Goal: Task Accomplishment & Management: Use online tool/utility

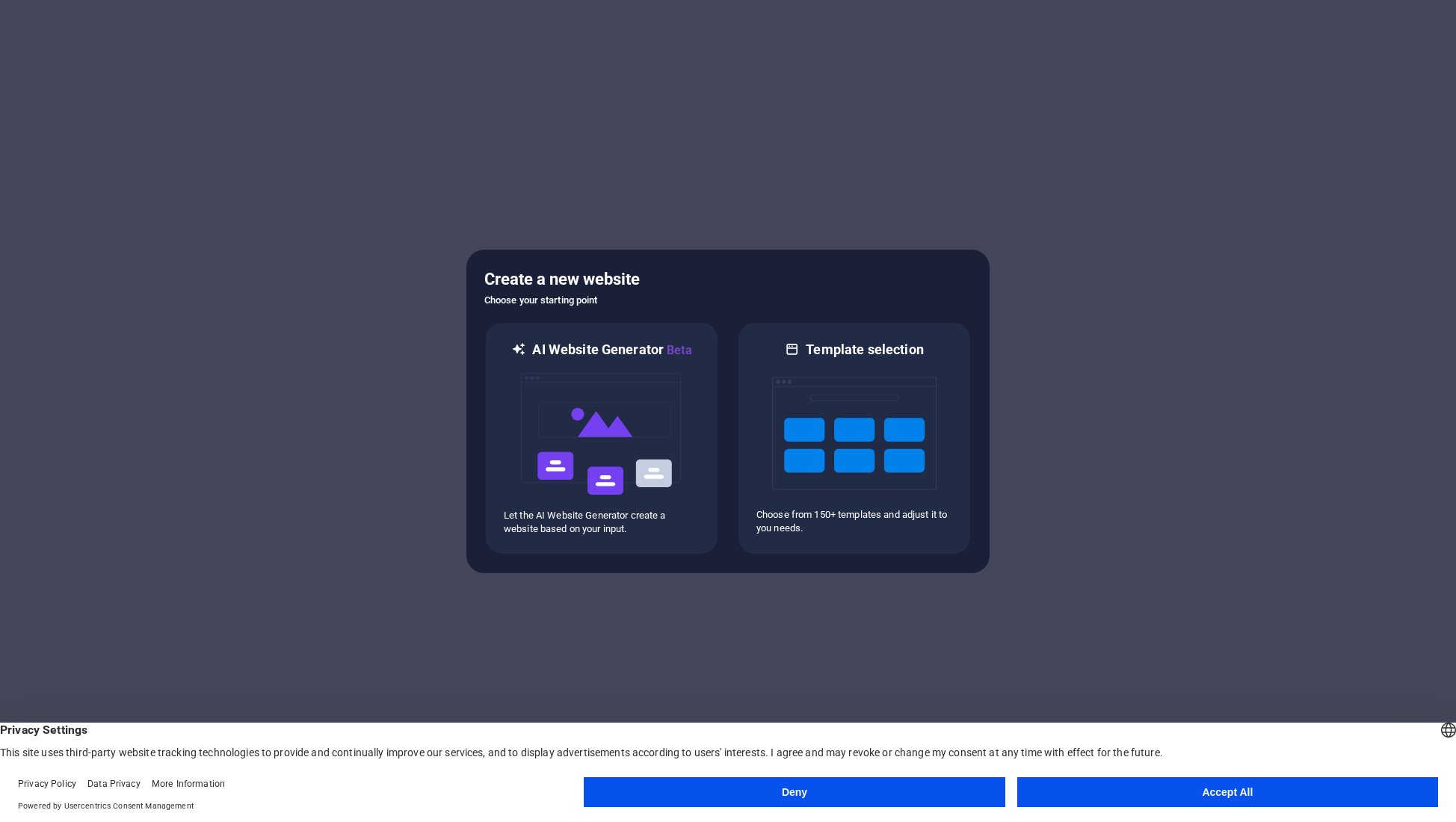
click at [1099, 791] on button "Accept All" at bounding box center [1227, 792] width 421 height 30
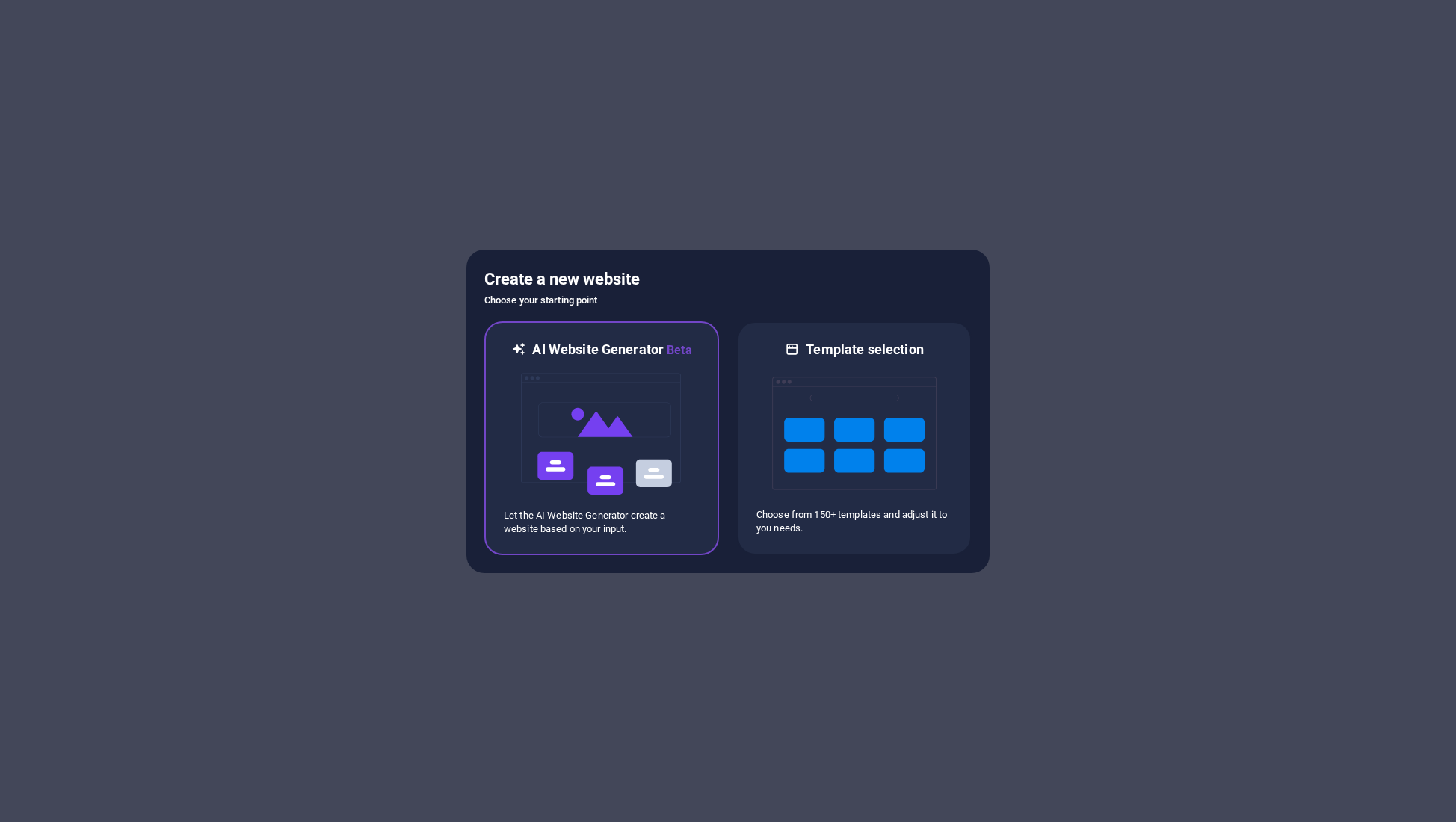
click at [597, 423] on img at bounding box center [602, 434] width 164 height 149
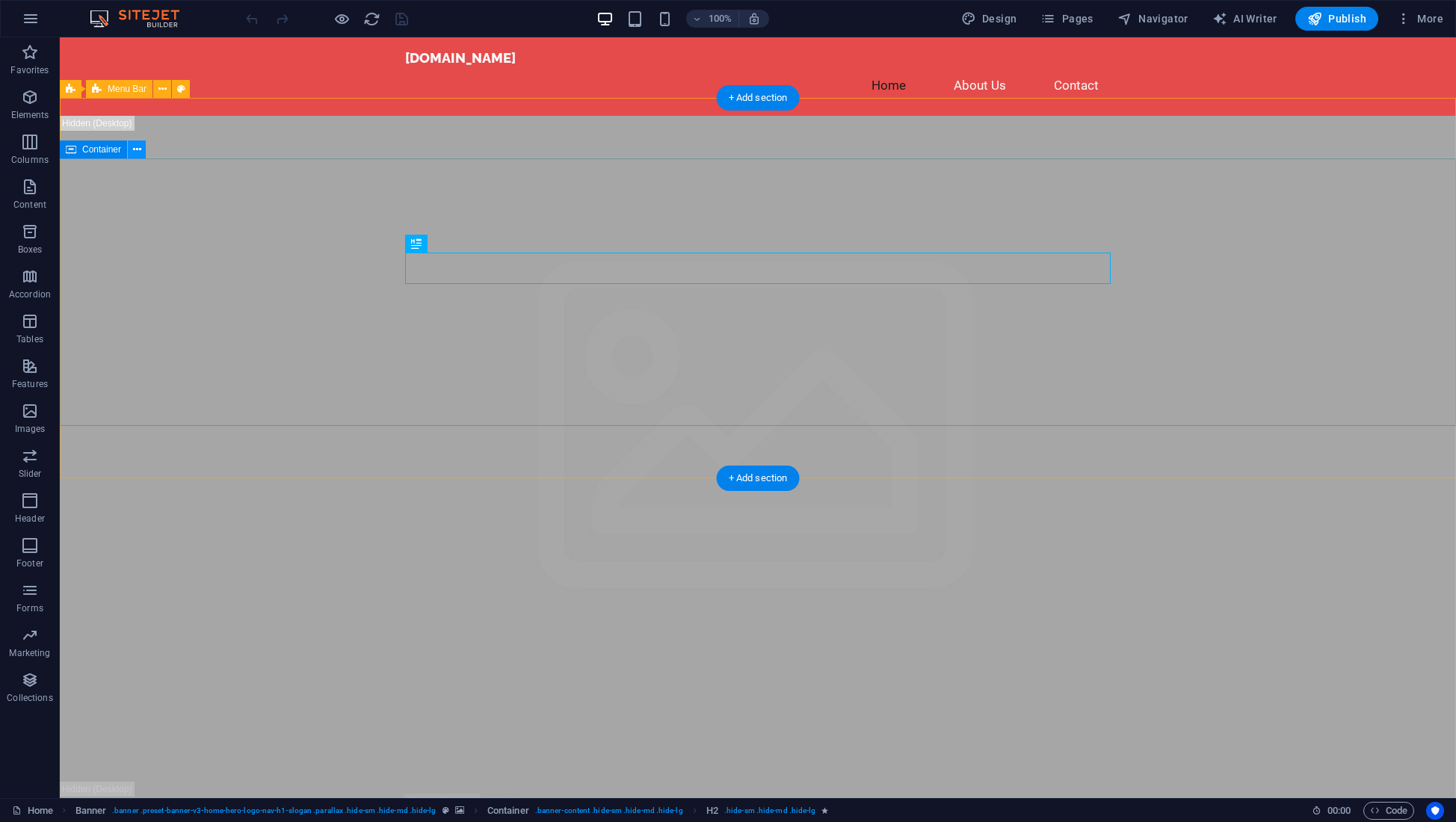
click at [137, 149] on icon at bounding box center [136, 149] width 8 height 16
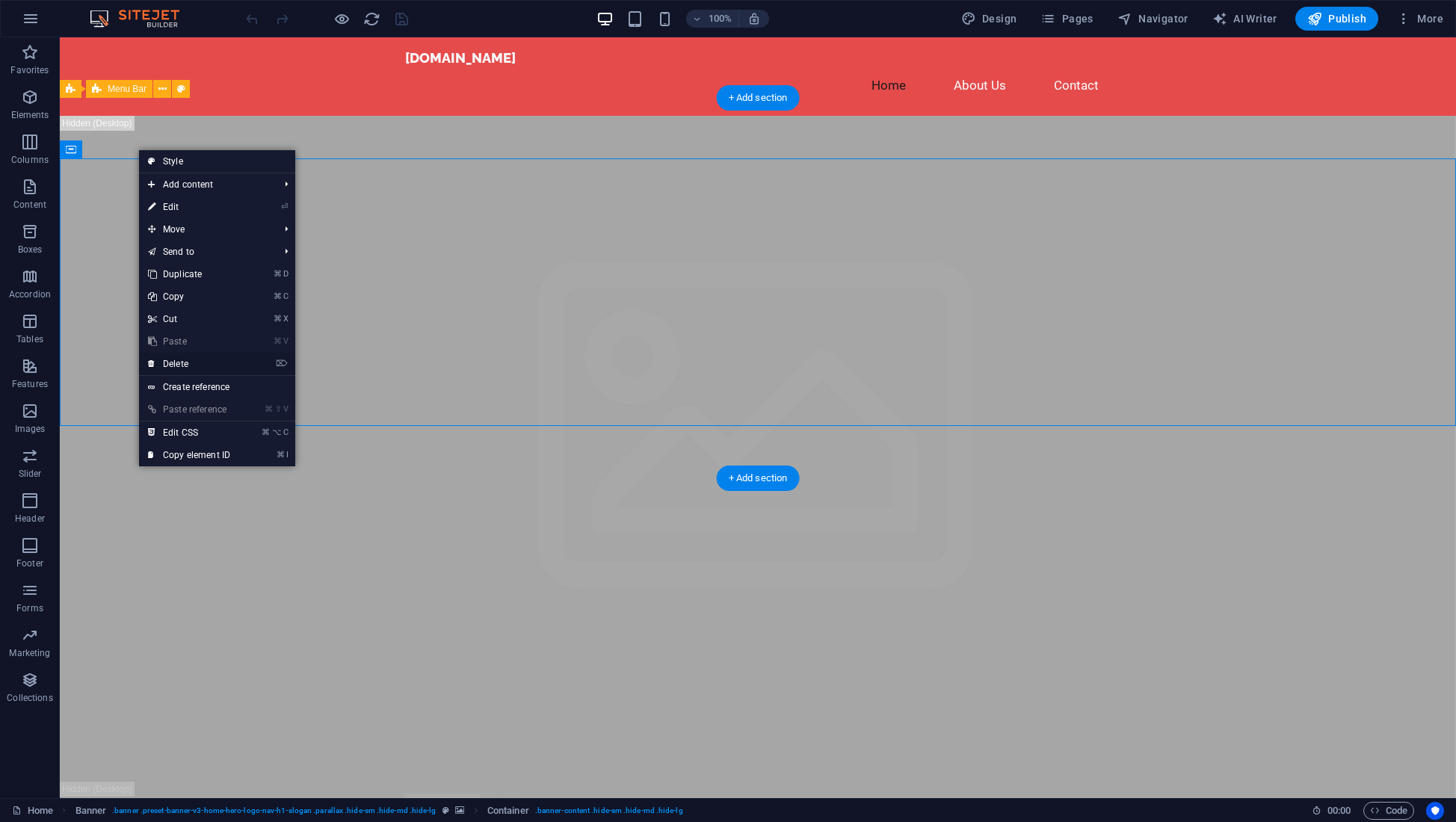
click at [178, 363] on link "⌦ Delete" at bounding box center [189, 363] width 100 height 22
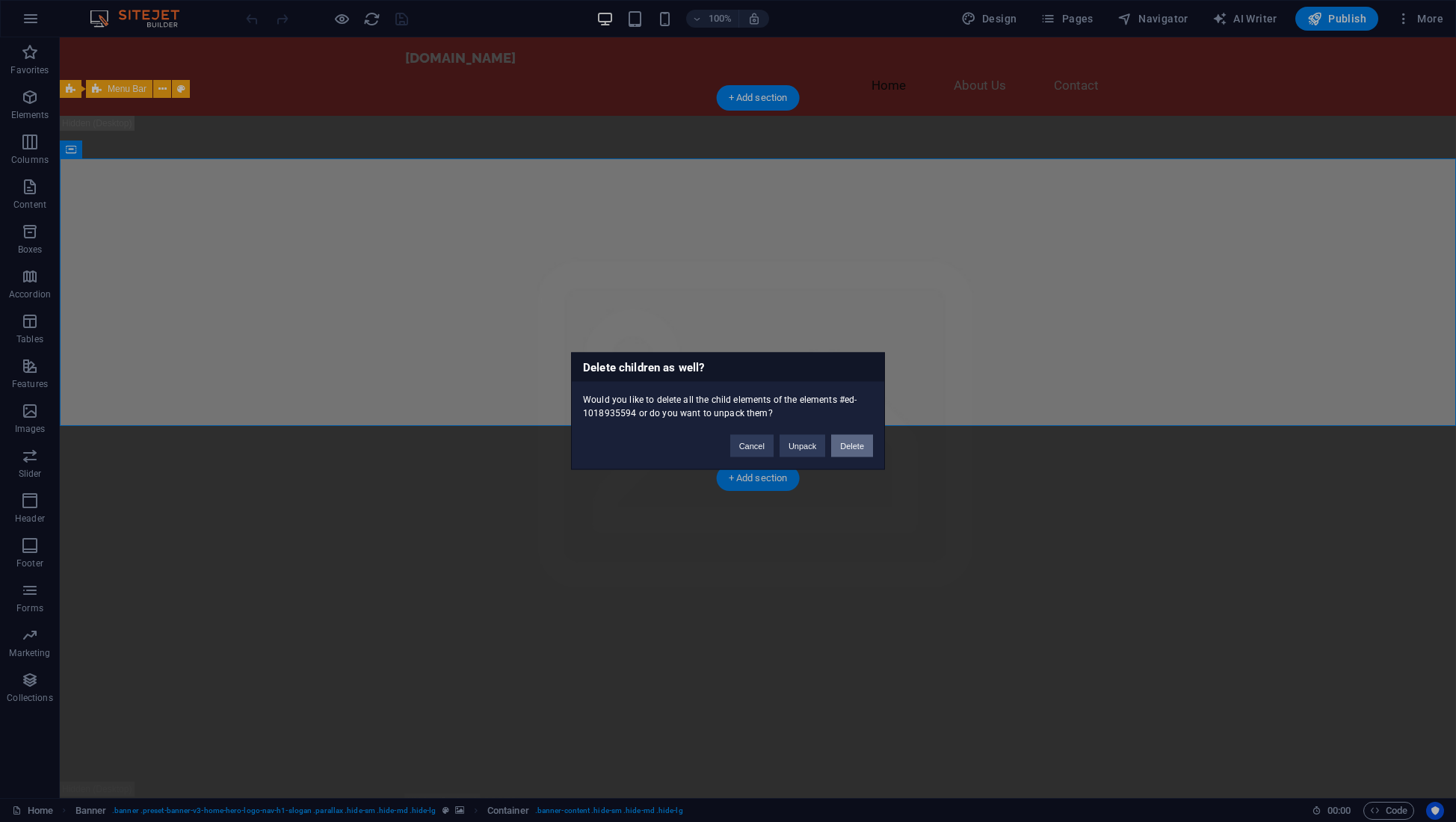
click at [849, 445] on button "Delete" at bounding box center [851, 446] width 42 height 22
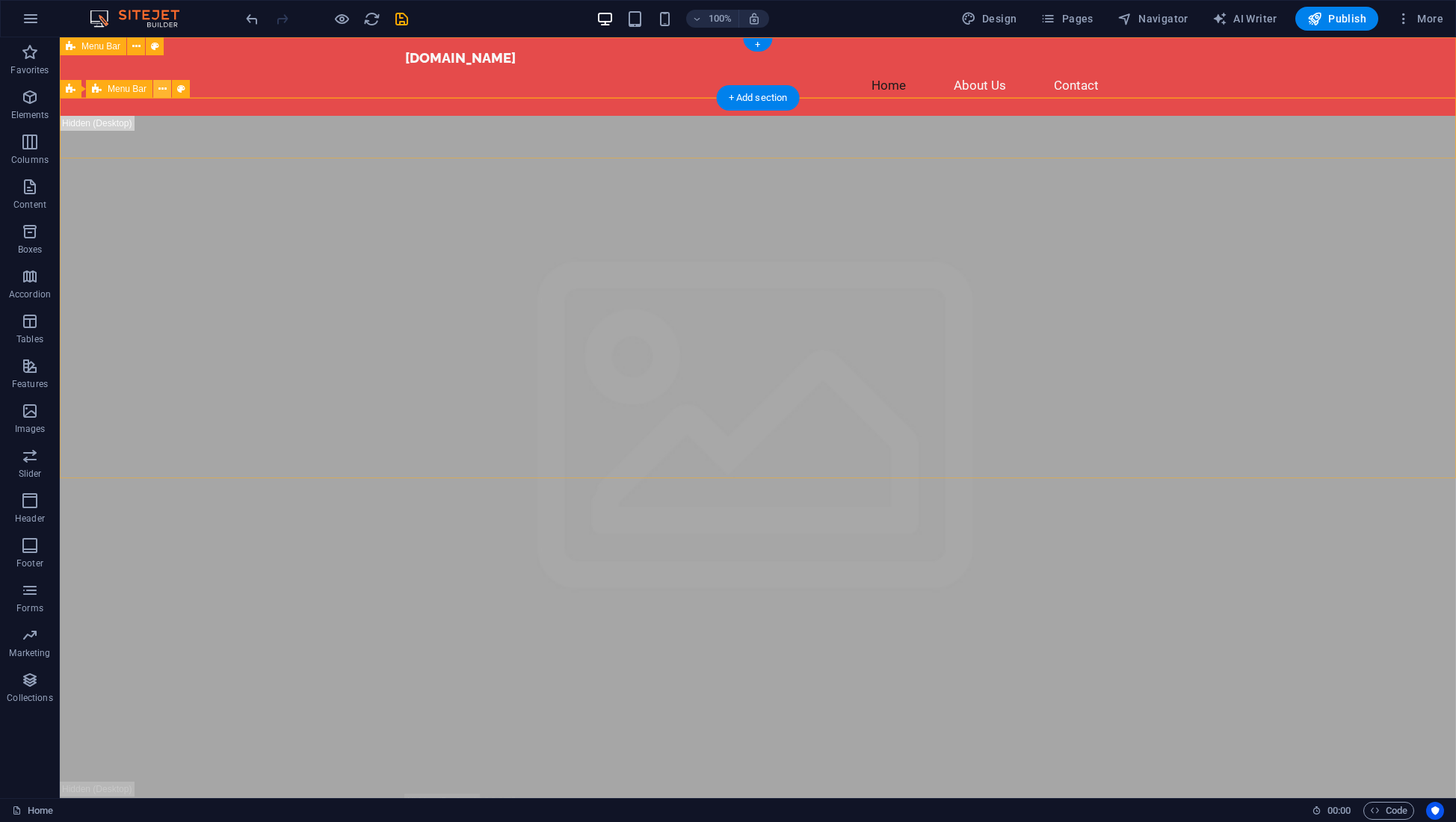
click at [162, 89] on icon at bounding box center [163, 89] width 8 height 16
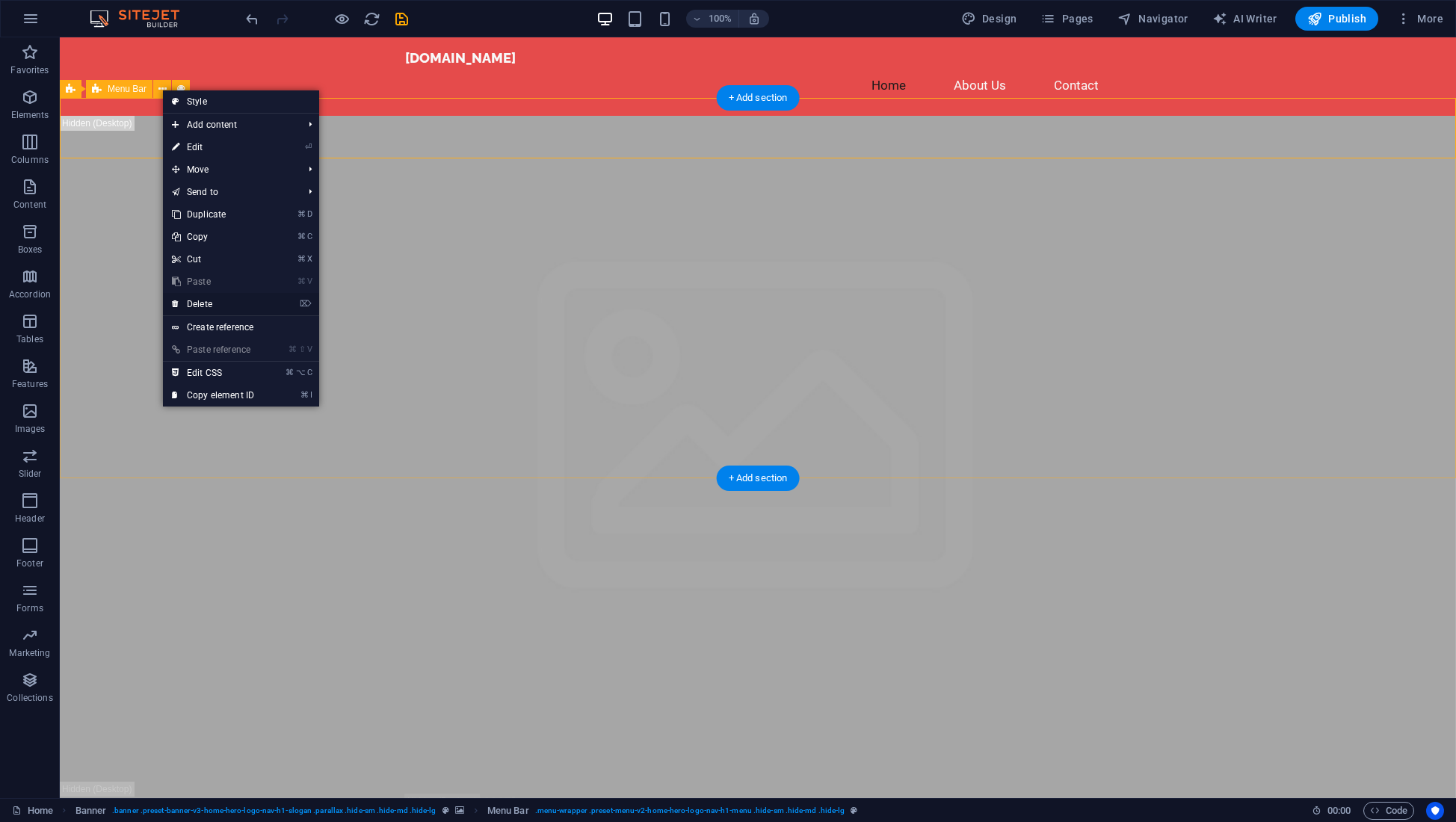
click at [204, 301] on link "⌦ Delete" at bounding box center [212, 304] width 100 height 22
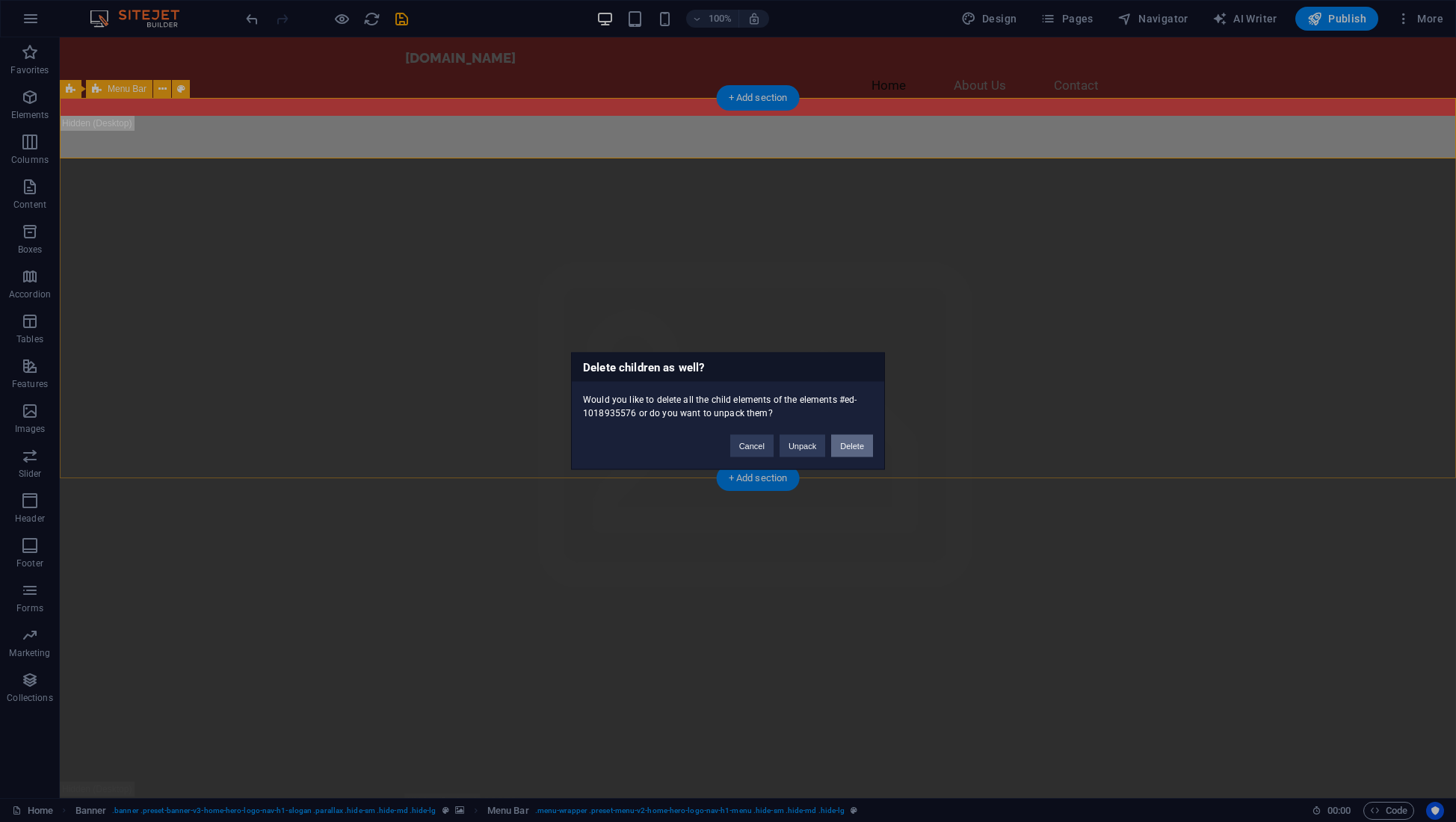
click at [851, 446] on button "Delete" at bounding box center [851, 446] width 42 height 22
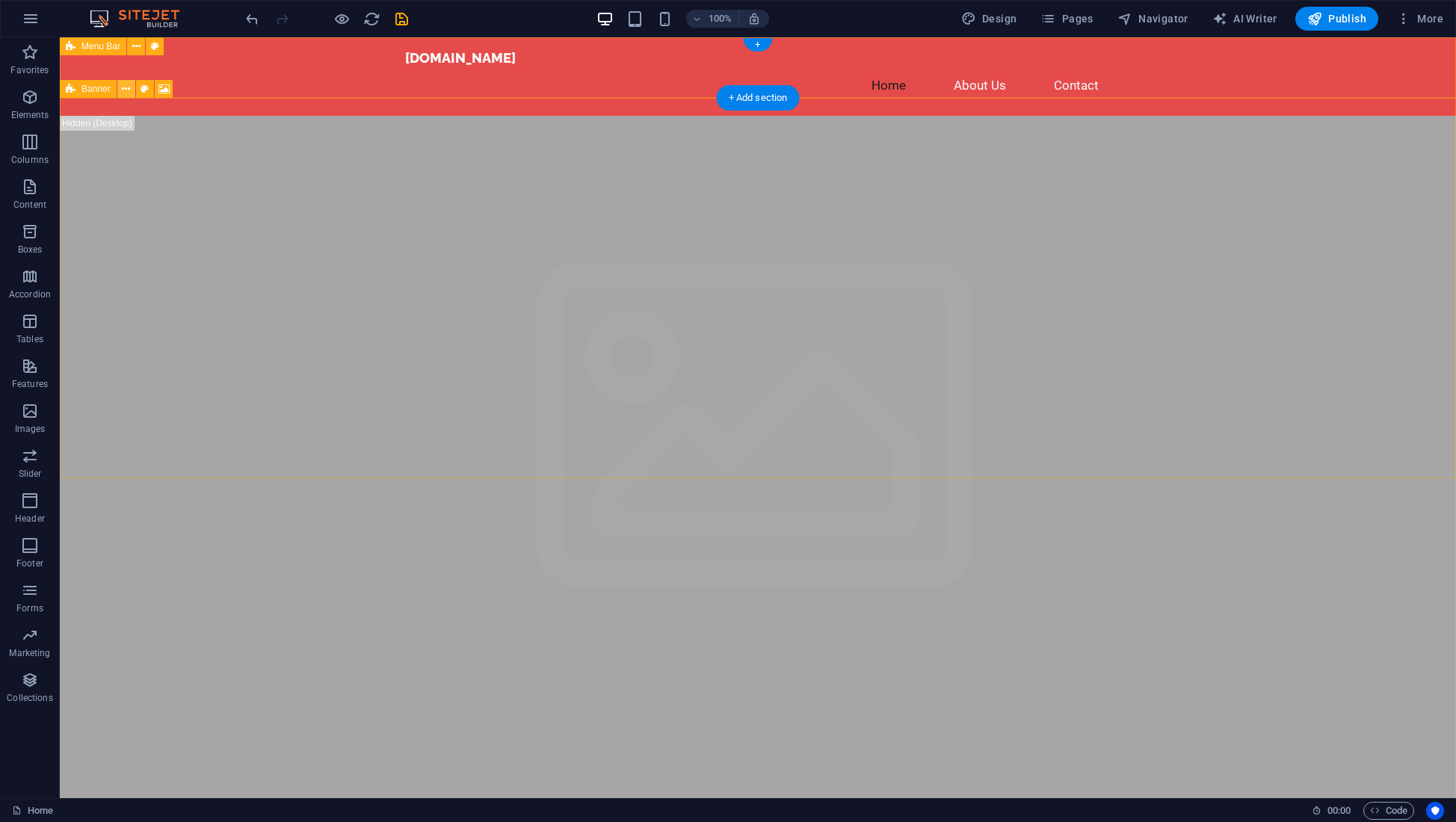
click at [125, 92] on icon at bounding box center [125, 89] width 8 height 16
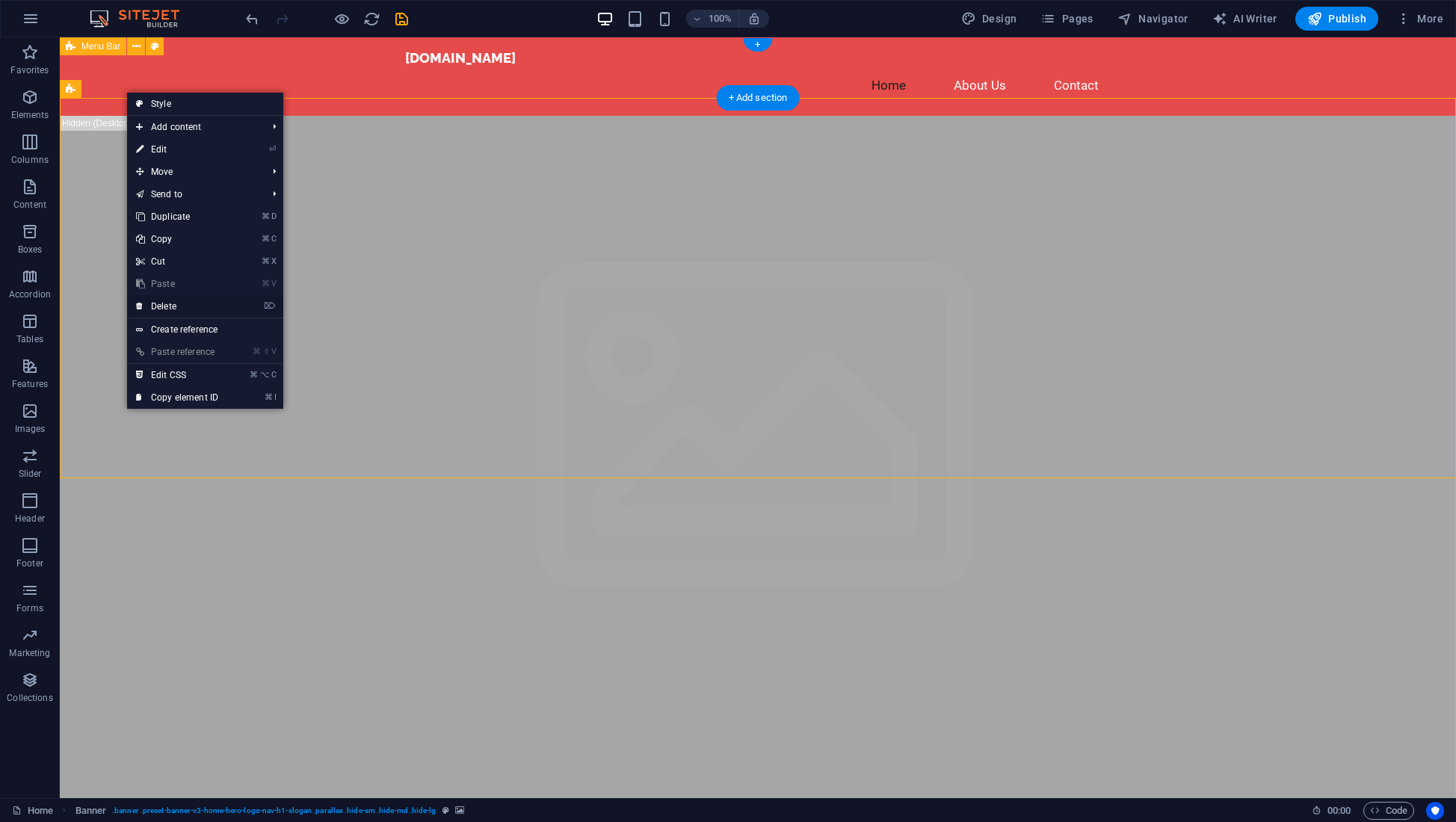
click at [170, 304] on link "⌦ Delete" at bounding box center [177, 306] width 100 height 22
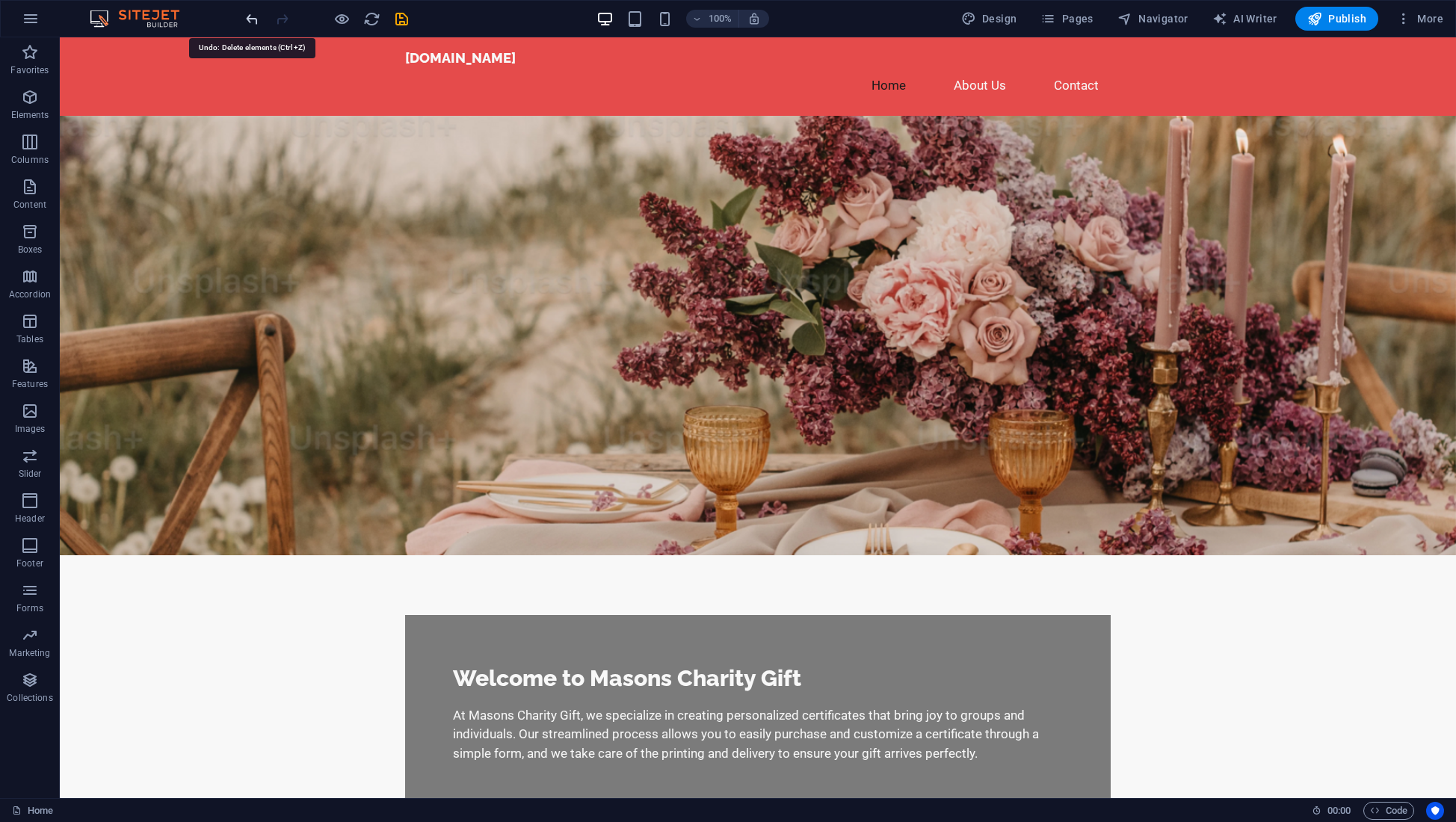
click at [250, 20] on icon "undo" at bounding box center [252, 19] width 17 height 17
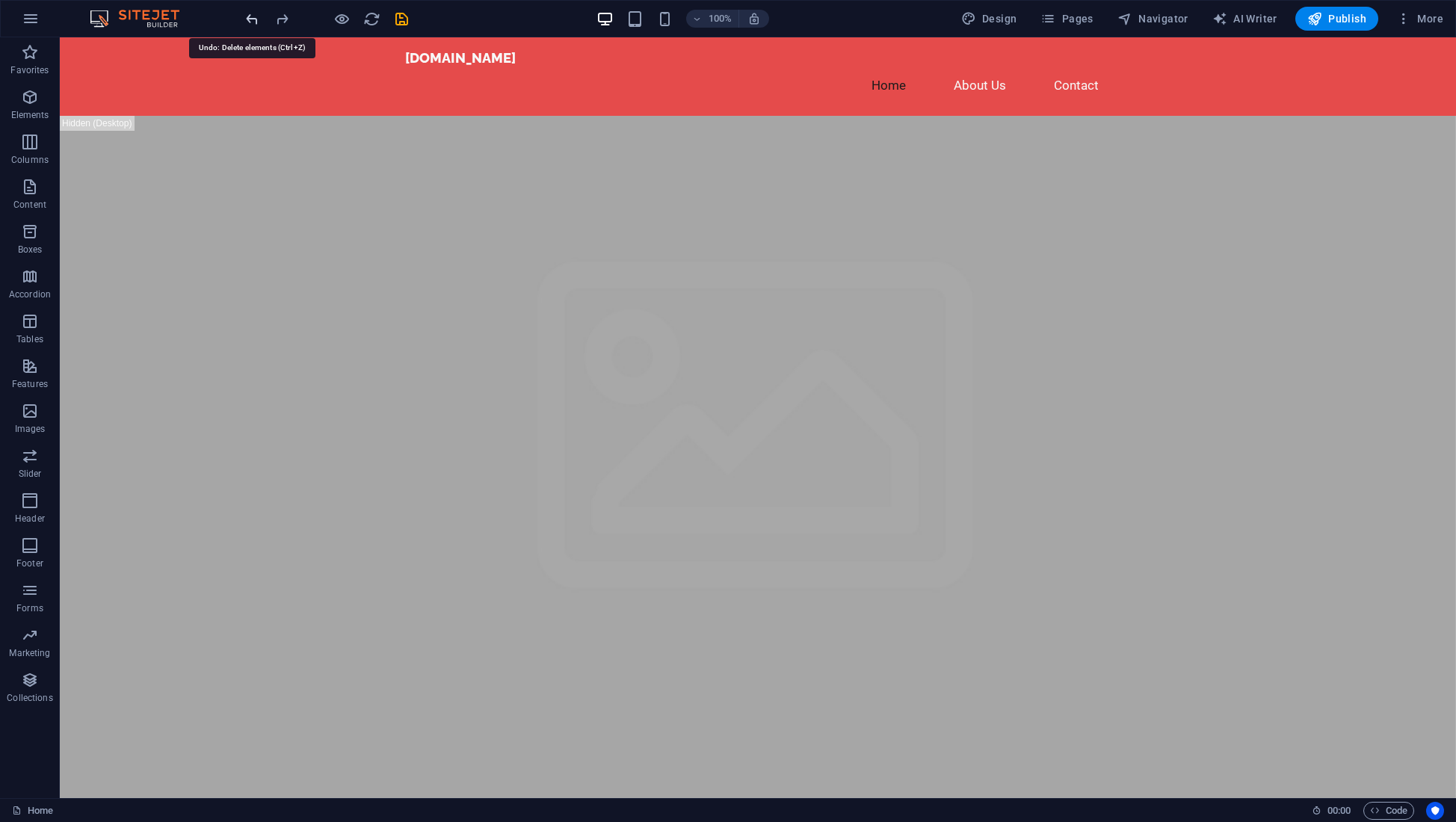
click at [250, 20] on icon "undo" at bounding box center [252, 19] width 17 height 17
click at [250, 20] on div at bounding box center [326, 19] width 167 height 24
click at [136, 45] on icon at bounding box center [136, 47] width 8 height 16
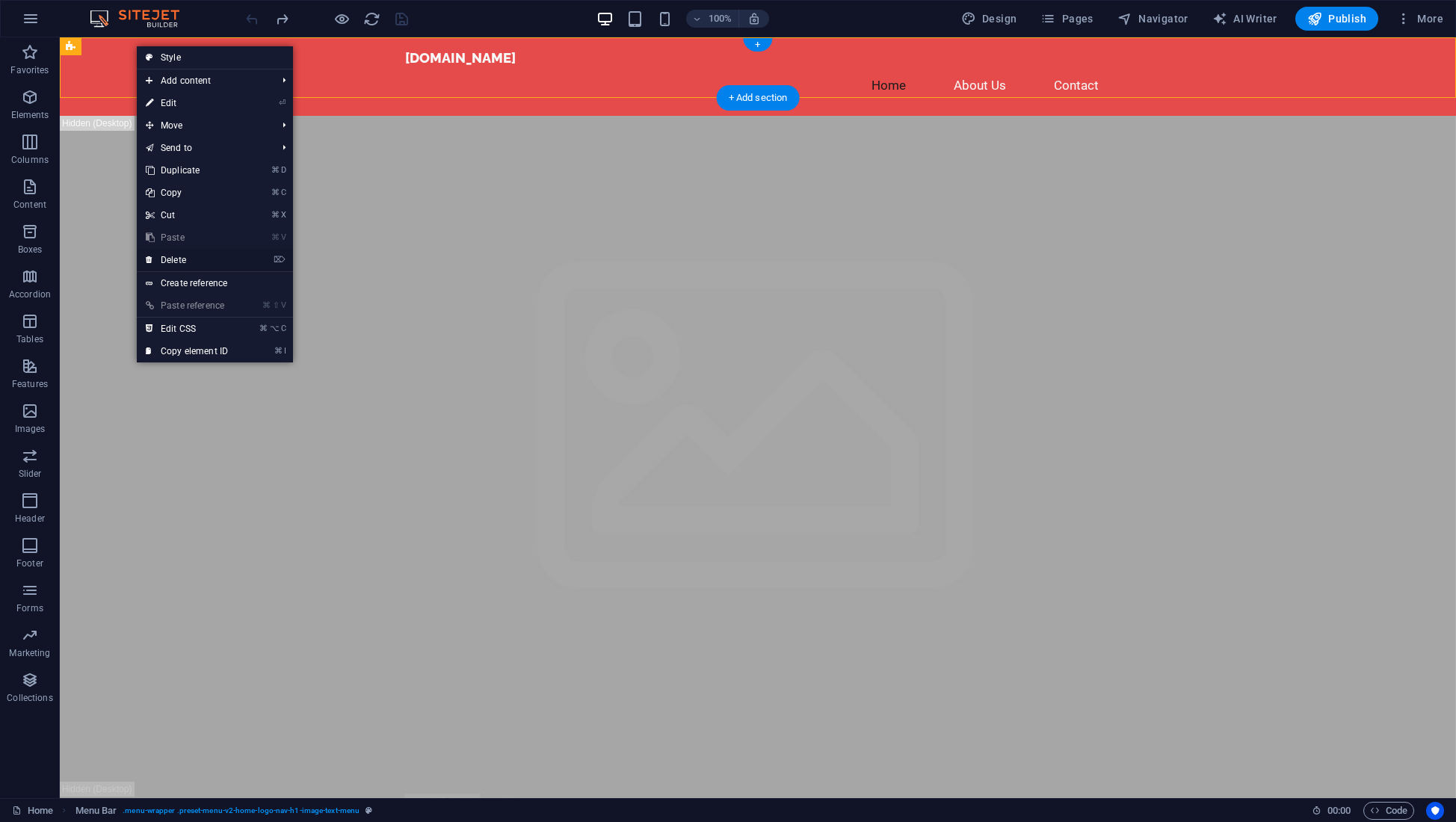
click at [178, 256] on link "⌦ Delete" at bounding box center [186, 260] width 100 height 22
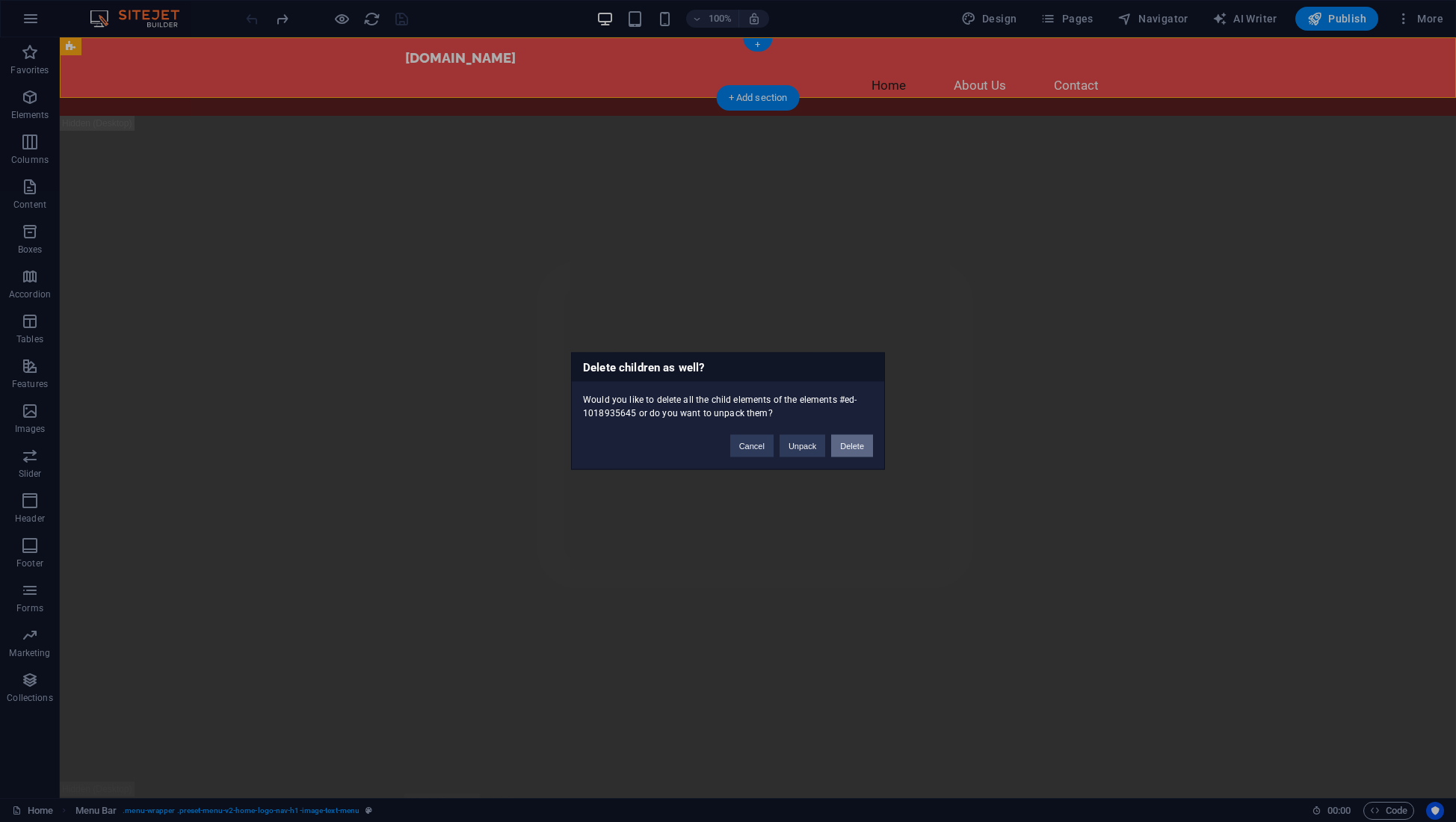
click at [856, 446] on button "Delete" at bounding box center [851, 446] width 42 height 22
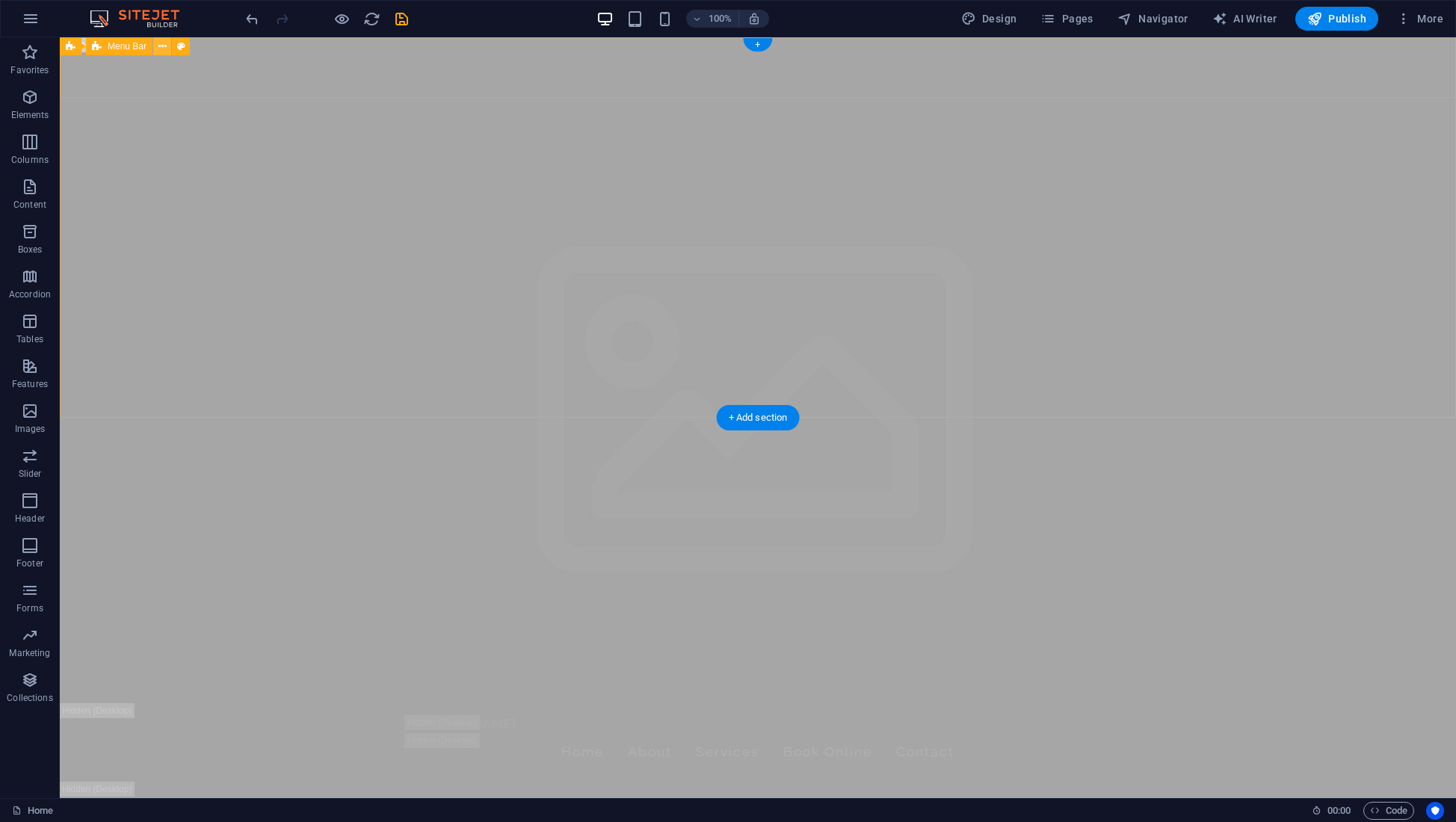
click at [162, 48] on icon at bounding box center [163, 47] width 8 height 16
click at [26, 21] on icon "button" at bounding box center [30, 18] width 18 height 18
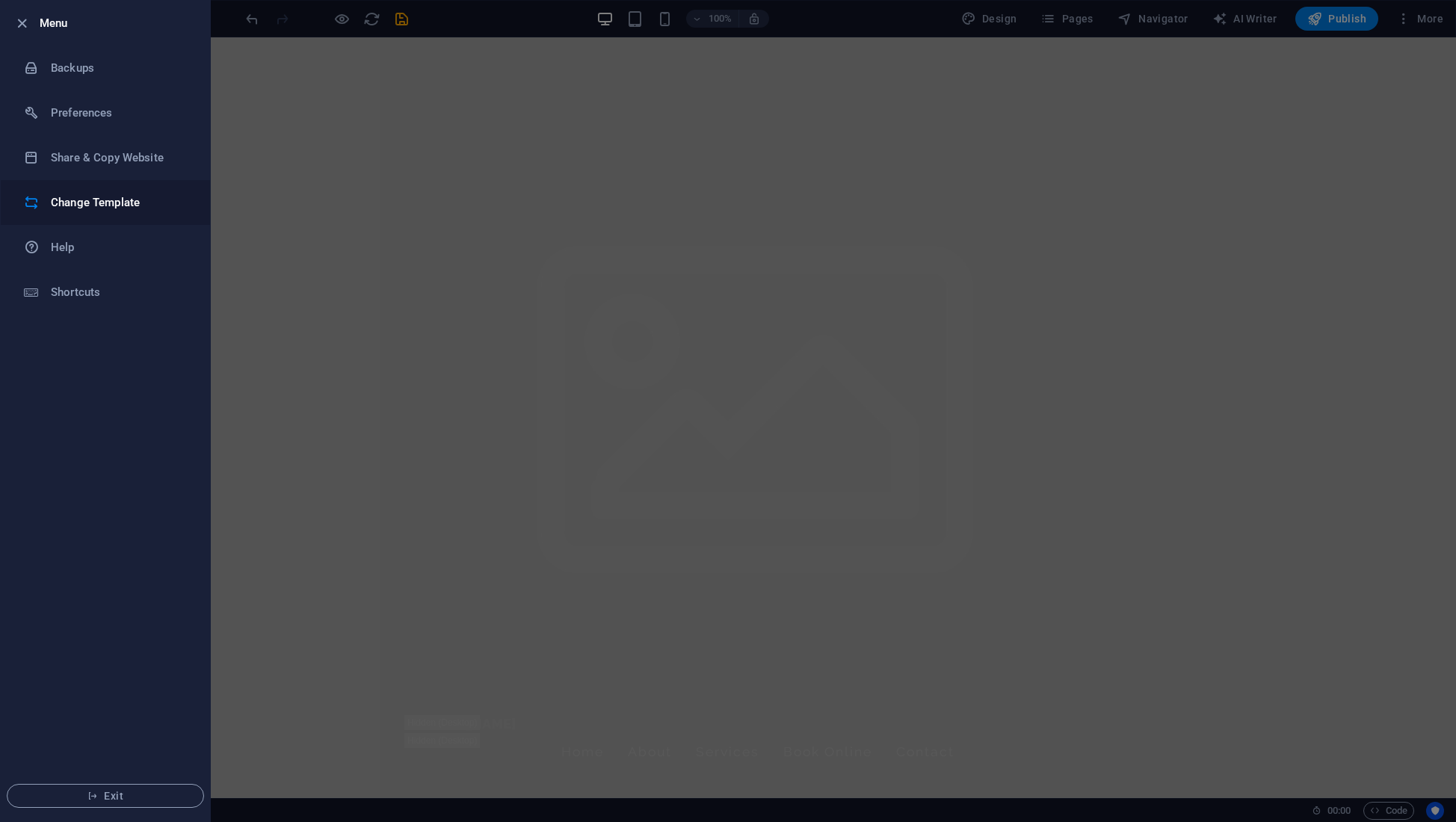
click at [97, 205] on h6 "Change Template" at bounding box center [120, 202] width 138 height 18
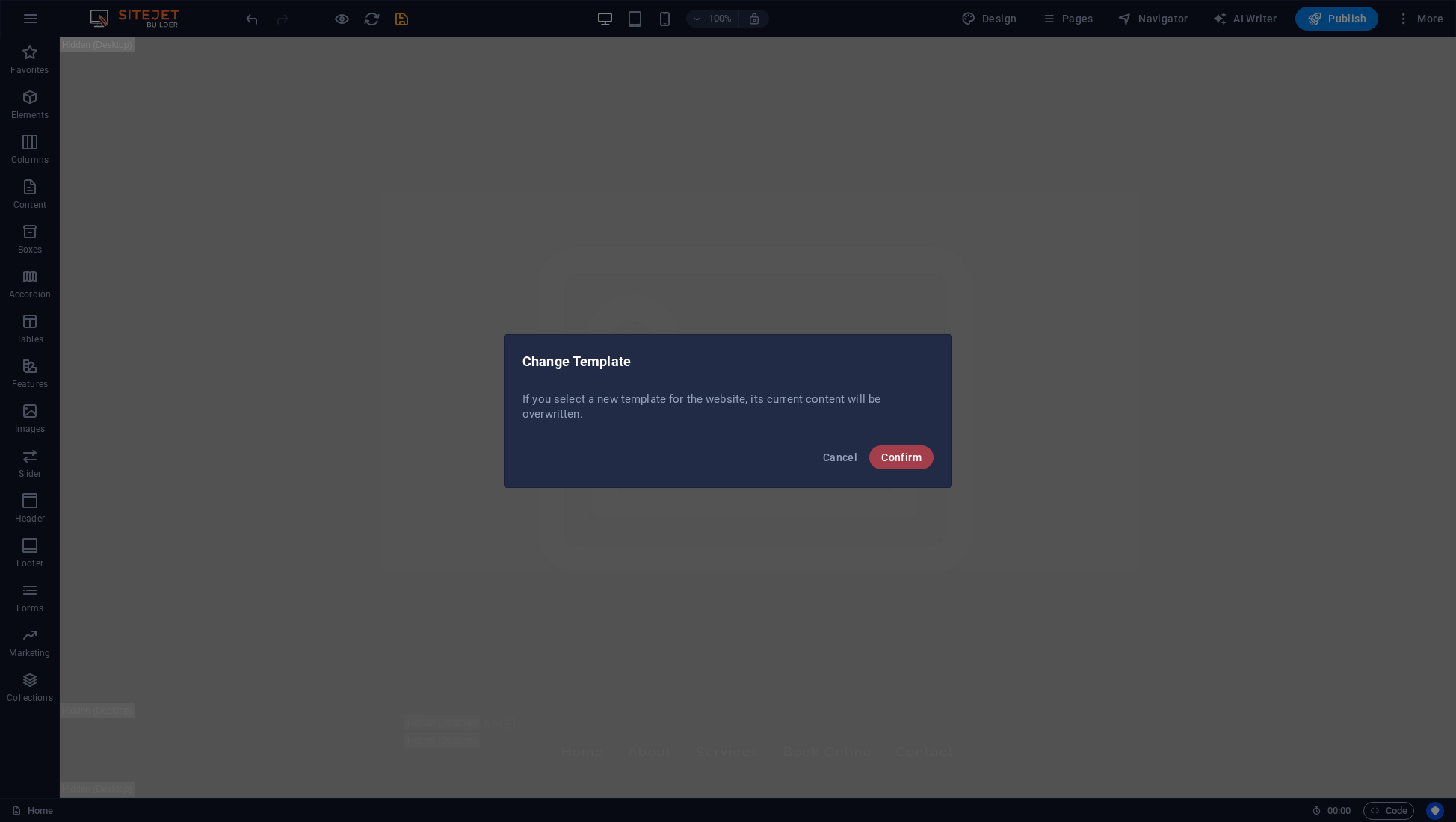
click at [898, 454] on span "Confirm" at bounding box center [901, 457] width 40 height 12
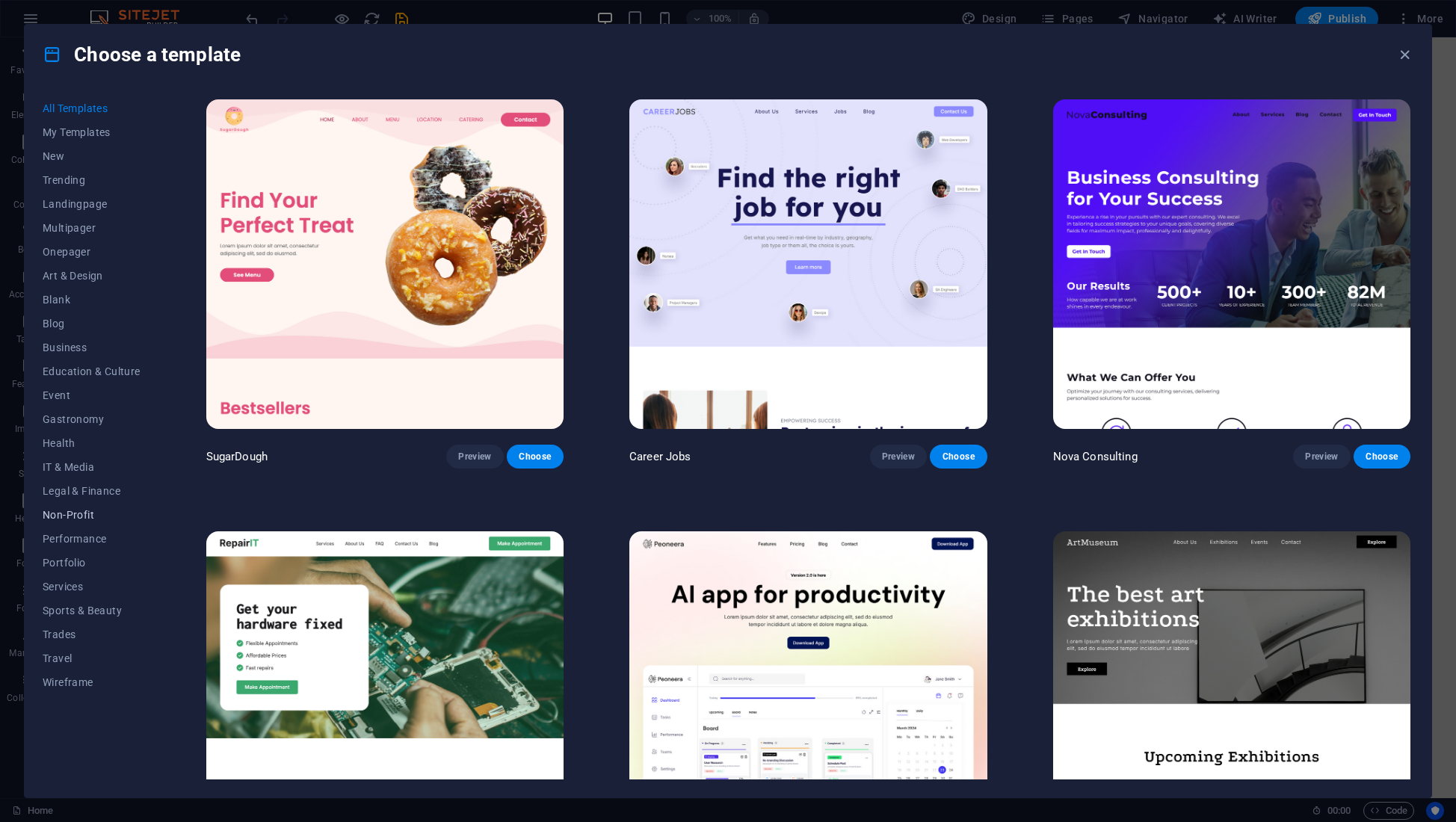
click at [80, 512] on span "Non-Profit" at bounding box center [92, 515] width 98 height 12
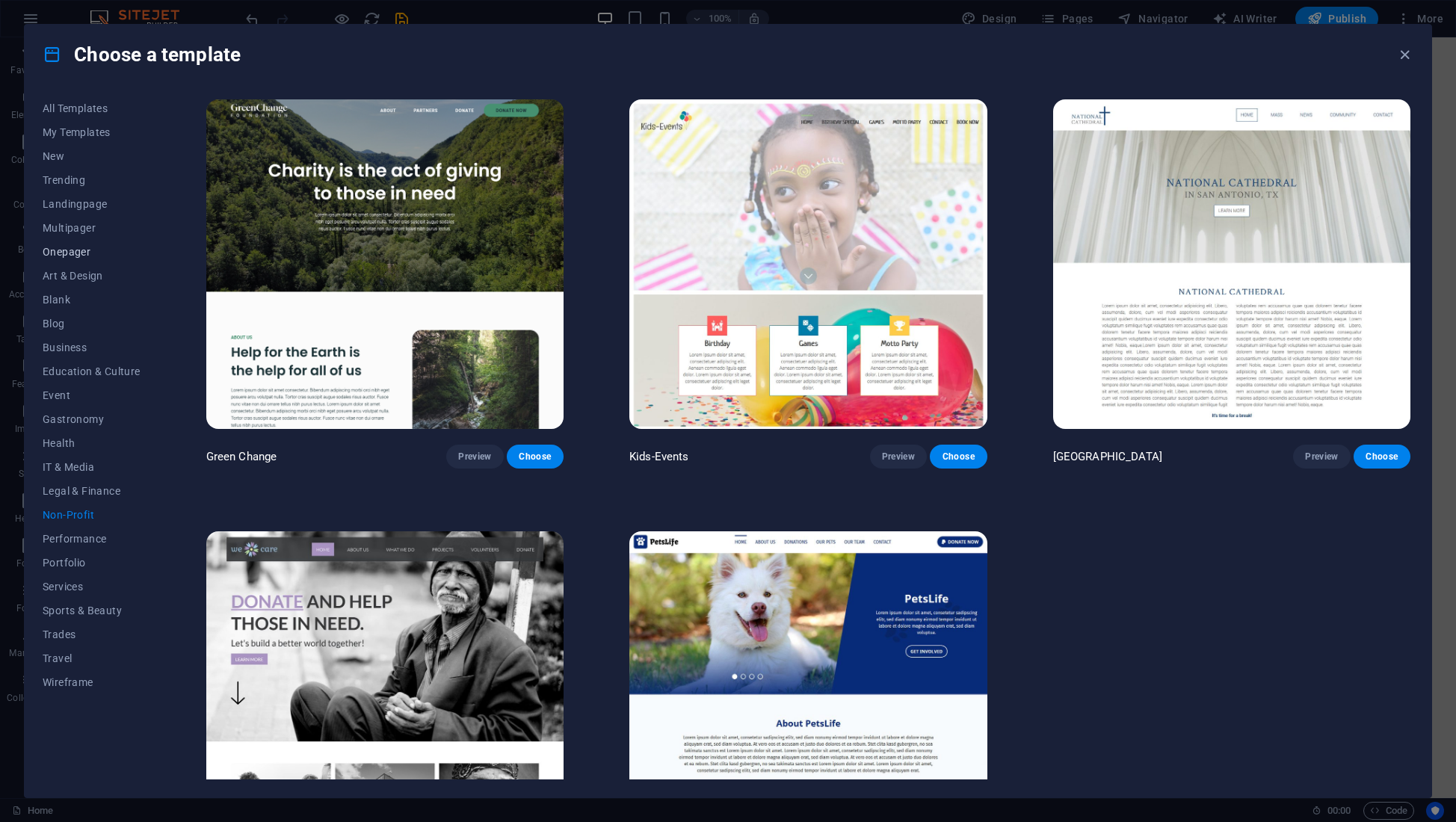
click at [70, 256] on span "Onepager" at bounding box center [92, 251] width 98 height 12
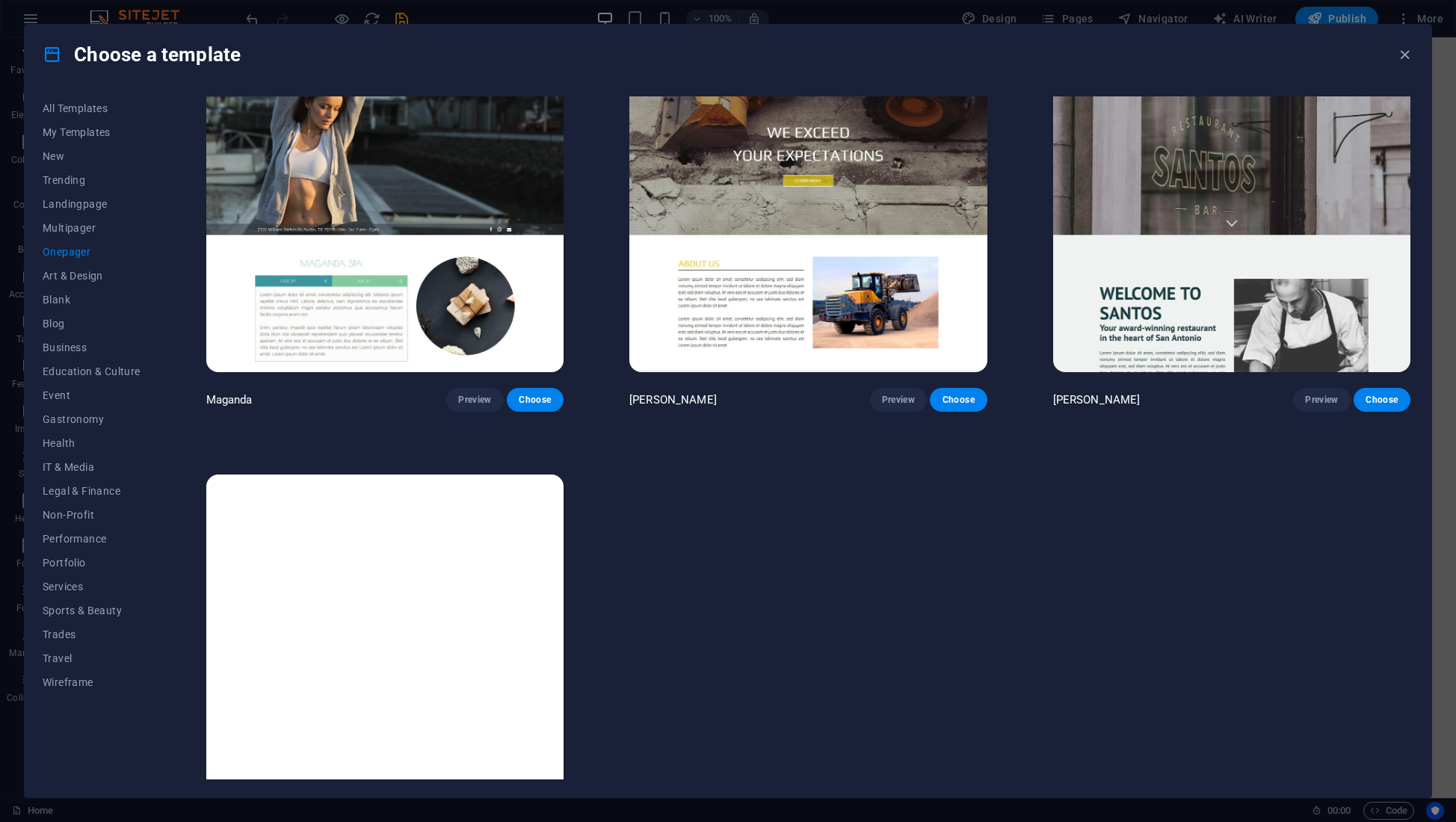
scroll to position [9554, 0]
click at [74, 348] on span "Business" at bounding box center [92, 347] width 98 height 12
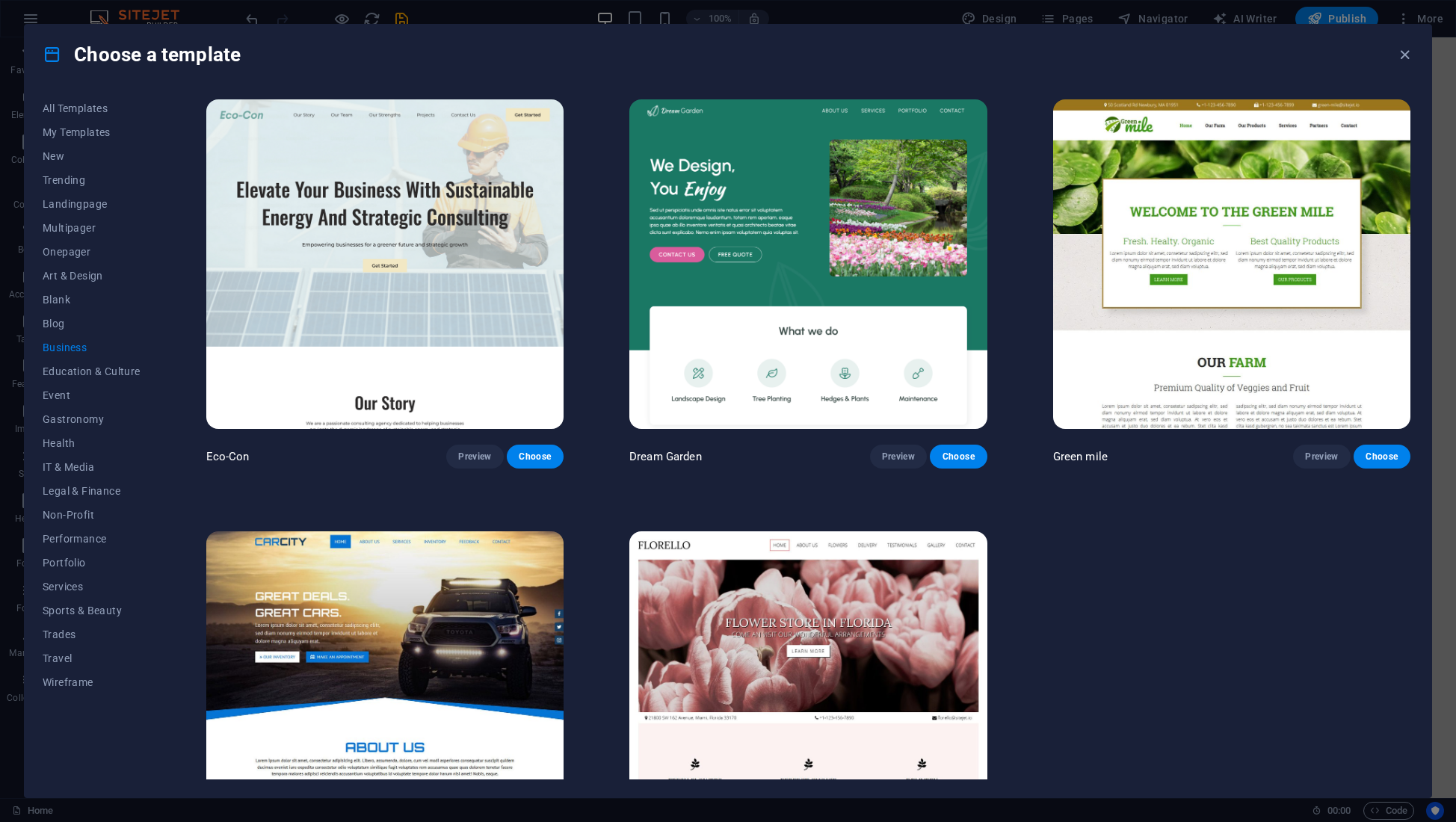
scroll to position [0, 0]
click at [65, 560] on span "Portfolio" at bounding box center [92, 562] width 98 height 12
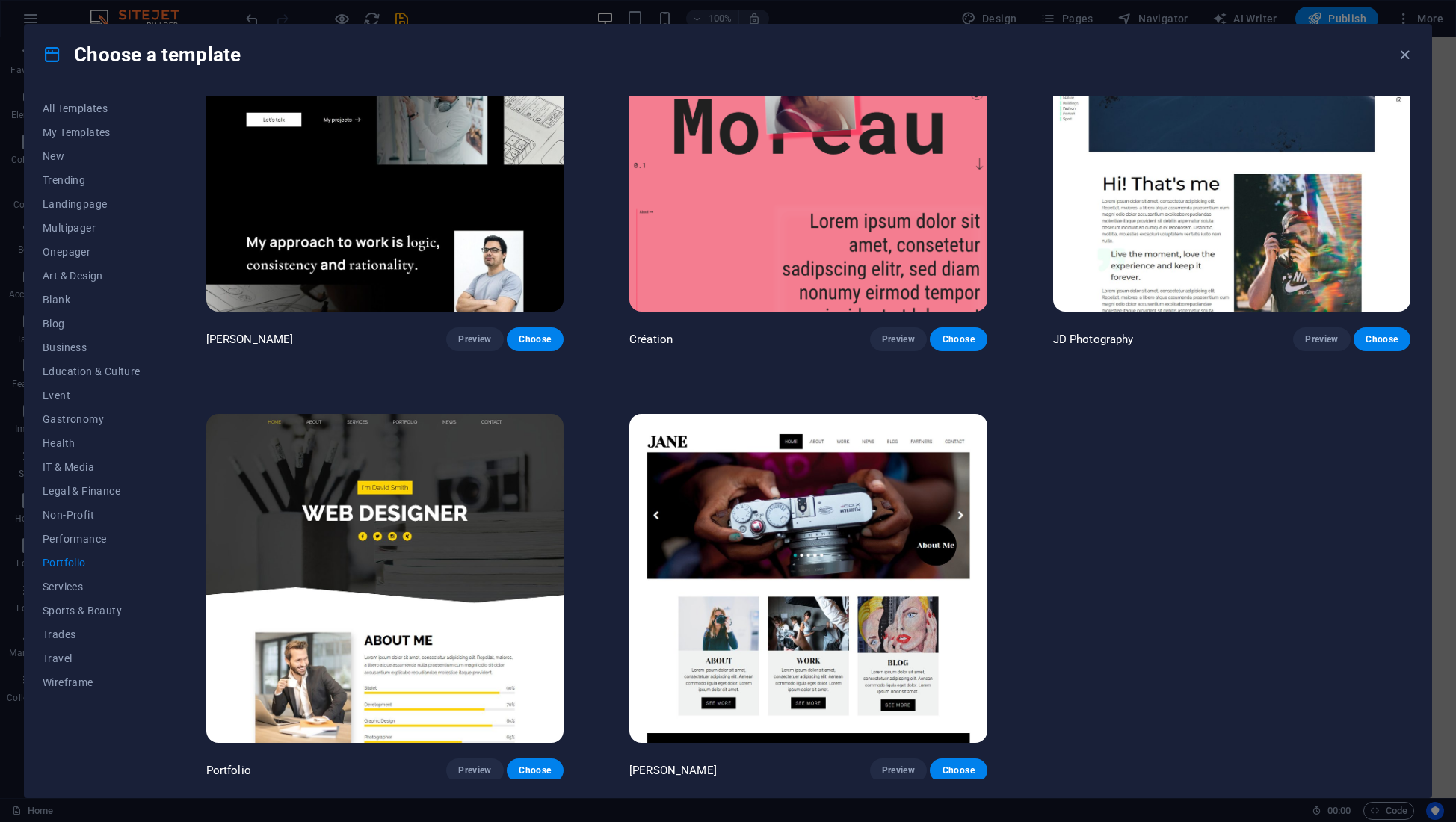
scroll to position [548, 0]
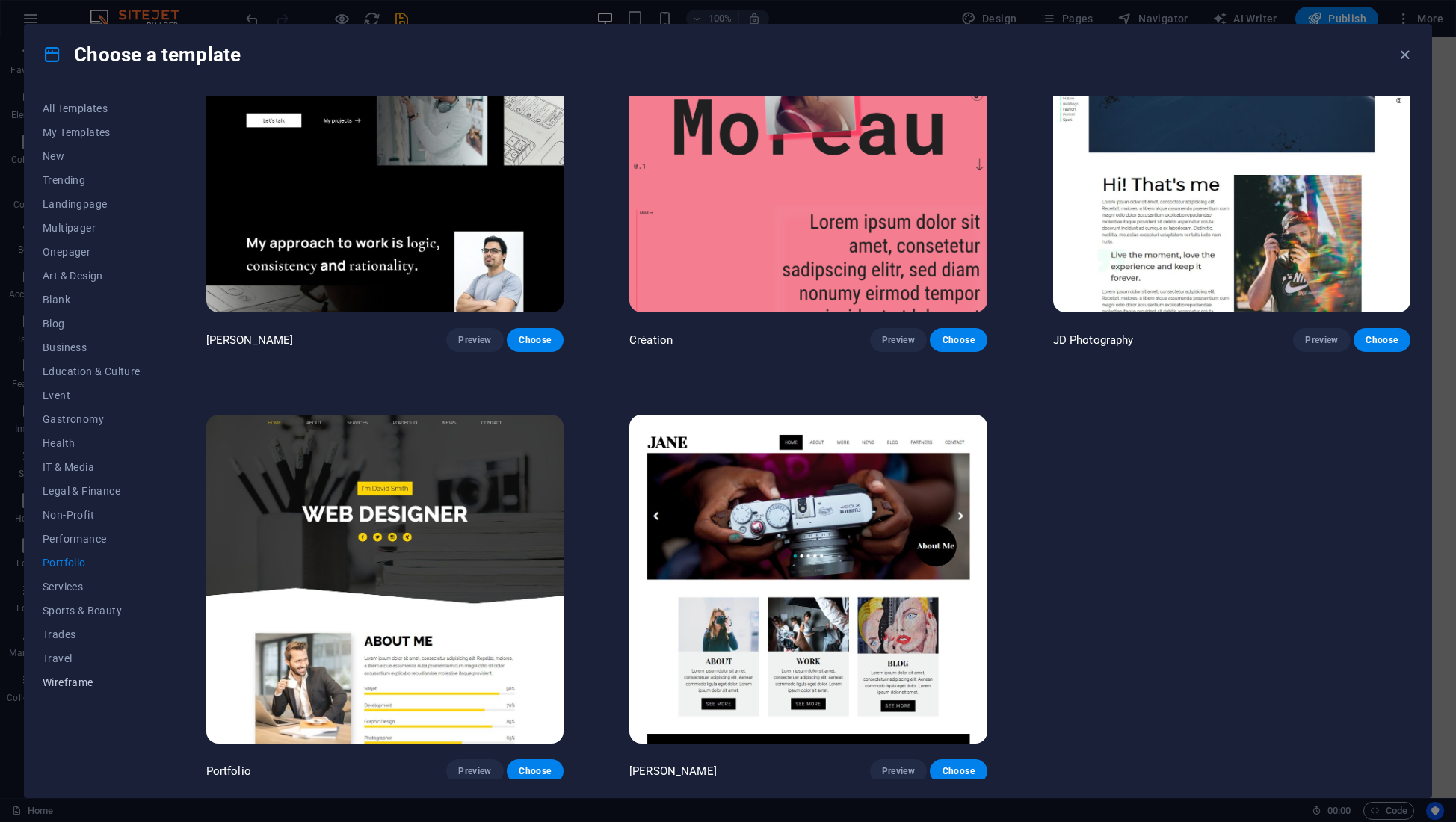
click at [73, 681] on span "Wireframe" at bounding box center [92, 682] width 98 height 12
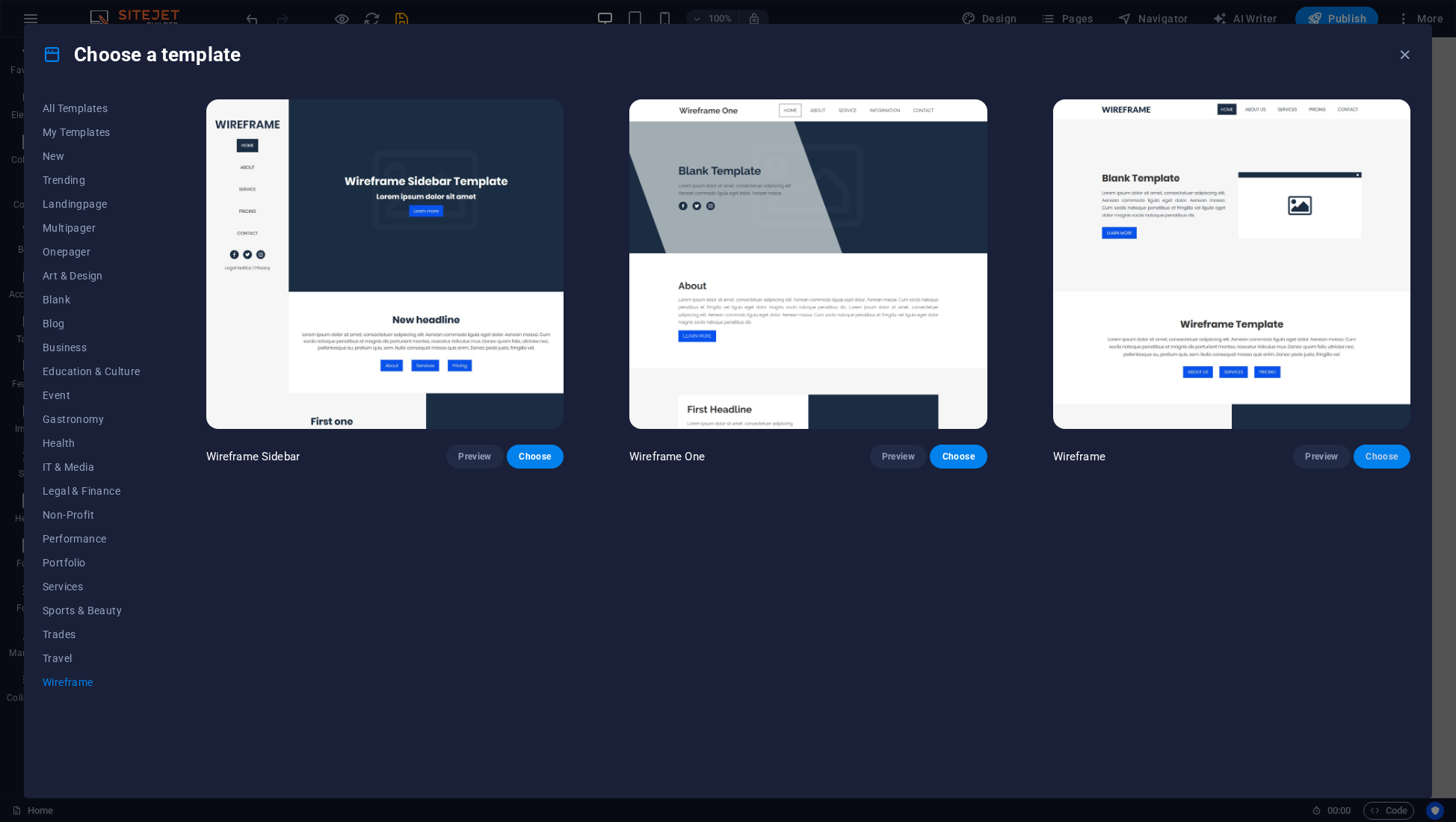
click at [1375, 456] on span "Choose" at bounding box center [1381, 456] width 33 height 12
checkbox input "false"
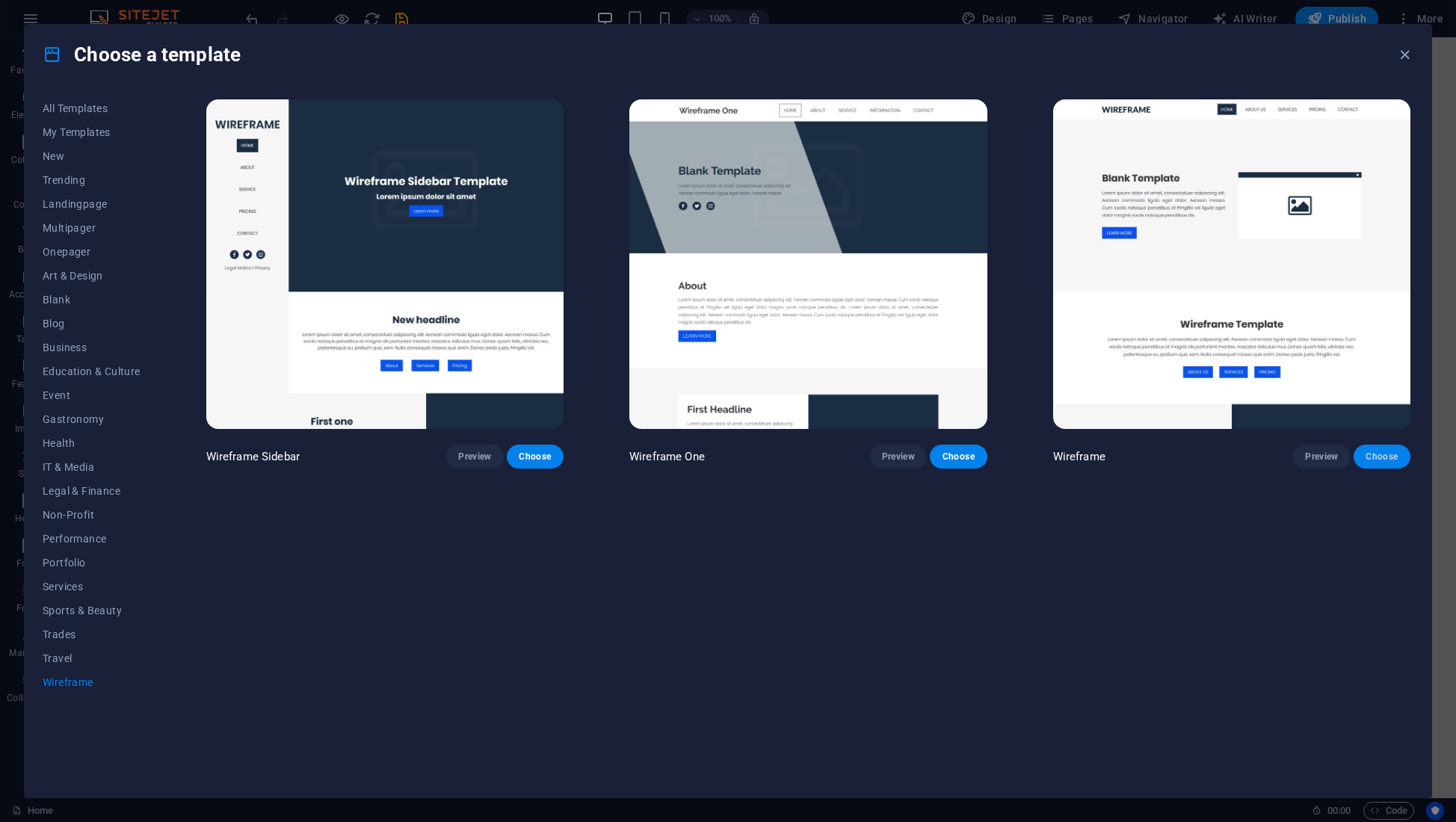
checkbox input "false"
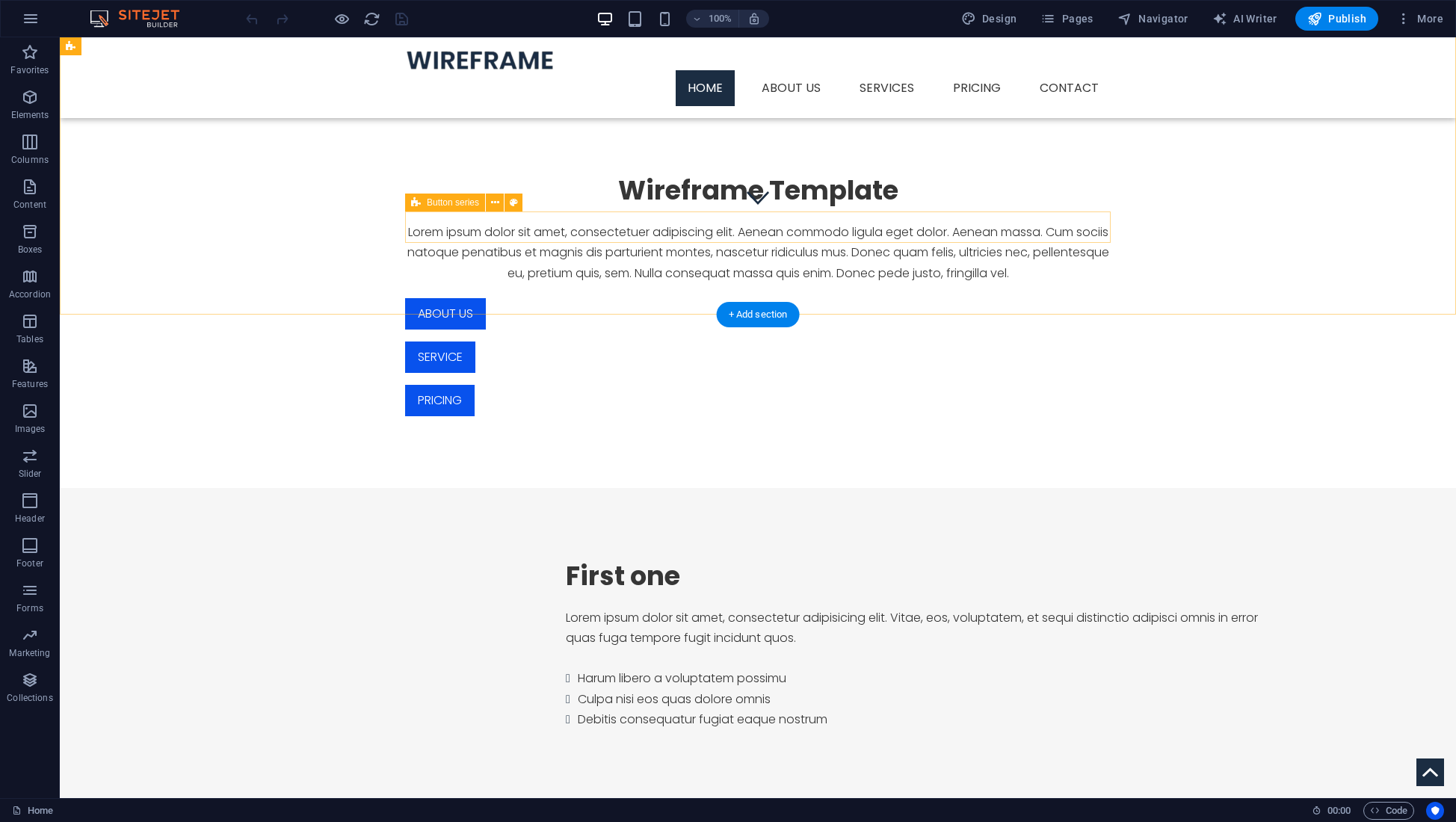
scroll to position [542, 0]
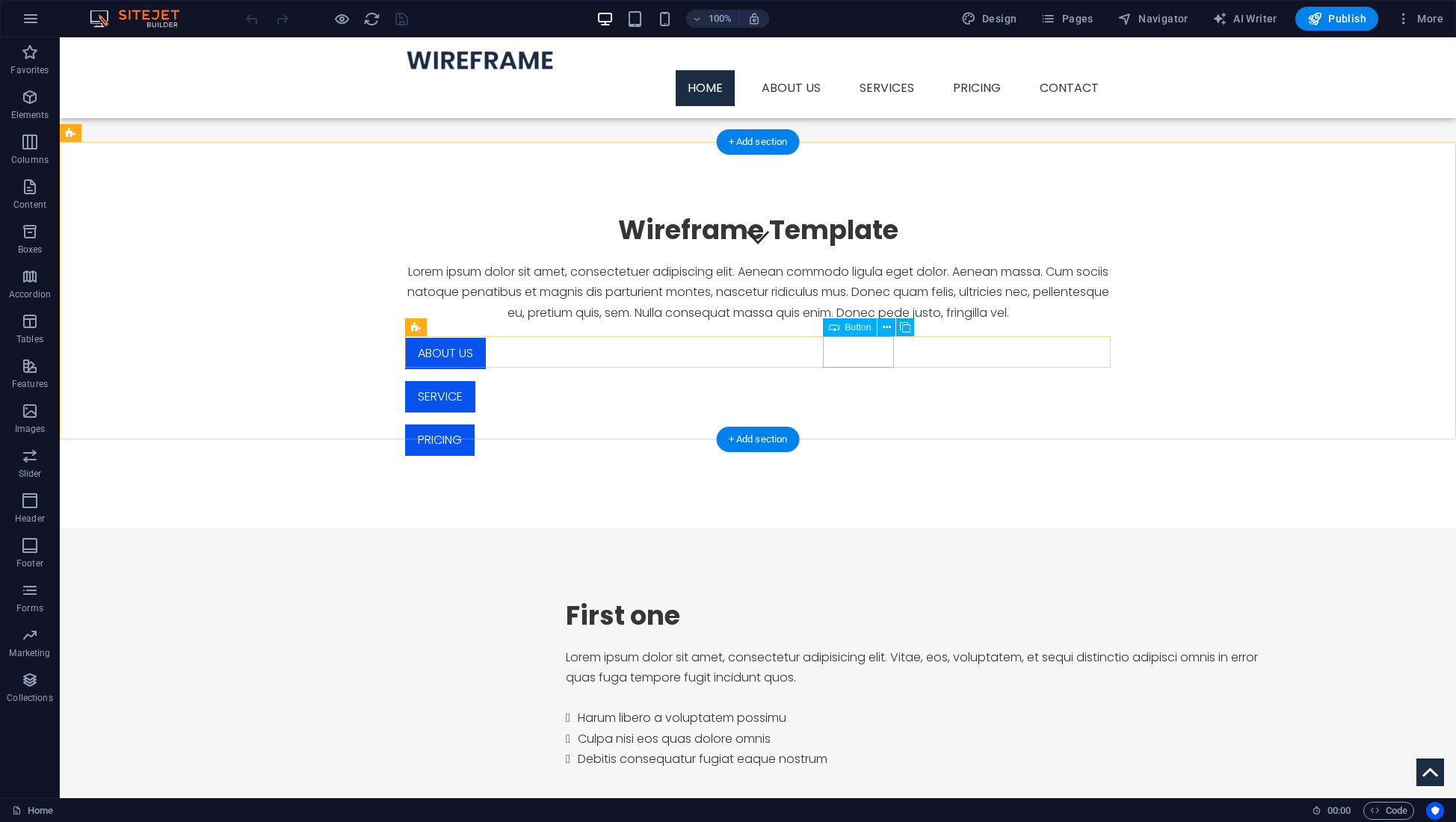
click at [852, 424] on div "Pricing" at bounding box center [757, 440] width 706 height 32
click at [854, 424] on div "Pricing" at bounding box center [757, 440] width 706 height 32
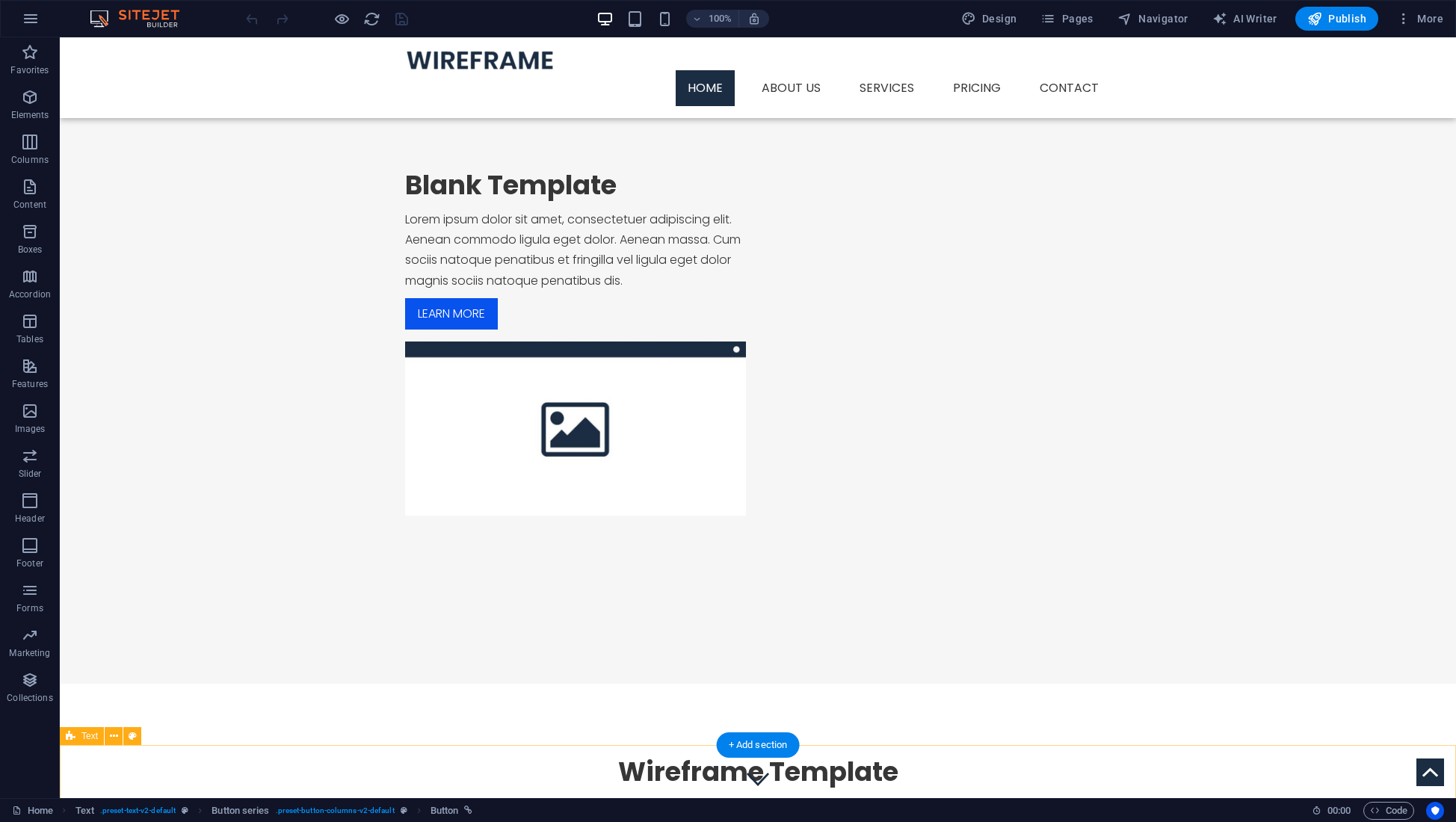
scroll to position [0, 0]
click at [36, 21] on icon "button" at bounding box center [30, 18] width 18 height 18
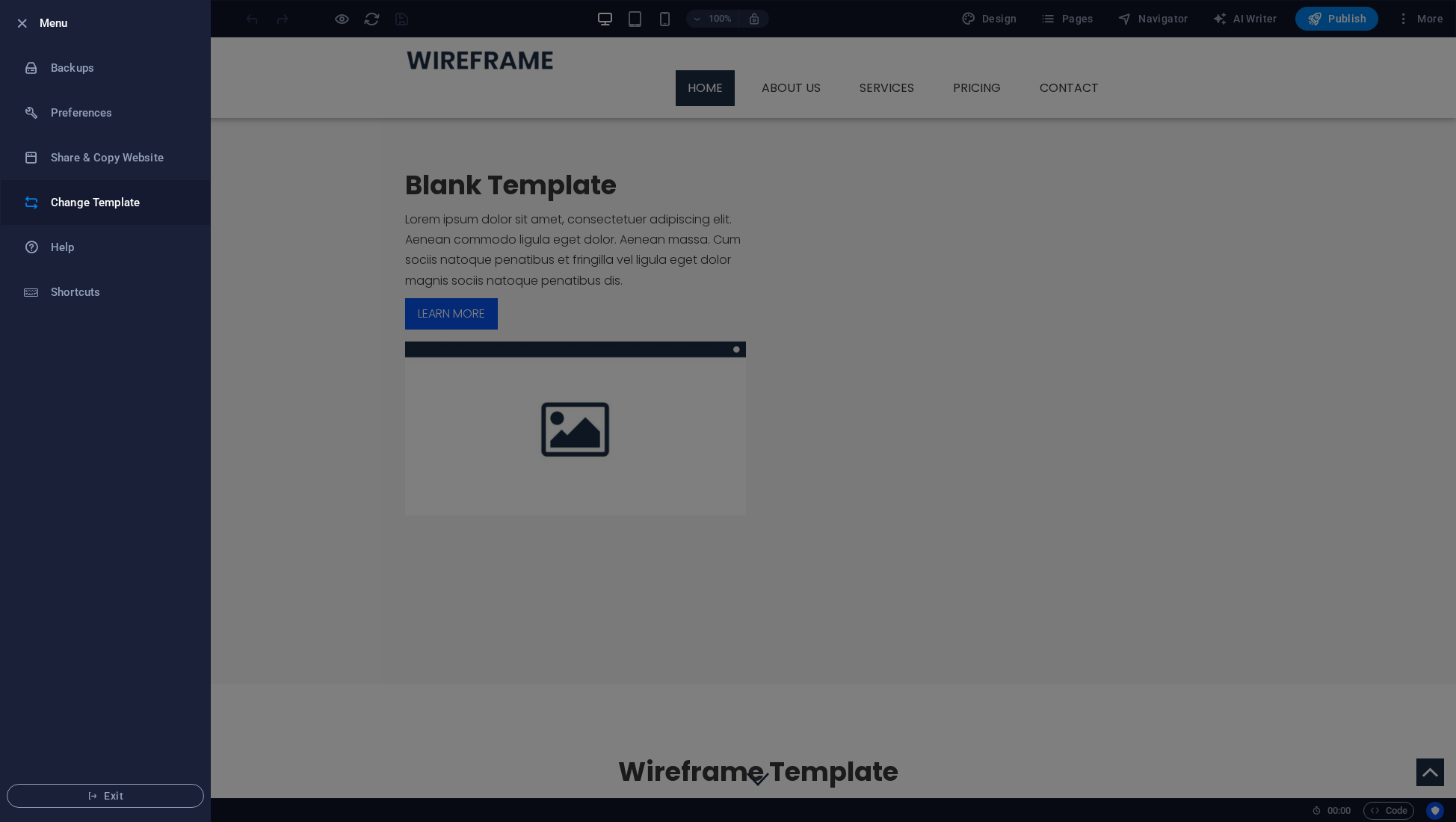
click at [94, 202] on h6 "Change Template" at bounding box center [120, 202] width 138 height 18
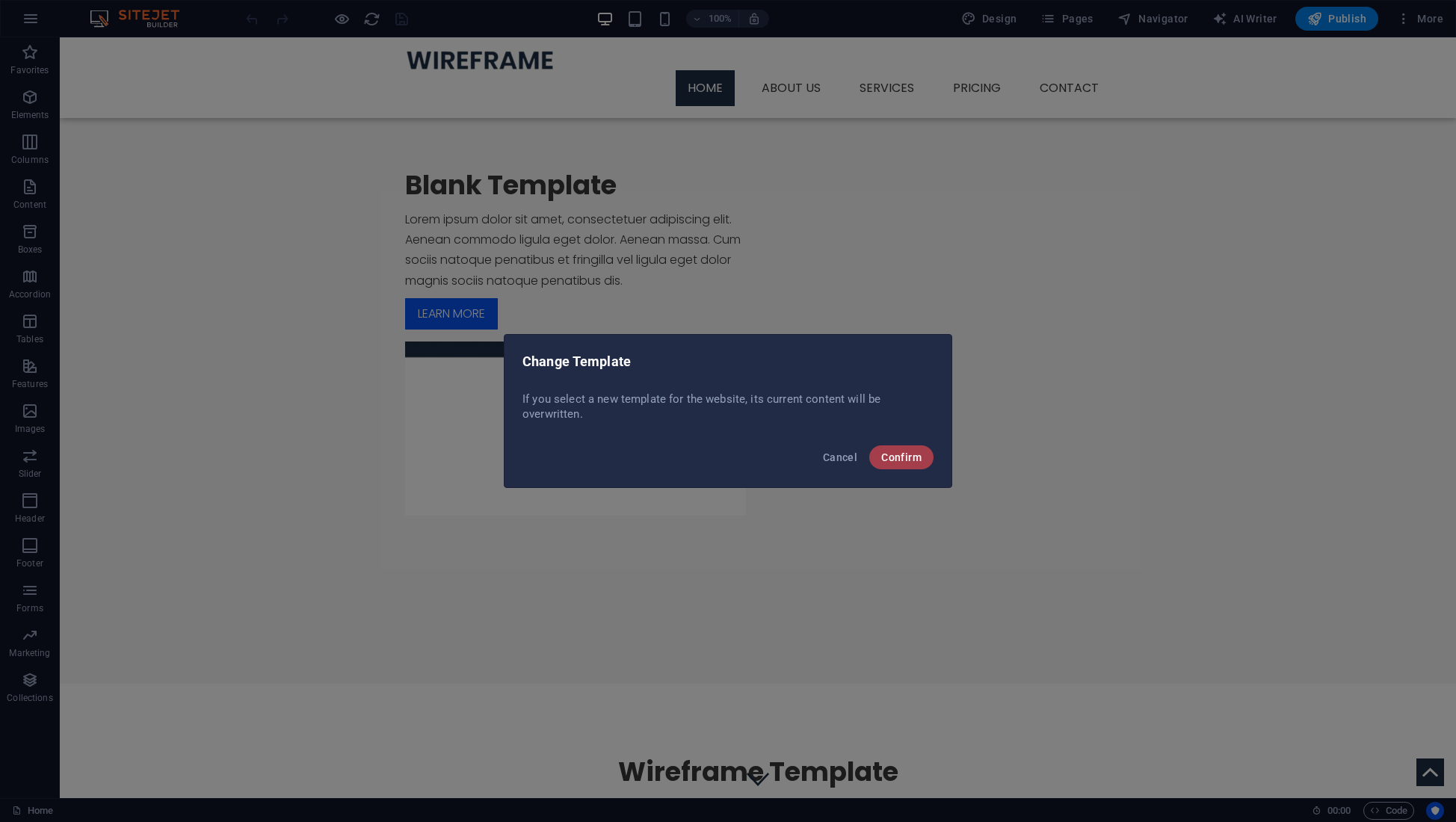
click at [900, 461] on span "Confirm" at bounding box center [901, 457] width 40 height 12
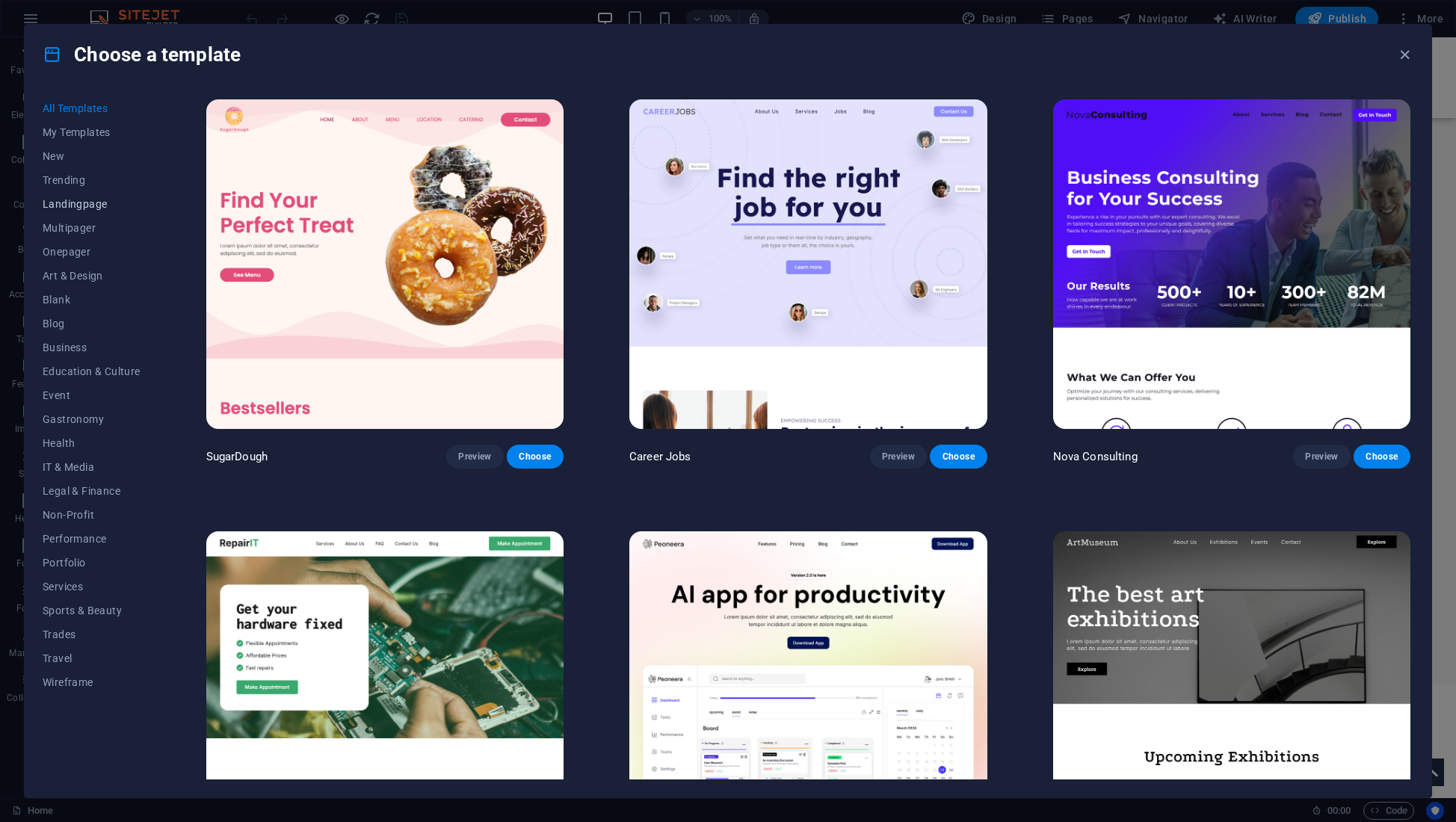
click at [78, 204] on span "Landingpage" at bounding box center [92, 204] width 98 height 12
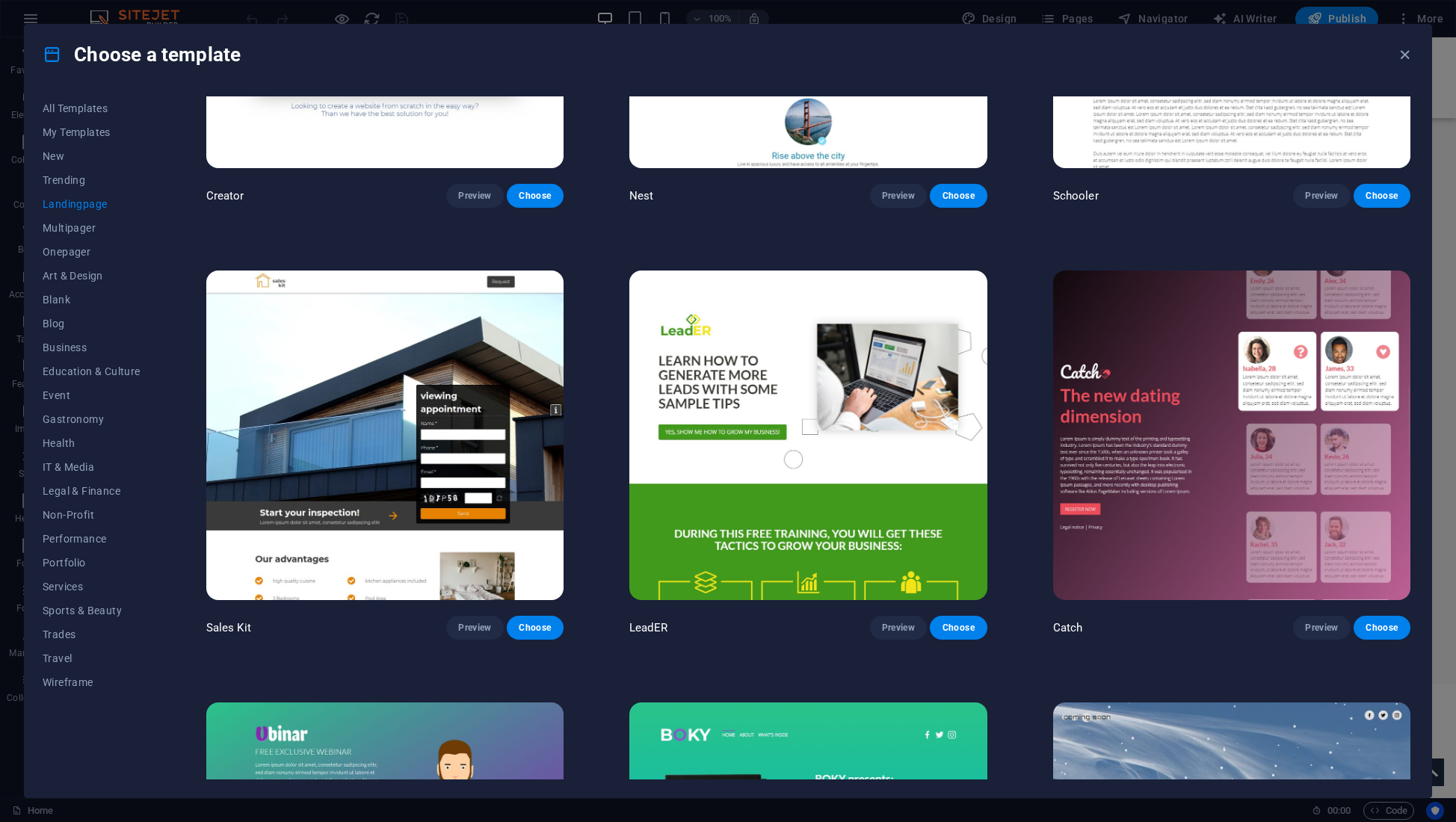
scroll to position [2418, 0]
click at [74, 178] on span "Trending" at bounding box center [92, 179] width 98 height 12
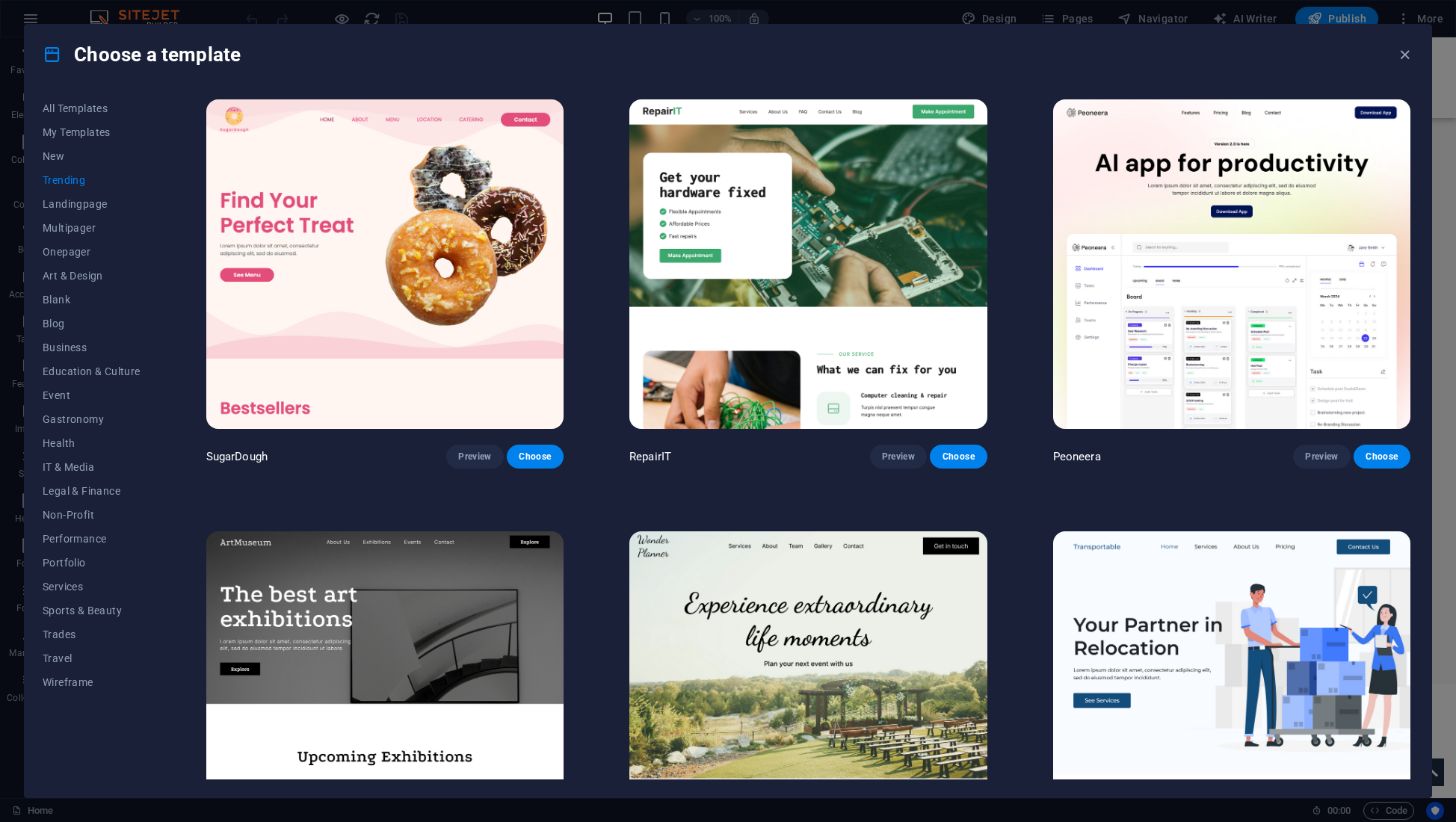
scroll to position [0, 0]
click at [51, 158] on span "New" at bounding box center [92, 156] width 98 height 12
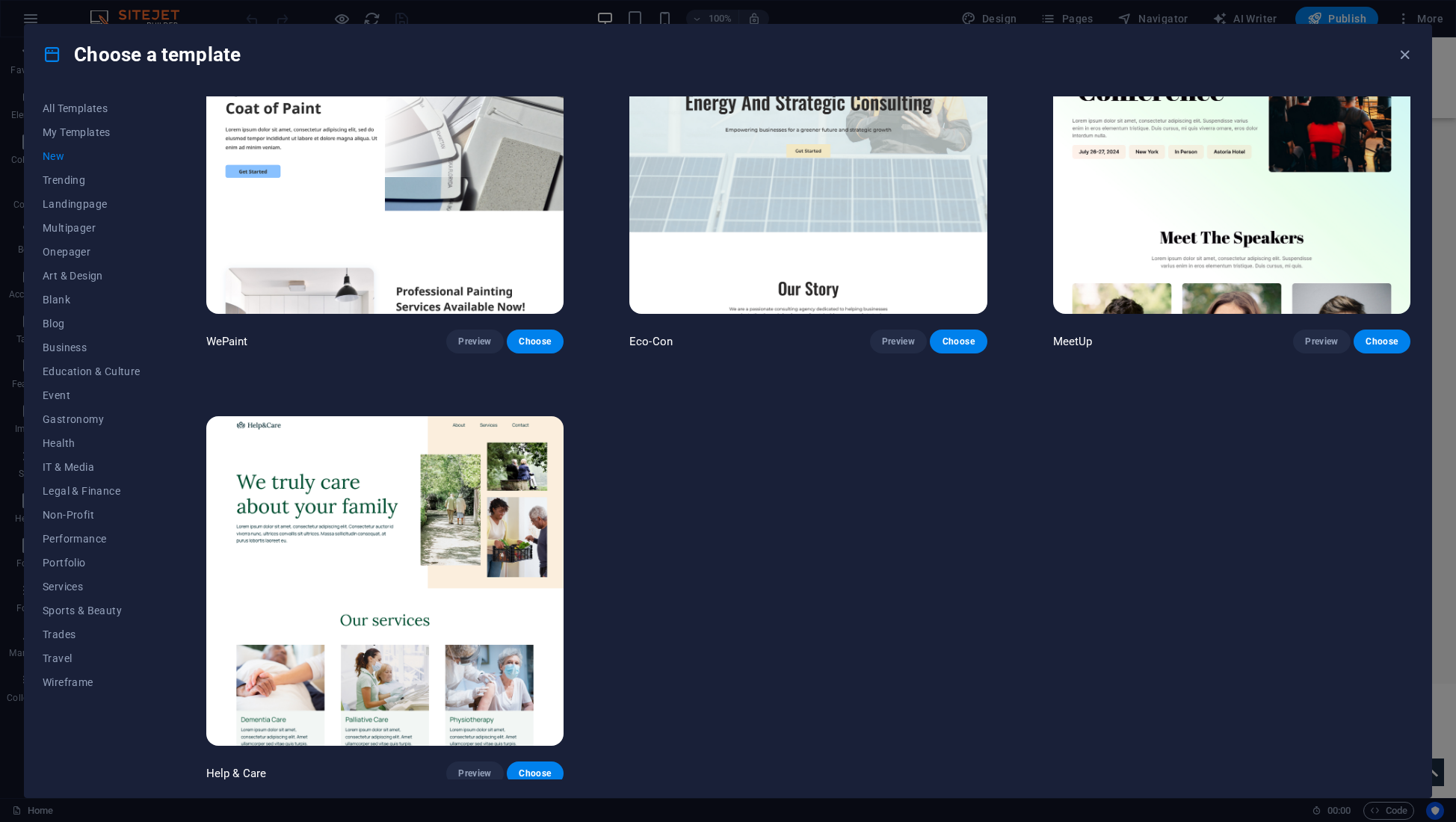
scroll to position [1409, 0]
click at [478, 768] on span "Preview" at bounding box center [474, 773] width 33 height 12
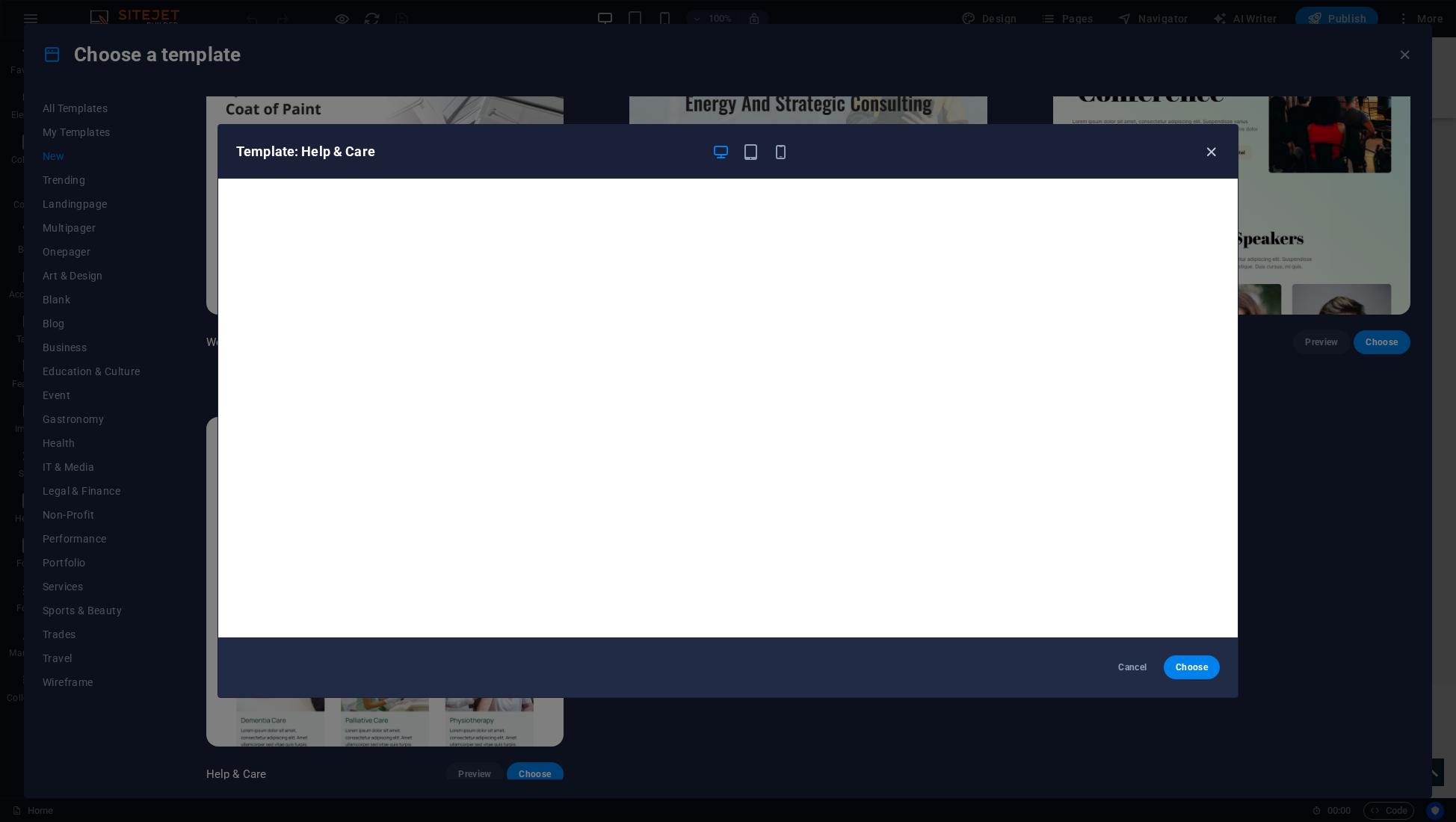
click at [1211, 150] on icon "button" at bounding box center [1211, 152] width 17 height 17
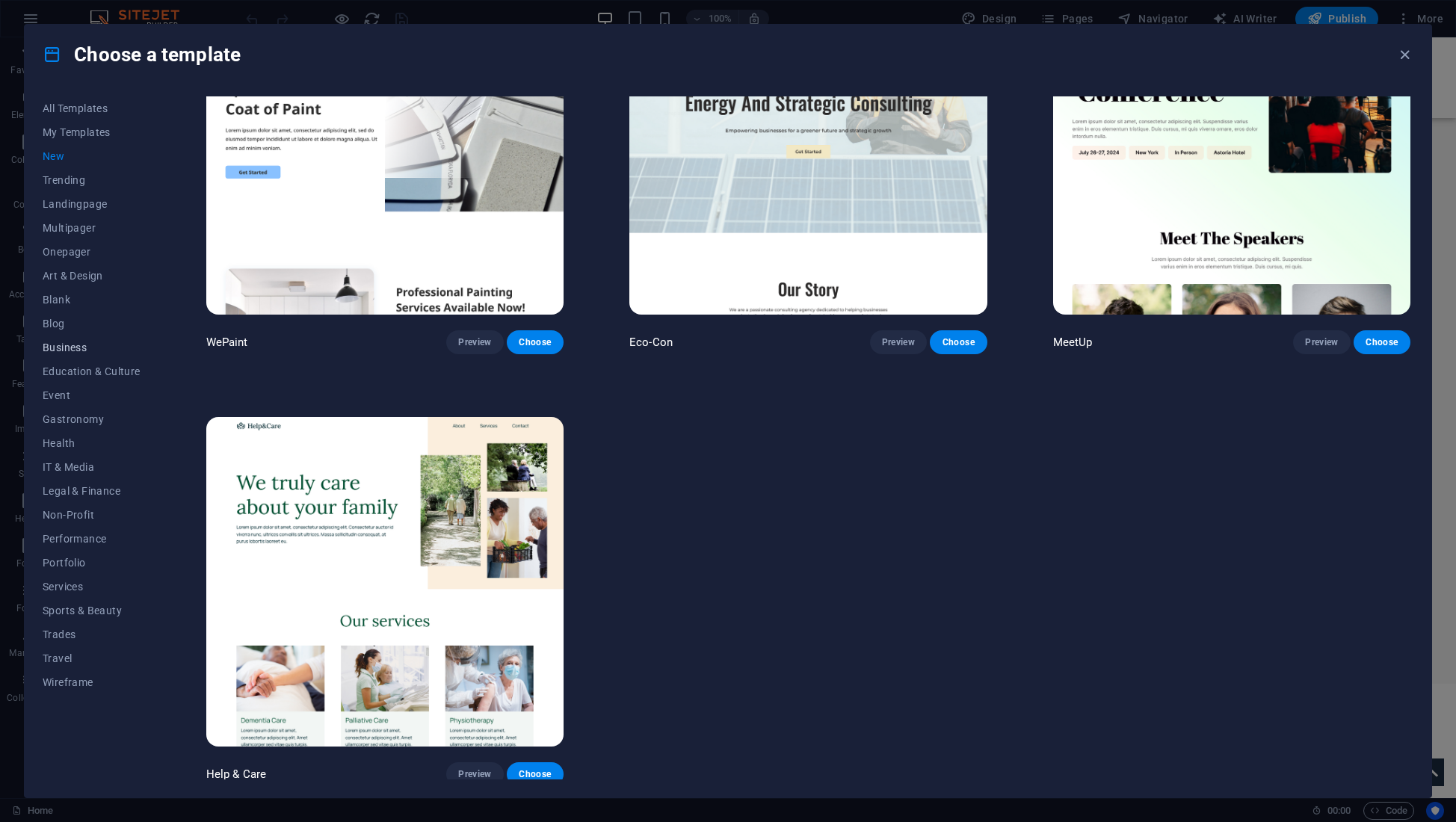
click at [77, 348] on span "Business" at bounding box center [92, 347] width 98 height 12
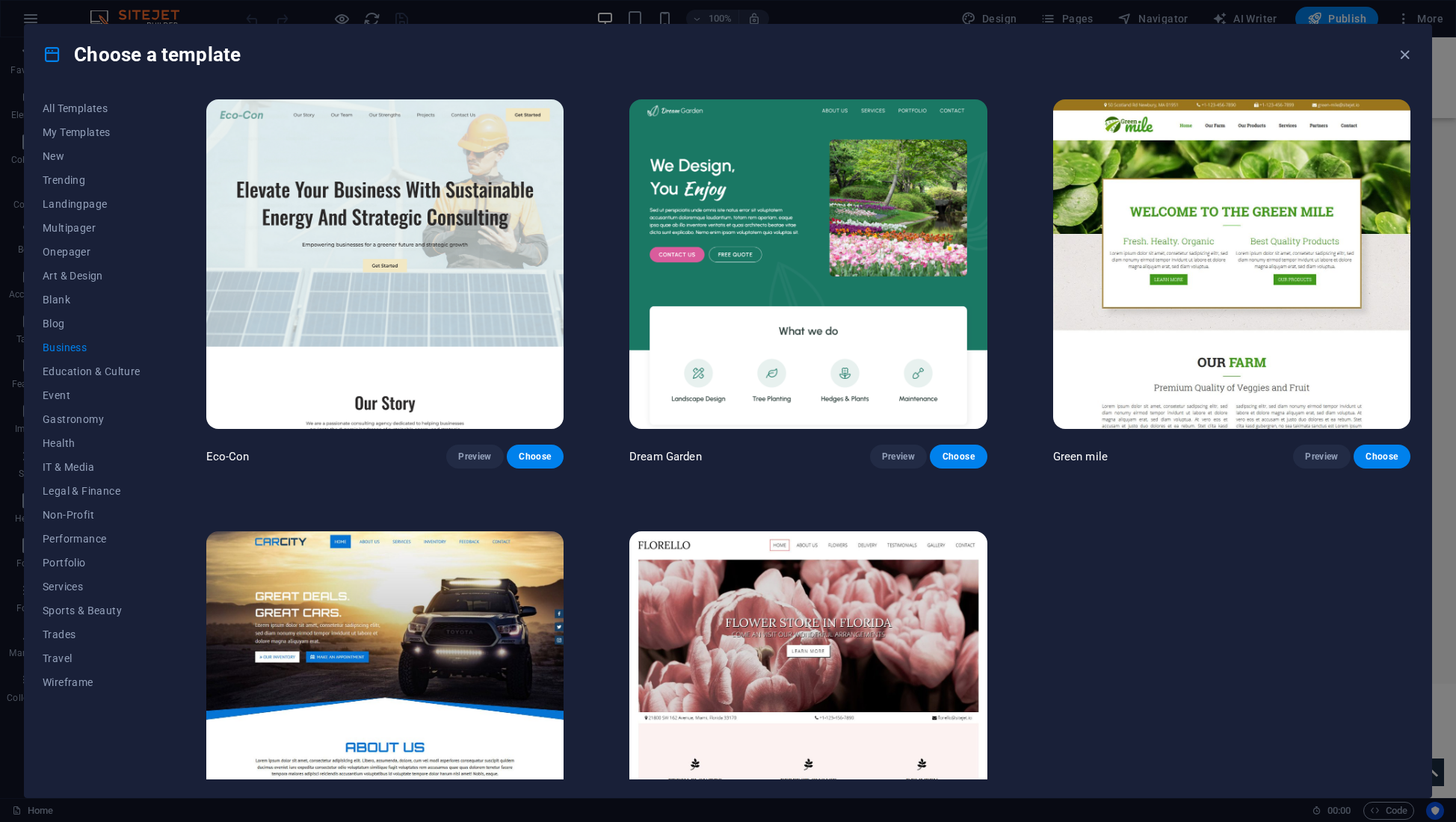
scroll to position [0, 0]
click at [56, 631] on span "Trades" at bounding box center [92, 634] width 98 height 12
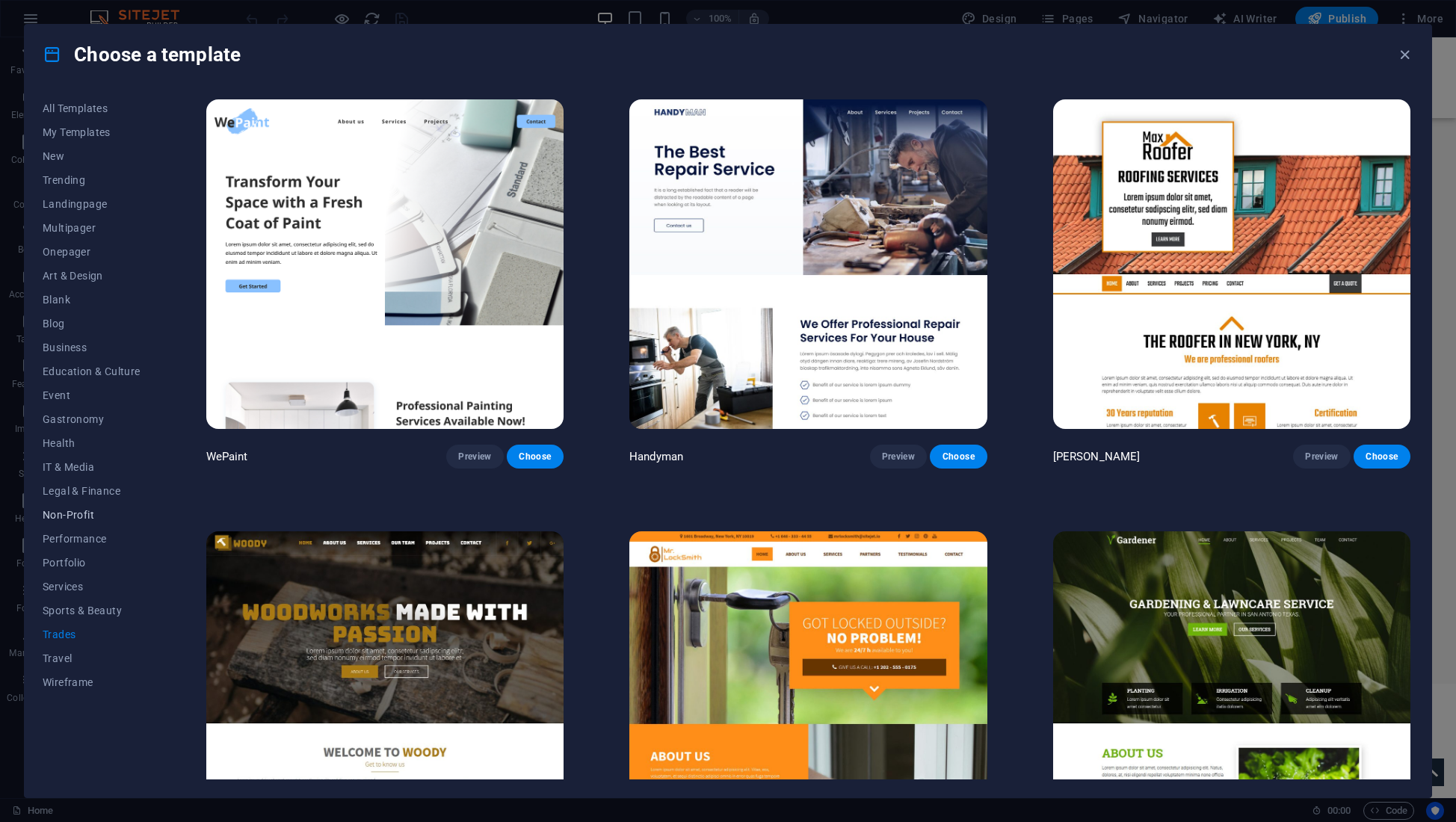
click at [71, 513] on span "Non-Profit" at bounding box center [92, 515] width 98 height 12
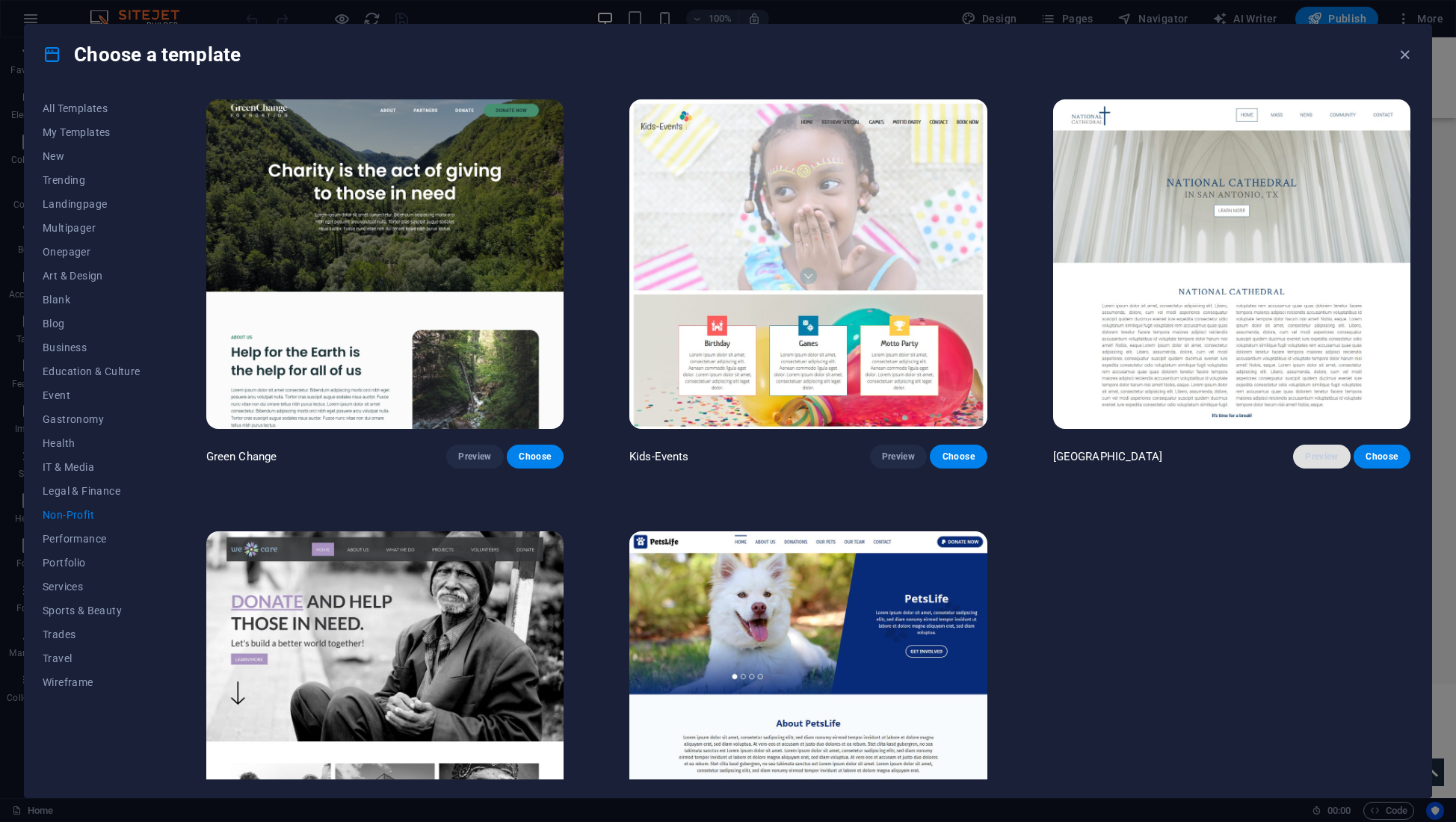
click at [1316, 455] on span "Preview" at bounding box center [1320, 456] width 33 height 12
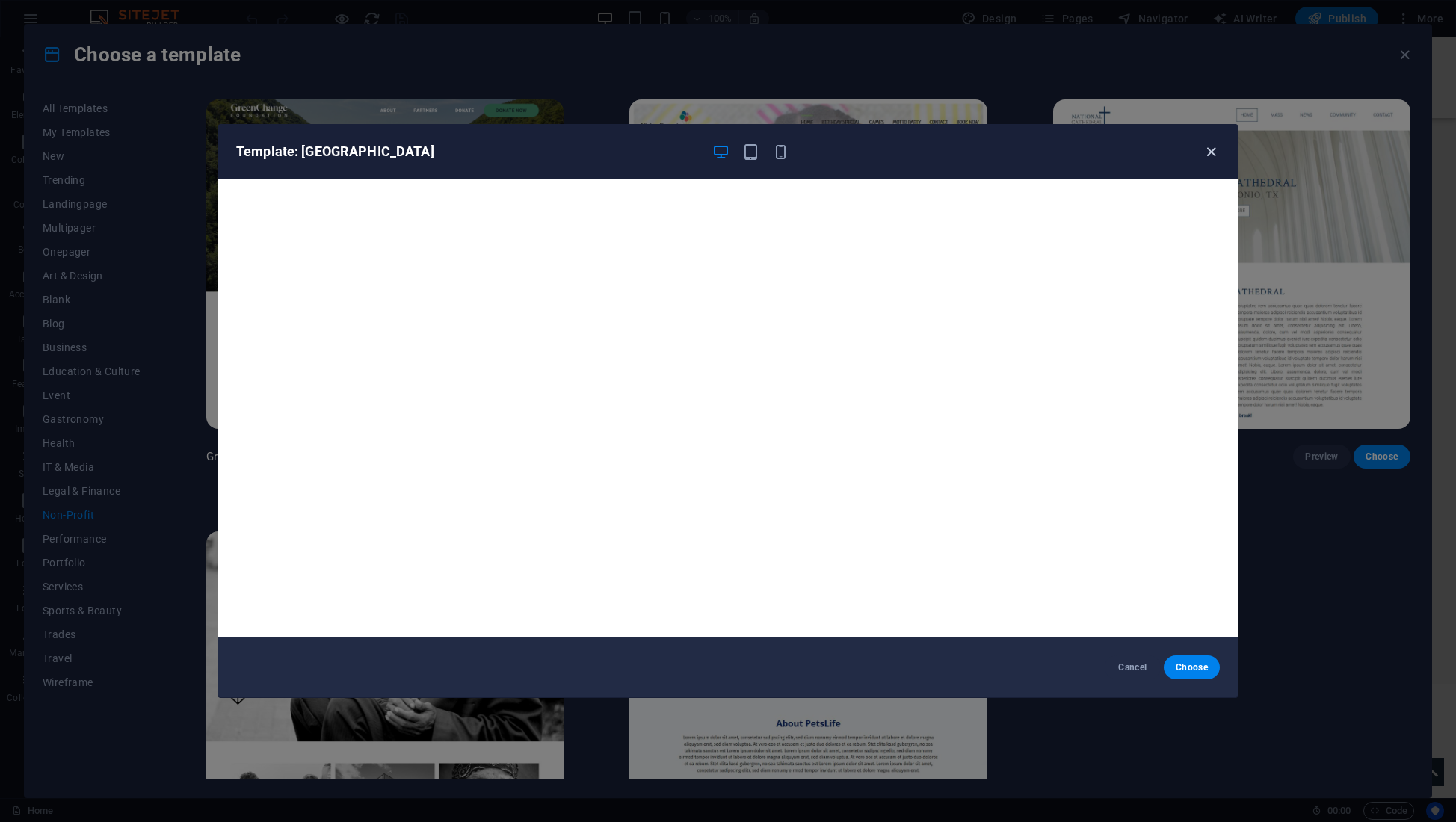
click at [1211, 150] on icon "button" at bounding box center [1211, 152] width 17 height 17
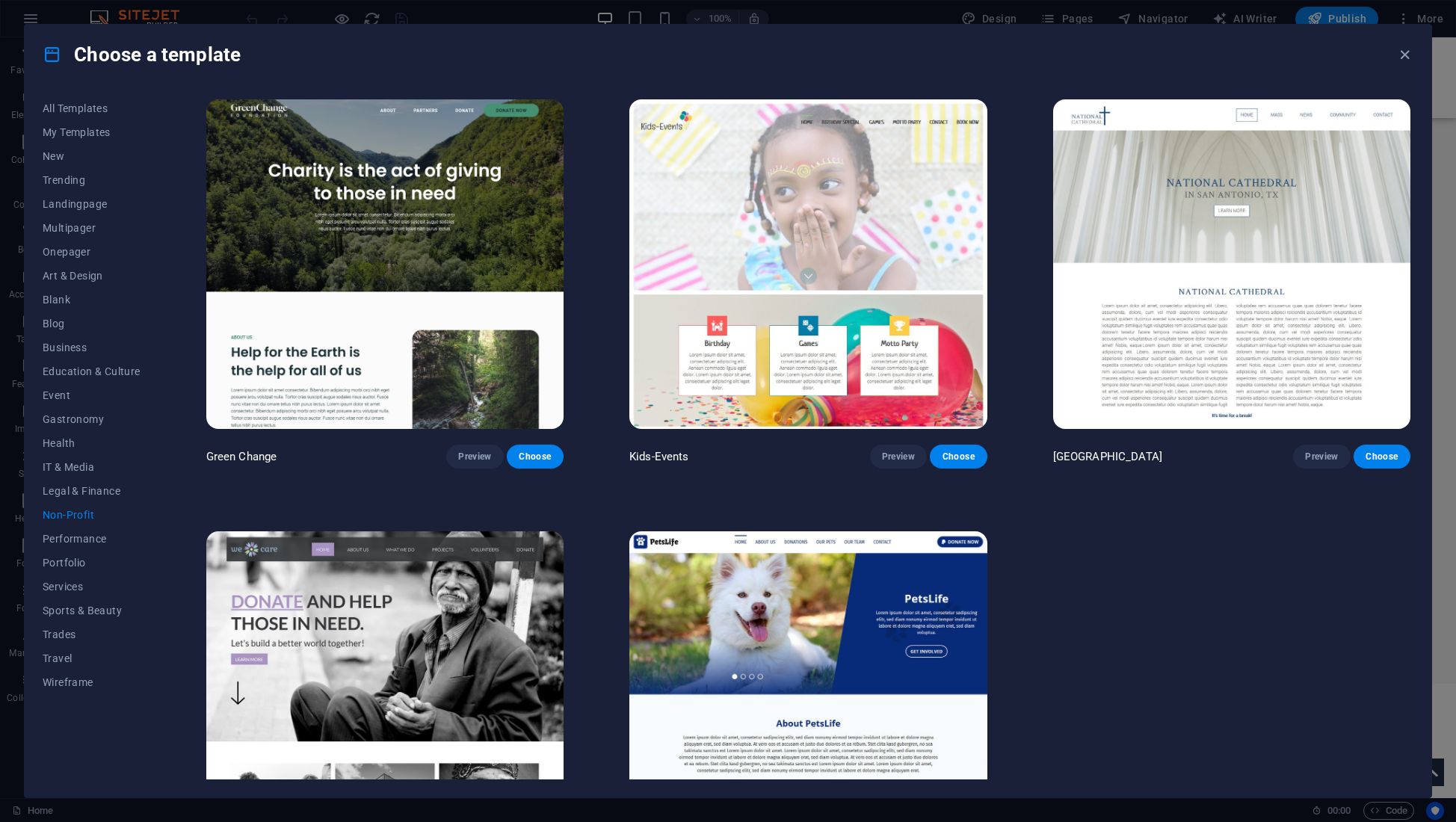
click at [455, 236] on img at bounding box center [385, 263] width 357 height 330
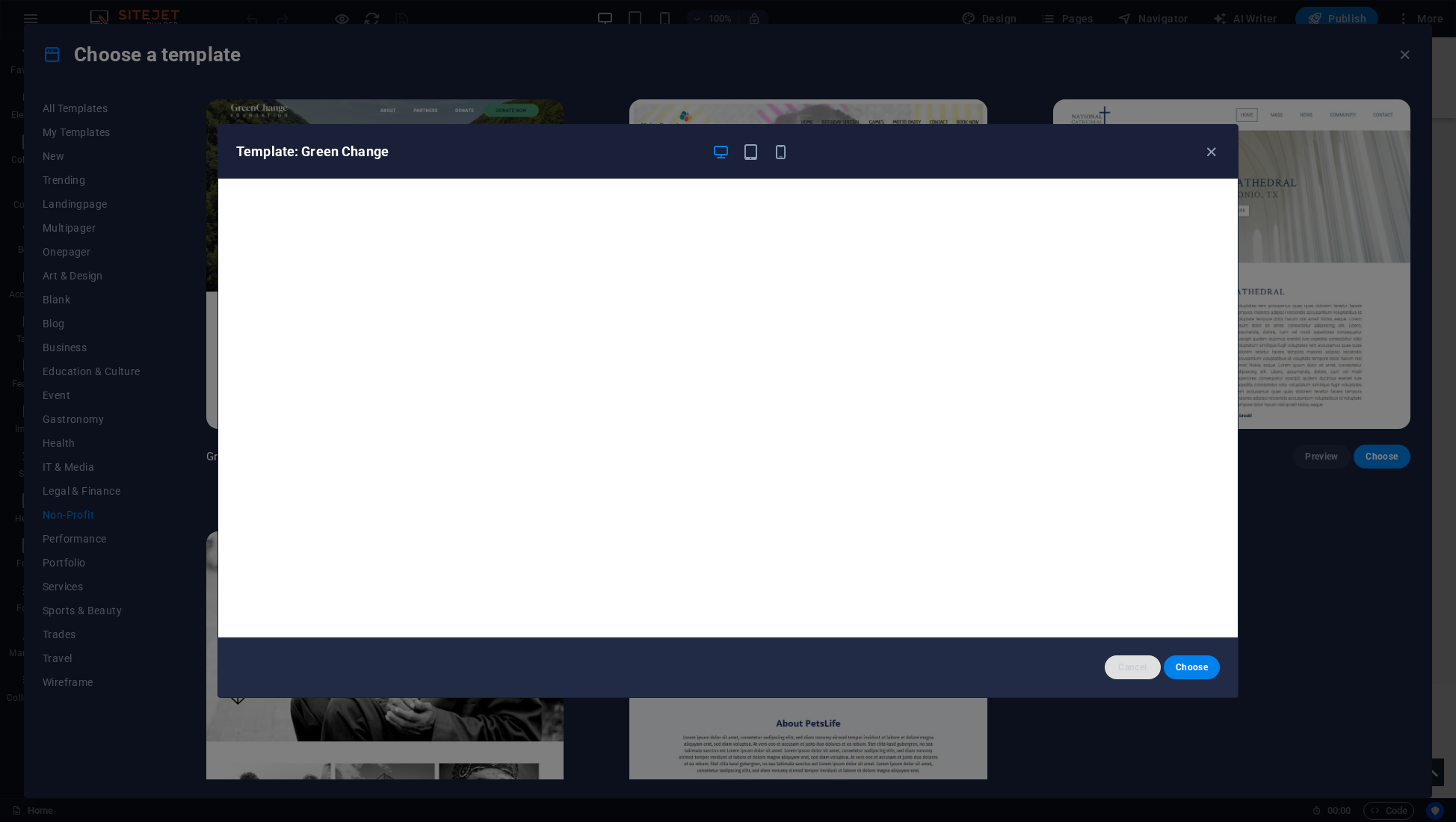
click at [1129, 670] on span "Cancel" at bounding box center [1133, 667] width 32 height 12
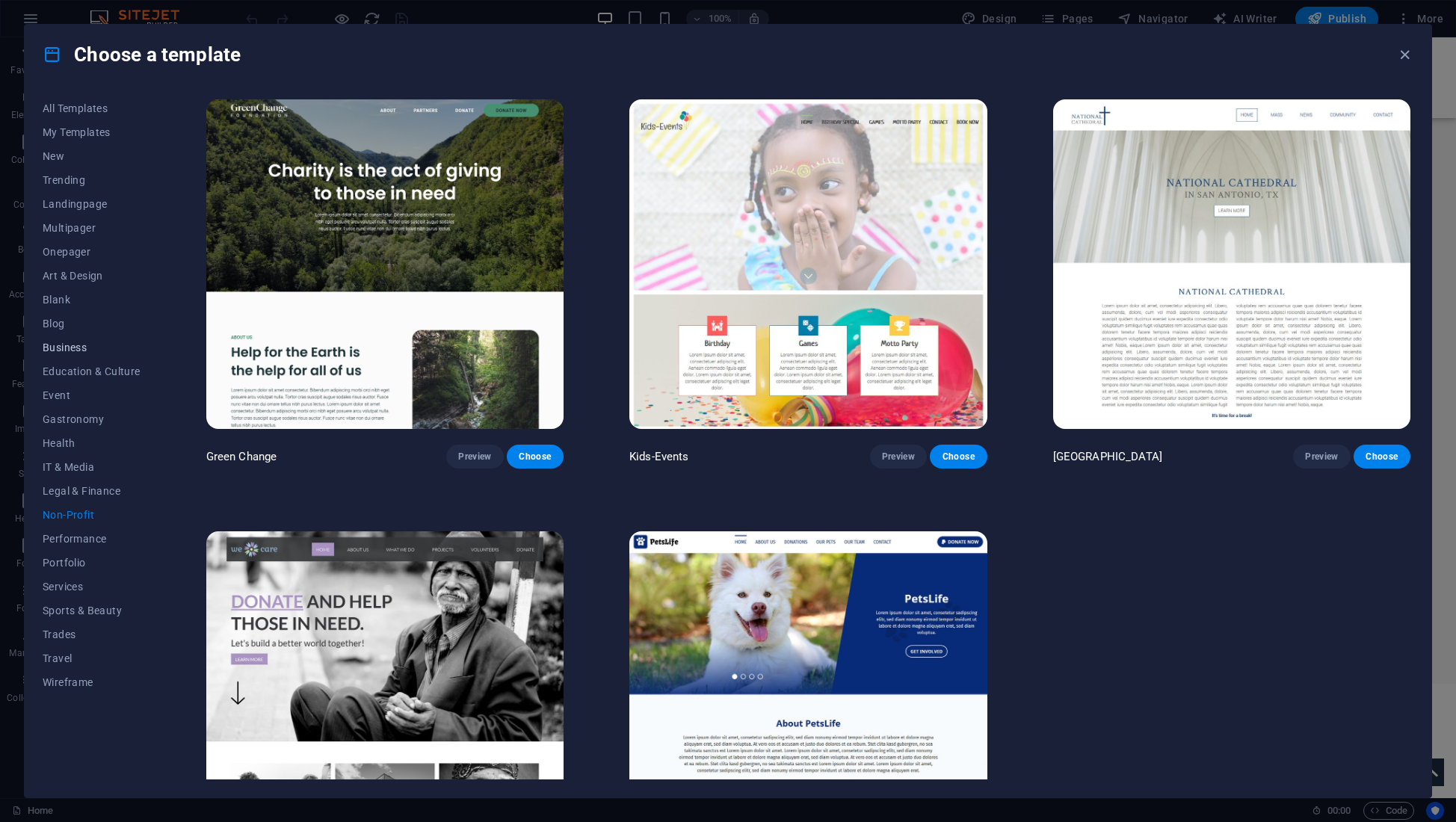
click at [61, 348] on span "Business" at bounding box center [92, 347] width 98 height 12
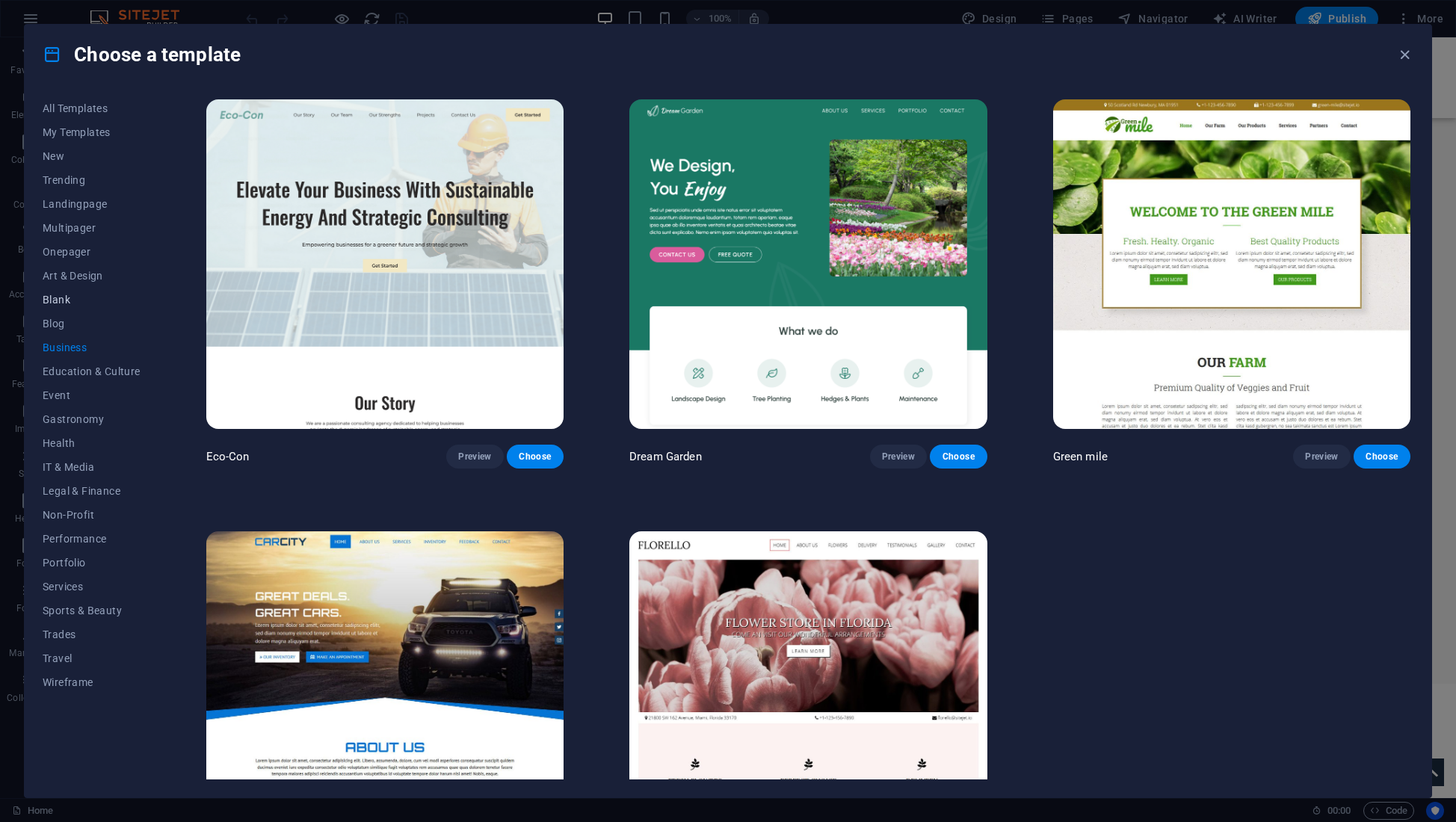
click at [62, 300] on span "Blank" at bounding box center [92, 299] width 98 height 12
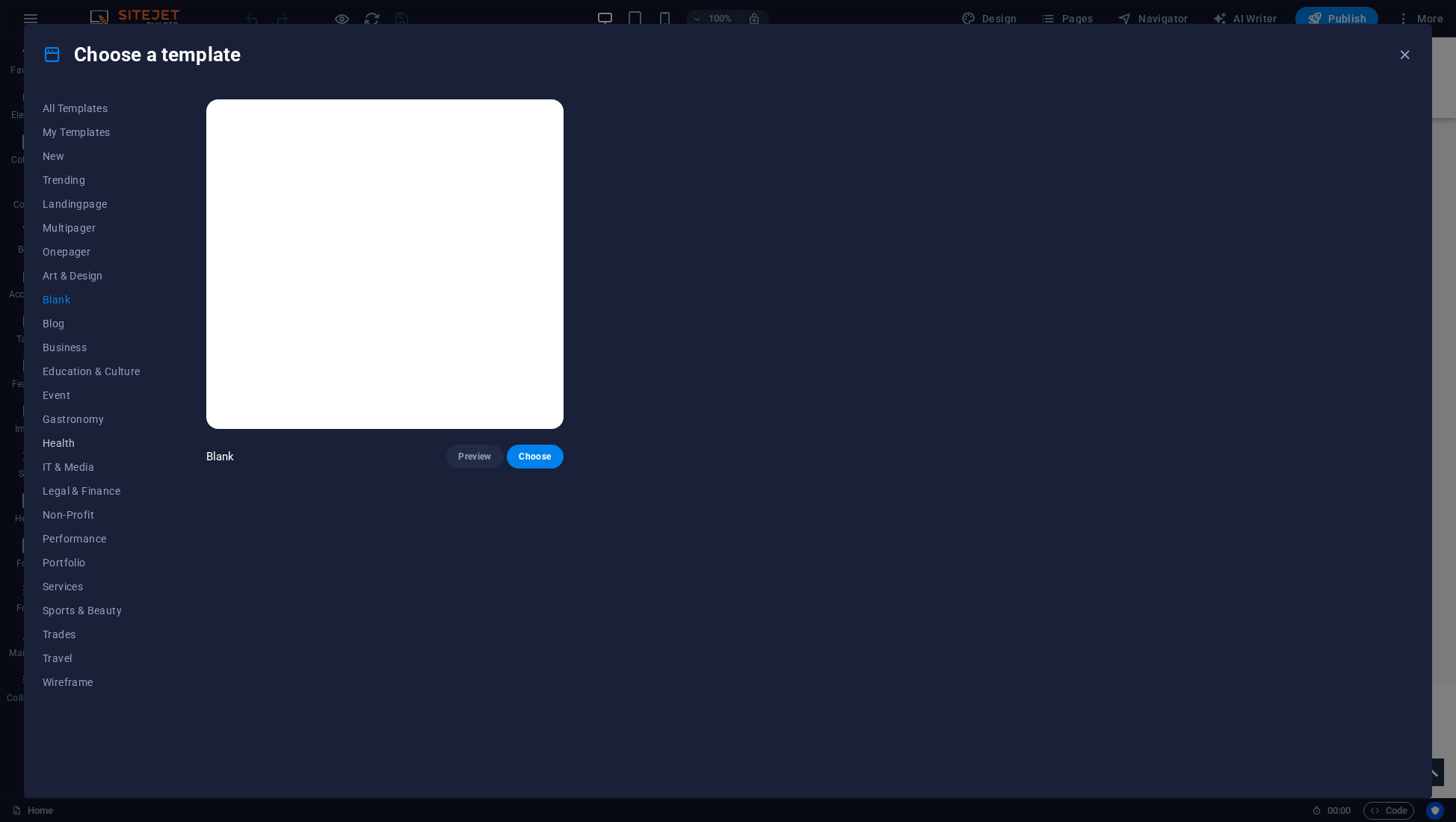
click at [56, 439] on span "Health" at bounding box center [92, 443] width 98 height 12
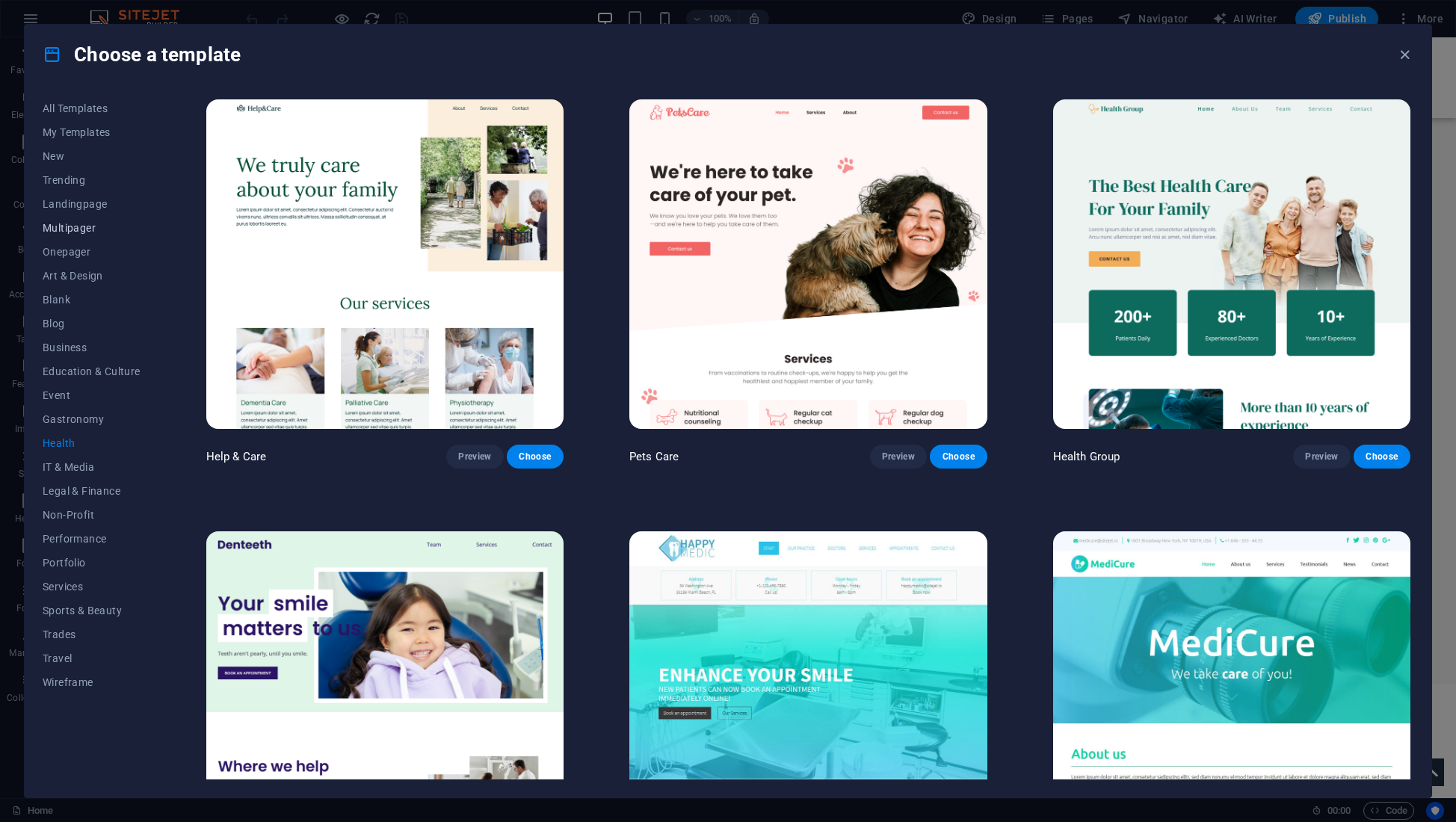
click at [66, 227] on span "Multipager" at bounding box center [92, 228] width 98 height 12
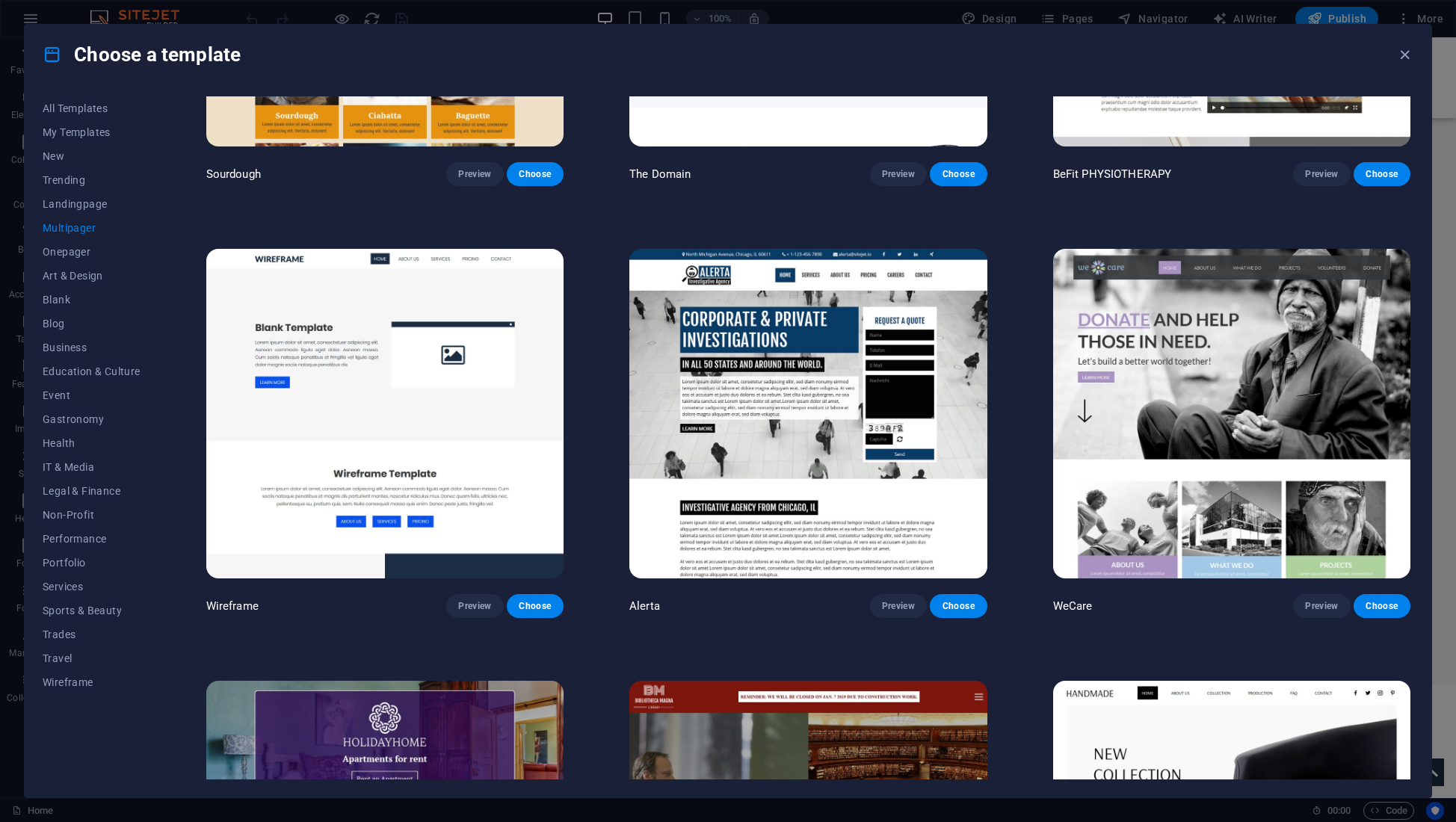
scroll to position [6324, 0]
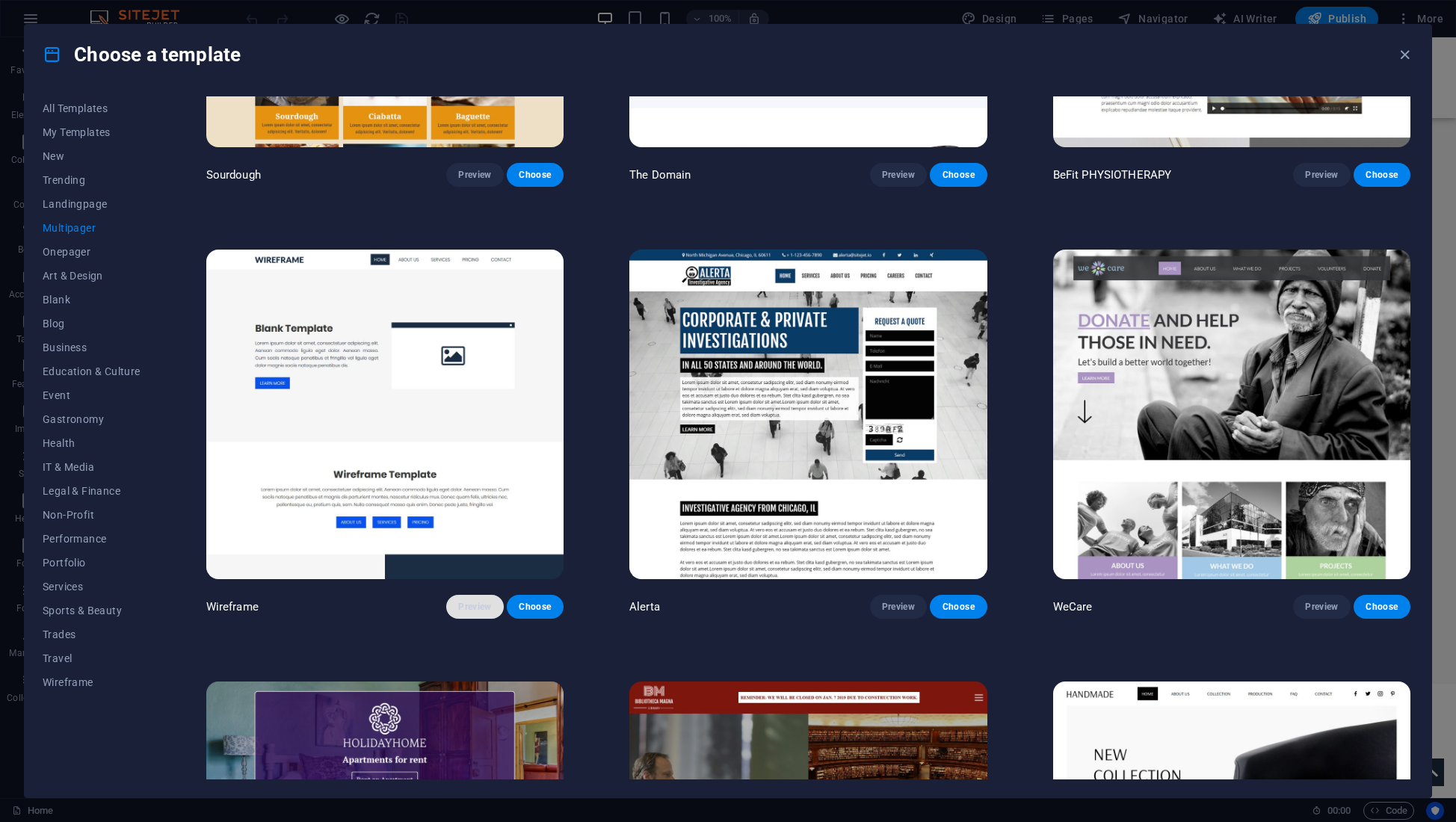
click at [482, 601] on span "Preview" at bounding box center [474, 606] width 33 height 12
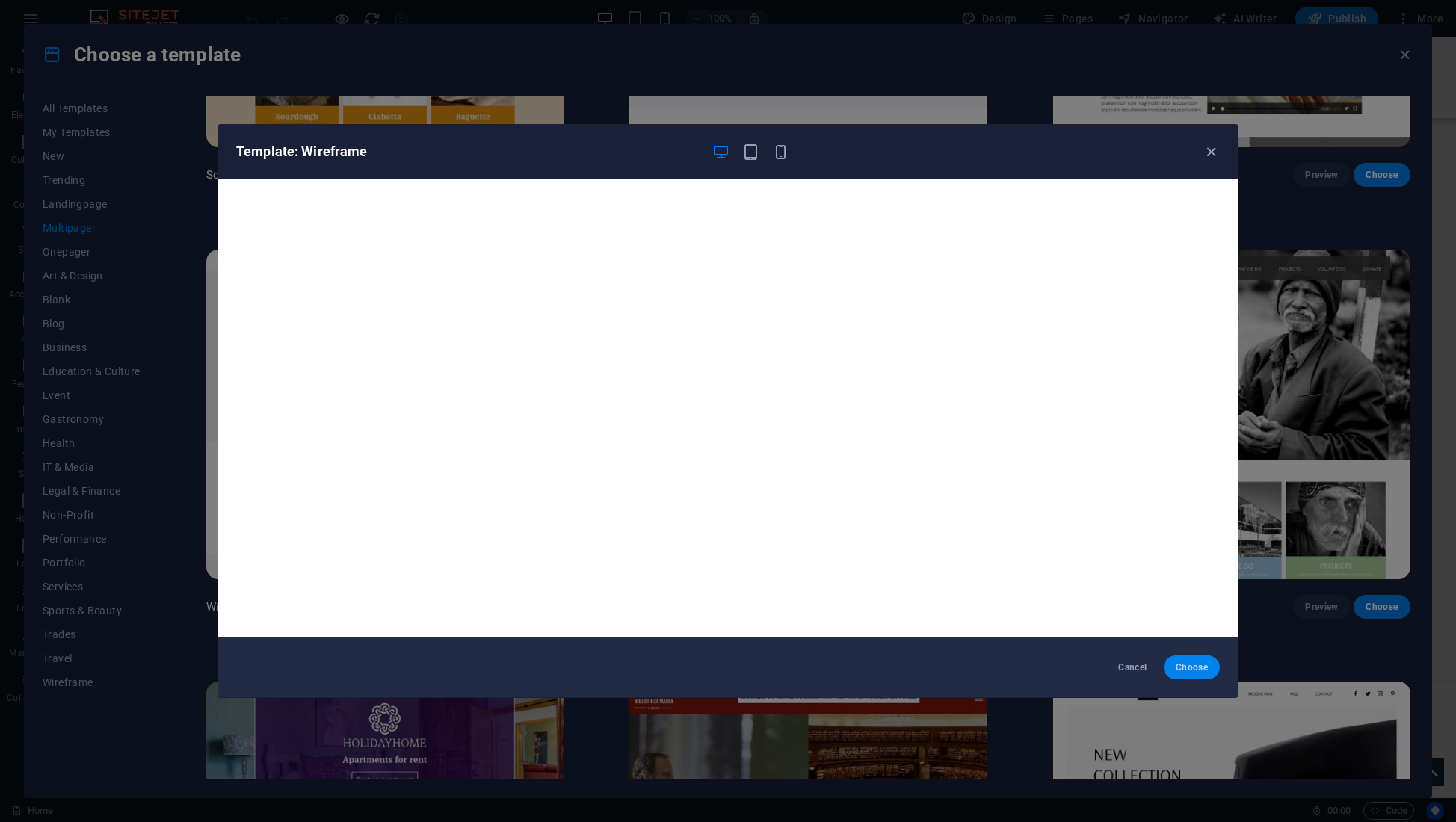
click at [1194, 668] on span "Choose" at bounding box center [1192, 667] width 32 height 12
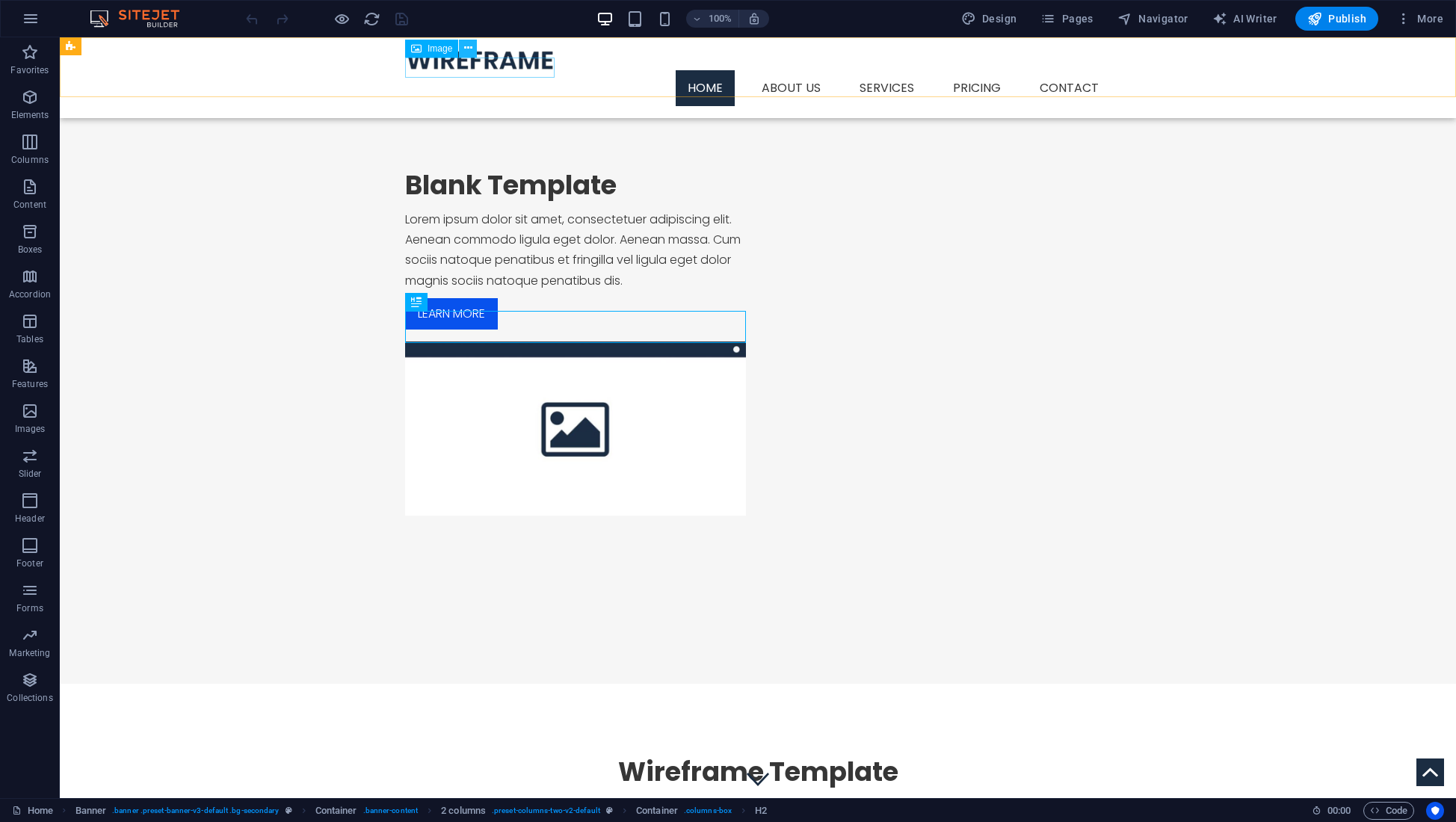
click at [468, 50] on icon at bounding box center [468, 48] width 8 height 16
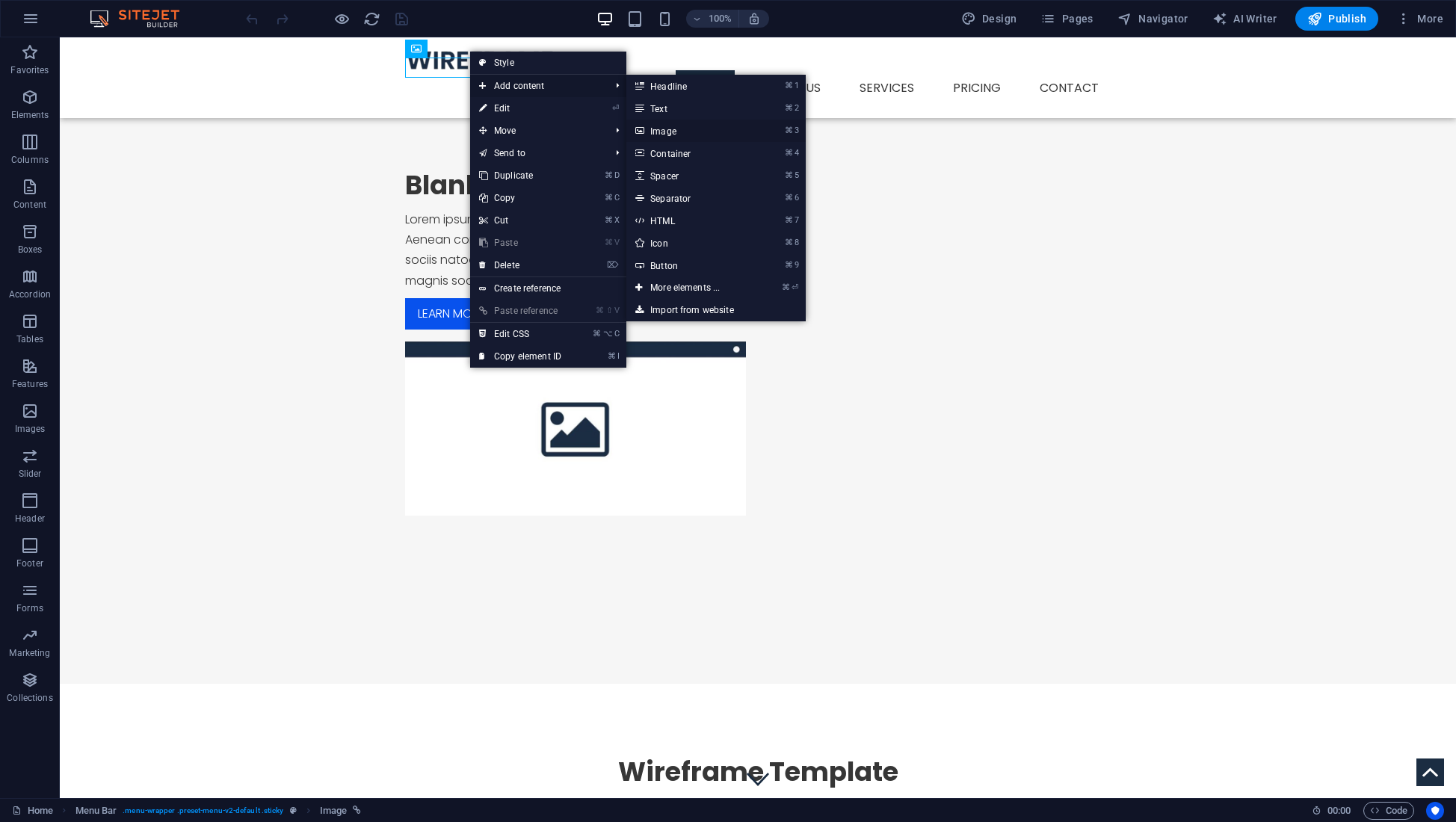
click at [665, 129] on link "⌘ 3 Image" at bounding box center [688, 131] width 123 height 22
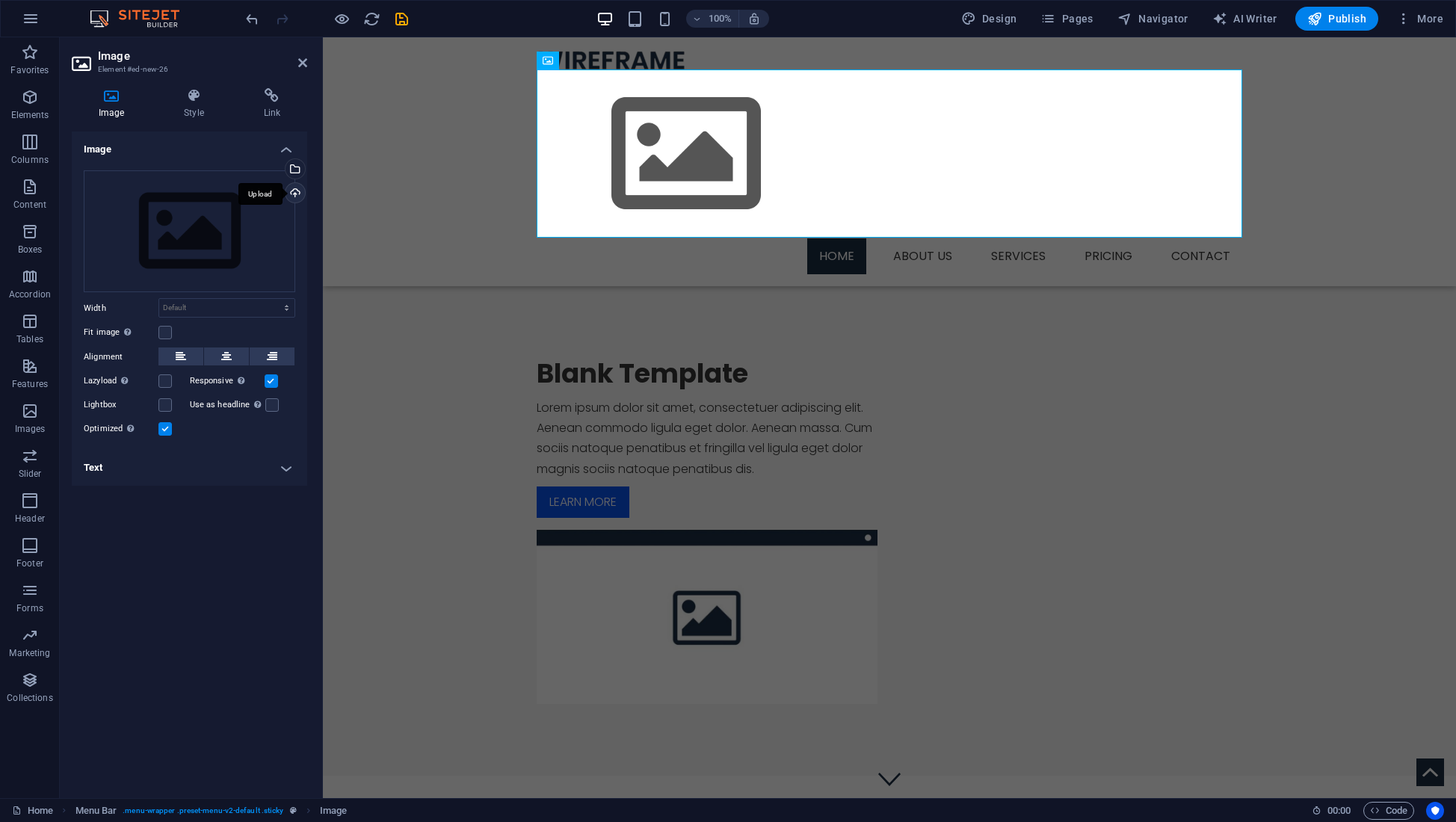
click at [294, 192] on div "Upload" at bounding box center [293, 194] width 22 height 22
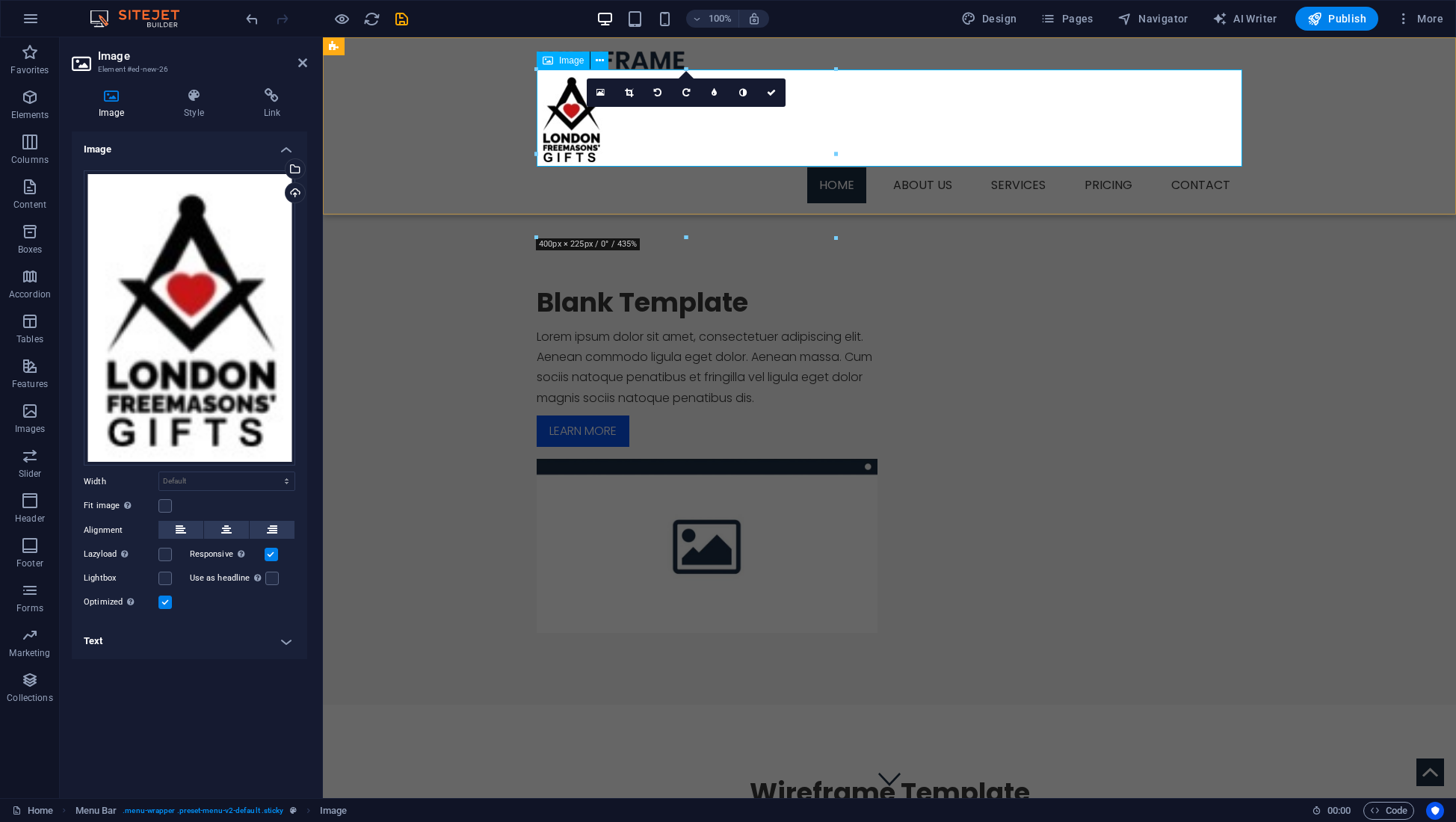
click at [1200, 104] on figure at bounding box center [889, 119] width 706 height 97
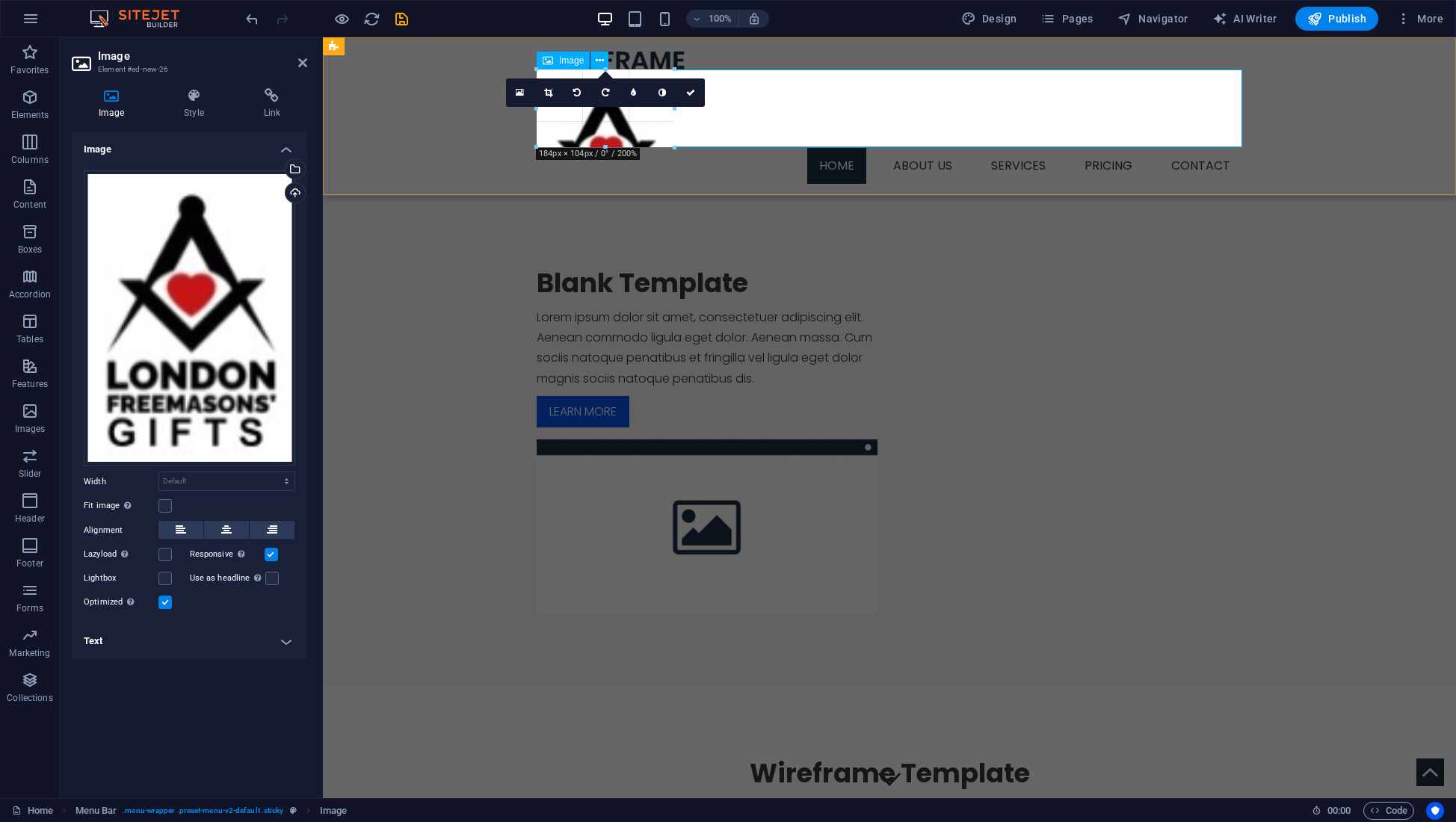
drag, startPoint x: 834, startPoint y: 154, endPoint x: 831, endPoint y: 178, distance: 24.2
type input "184"
select select "px"
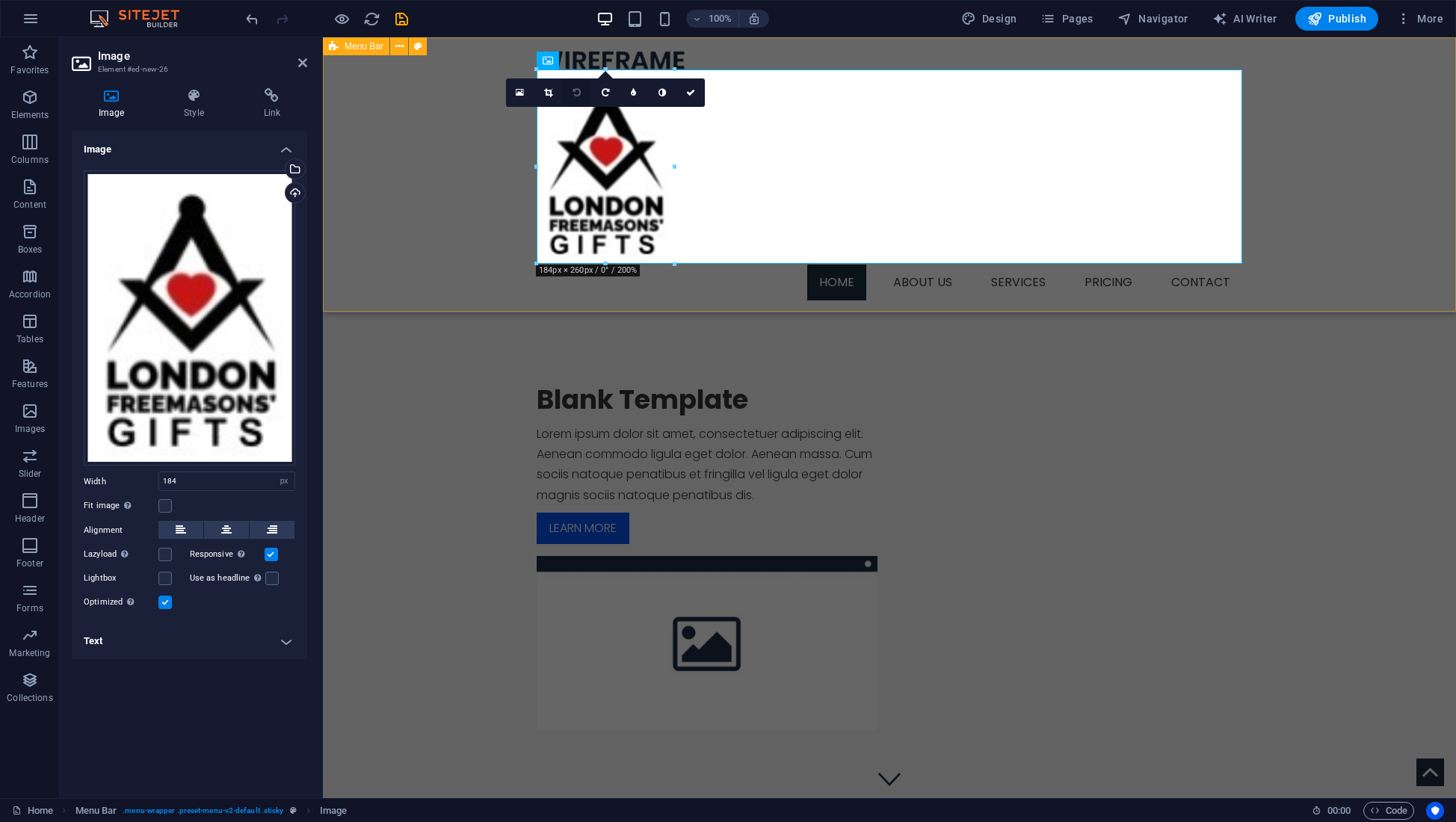
click at [578, 92] on icon at bounding box center [577, 92] width 7 height 9
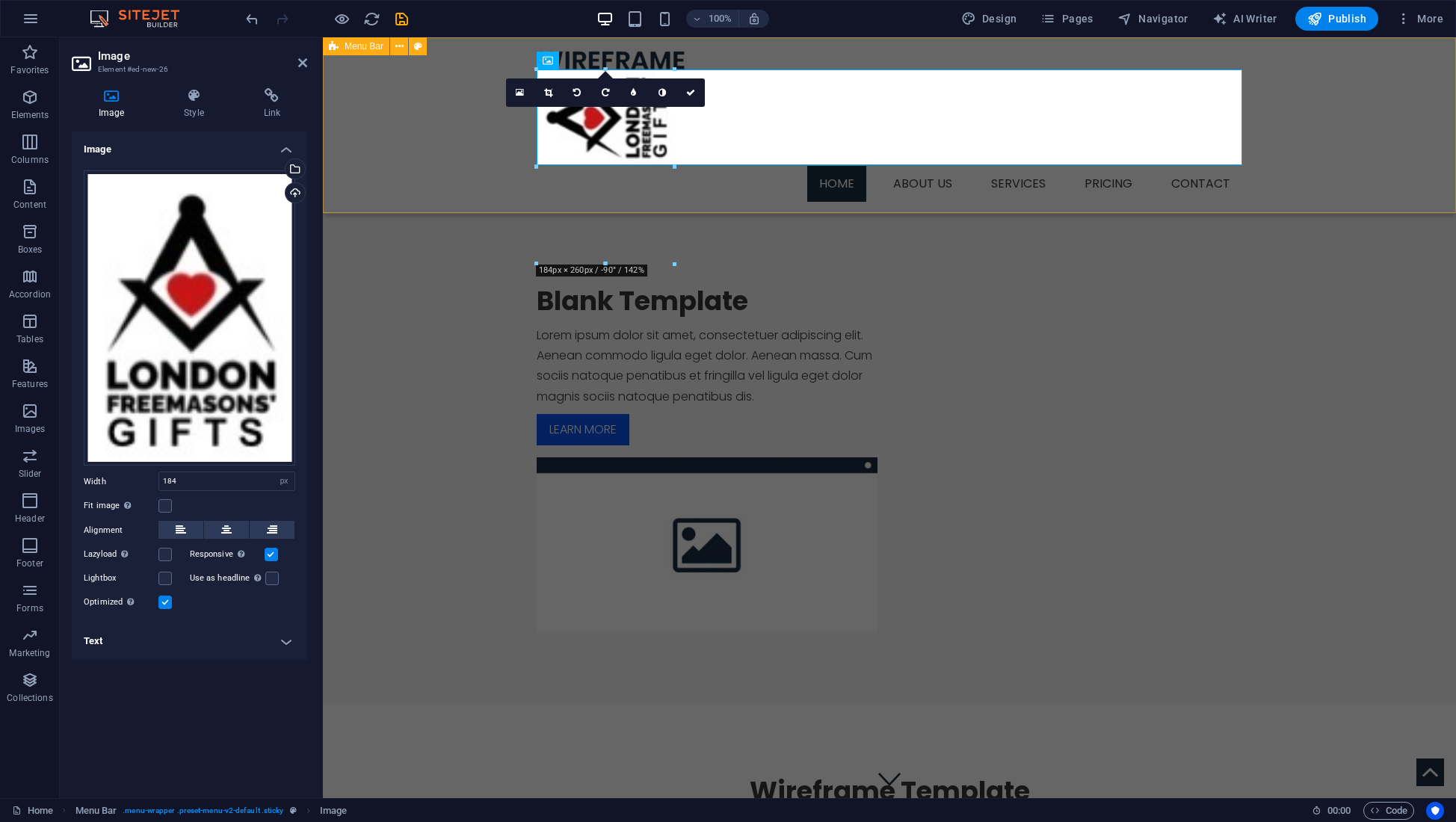
click at [578, 92] on icon at bounding box center [577, 92] width 7 height 9
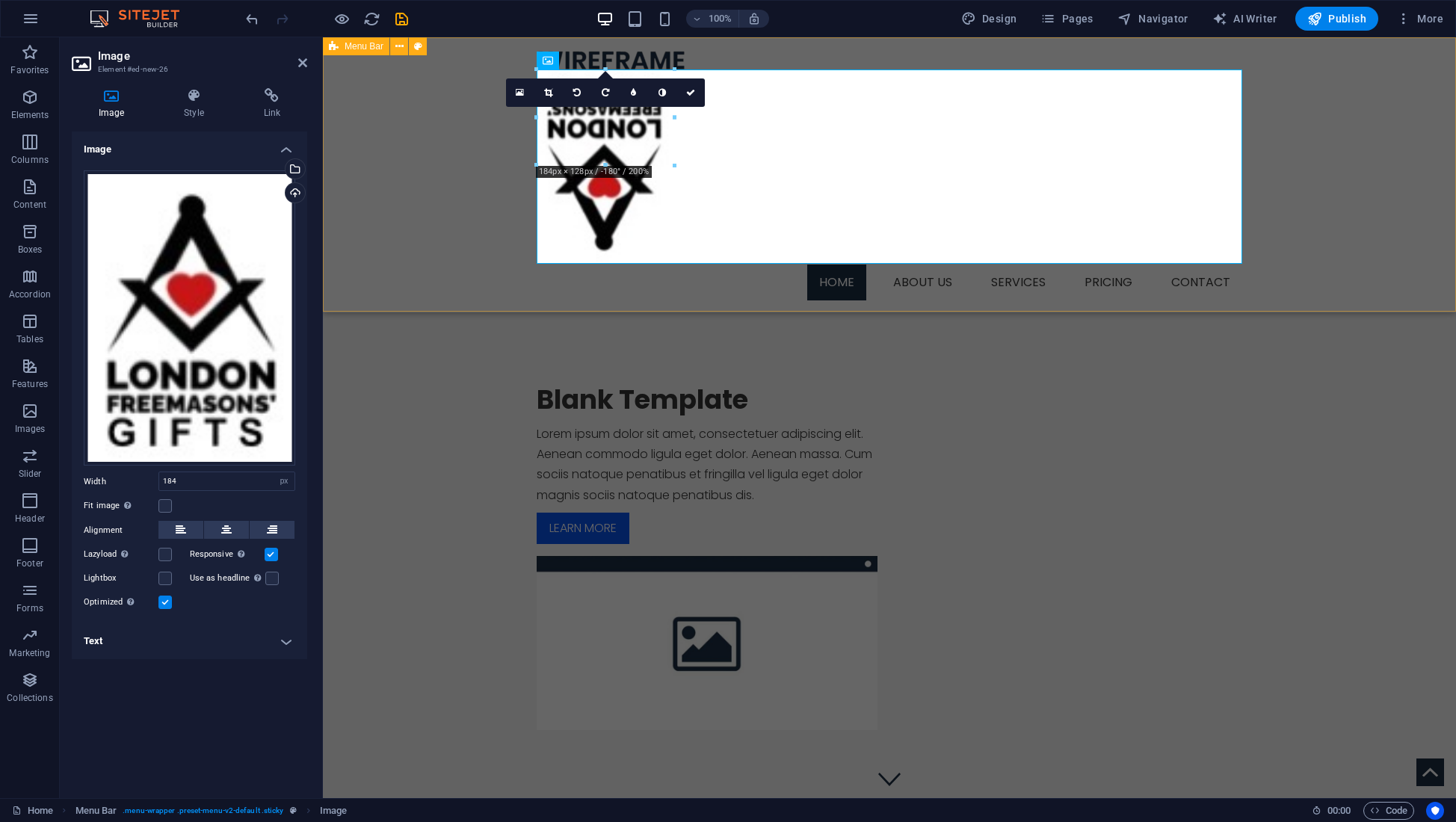
click at [578, 92] on icon at bounding box center [577, 92] width 7 height 9
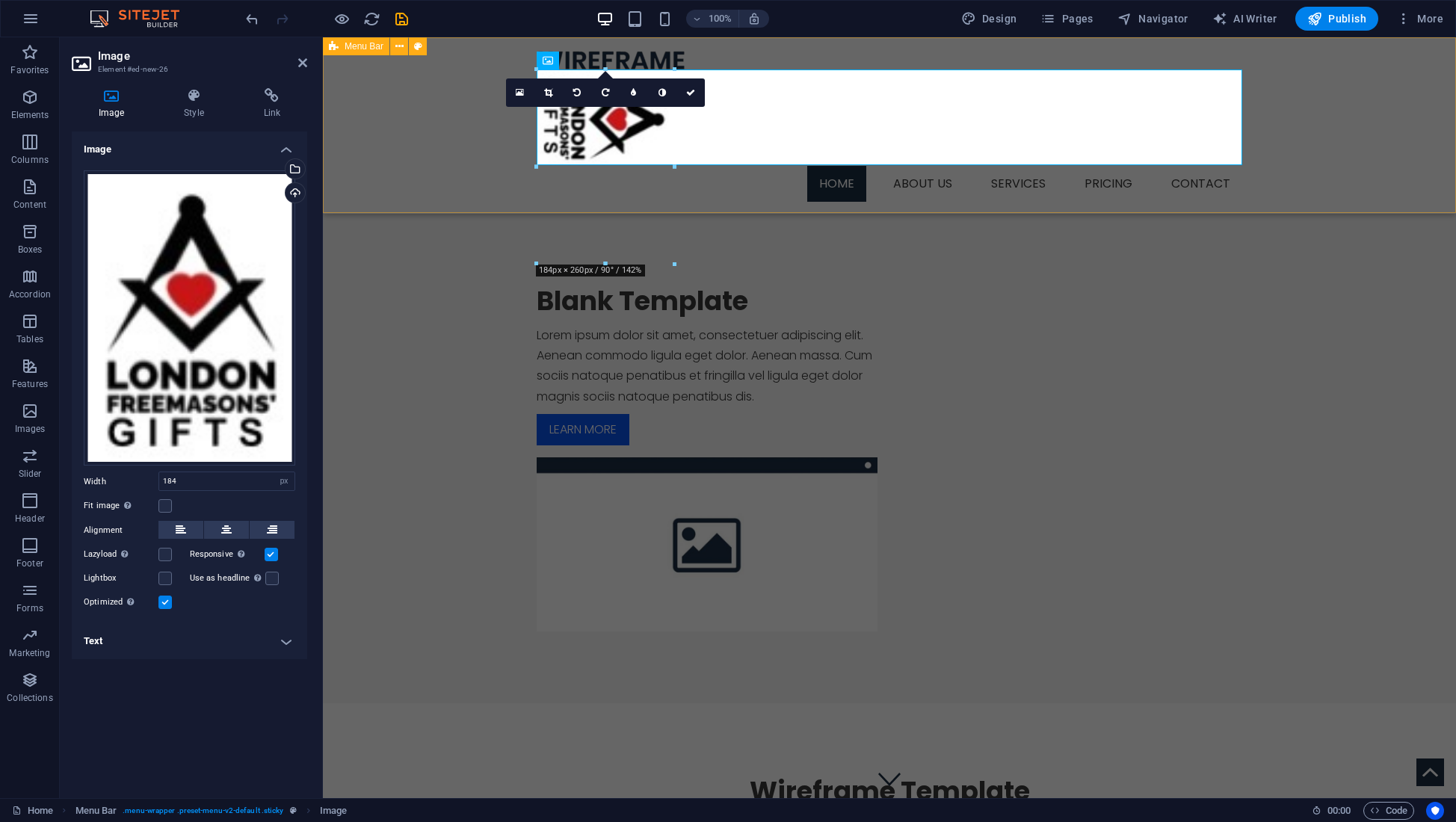
click at [578, 92] on icon at bounding box center [577, 92] width 7 height 9
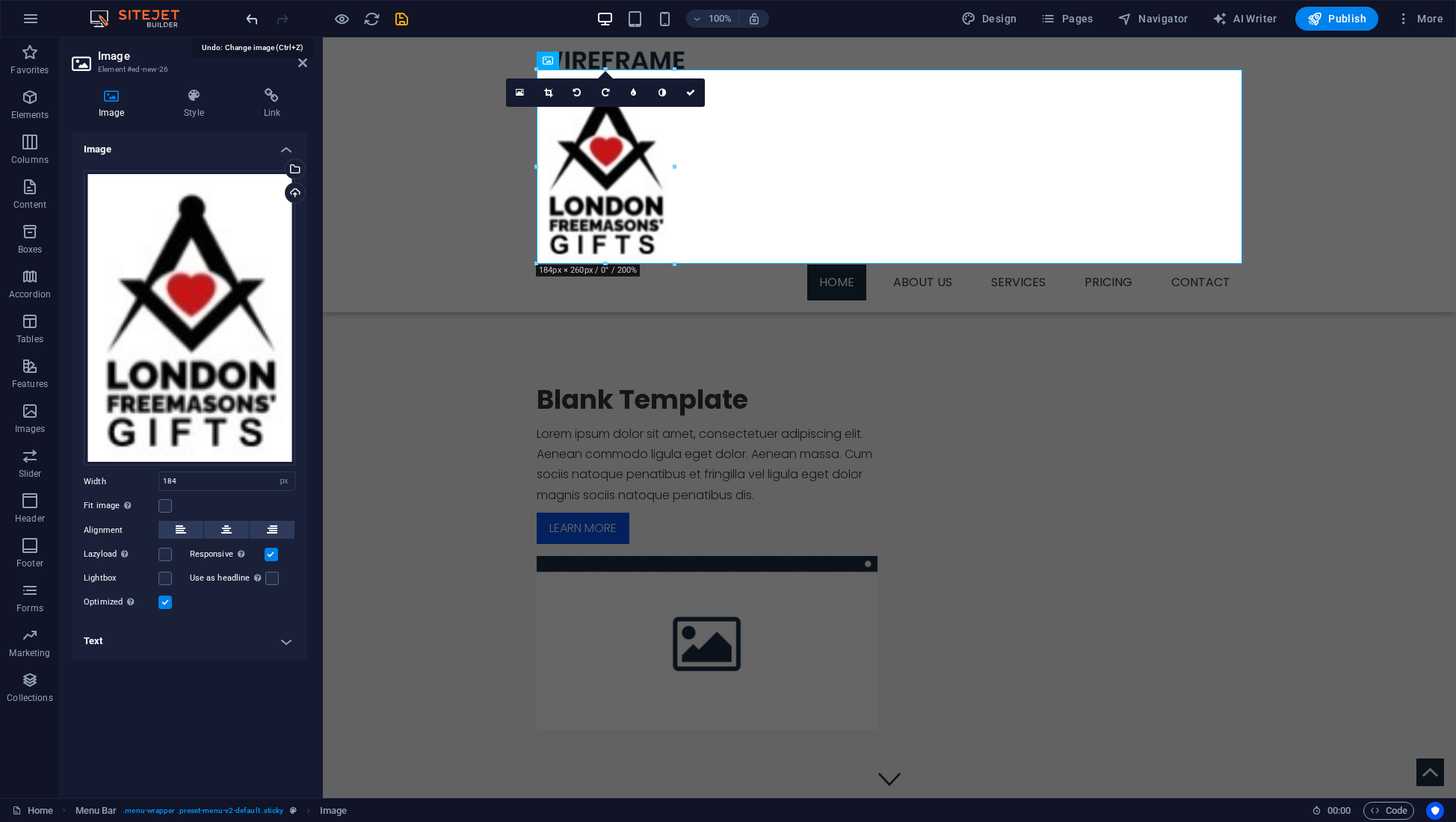
click at [249, 17] on icon "undo" at bounding box center [252, 19] width 17 height 17
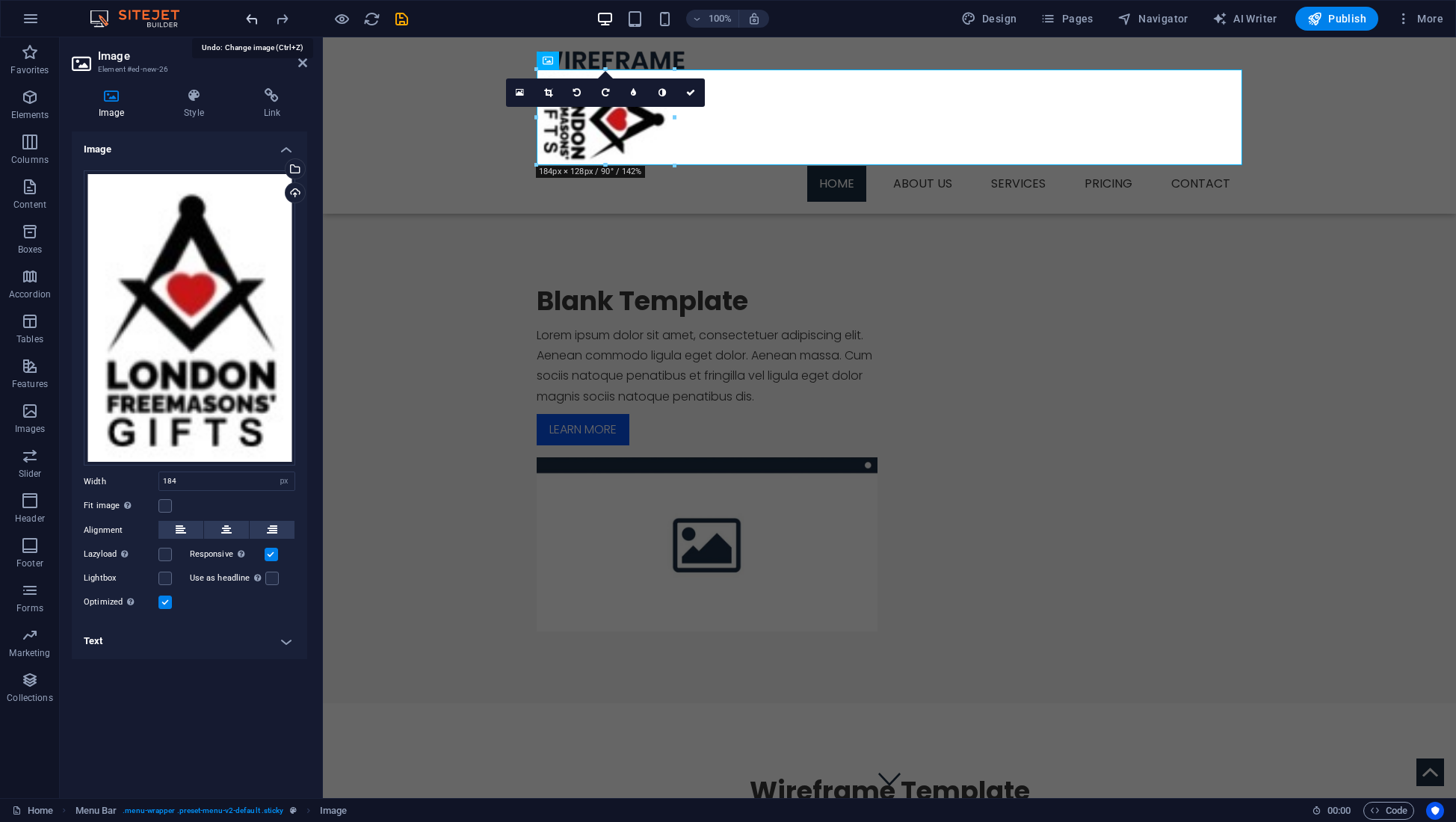
click at [249, 17] on icon "undo" at bounding box center [252, 19] width 17 height 17
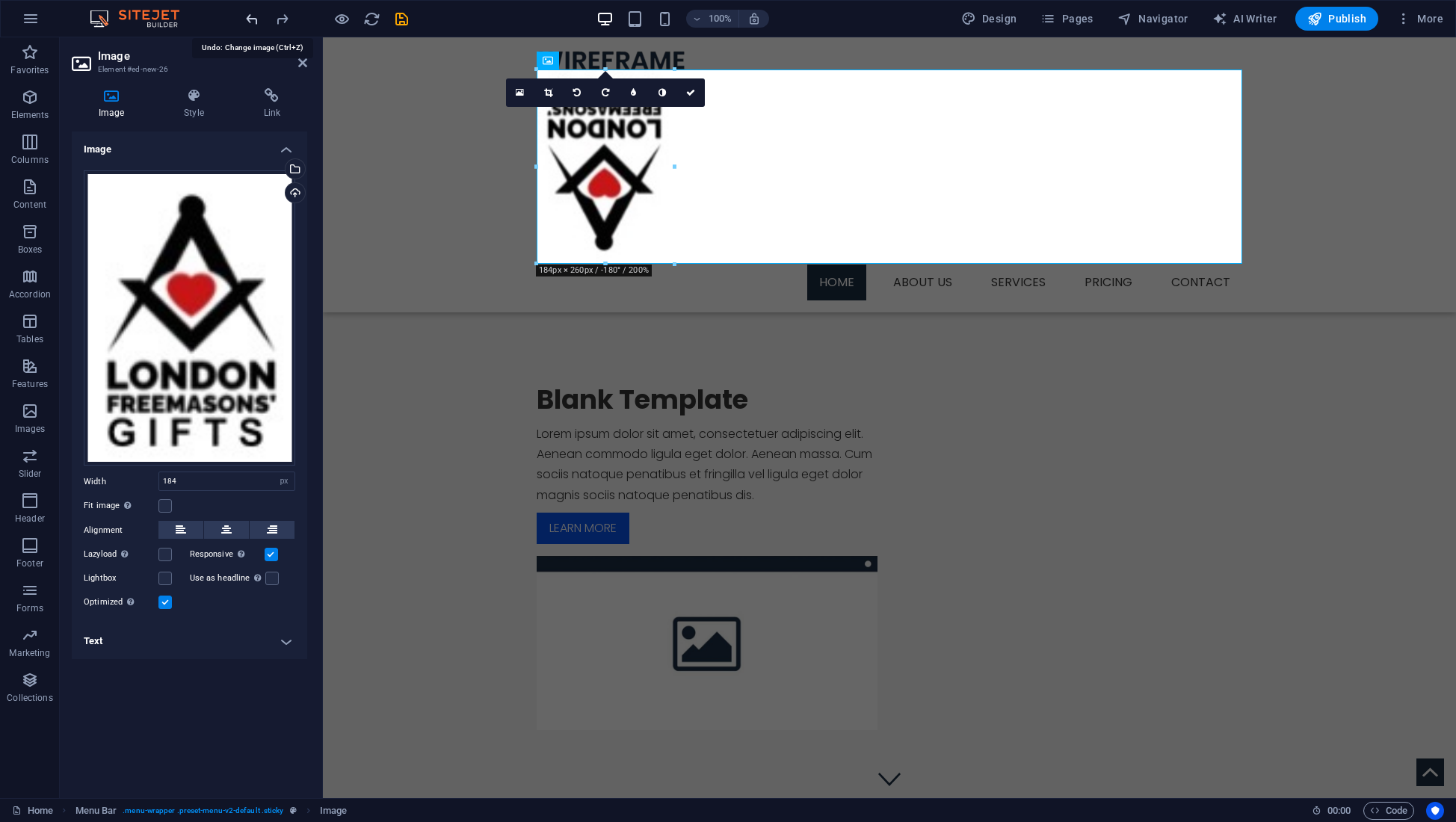
click at [249, 17] on icon "undo" at bounding box center [252, 19] width 17 height 17
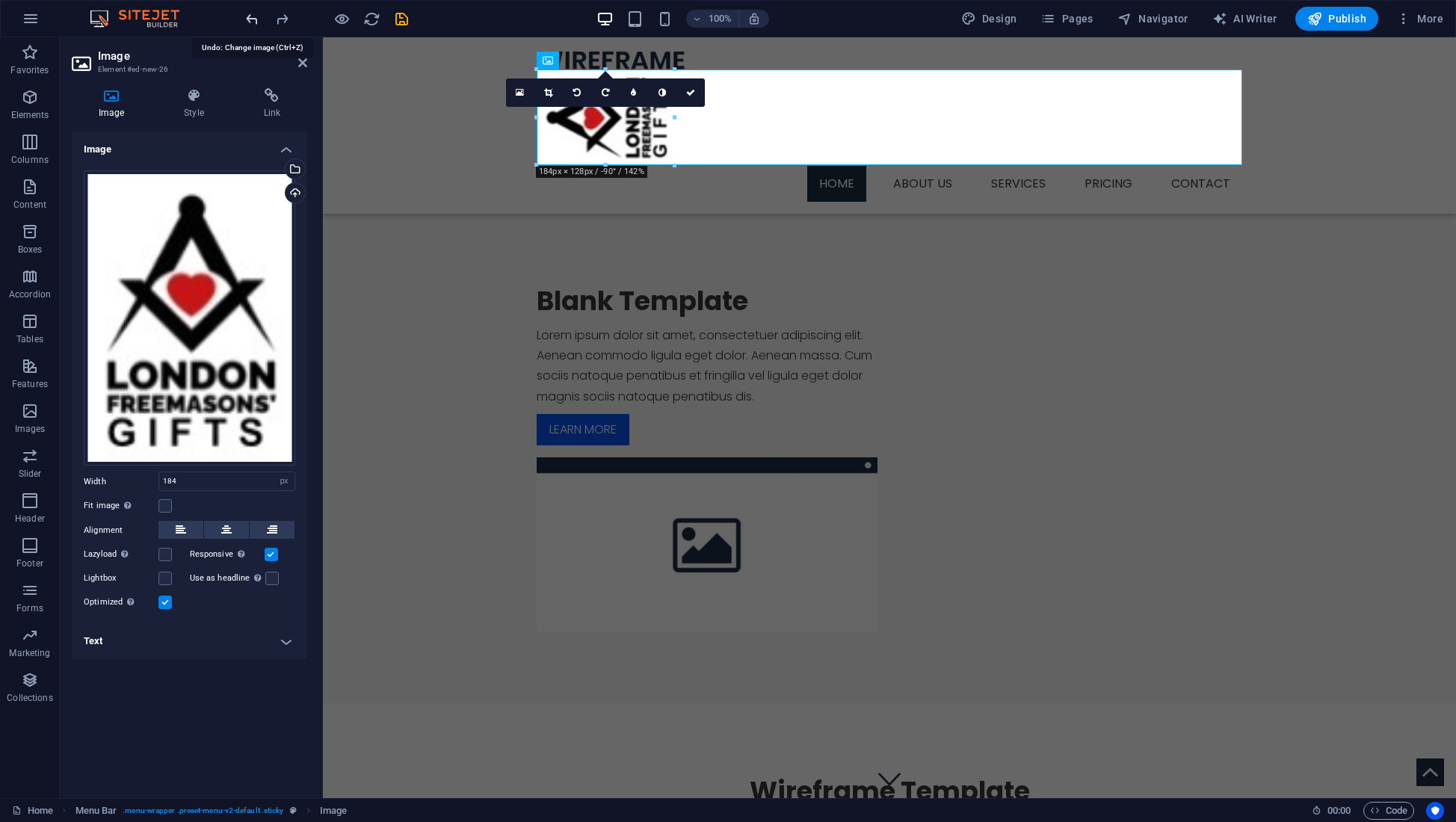
click at [249, 17] on icon "undo" at bounding box center [252, 19] width 17 height 17
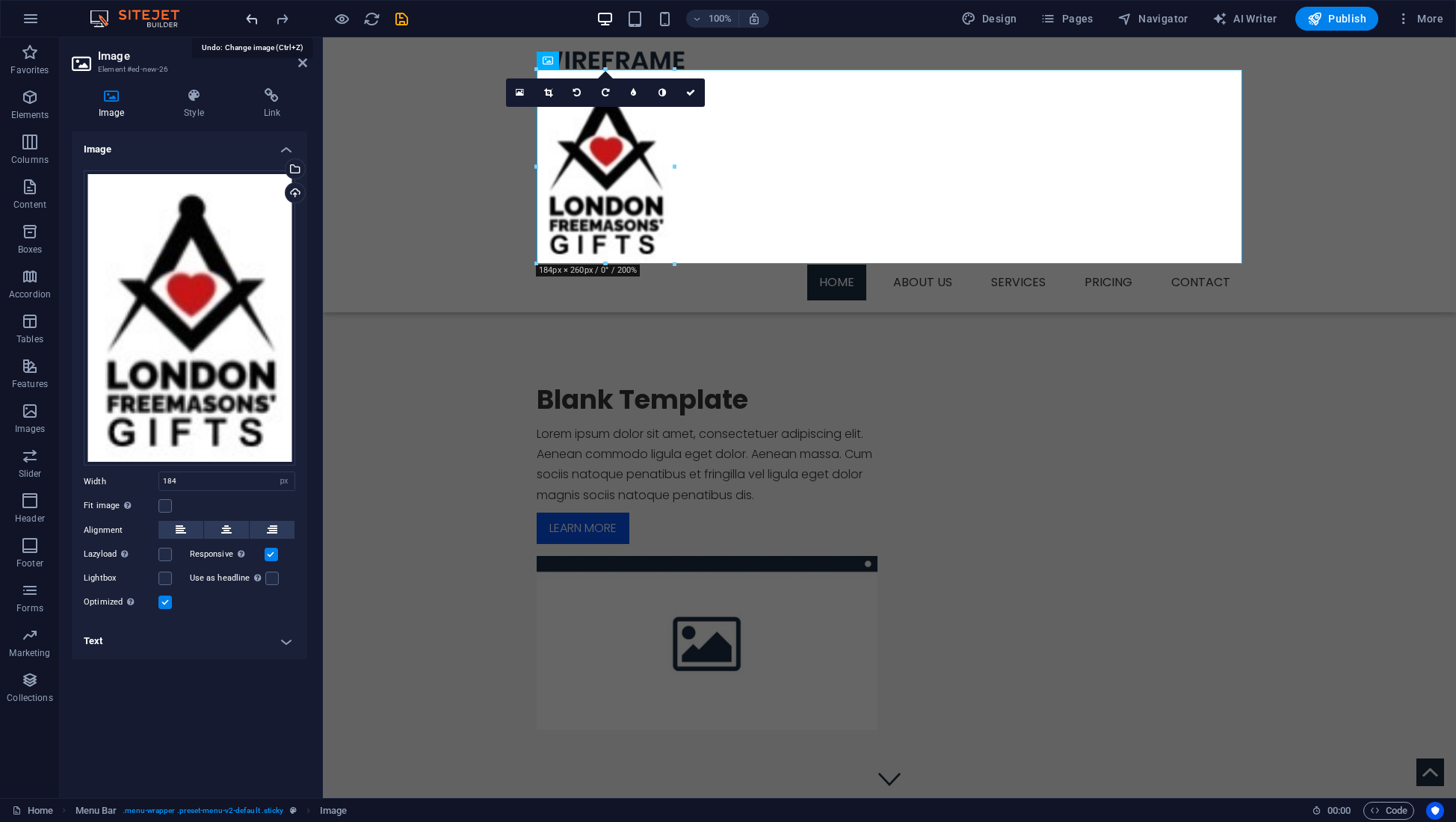
click at [249, 17] on icon "undo" at bounding box center [252, 19] width 17 height 17
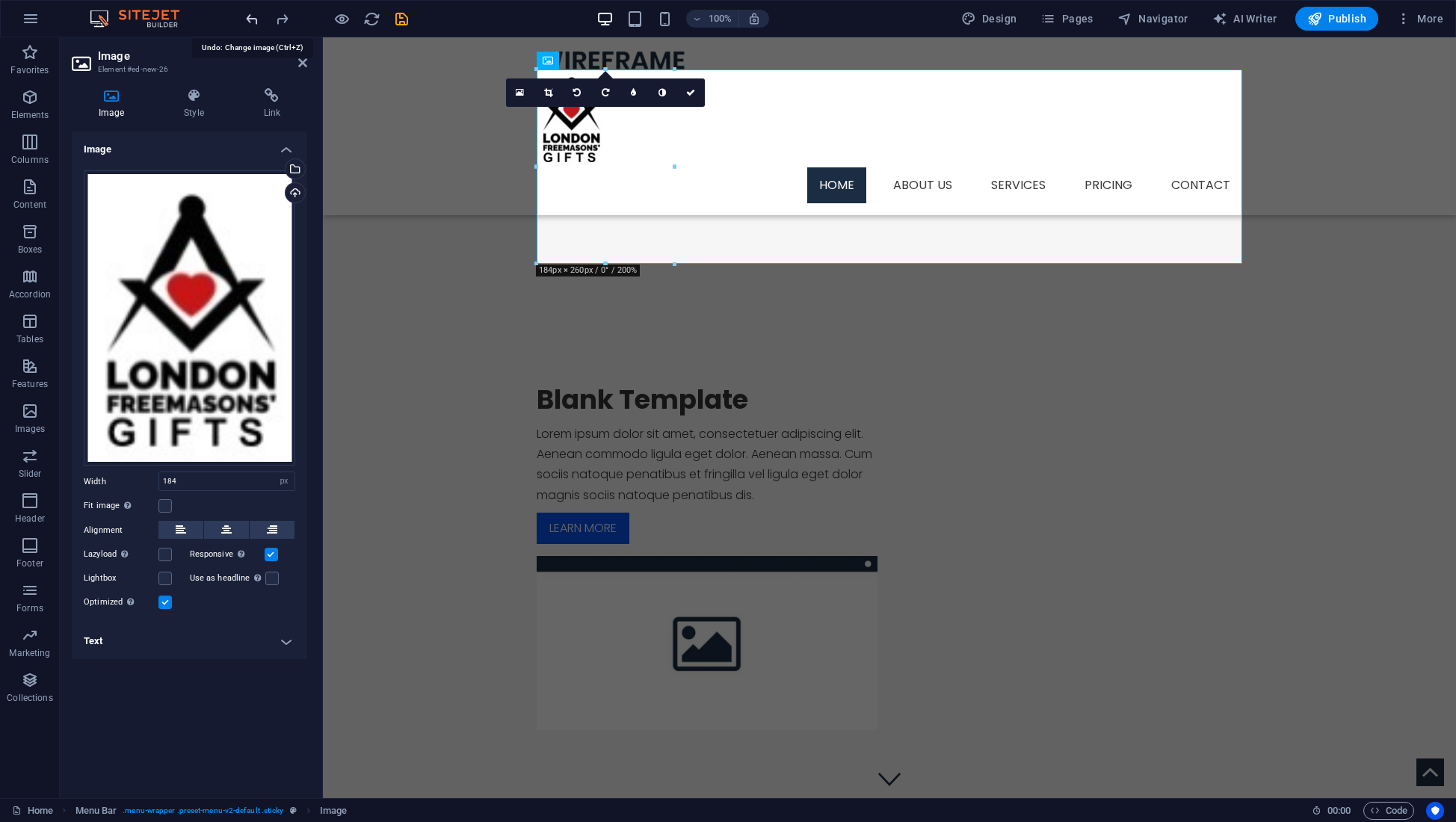
select select "DISABLED_OPTION_VALUE"
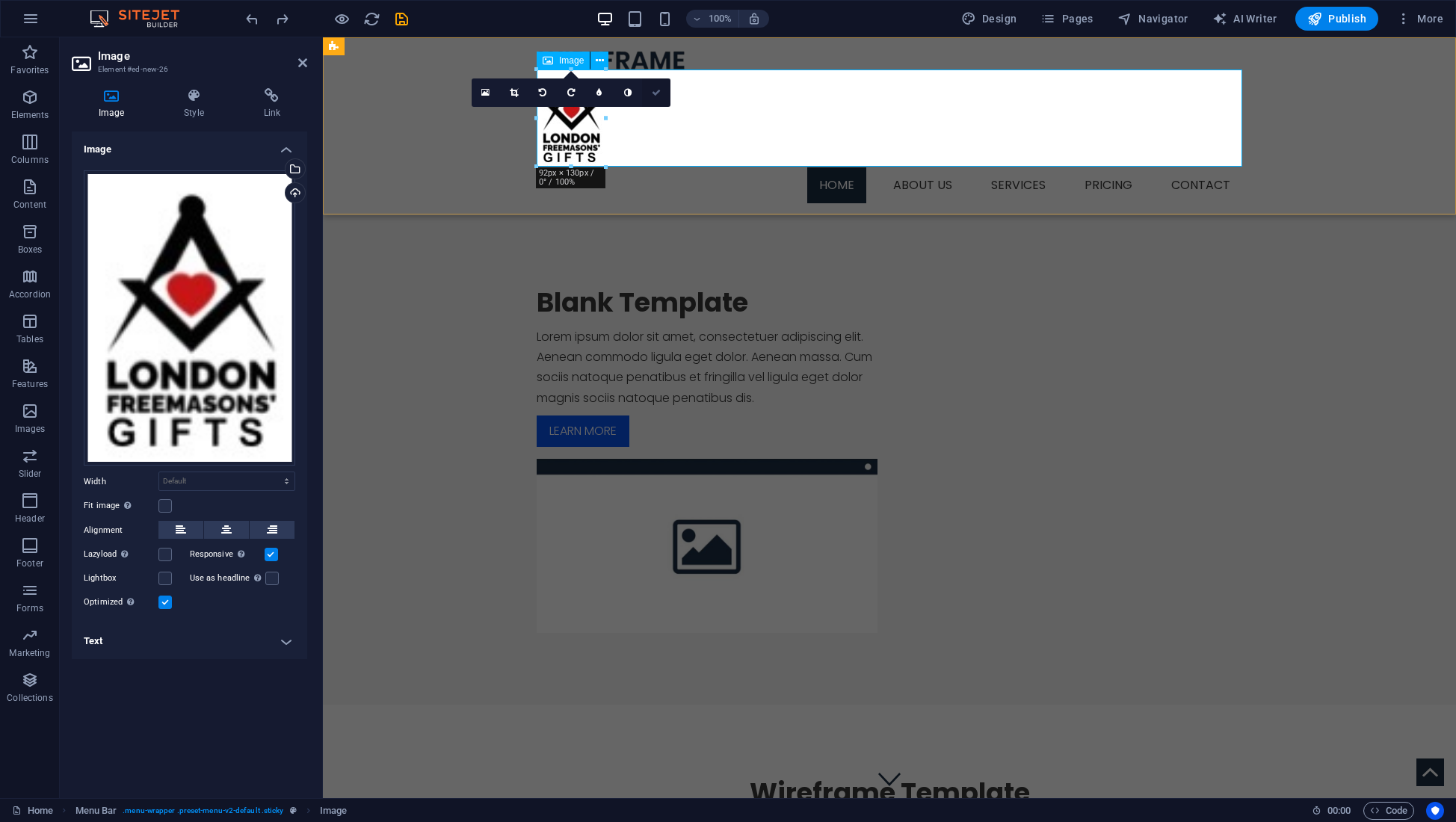
click at [656, 93] on icon at bounding box center [656, 92] width 9 height 9
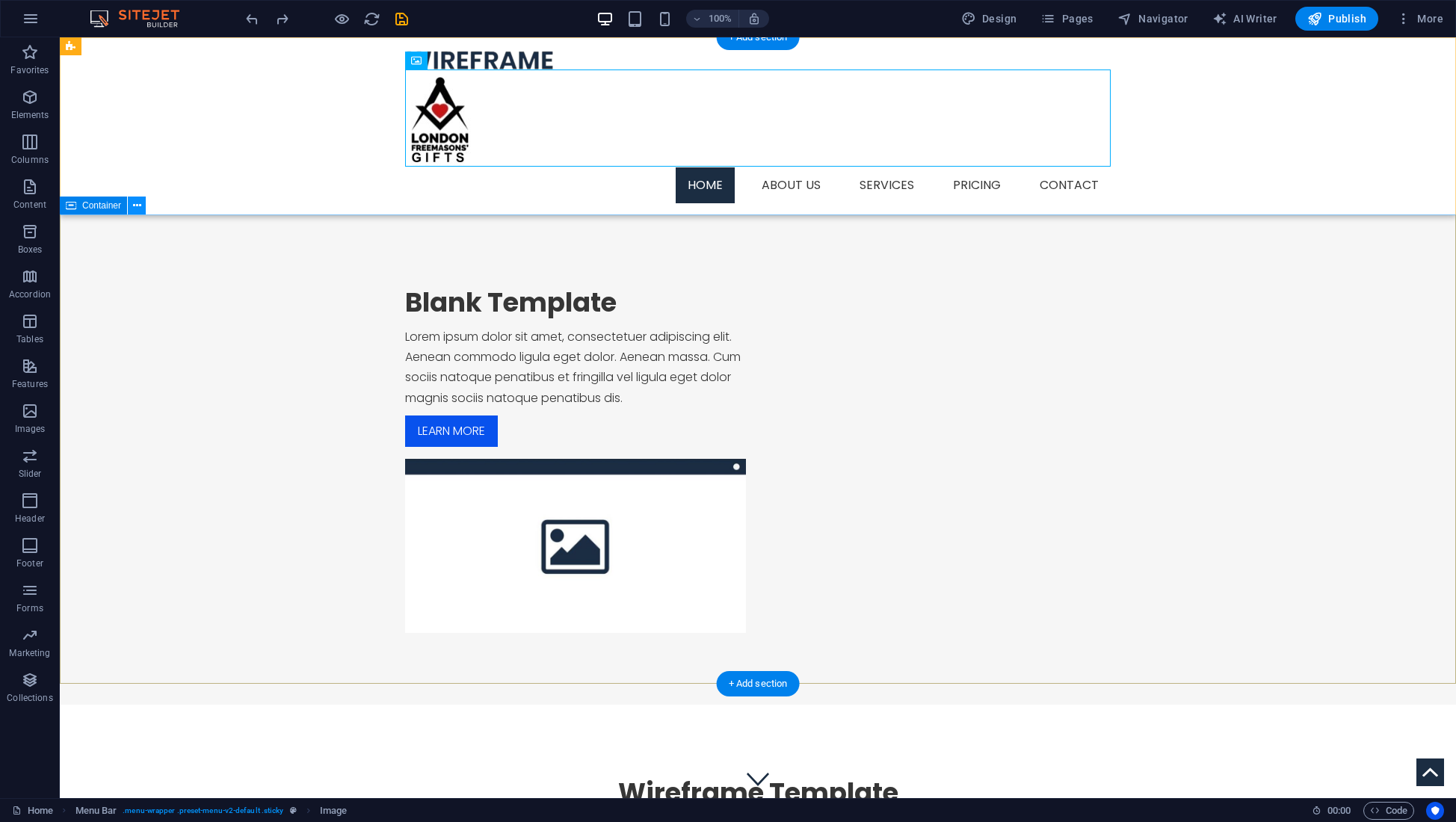
click at [143, 203] on button at bounding box center [136, 205] width 18 height 18
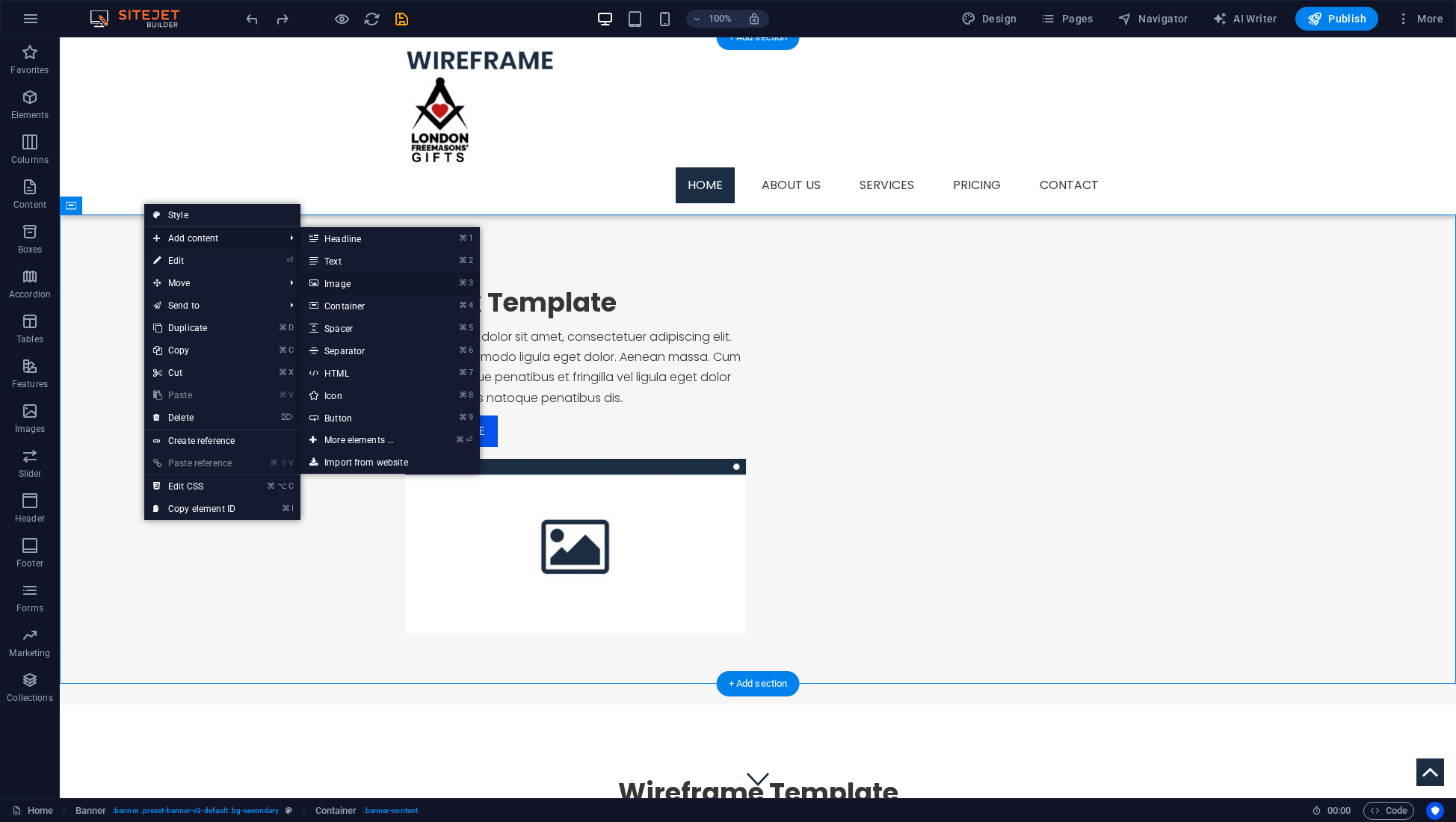
click at [347, 281] on link "⌘ 3 Image" at bounding box center [362, 283] width 123 height 22
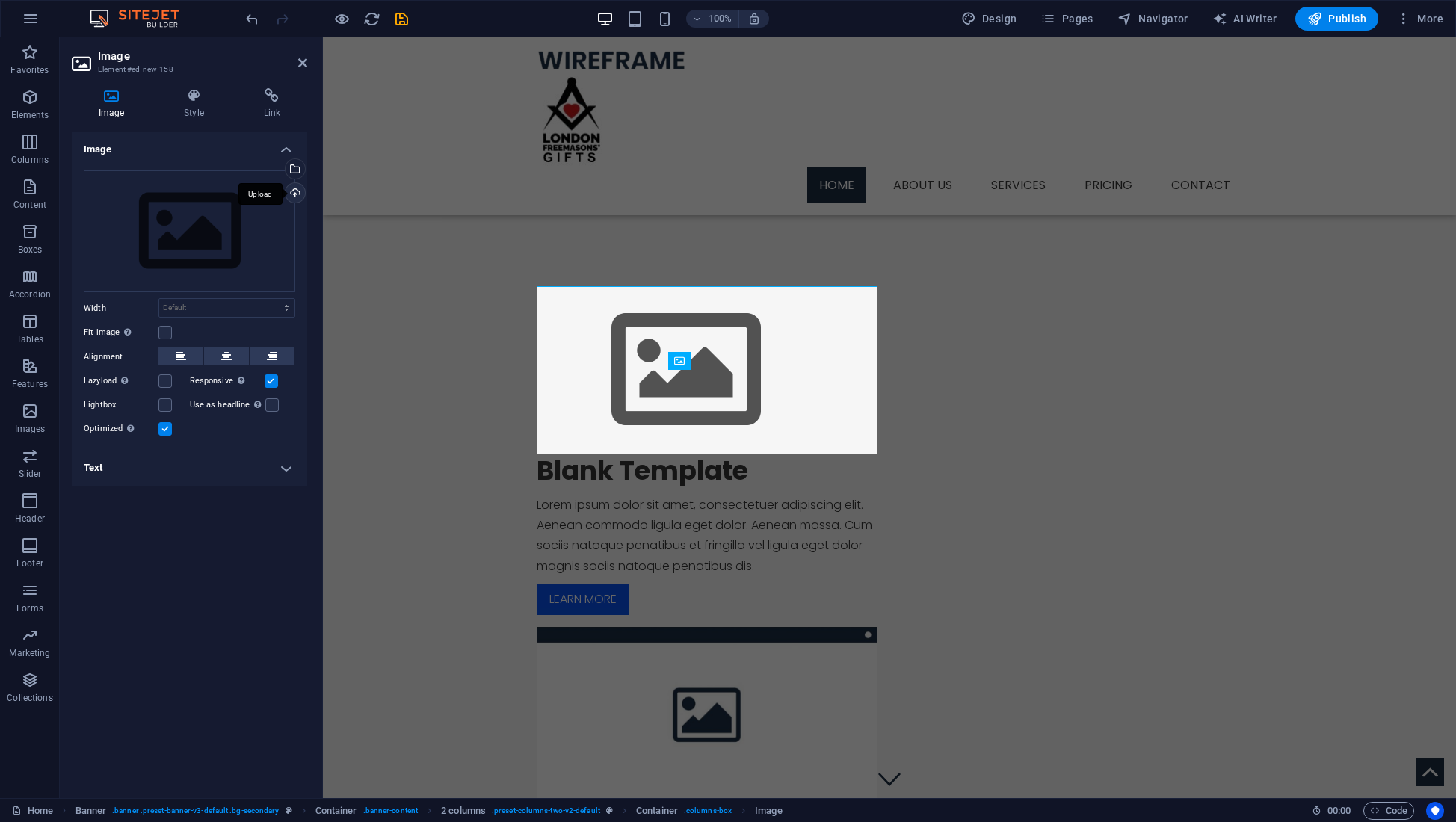
click at [295, 193] on div "Upload" at bounding box center [293, 194] width 22 height 22
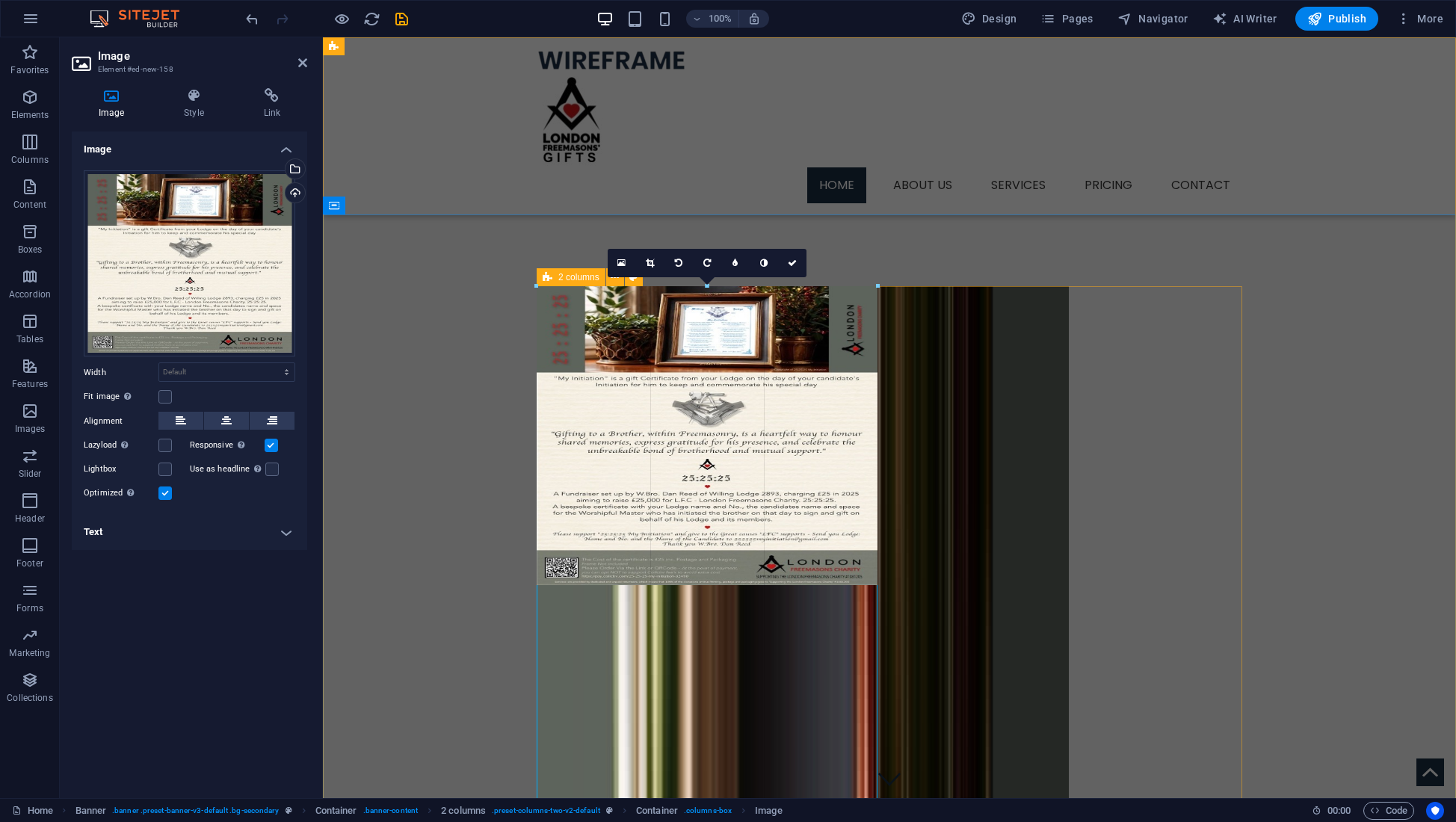
drag, startPoint x: 878, startPoint y: 479, endPoint x: 1069, endPoint y: 454, distance: 192.6
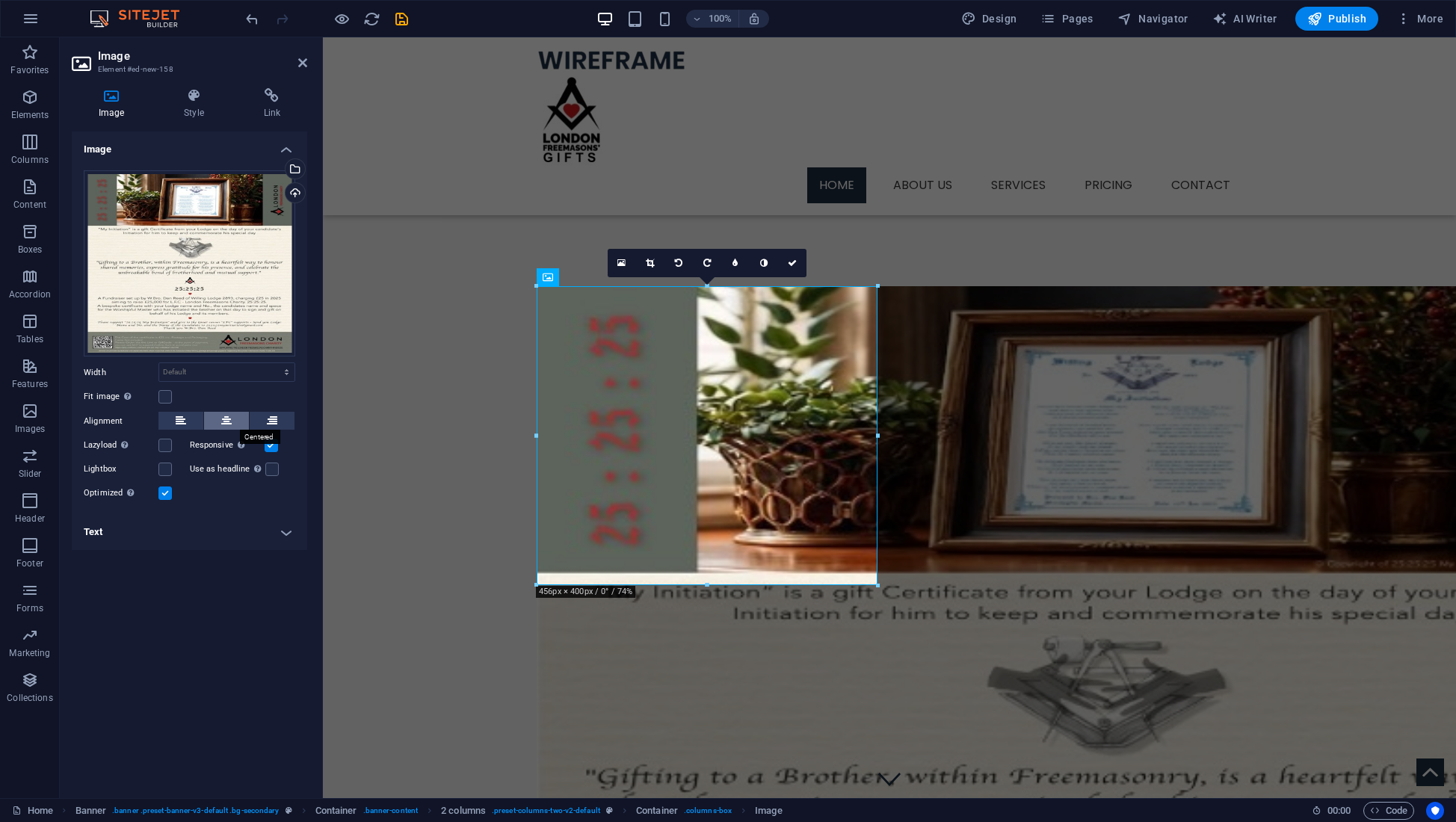
click at [223, 421] on icon at bounding box center [226, 420] width 10 height 18
click at [167, 397] on label at bounding box center [165, 396] width 13 height 13
click at [0, 0] on input "Fit image Automatically fit image to a fixed width and height" at bounding box center [0, 0] width 0 height 0
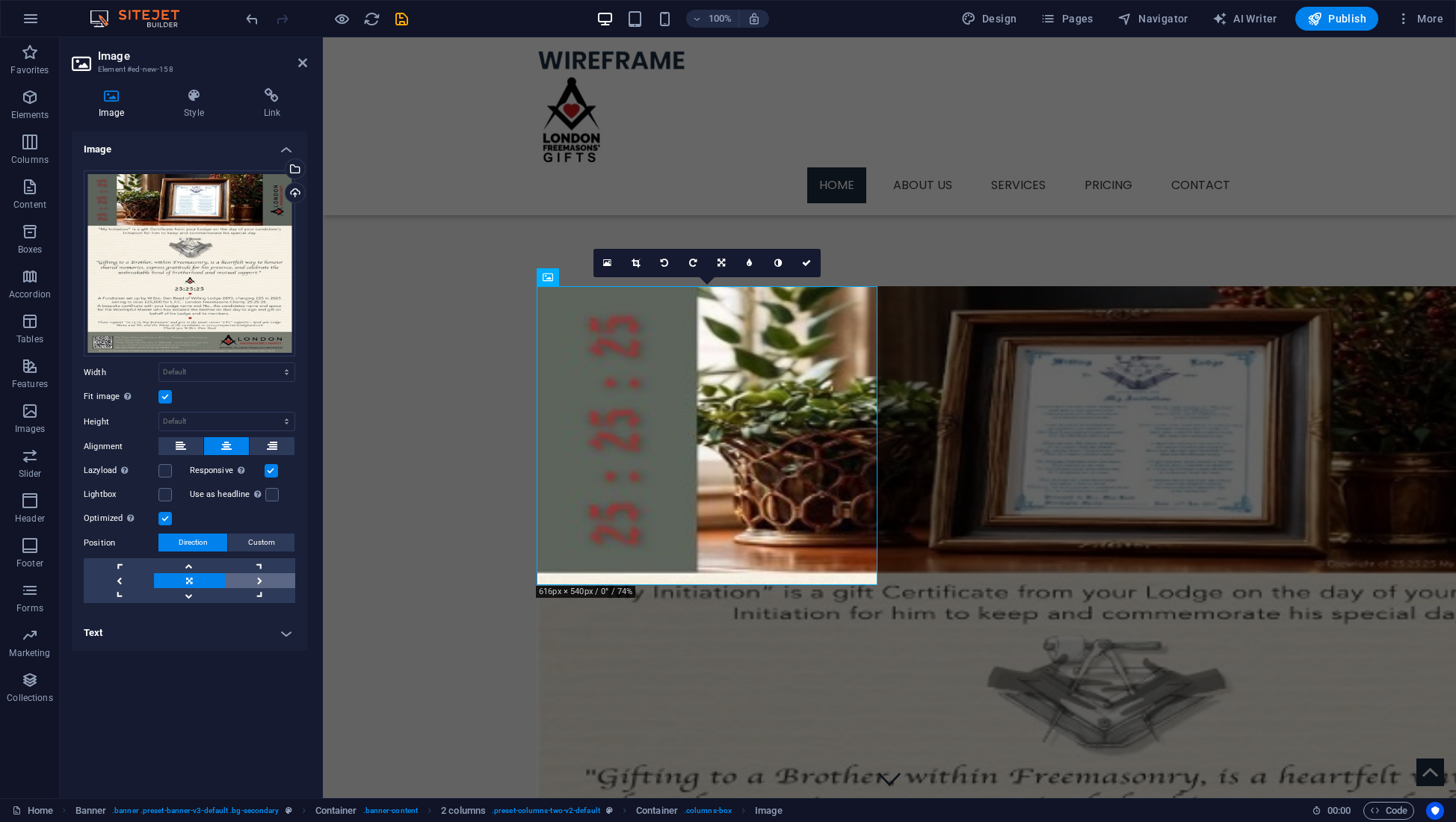
click at [260, 580] on link at bounding box center [260, 580] width 70 height 15
click at [189, 580] on link at bounding box center [189, 580] width 70 height 15
click at [635, 263] on icon at bounding box center [635, 263] width 8 height 9
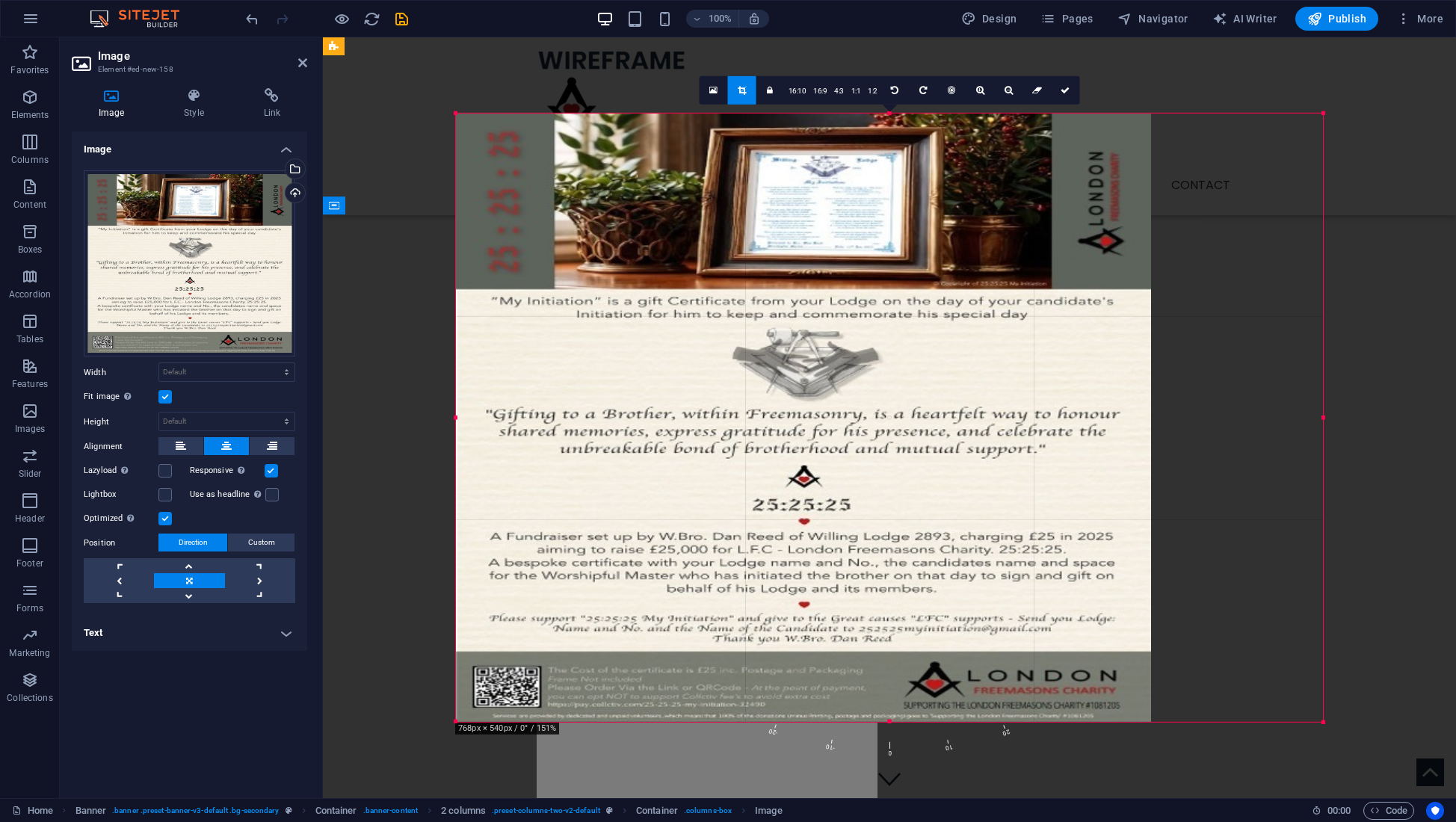
drag, startPoint x: 1237, startPoint y: 419, endPoint x: 1409, endPoint y: 408, distance: 172.4
click at [1409, 408] on div "Drag here to replace the existing content. Press “Ctrl” if you want to create a…" at bounding box center [889, 418] width 1133 height 760
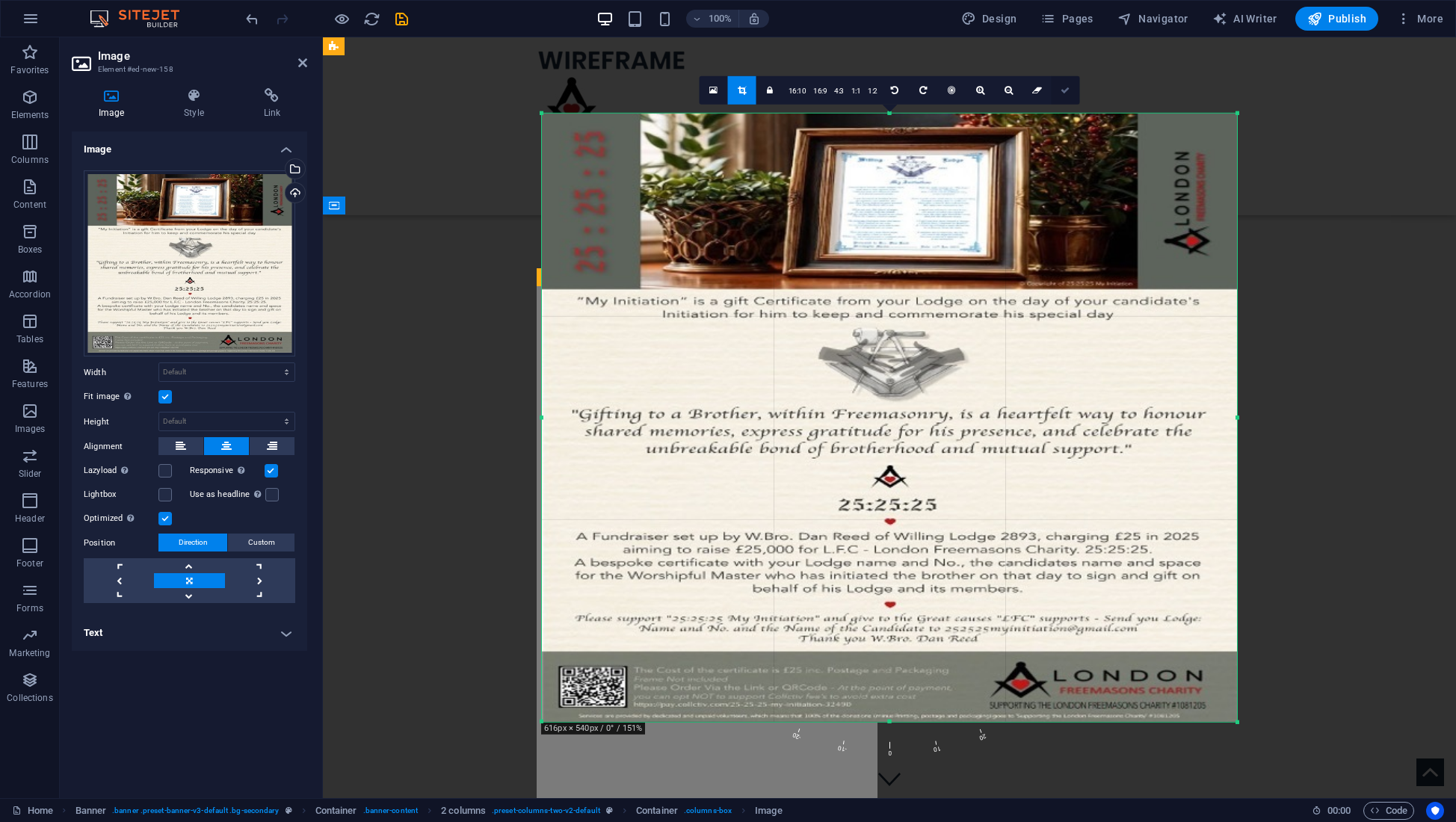
click at [1064, 89] on icon at bounding box center [1065, 91] width 9 height 9
type input "930"
select select "px"
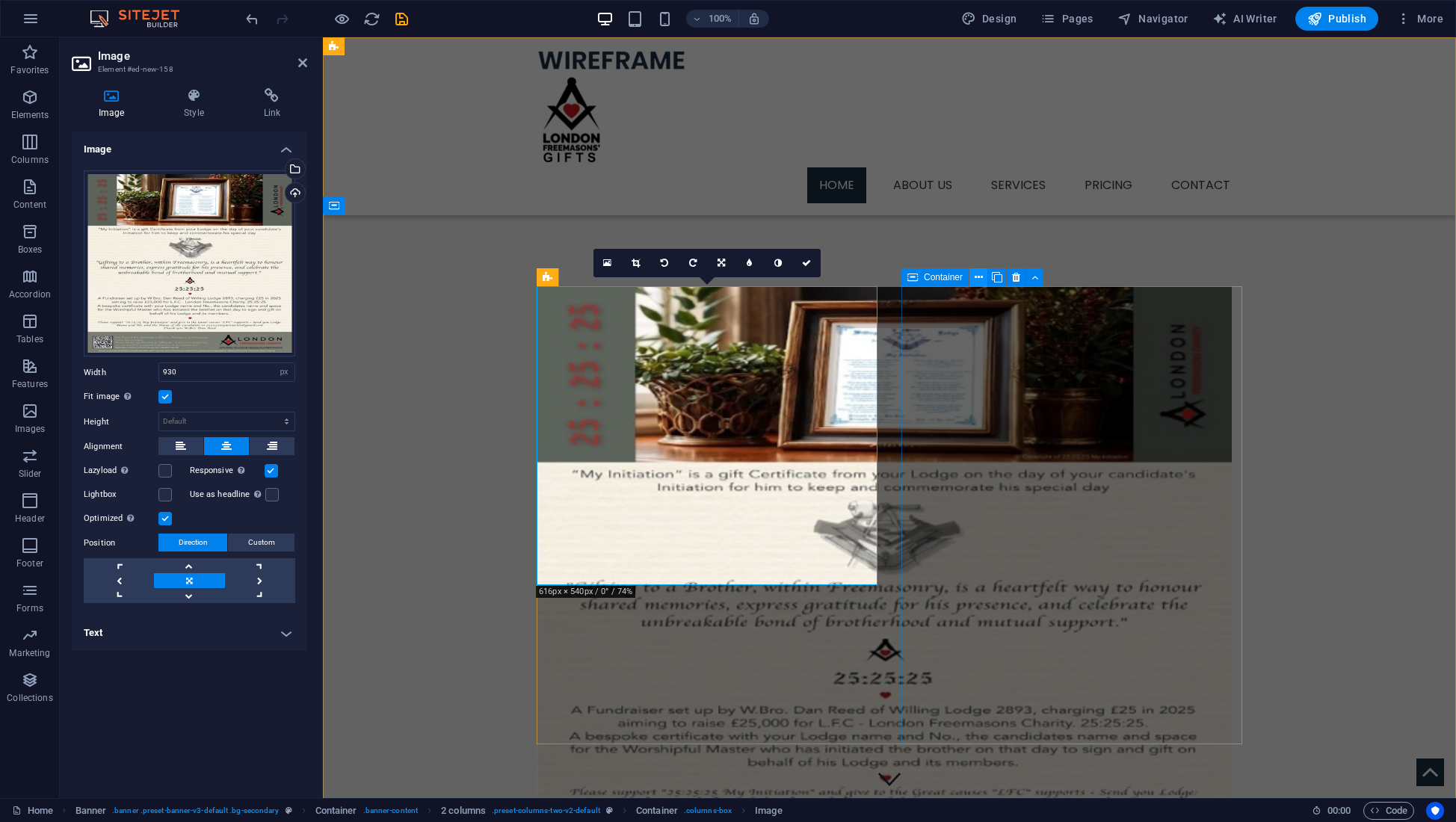
click at [976, 279] on icon at bounding box center [978, 277] width 8 height 16
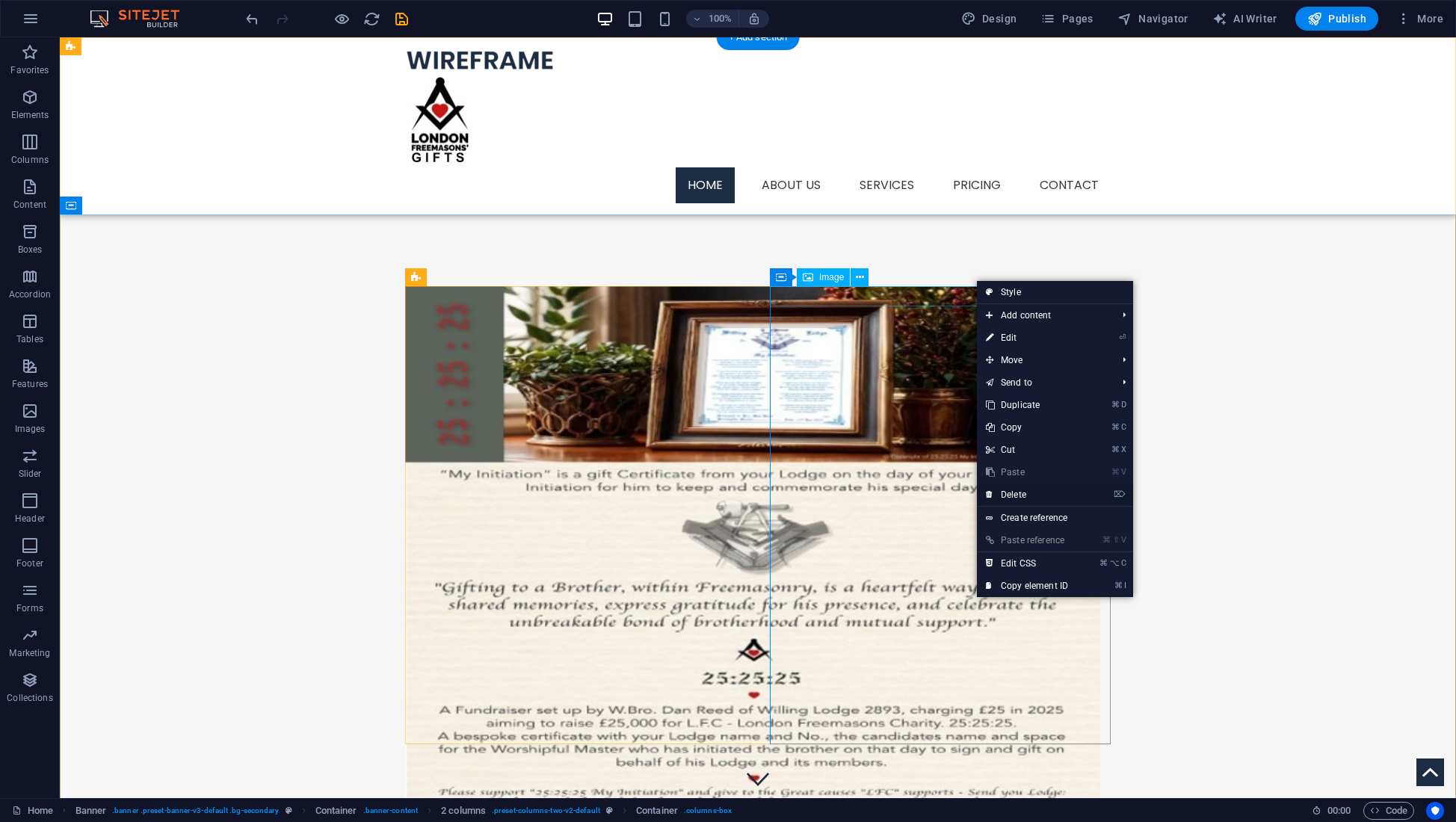
click at [1012, 492] on link "⌦ Delete" at bounding box center [1026, 494] width 100 height 22
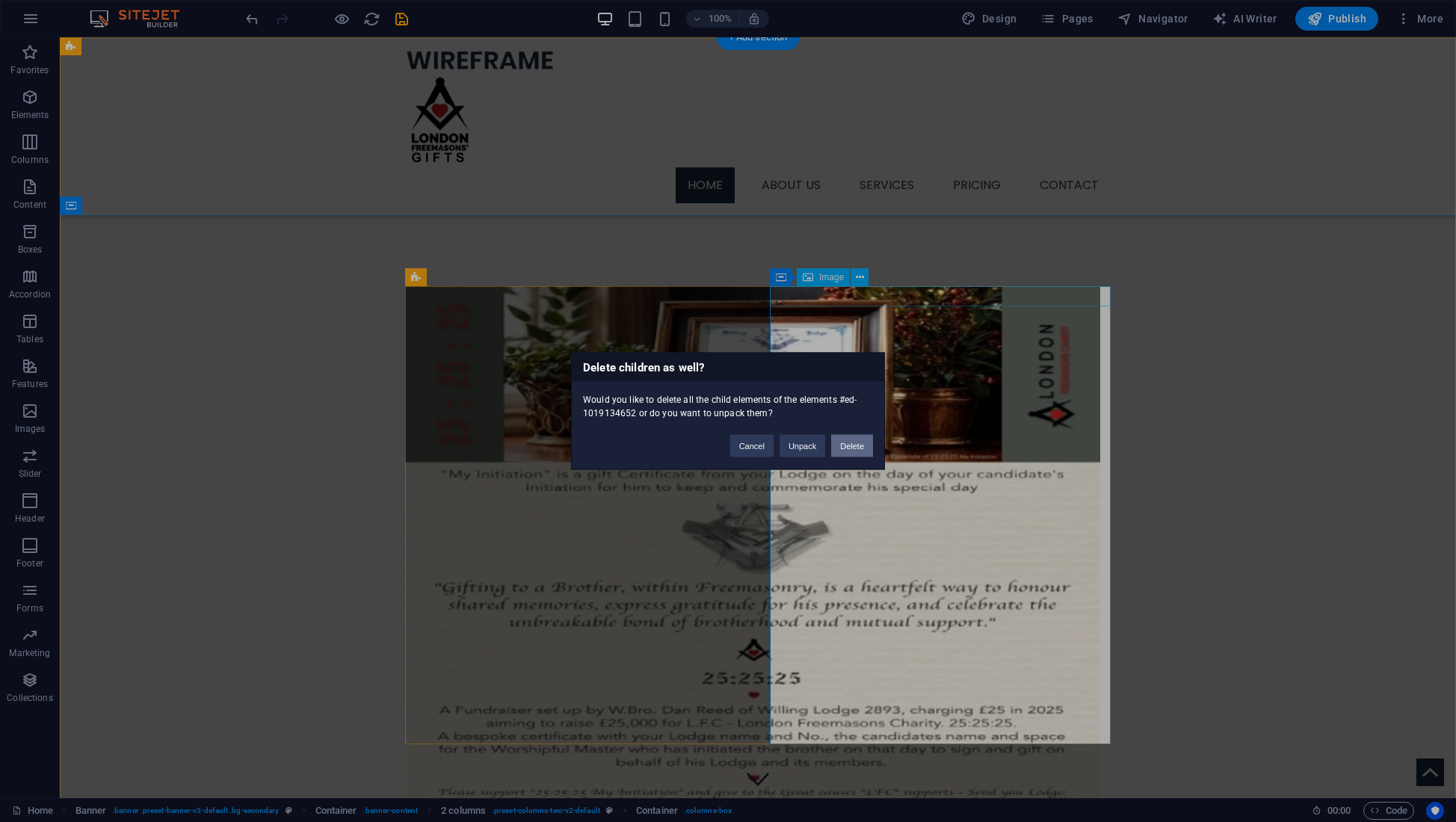
click at [856, 445] on button "Delete" at bounding box center [851, 446] width 42 height 22
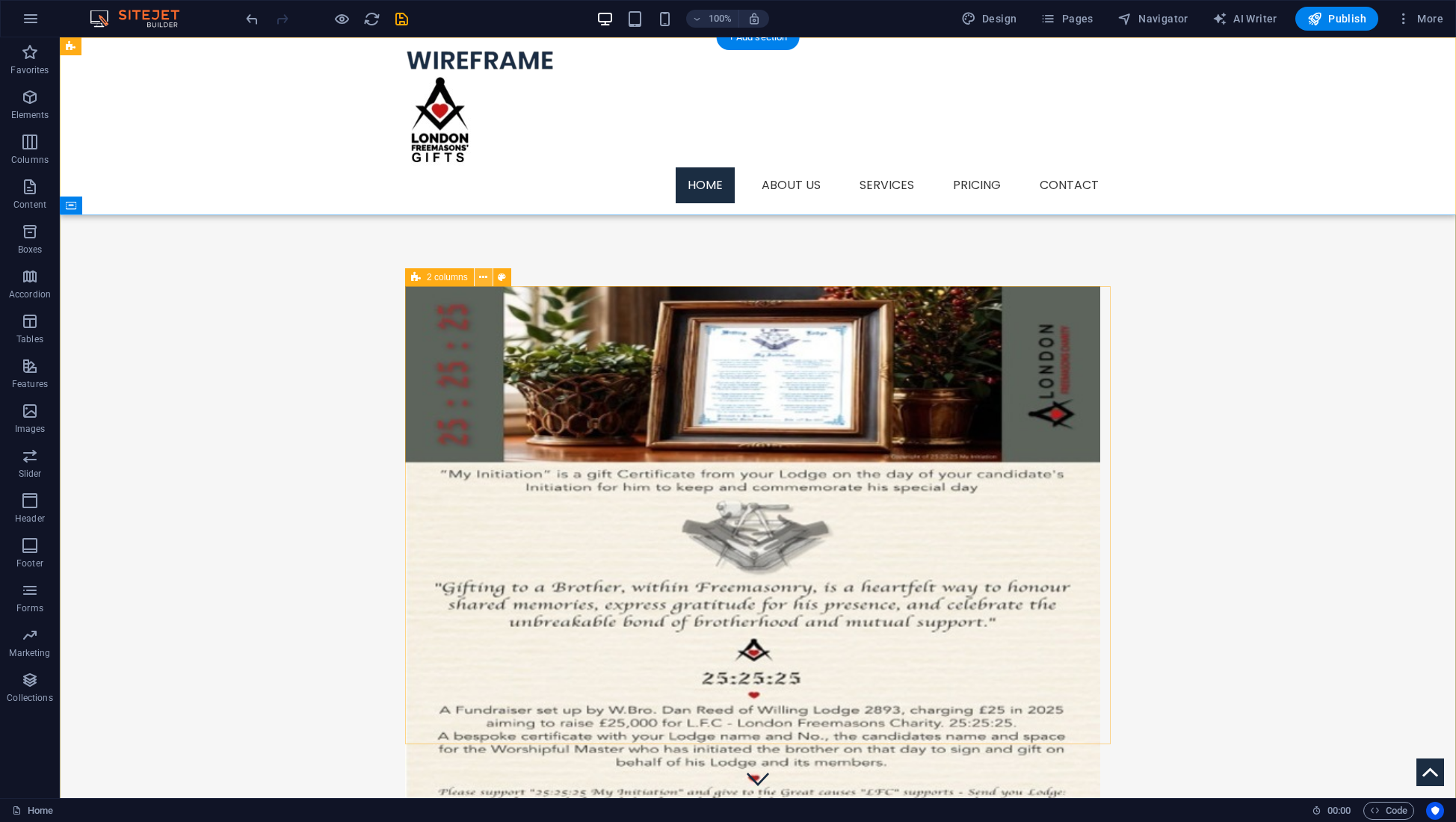
click at [480, 277] on icon at bounding box center [483, 277] width 8 height 16
click at [416, 279] on icon at bounding box center [416, 276] width 9 height 18
click at [504, 277] on icon at bounding box center [502, 277] width 8 height 16
select select "rem"
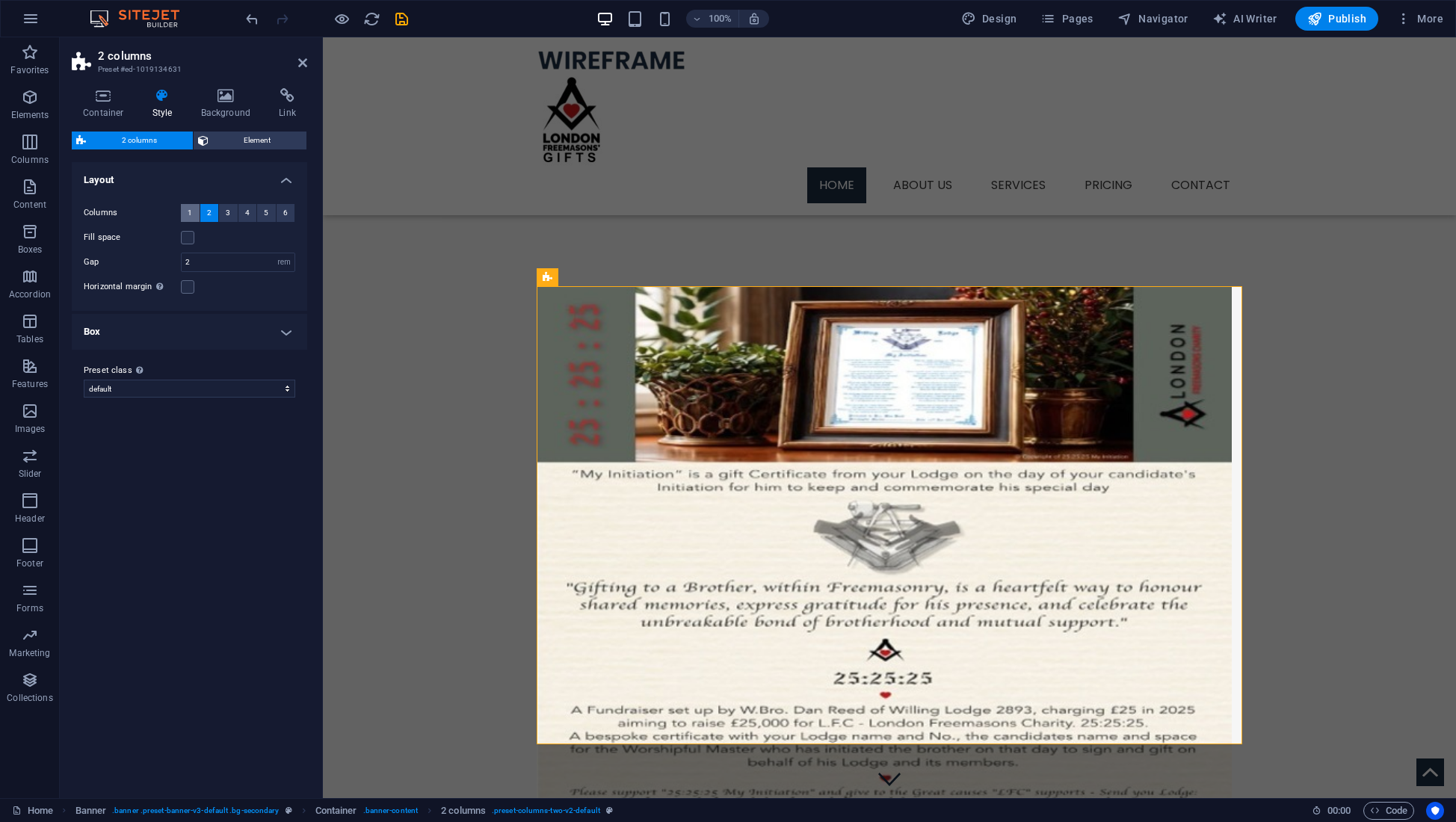
click at [189, 212] on span "1" at bounding box center [190, 212] width 5 height 18
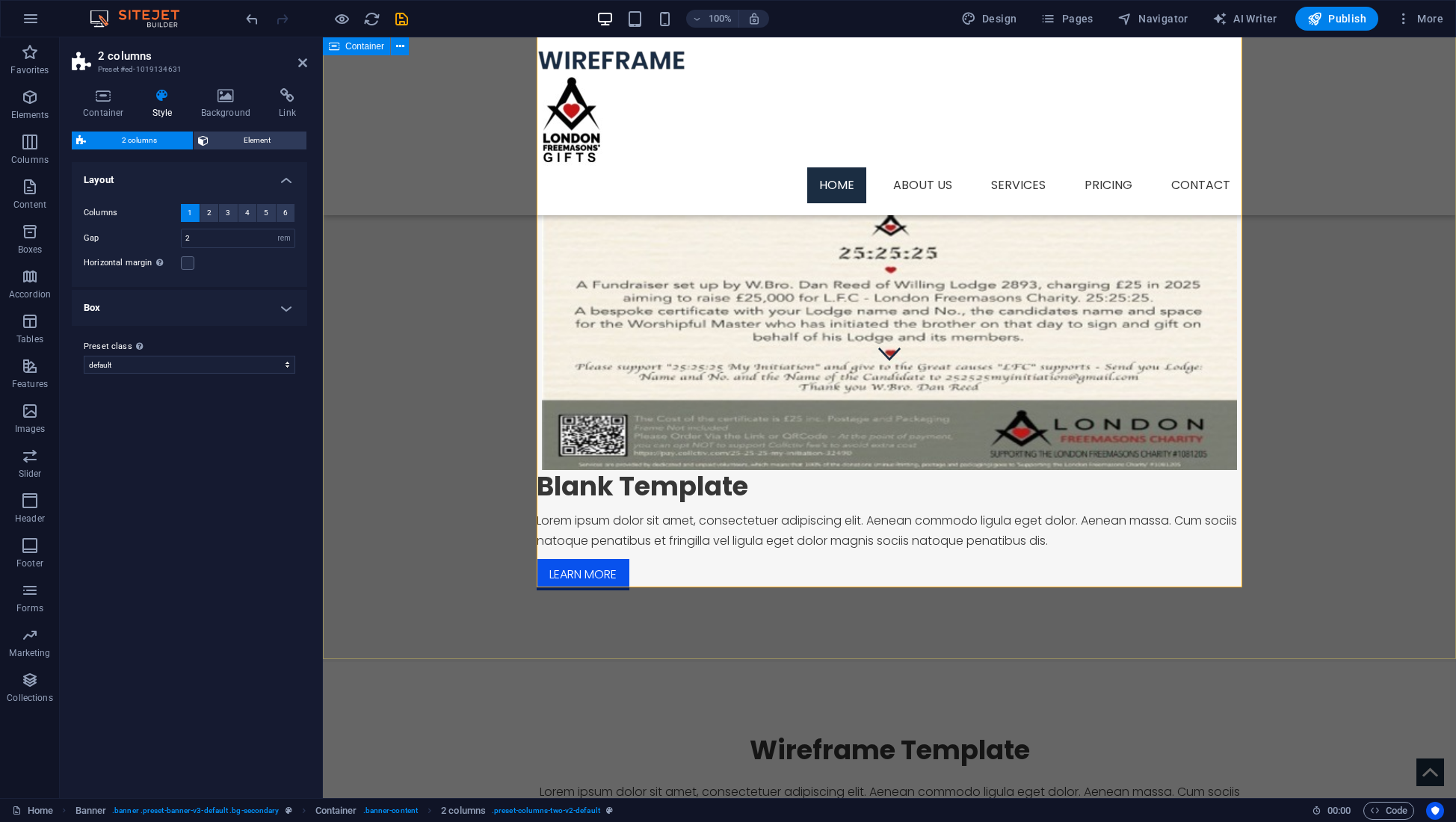
scroll to position [427, 0]
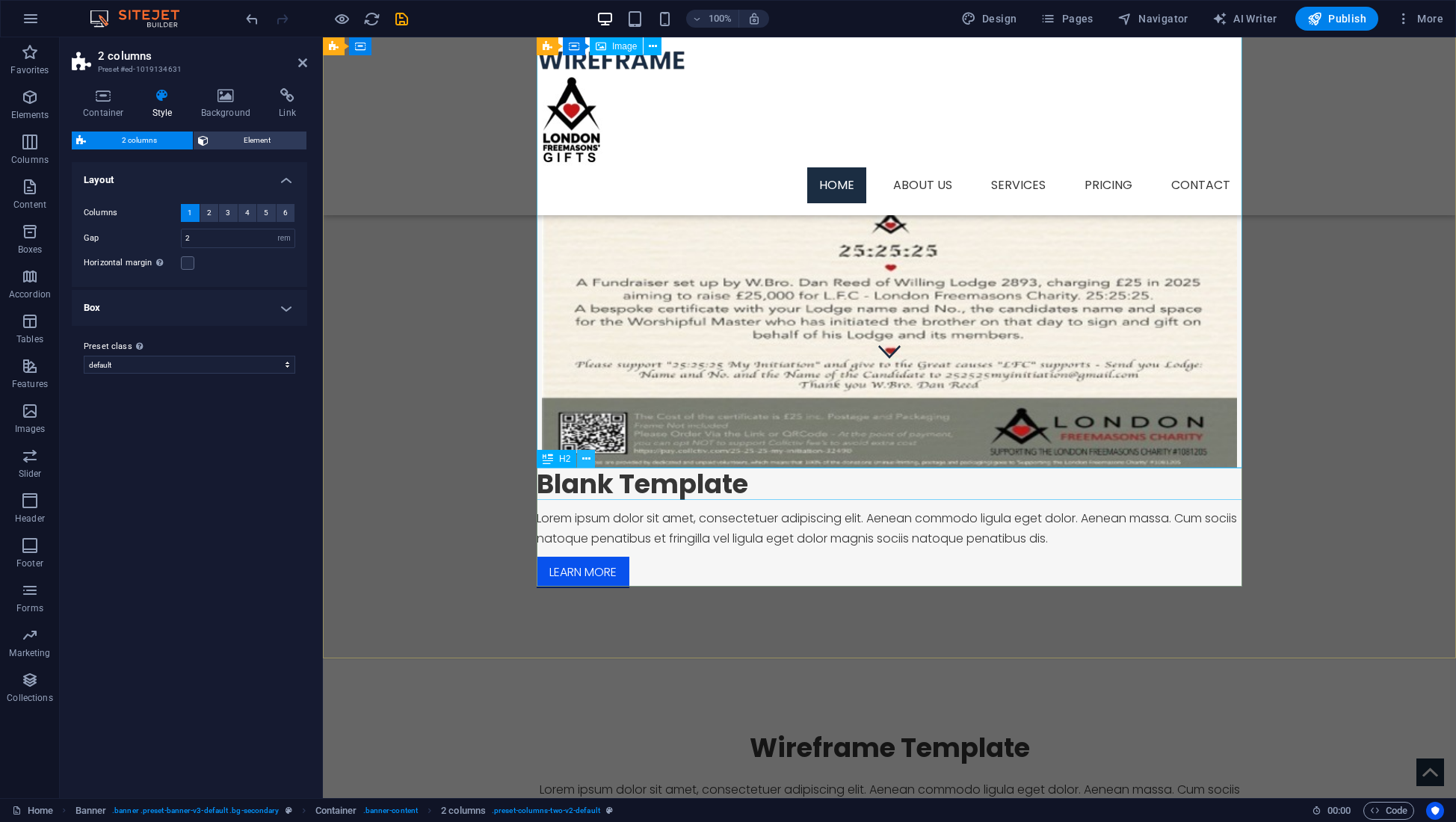
click at [585, 458] on icon at bounding box center [586, 459] width 8 height 16
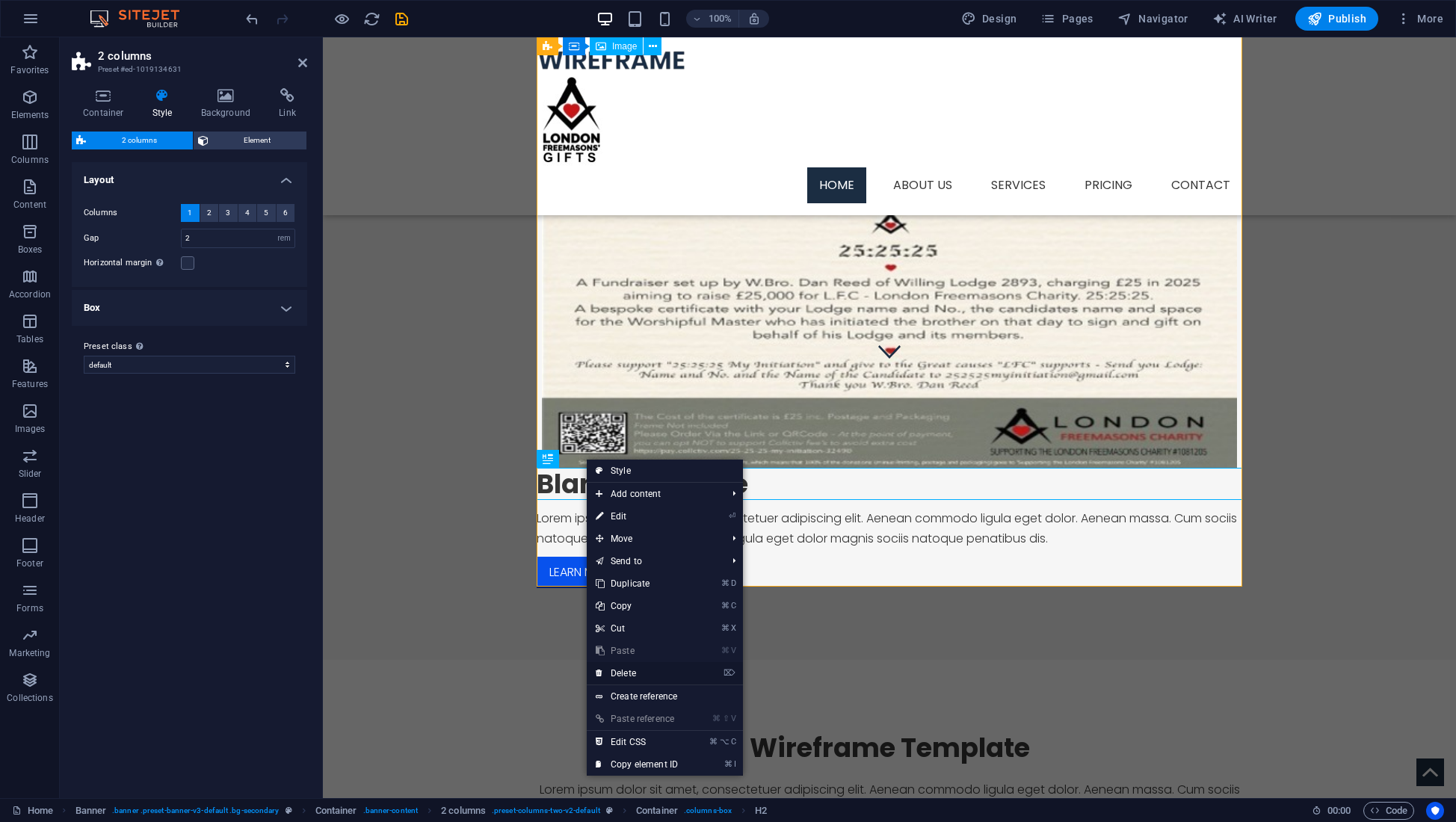
click at [625, 672] on link "⌦ Delete" at bounding box center [636, 673] width 100 height 22
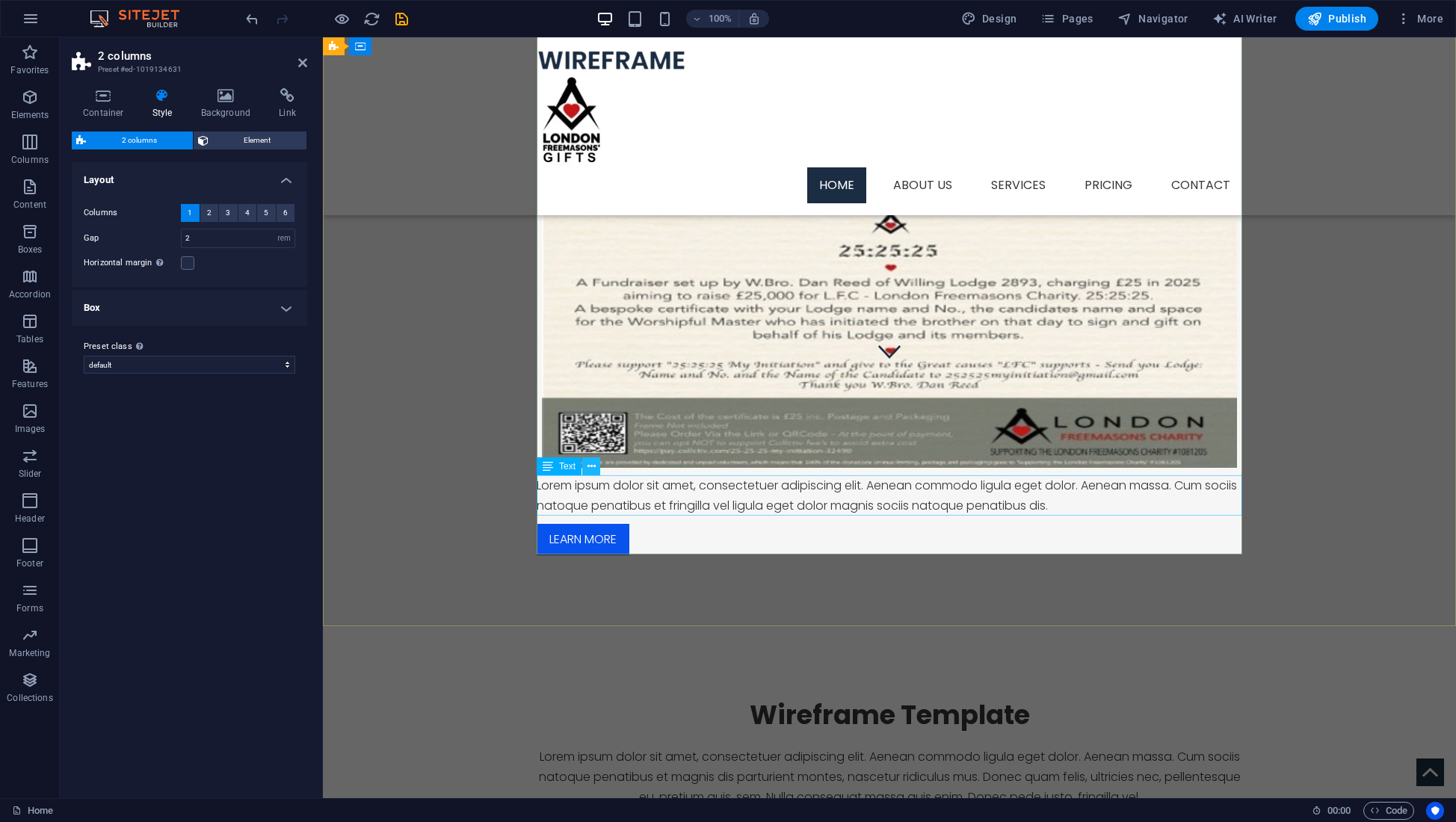
click at [589, 468] on icon at bounding box center [592, 466] width 8 height 16
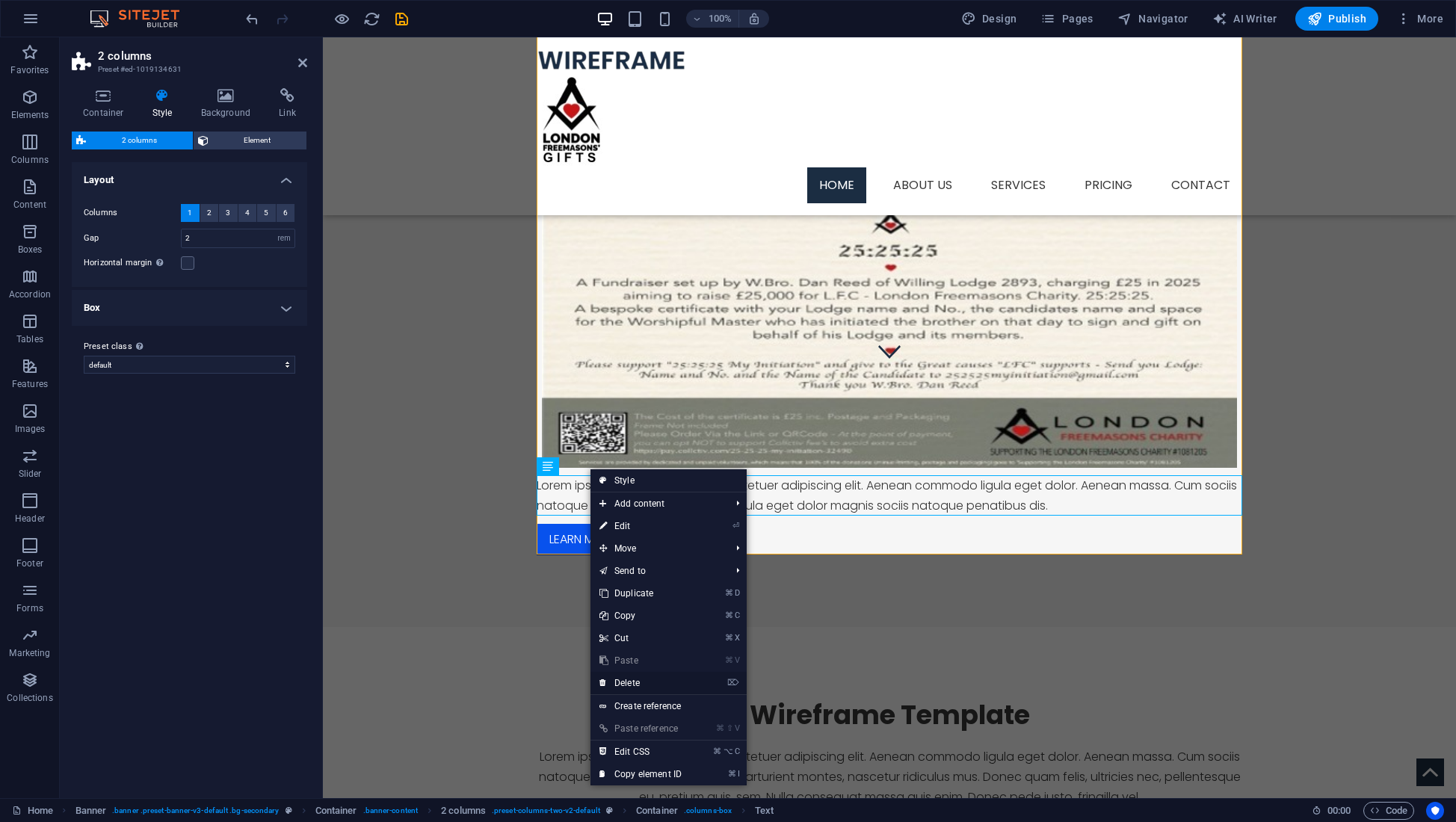
click at [628, 682] on link "⌦ Delete" at bounding box center [640, 683] width 100 height 22
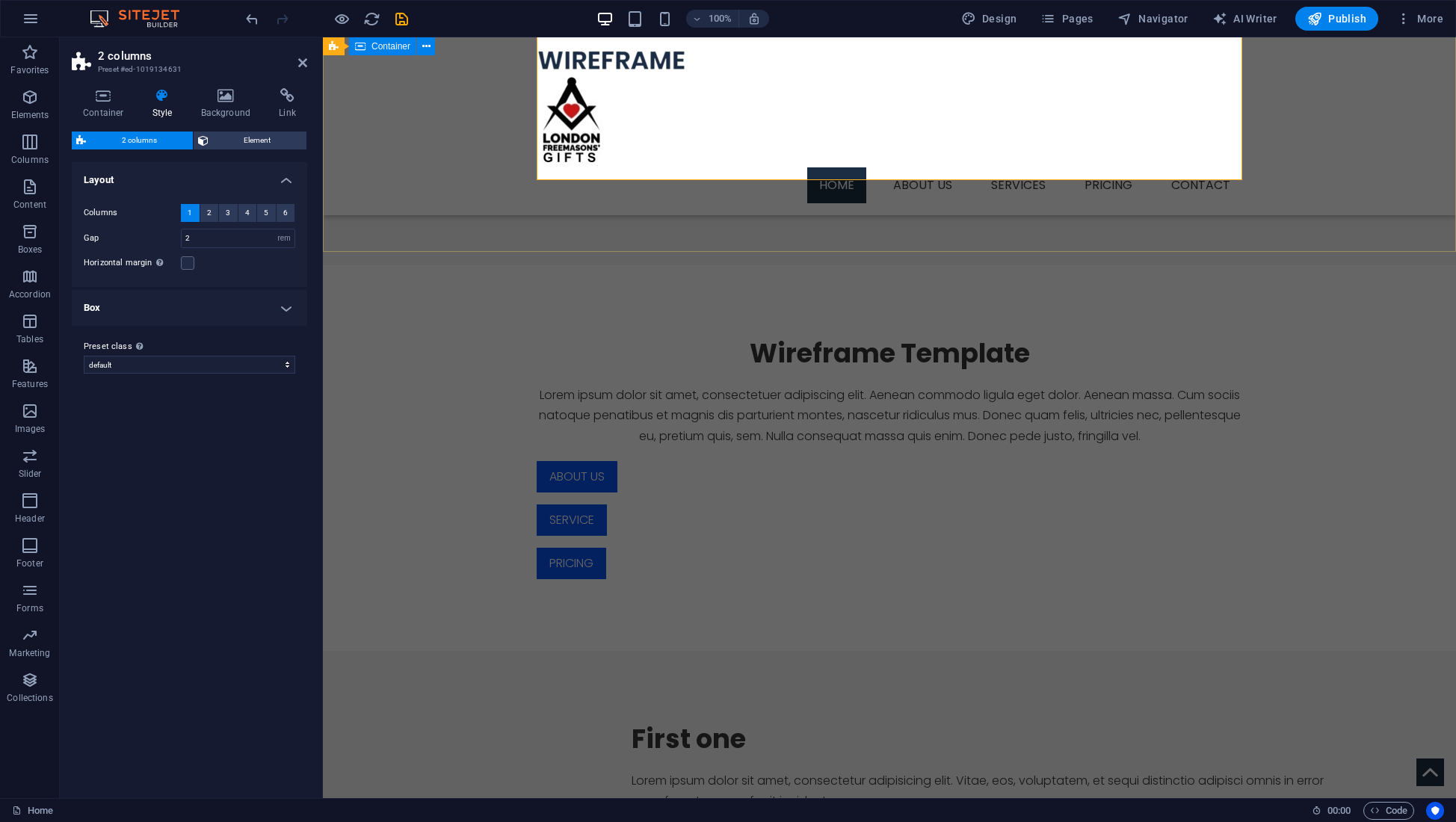
scroll to position [761, 0]
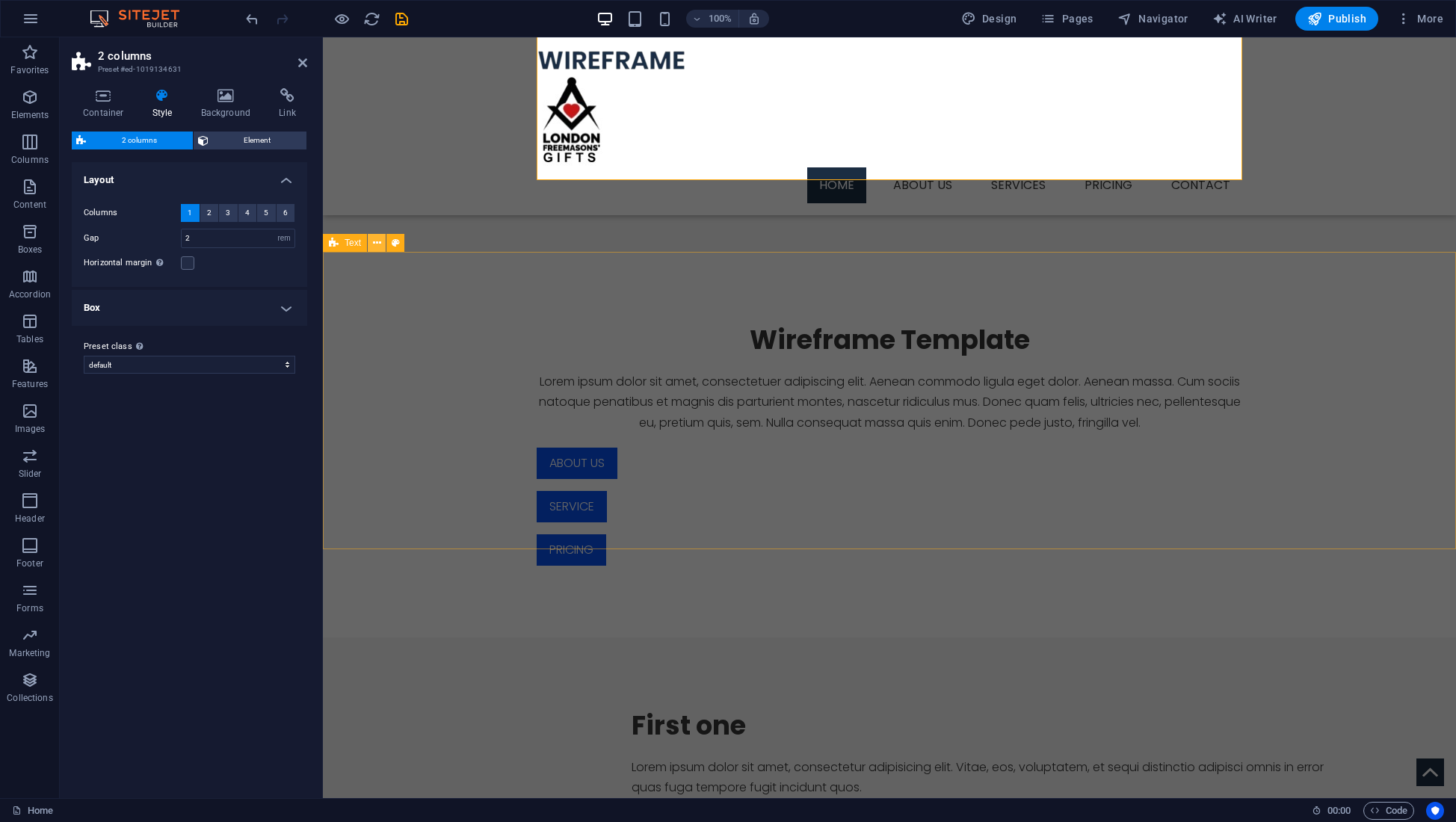
click at [377, 243] on icon at bounding box center [377, 243] width 8 height 16
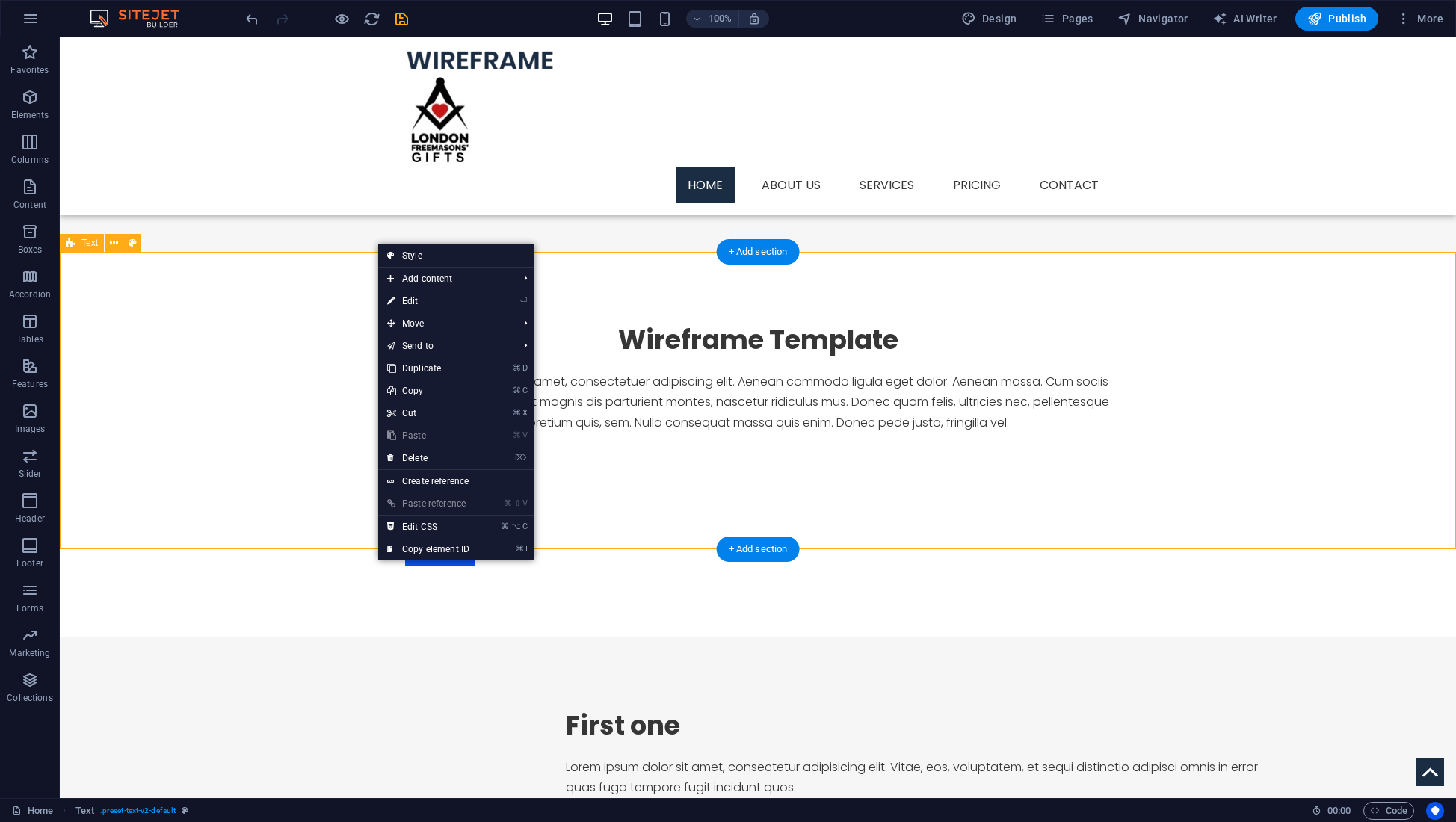
click at [300, 345] on div "Wireframe Template Lorem ipsum dolor sit amet, consectetuer adipiscing elit. Ae…" at bounding box center [758, 445] width 1396 height 386
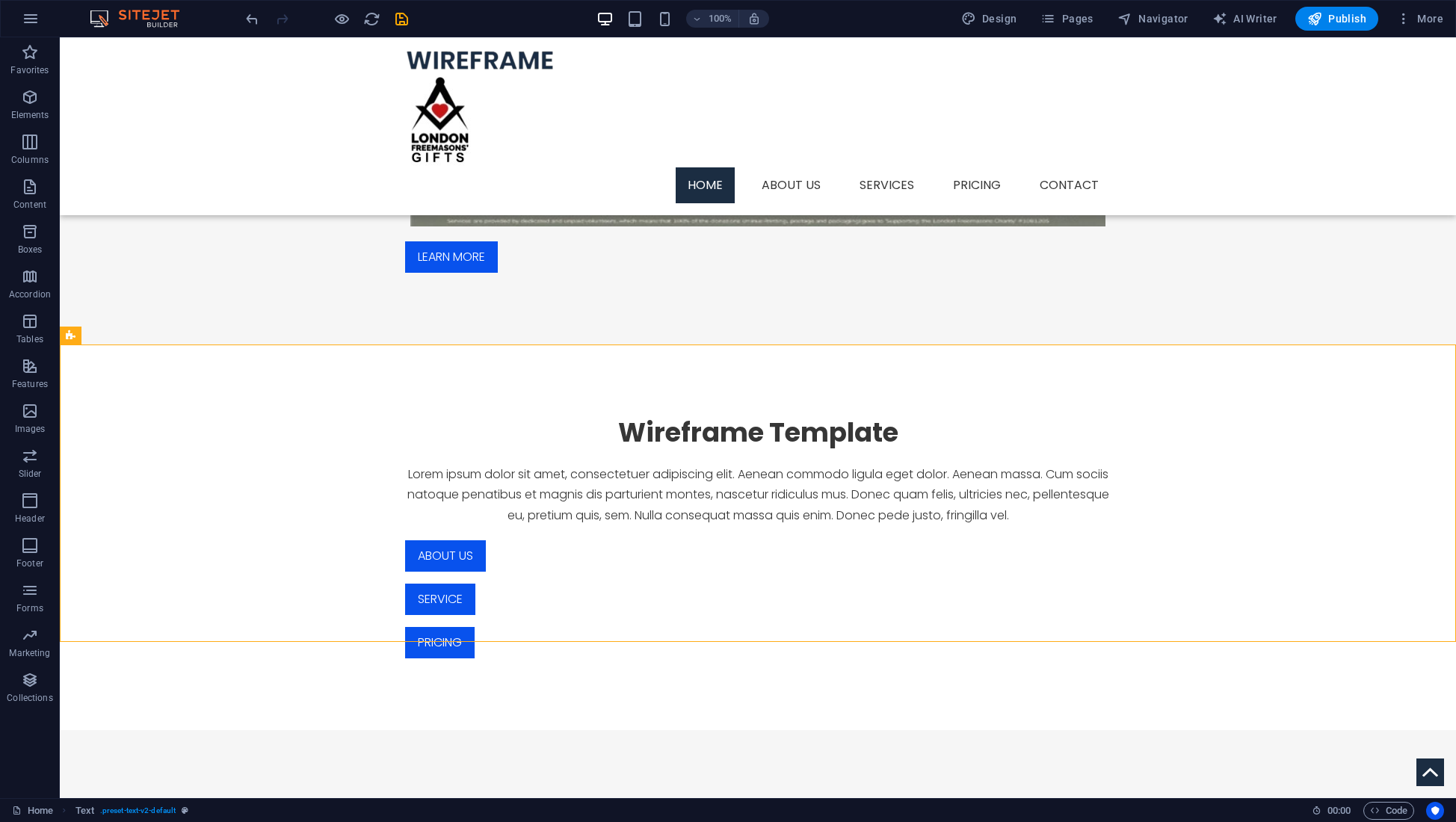
scroll to position [628, 0]
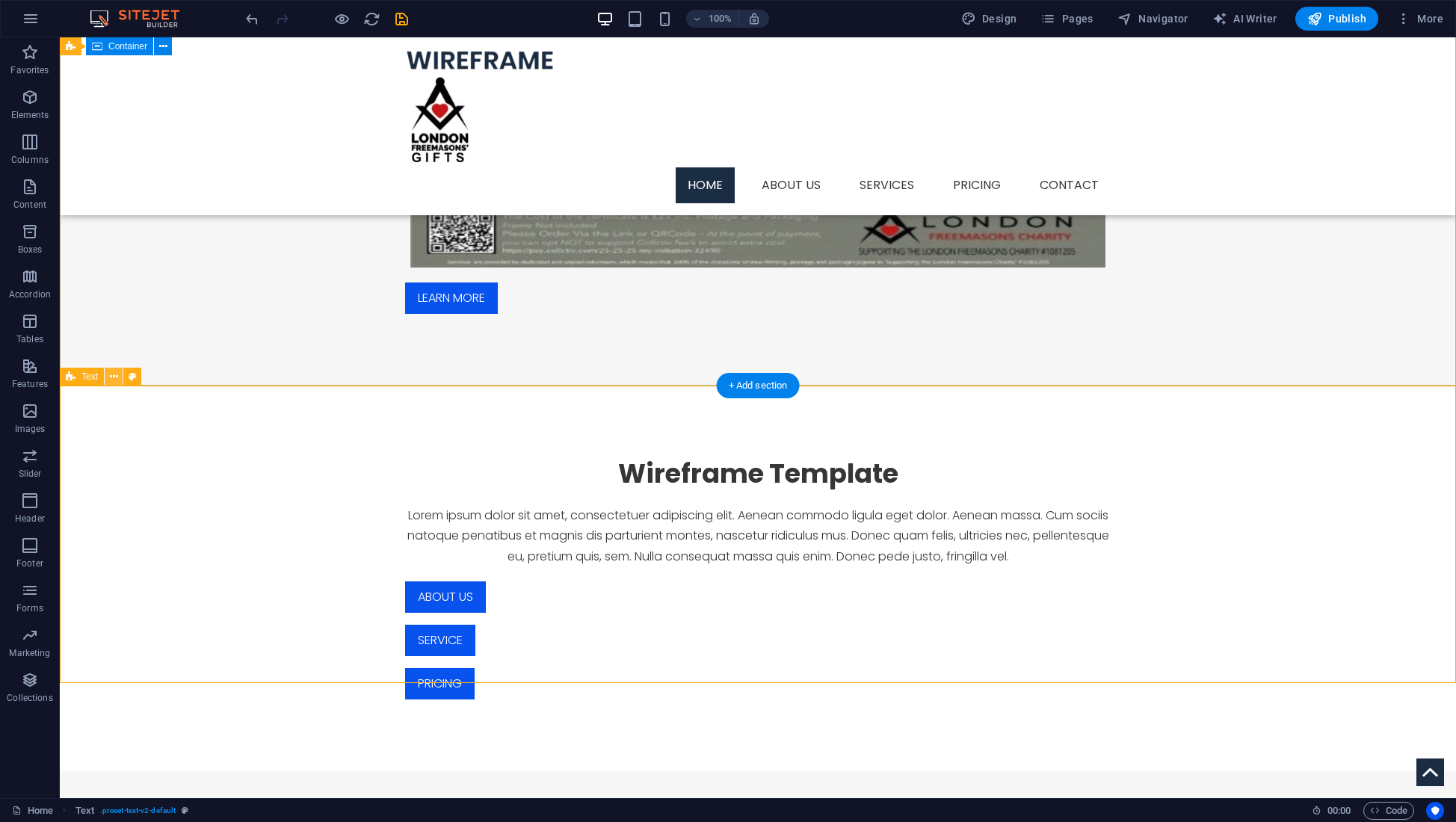
click at [111, 378] on icon at bounding box center [114, 376] width 8 height 16
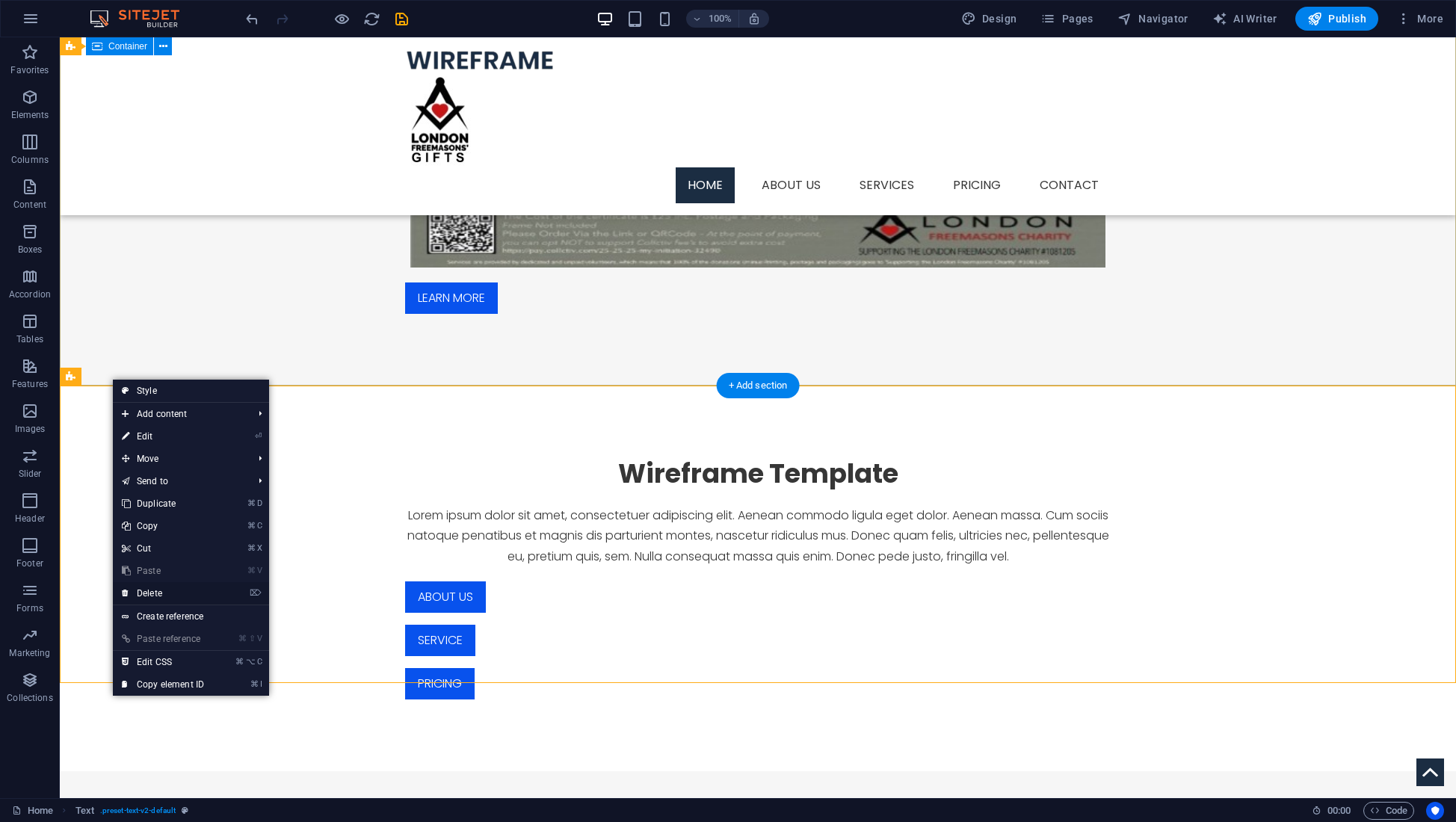
click at [144, 591] on link "⌦ Delete" at bounding box center [163, 593] width 100 height 22
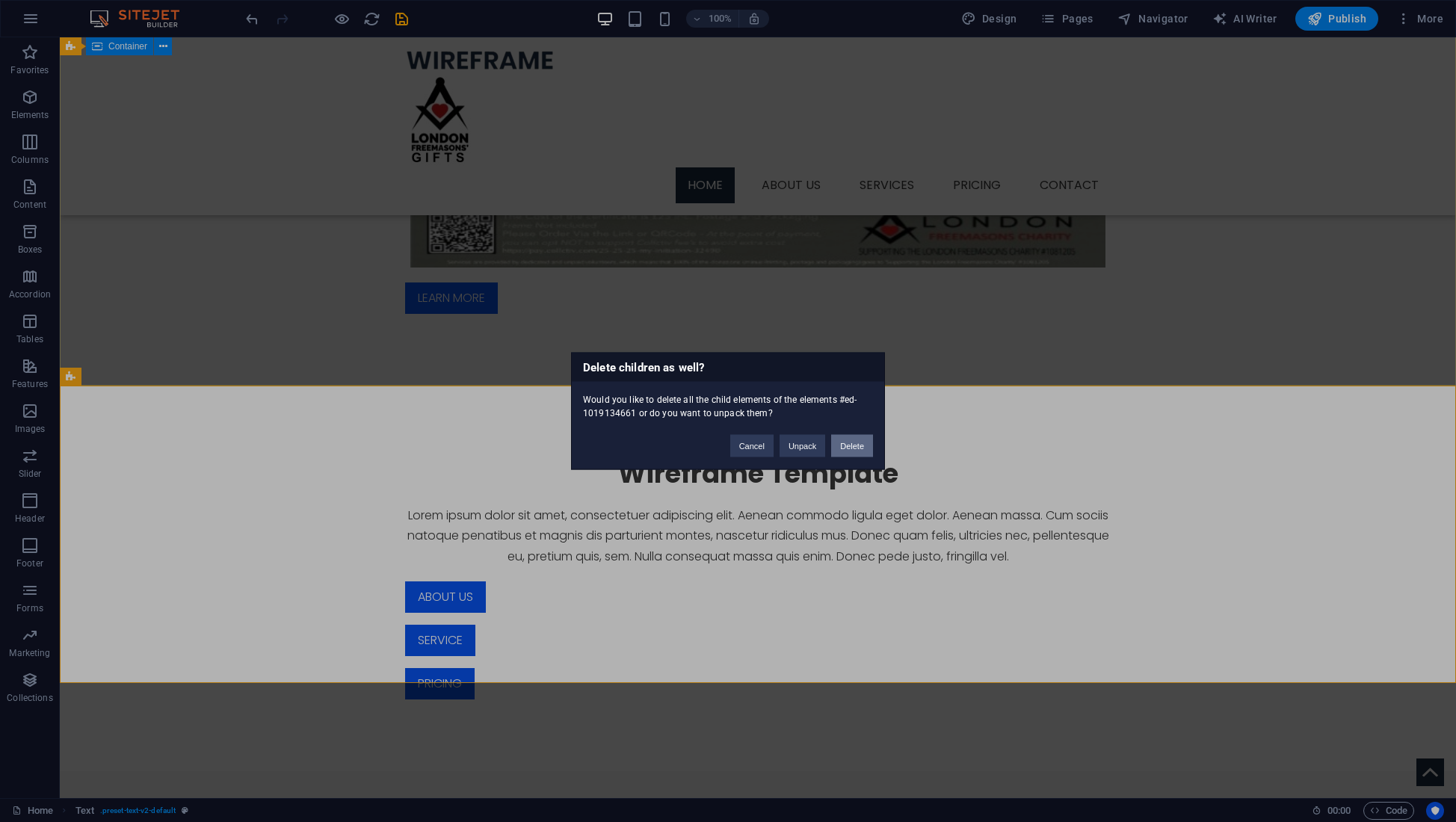
click at [849, 446] on button "Delete" at bounding box center [851, 446] width 42 height 22
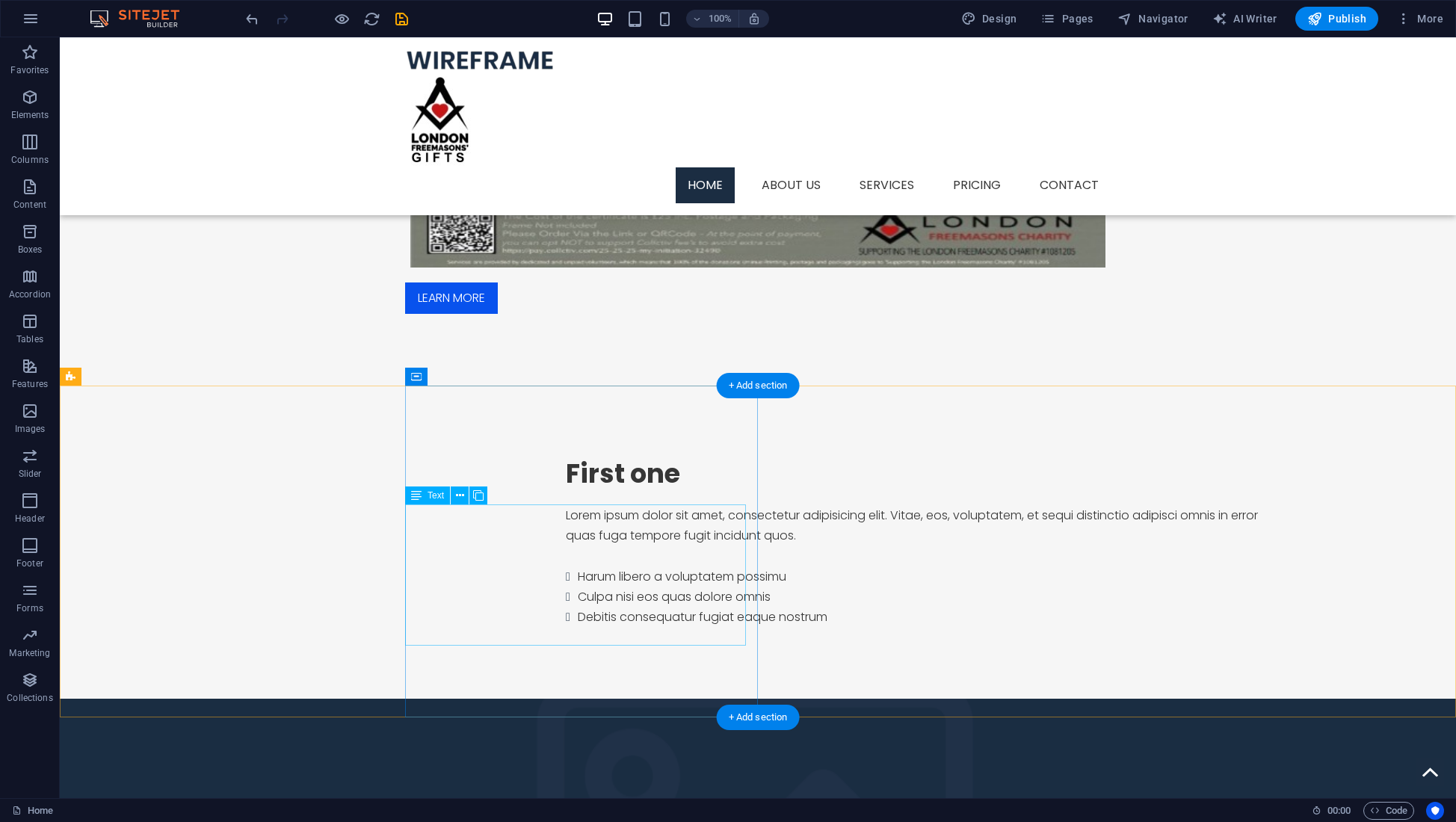
click at [622, 618] on div "Lorem ipsum dolor sit amet, consectetur adipisicing elit. Vitae, eos, voluptate…" at bounding box center [924, 566] width 718 height 121
click at [674, 627] on div "Lorem ipsum dolor sit amet, consectetur adipisicing elit. Vitae, eos, voluptate…" at bounding box center [924, 566] width 718 height 121
click at [462, 495] on icon at bounding box center [460, 495] width 8 height 16
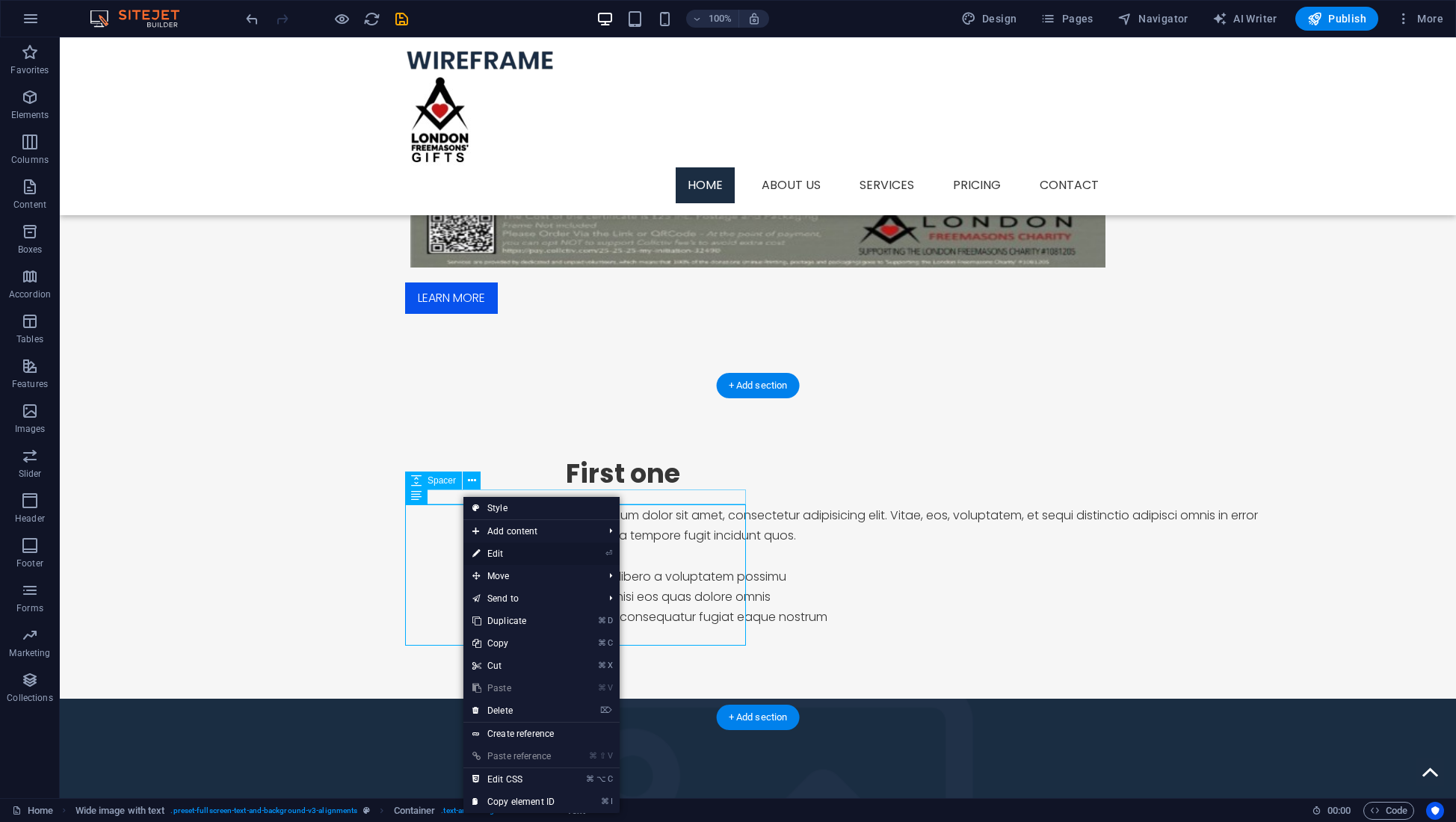
click at [502, 553] on link "⏎ Edit" at bounding box center [513, 554] width 100 height 22
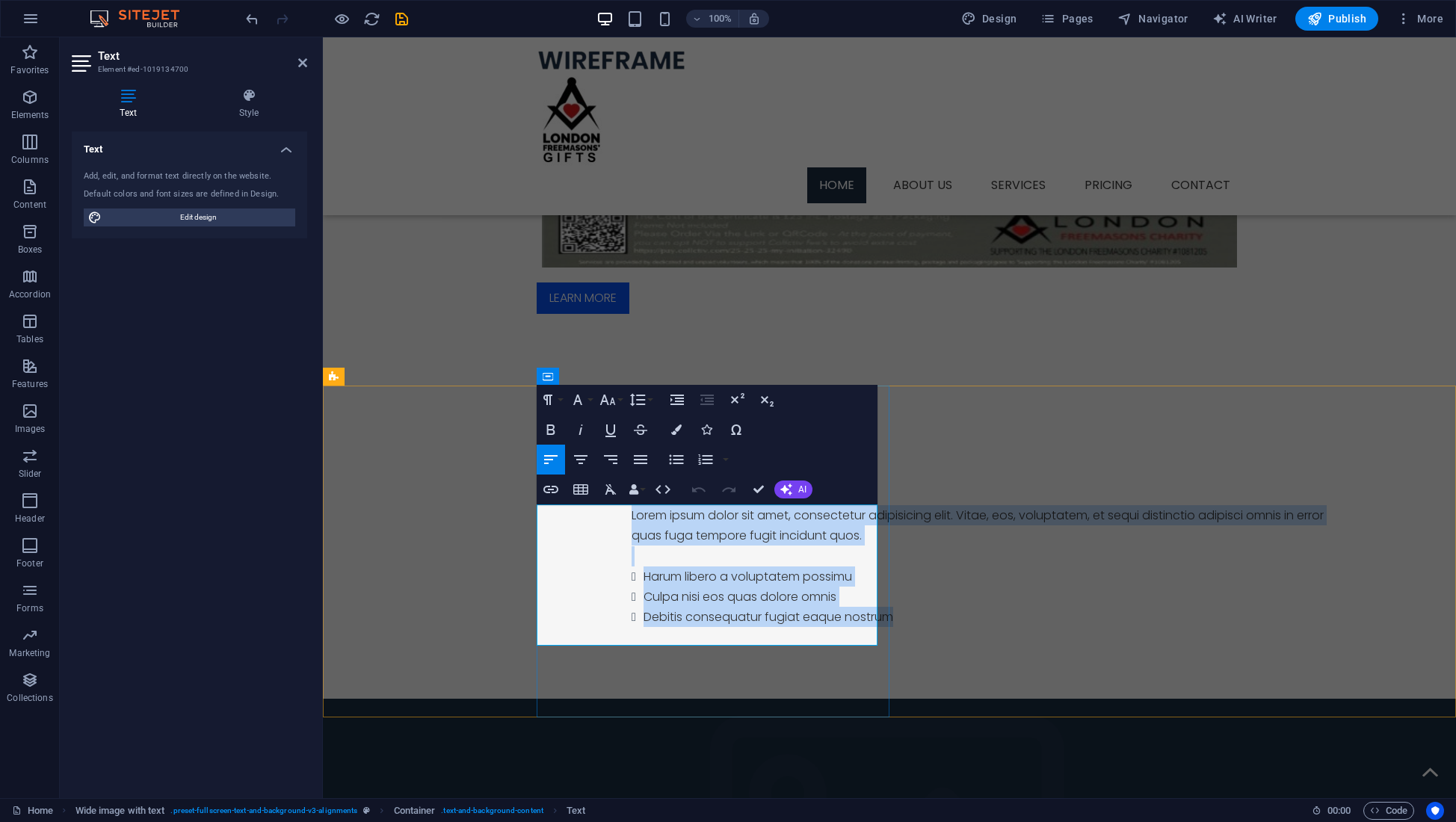
drag, startPoint x: 810, startPoint y: 636, endPoint x: 537, endPoint y: 513, distance: 299.4
click at [632, 513] on div "Lorem ipsum dolor sit amet, consectetur adipisicing elit. Vitae, eos, voluptate…" at bounding box center [991, 566] width 718 height 121
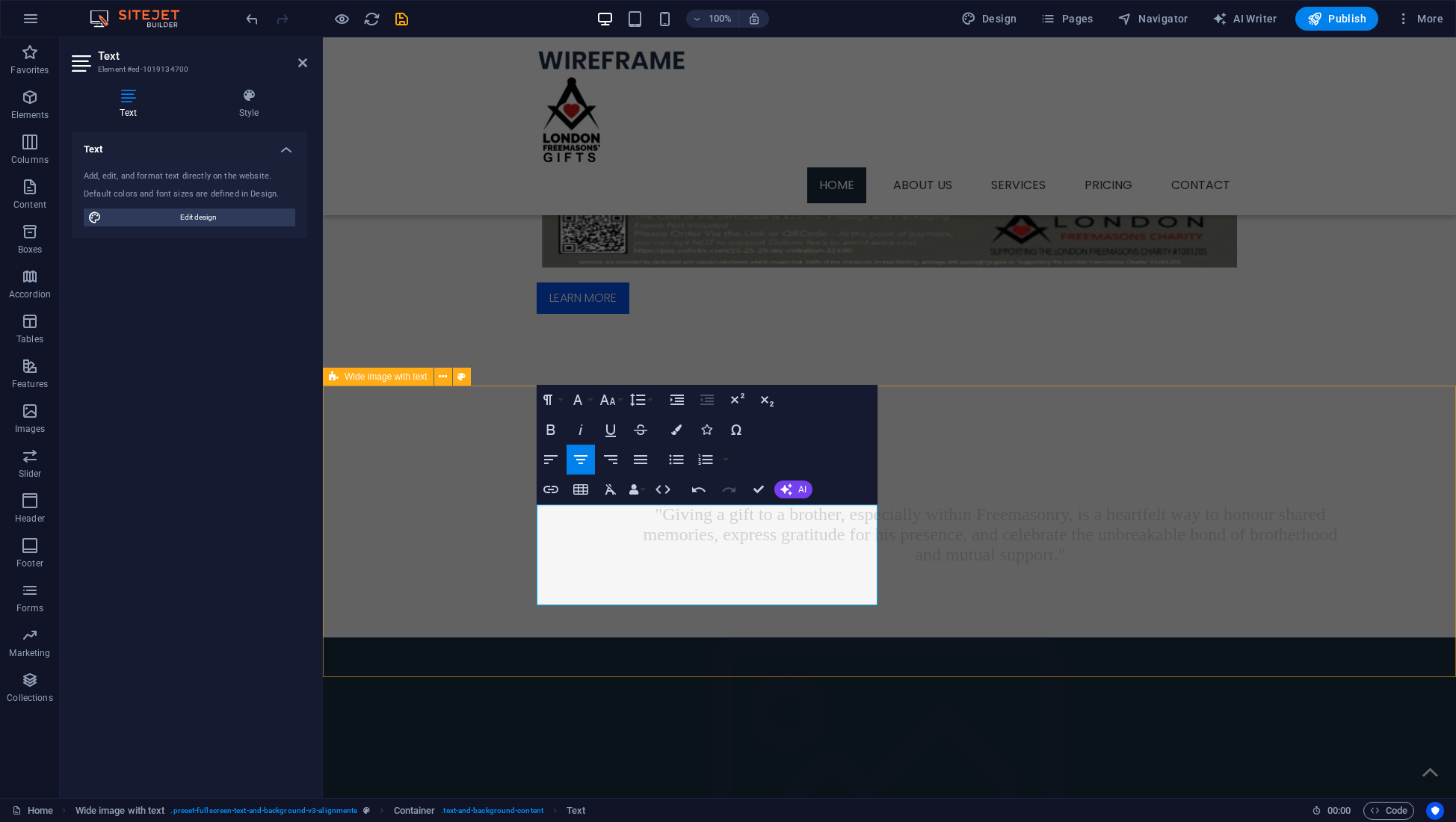
click at [431, 544] on div "First one "Giving a gift to a brother, especially within Freemasonry, is a hear…" at bounding box center [889, 710] width 1133 height 649
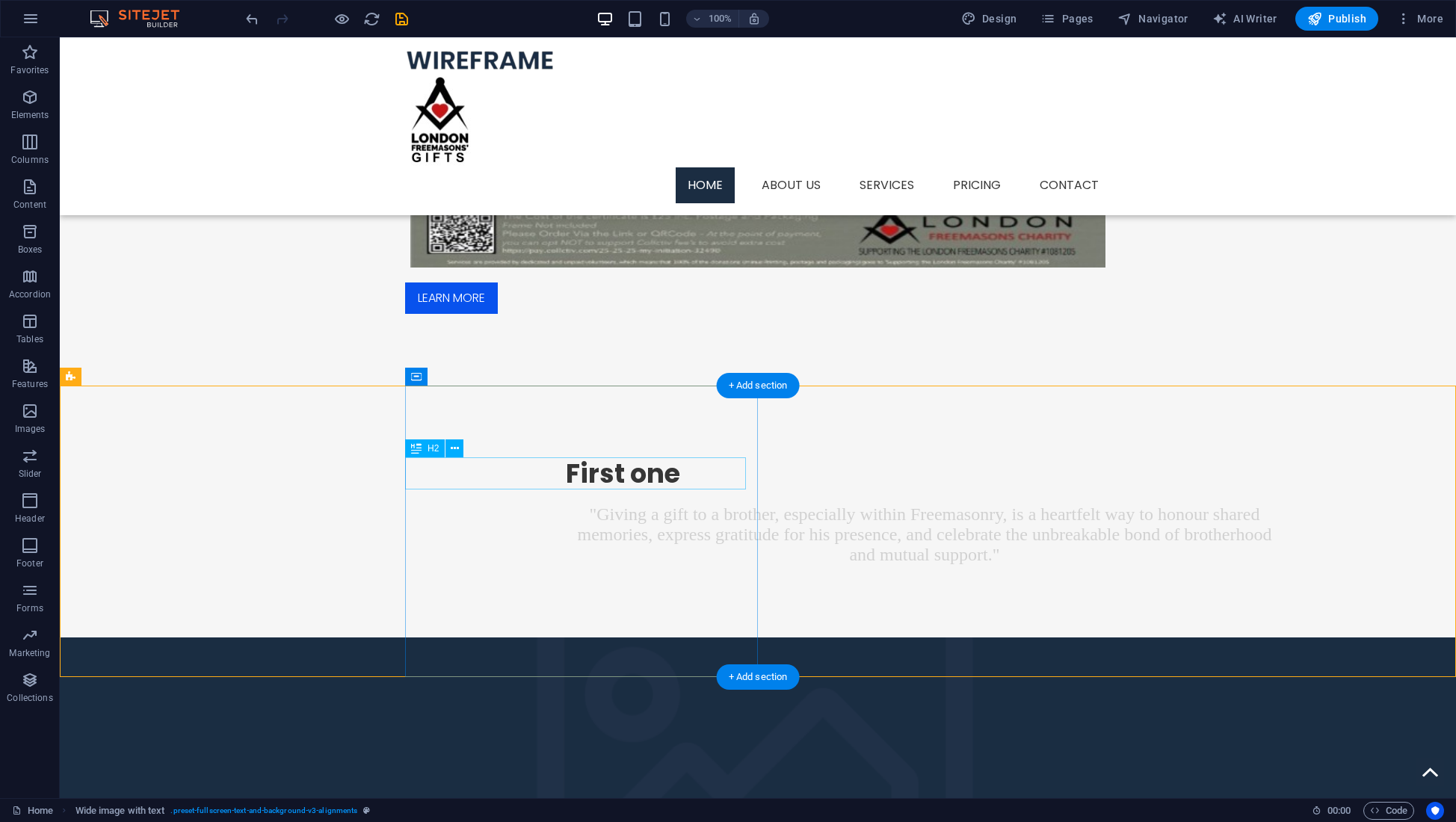
click at [565, 472] on div "First one" at bounding box center [924, 473] width 718 height 33
click at [457, 447] on icon at bounding box center [454, 448] width 8 height 16
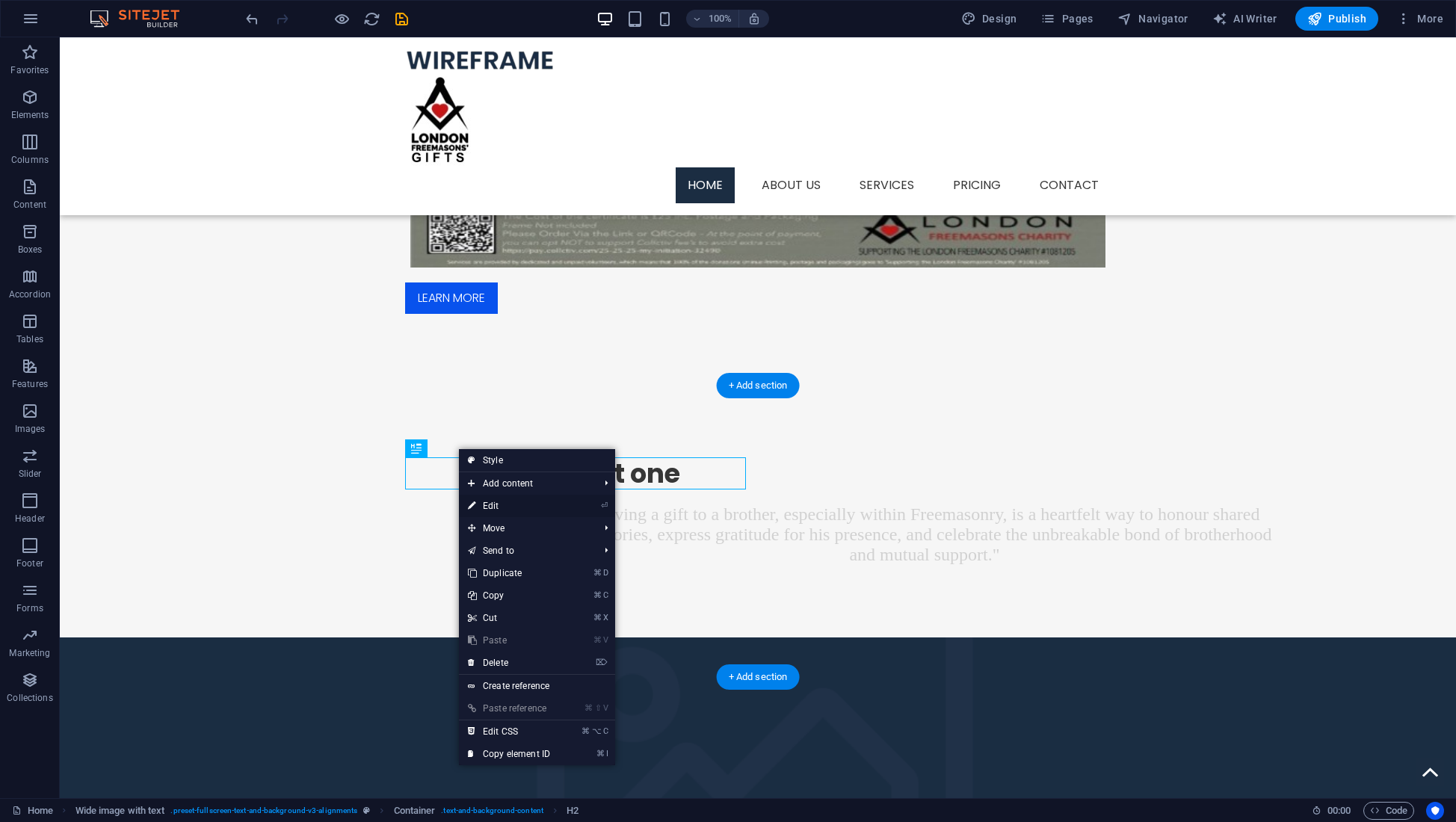
click at [491, 505] on link "⏎ Edit" at bounding box center [508, 505] width 100 height 22
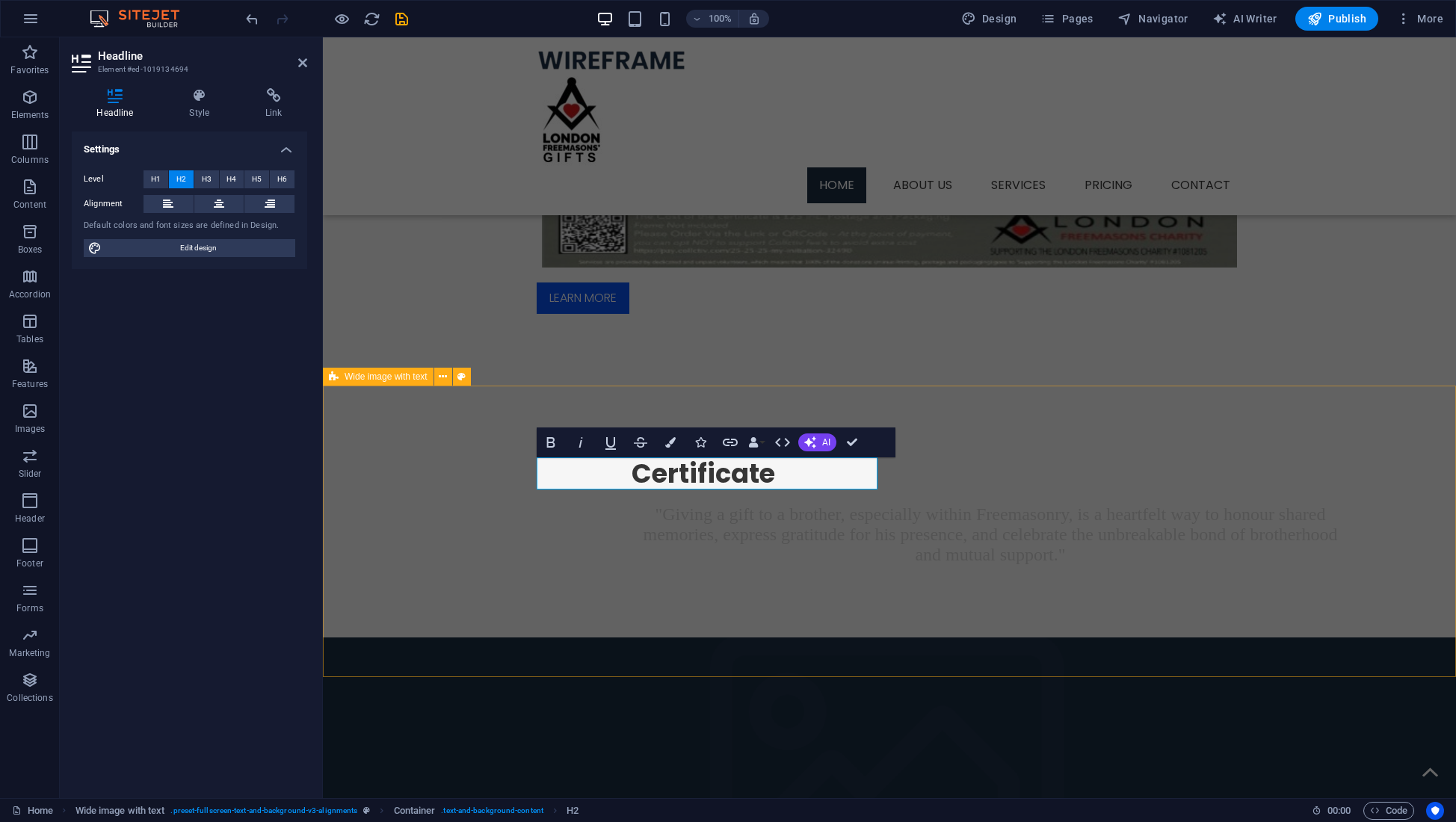
click at [440, 520] on div "Certificate "Giving a gift to a brother, especially within Freemasonry, is a he…" at bounding box center [889, 710] width 1133 height 649
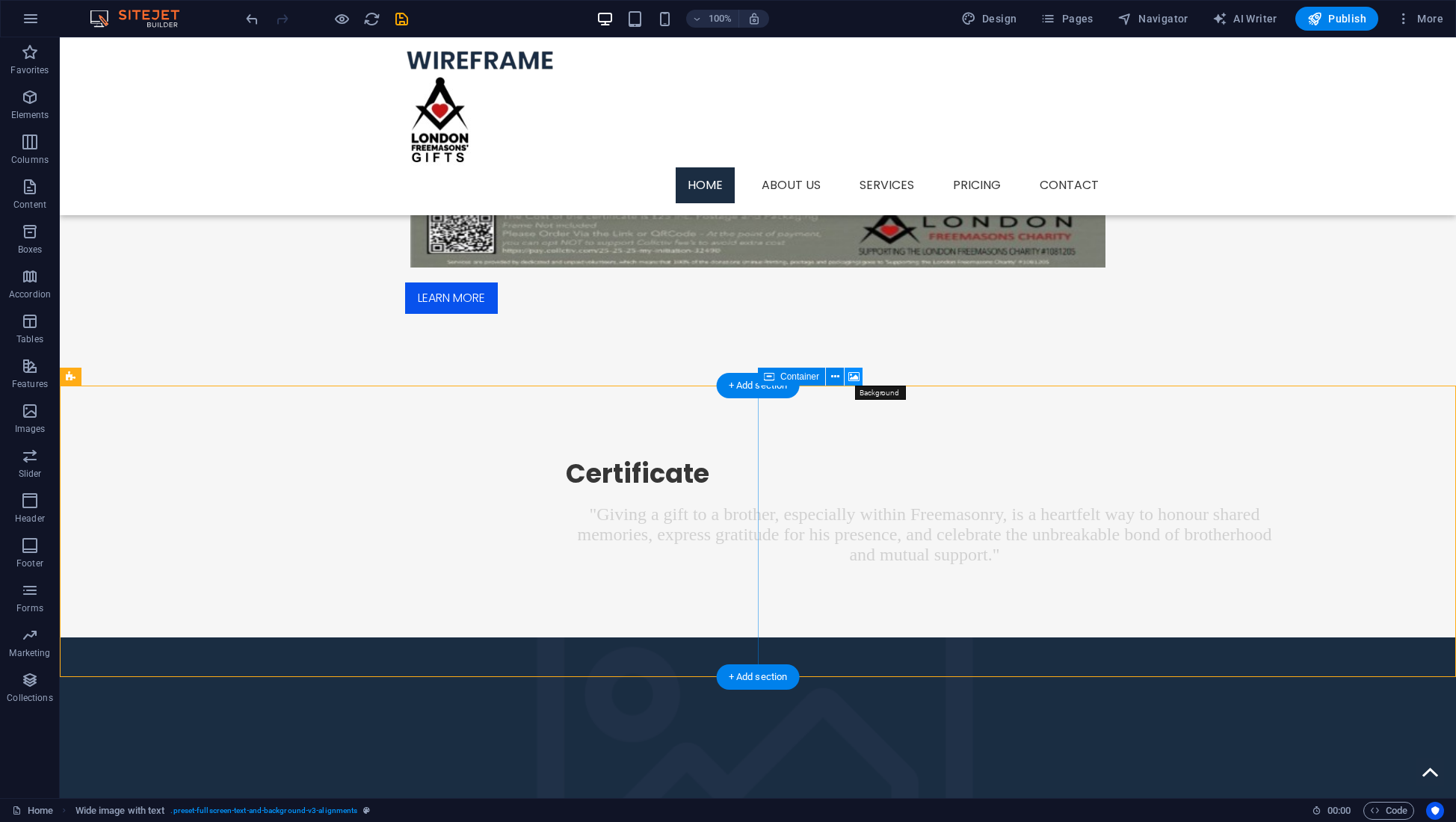
click at [854, 371] on icon at bounding box center [854, 376] width 11 height 16
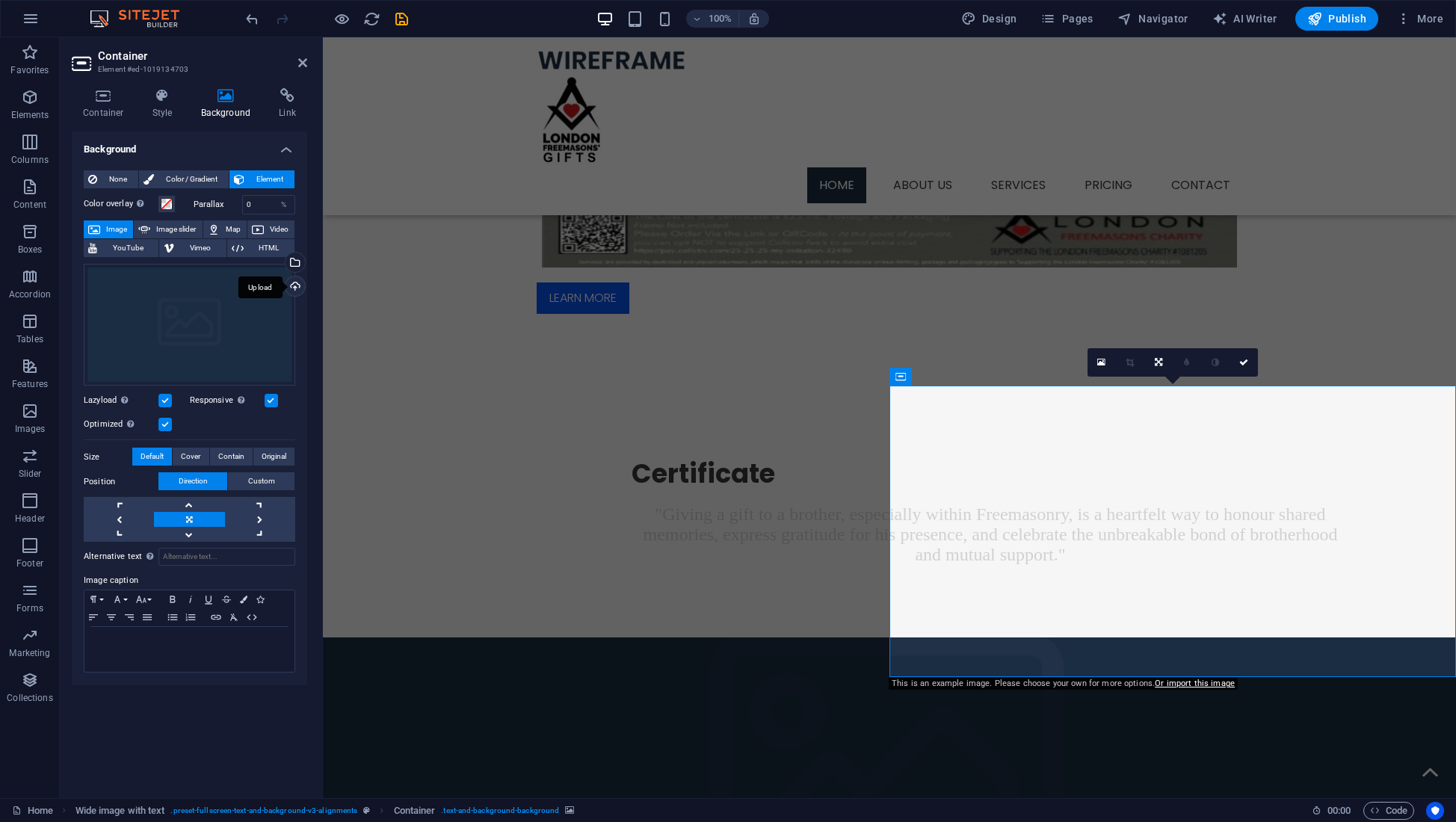
click at [296, 285] on div "Upload" at bounding box center [293, 288] width 22 height 22
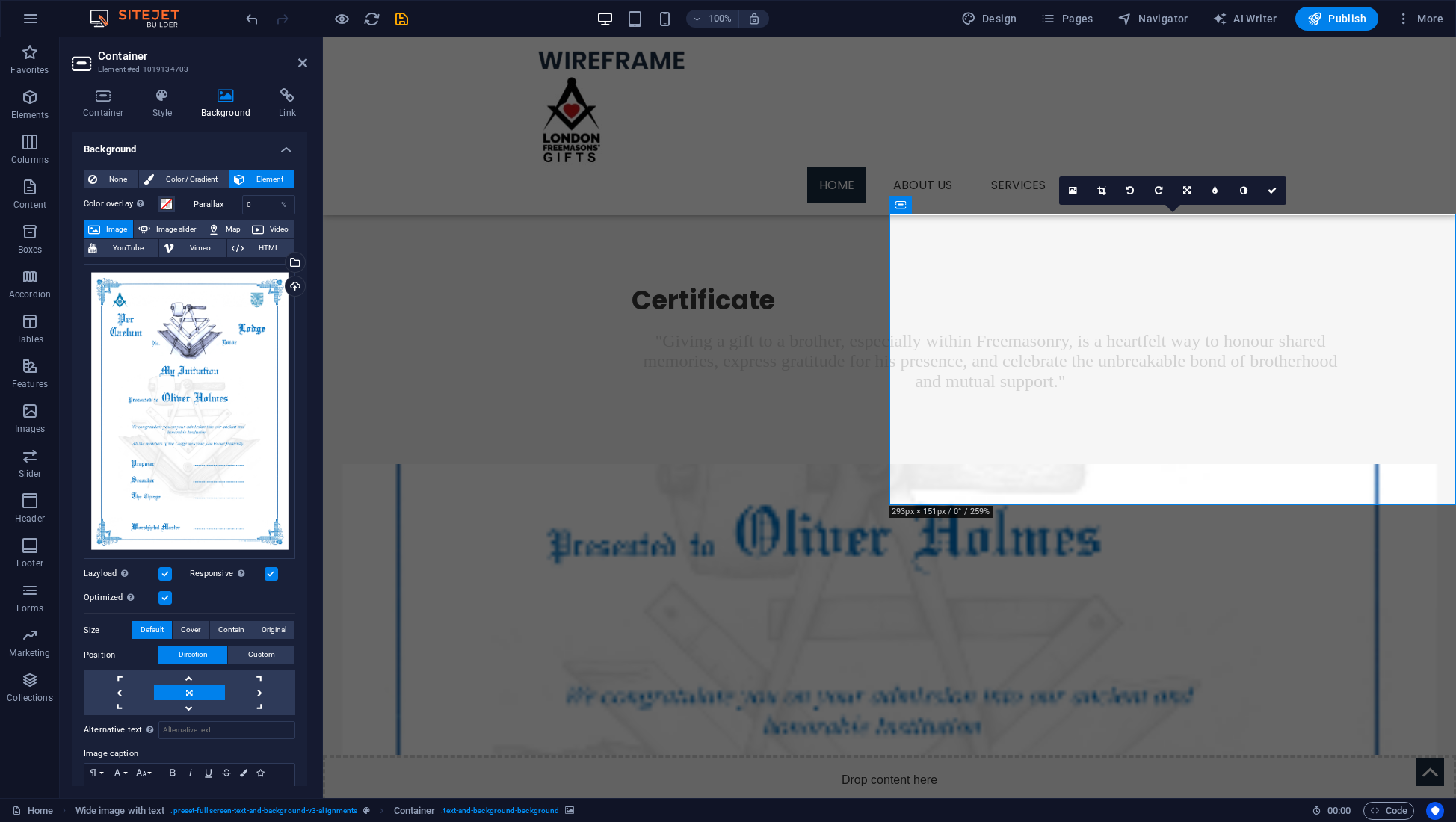
scroll to position [803, 0]
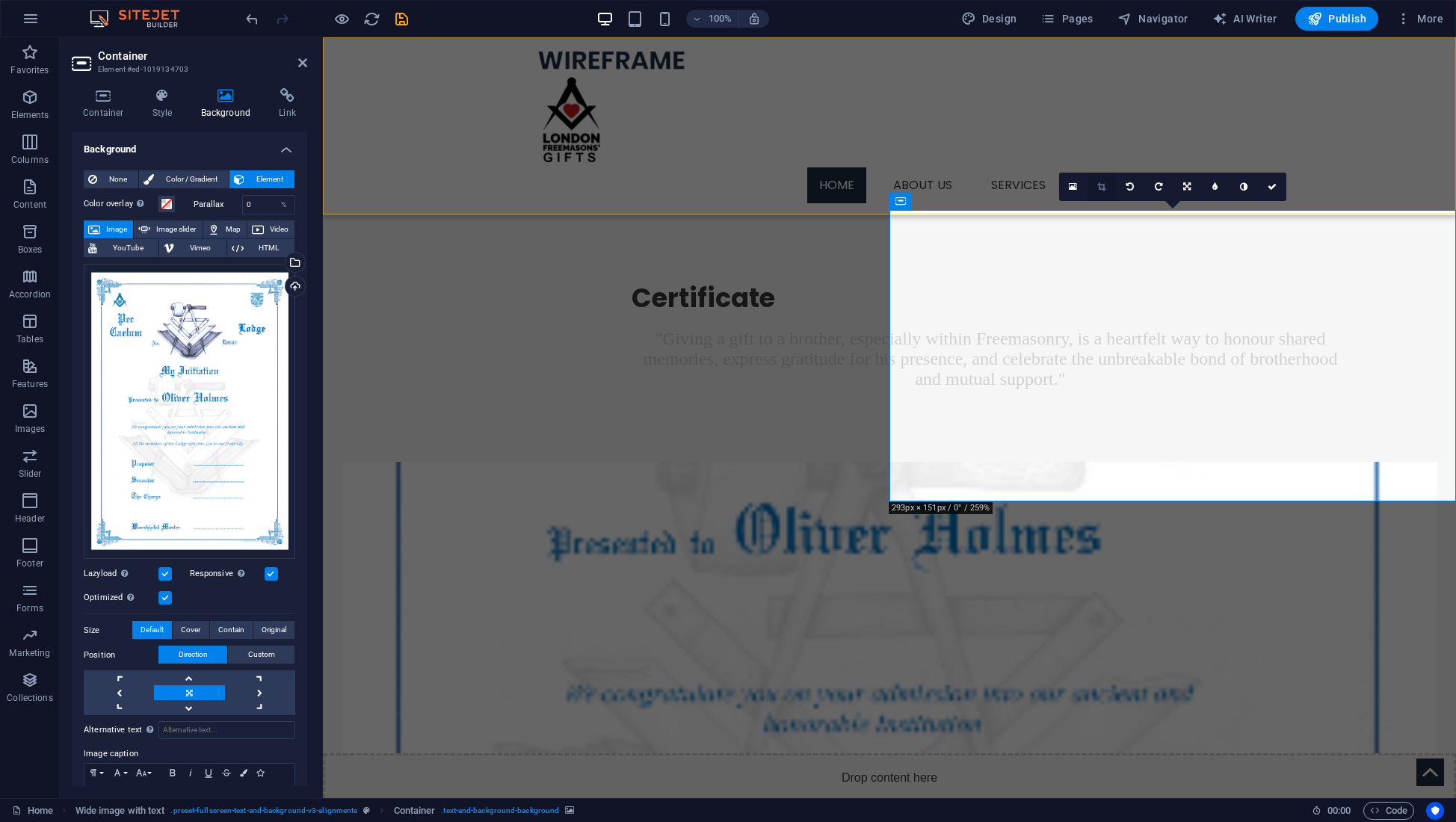
click at [1101, 184] on icon at bounding box center [1101, 187] width 8 height 9
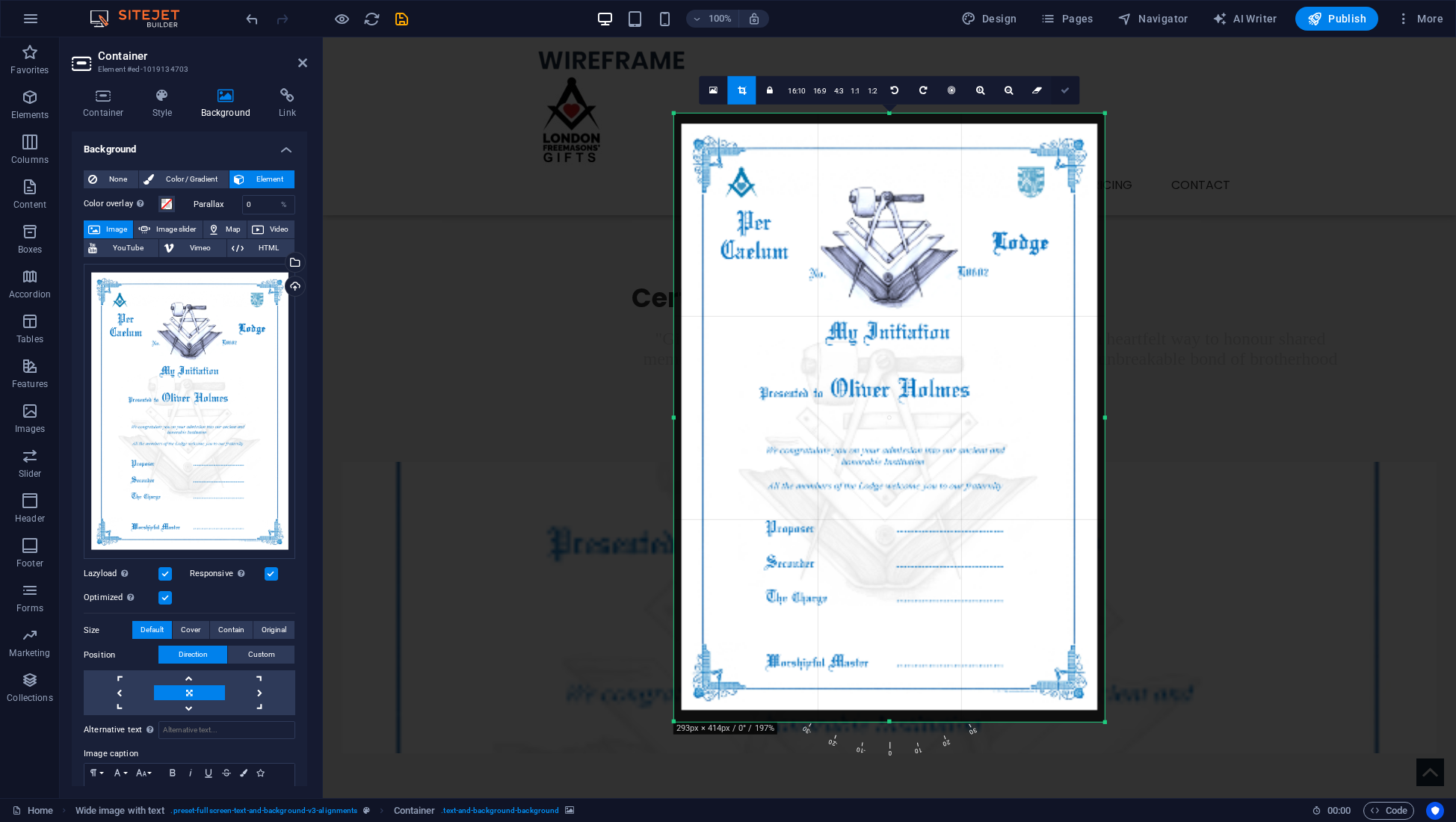
click at [1063, 90] on icon at bounding box center [1065, 91] width 9 height 9
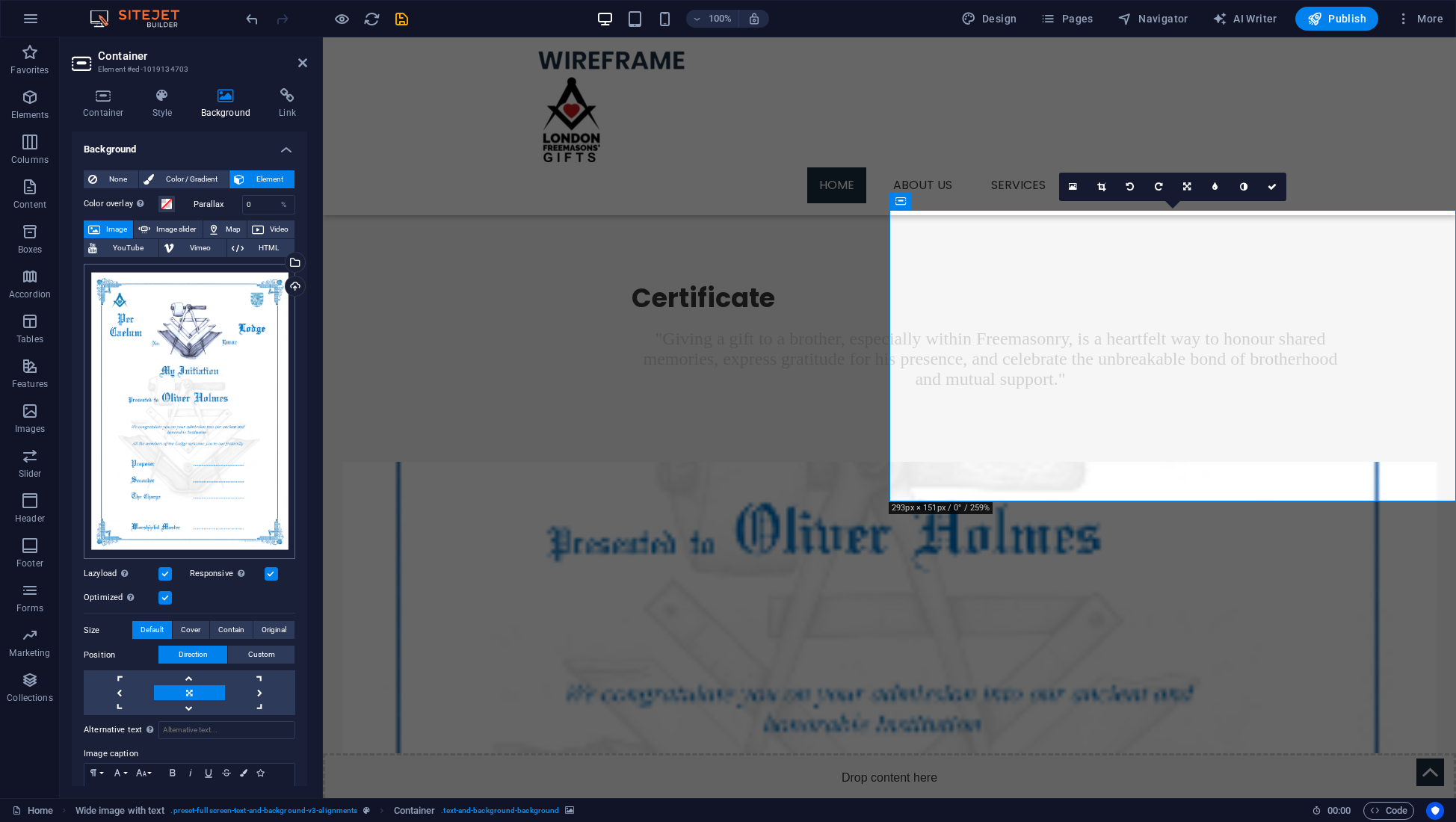
scroll to position [0, 0]
click at [107, 97] on icon at bounding box center [104, 95] width 64 height 15
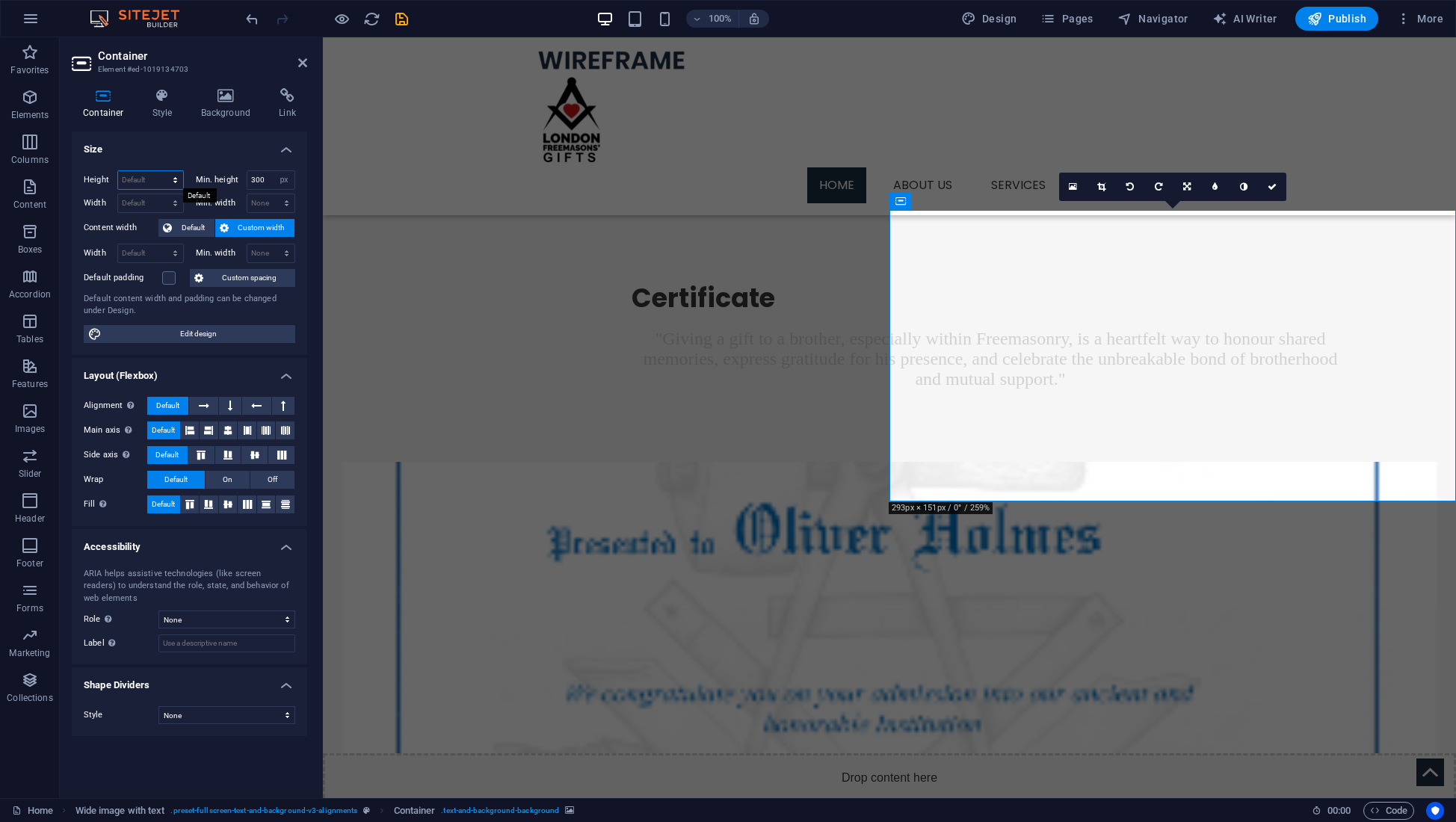
click at [156, 179] on select "Default px rem % vh vw" at bounding box center [150, 179] width 65 height 18
select select "DISABLED_OPTION_VALUE"
click at [272, 184] on input "300" at bounding box center [271, 179] width 48 height 18
click at [255, 179] on input "300" at bounding box center [271, 179] width 48 height 18
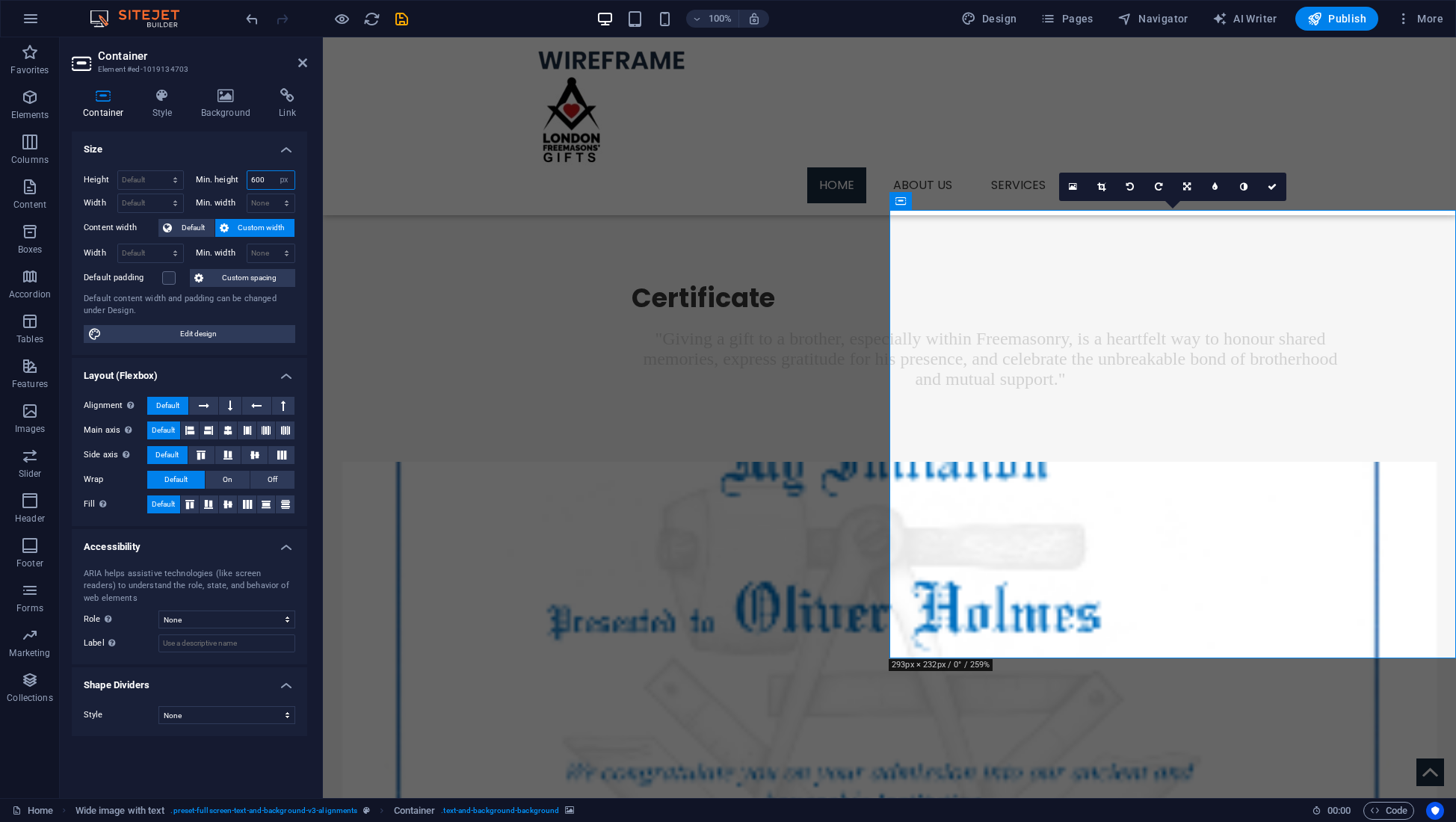
click at [256, 179] on input "600" at bounding box center [271, 179] width 48 height 18
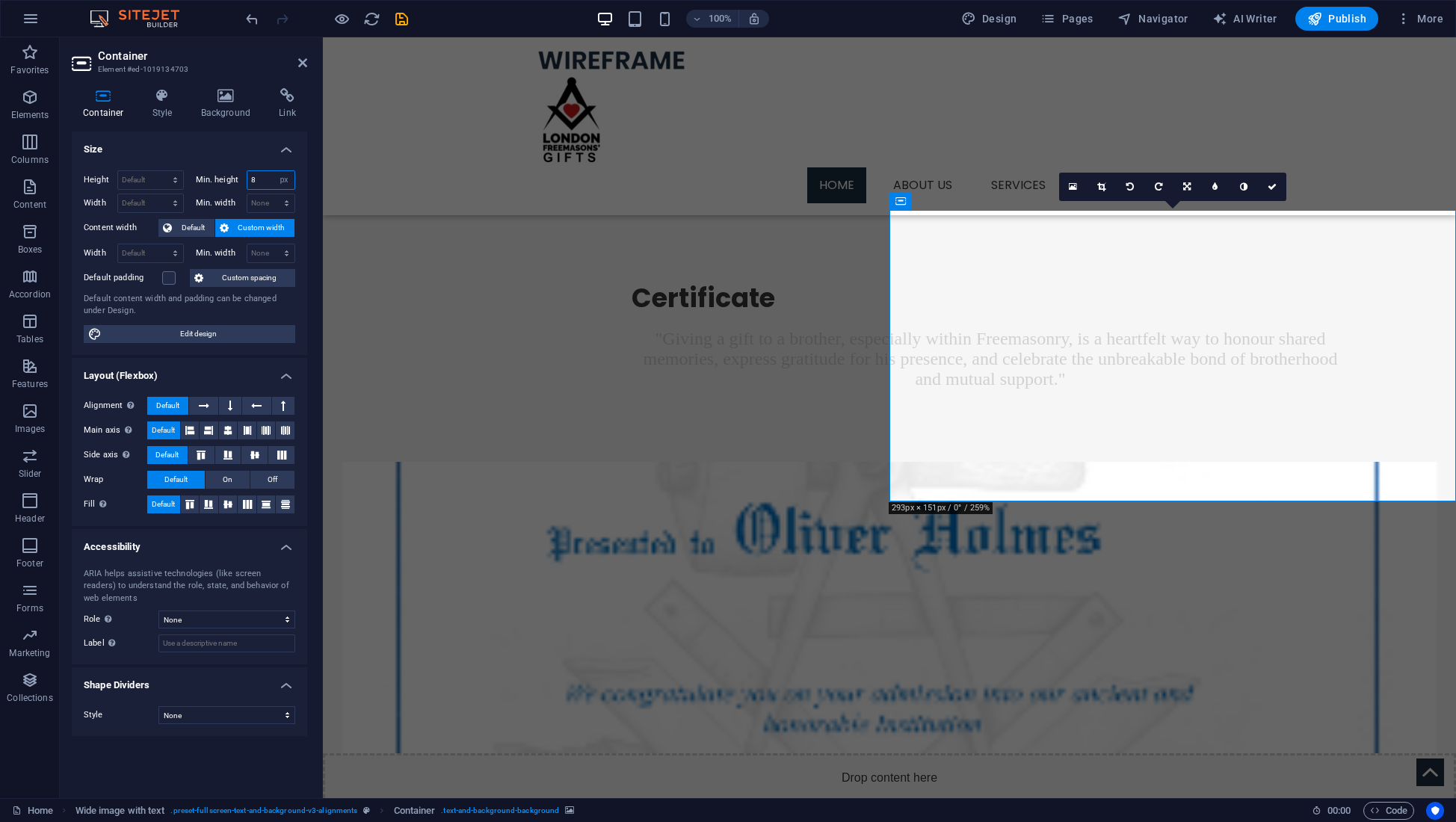
click at [268, 178] on input "8" at bounding box center [271, 179] width 48 height 18
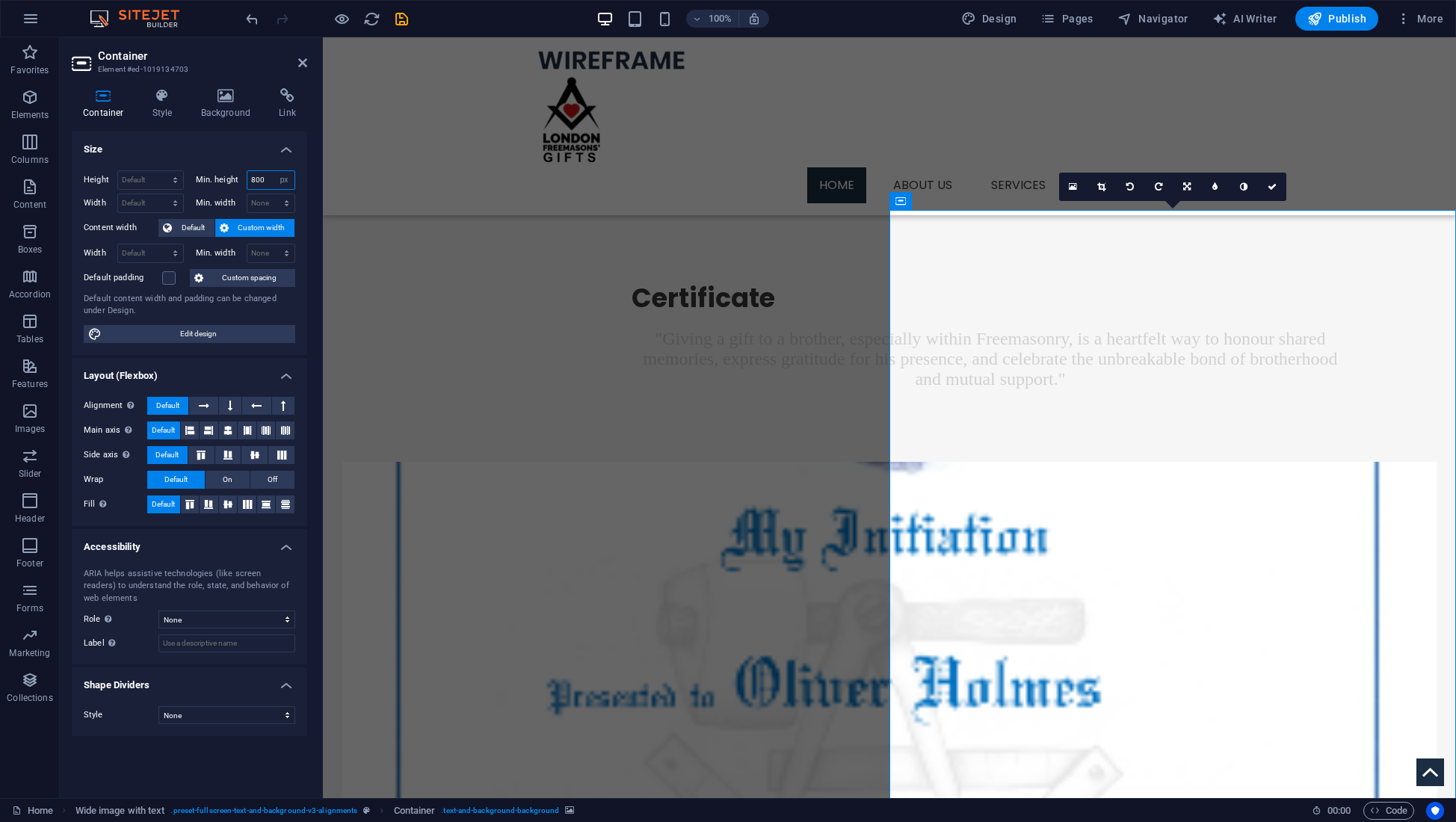
type input "800"
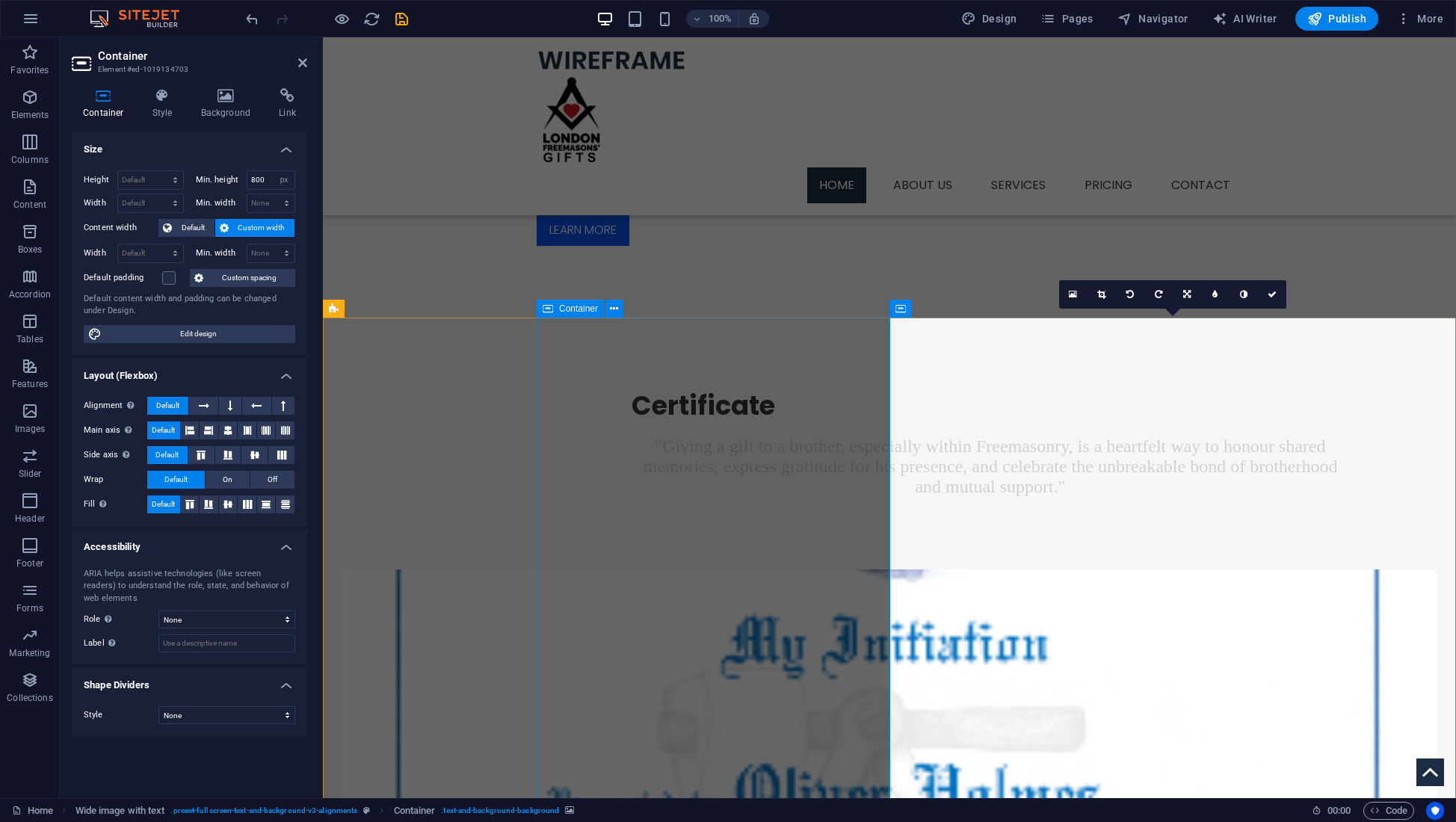
scroll to position [695, 0]
click at [988, 308] on icon at bounding box center [985, 309] width 11 height 16
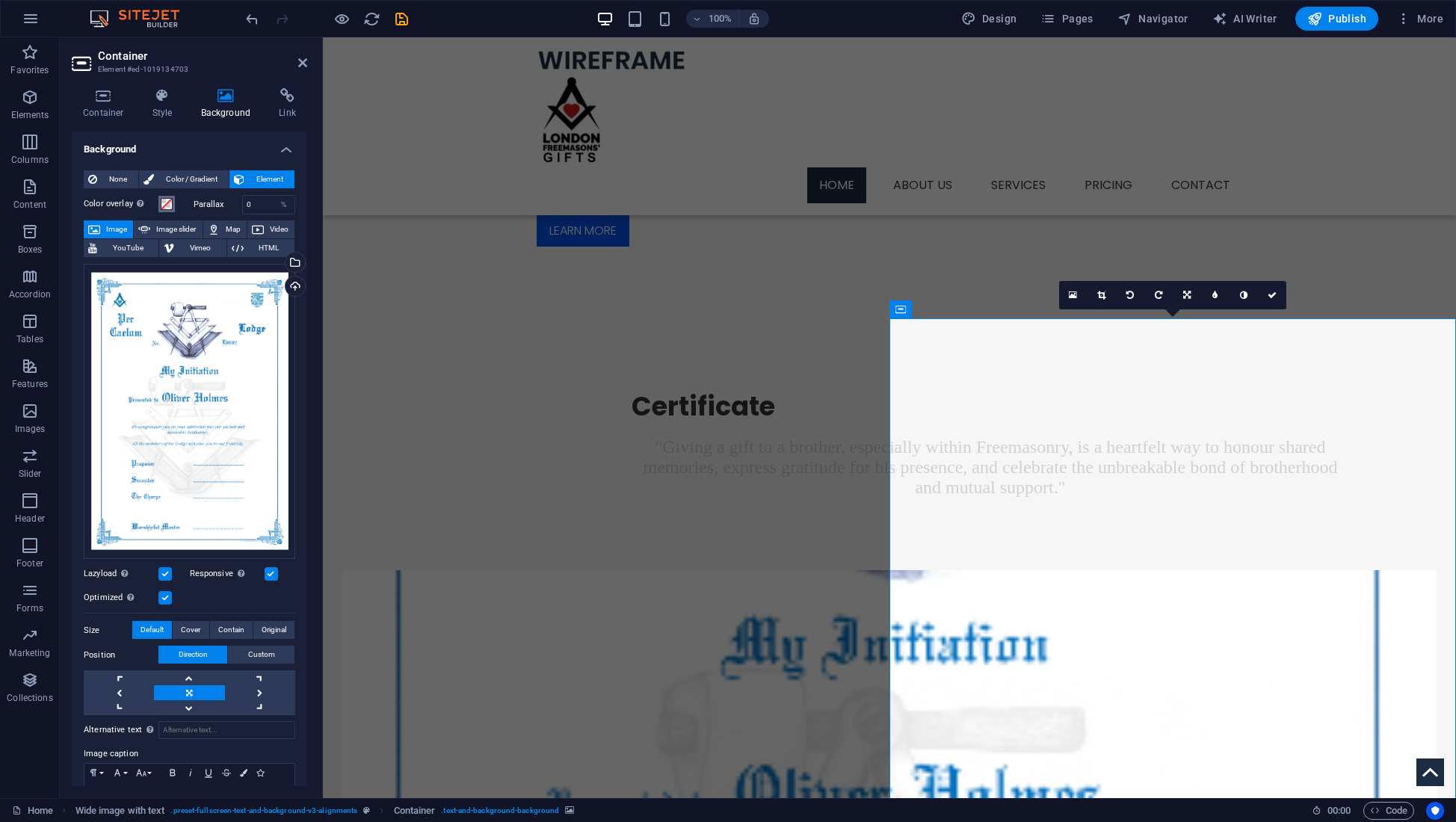
click at [173, 204] on button "Color overlay Places an overlay over the background to colorize it" at bounding box center [167, 205] width 17 height 17
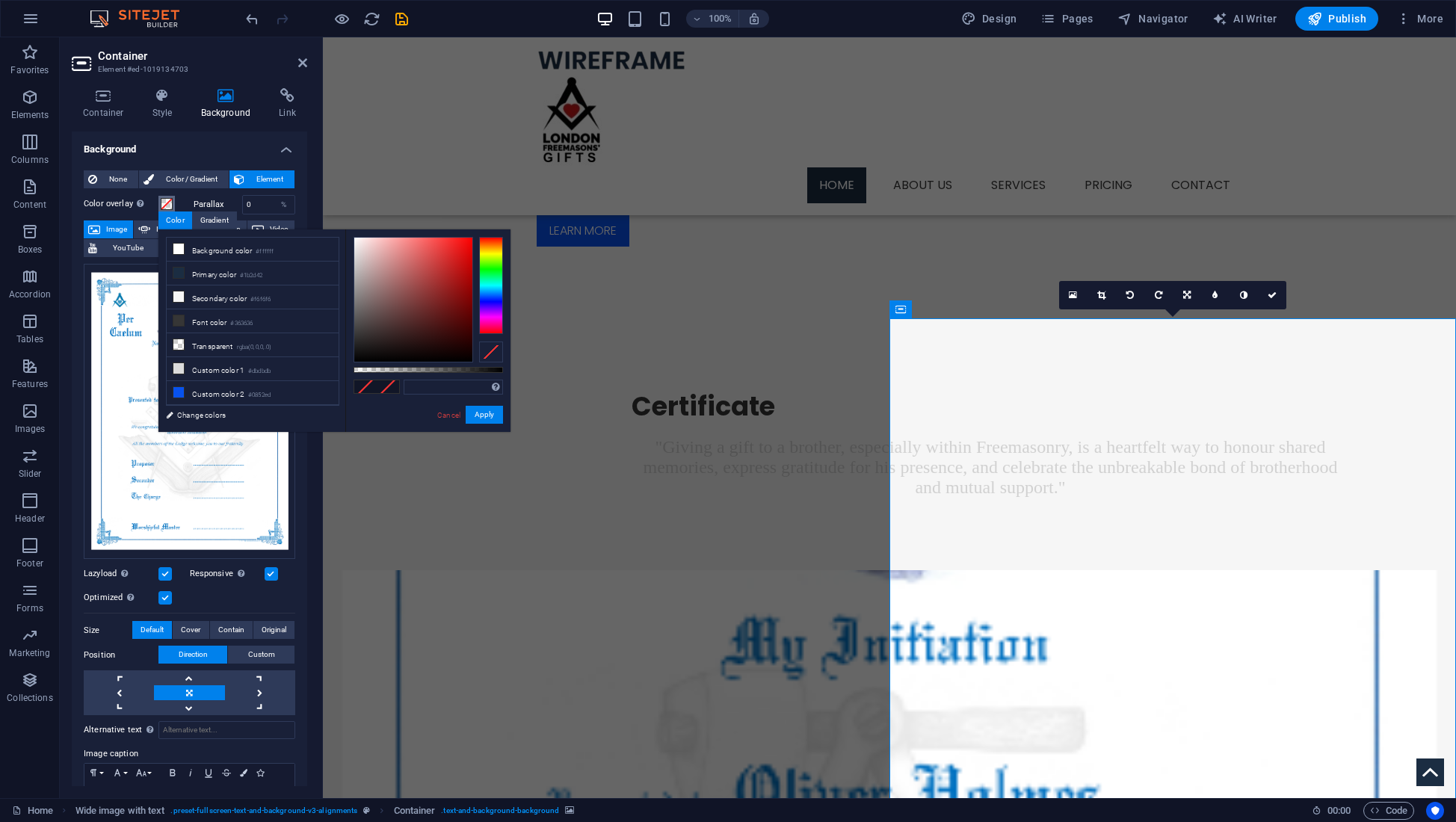
click at [165, 203] on span at bounding box center [166, 204] width 12 height 12
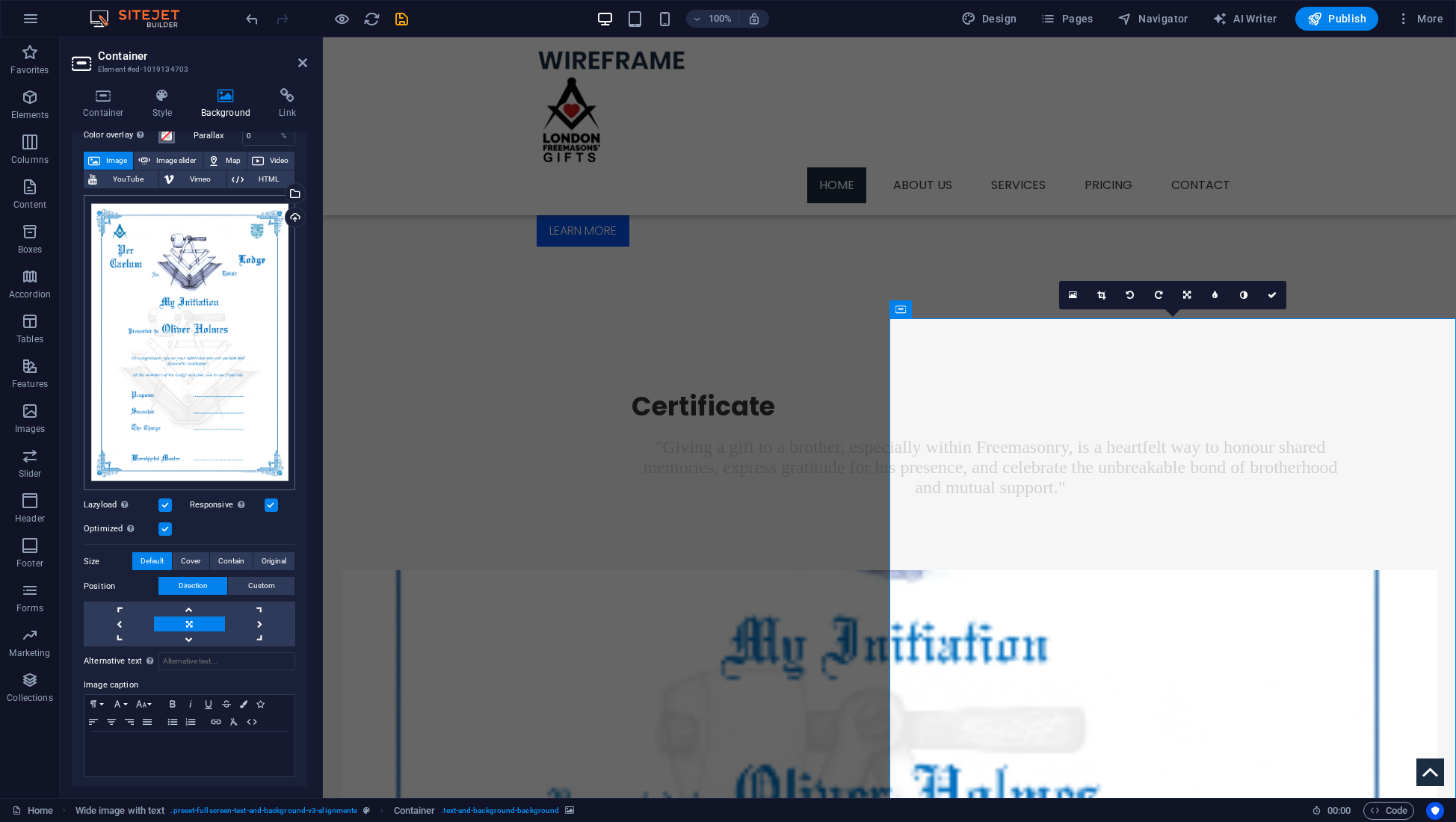
scroll to position [68, 0]
click at [193, 557] on span "Cover" at bounding box center [191, 561] width 20 height 18
click at [233, 560] on span "Contain" at bounding box center [232, 561] width 26 height 18
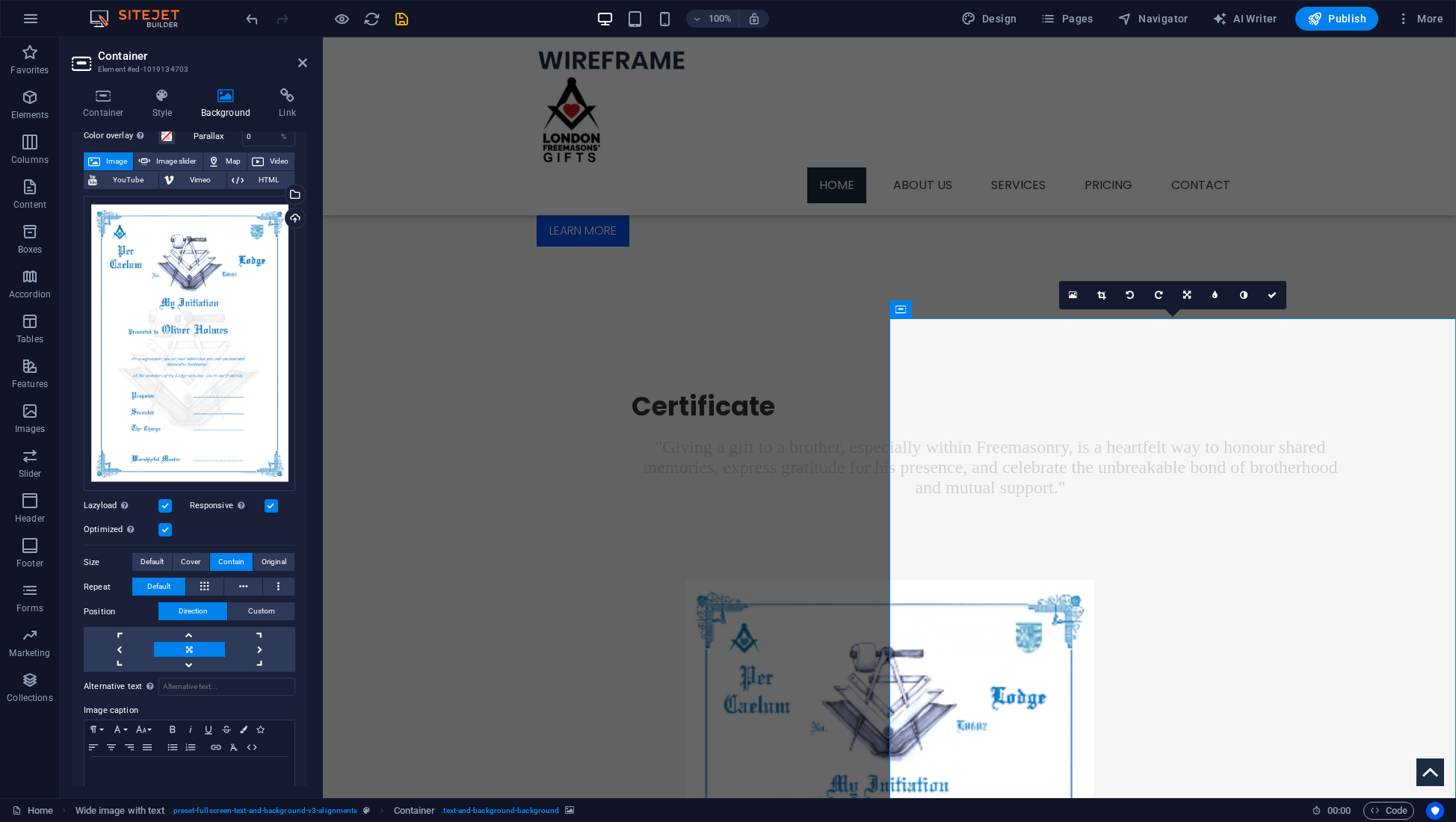
click at [1271, 292] on icon at bounding box center [1272, 295] width 9 height 9
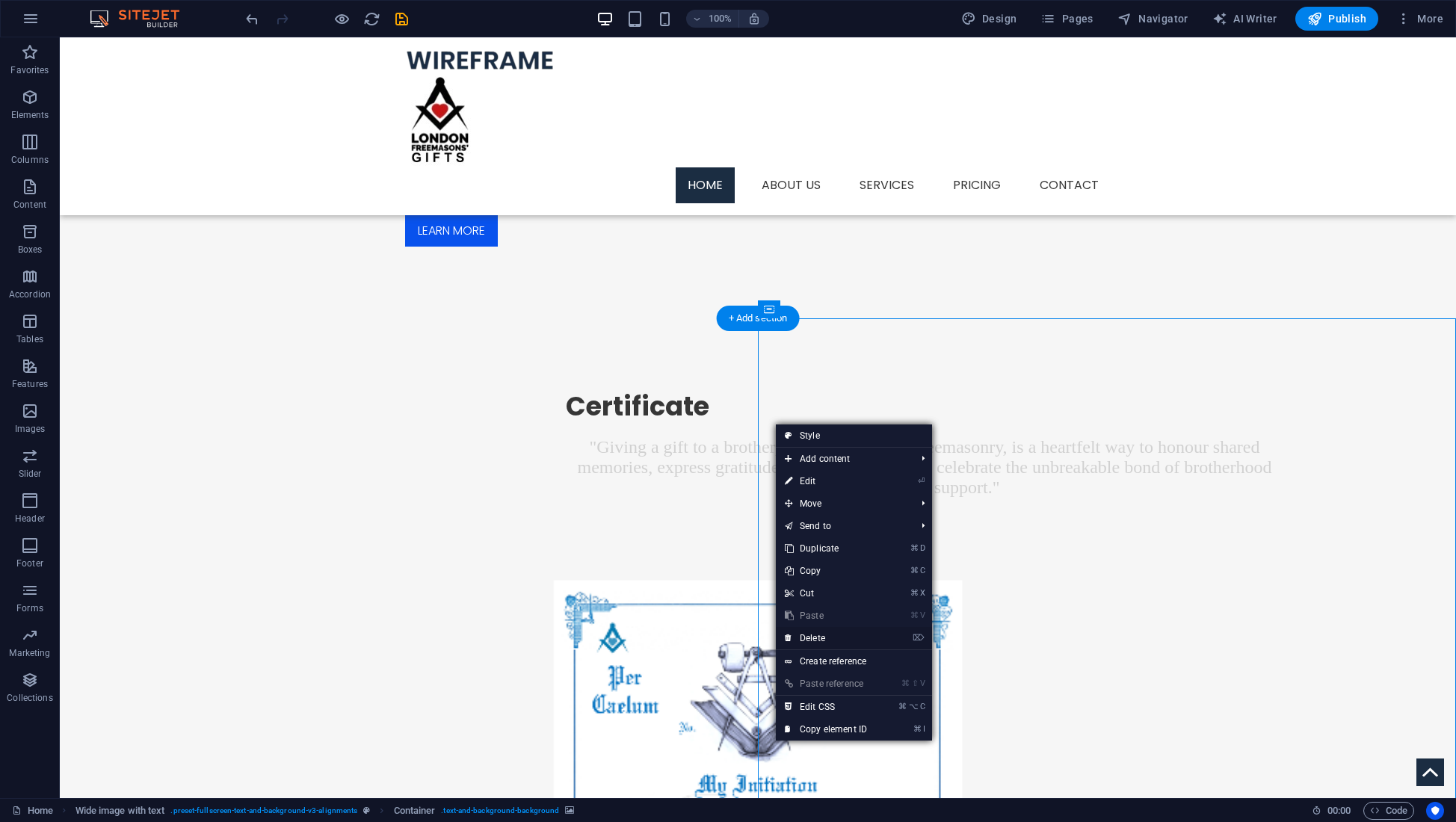
click at [811, 638] on link "⌦ Delete" at bounding box center [825, 638] width 100 height 22
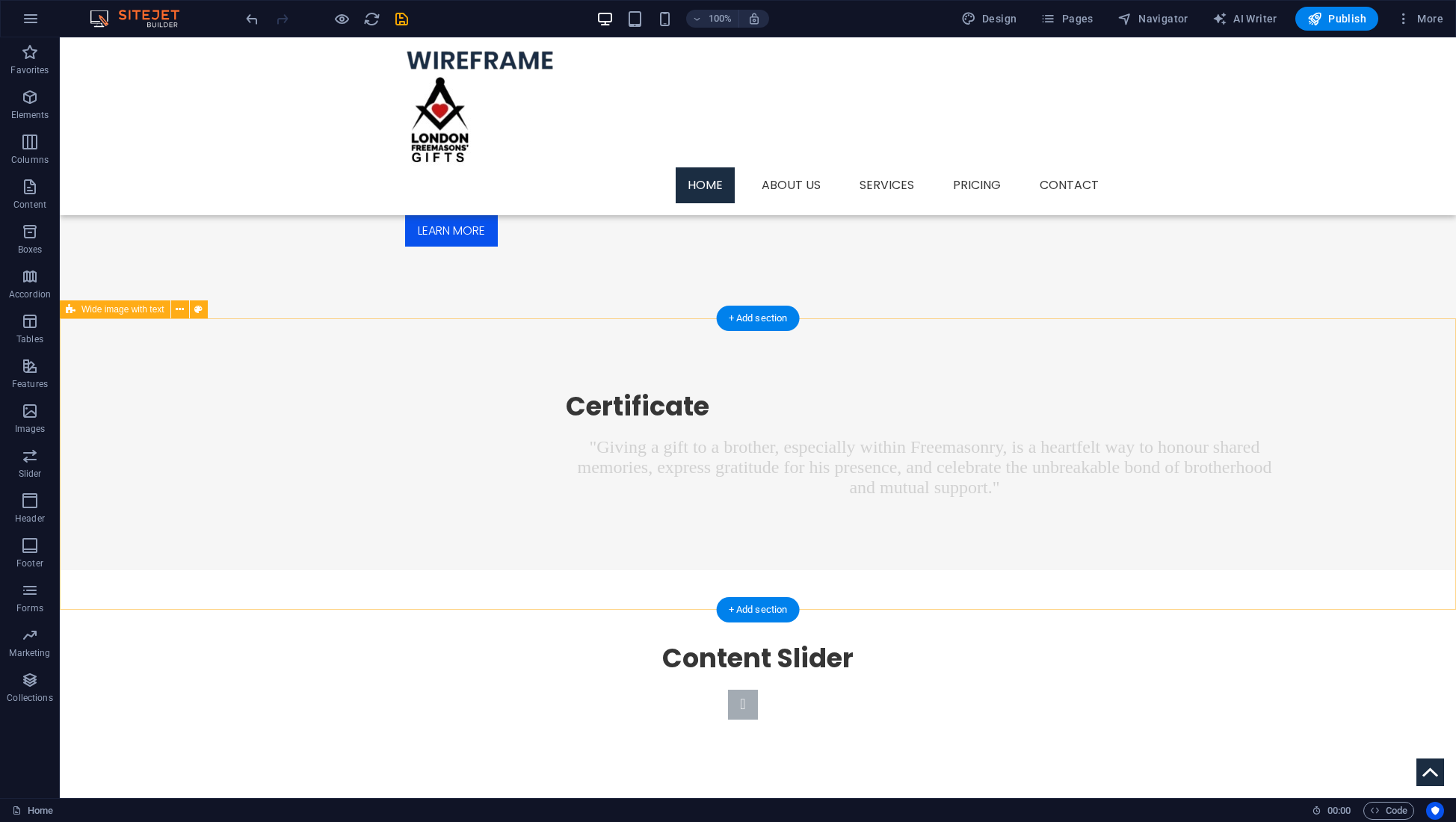
click at [880, 371] on div "Certificate "Giving a gift to a brother, especially within Freemasonry, is a he…" at bounding box center [758, 445] width 1396 height 252
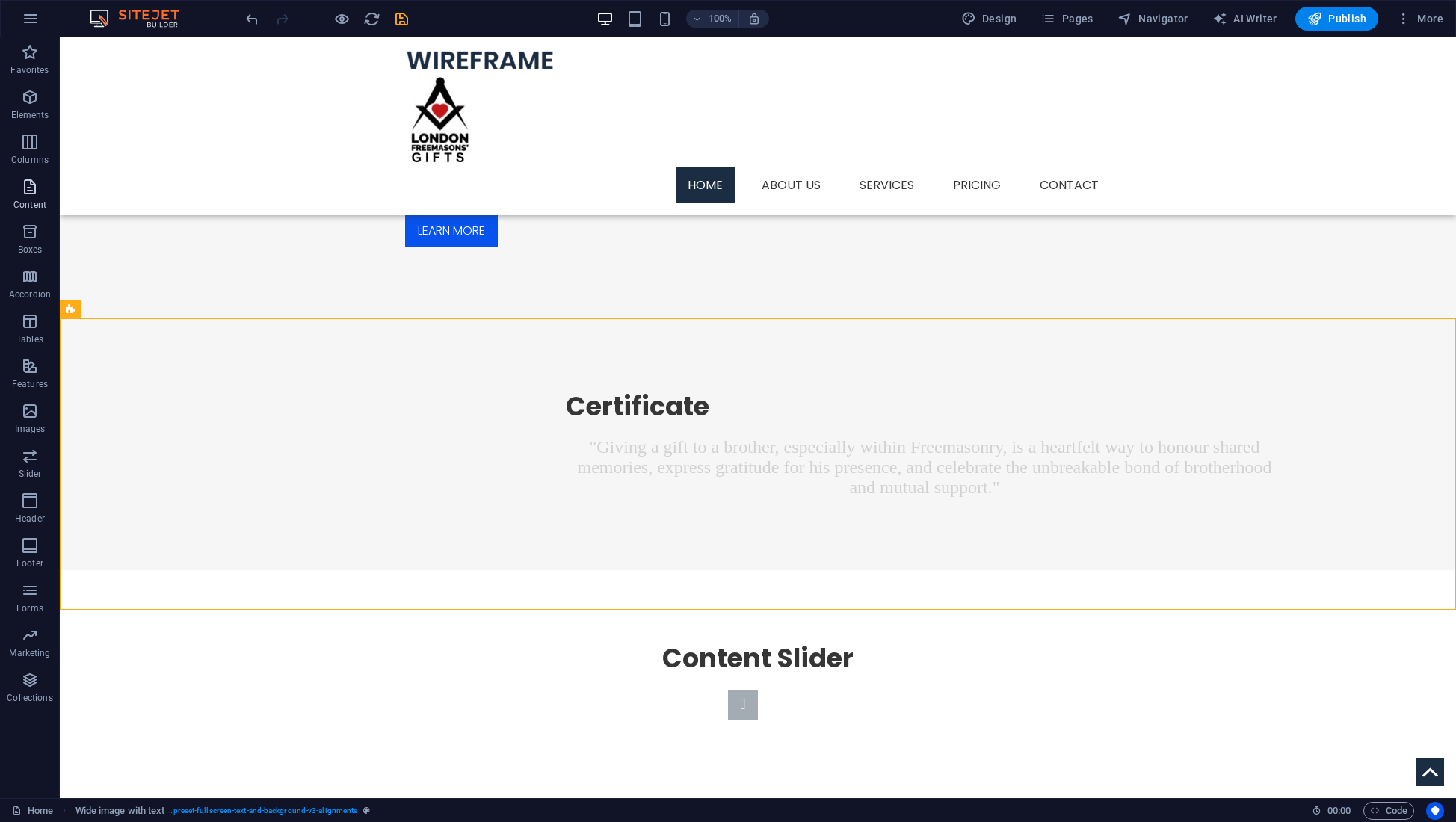
click at [32, 188] on icon "button" at bounding box center [29, 186] width 18 height 18
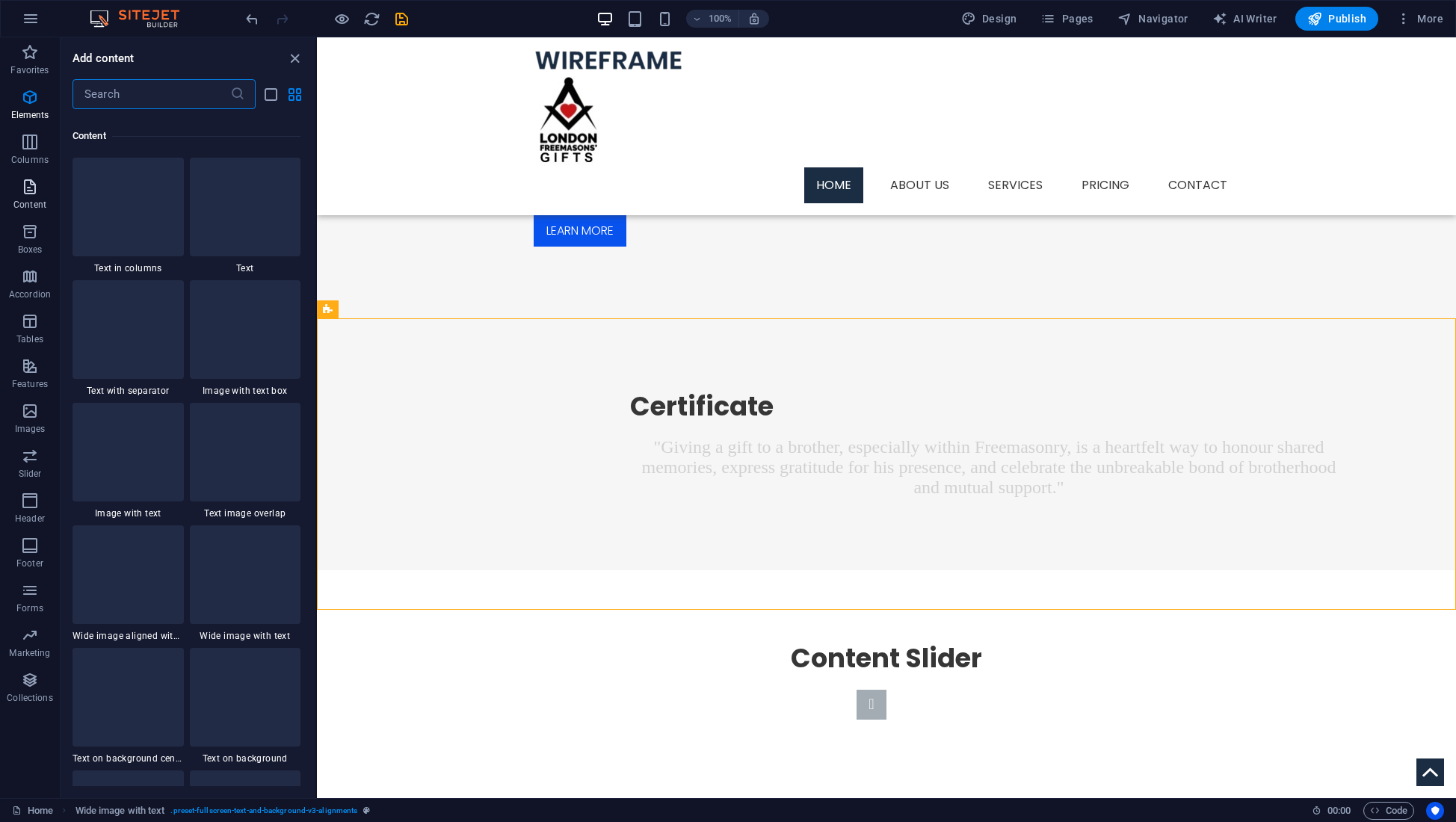
scroll to position [2614, 0]
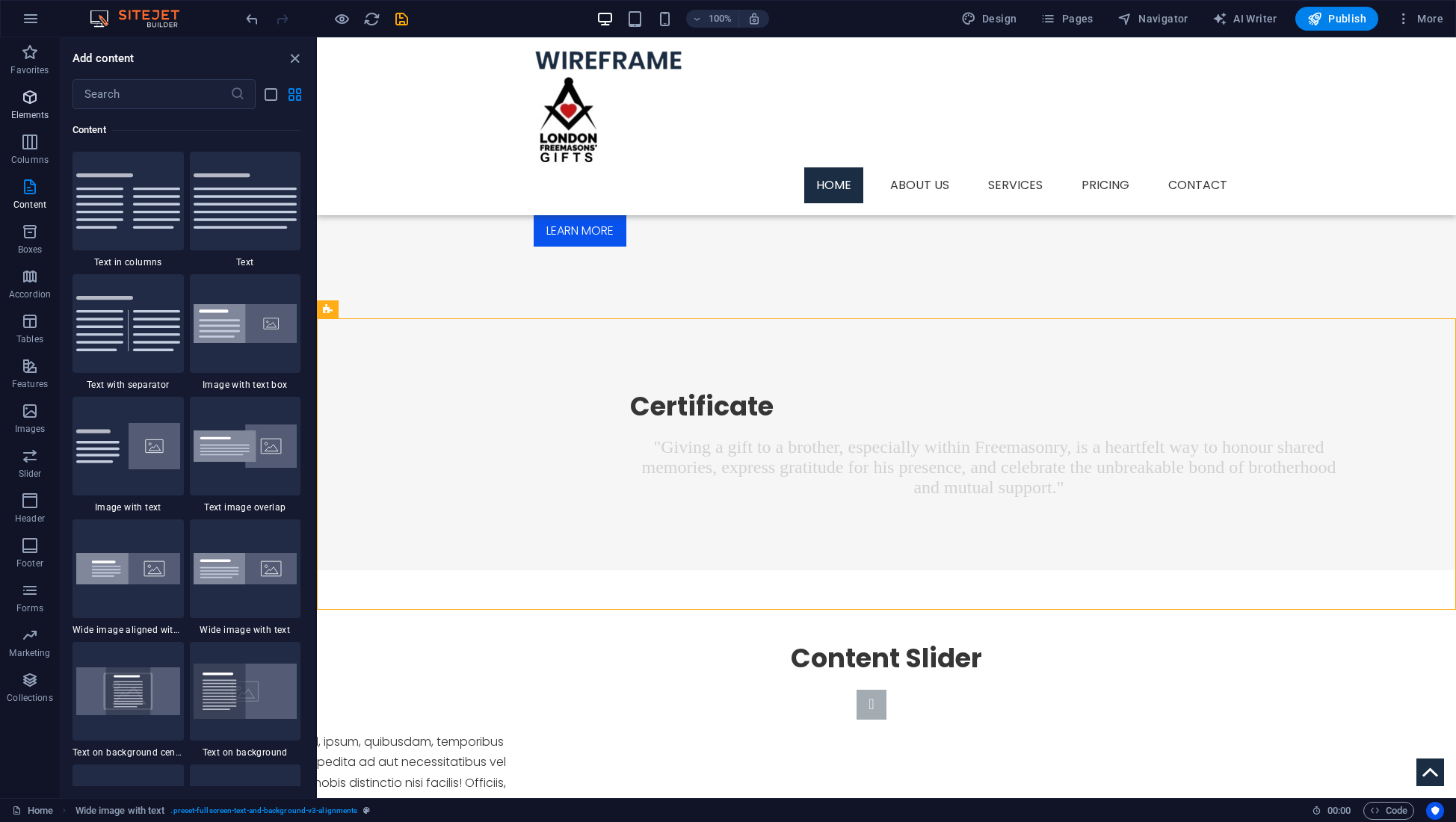
click at [30, 107] on span "Elements" at bounding box center [30, 106] width 60 height 35
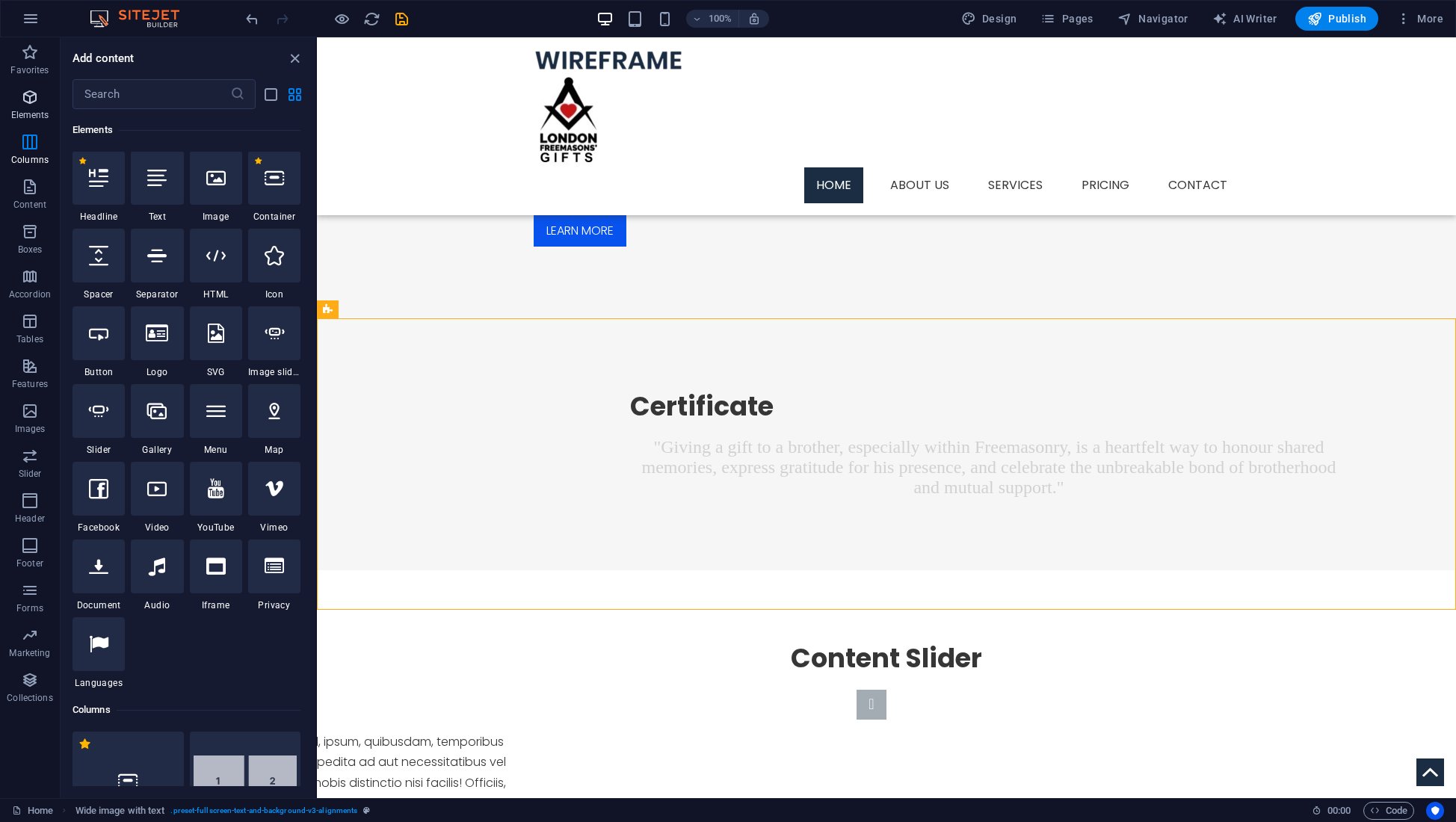
scroll to position [159, 0]
click at [268, 183] on icon at bounding box center [274, 178] width 20 height 20
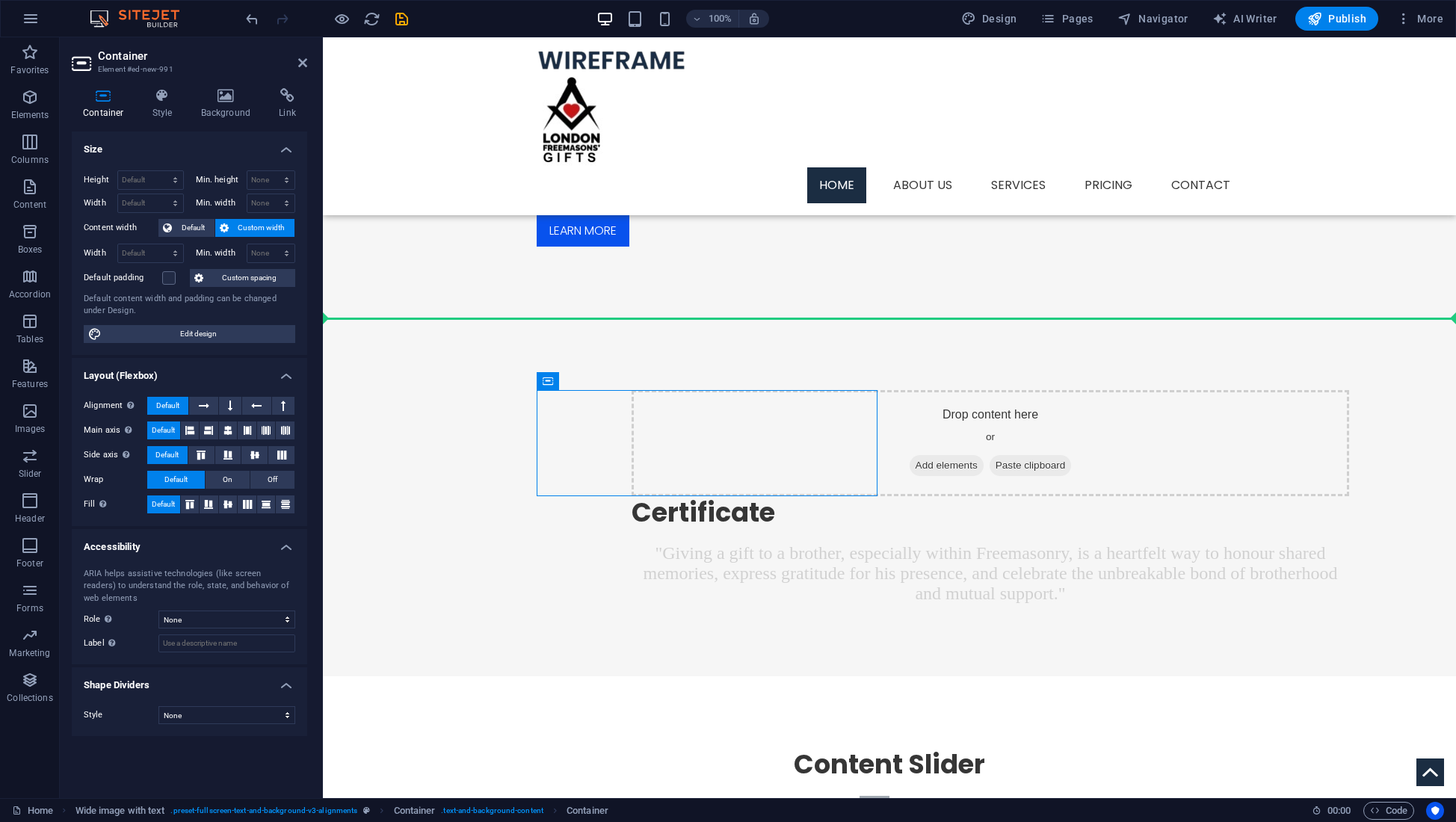
drag, startPoint x: 901, startPoint y: 418, endPoint x: 891, endPoint y: 363, distance: 55.9
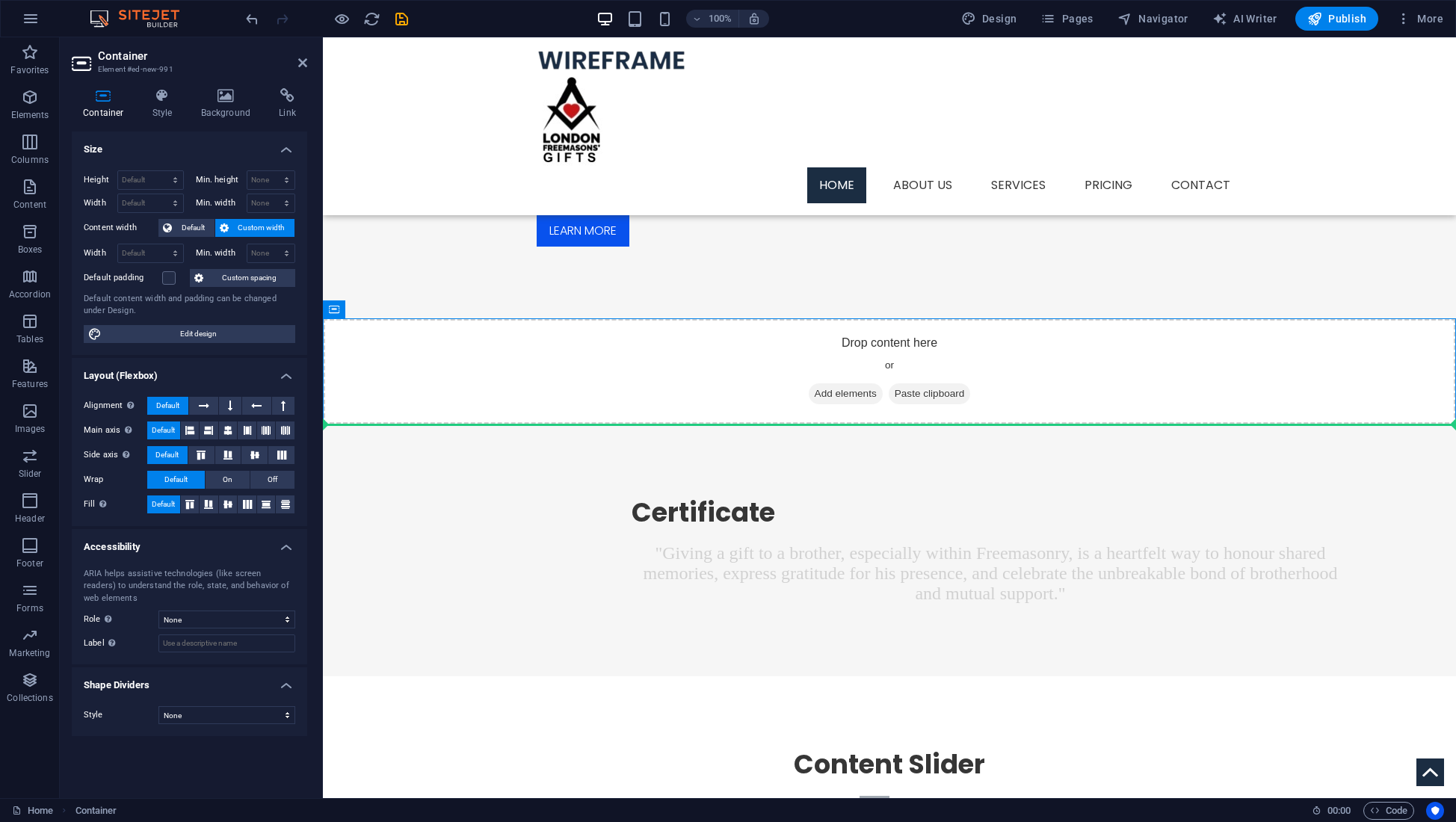
drag, startPoint x: 695, startPoint y: 347, endPoint x: 943, endPoint y: 506, distance: 294.6
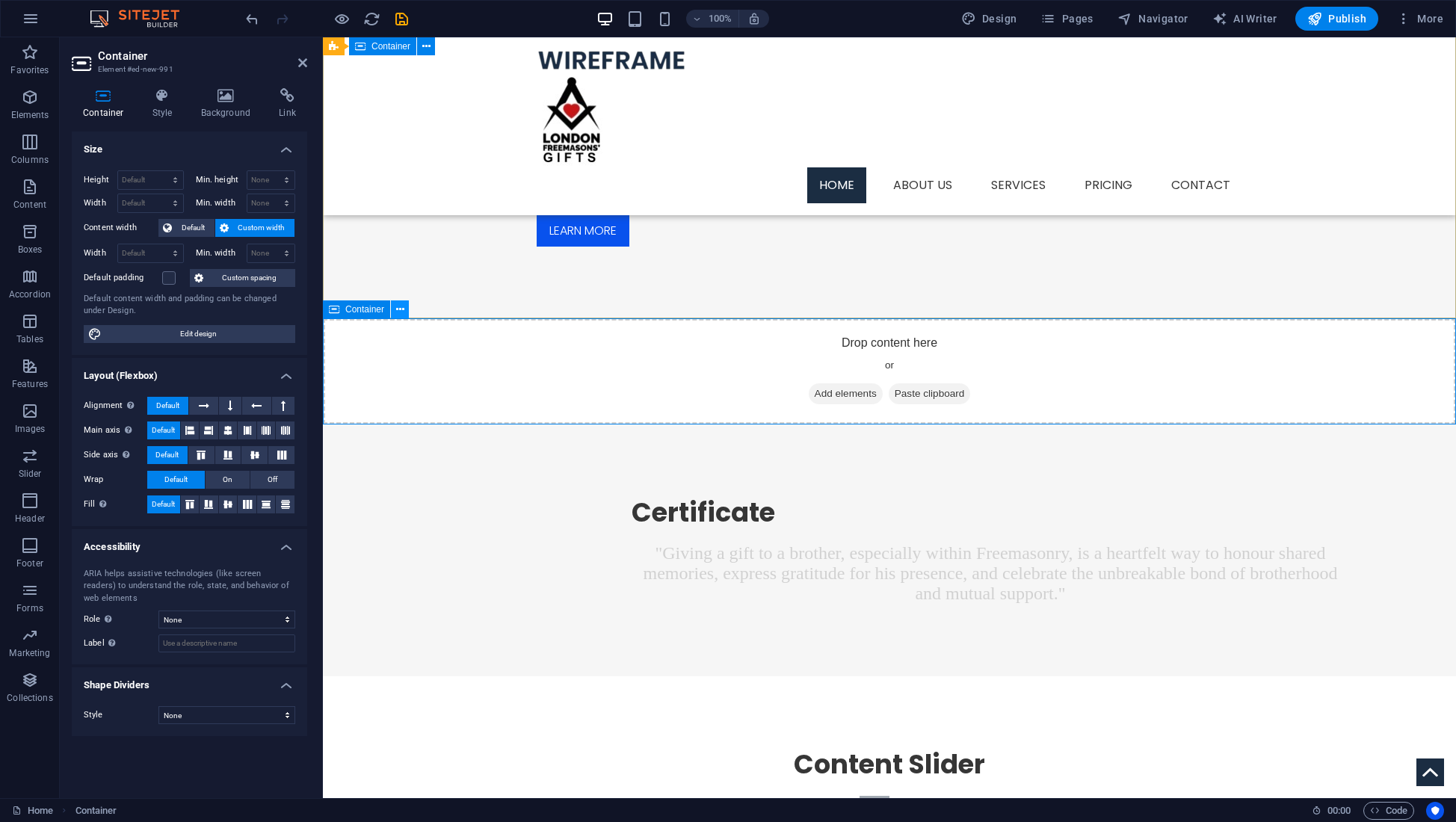
click at [397, 309] on icon at bounding box center [400, 309] width 8 height 16
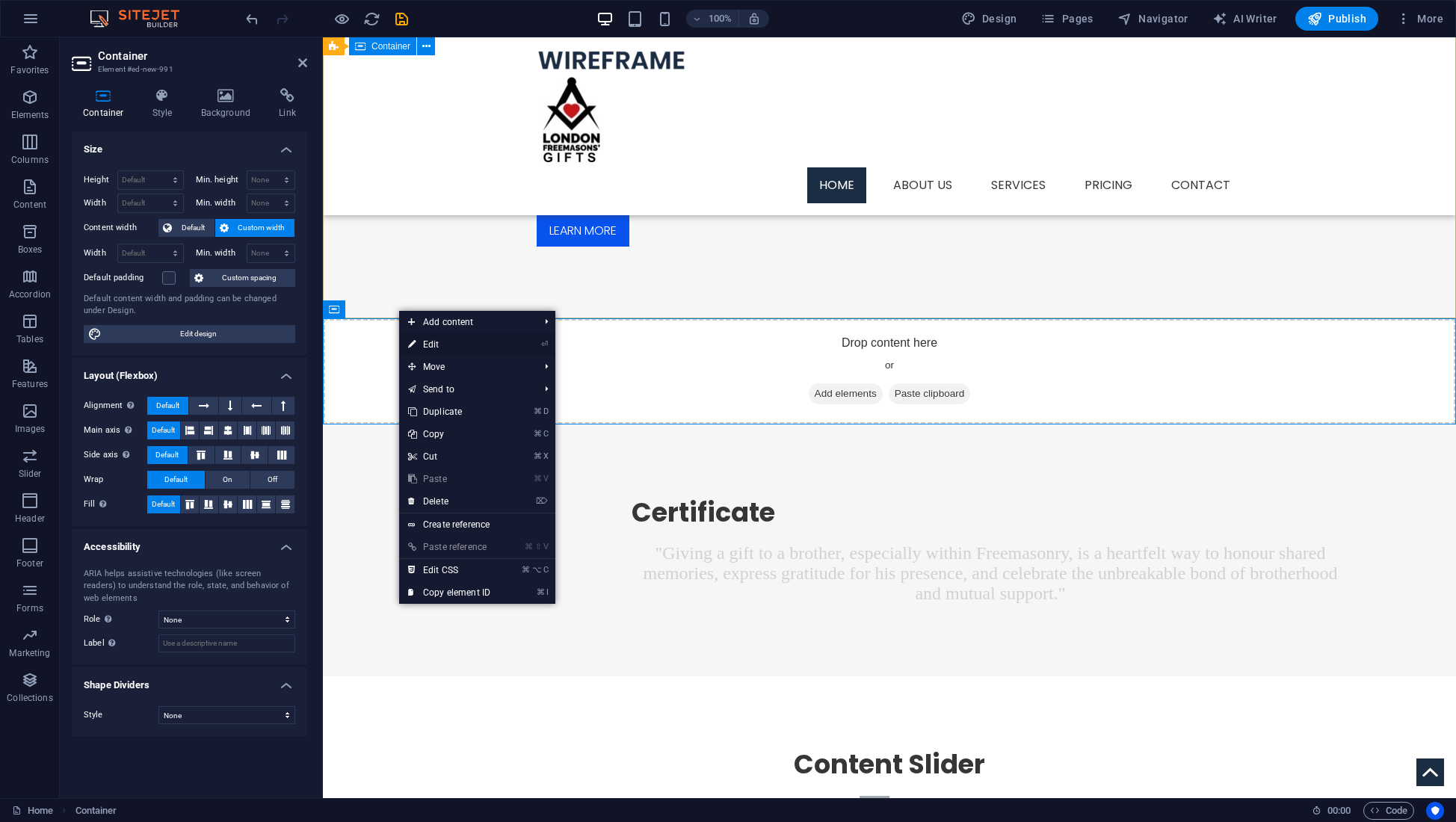
click at [434, 345] on link "⏎ Edit" at bounding box center [449, 345] width 100 height 22
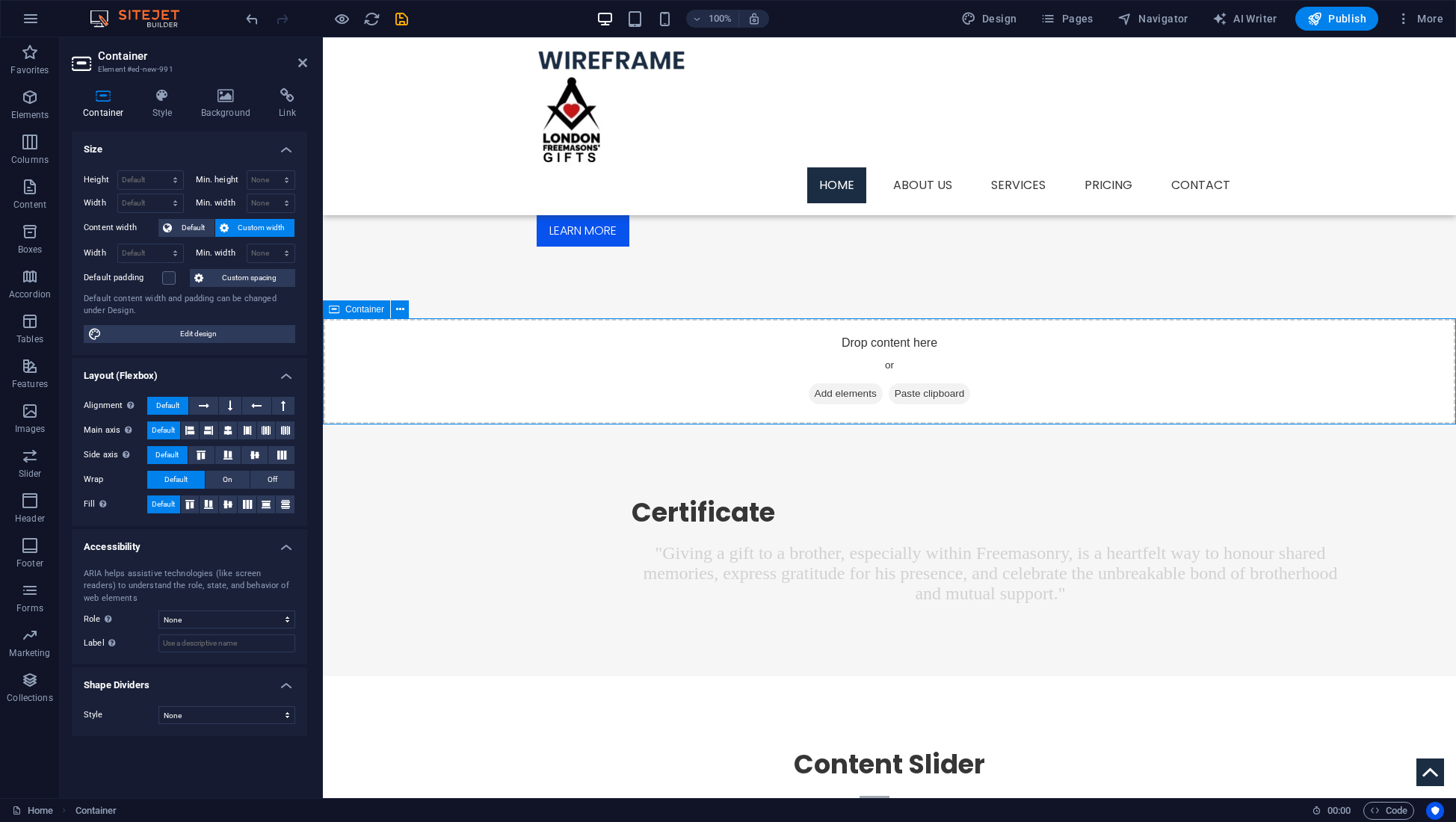
click at [581, 378] on div "Drop content here or Add elements Paste clipboard" at bounding box center [889, 372] width 1133 height 106
click at [852, 391] on span "Add elements" at bounding box center [845, 393] width 74 height 21
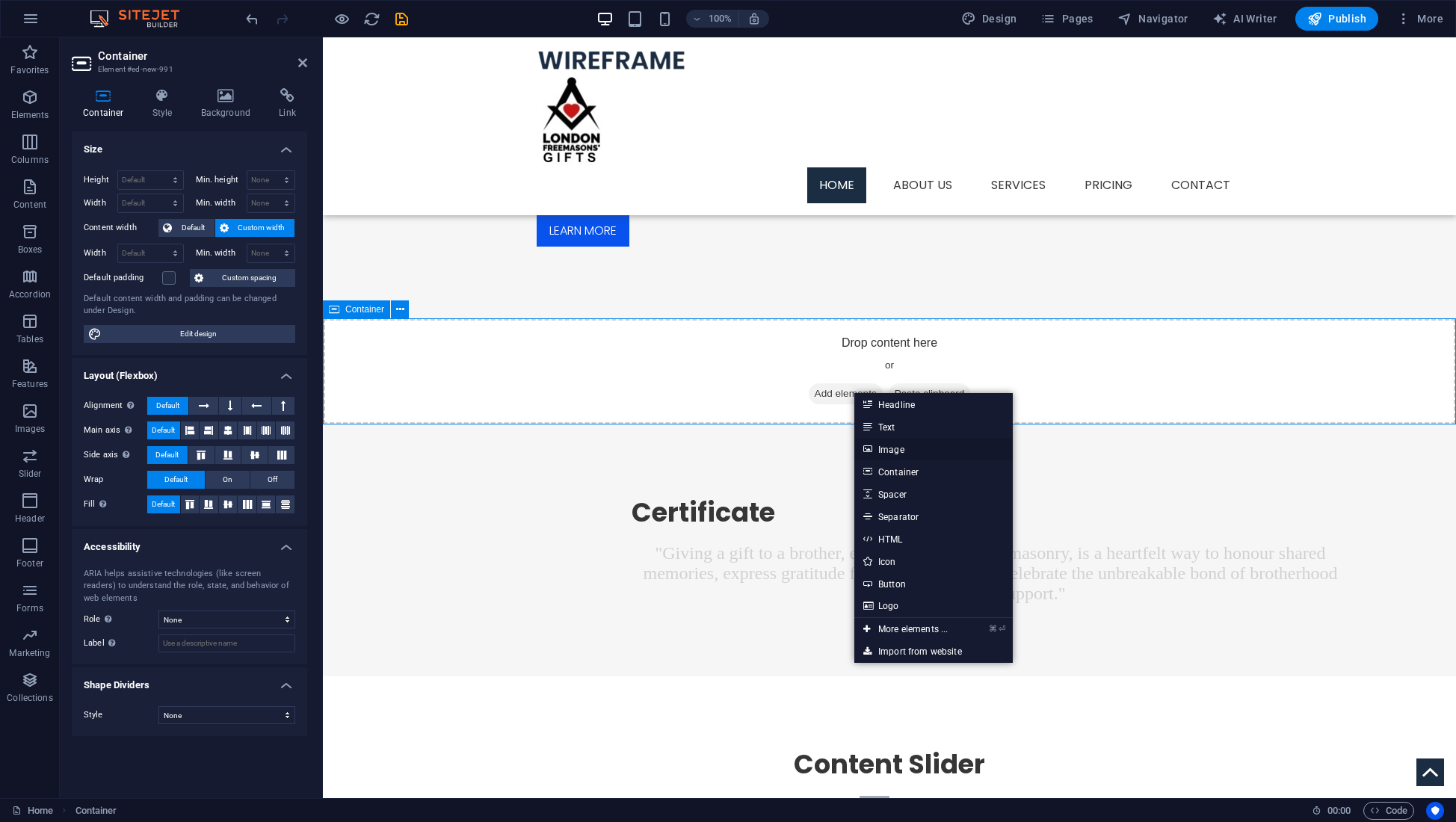
click at [906, 446] on link "Image" at bounding box center [934, 449] width 159 height 22
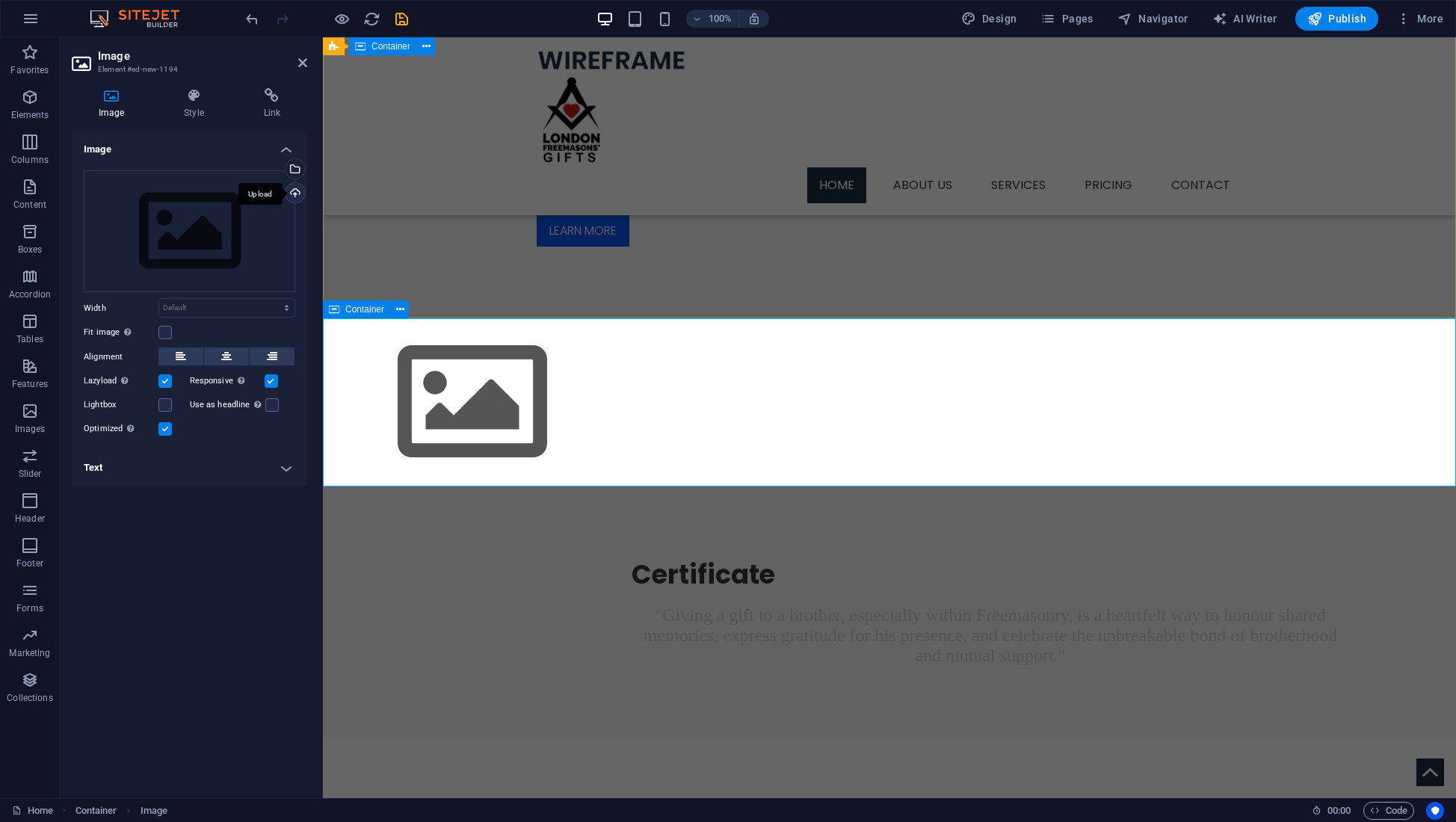
click at [294, 191] on div "Upload" at bounding box center [293, 194] width 22 height 22
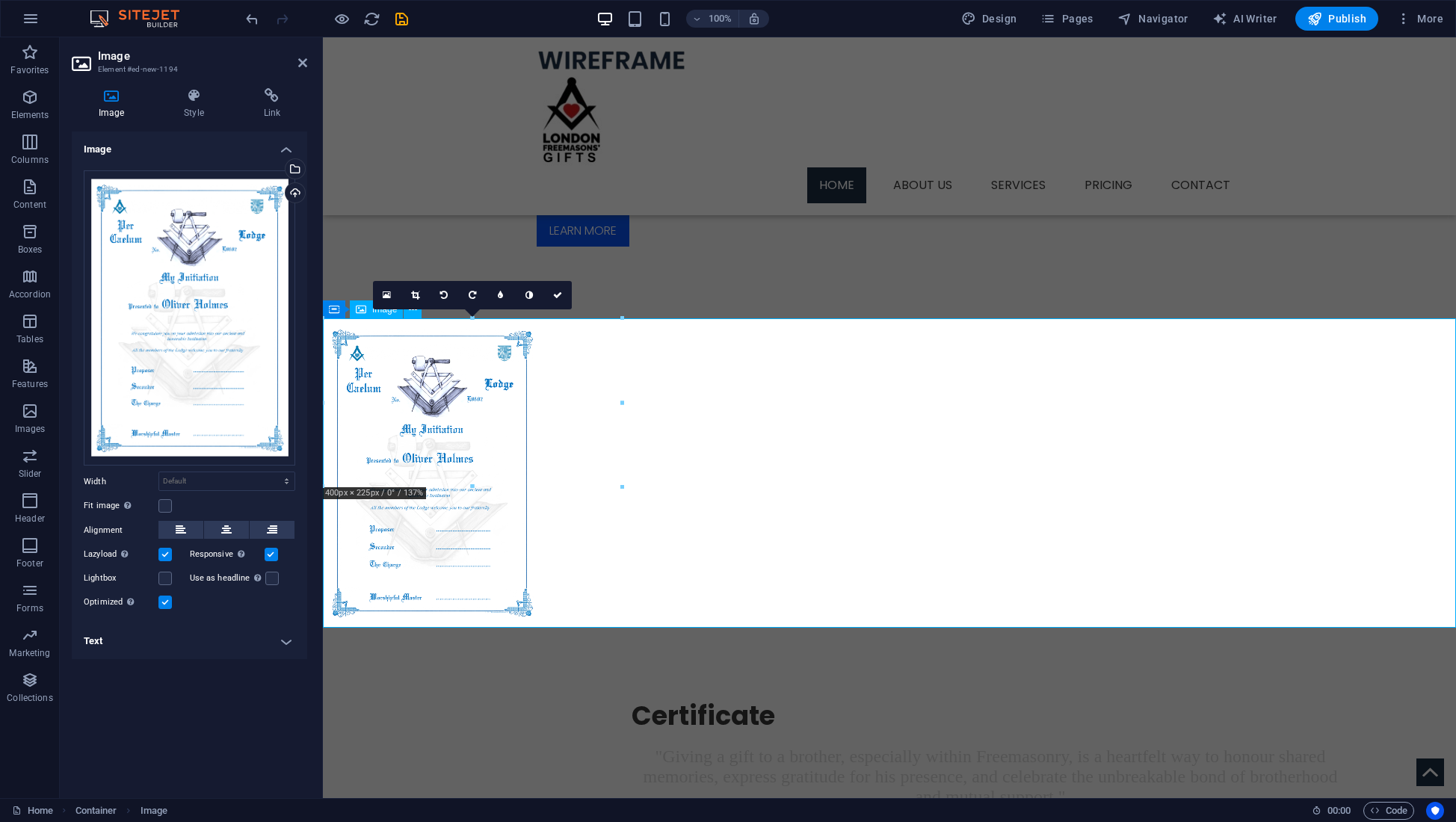
click at [412, 309] on div "16:10 16:9 4:3 1:1 1:2 0" at bounding box center [472, 295] width 199 height 28
click at [716, 390] on figure at bounding box center [889, 473] width 1133 height 309
click at [578, 398] on figure at bounding box center [889, 473] width 1133 height 309
click at [557, 292] on icon at bounding box center [558, 295] width 9 height 9
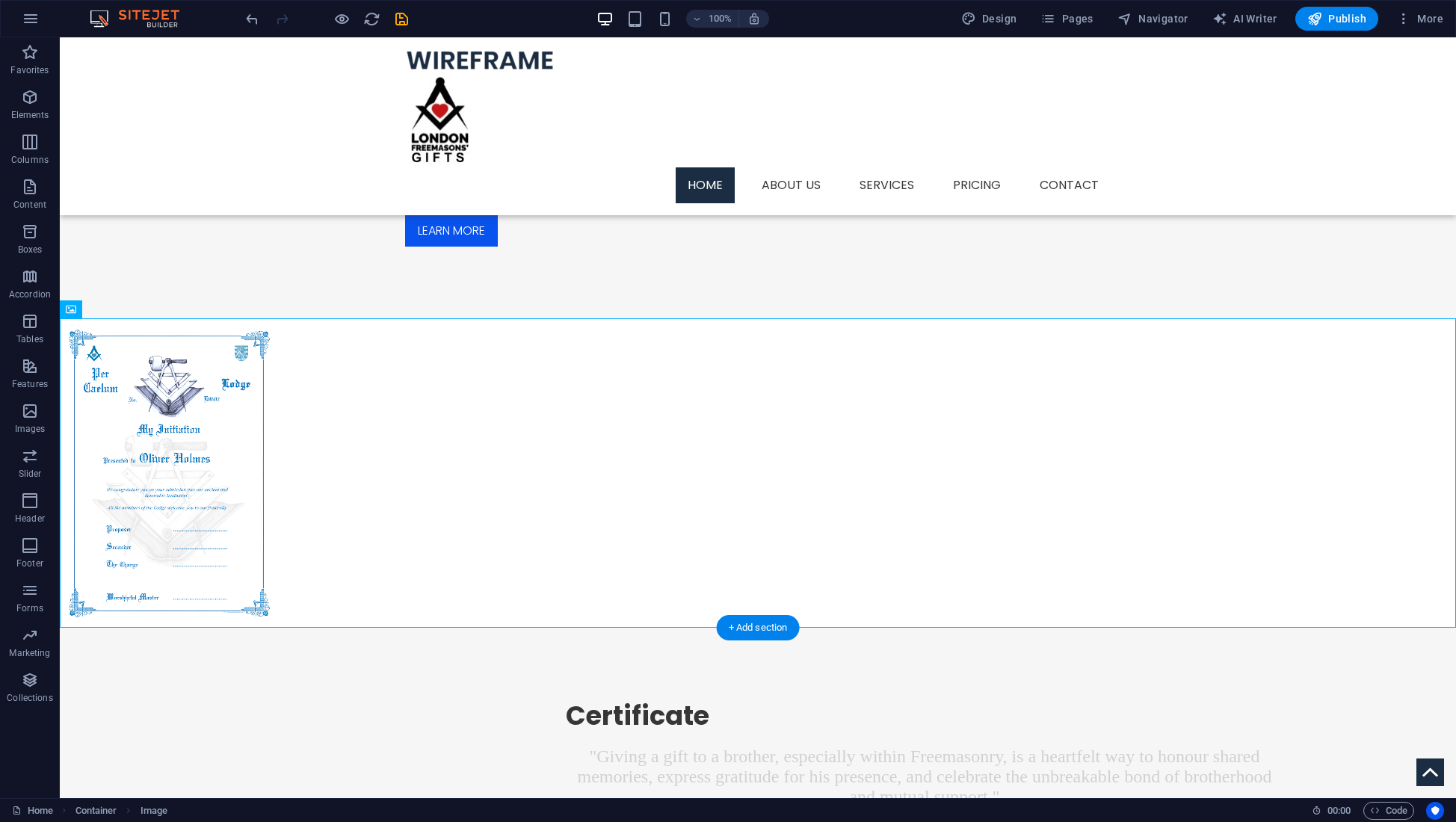
drag, startPoint x: 113, startPoint y: 311, endPoint x: 771, endPoint y: 647, distance: 738.8
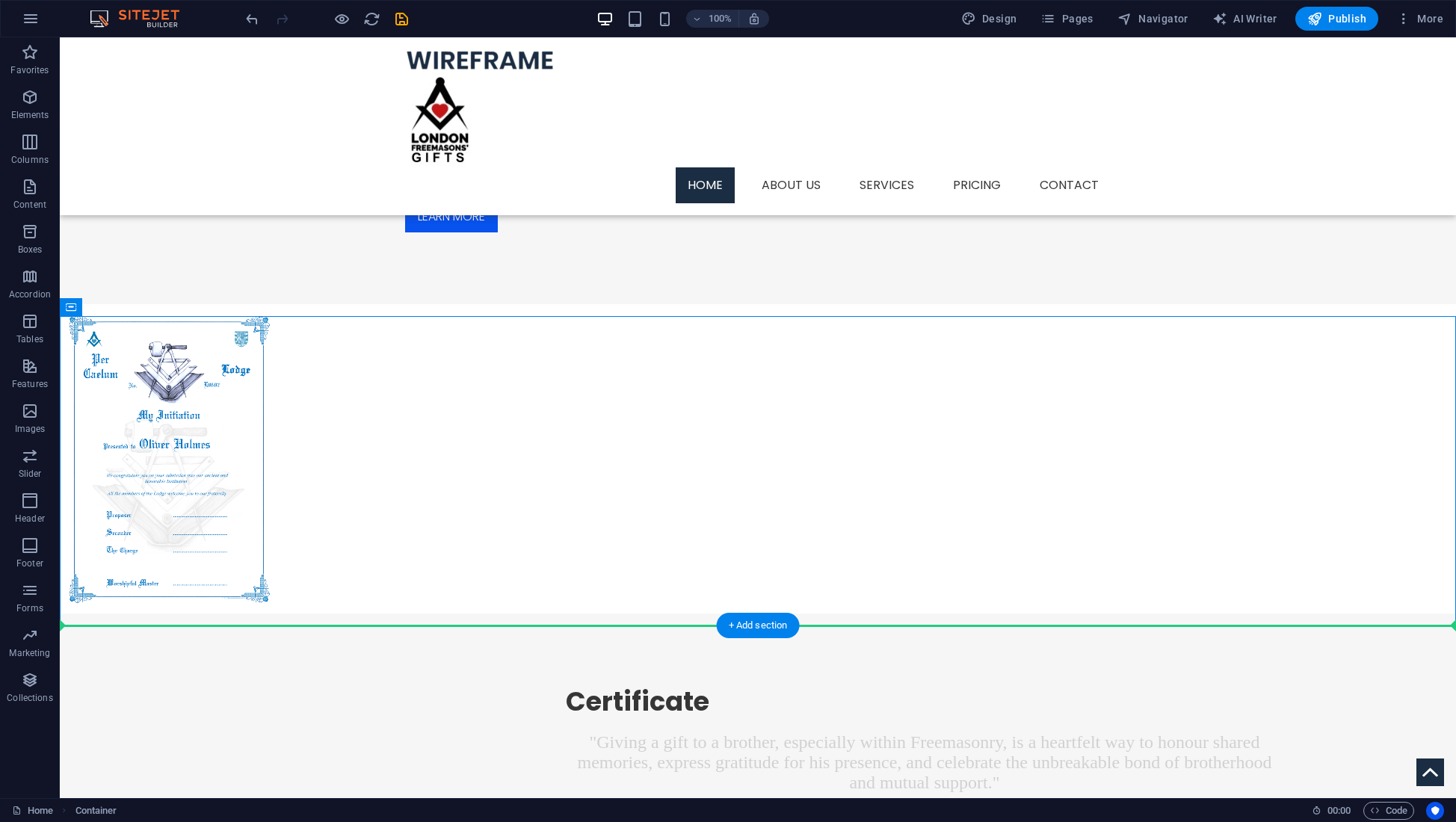
drag, startPoint x: 132, startPoint y: 348, endPoint x: 792, endPoint y: 706, distance: 750.8
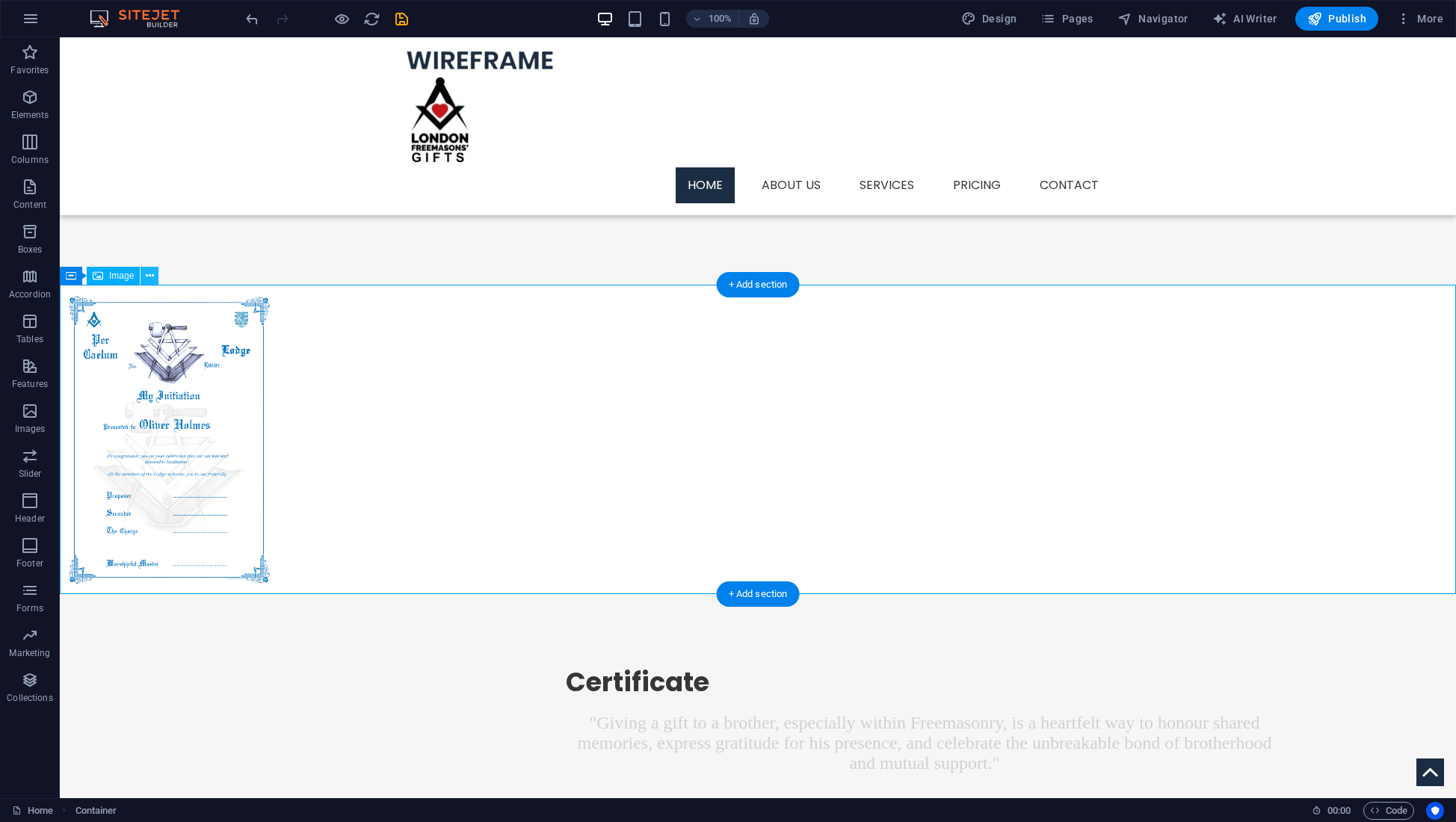
click at [148, 275] on icon at bounding box center [150, 276] width 8 height 16
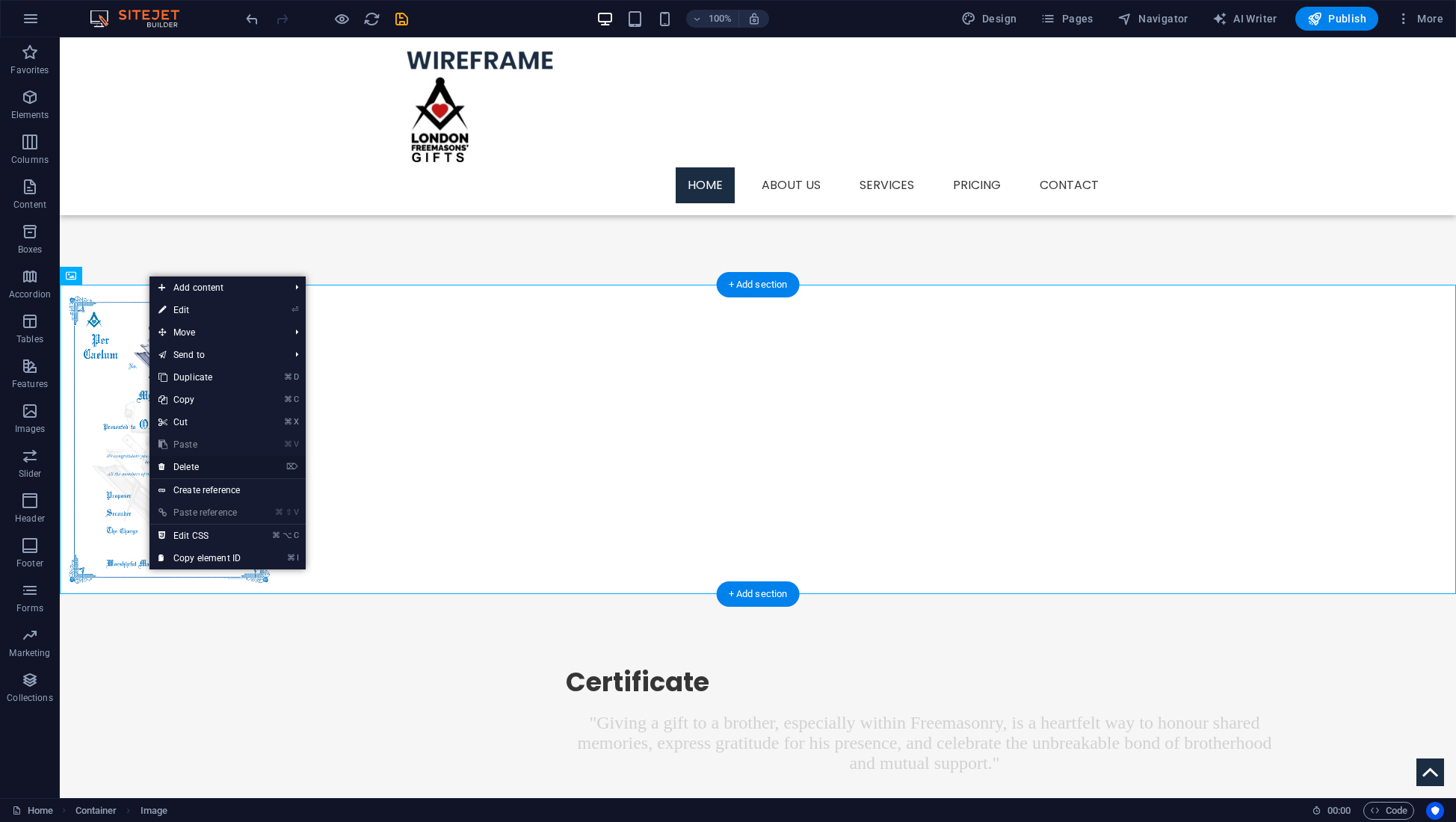
click at [183, 464] on link "⌦ Delete" at bounding box center [199, 467] width 100 height 22
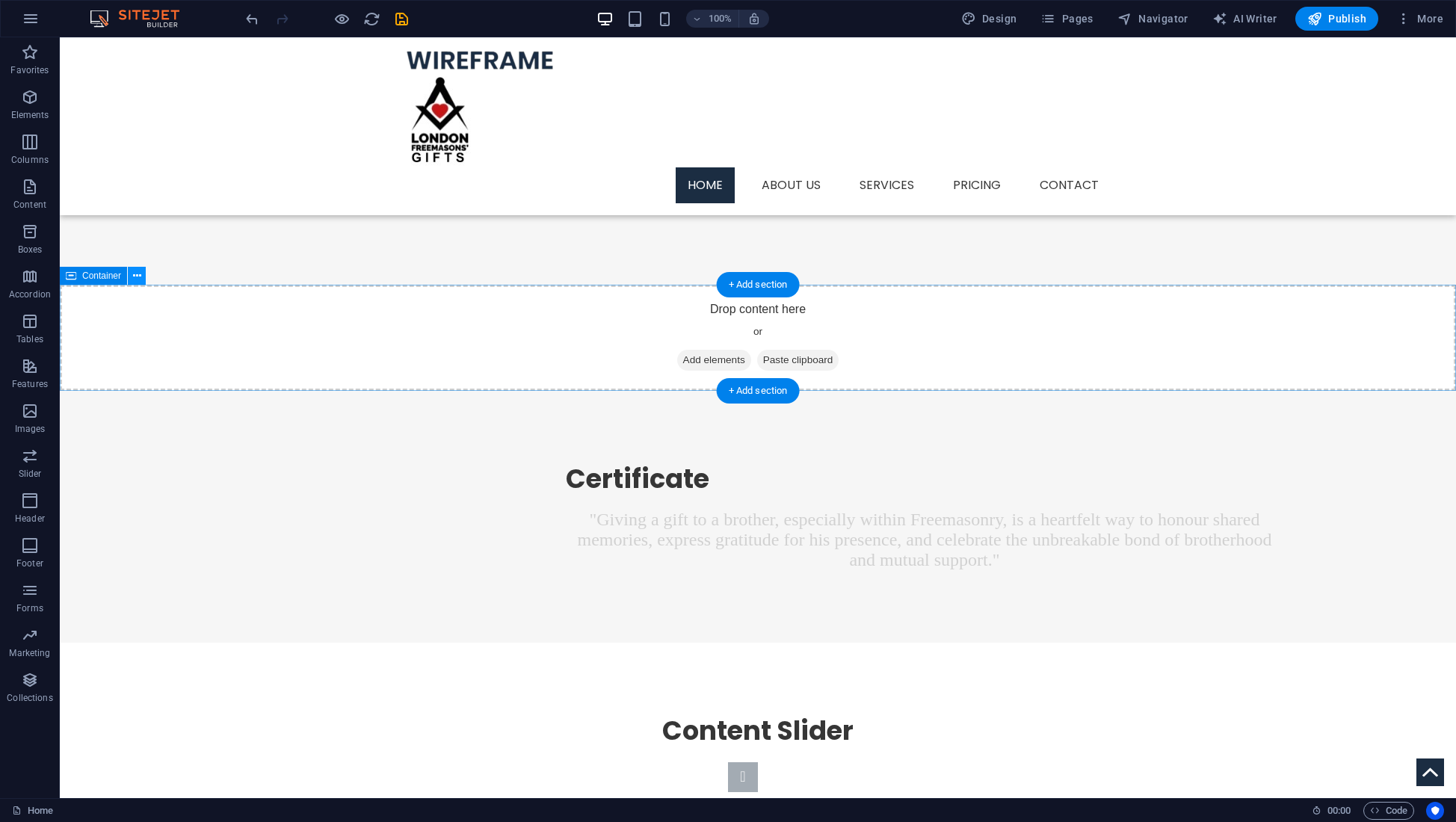
click at [135, 276] on icon at bounding box center [136, 276] width 8 height 16
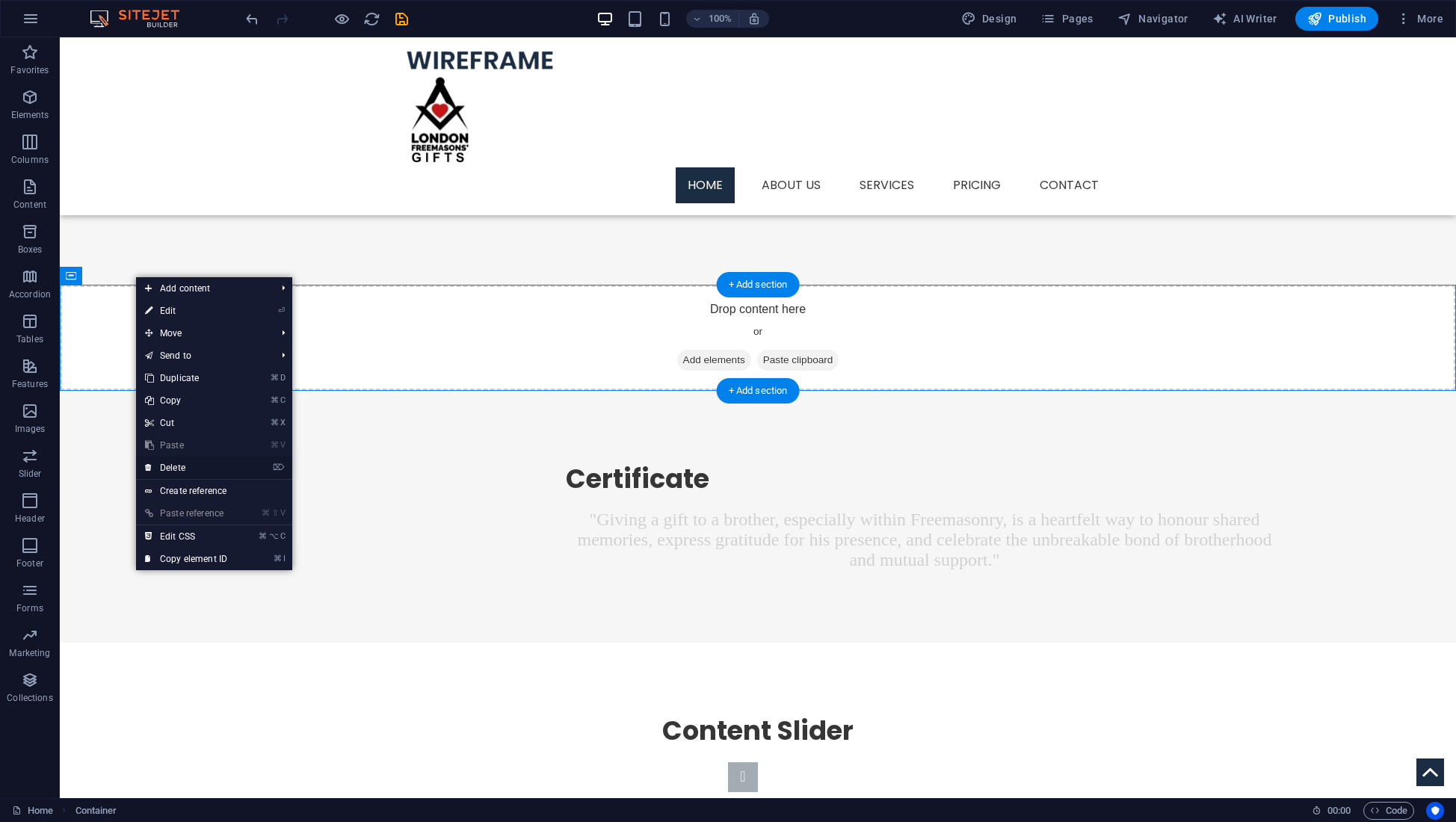
click at [176, 466] on link "⌦ Delete" at bounding box center [186, 468] width 100 height 22
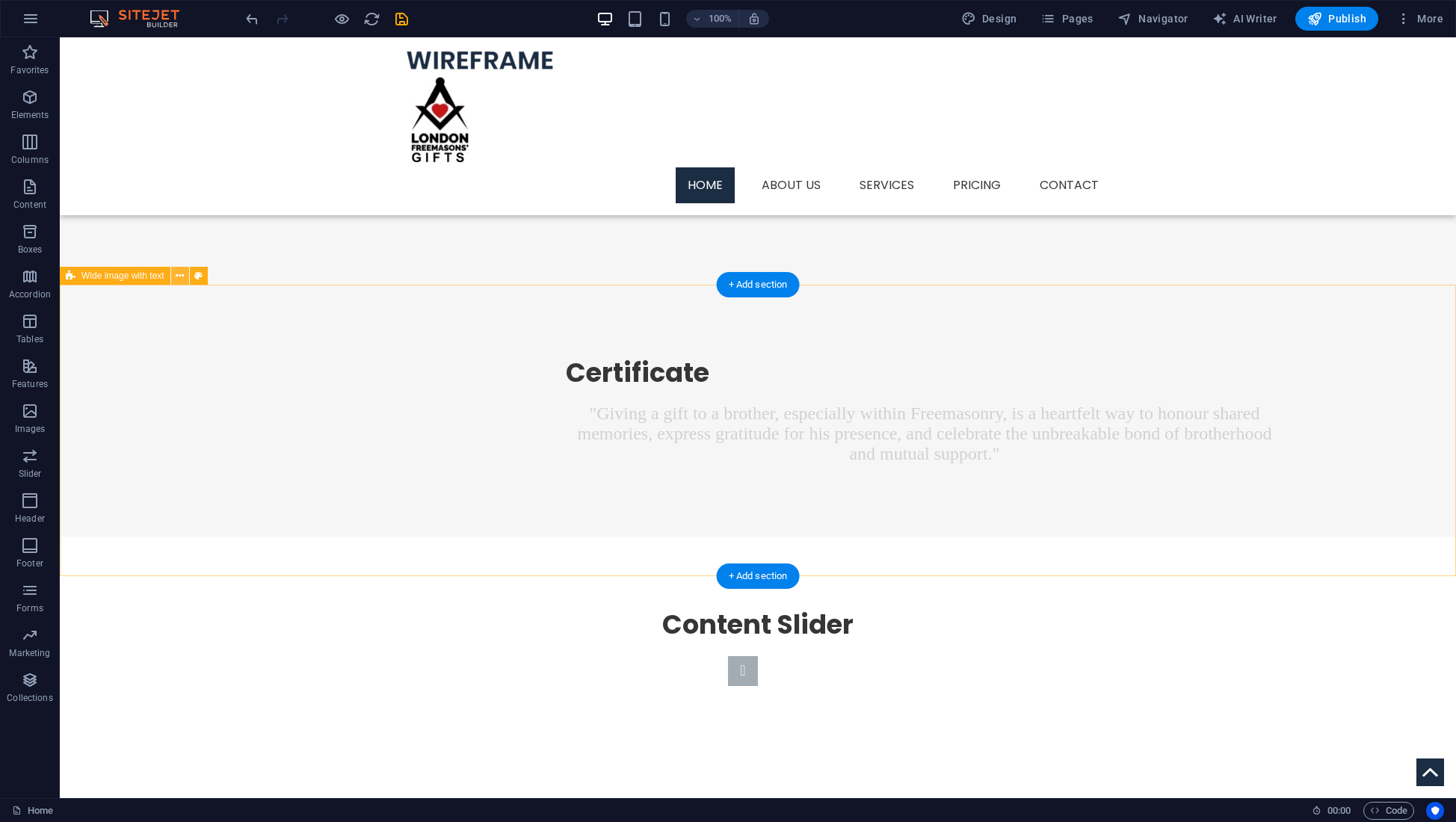
click at [181, 276] on icon at bounding box center [179, 276] width 8 height 16
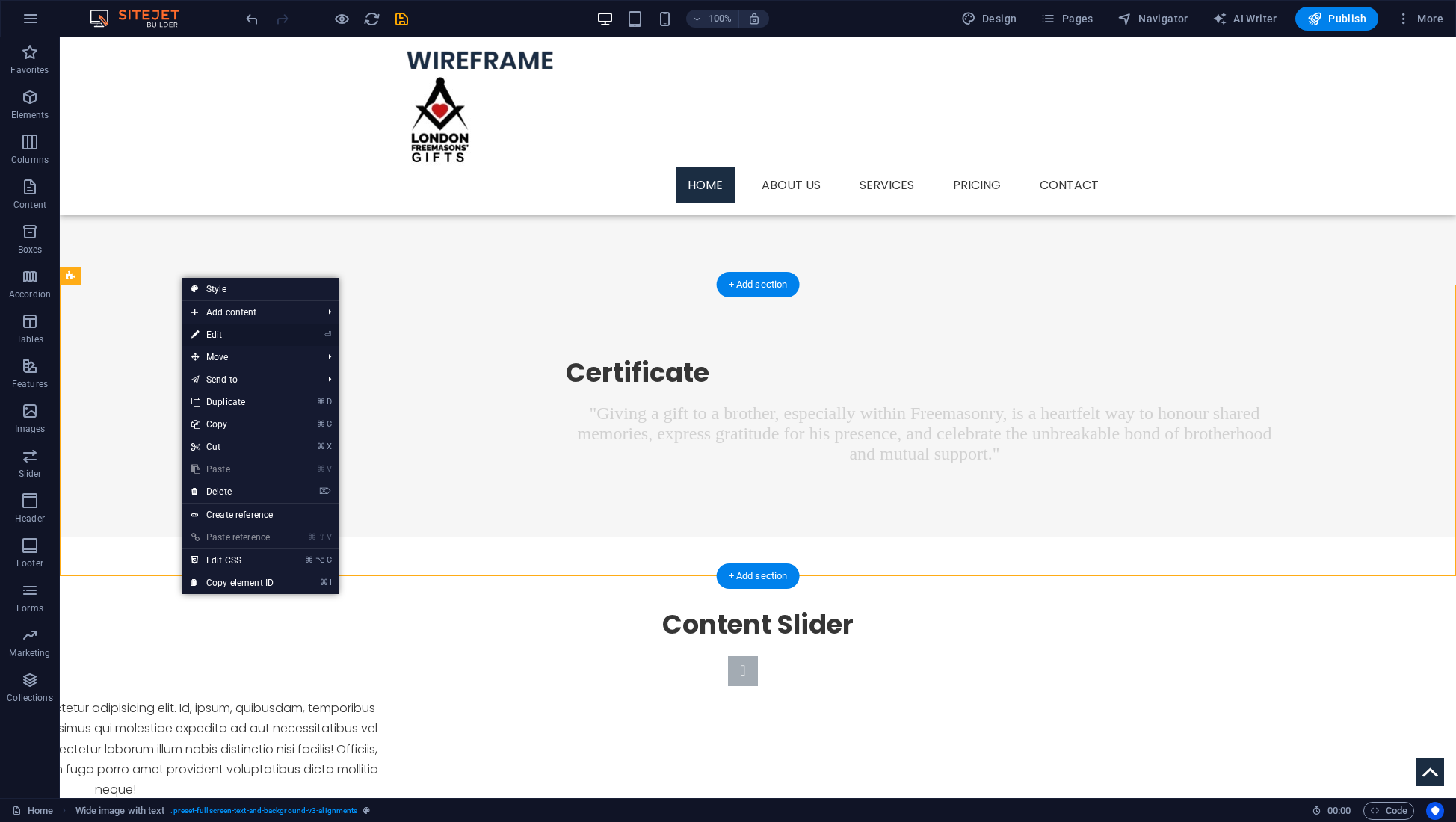
click at [215, 333] on link "⏎ Edit" at bounding box center [232, 334] width 100 height 22
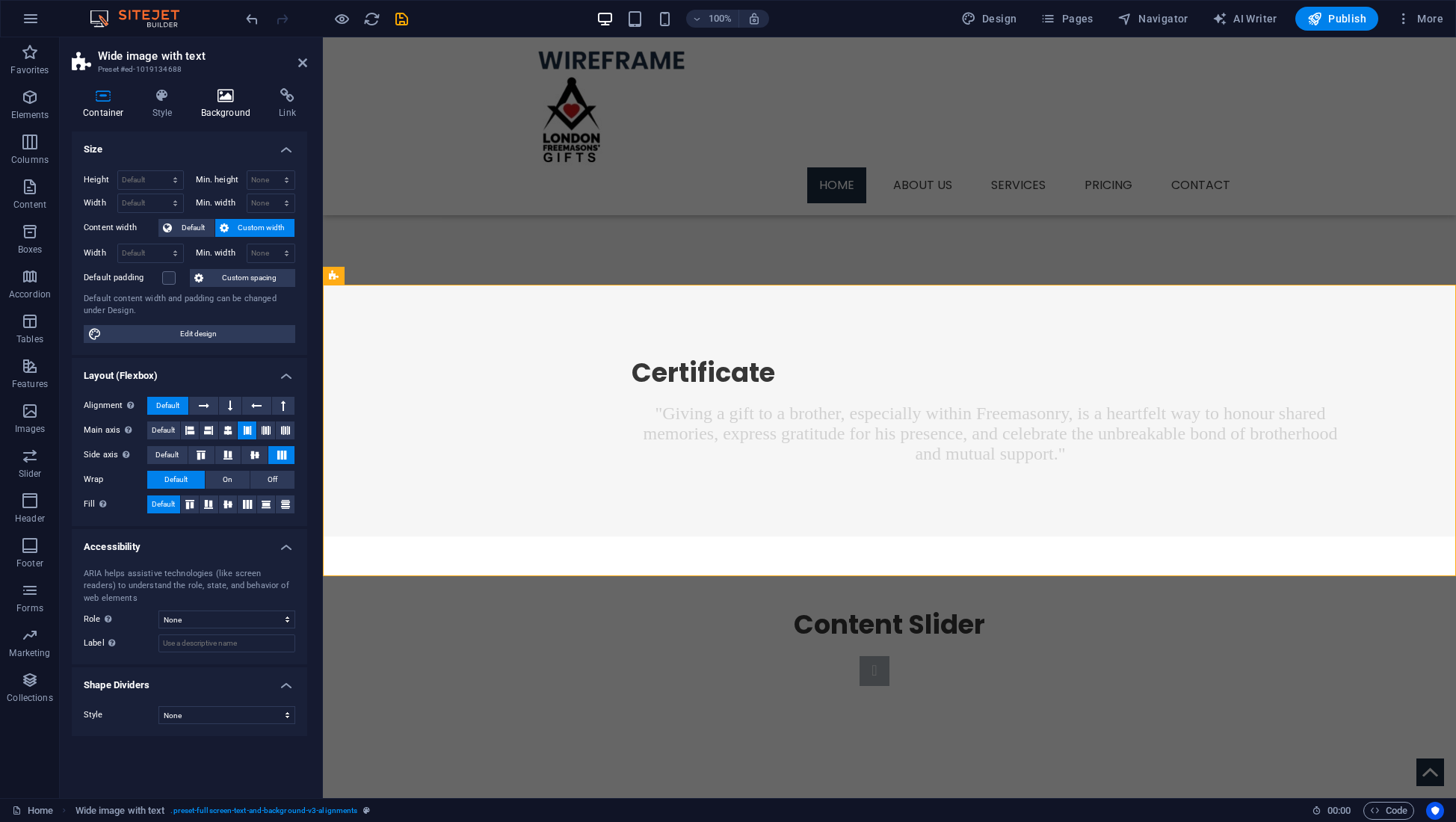
click at [228, 107] on h4 "Background" at bounding box center [229, 104] width 79 height 32
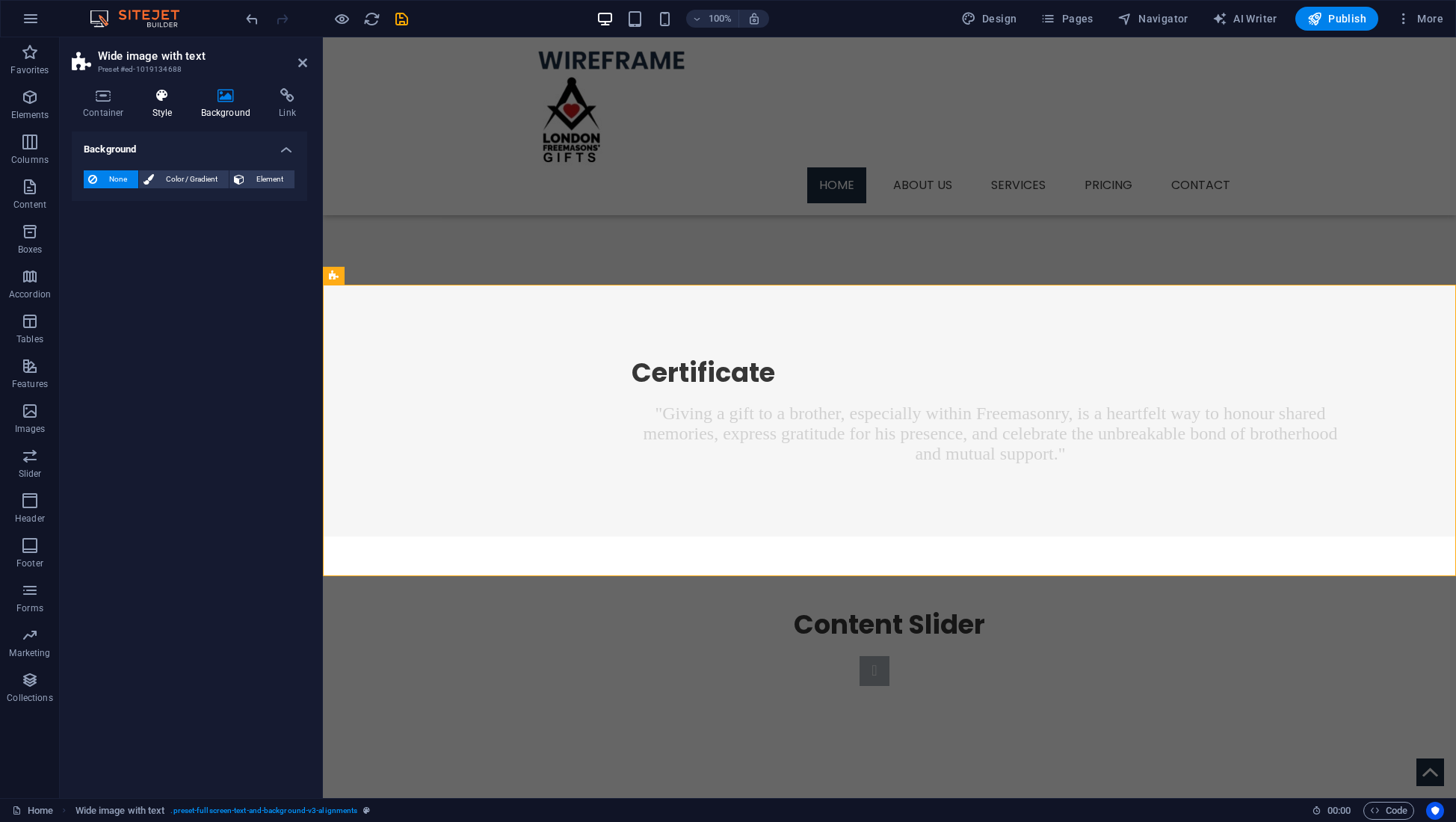
click at [163, 101] on icon at bounding box center [163, 95] width 43 height 15
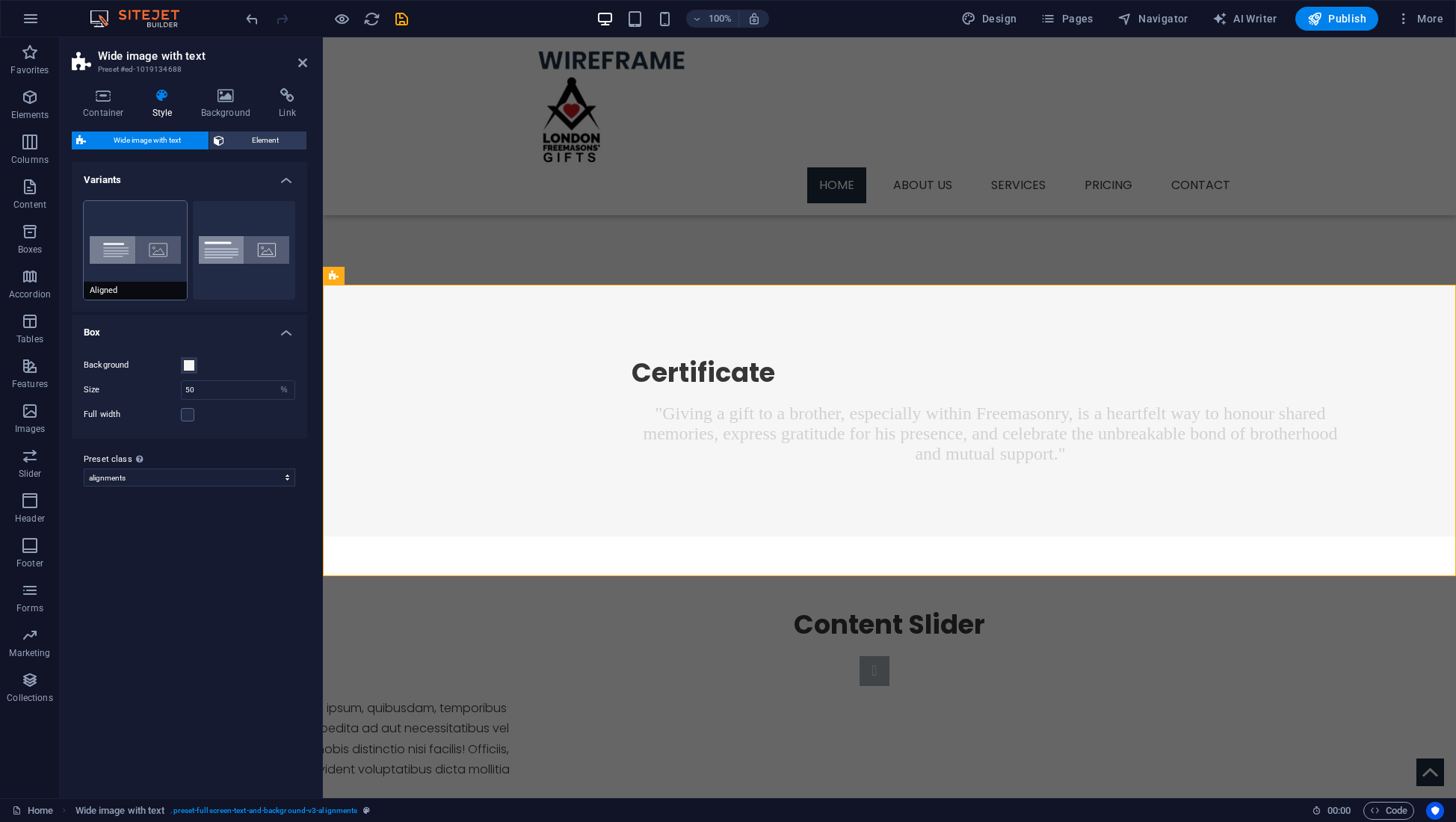
click at [136, 235] on button "Aligned" at bounding box center [136, 250] width 103 height 99
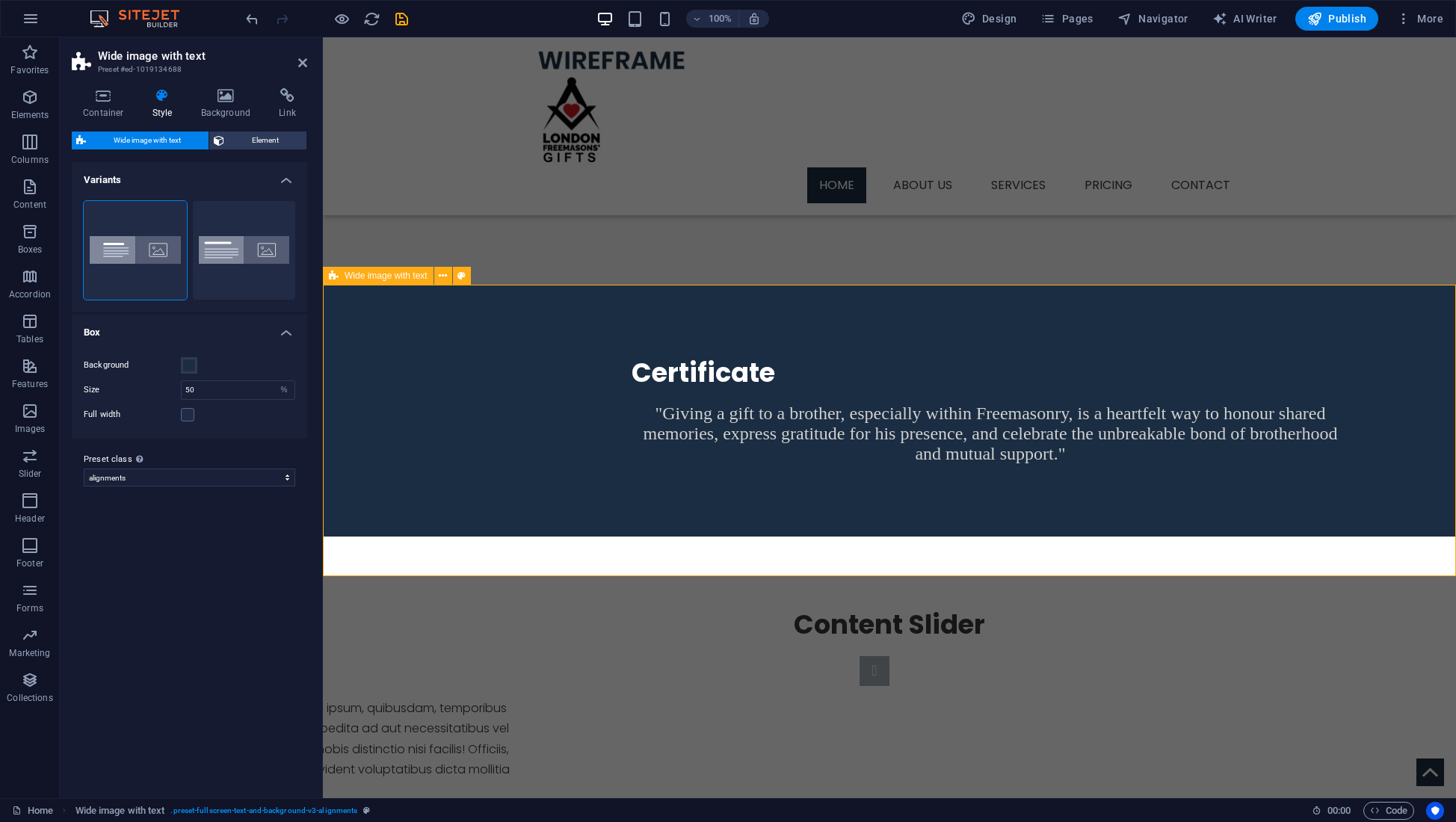
click at [1058, 416] on div "Certificate "Giving a gift to a brother, especially within Freemasonry, is a he…" at bounding box center [889, 411] width 1133 height 252
click at [614, 277] on icon at bounding box center [614, 276] width 8 height 16
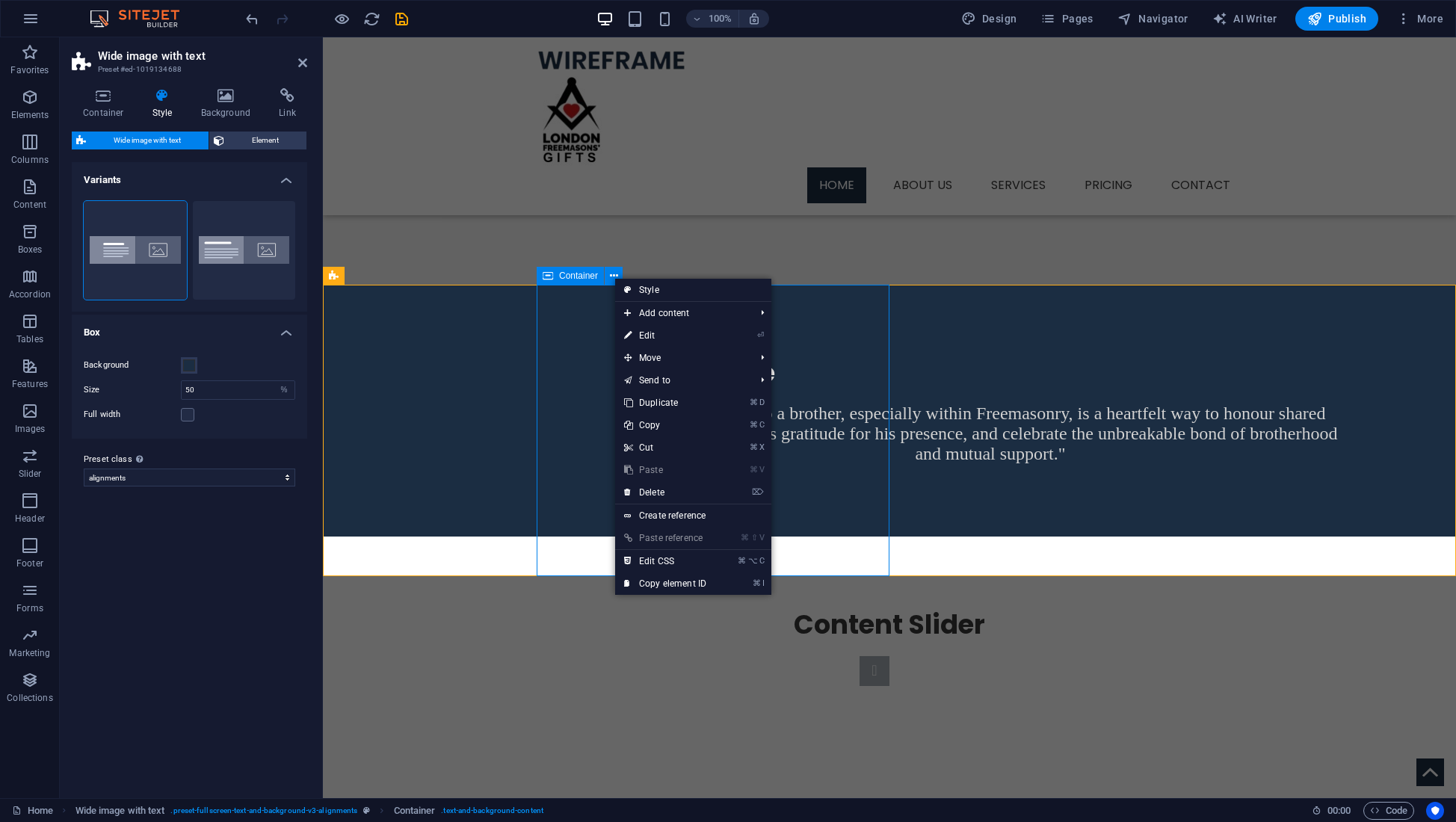
click at [575, 278] on span "Container" at bounding box center [578, 276] width 39 height 9
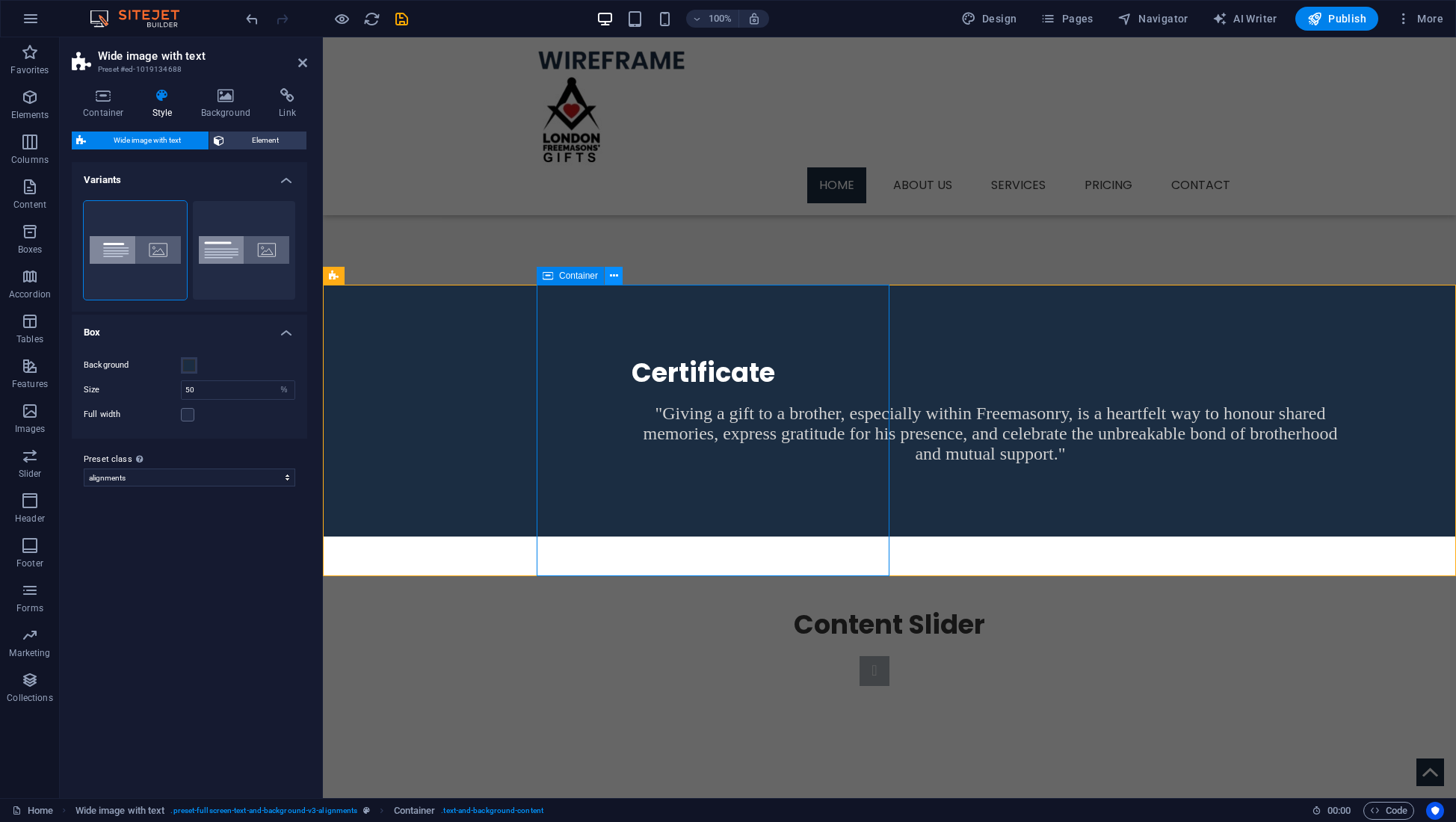
click at [617, 276] on icon at bounding box center [614, 276] width 8 height 16
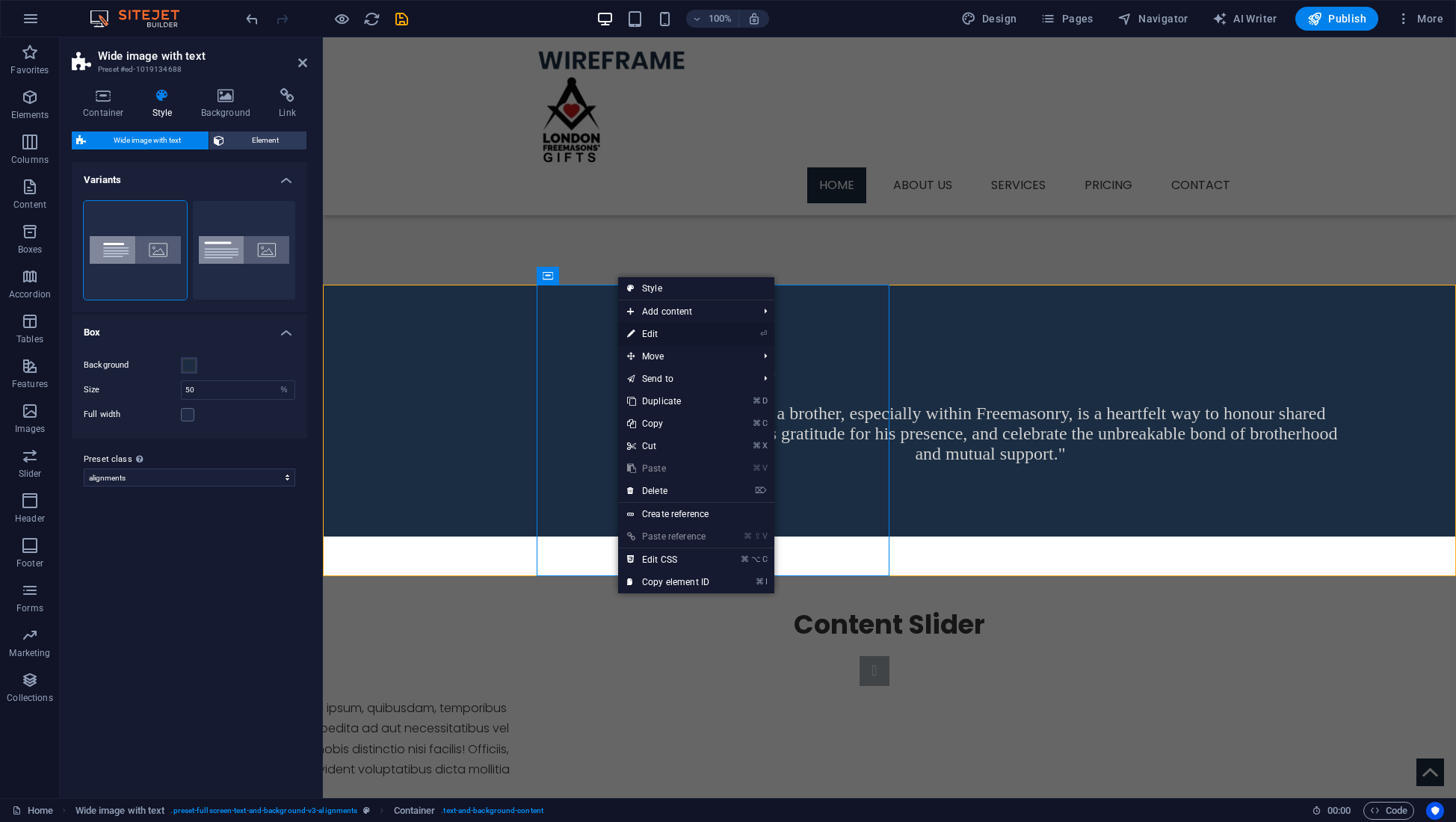
click at [653, 333] on link "⏎ Edit" at bounding box center [667, 333] width 100 height 22
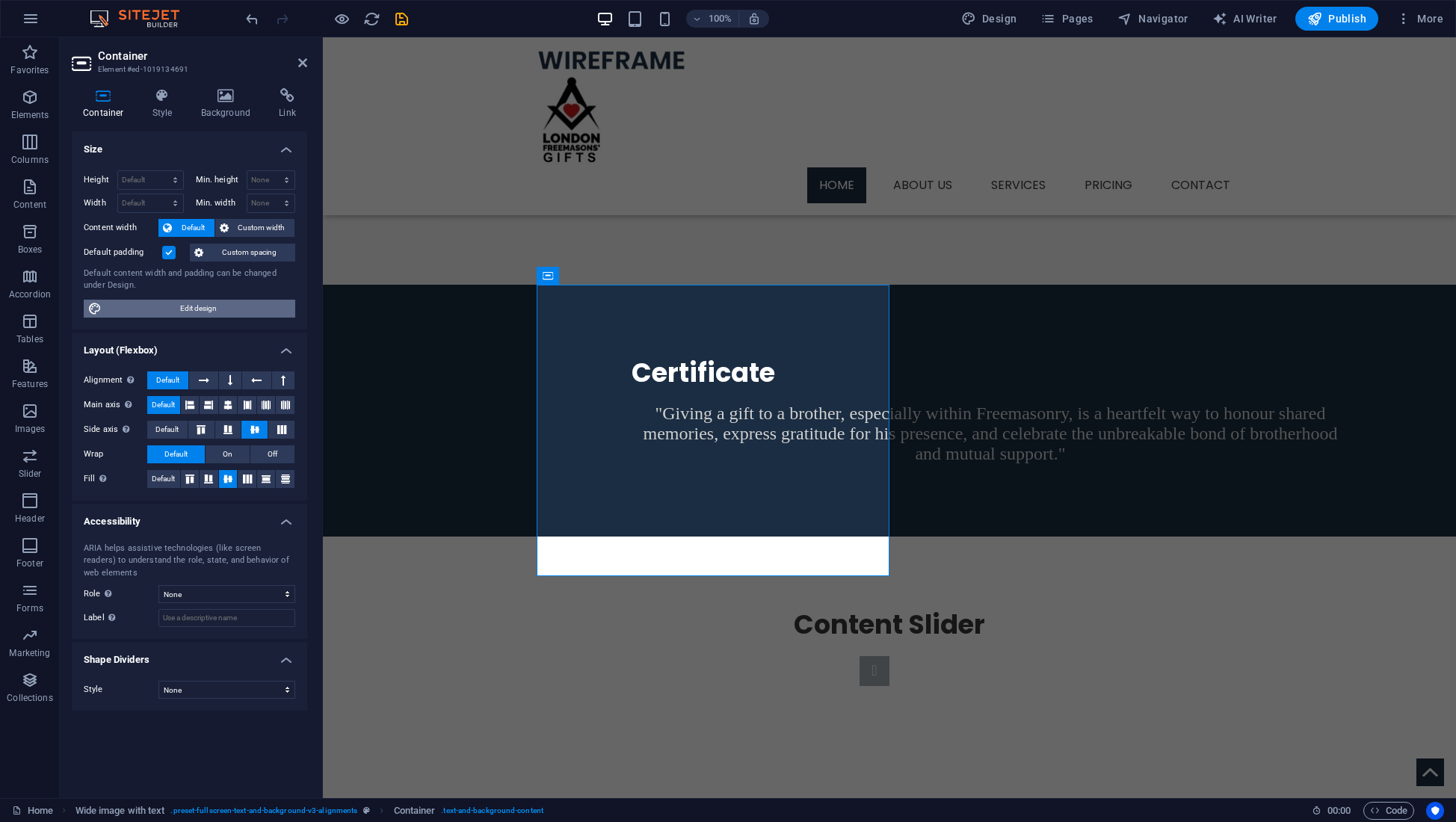
click at [190, 308] on span "Edit design" at bounding box center [199, 308] width 185 height 18
select select "px"
select select "300"
select select "px"
select select "rem"
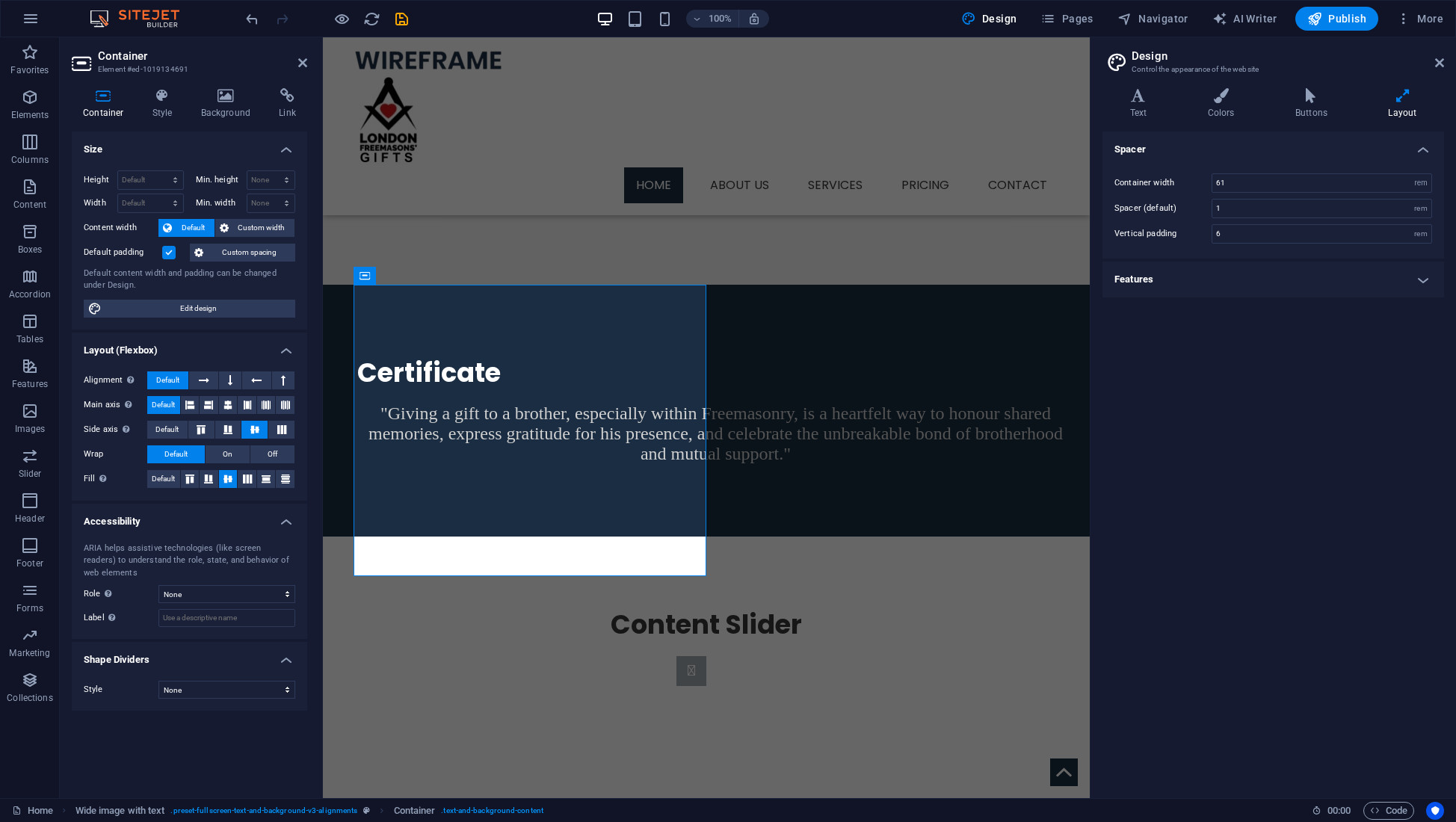
click at [1233, 275] on h4 "Features" at bounding box center [1273, 279] width 341 height 35
click at [1308, 109] on h4 "Buttons" at bounding box center [1313, 104] width 93 height 32
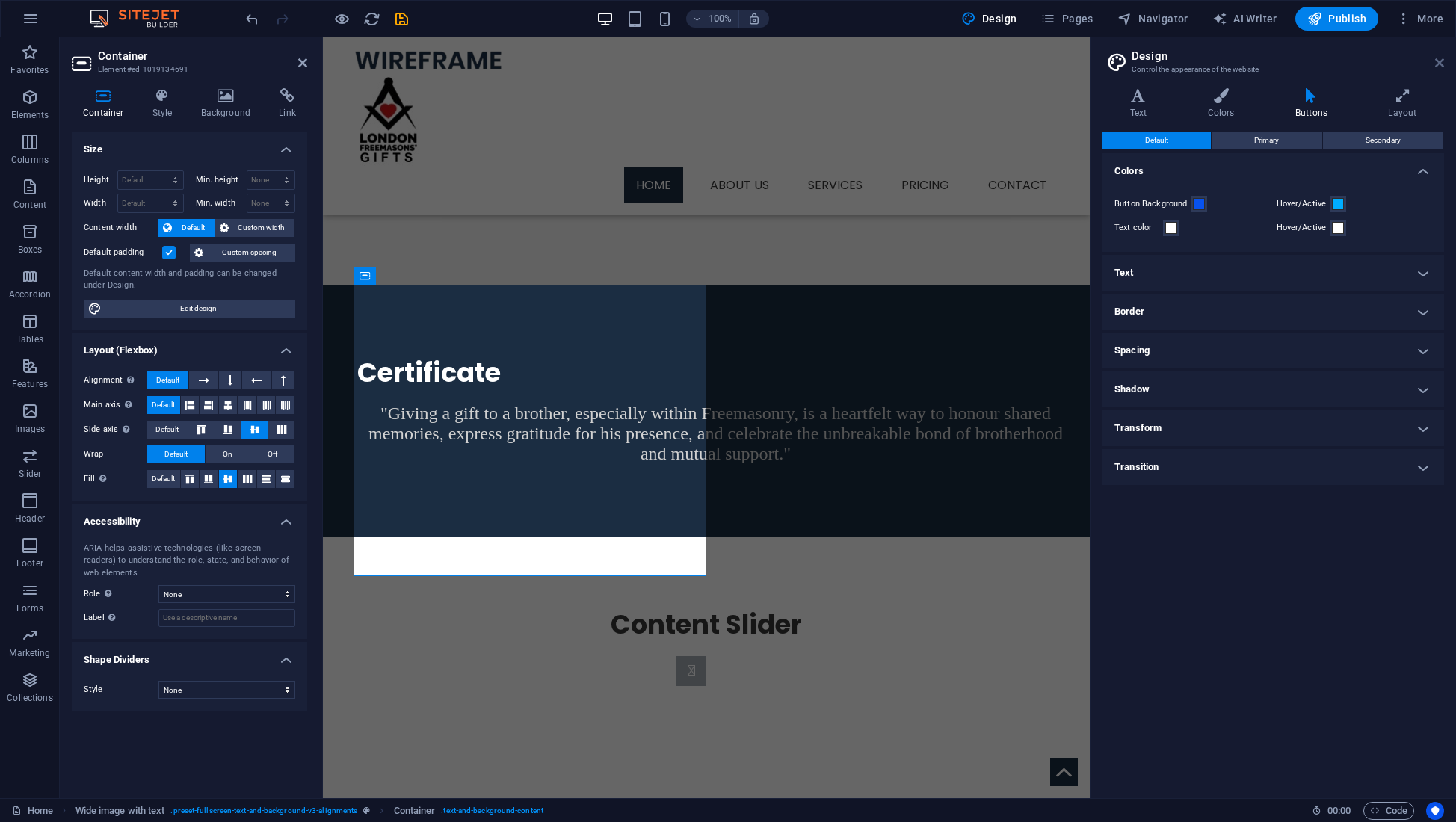
click at [1438, 64] on icon at bounding box center [1439, 63] width 9 height 12
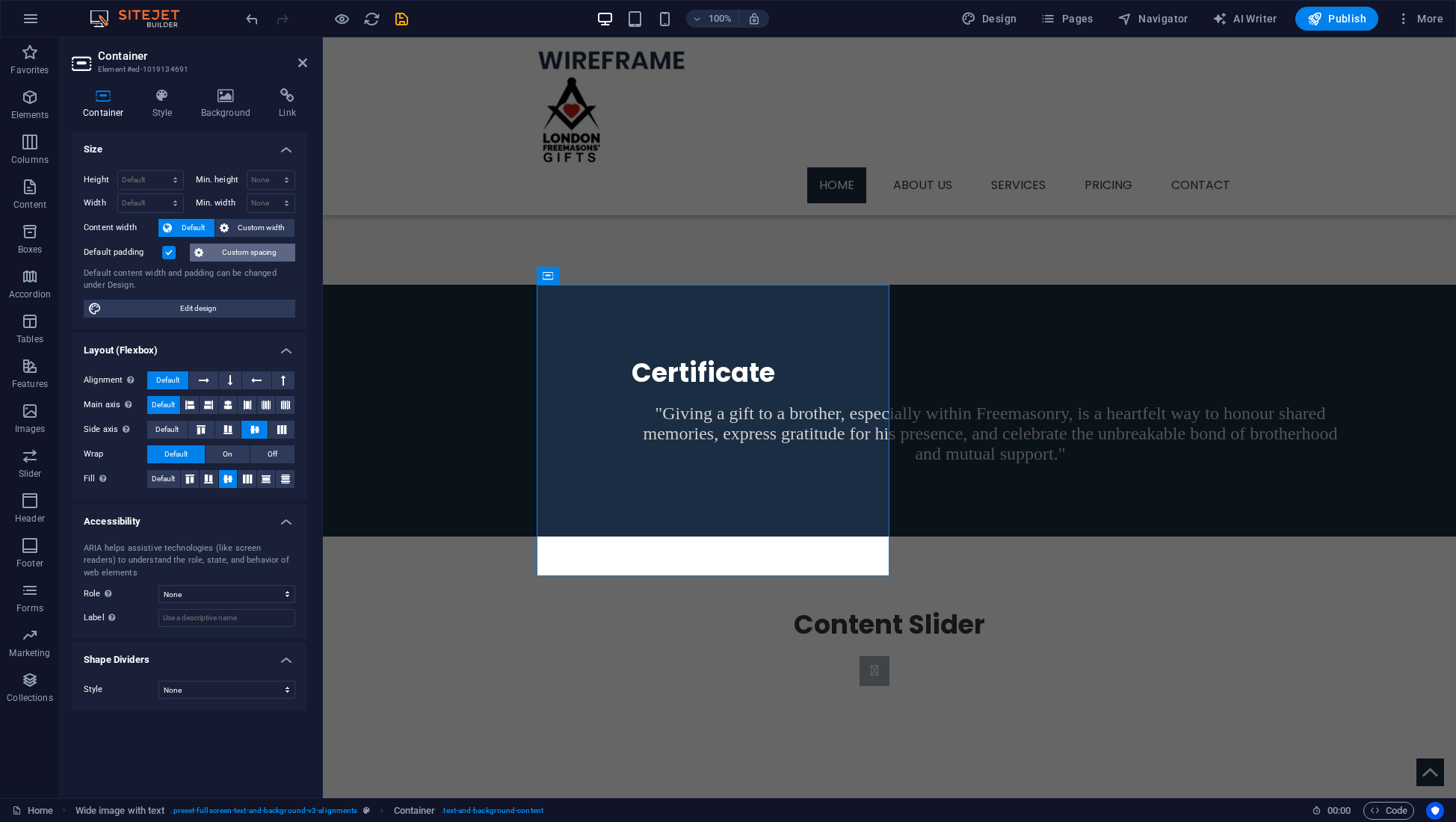
click at [248, 255] on span "Custom spacing" at bounding box center [249, 252] width 83 height 18
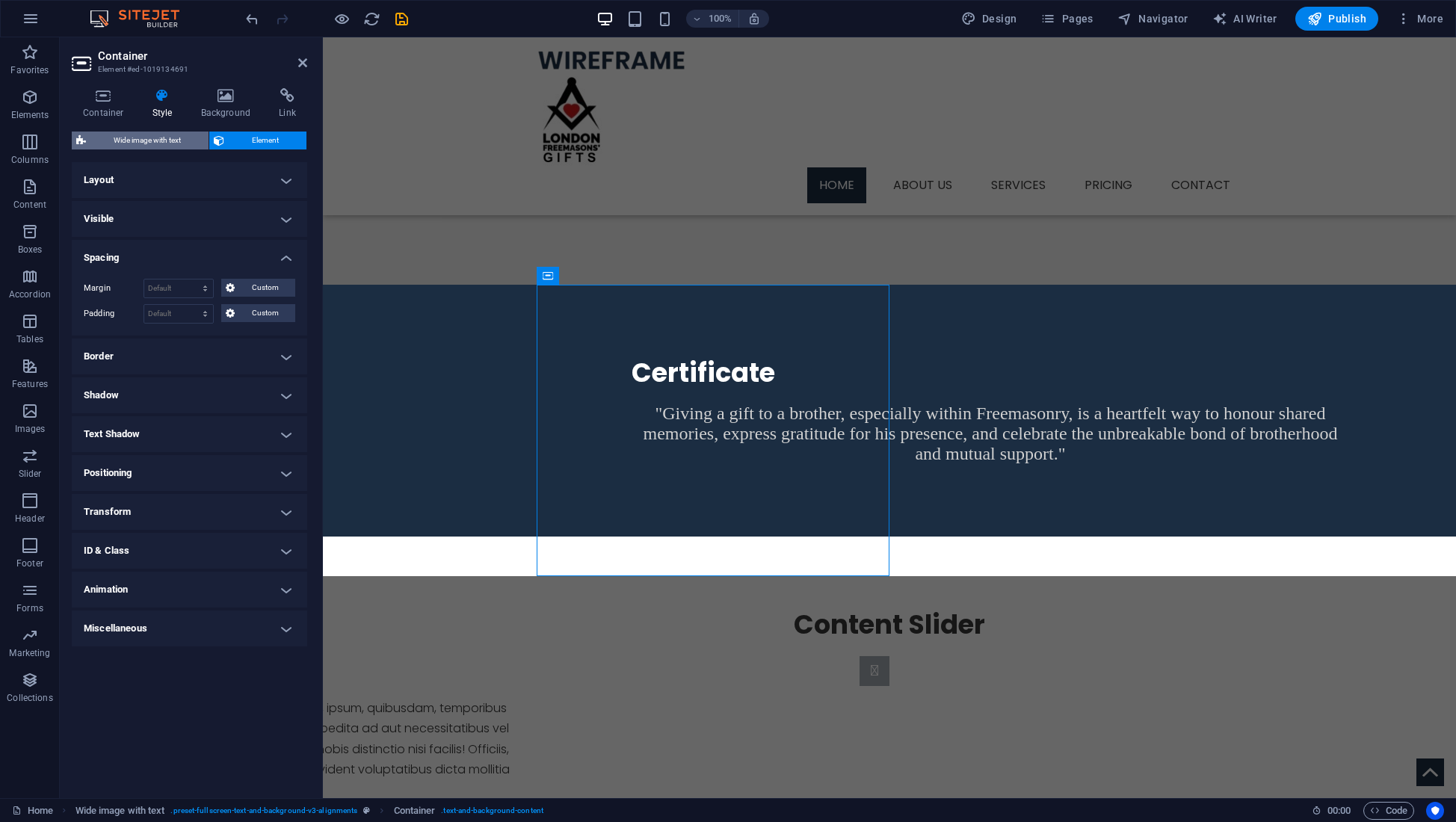
click at [136, 141] on span "Wide image with text" at bounding box center [148, 140] width 114 height 18
select select "%"
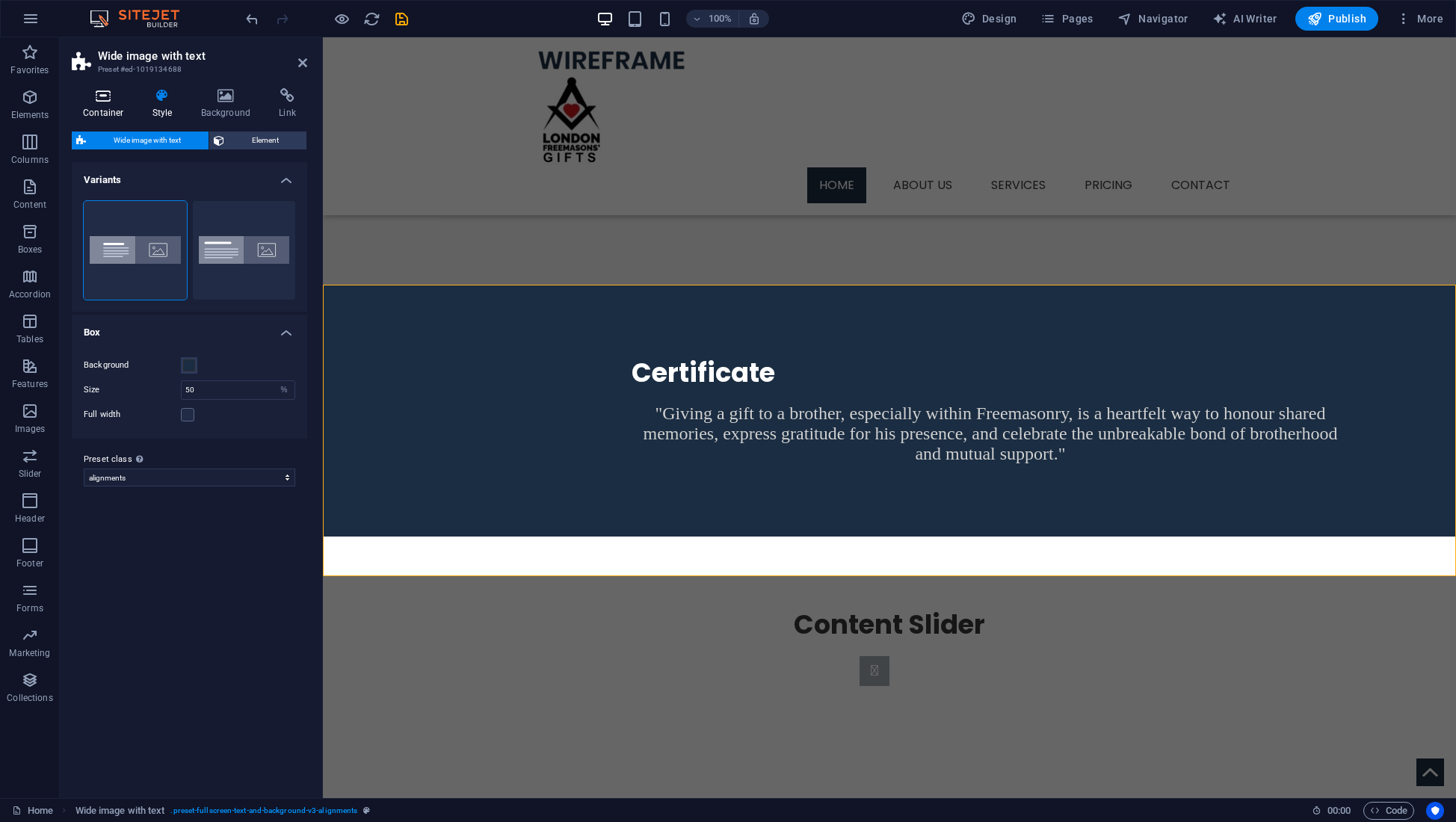
click at [107, 97] on icon at bounding box center [104, 95] width 64 height 15
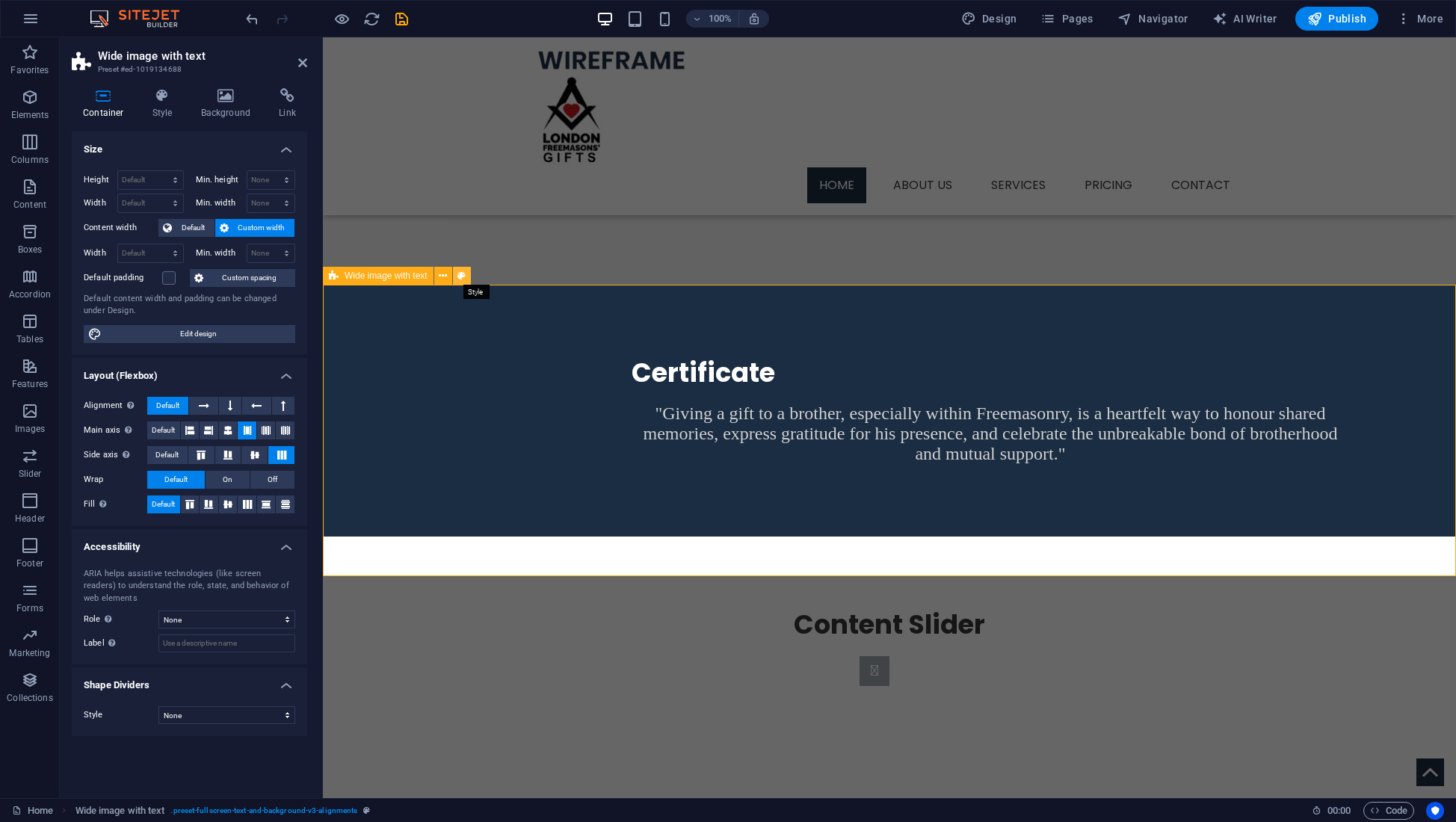
click at [461, 275] on icon at bounding box center [461, 276] width 8 height 16
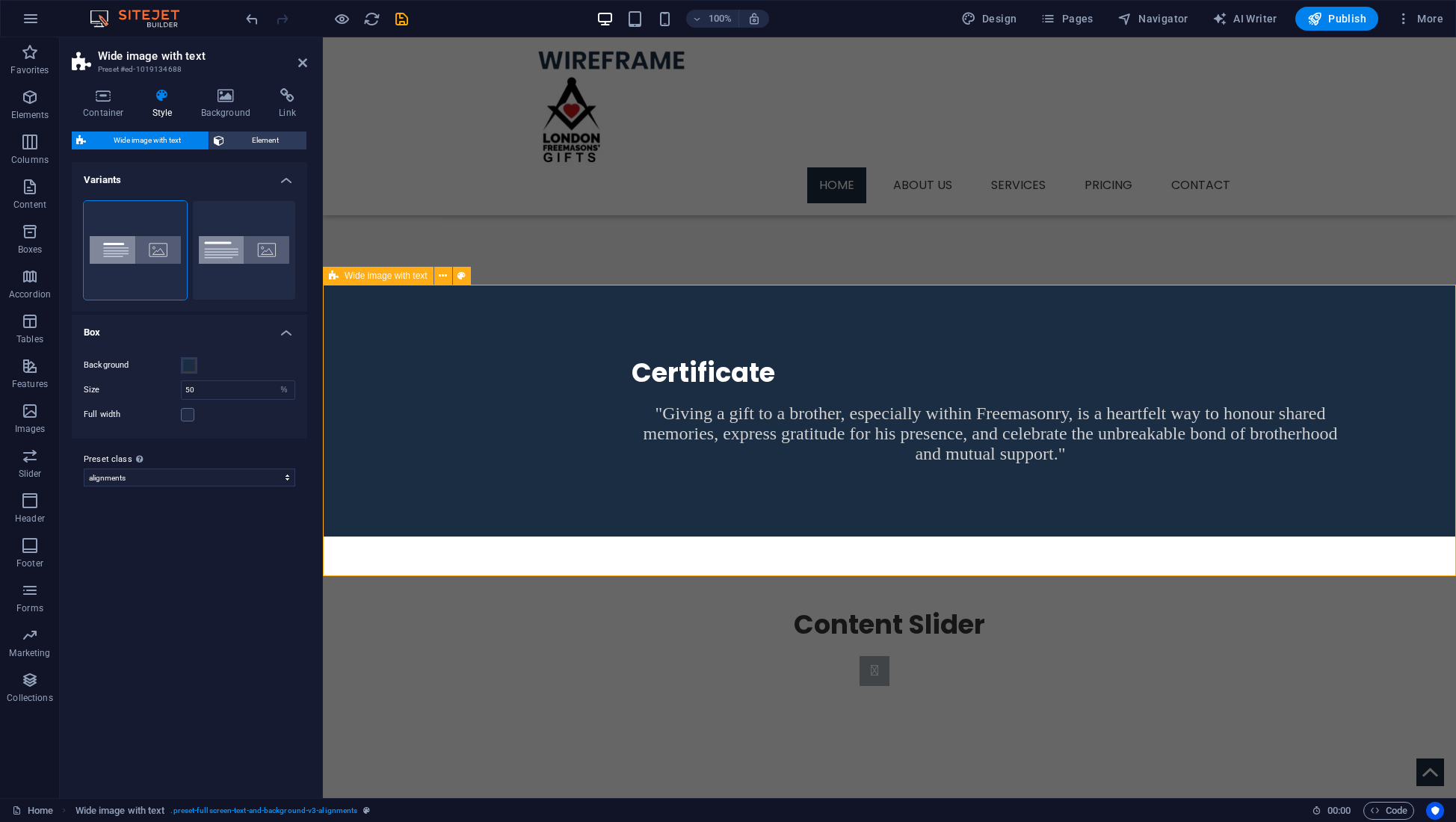
click at [987, 397] on div "Certificate "Giving a gift to a brother, especially within Freemasonry, is a he…" at bounding box center [889, 411] width 1133 height 252
click at [440, 277] on icon at bounding box center [442, 276] width 8 height 16
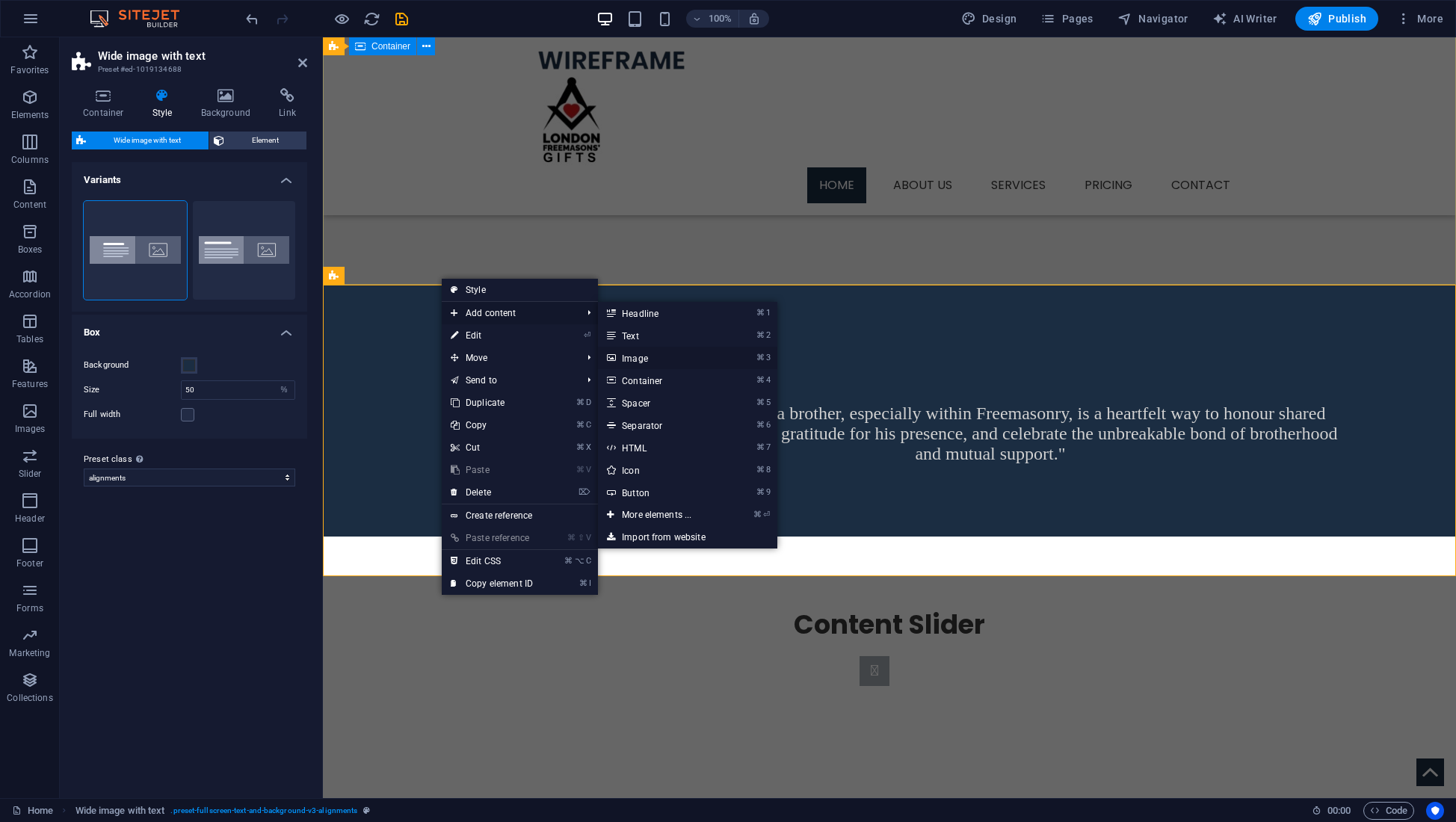
click at [659, 358] on link "⌘ 3 Image" at bounding box center [660, 358] width 123 height 22
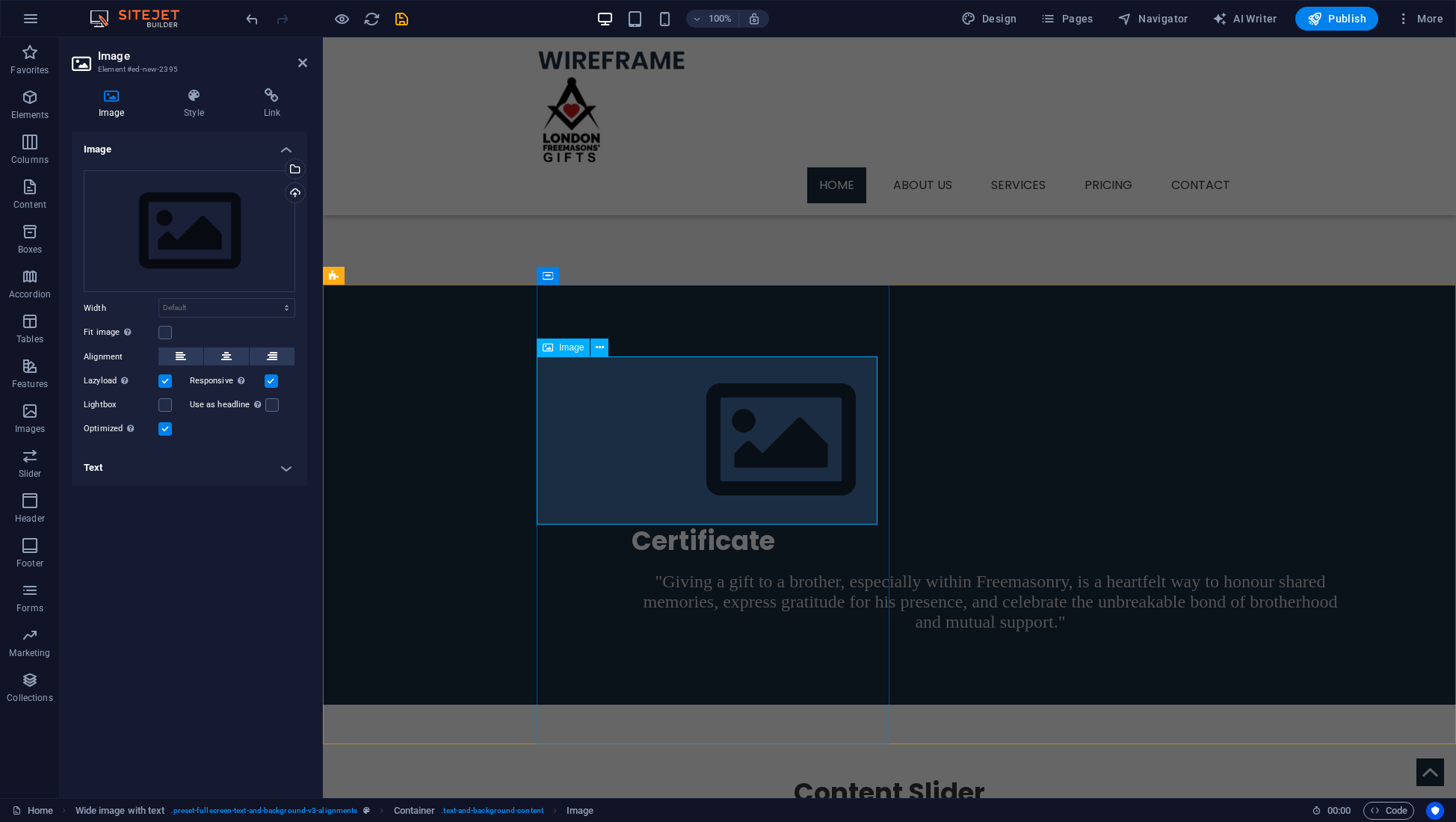
click at [632, 395] on figure at bounding box center [991, 440] width 718 height 168
click at [599, 351] on icon at bounding box center [599, 347] width 8 height 16
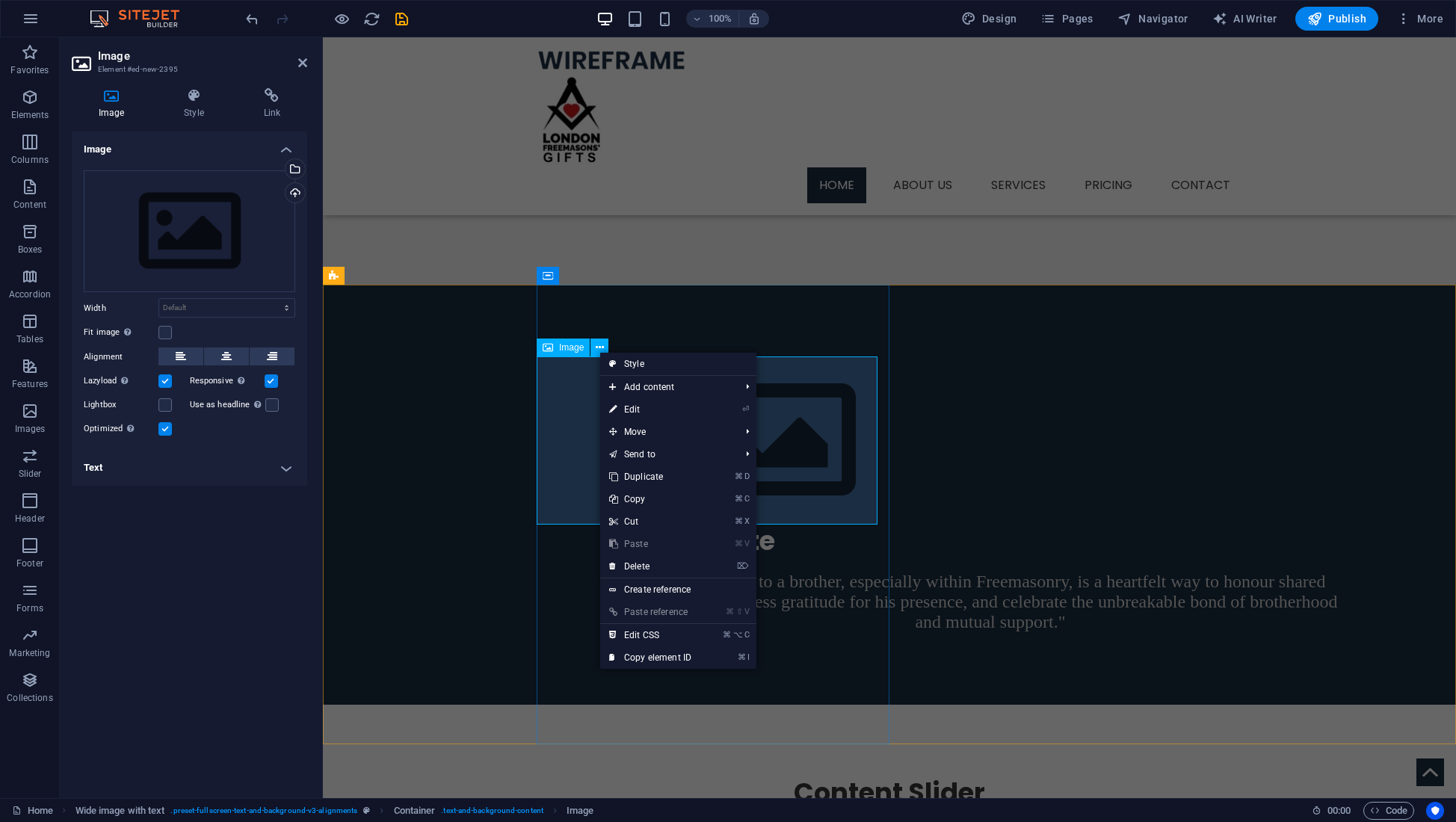
click at [632, 397] on figure at bounding box center [991, 440] width 718 height 168
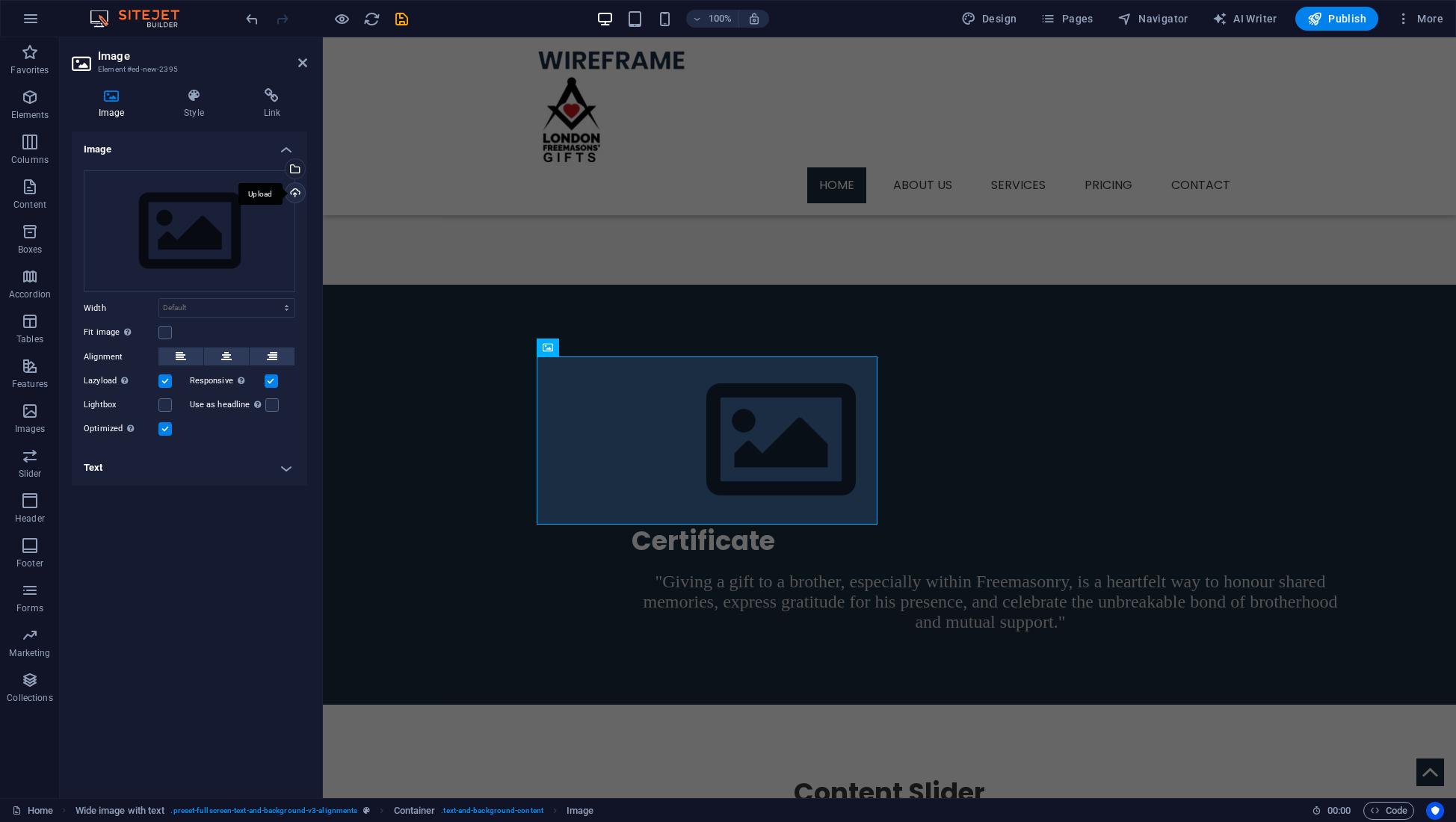
click at [294, 191] on div "Upload" at bounding box center [293, 194] width 22 height 22
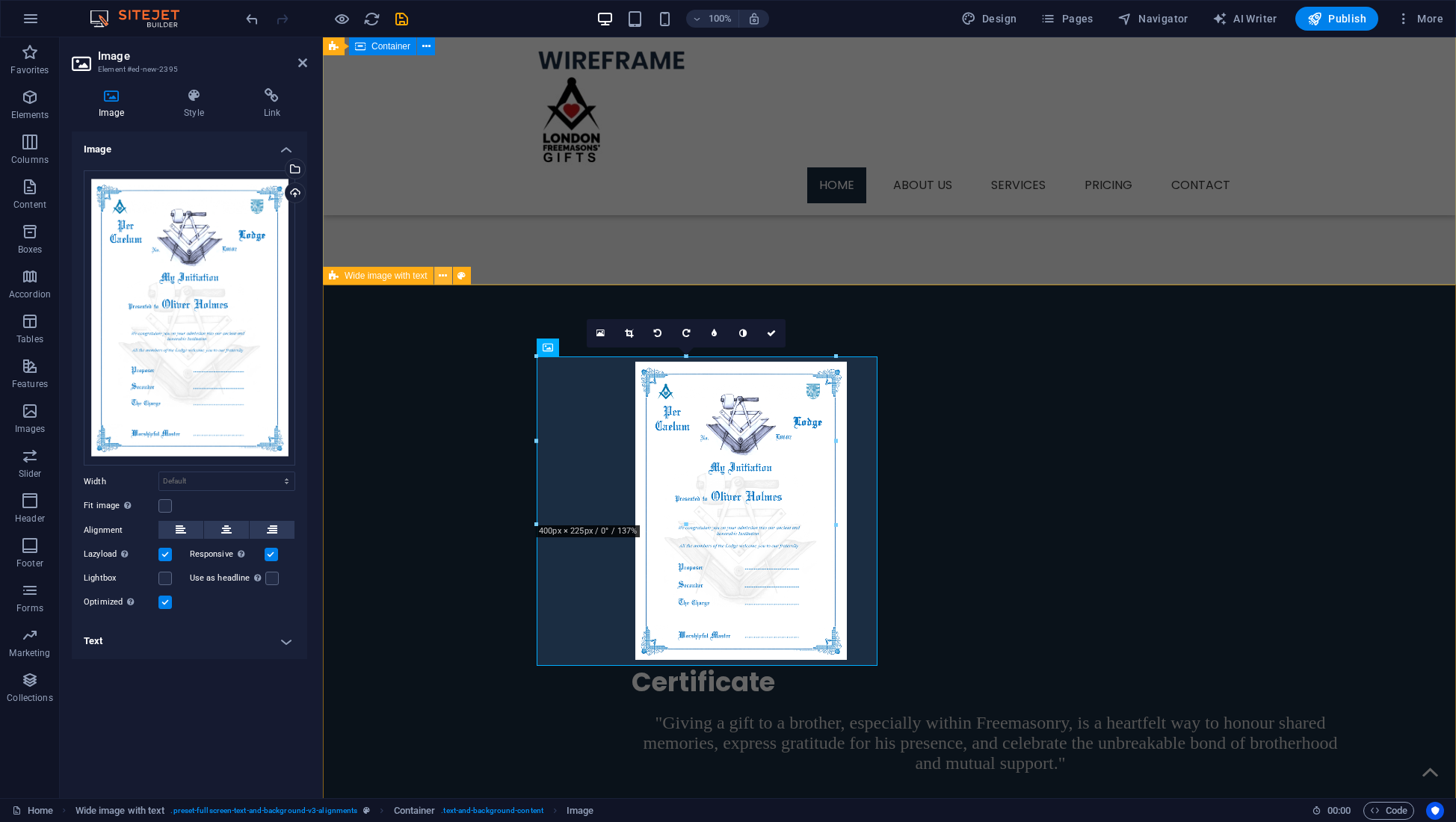
click at [444, 277] on icon at bounding box center [442, 276] width 8 height 16
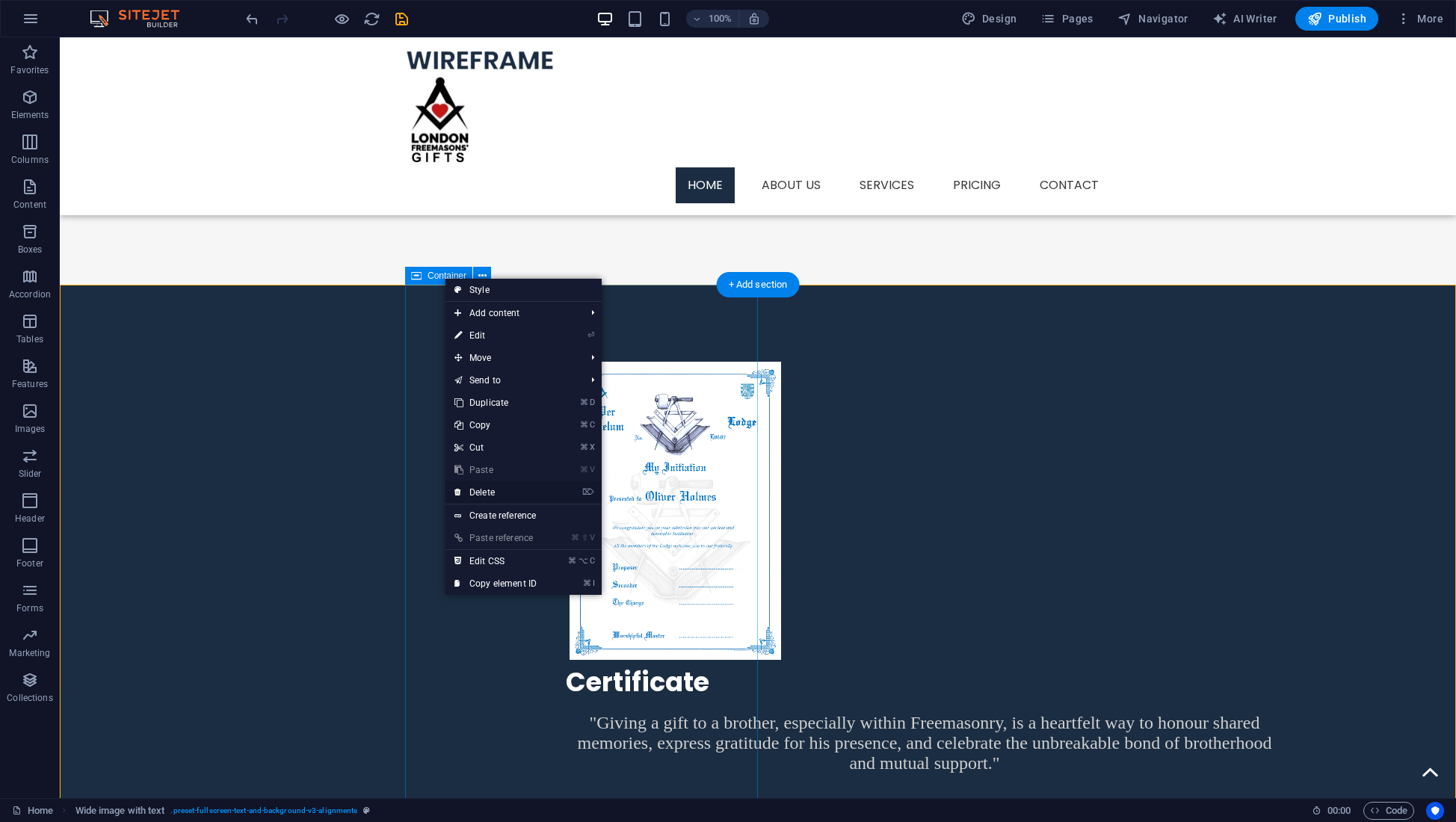
click at [478, 492] on link "⌦ Delete" at bounding box center [495, 492] width 100 height 22
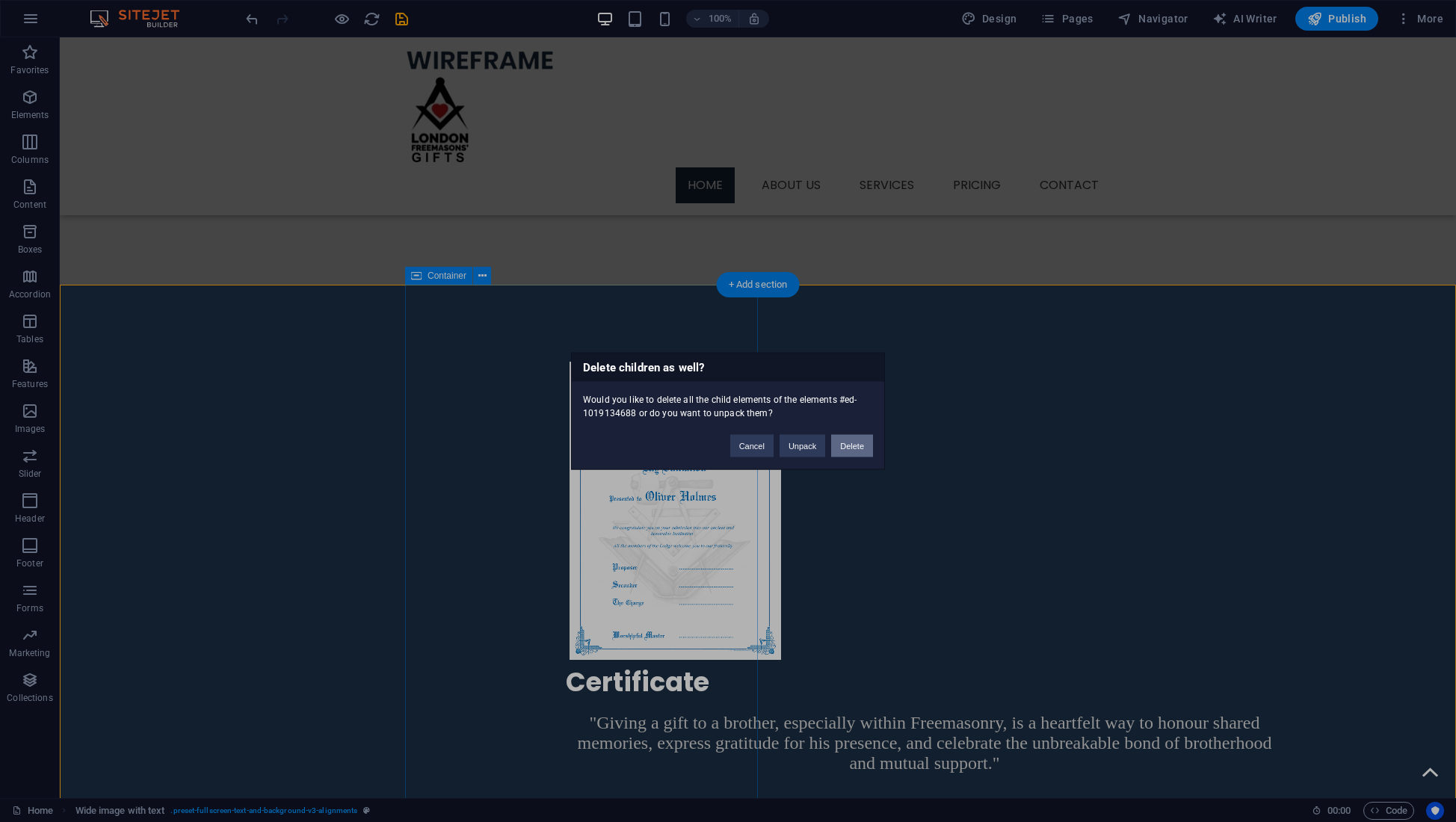
click at [850, 445] on button "Delete" at bounding box center [851, 446] width 42 height 22
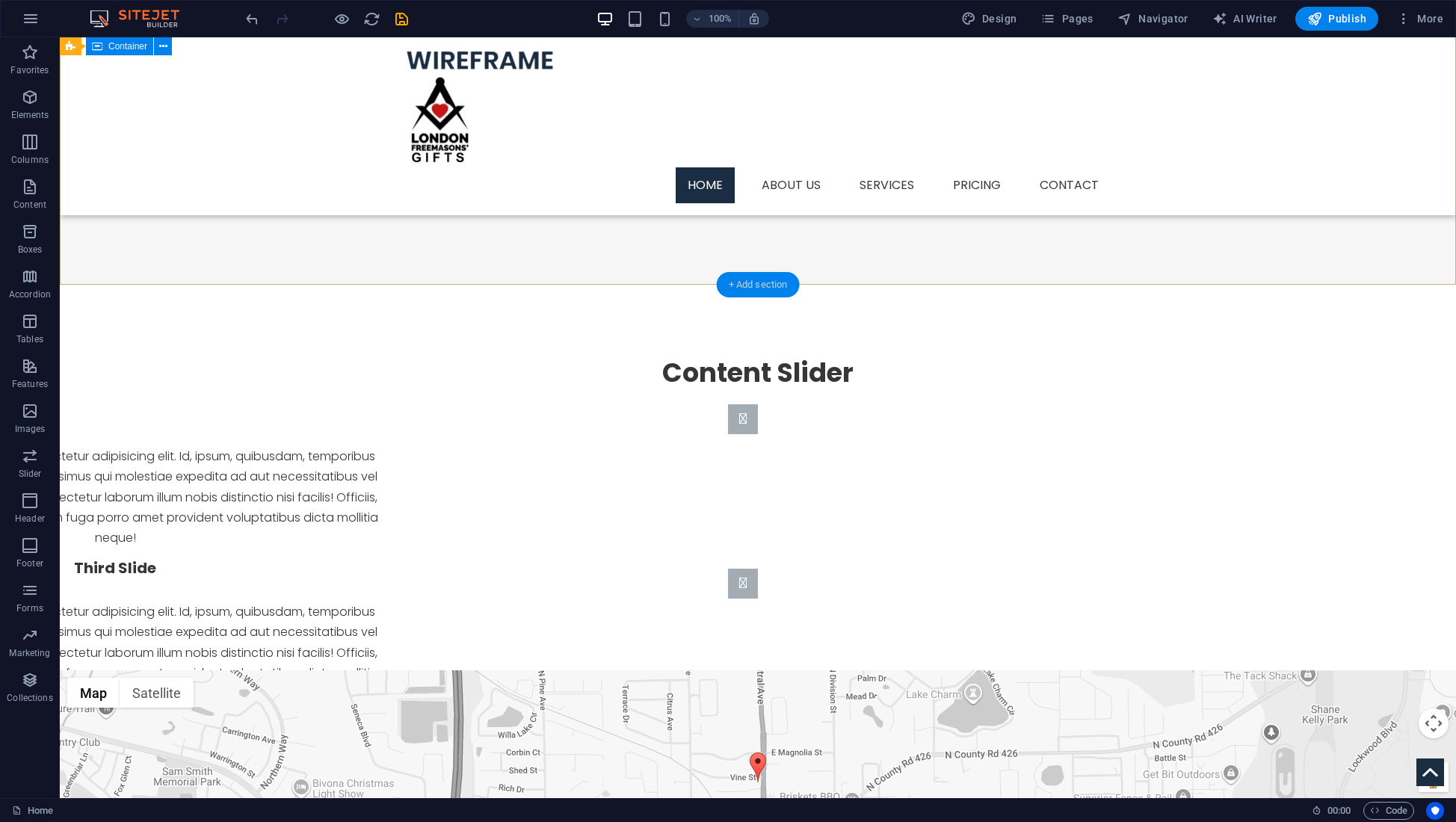
click at [750, 283] on div "+ Add section" at bounding box center [758, 284] width 83 height 25
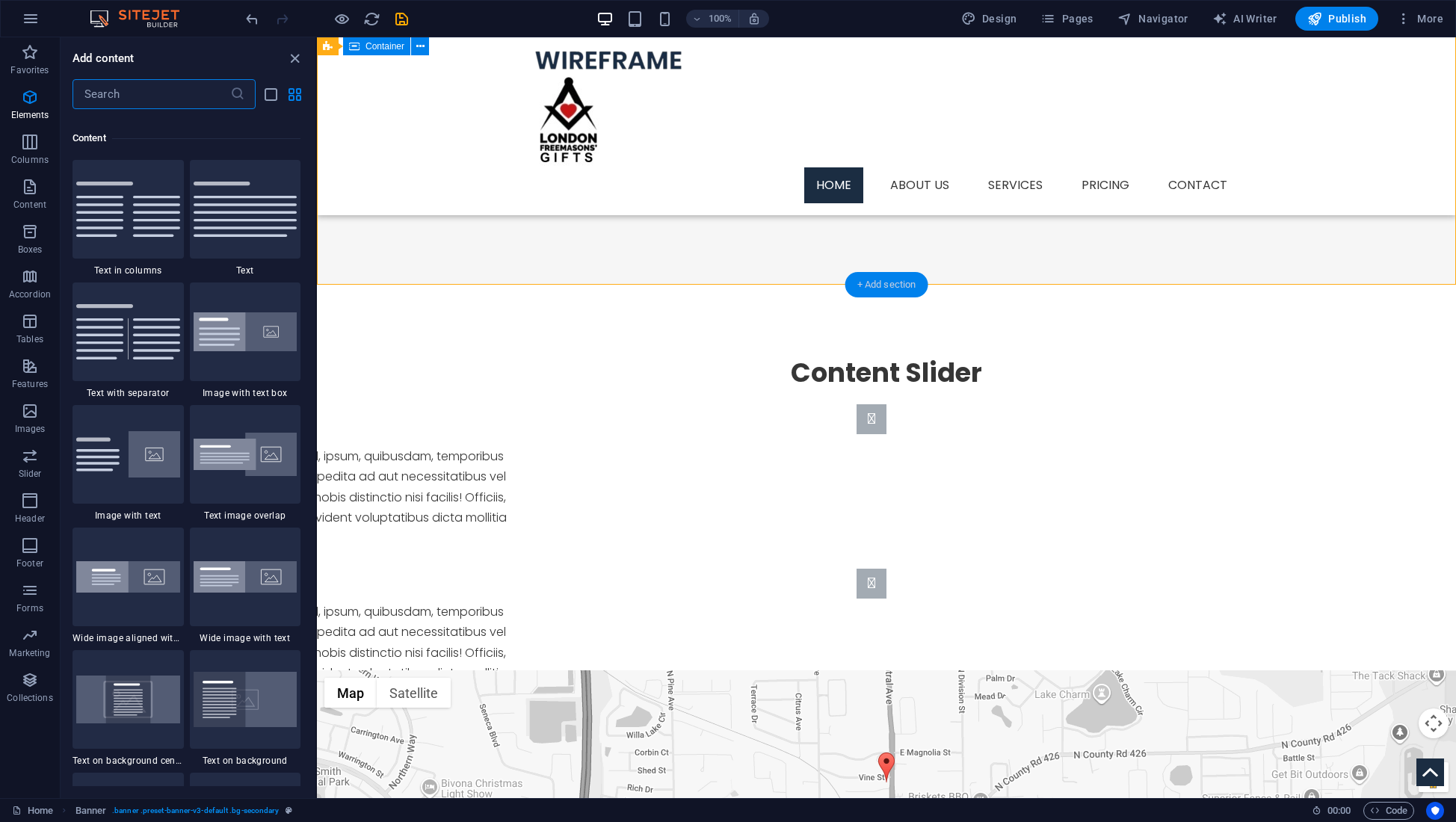
scroll to position [2614, 0]
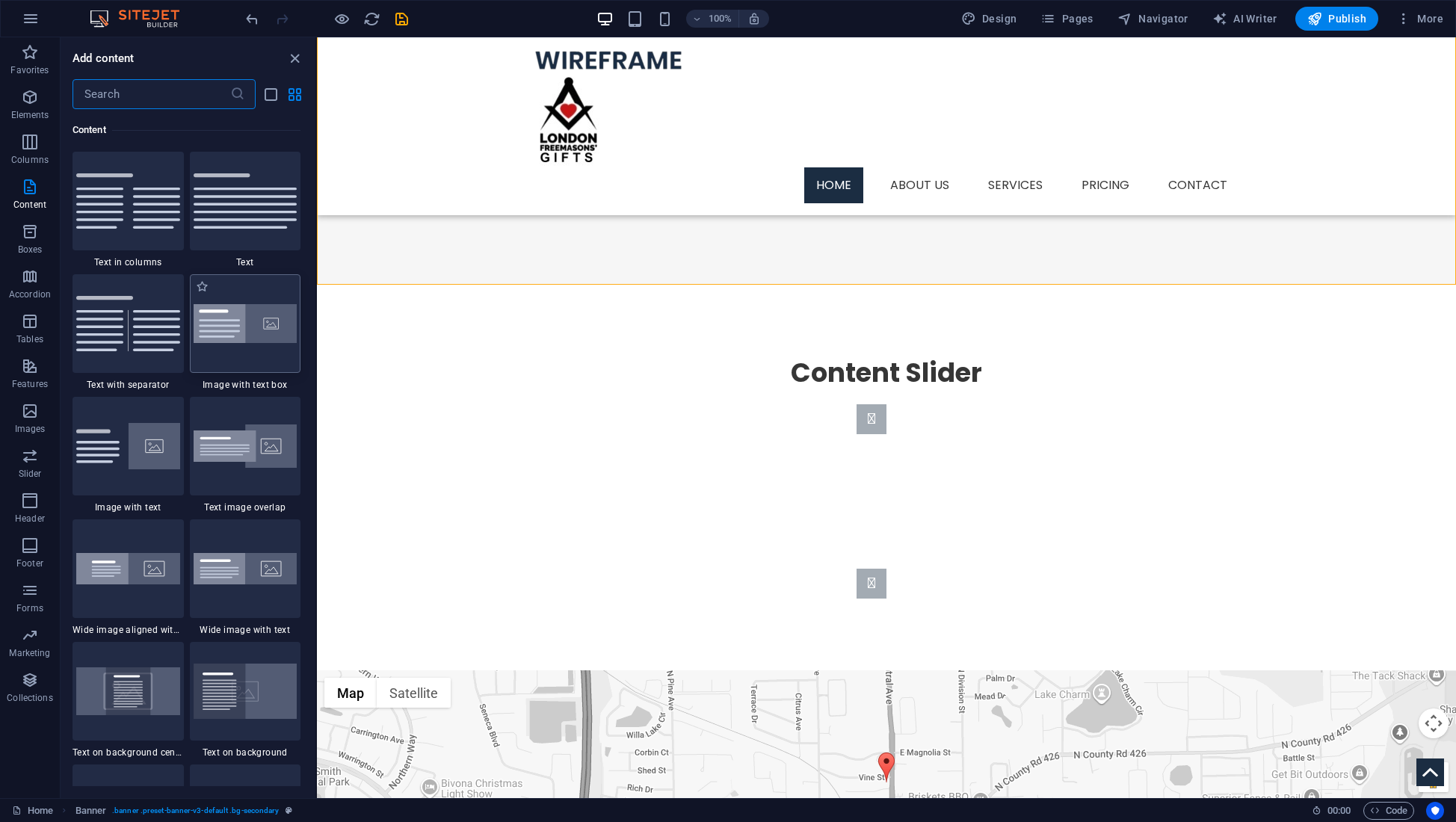
click at [241, 319] on img at bounding box center [245, 323] width 104 height 39
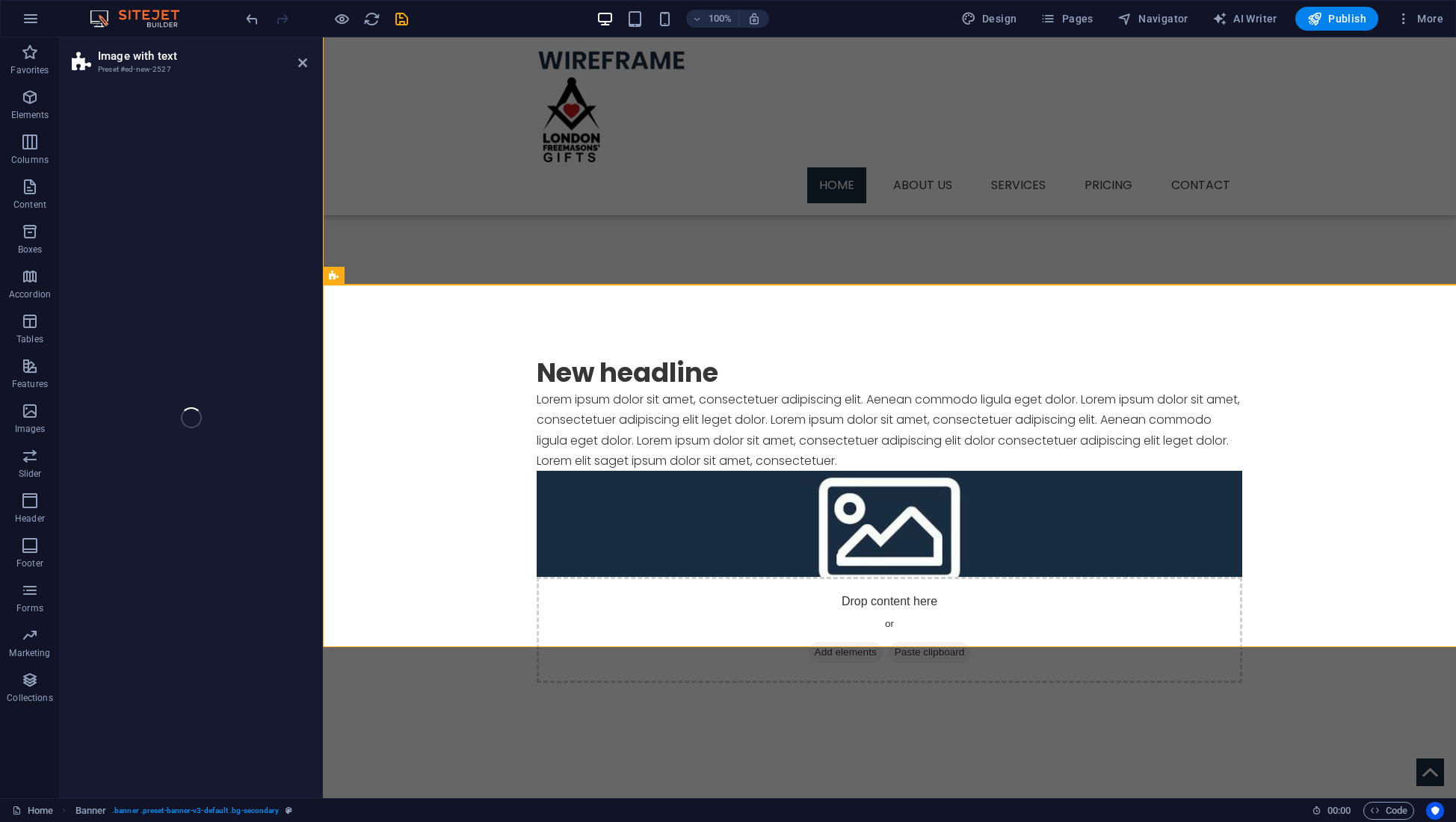
select select "rem"
select select "px"
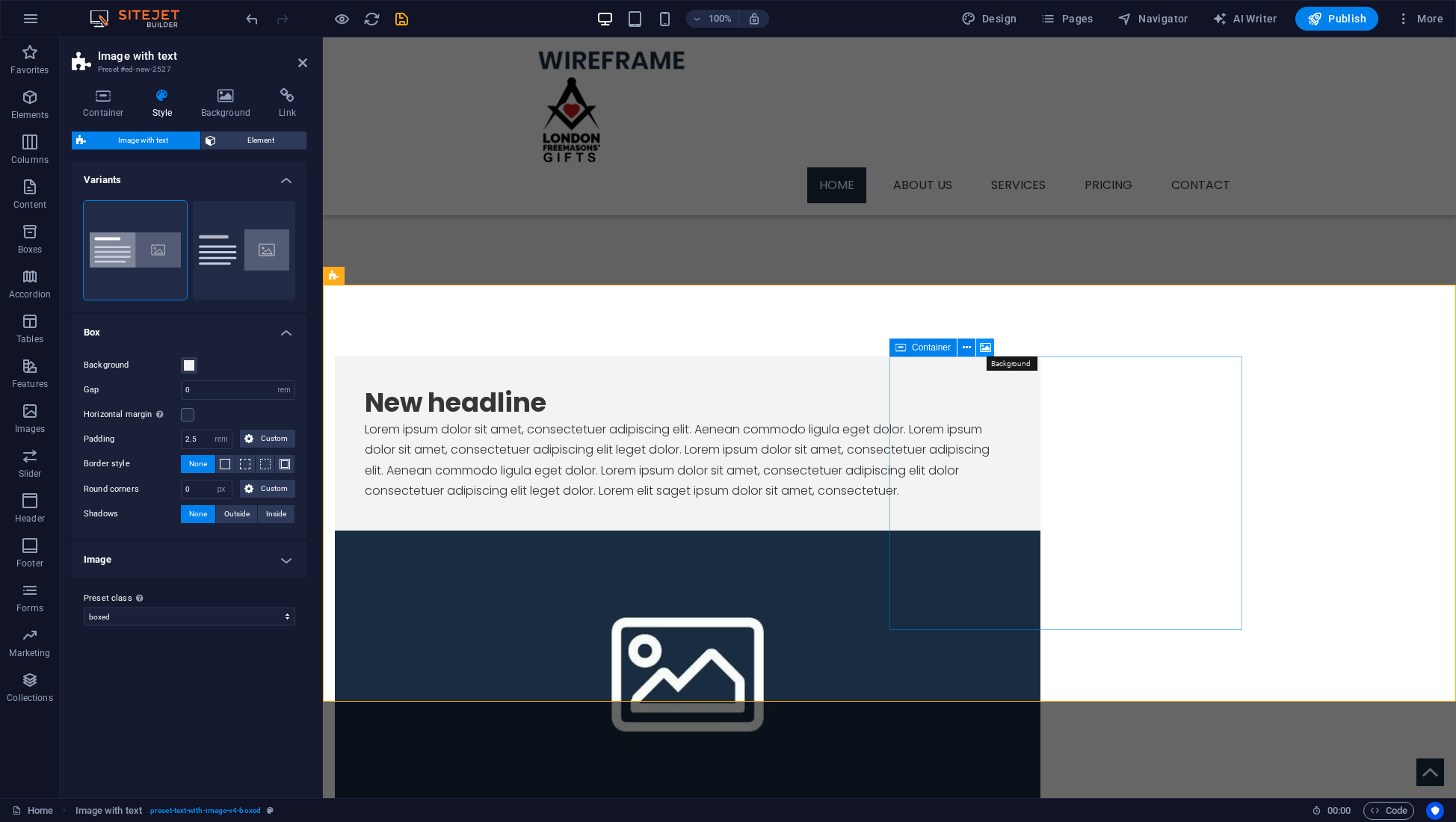
click at [987, 345] on icon at bounding box center [985, 347] width 11 height 16
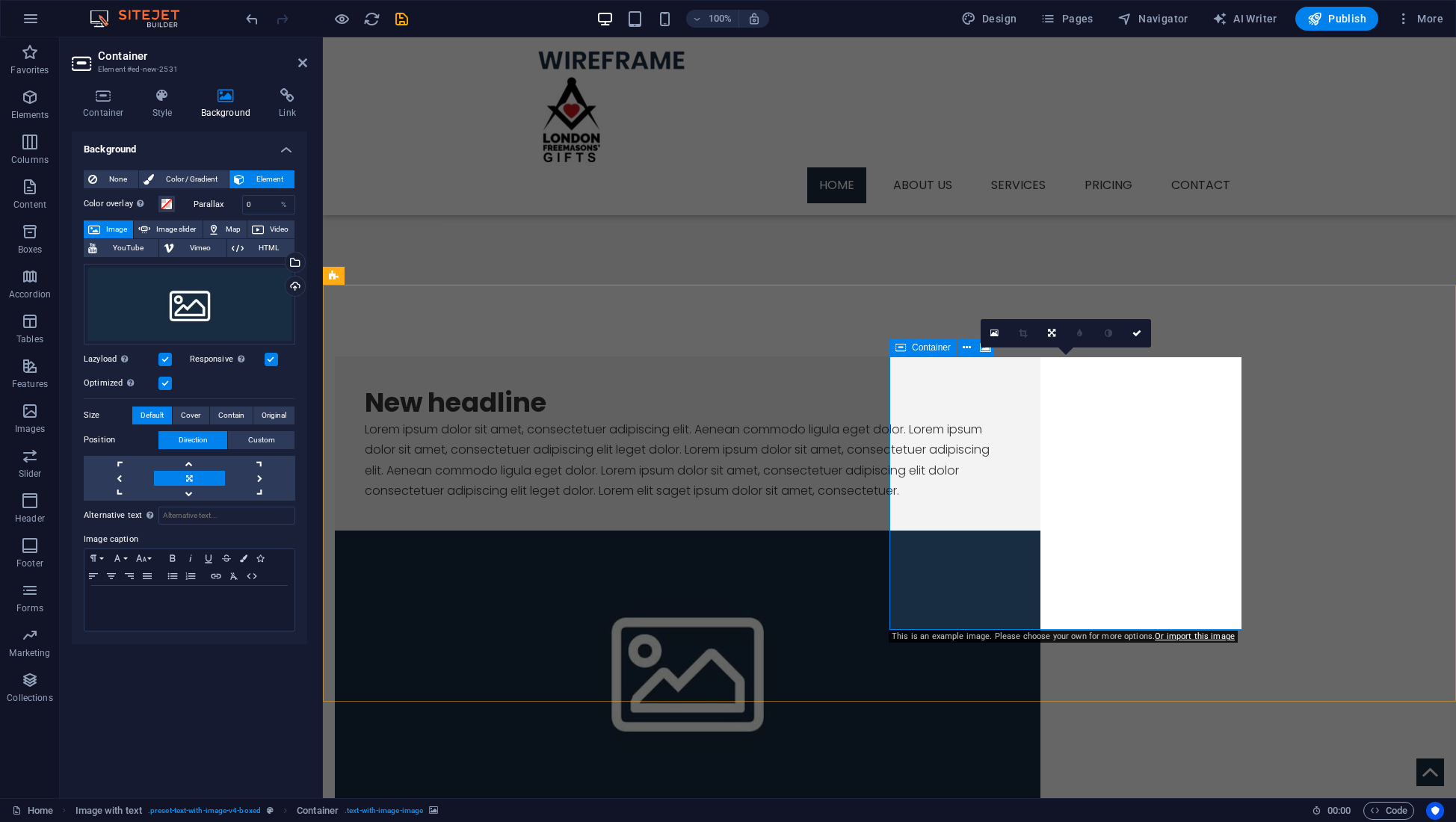
click at [103, 98] on icon at bounding box center [104, 95] width 64 height 15
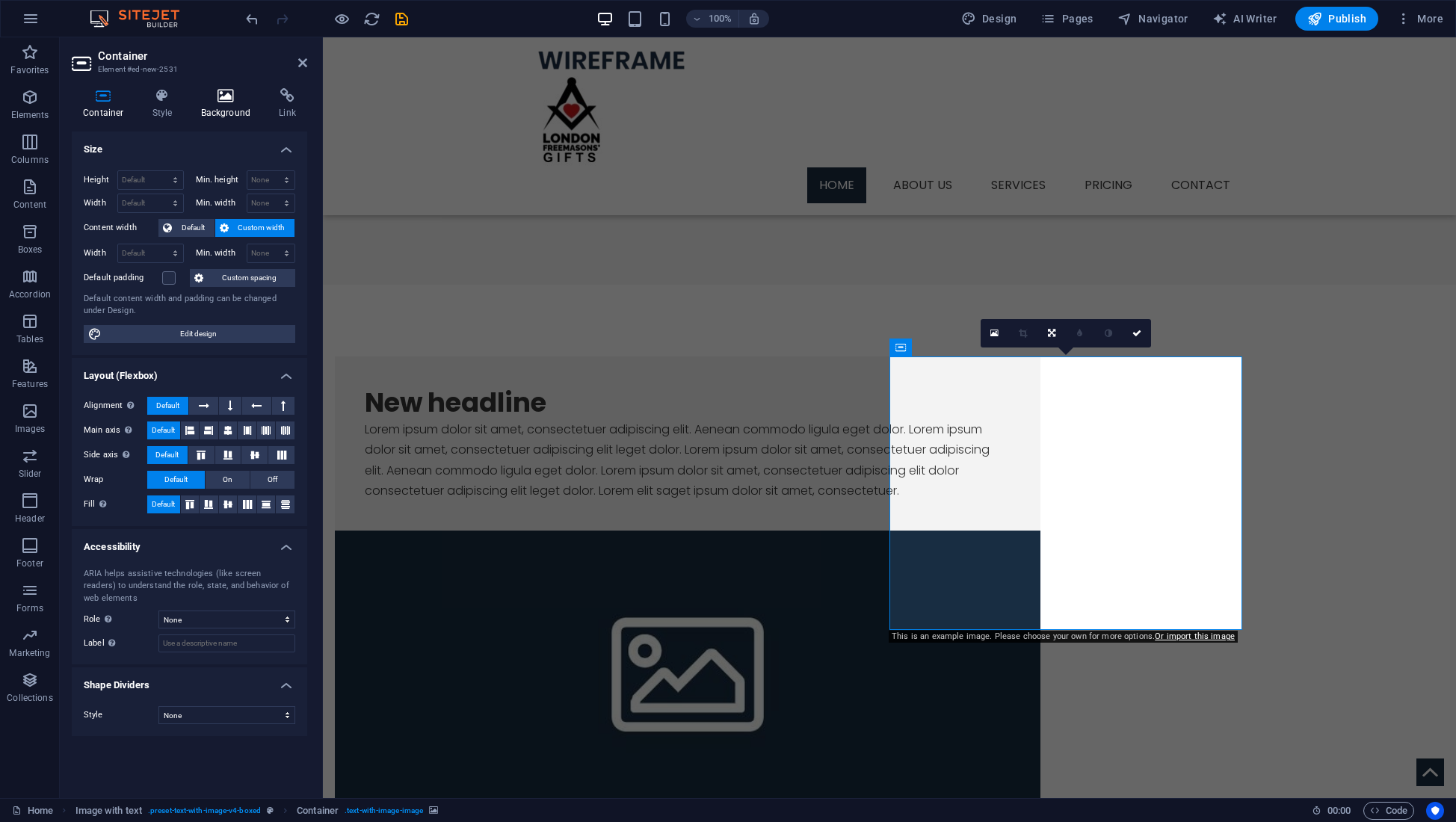
click at [234, 104] on h4 "Background" at bounding box center [229, 104] width 79 height 32
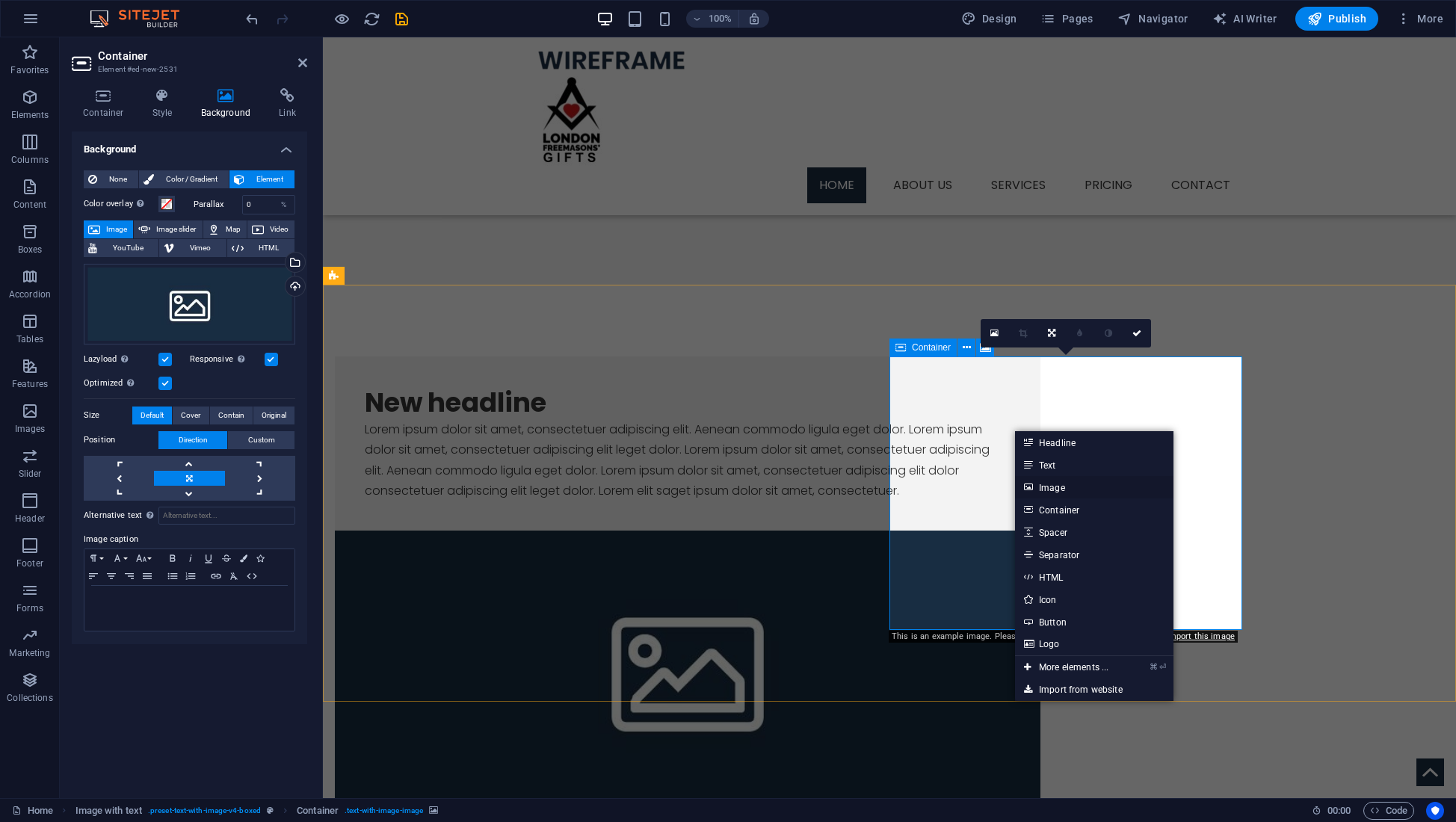
click at [1053, 488] on link "Image" at bounding box center [1094, 487] width 159 height 22
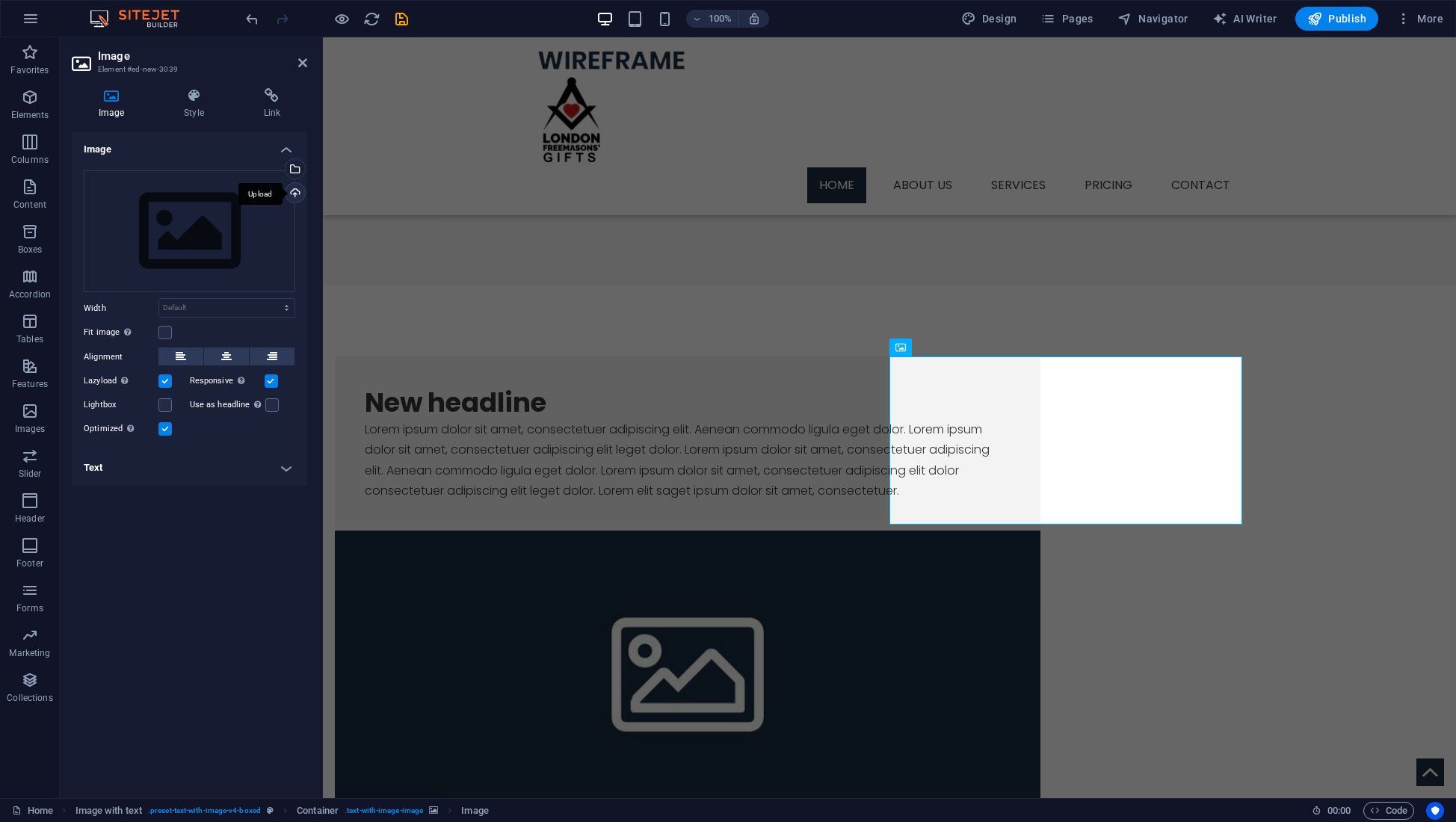
click at [294, 191] on div "Upload" at bounding box center [293, 194] width 22 height 22
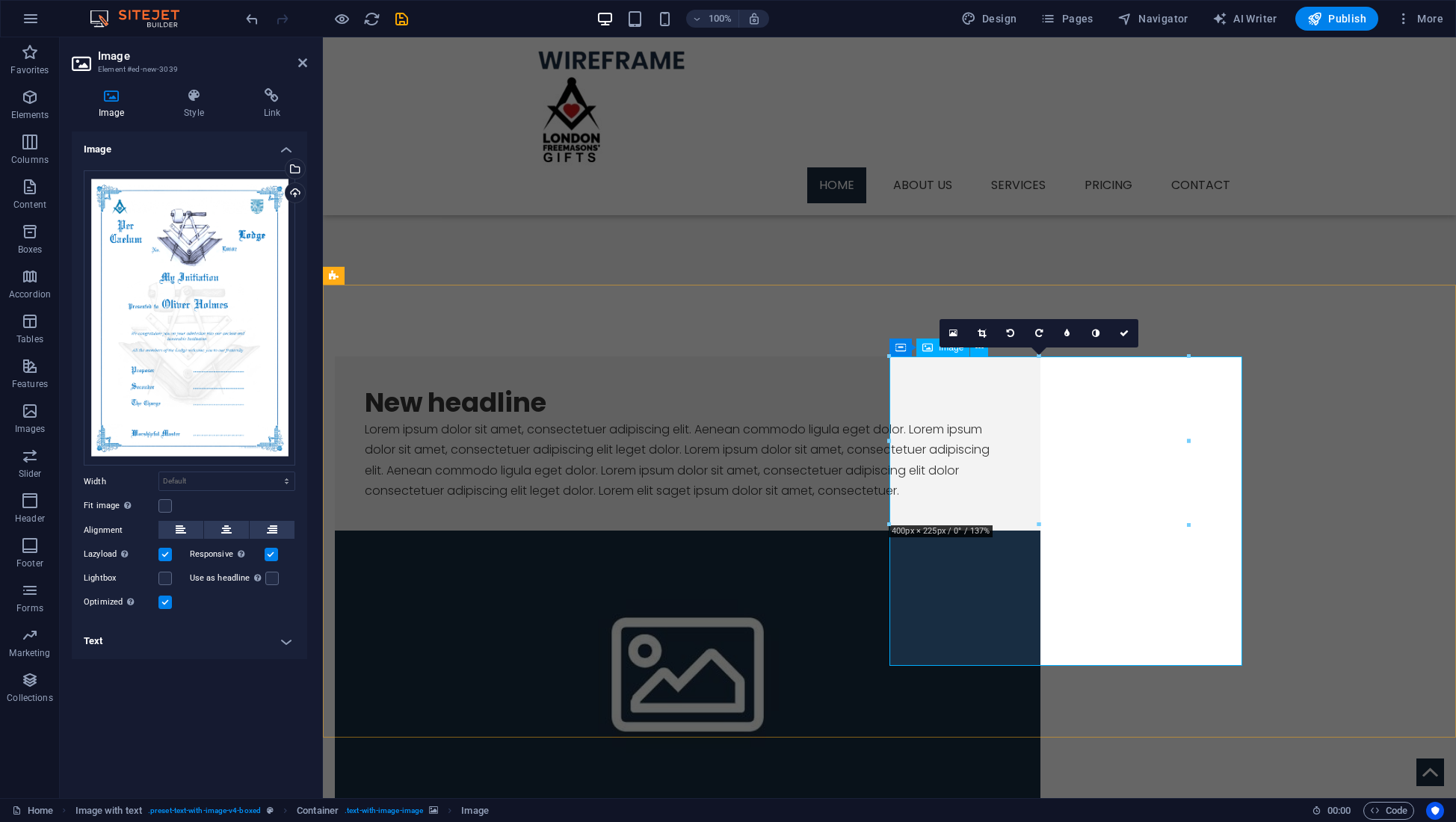
click at [1129, 333] on icon at bounding box center [1124, 333] width 9 height 9
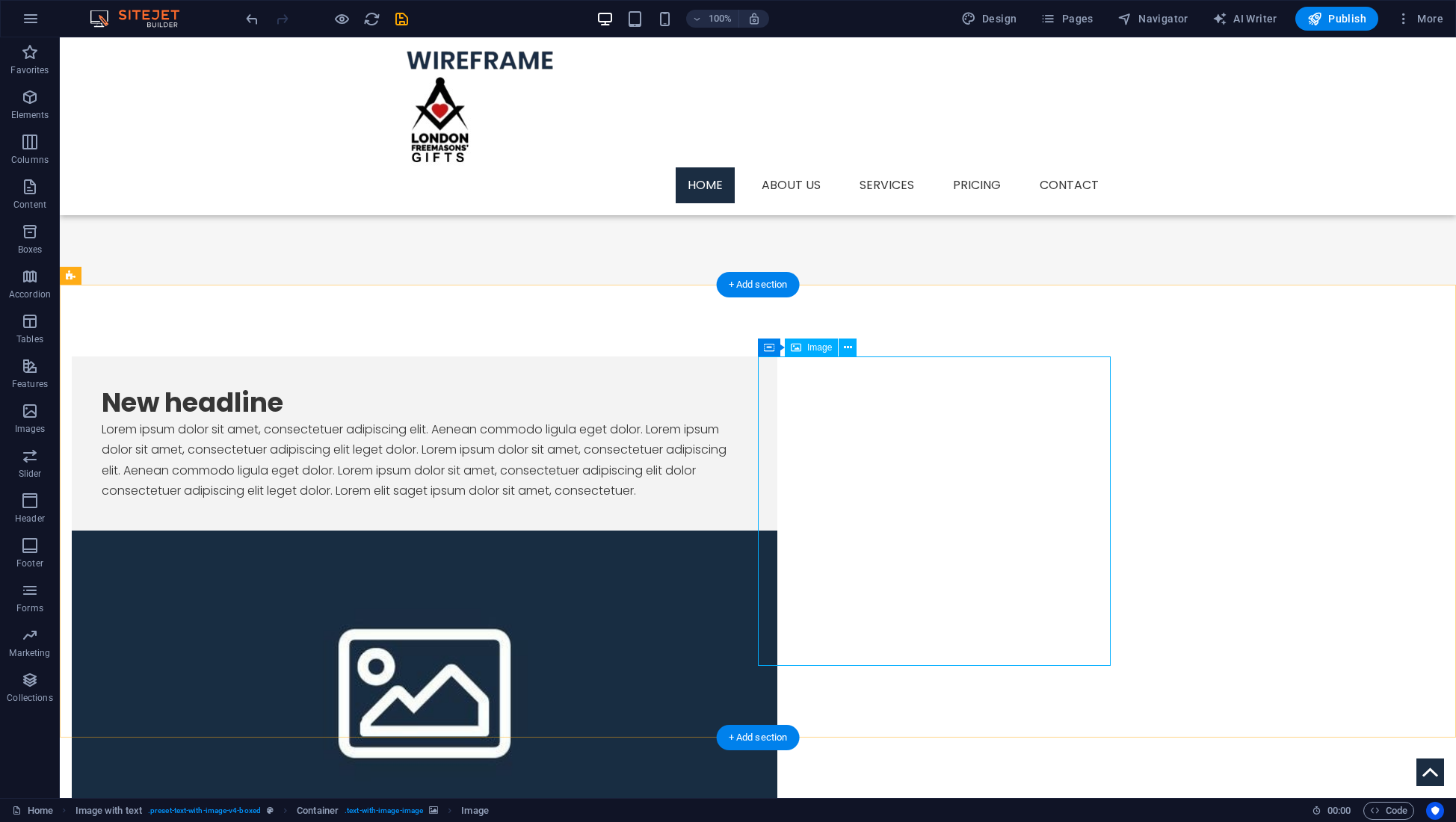
click at [848, 346] on icon at bounding box center [848, 347] width 8 height 16
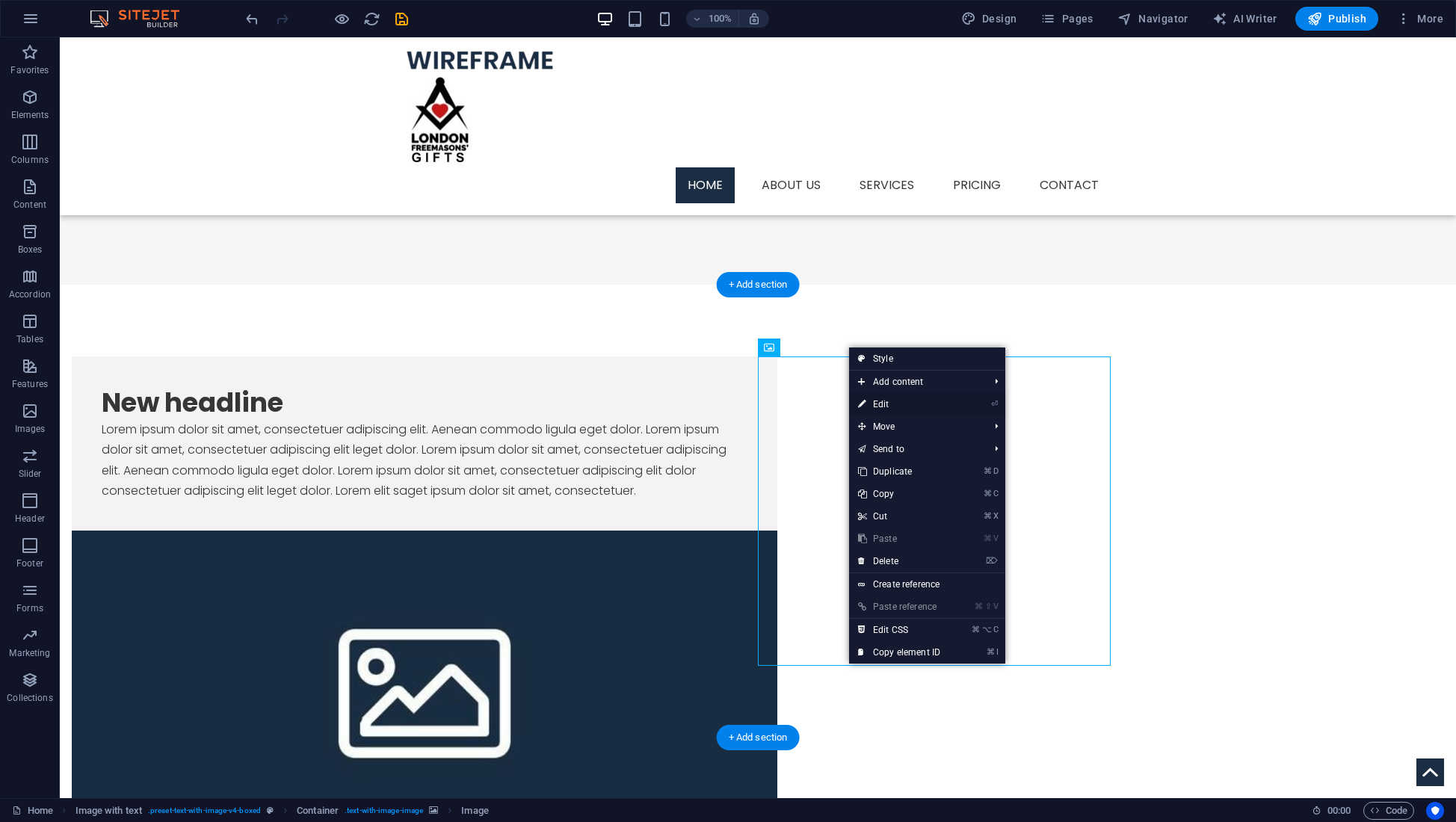
click at [882, 404] on link "⏎ Edit" at bounding box center [898, 404] width 100 height 22
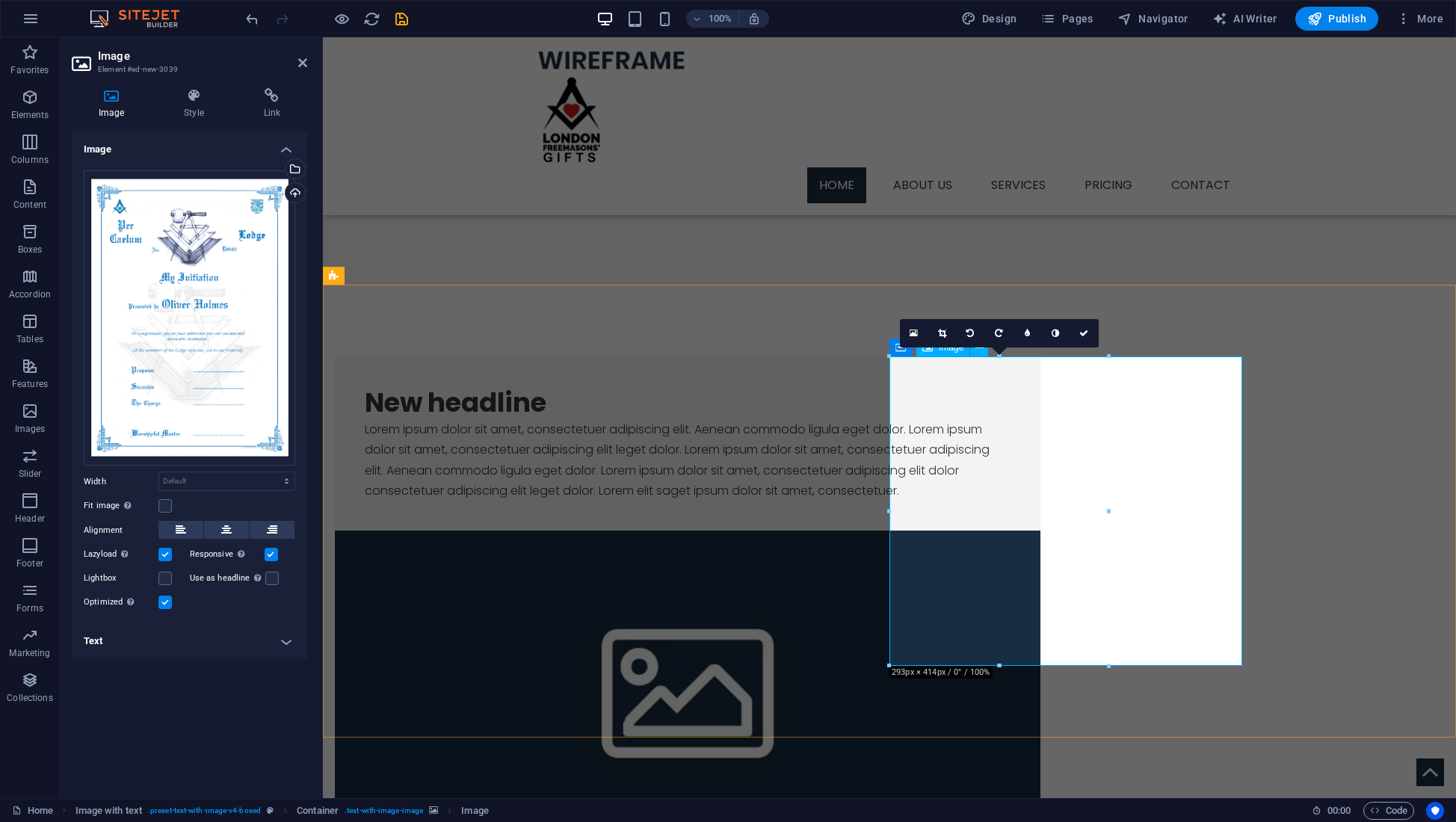
click at [1083, 334] on icon at bounding box center [1084, 333] width 9 height 9
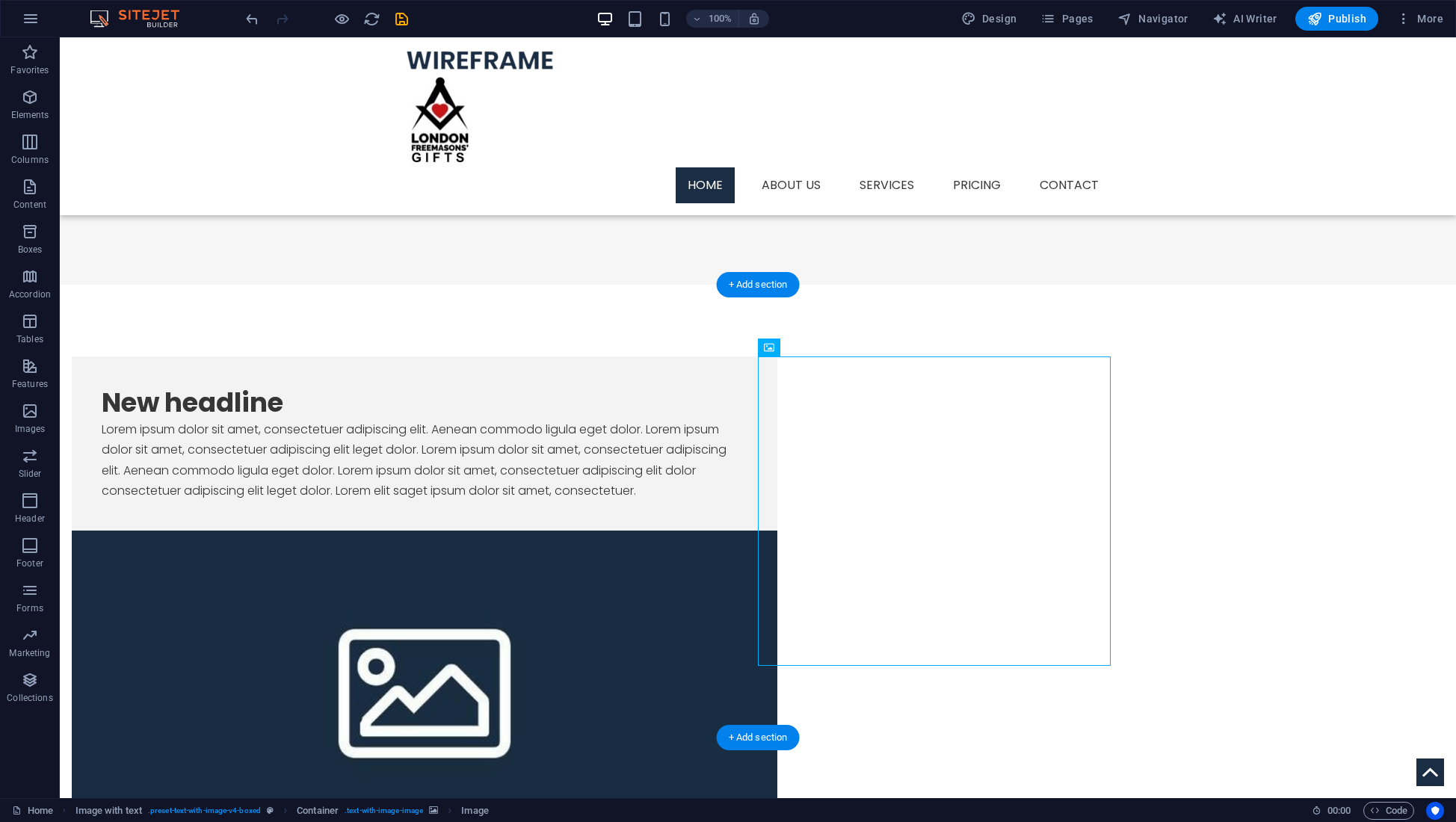
click at [483, 347] on icon at bounding box center [482, 347] width 8 height 16
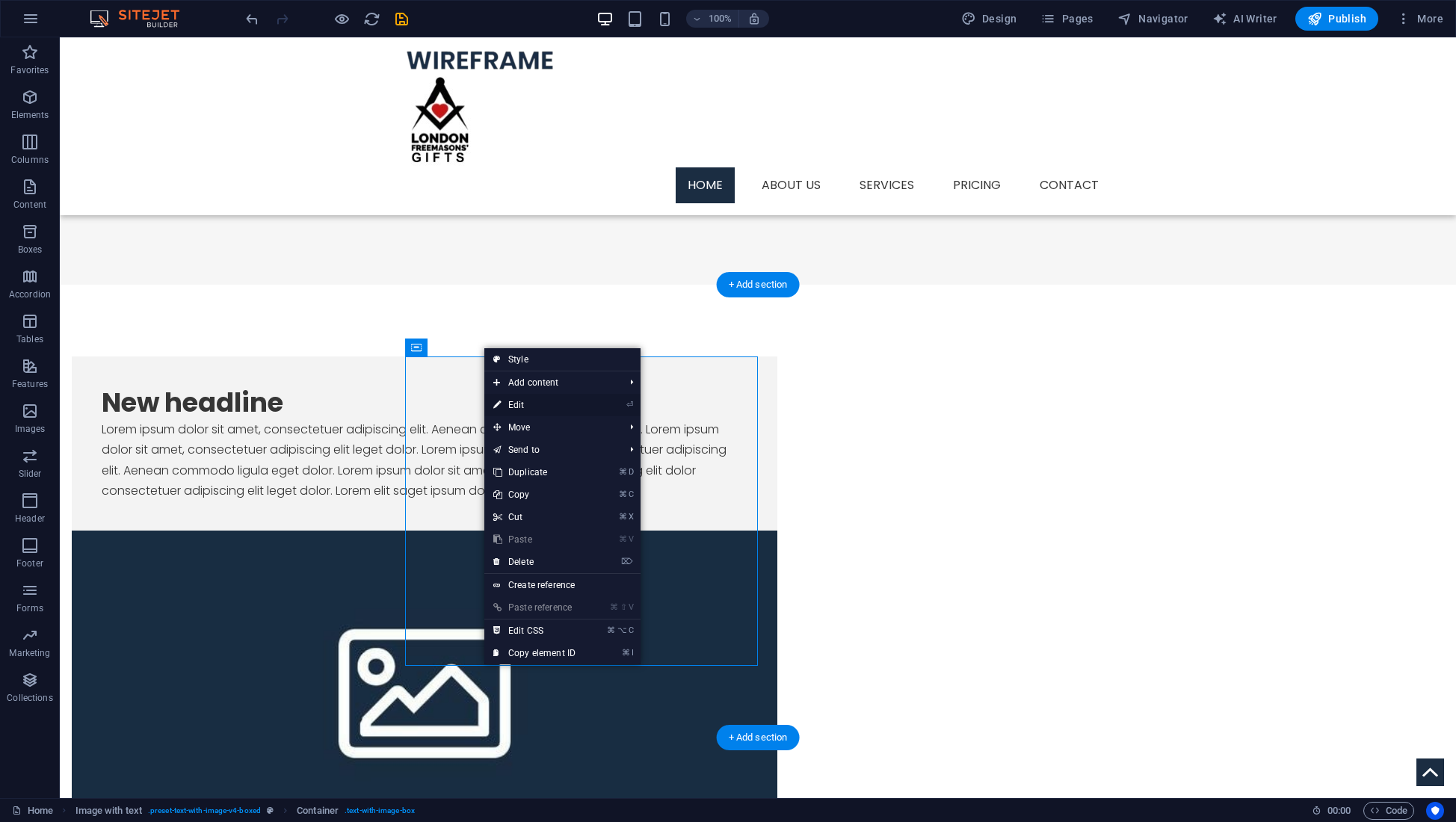
click at [520, 404] on link "⏎ Edit" at bounding box center [534, 404] width 100 height 22
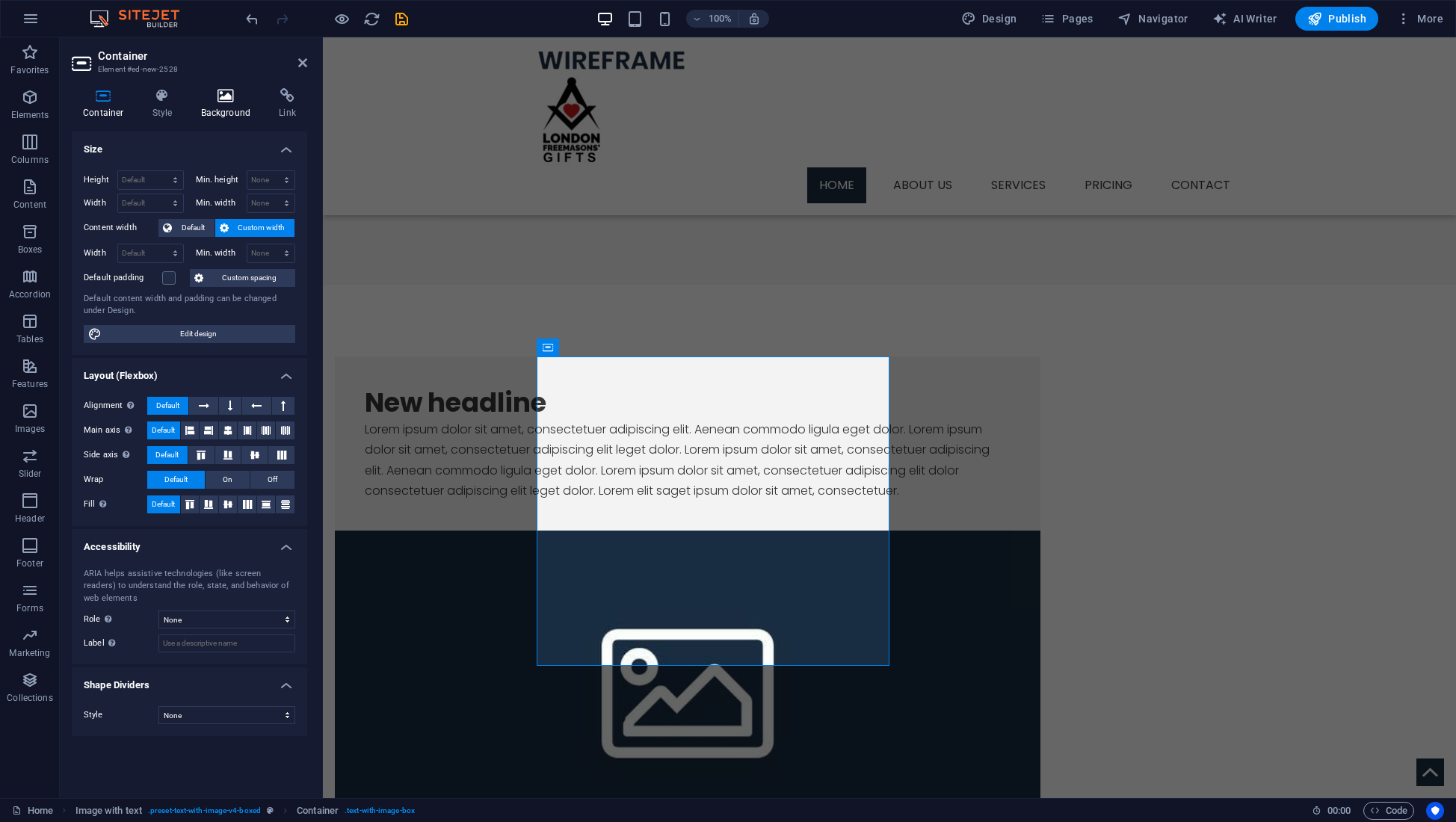
click at [225, 98] on icon at bounding box center [226, 95] width 73 height 15
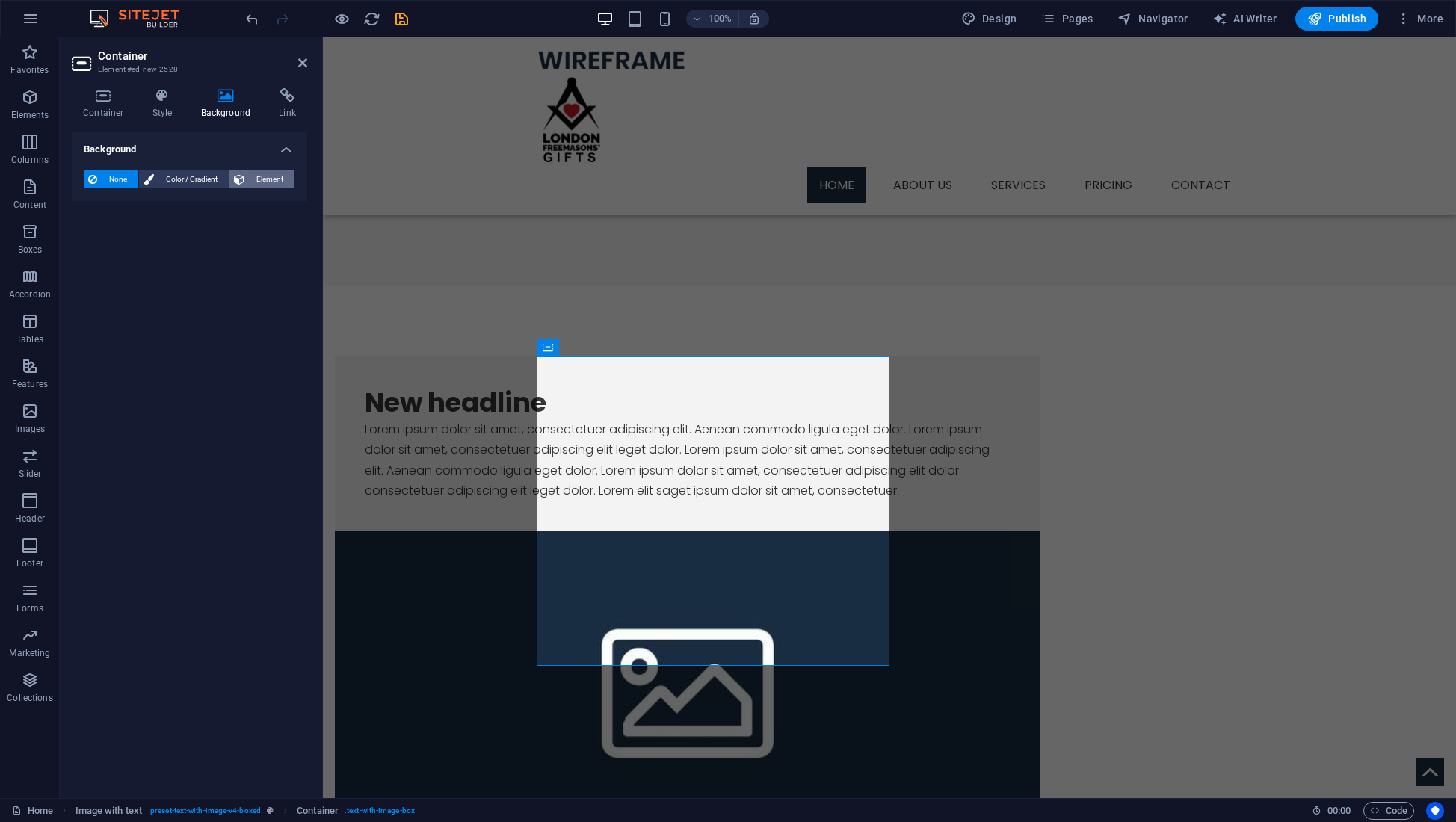
click at [261, 179] on span "Element" at bounding box center [269, 178] width 41 height 18
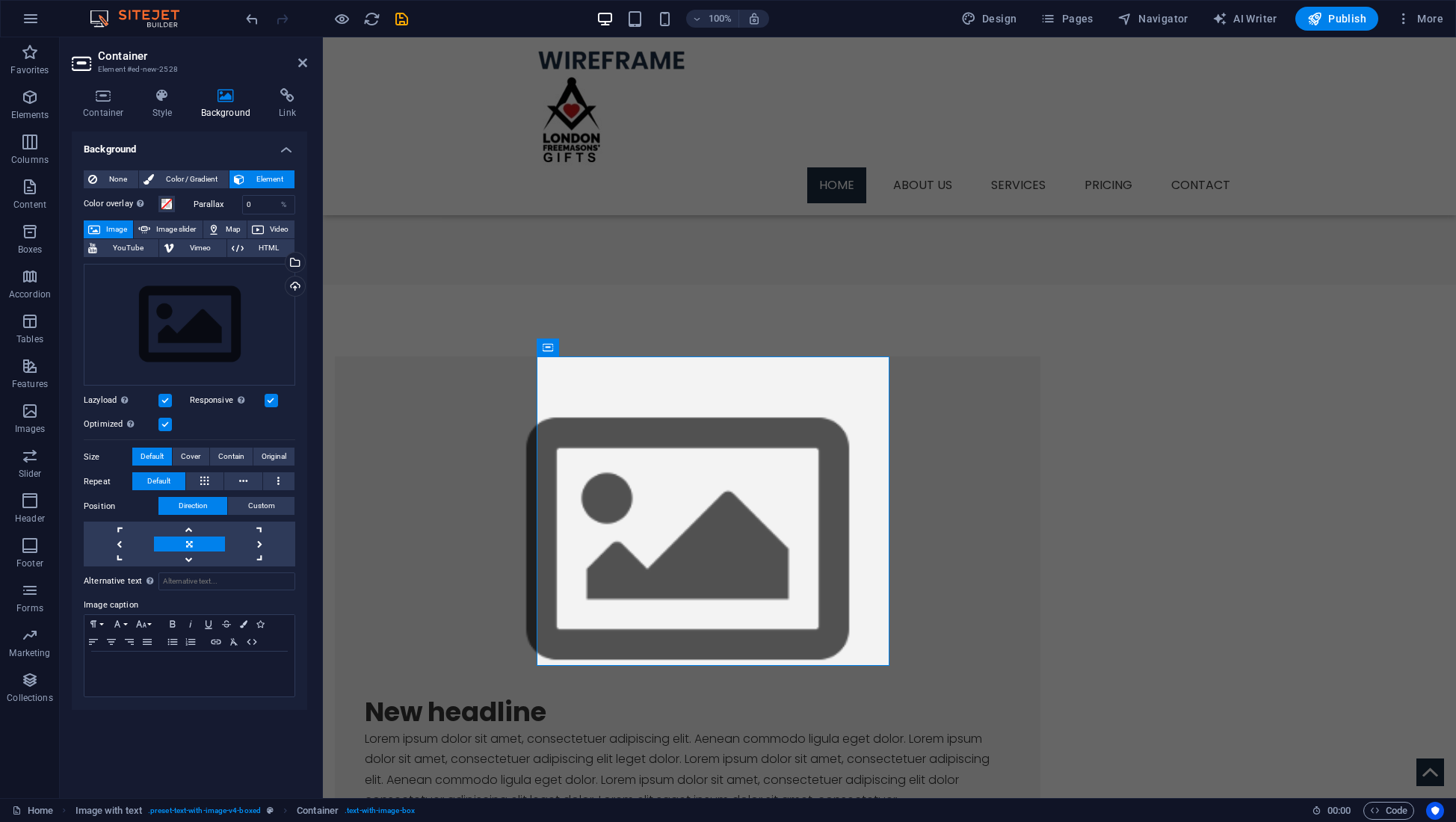
click at [260, 178] on span "Element" at bounding box center [269, 178] width 41 height 18
click at [114, 174] on span "None" at bounding box center [118, 178] width 32 height 18
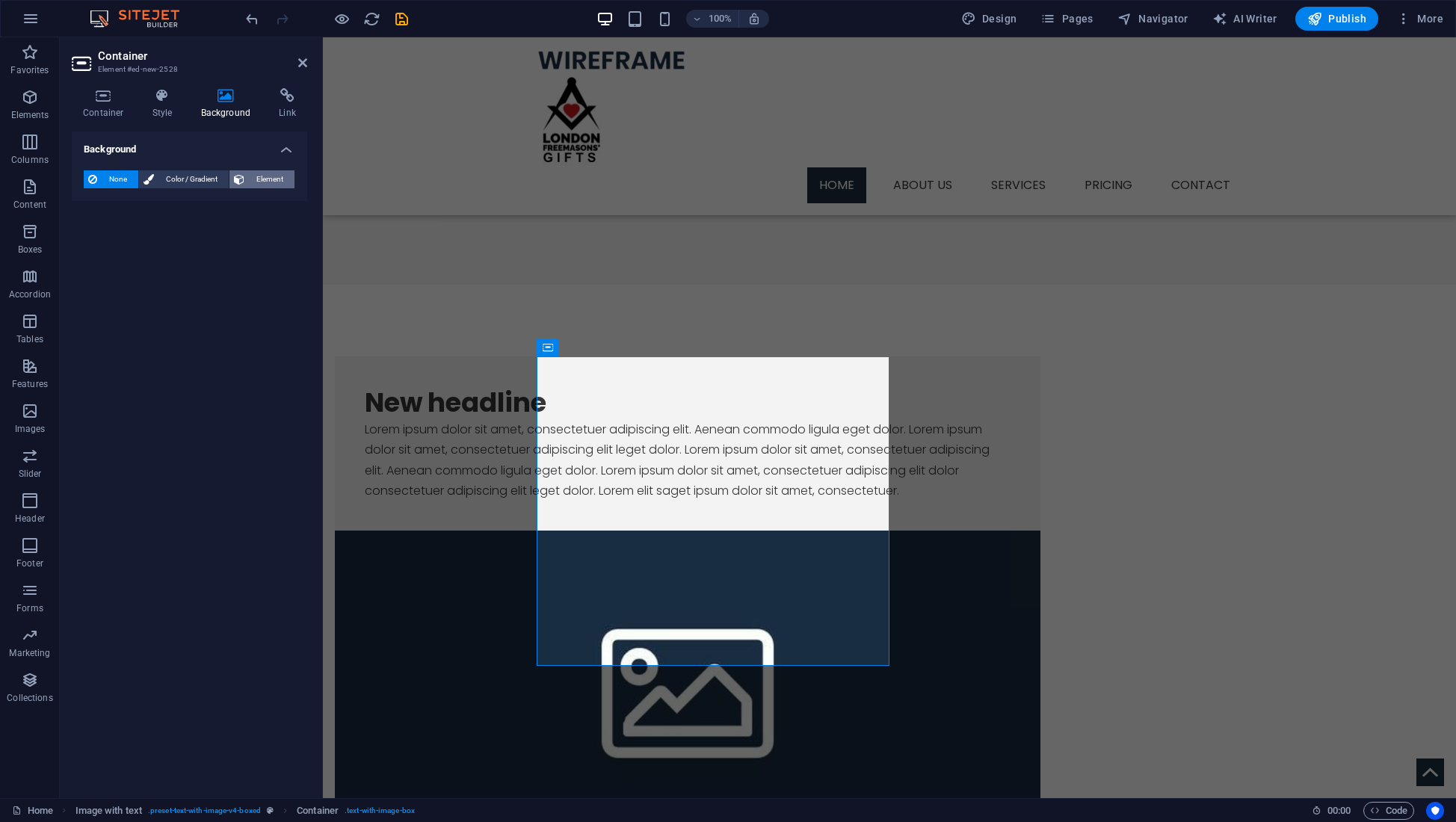
click at [267, 177] on span "Element" at bounding box center [269, 178] width 41 height 18
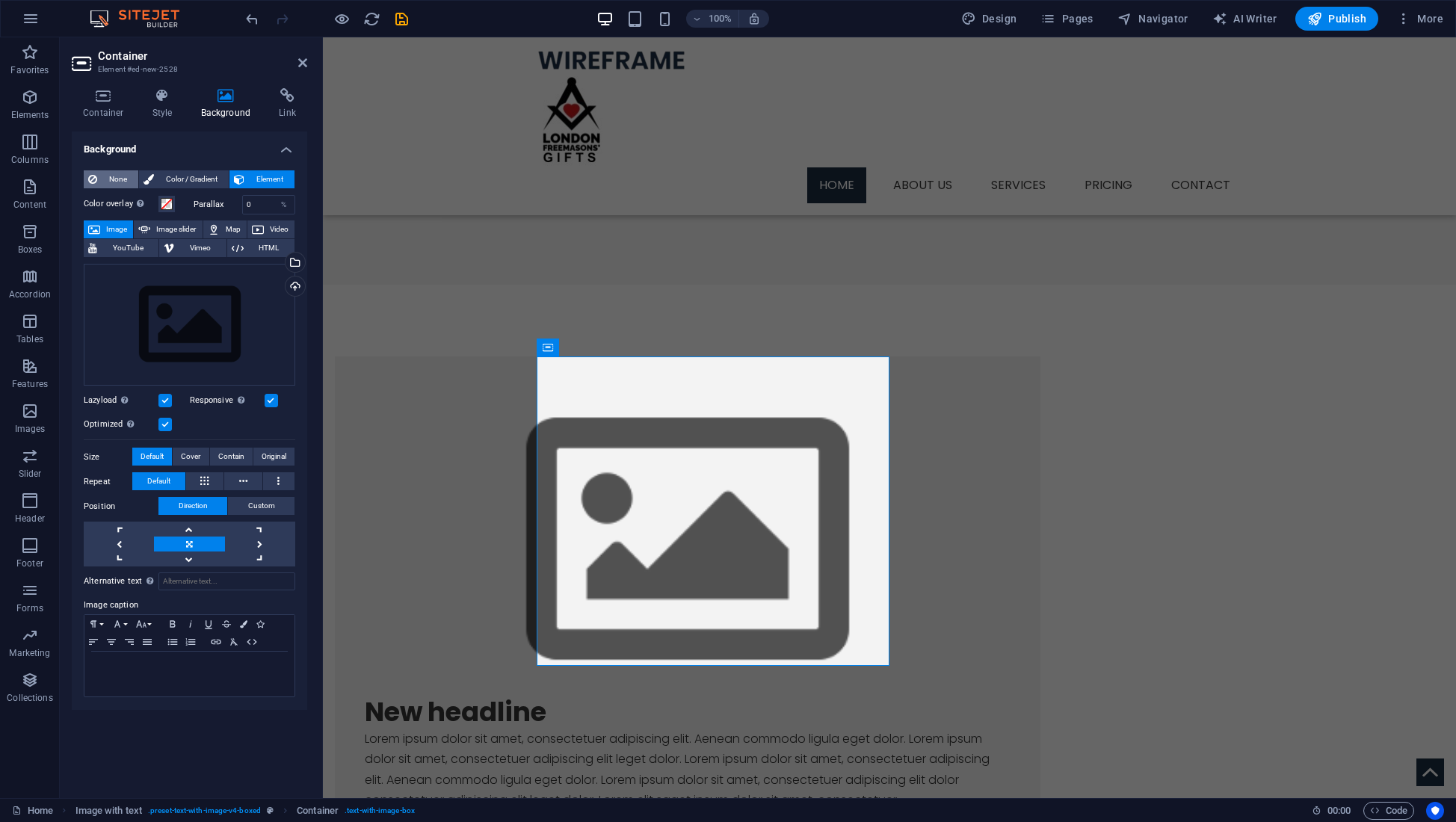
click at [107, 177] on span "None" at bounding box center [118, 178] width 32 height 18
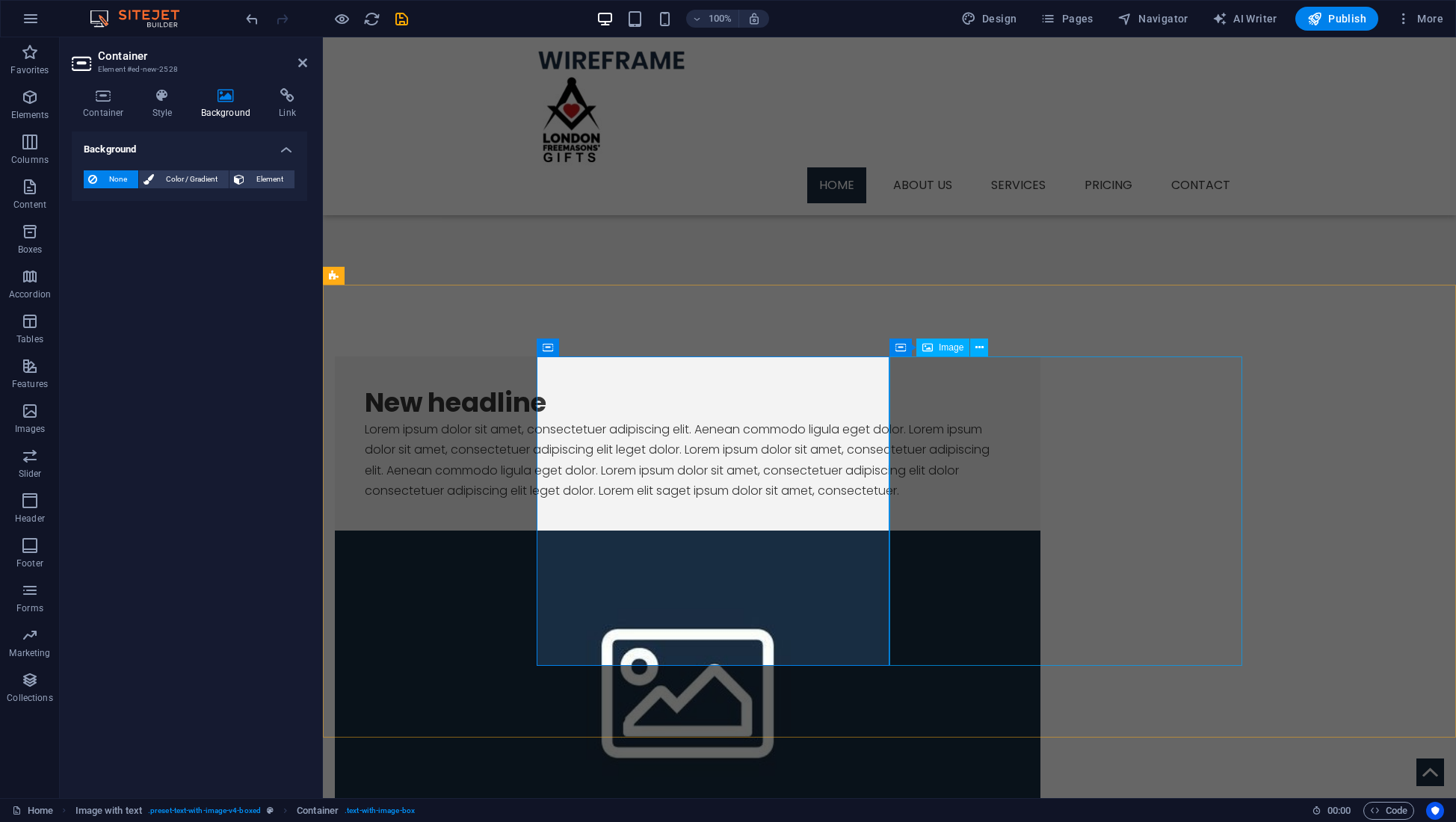
click at [943, 348] on span "Image" at bounding box center [950, 347] width 24 height 9
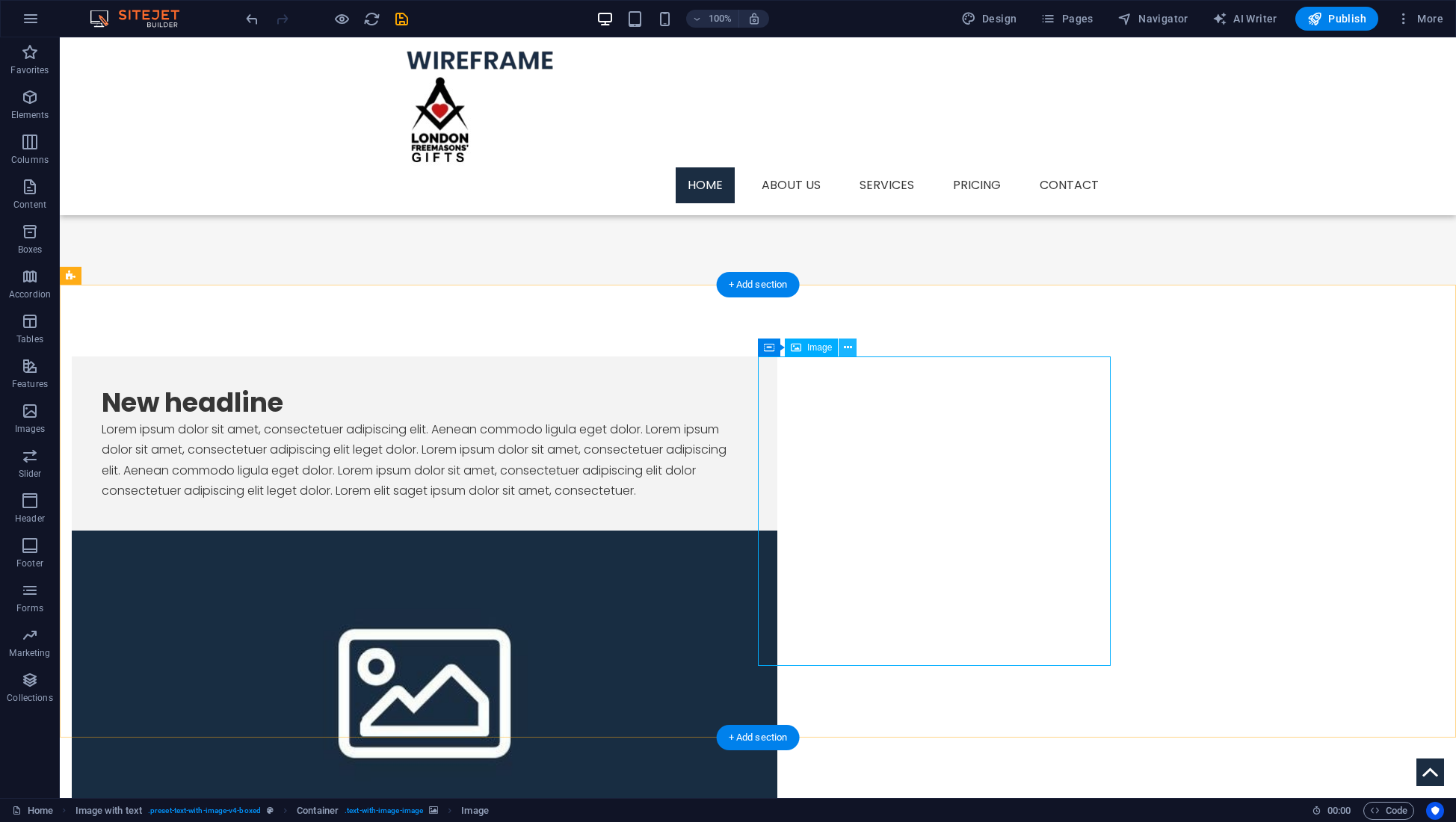
click at [849, 349] on icon at bounding box center [848, 347] width 8 height 16
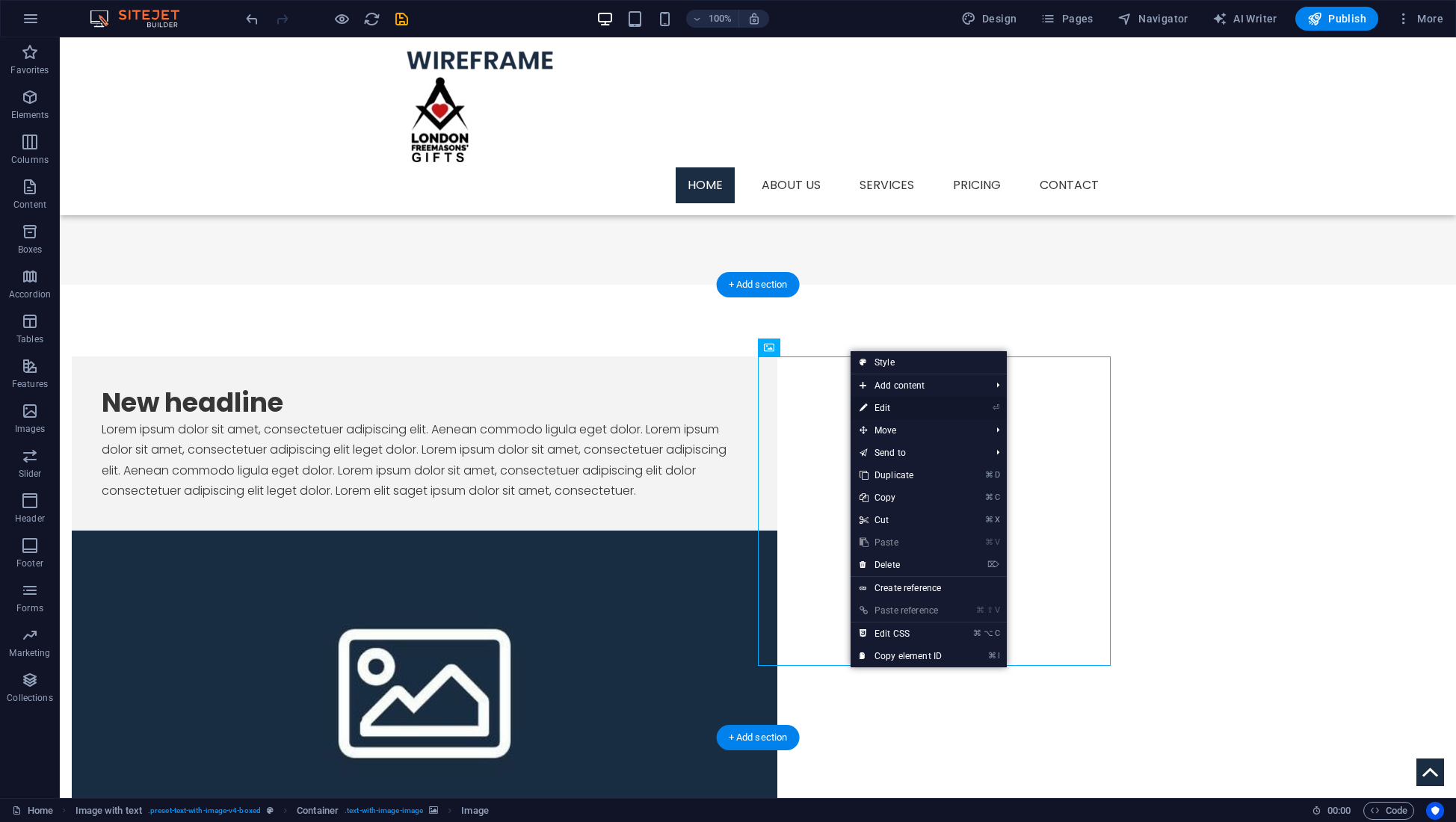
click at [882, 407] on link "⏎ Edit" at bounding box center [900, 408] width 100 height 22
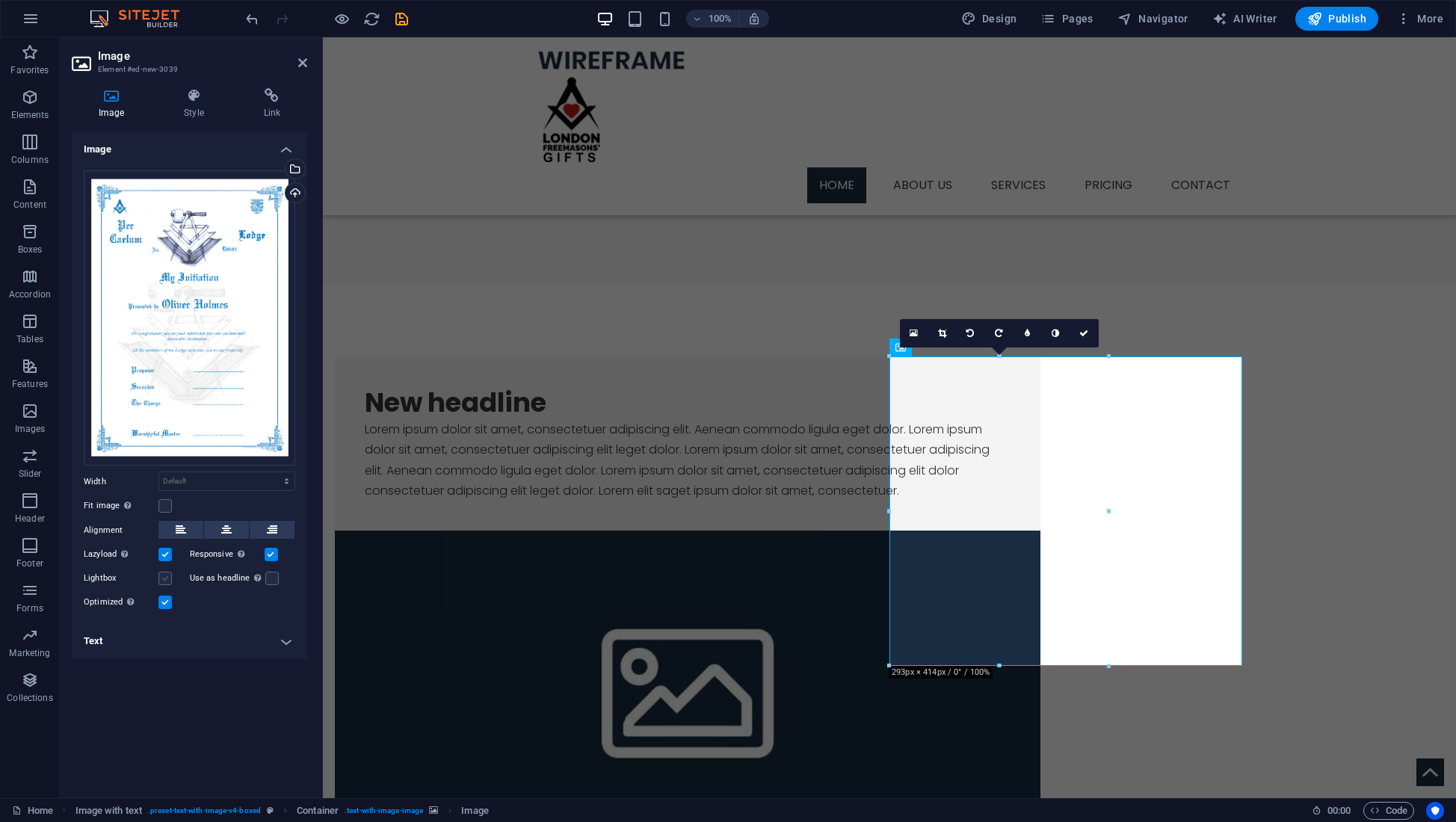
click at [165, 579] on label at bounding box center [165, 578] width 13 height 13
click at [0, 0] on input "Lightbox" at bounding box center [0, 0] width 0 height 0
click at [166, 577] on label at bounding box center [165, 578] width 13 height 13
click at [0, 0] on input "Lightbox" at bounding box center [0, 0] width 0 height 0
click at [193, 104] on h4 "Style" at bounding box center [196, 104] width 79 height 32
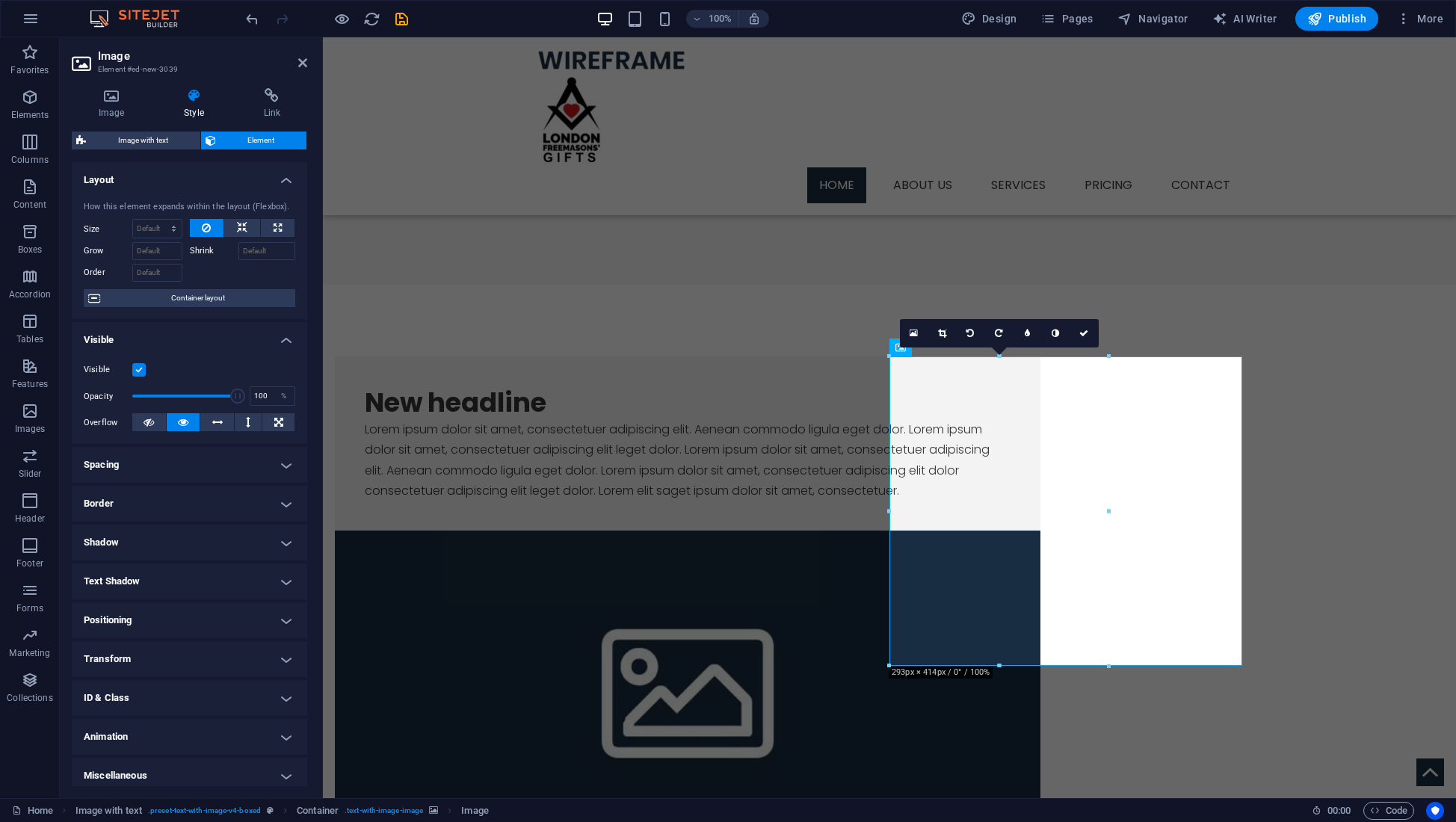
click at [137, 367] on label at bounding box center [139, 370] width 13 height 13
click at [0, 0] on input "Visible" at bounding box center [0, 0] width 0 height 0
click at [137, 367] on label at bounding box center [139, 370] width 13 height 13
click at [0, 0] on input "Visible" at bounding box center [0, 0] width 0 height 0
click at [192, 503] on h4 "Border" at bounding box center [190, 503] width 236 height 35
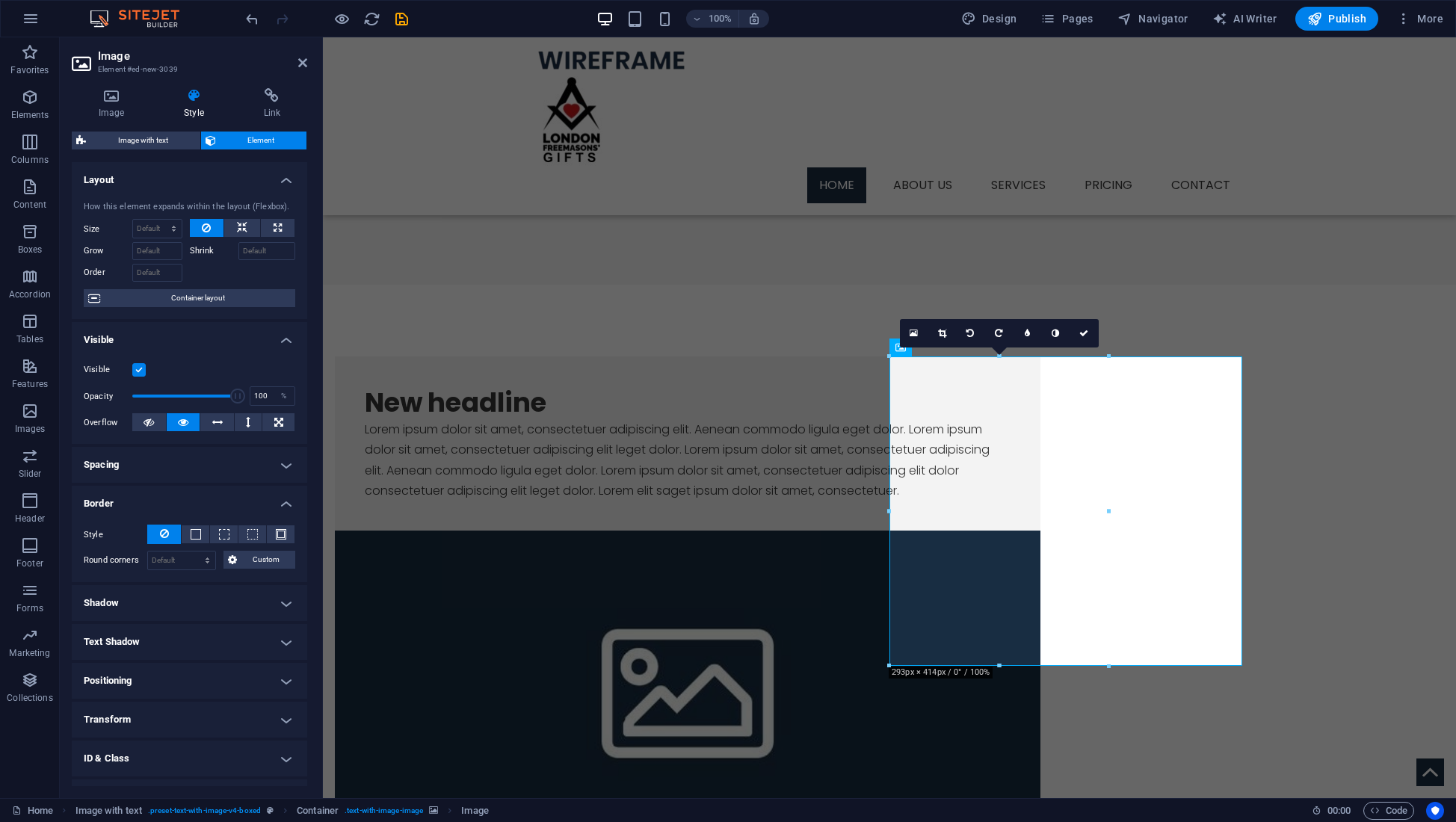
click at [221, 498] on h4 "Border" at bounding box center [190, 499] width 236 height 27
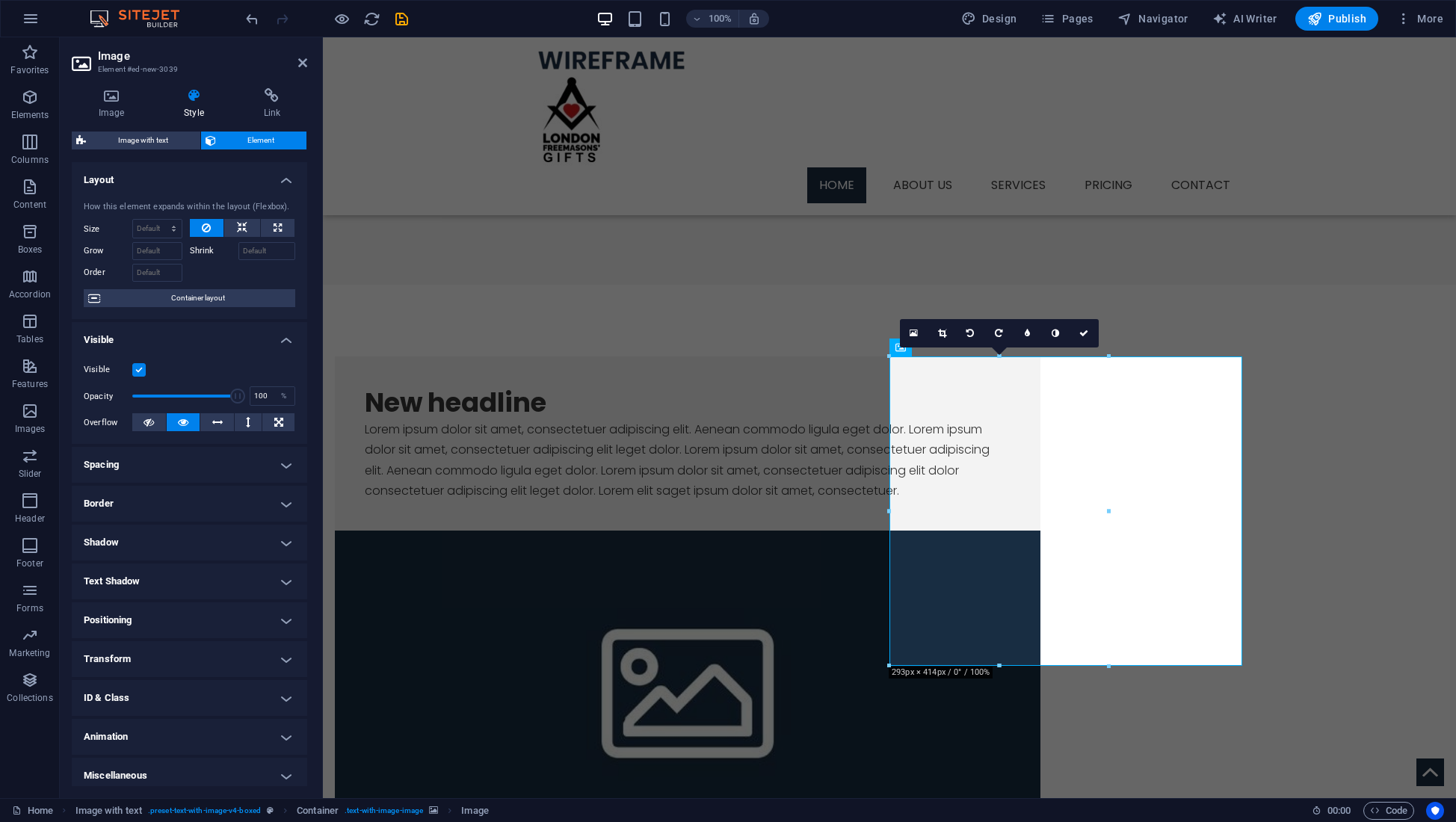
click at [193, 543] on h4 "Shadow" at bounding box center [190, 542] width 236 height 35
click at [163, 570] on span "None" at bounding box center [162, 572] width 18 height 18
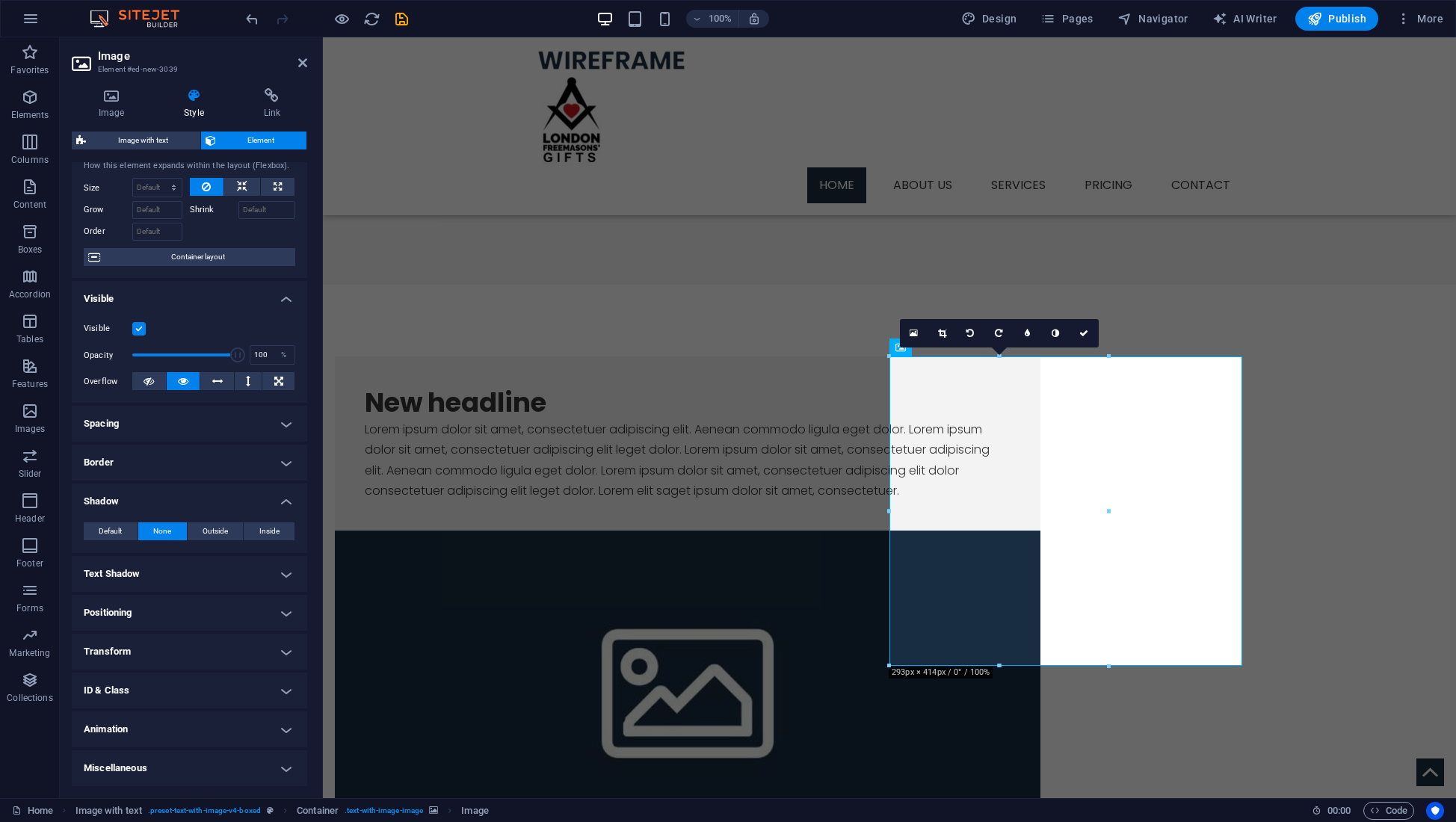
scroll to position [40, 0]
click at [152, 610] on h4 "Positioning" at bounding box center [190, 613] width 236 height 35
click at [170, 640] on span "Relative" at bounding box center [169, 643] width 24 height 18
click at [136, 641] on span "Static" at bounding box center [135, 643] width 18 height 18
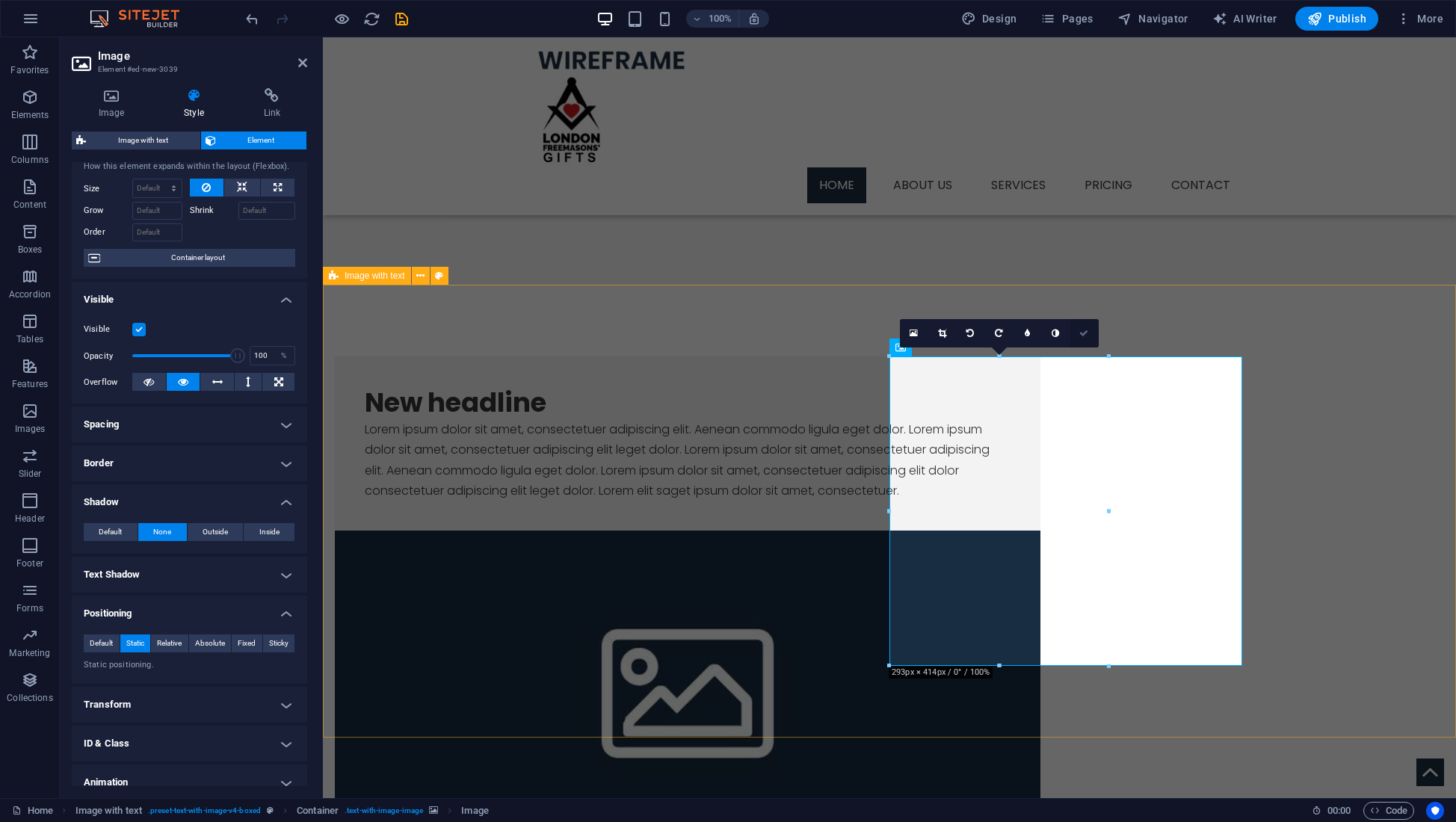
click at [1083, 332] on icon at bounding box center [1084, 333] width 9 height 9
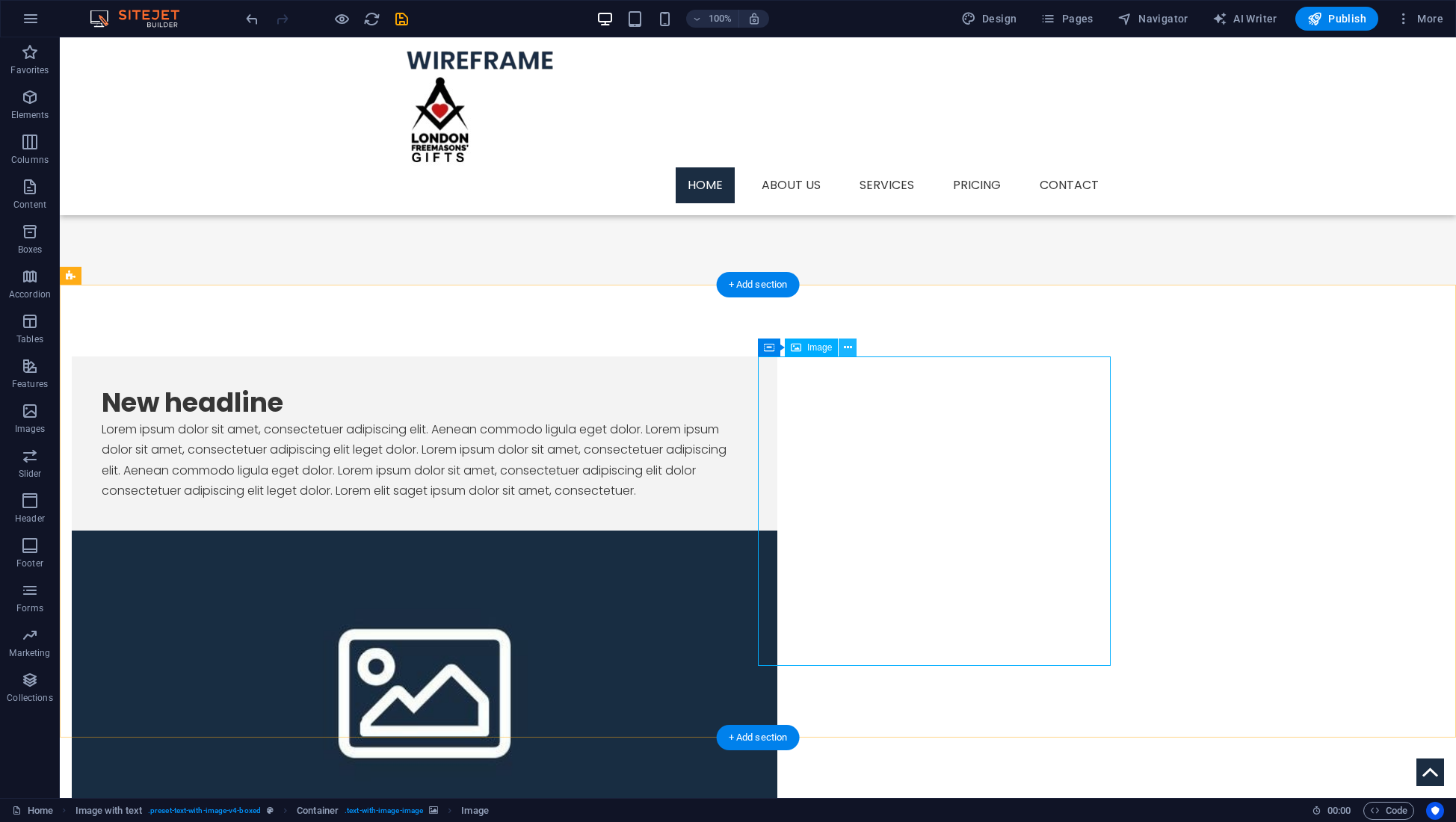
click at [849, 347] on icon at bounding box center [848, 347] width 8 height 16
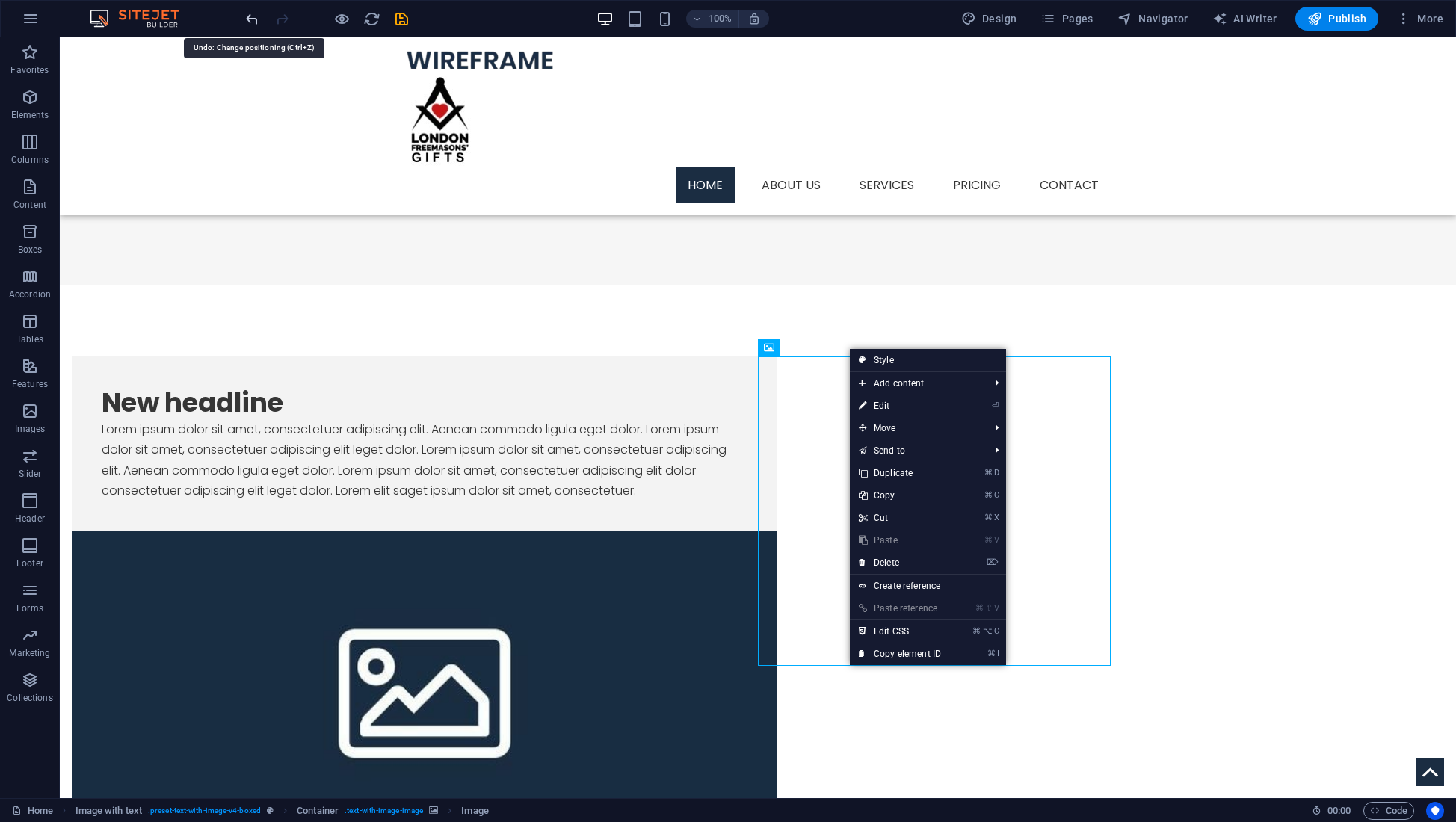
click at [252, 21] on icon "undo" at bounding box center [252, 19] width 17 height 17
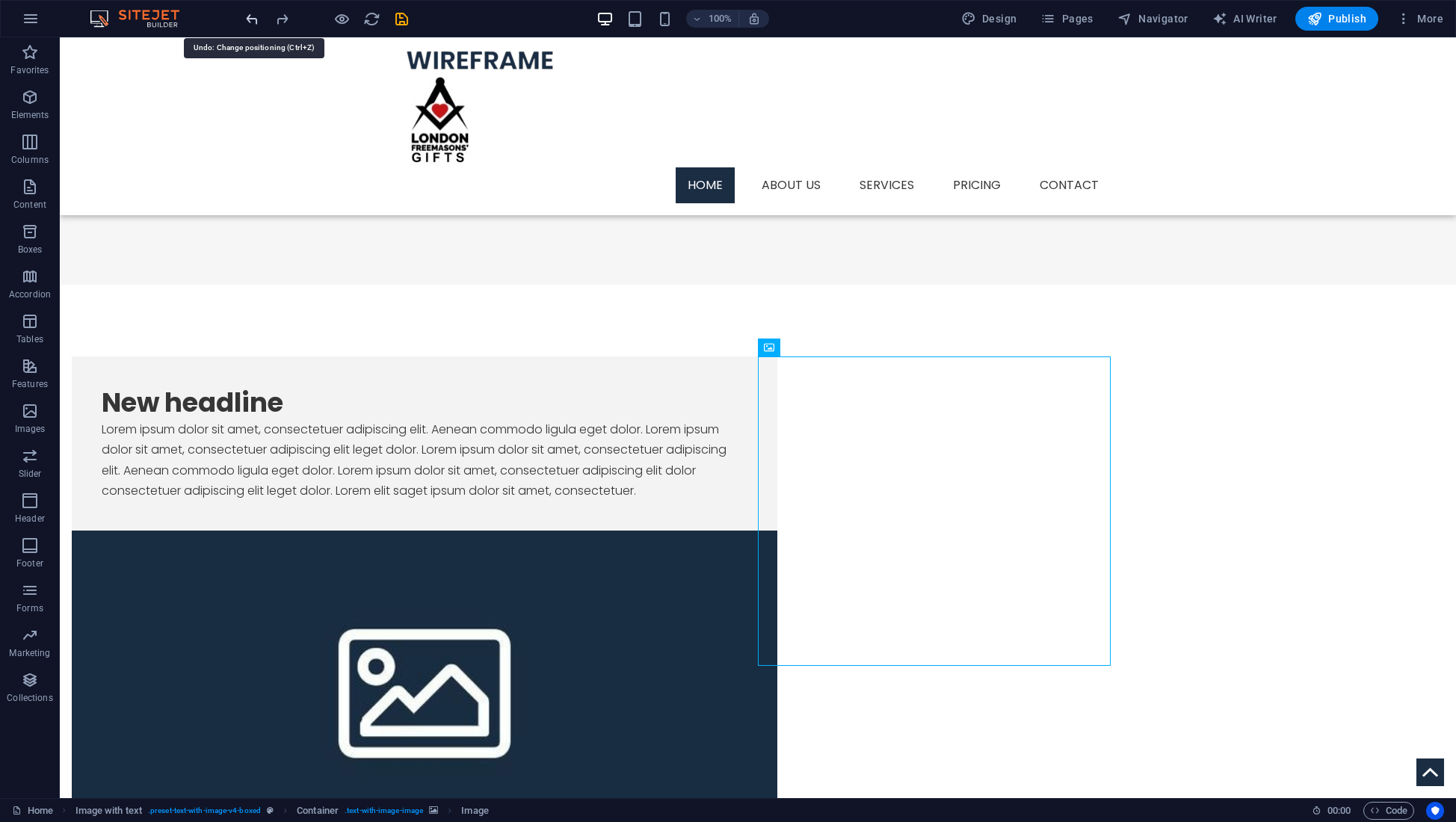
click at [252, 21] on icon "undo" at bounding box center [252, 19] width 17 height 17
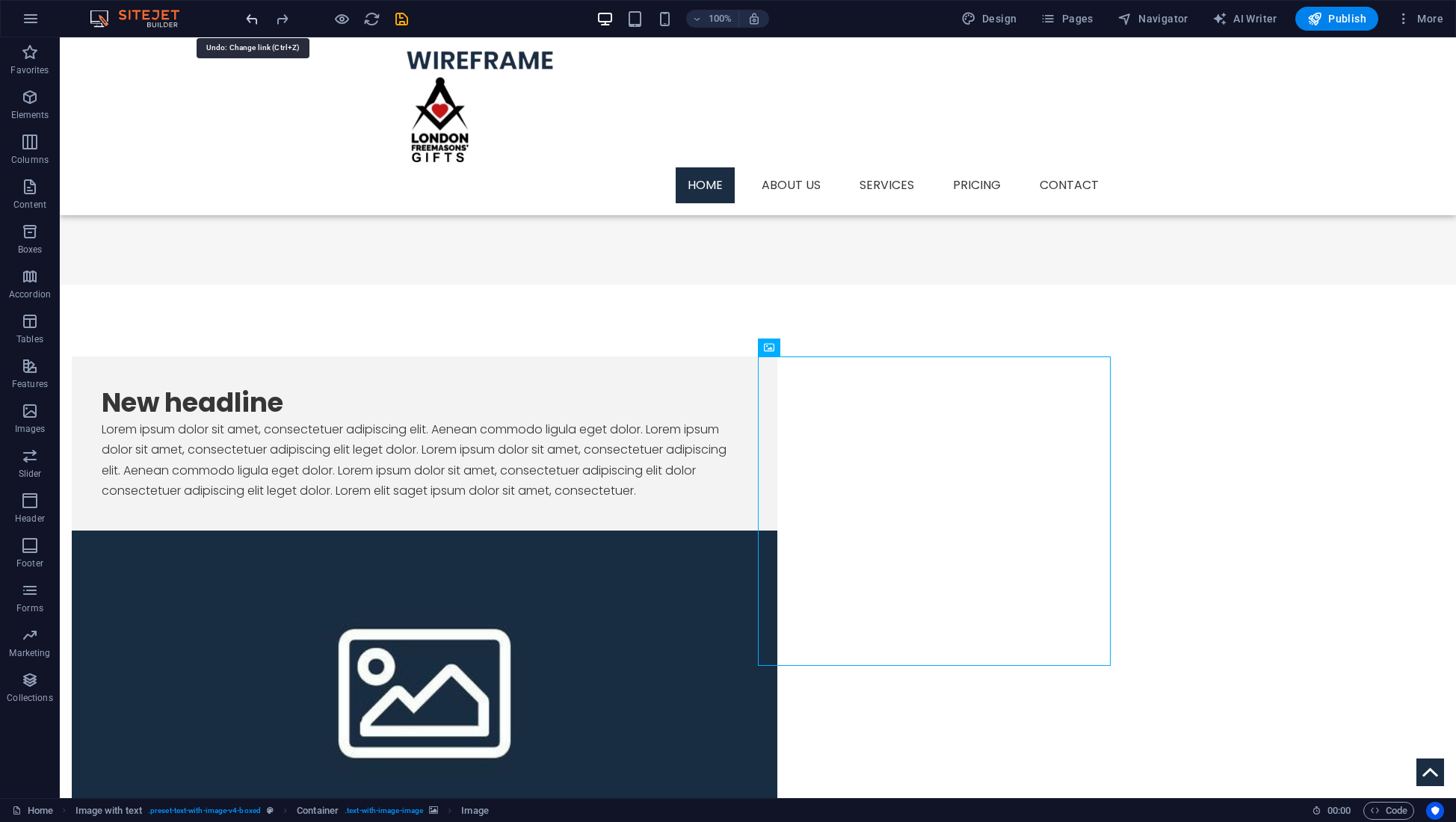
click at [250, 22] on icon "undo" at bounding box center [252, 19] width 17 height 17
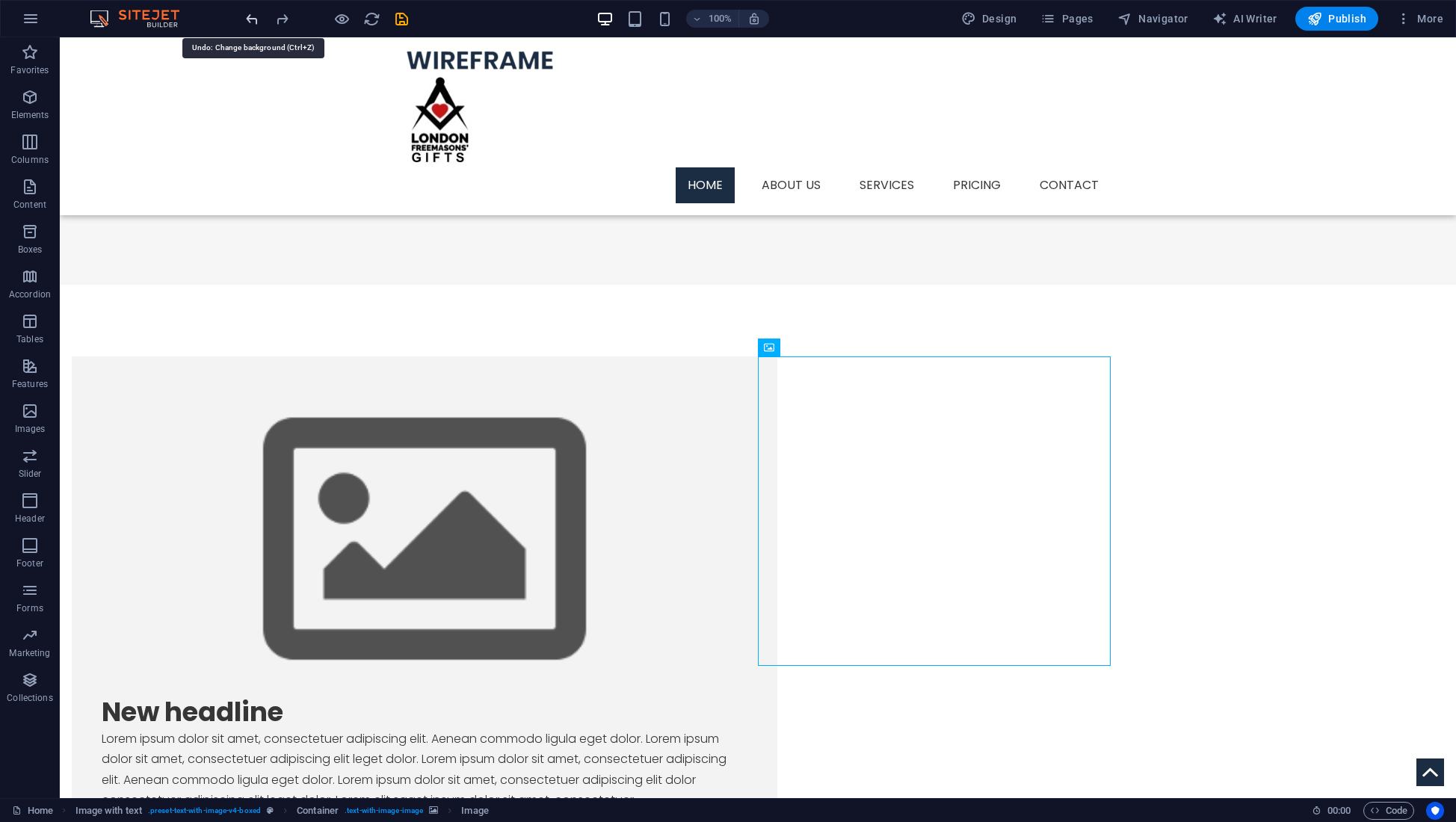
click at [250, 22] on icon "undo" at bounding box center [252, 19] width 17 height 17
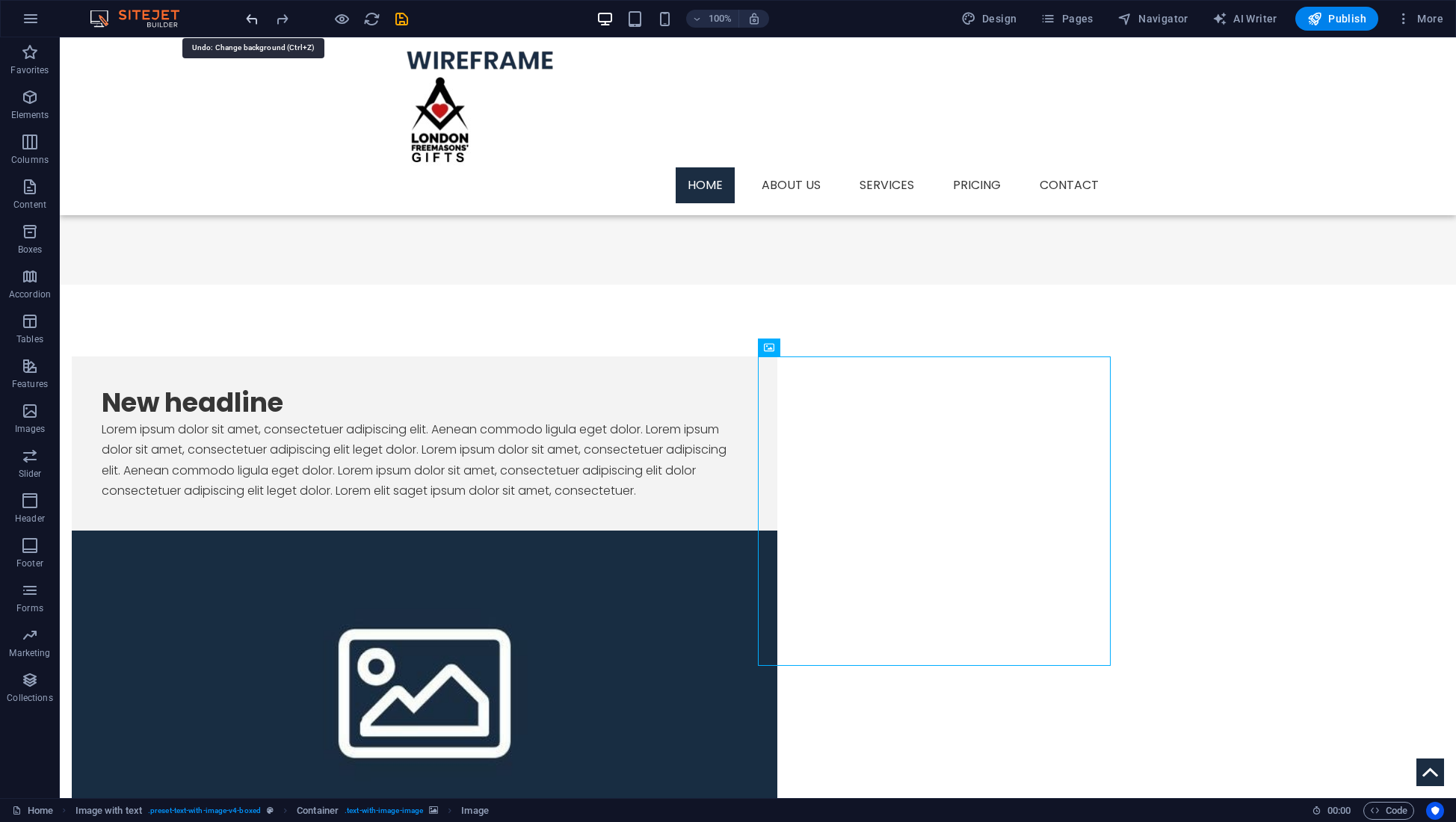
click at [250, 22] on icon "undo" at bounding box center [252, 19] width 17 height 17
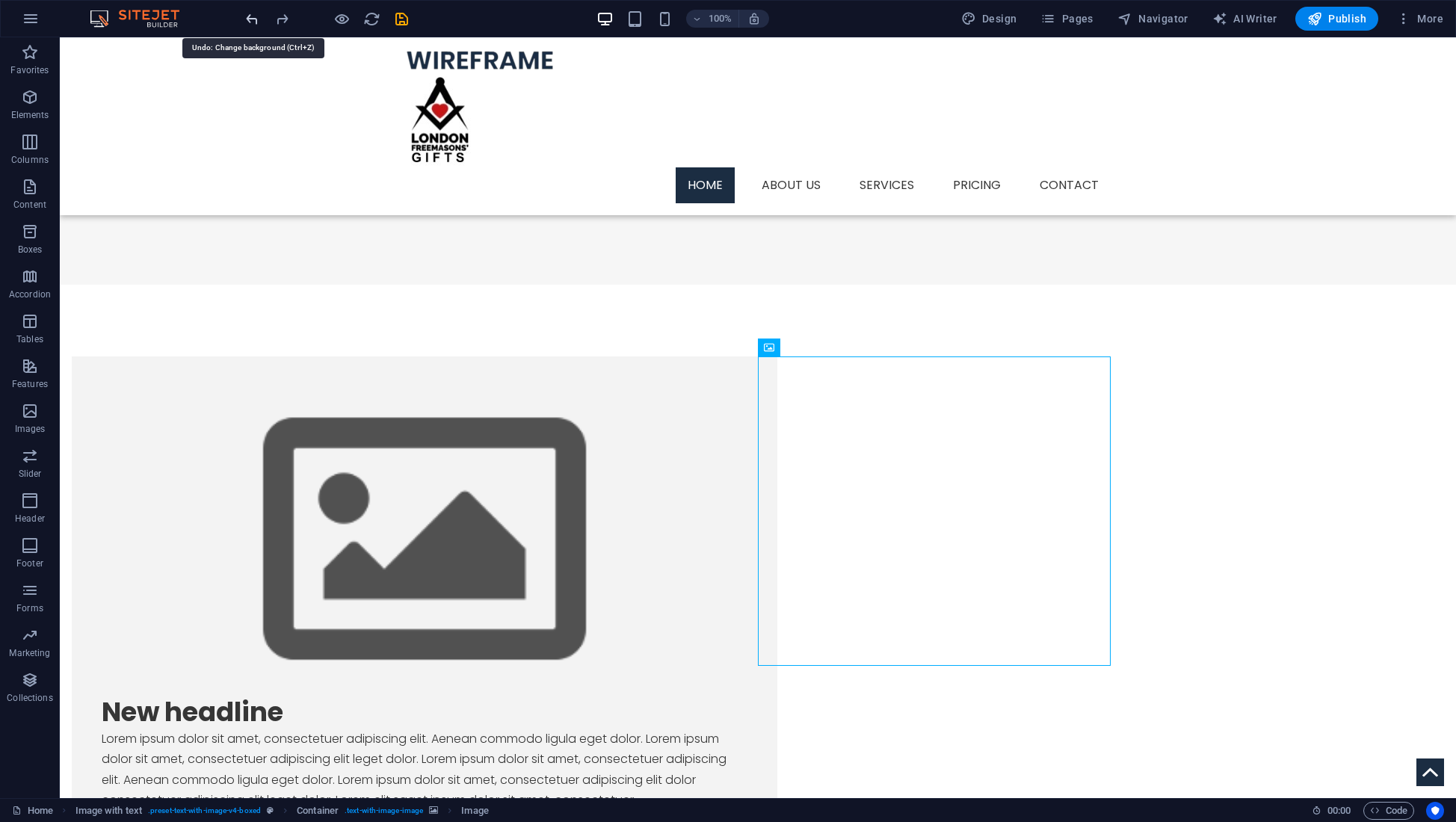
click at [250, 22] on icon "undo" at bounding box center [252, 19] width 17 height 17
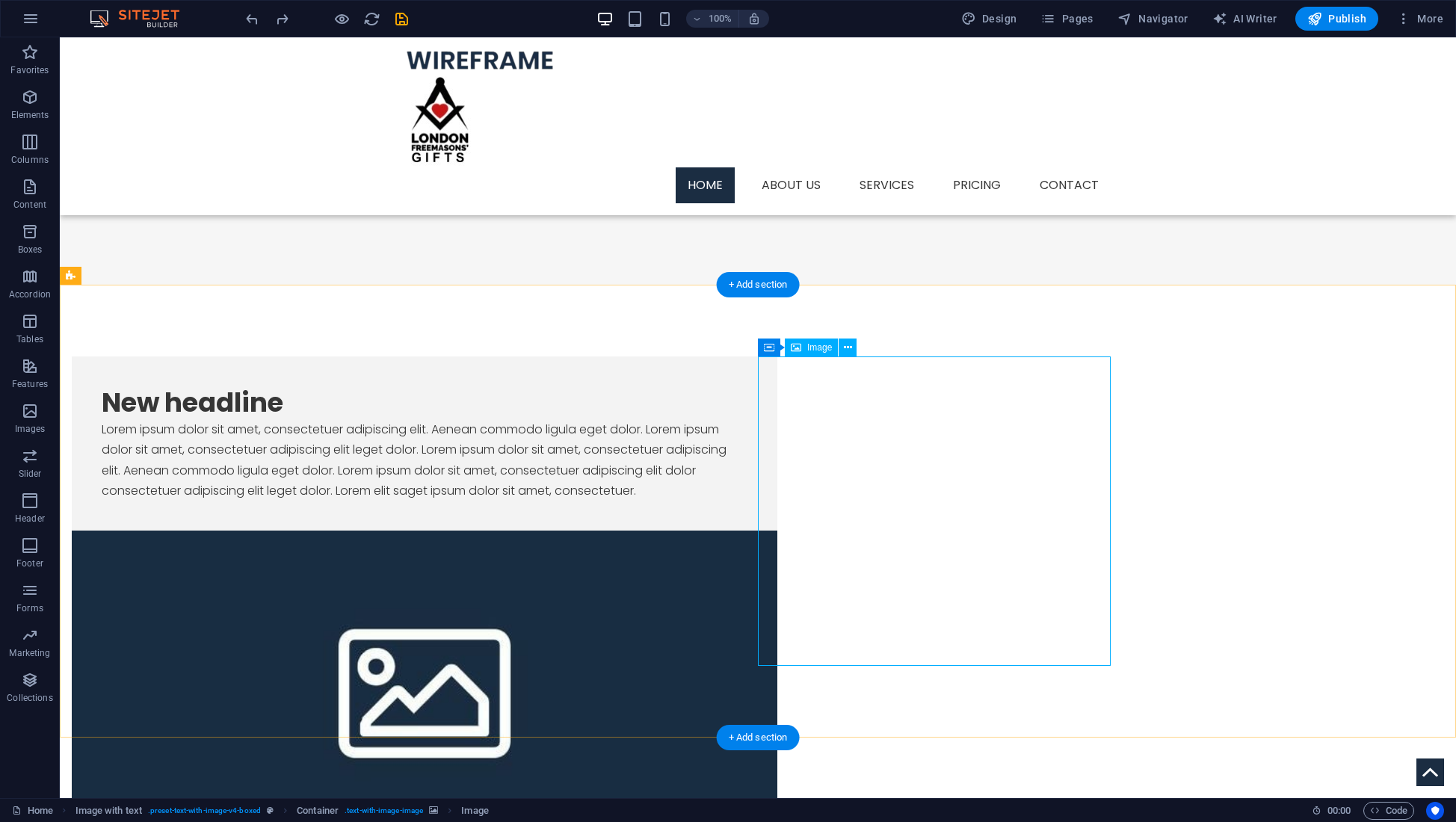
click at [852, 348] on button at bounding box center [847, 347] width 18 height 18
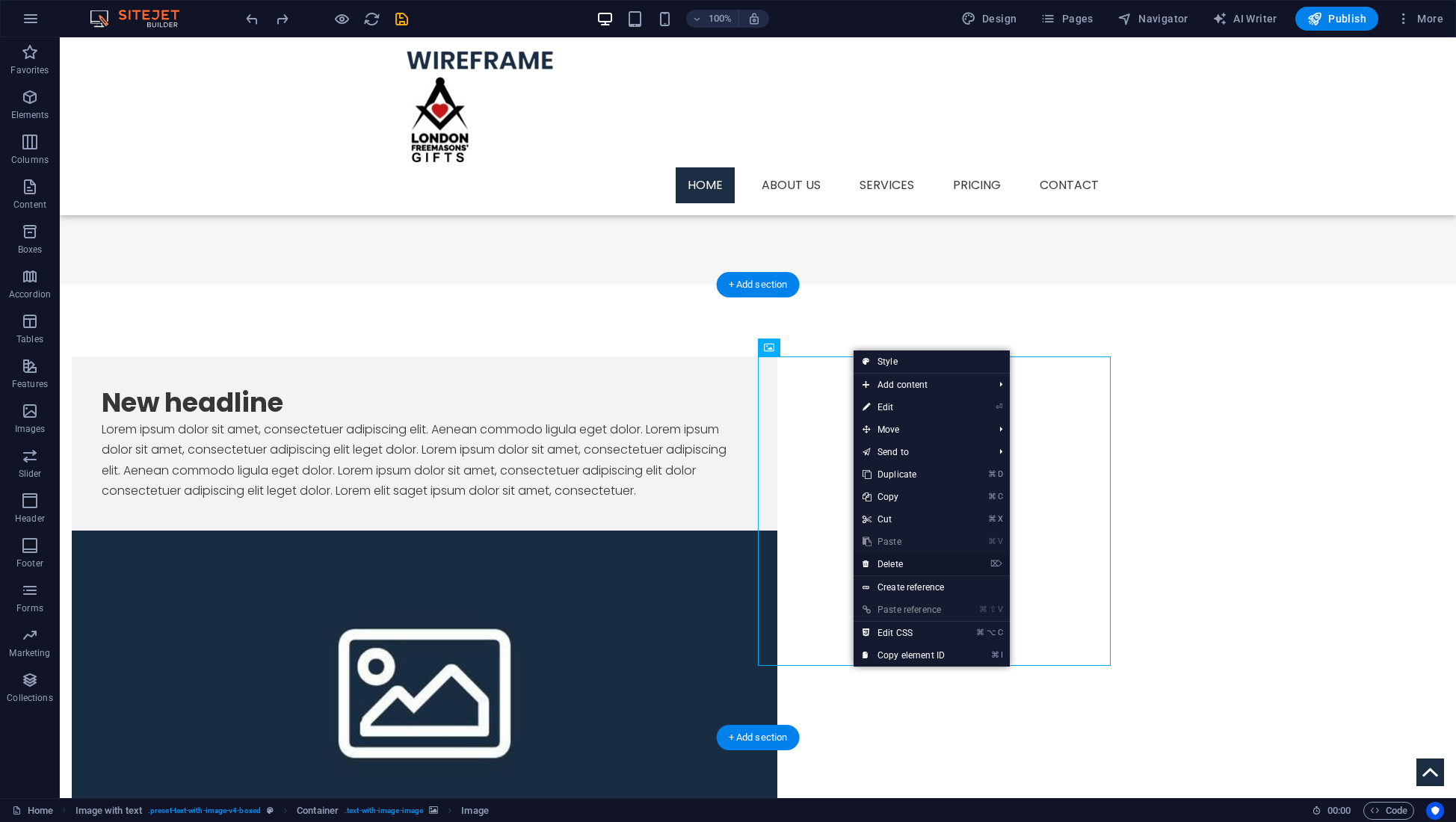
click at [887, 566] on link "⌦ Delete" at bounding box center [903, 564] width 100 height 22
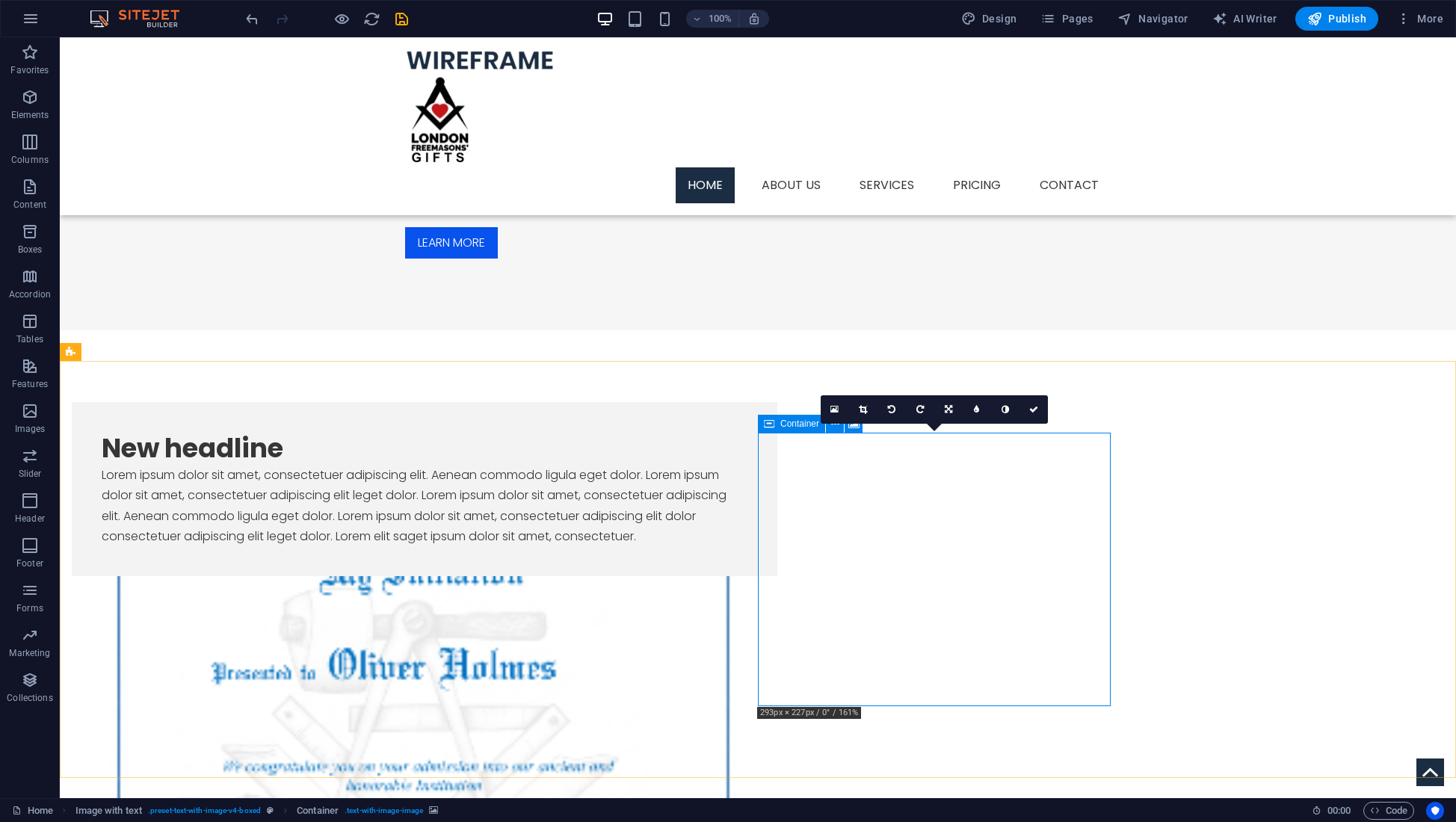
scroll to position [642, 0]
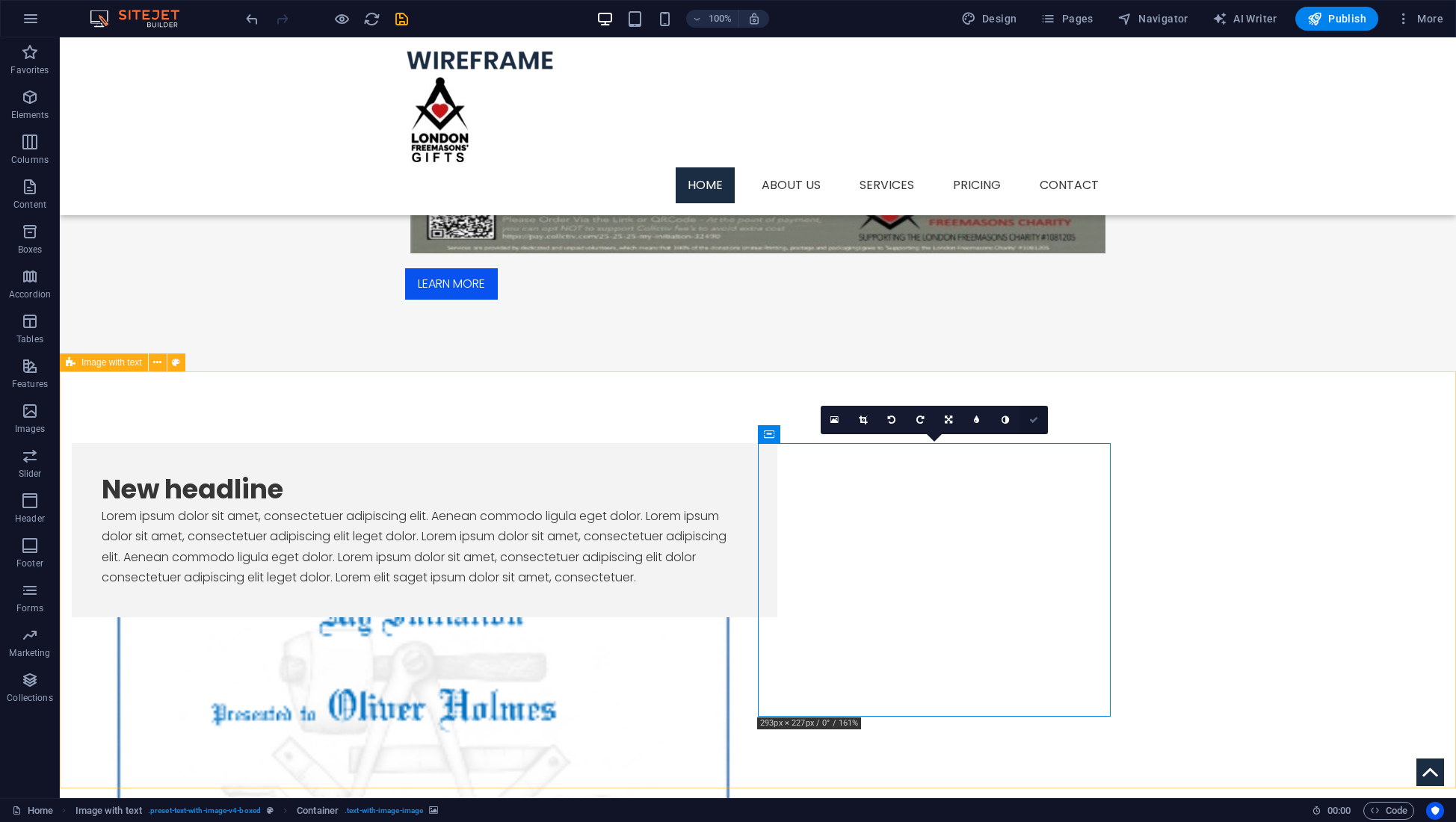
click at [1030, 419] on icon at bounding box center [1034, 420] width 9 height 9
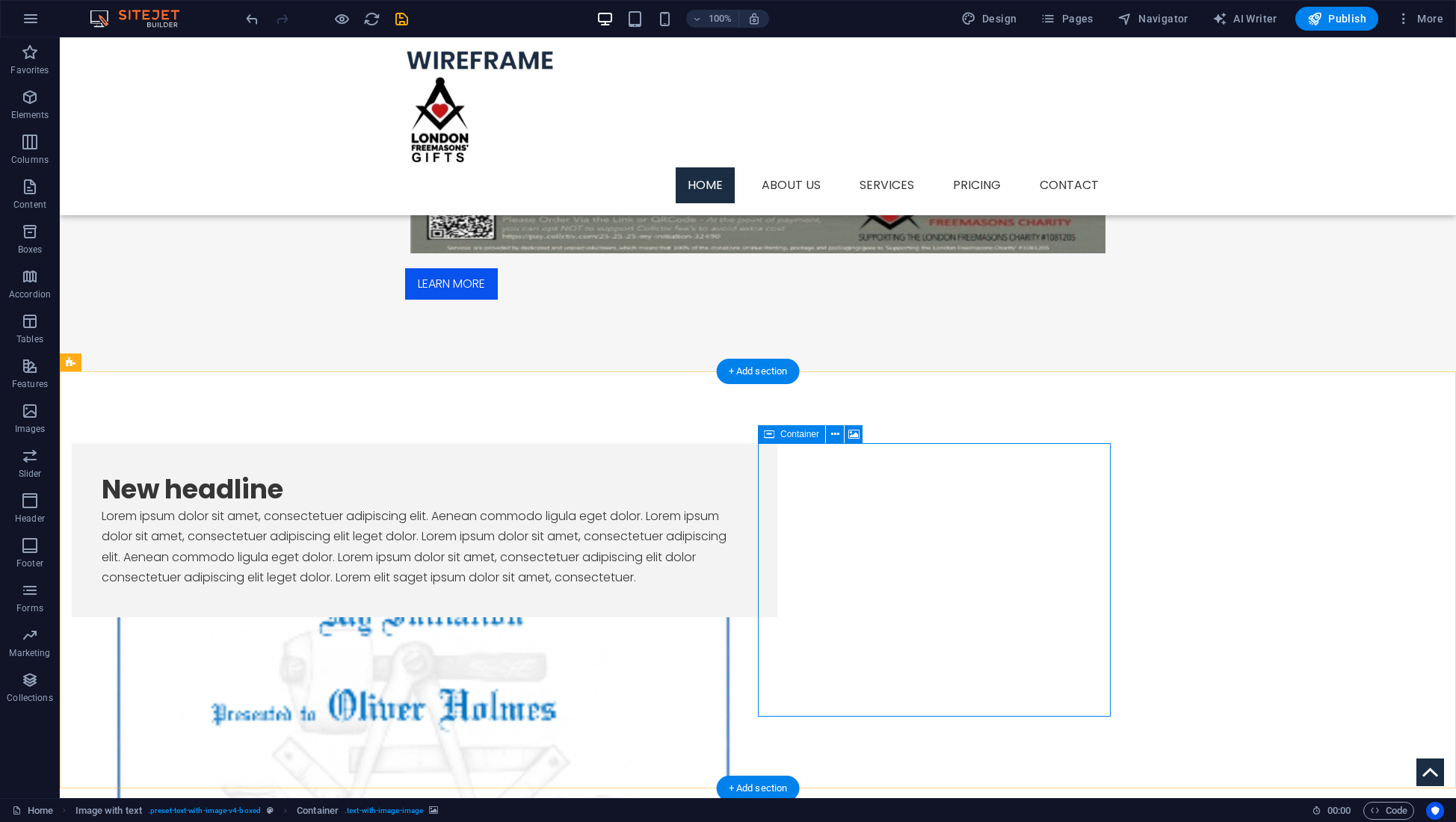
click at [401, 17] on icon "save" at bounding box center [402, 19] width 17 height 17
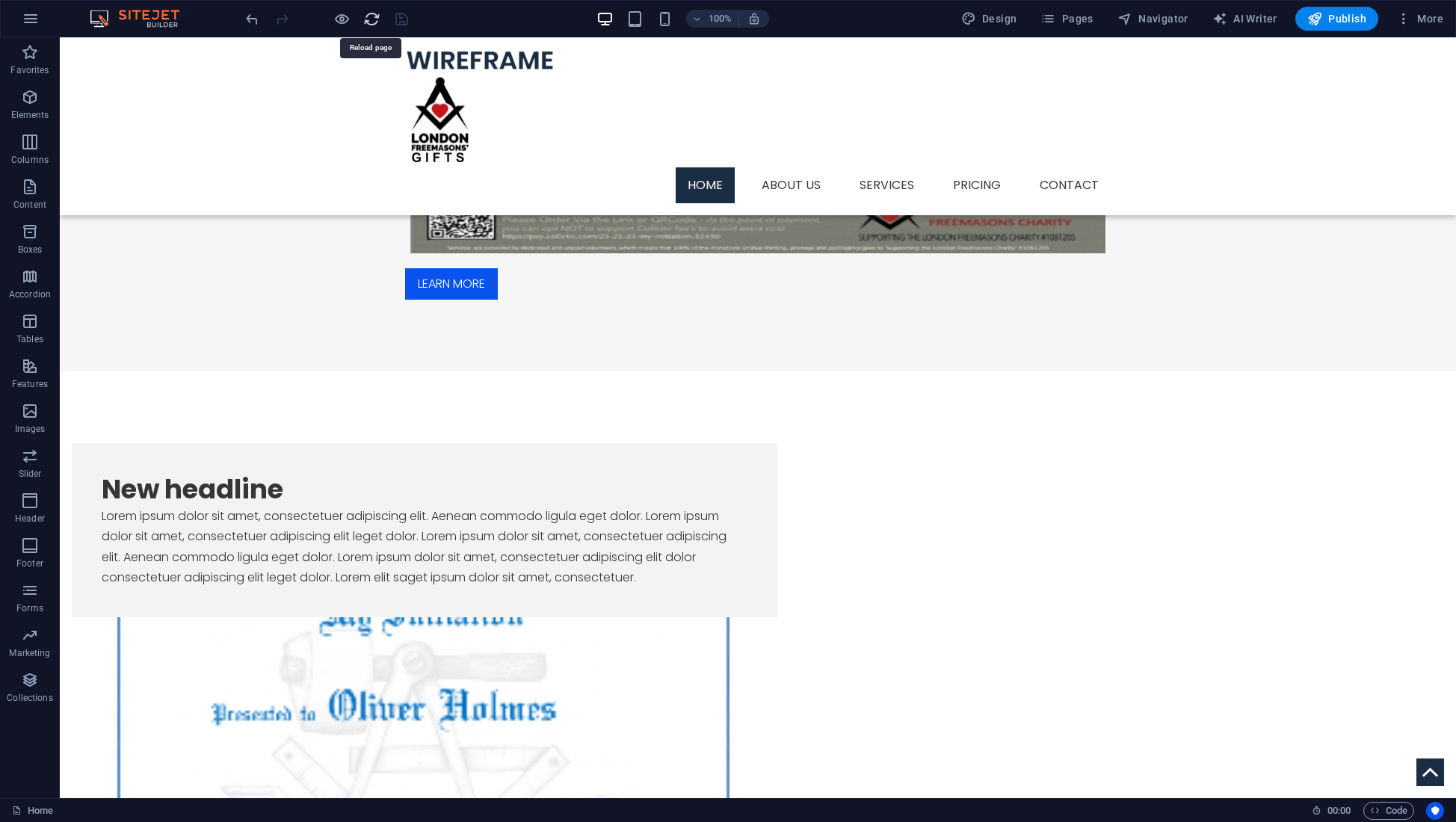
click at [374, 21] on icon "reload" at bounding box center [372, 19] width 17 height 17
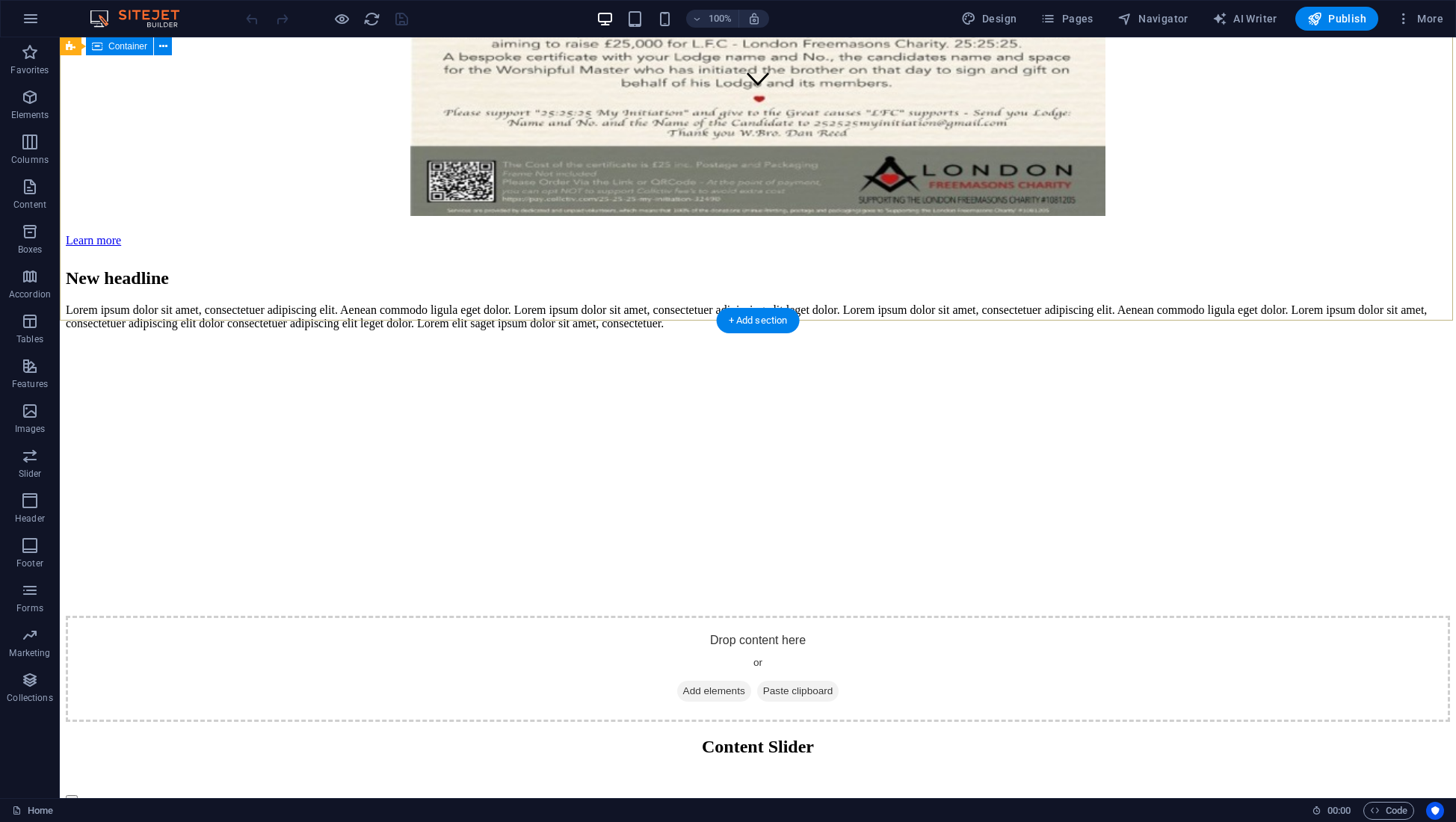
scroll to position [698, 0]
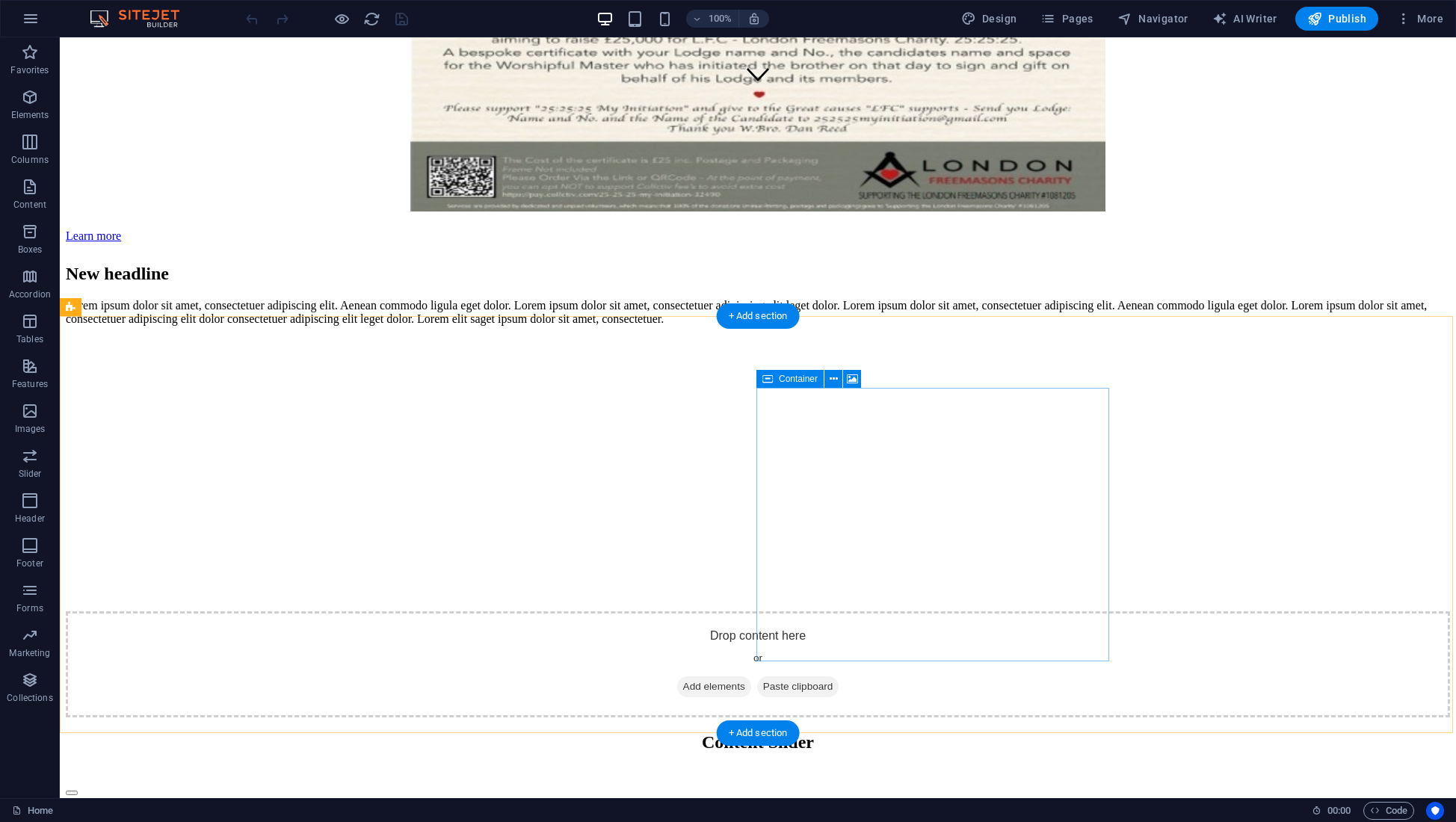
click at [823, 611] on div "Drop content here or Add elements Paste clipboard" at bounding box center [757, 664] width 1384 height 106
click at [850, 378] on icon at bounding box center [852, 378] width 11 height 16
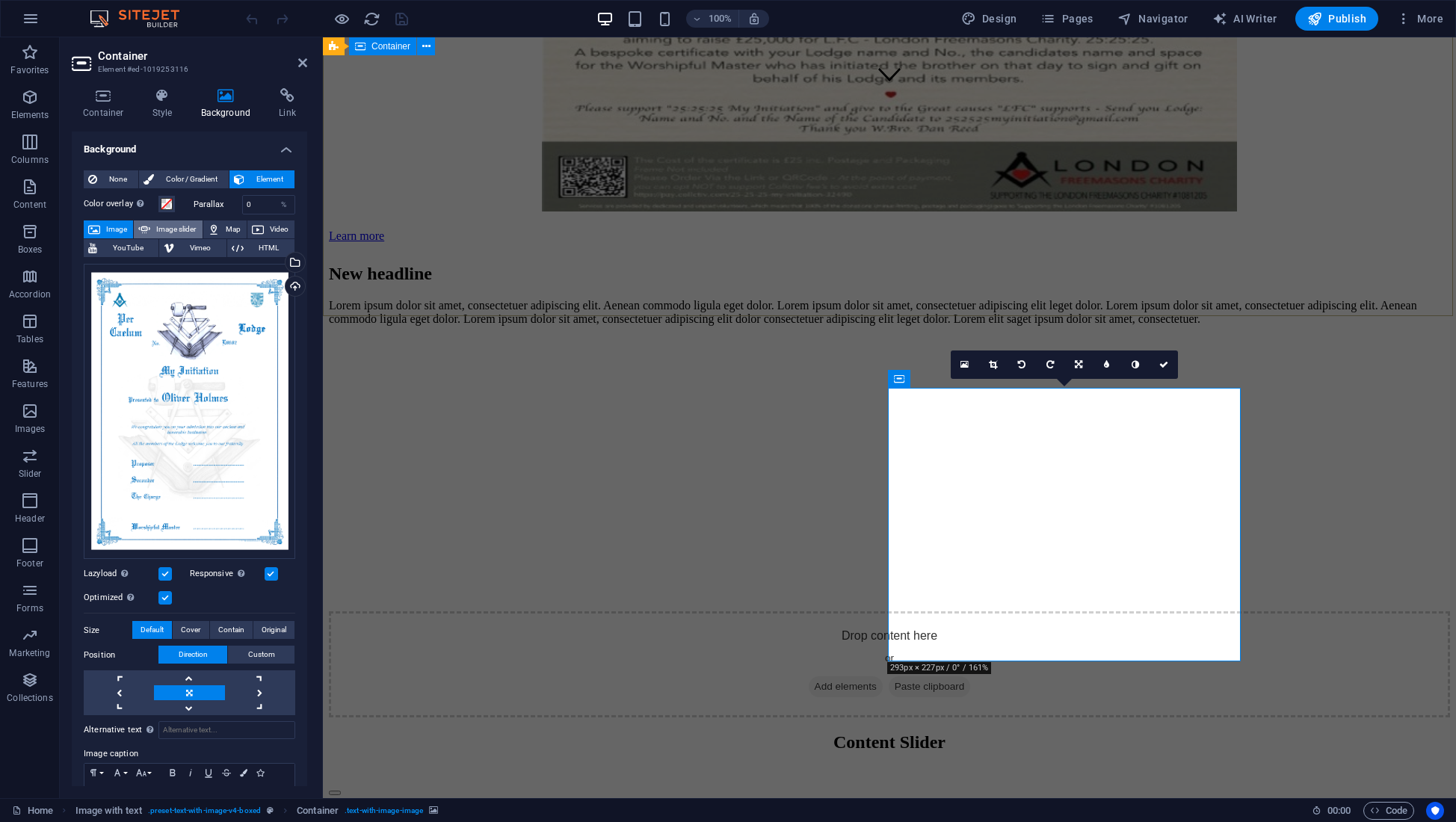
click at [169, 229] on span "Image slider" at bounding box center [177, 229] width 43 height 18
select select "ms"
select select "s"
select select "progressive"
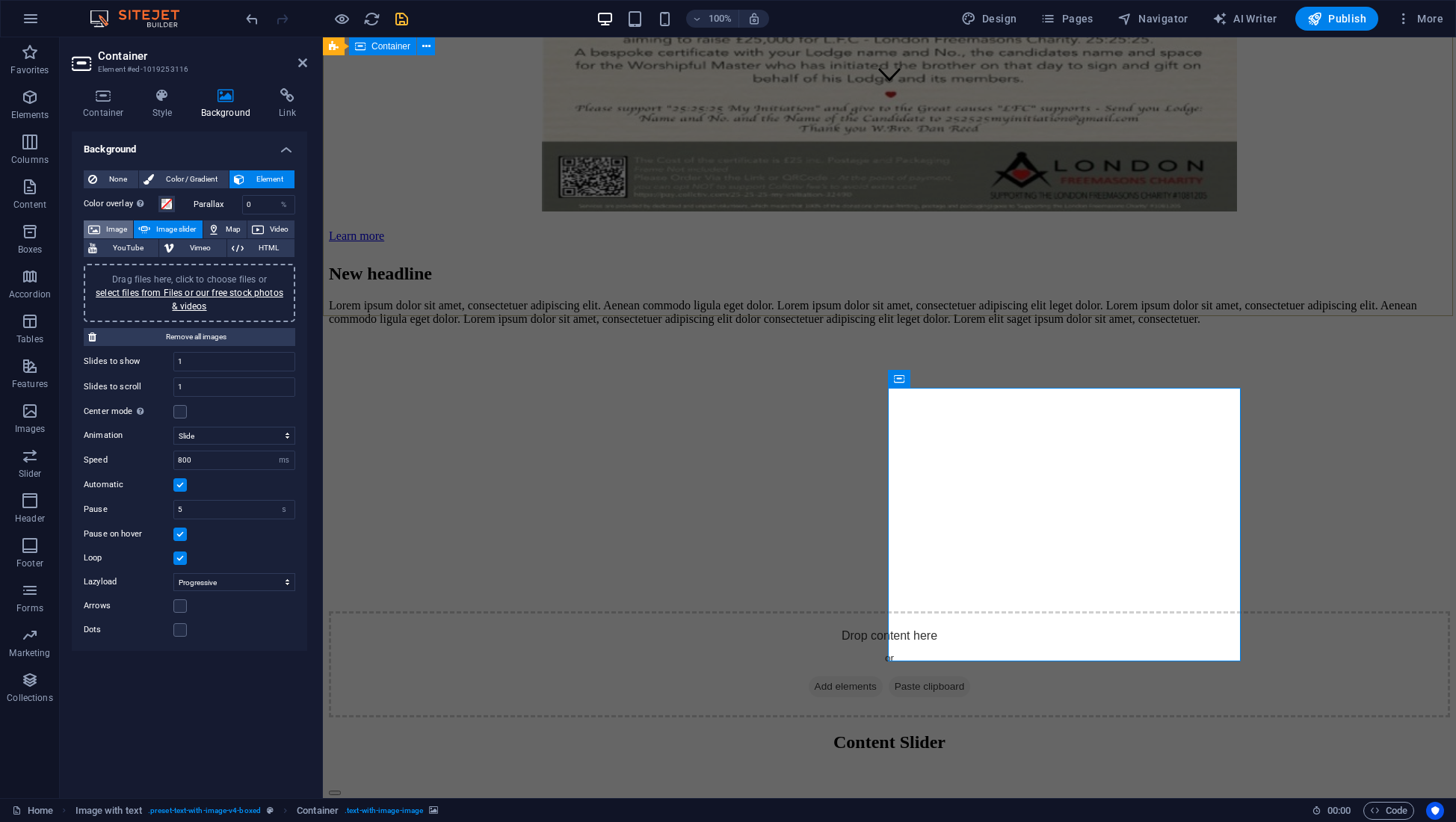
click at [116, 226] on span "Image" at bounding box center [117, 229] width 24 height 18
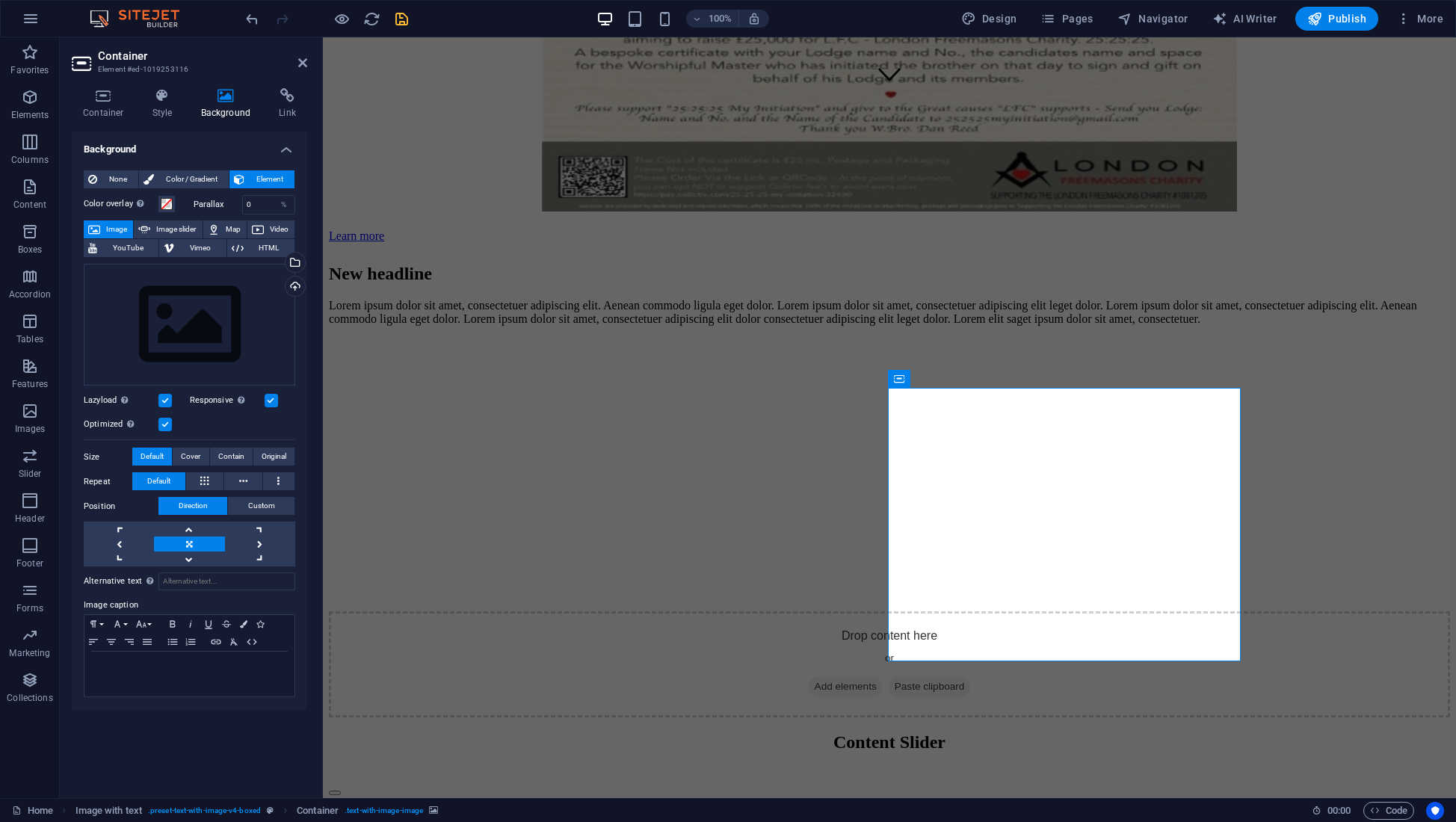
click at [936, 337] on figure at bounding box center [890, 337] width 1121 height 0
click at [964, 379] on icon at bounding box center [964, 378] width 8 height 16
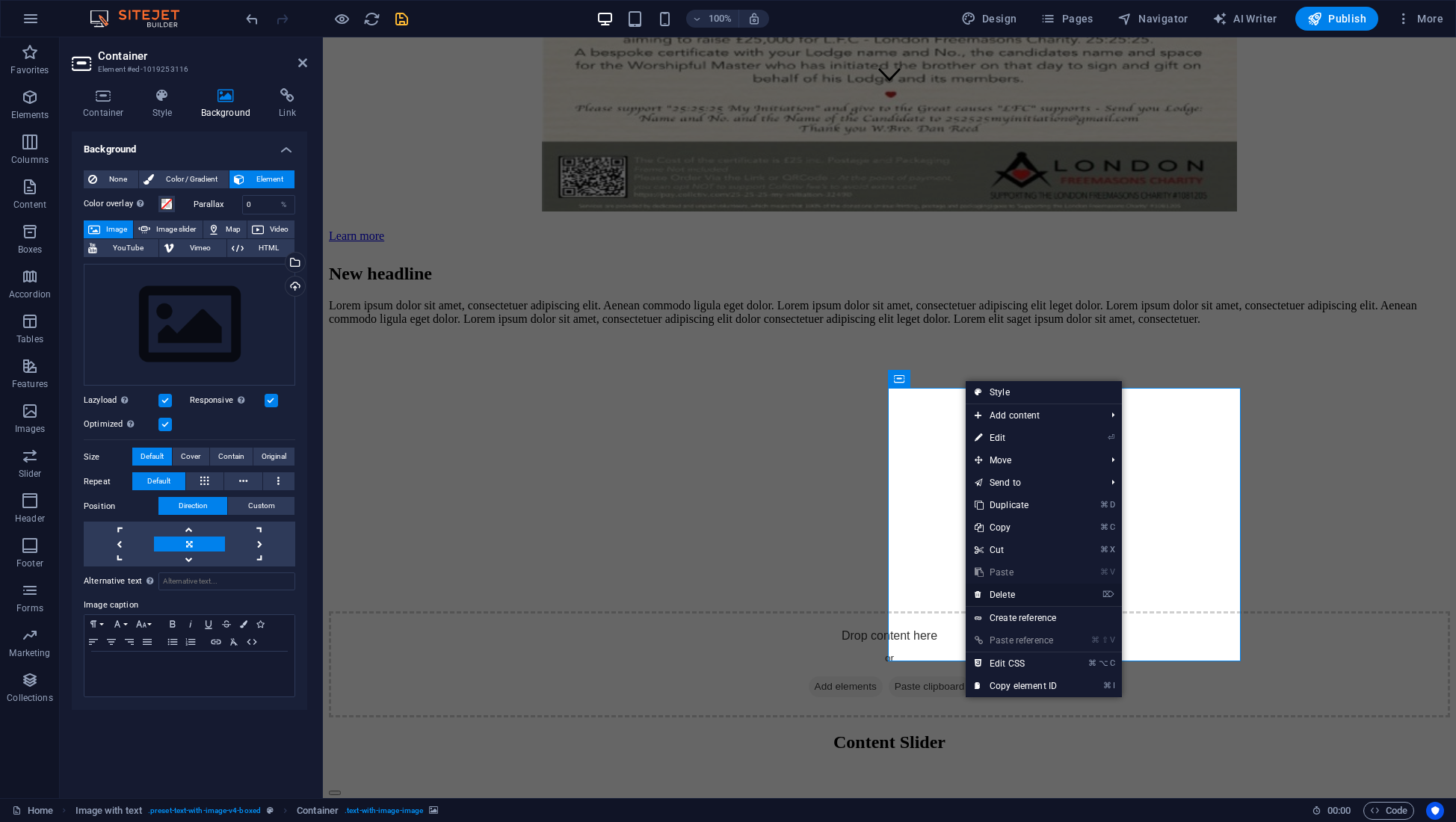
click at [998, 595] on link "⌦ Delete" at bounding box center [1015, 595] width 100 height 22
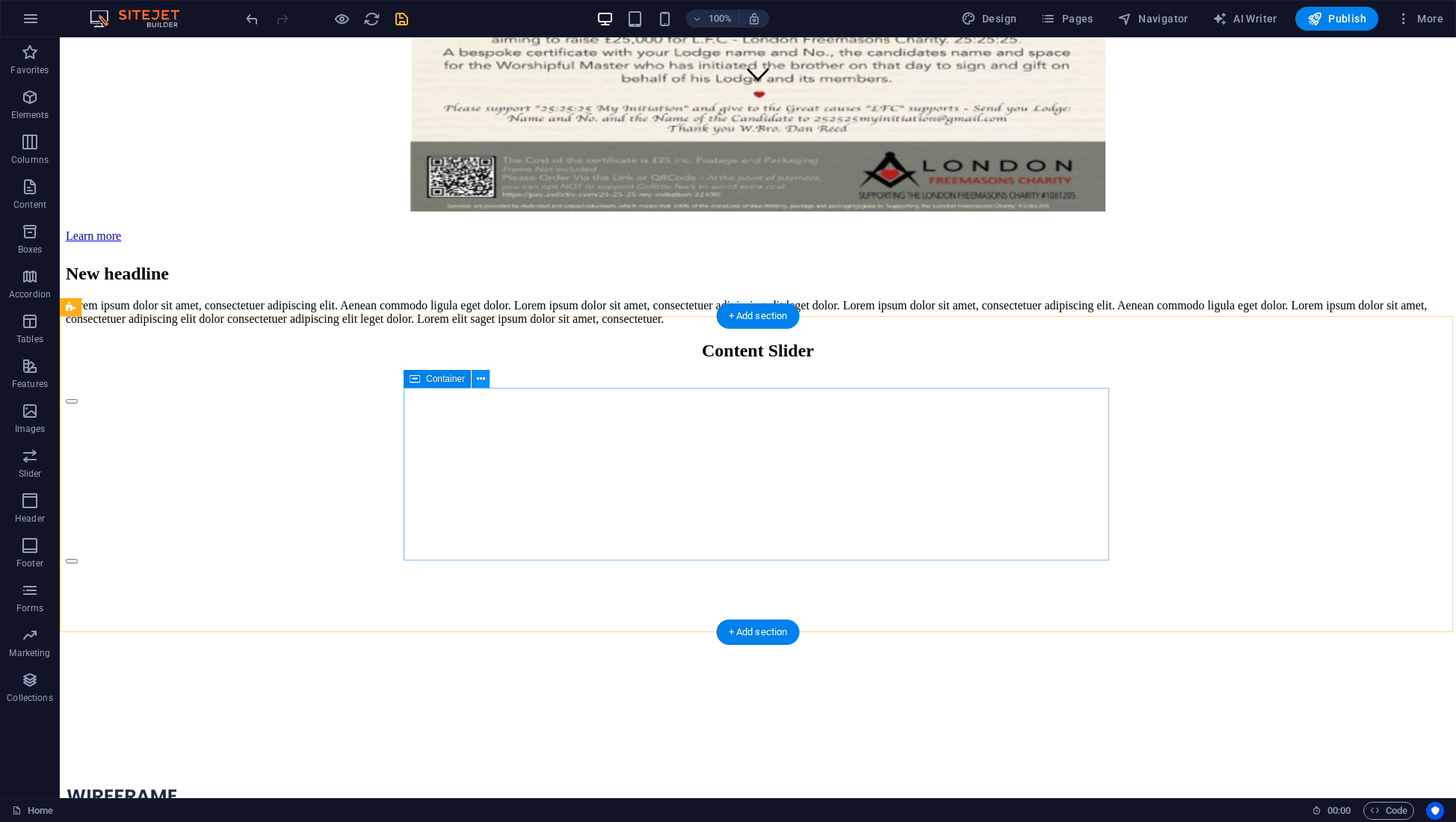
click at [478, 379] on icon at bounding box center [480, 378] width 8 height 16
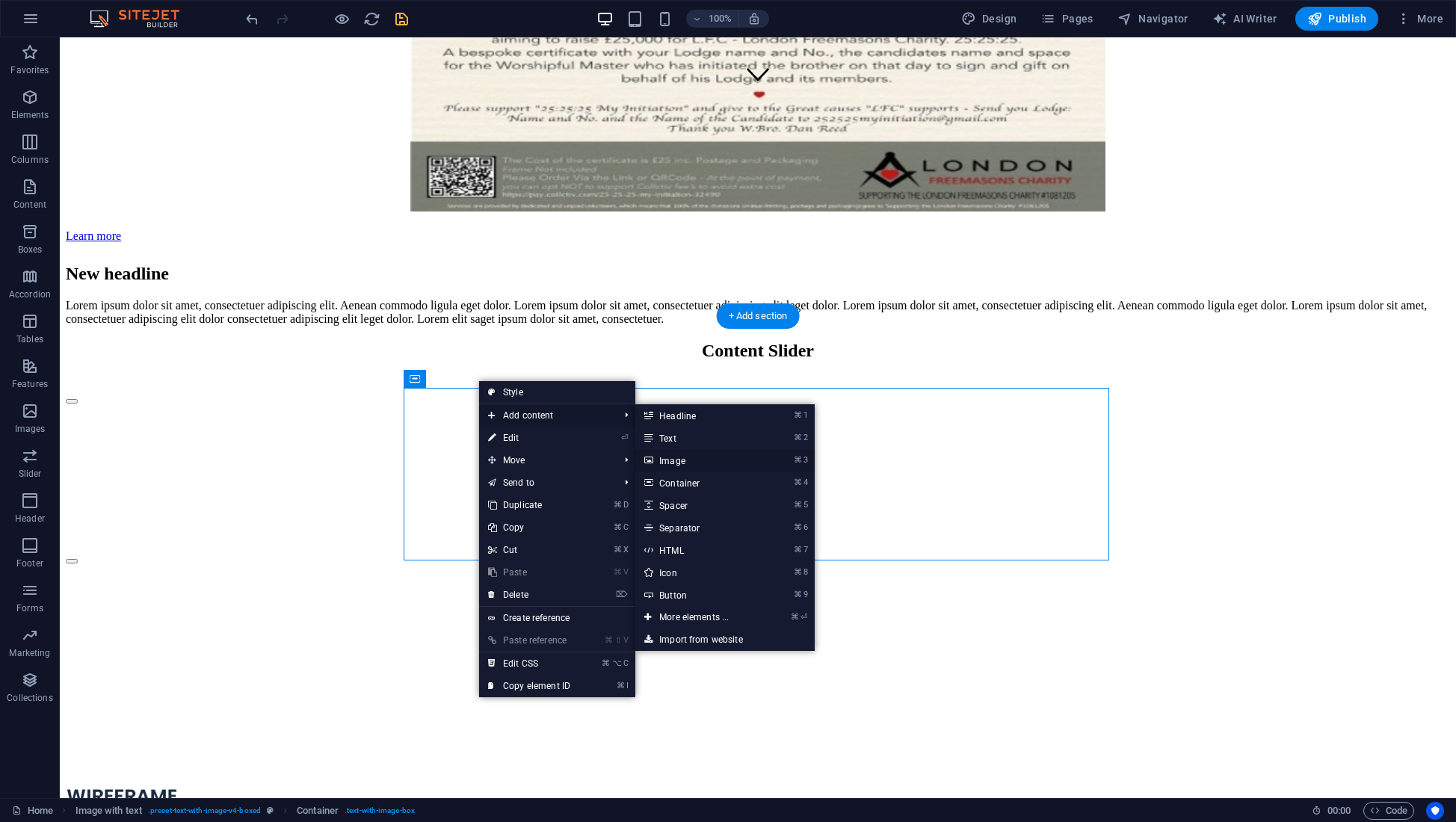
click at [661, 458] on link "⌘ 3 Image" at bounding box center [697, 461] width 123 height 22
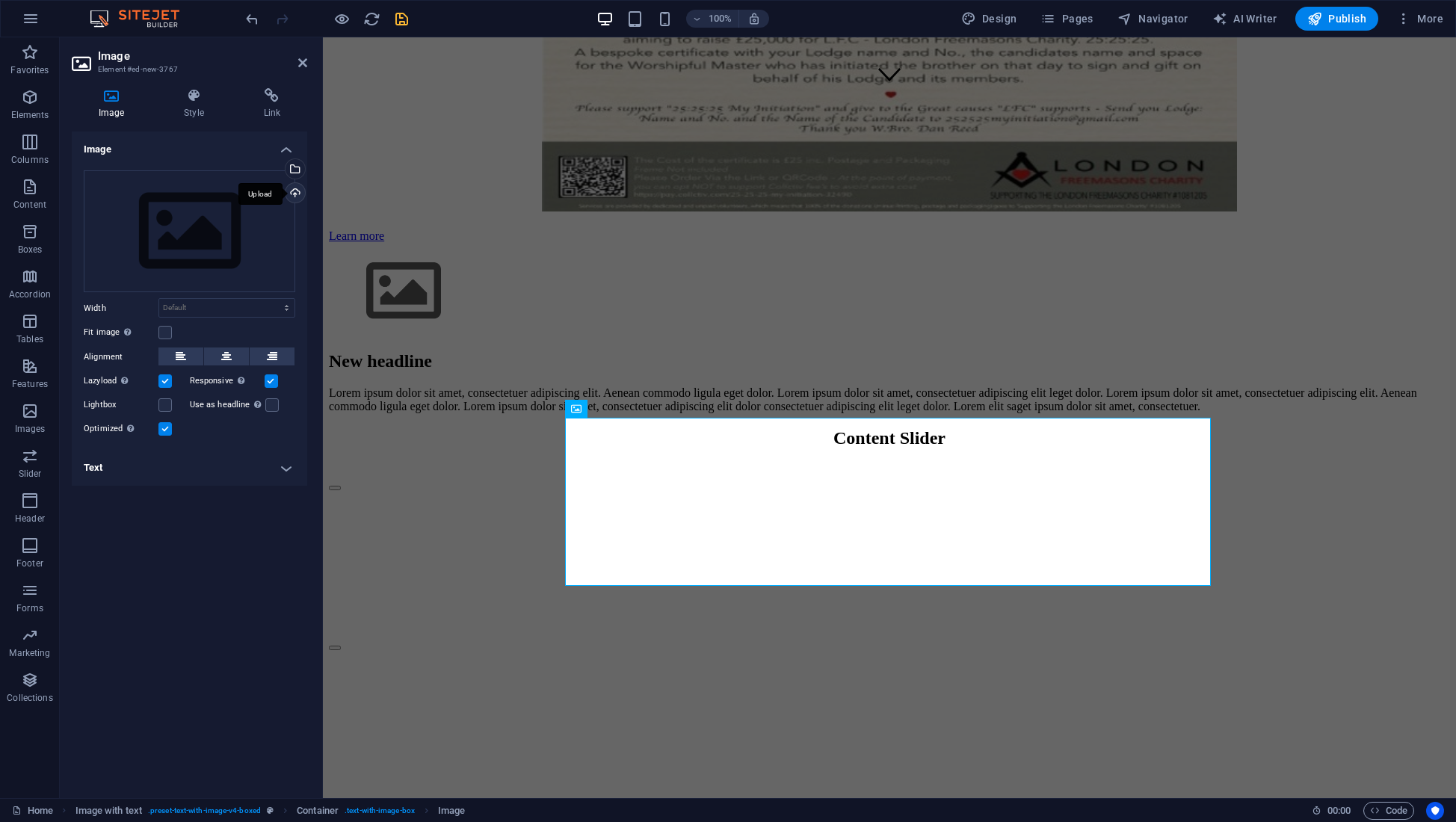
click at [294, 190] on div "Upload" at bounding box center [293, 194] width 22 height 22
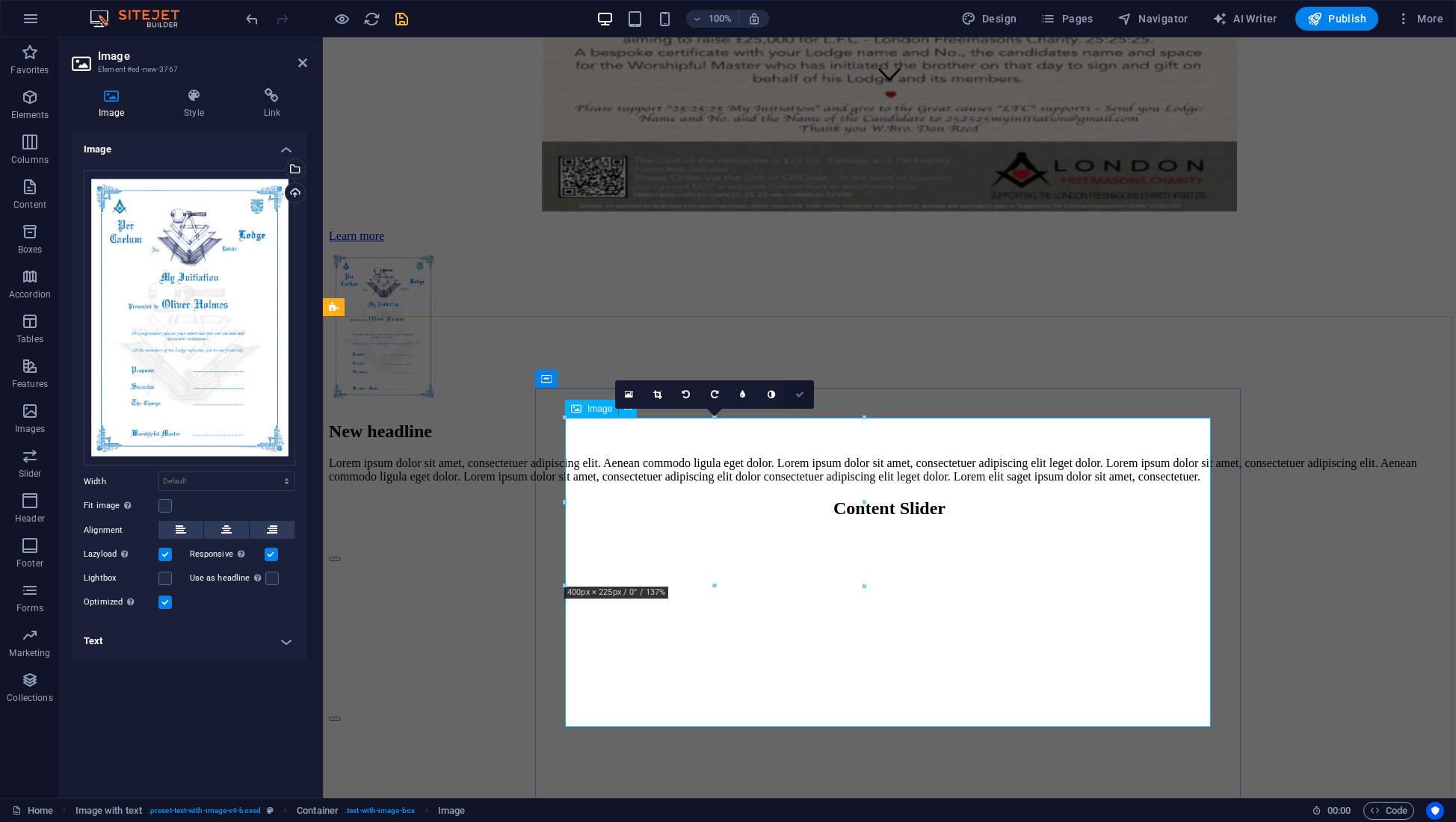
click at [800, 395] on icon at bounding box center [800, 394] width 9 height 9
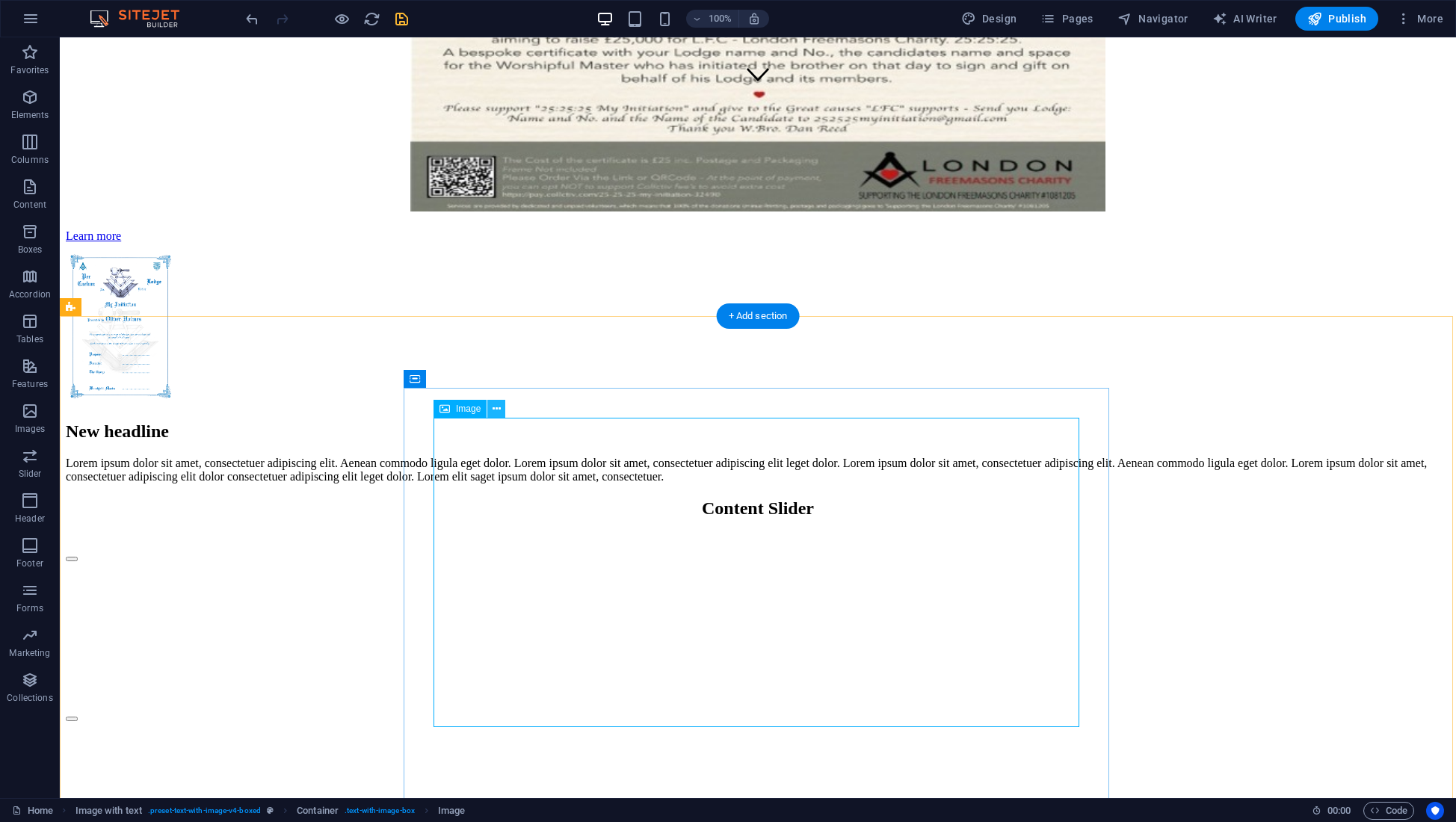
click at [498, 408] on icon at bounding box center [496, 408] width 8 height 16
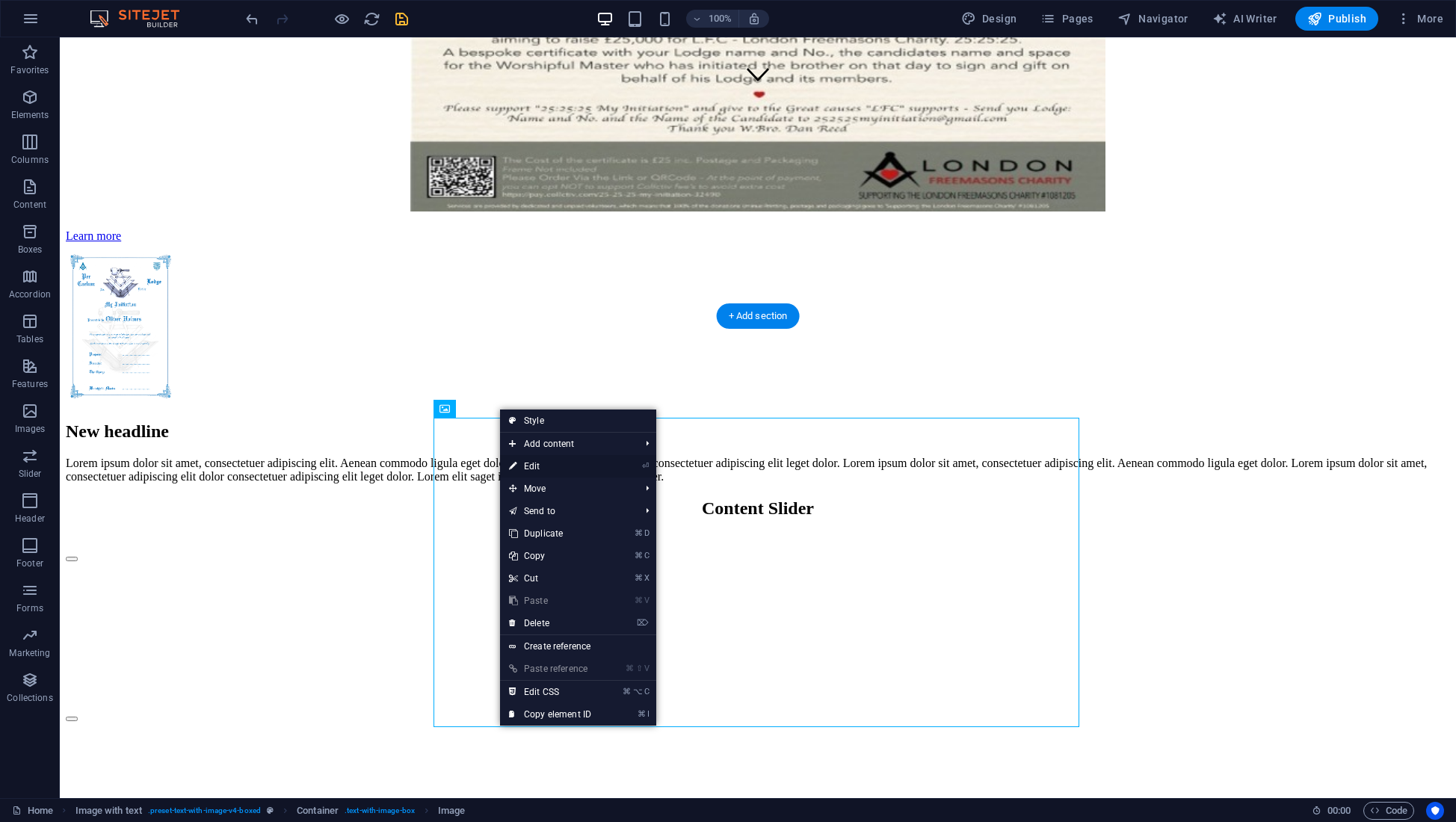
click at [533, 465] on link "⏎ Edit" at bounding box center [550, 466] width 100 height 22
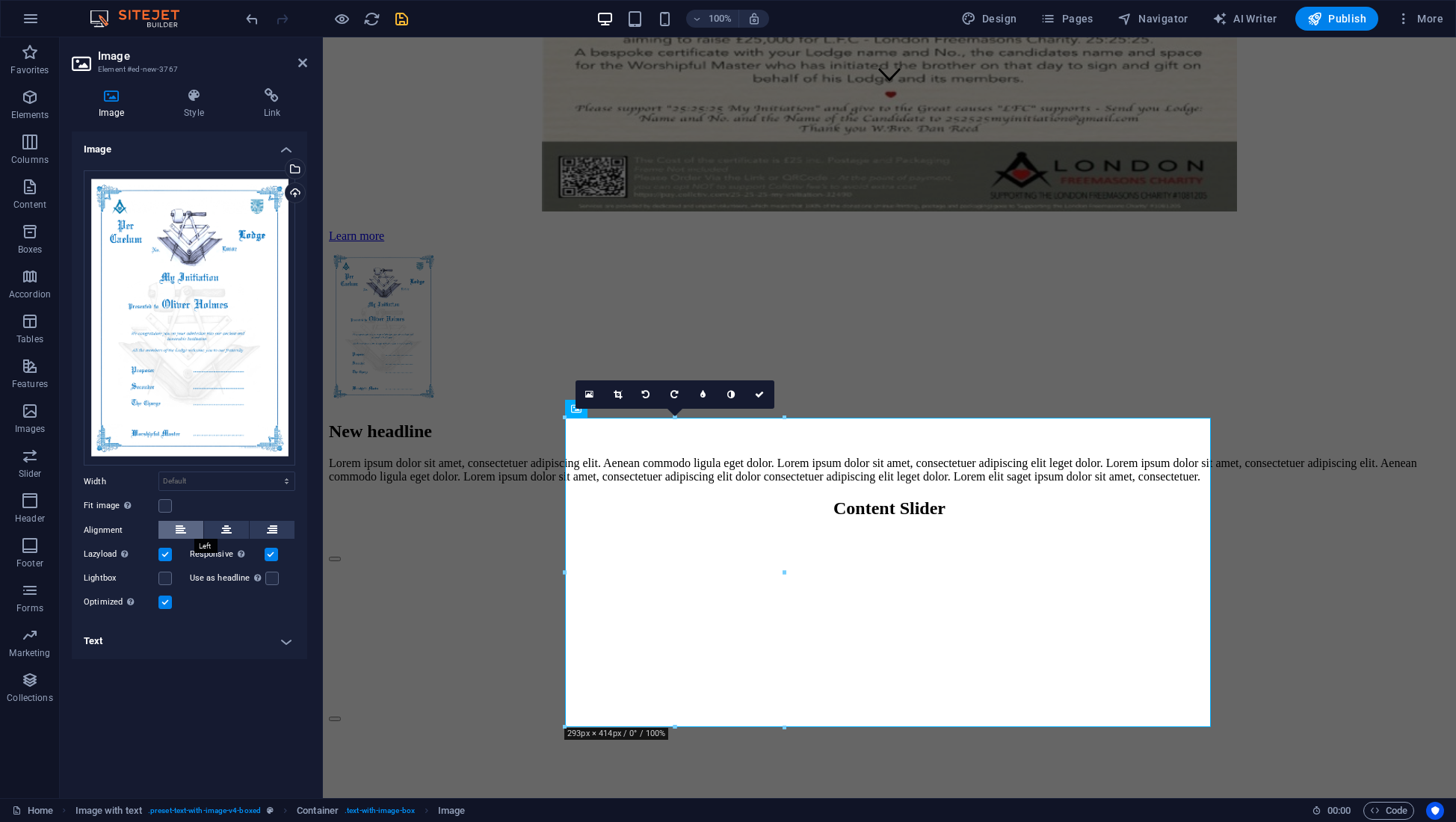
click at [180, 532] on icon at bounding box center [180, 529] width 10 height 18
click at [281, 527] on button at bounding box center [272, 529] width 45 height 18
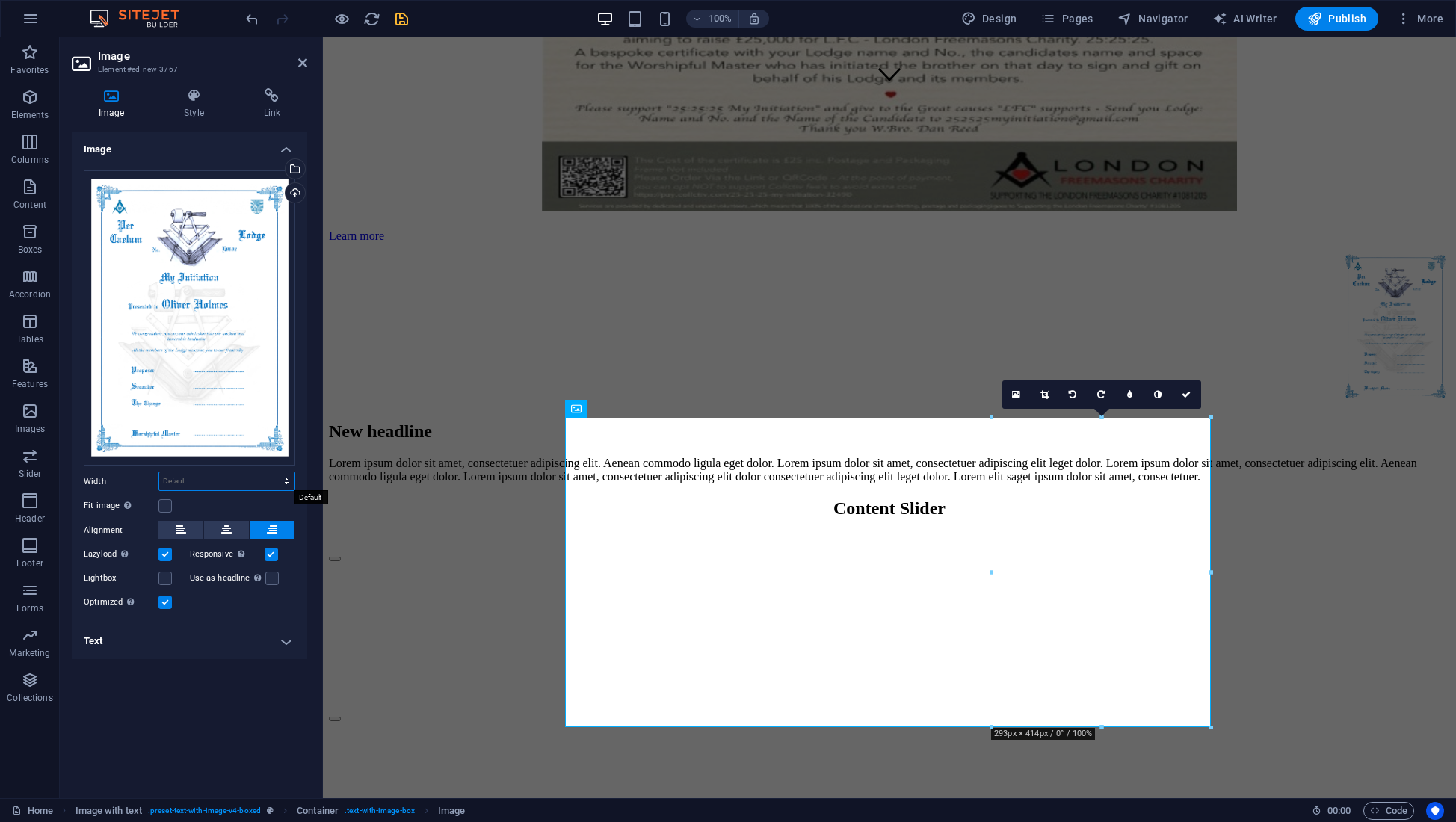
click at [288, 479] on select "Default auto px rem % em vh vw" at bounding box center [226, 480] width 136 height 18
select select "DISABLED_OPTION_VALUE"
click at [166, 505] on label at bounding box center [165, 505] width 13 height 13
click at [0, 0] on input "Fit image Automatically fit image to a fixed width and height" at bounding box center [0, 0] width 0 height 0
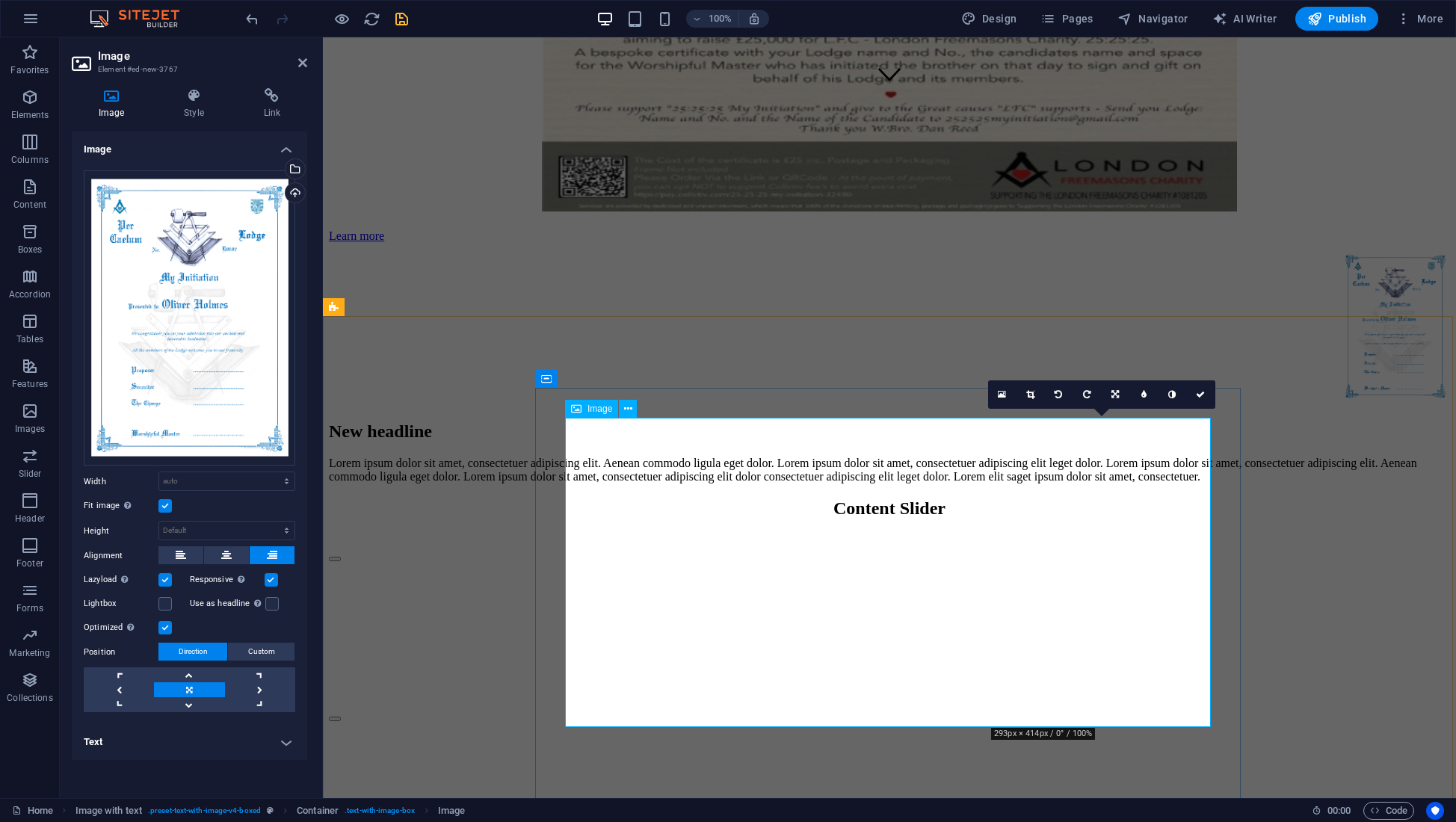
click at [692, 406] on figure at bounding box center [890, 327] width 1121 height 158
click at [1198, 393] on icon at bounding box center [1201, 394] width 9 height 9
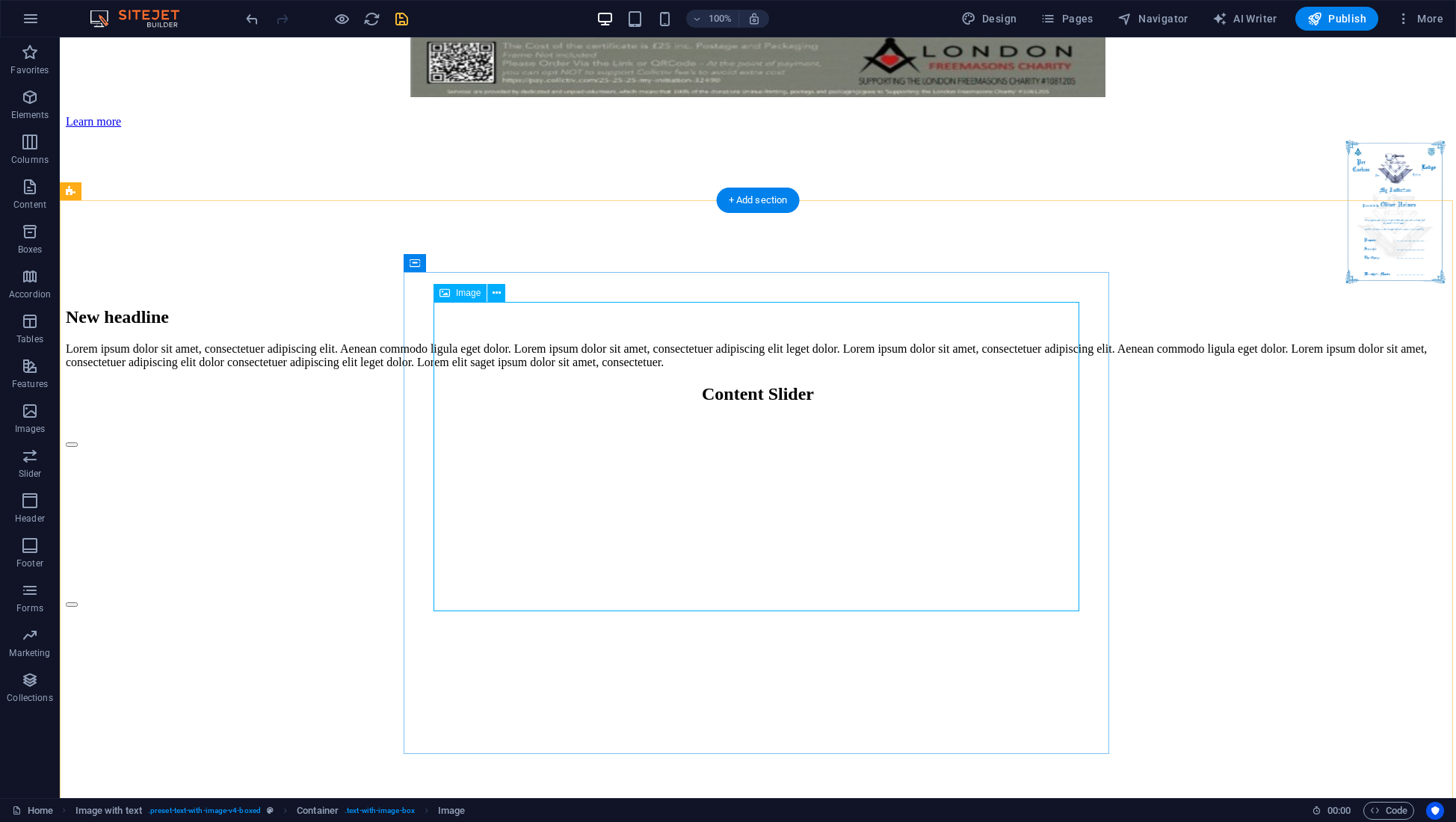
scroll to position [814, 0]
click at [495, 293] on icon at bounding box center [496, 292] width 8 height 16
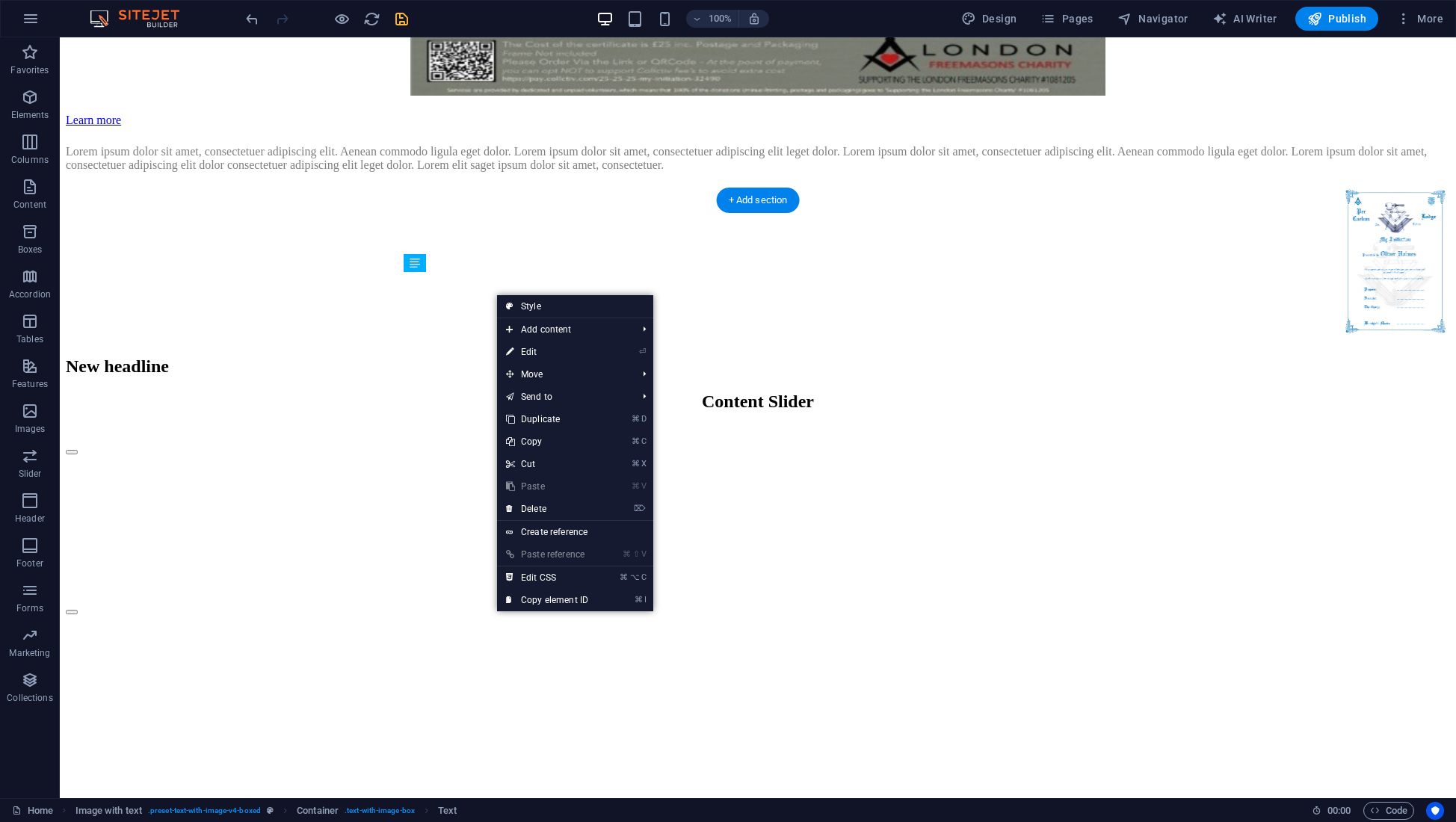
drag, startPoint x: 513, startPoint y: 670, endPoint x: 460, endPoint y: 423, distance: 252.6
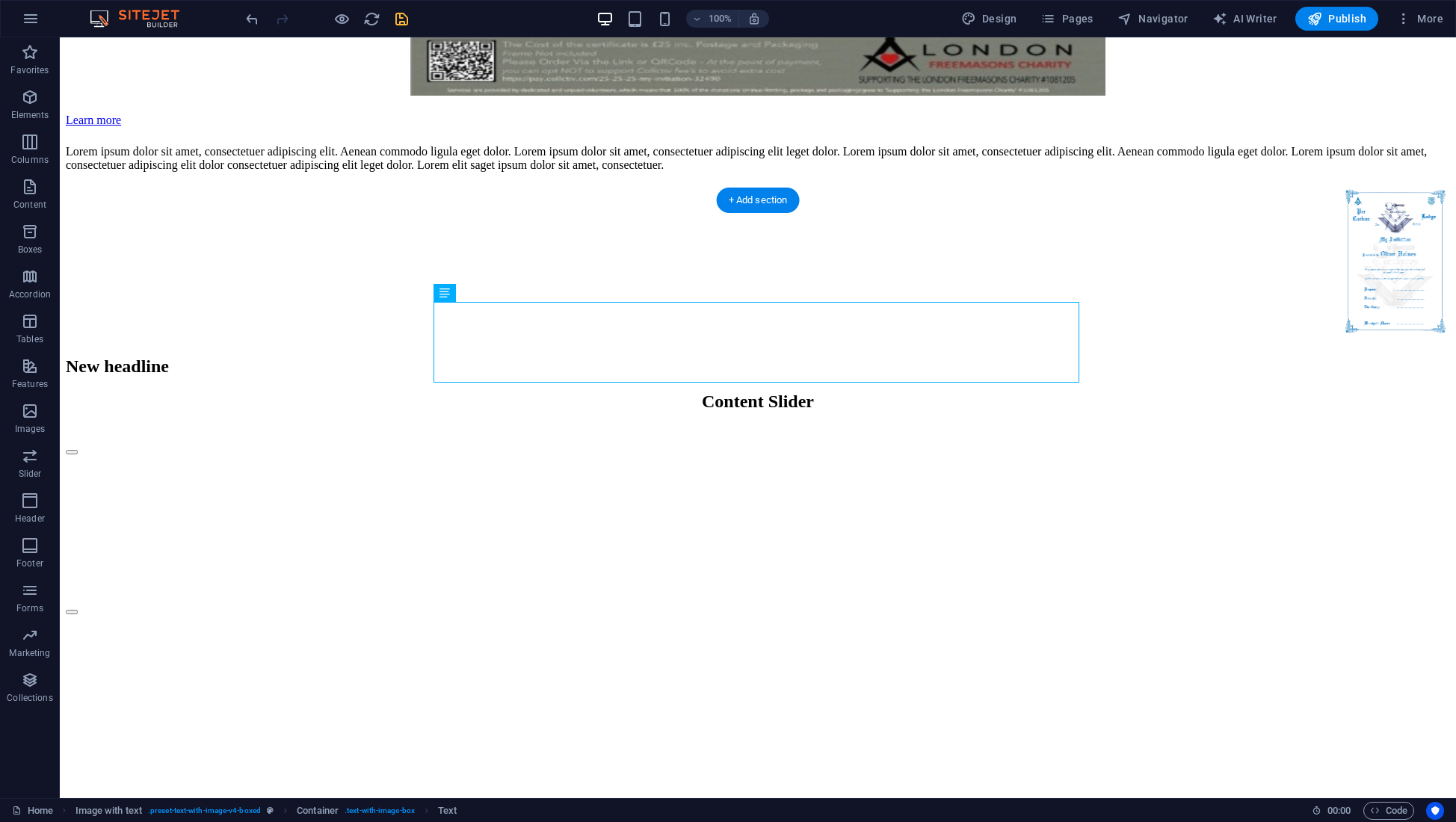
click at [911, 341] on figure at bounding box center [757, 262] width 1384 height 158
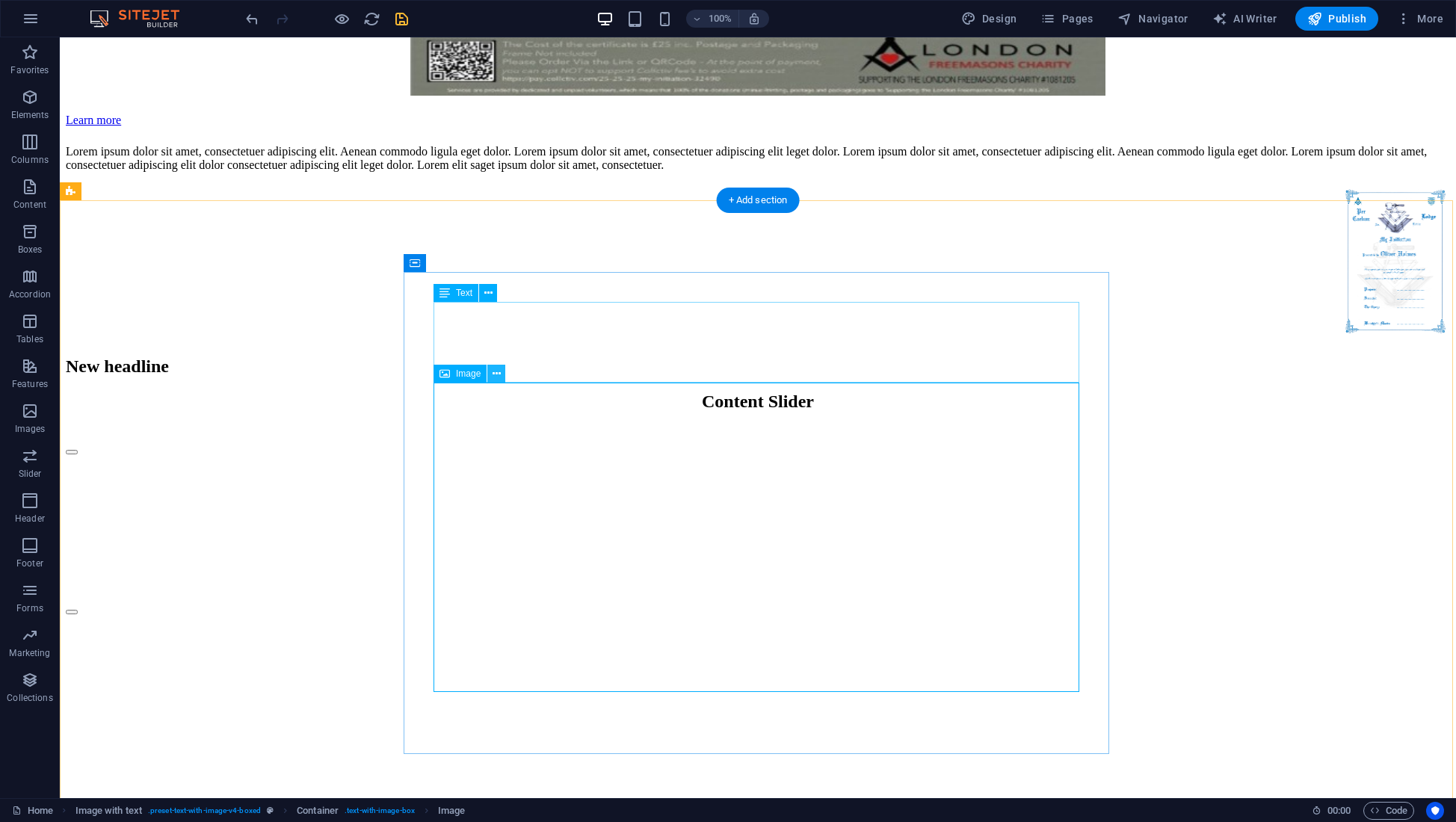
click at [498, 373] on icon at bounding box center [496, 374] width 8 height 16
click at [491, 294] on icon at bounding box center [488, 292] width 8 height 16
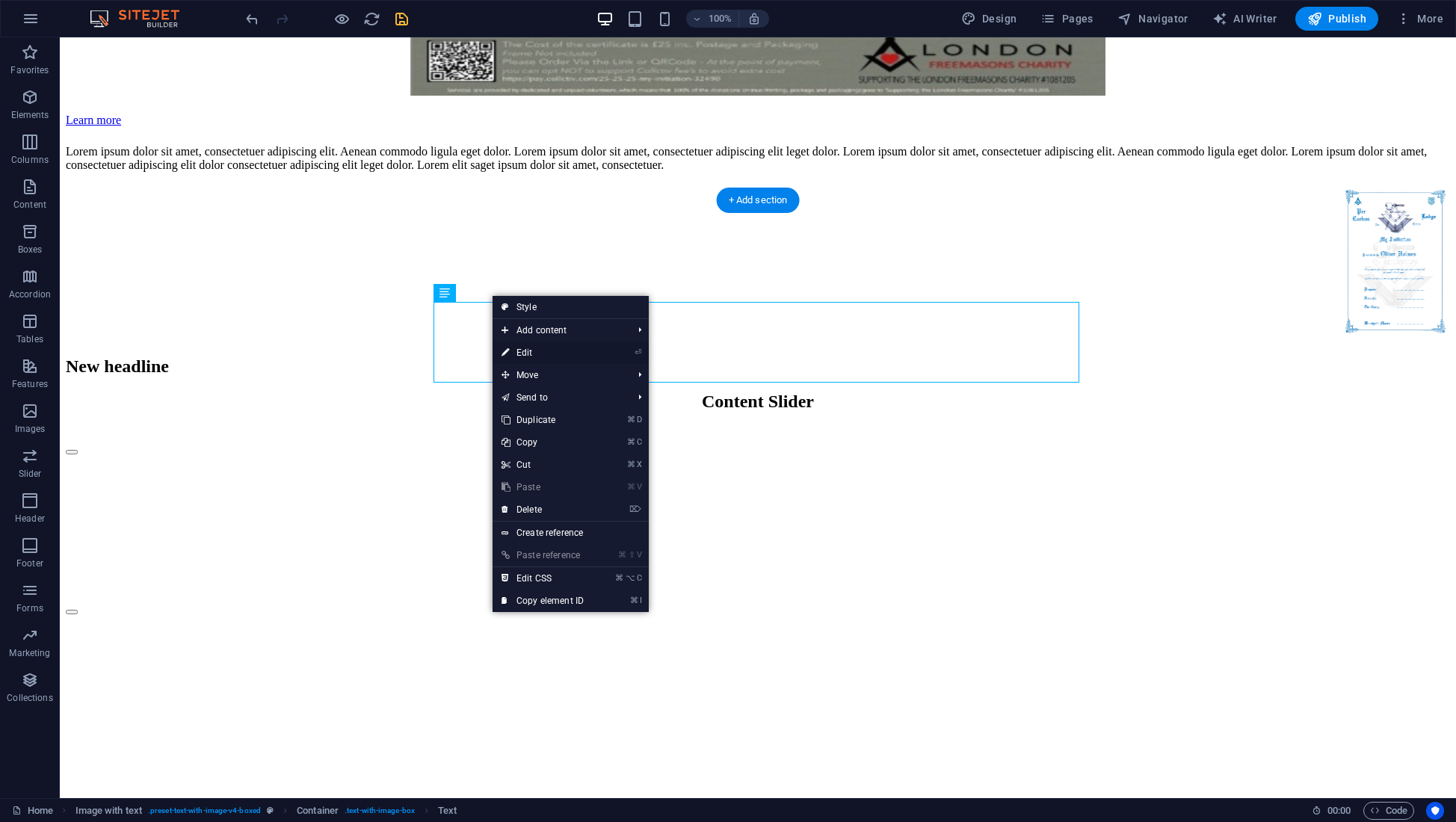
click at [532, 351] on link "⏎ Edit" at bounding box center [542, 352] width 100 height 22
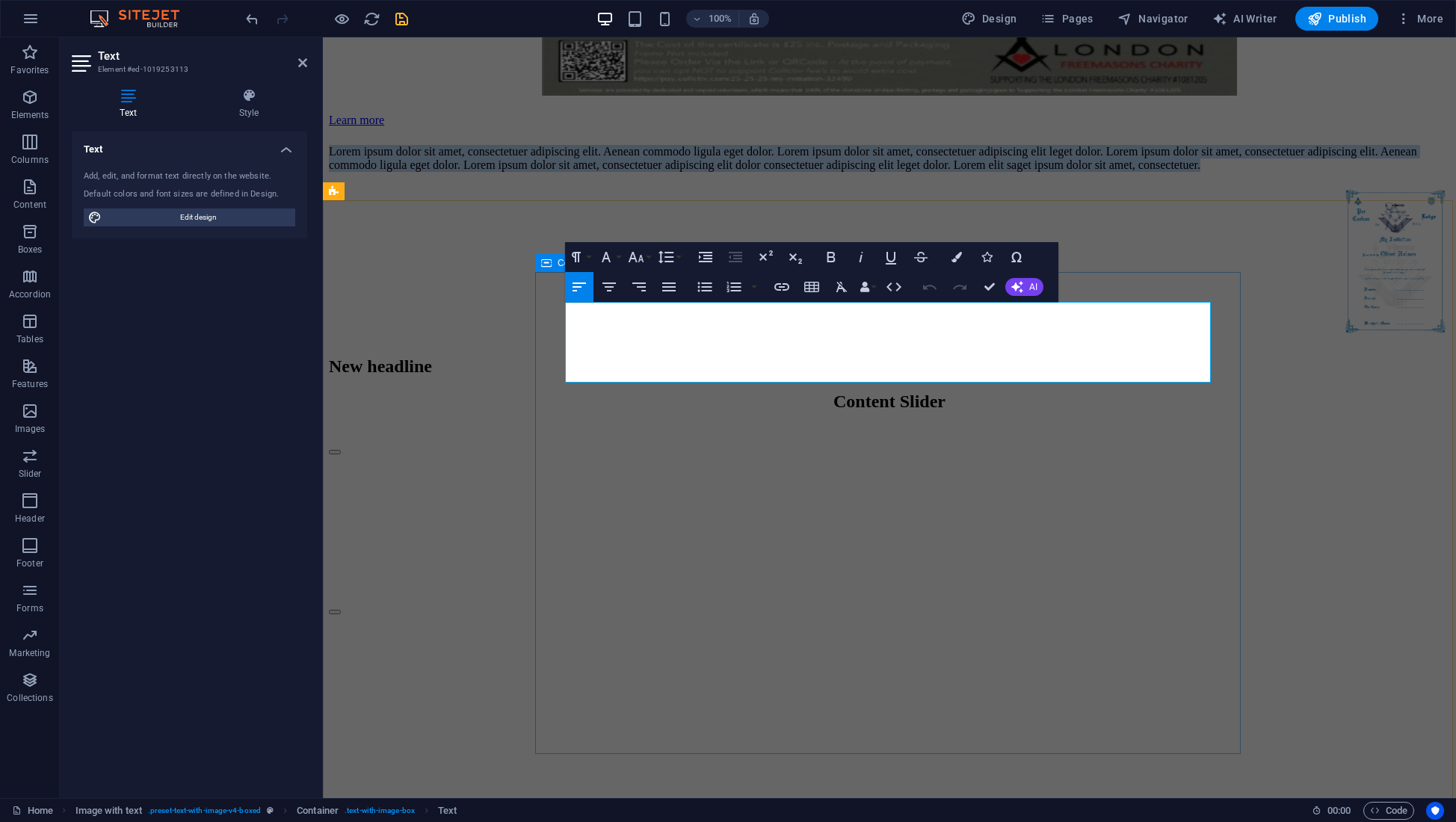
drag, startPoint x: 1115, startPoint y: 371, endPoint x: 569, endPoint y: 296, distance: 551.1
click at [569, 296] on div "Lorem ipsum dolor sit amet, consectetuer adipiscing elit. Aenean commodo ligula…" at bounding box center [890, 261] width 1121 height 232
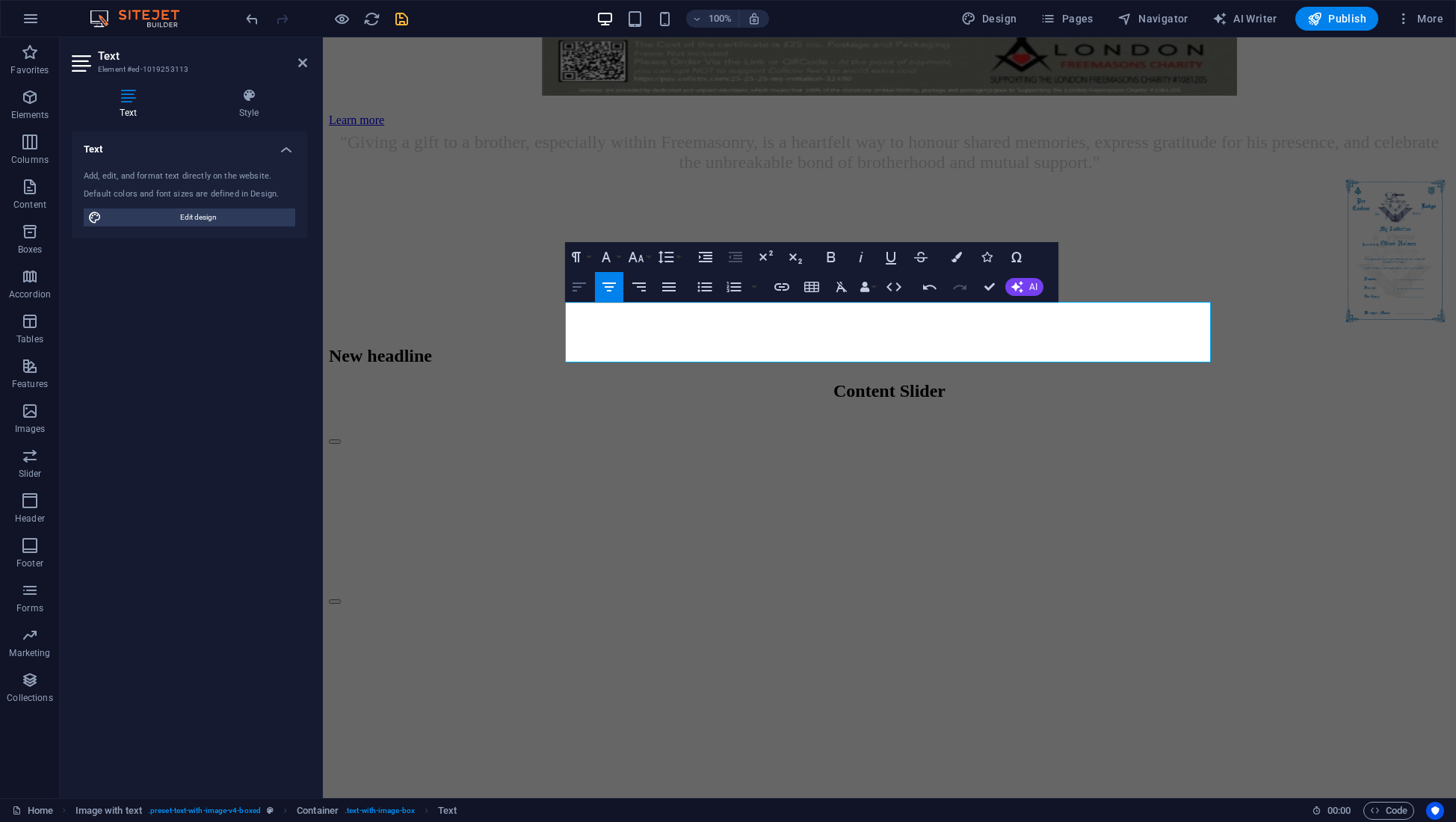
click at [578, 286] on icon "button" at bounding box center [578, 286] width 18 height 18
click at [643, 331] on figure at bounding box center [890, 252] width 1121 height 158
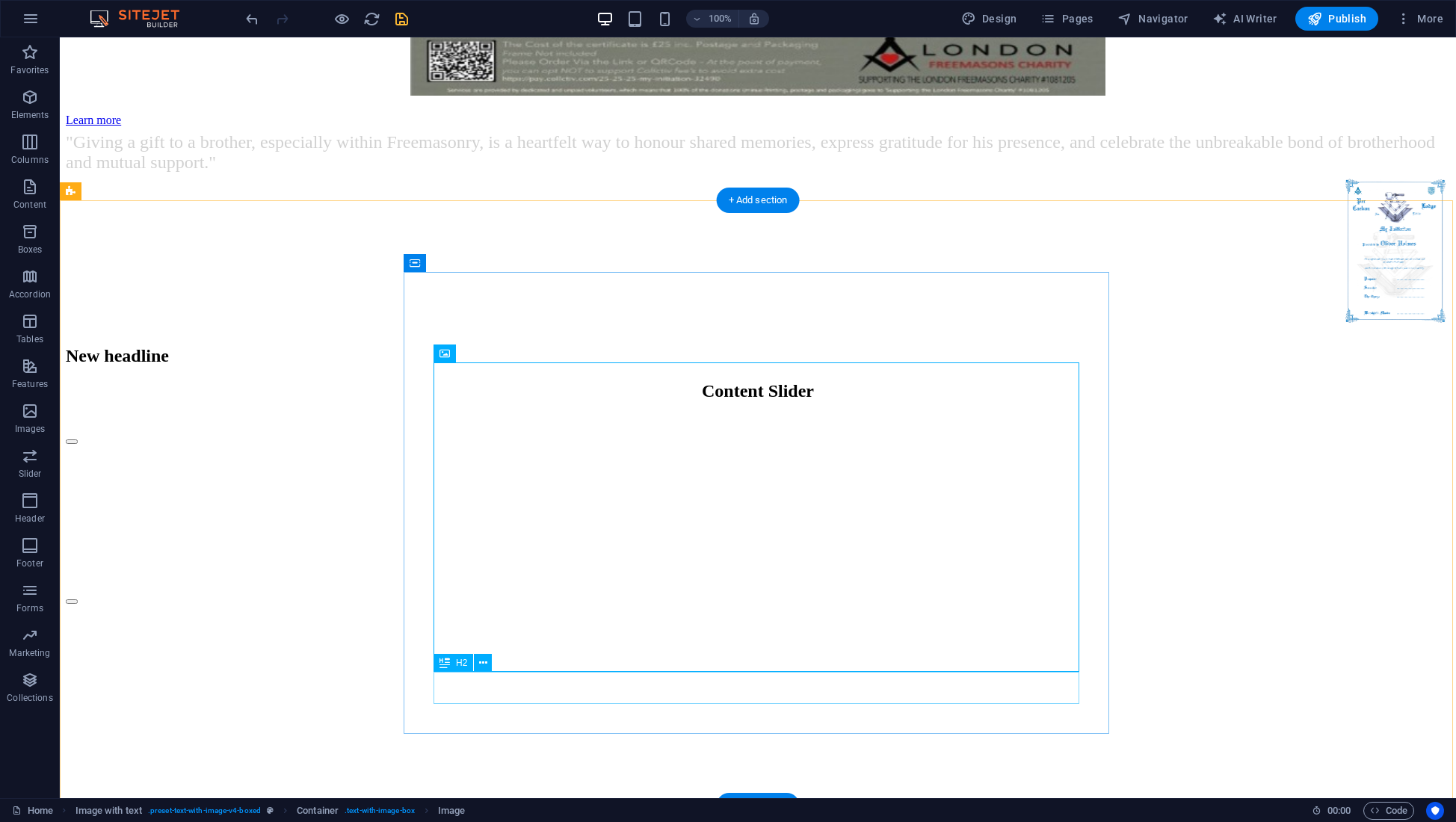
click at [619, 366] on div "New headline" at bounding box center [757, 356] width 1384 height 21
click at [480, 662] on icon at bounding box center [483, 662] width 8 height 16
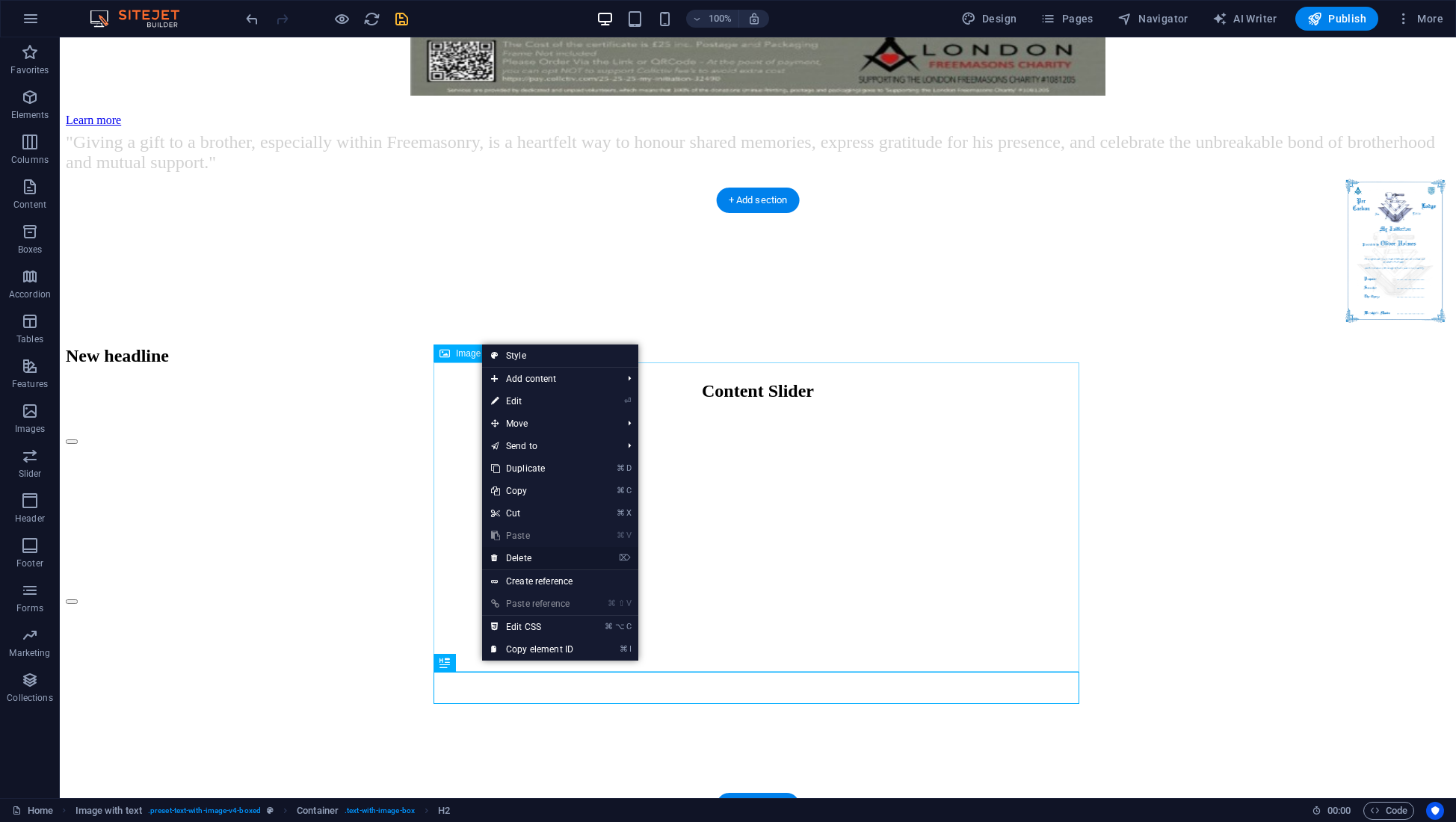
click at [523, 557] on link "⌦ Delete" at bounding box center [532, 558] width 100 height 22
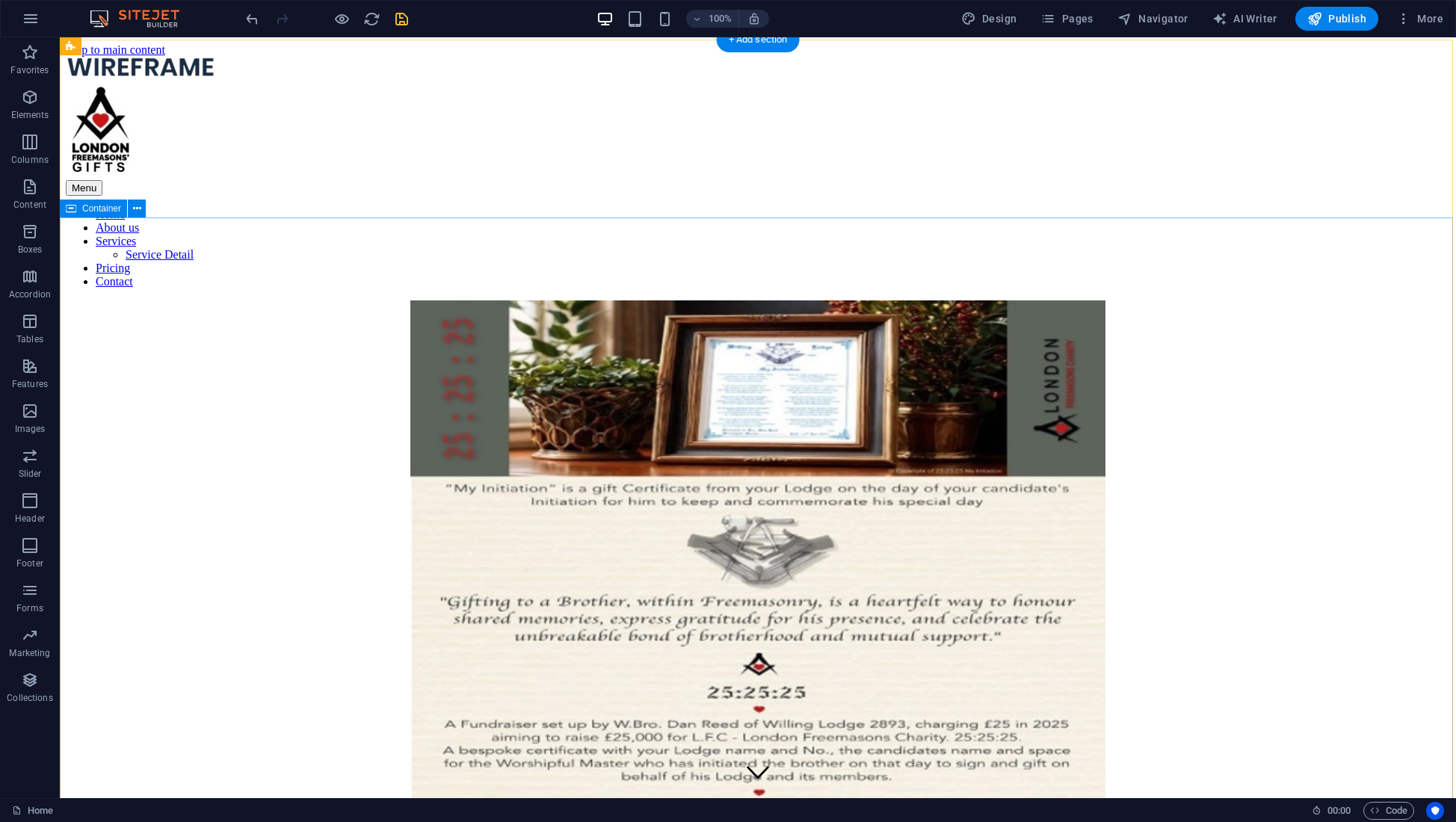
scroll to position [0, 0]
click at [554, 62] on div "Menu Home About us Services Service Detail Pricing Contact" at bounding box center [757, 173] width 1384 height 232
click at [464, 45] on icon at bounding box center [466, 47] width 8 height 16
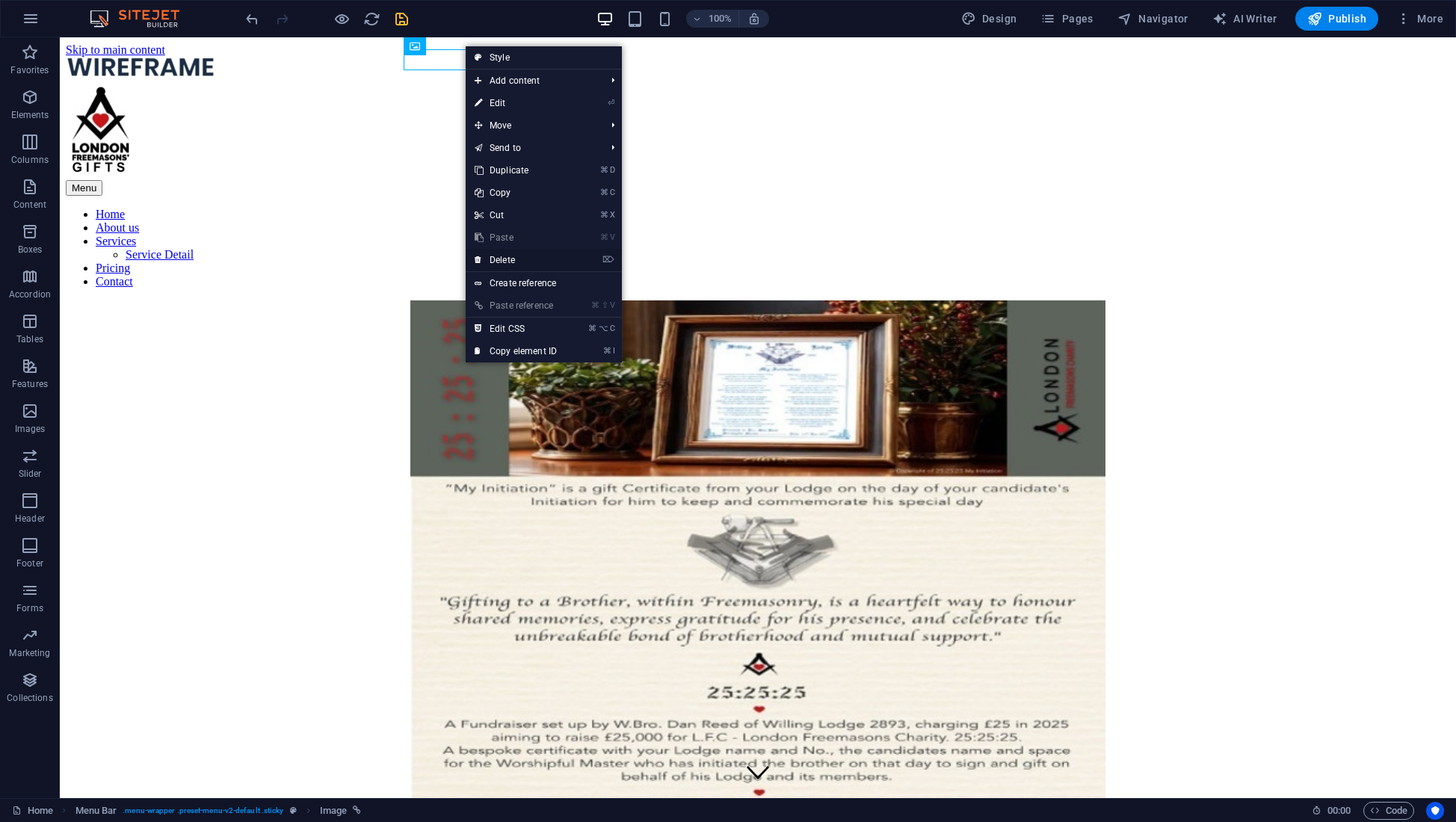
click at [505, 257] on link "⌦ Delete" at bounding box center [515, 260] width 100 height 22
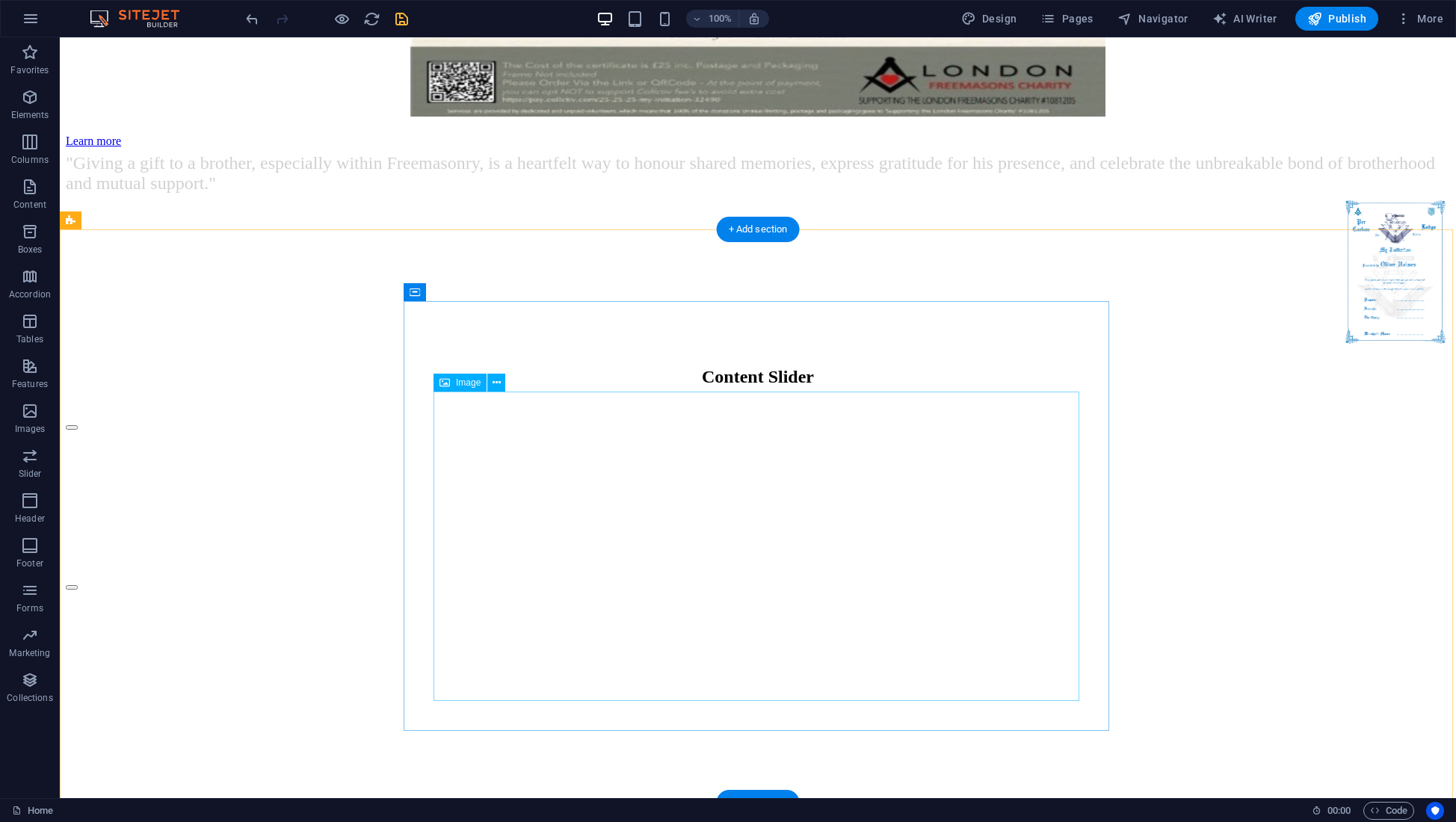
scroll to position [761, 0]
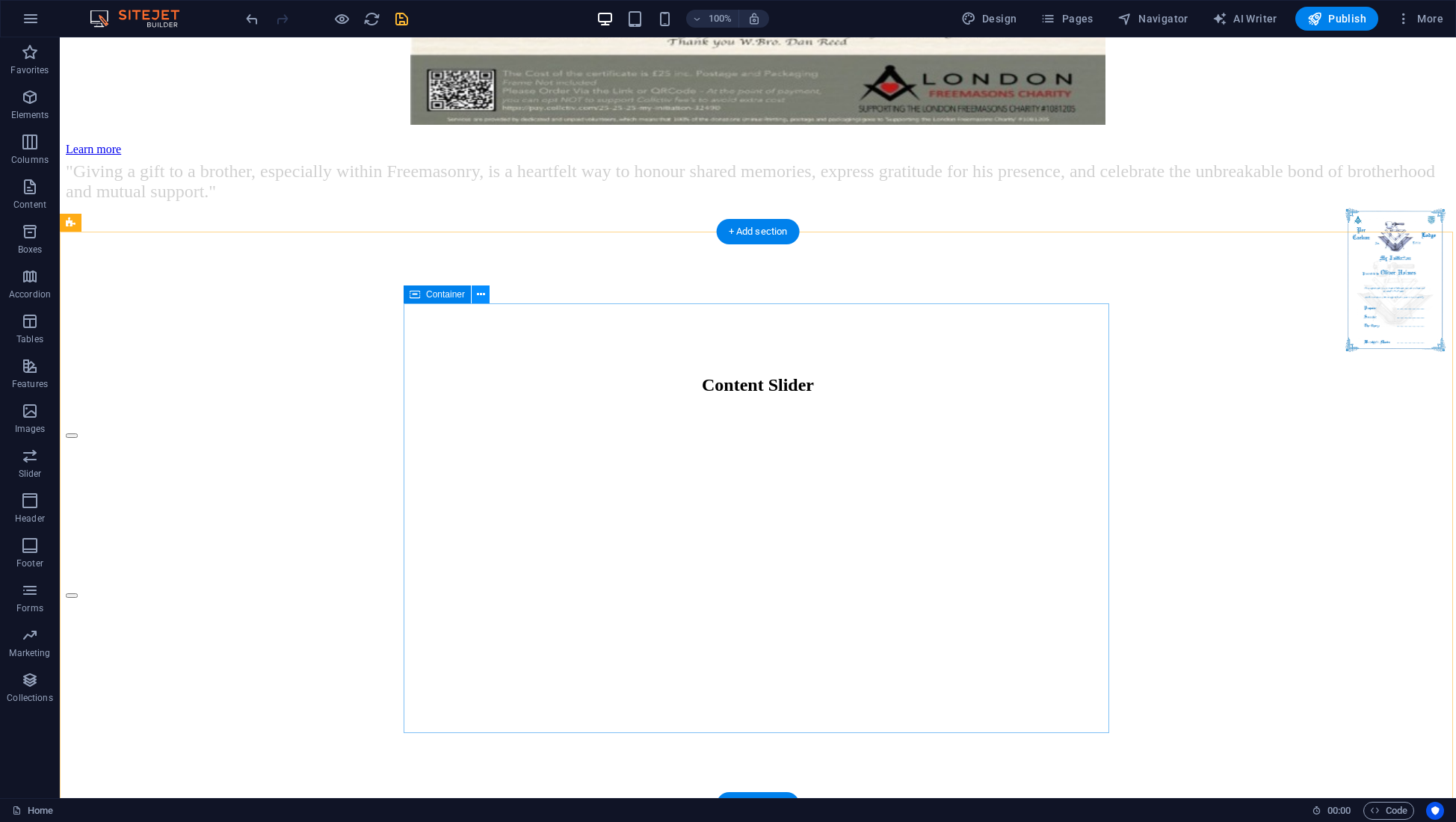
click at [483, 292] on icon at bounding box center [480, 294] width 8 height 16
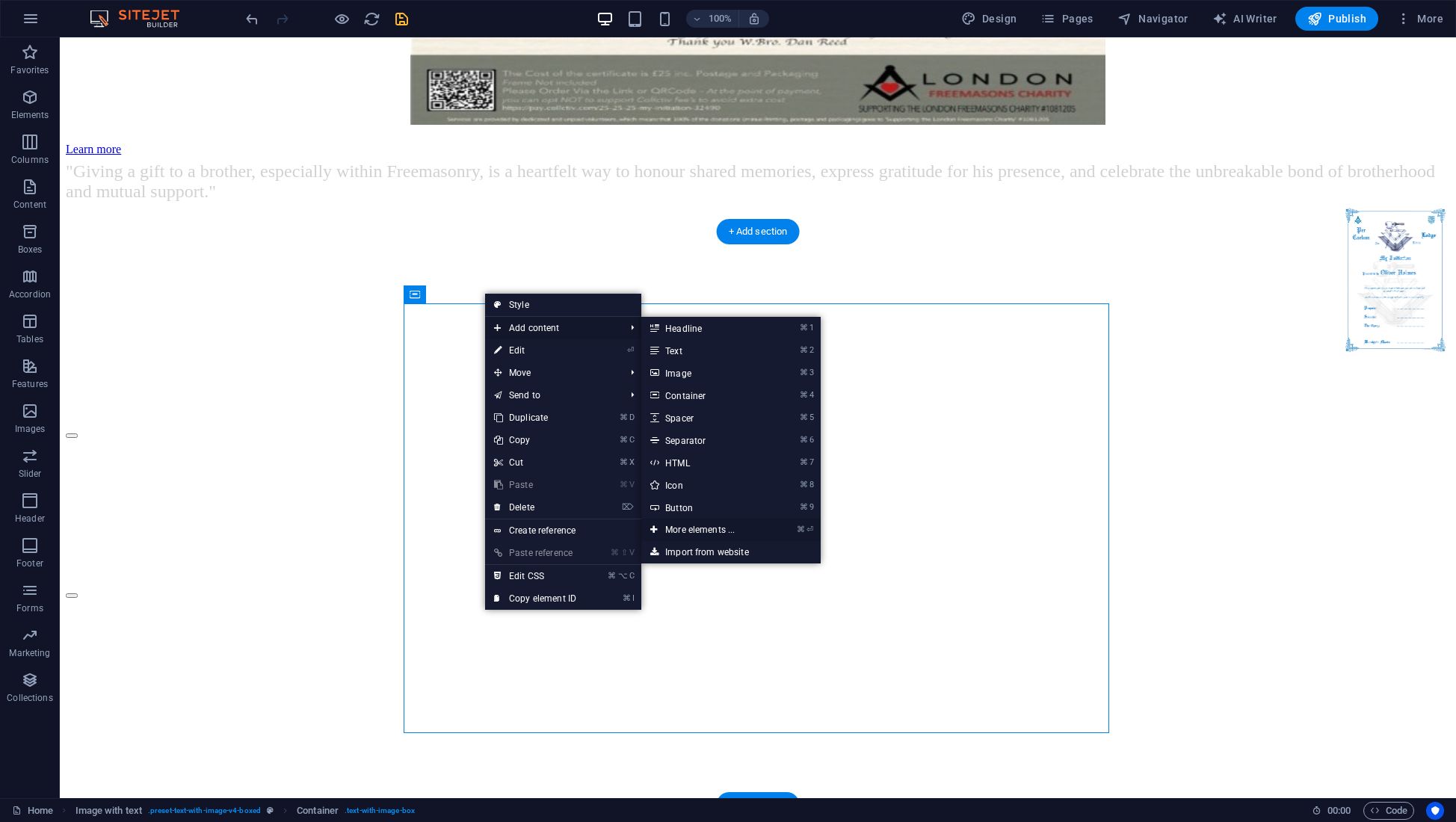
click at [690, 528] on link "⌘ ⏎ More elements ..." at bounding box center [703, 530] width 123 height 22
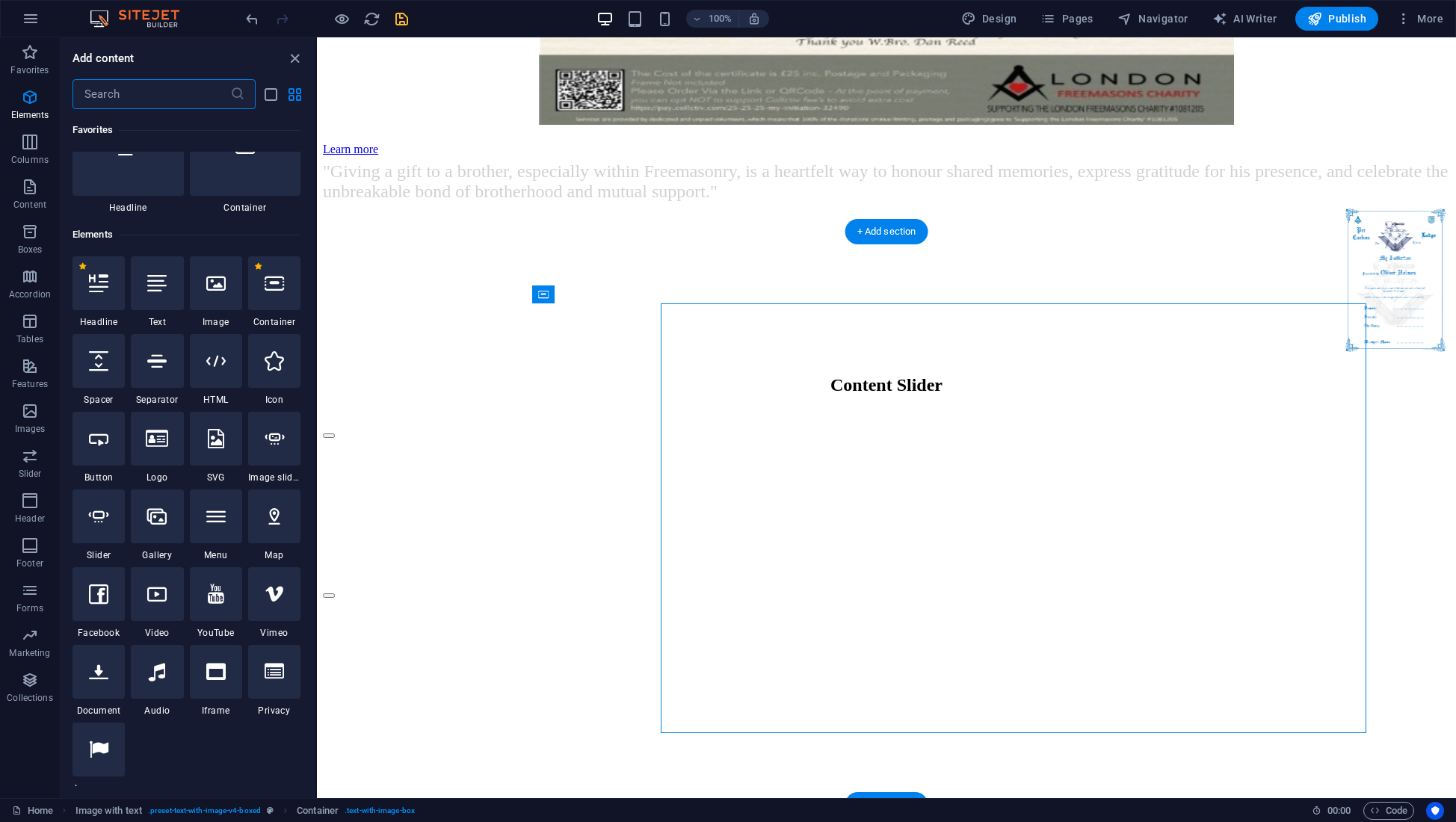
click at [690, 360] on figure at bounding box center [886, 281] width 1127 height 158
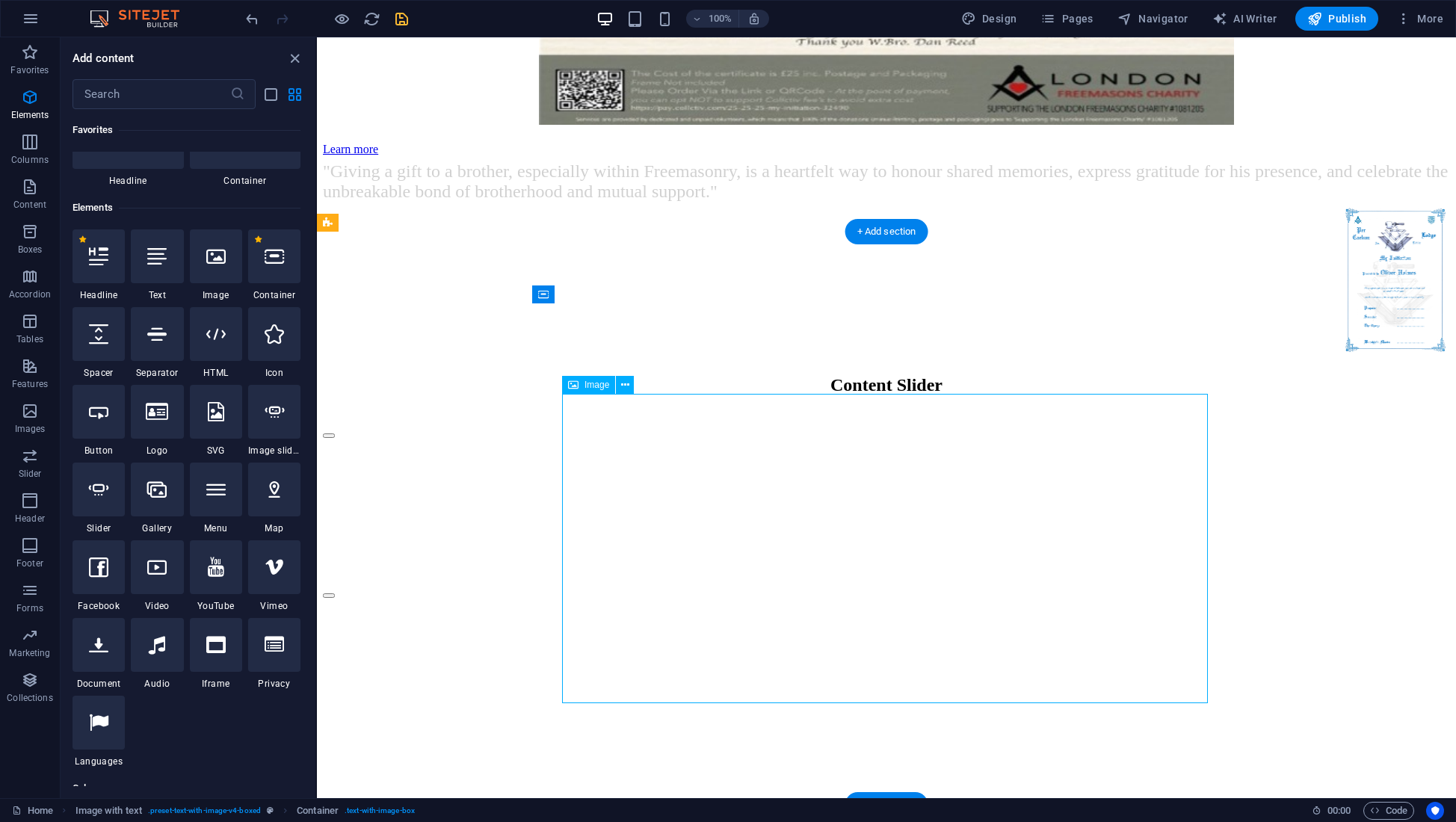
scroll to position [159, 0]
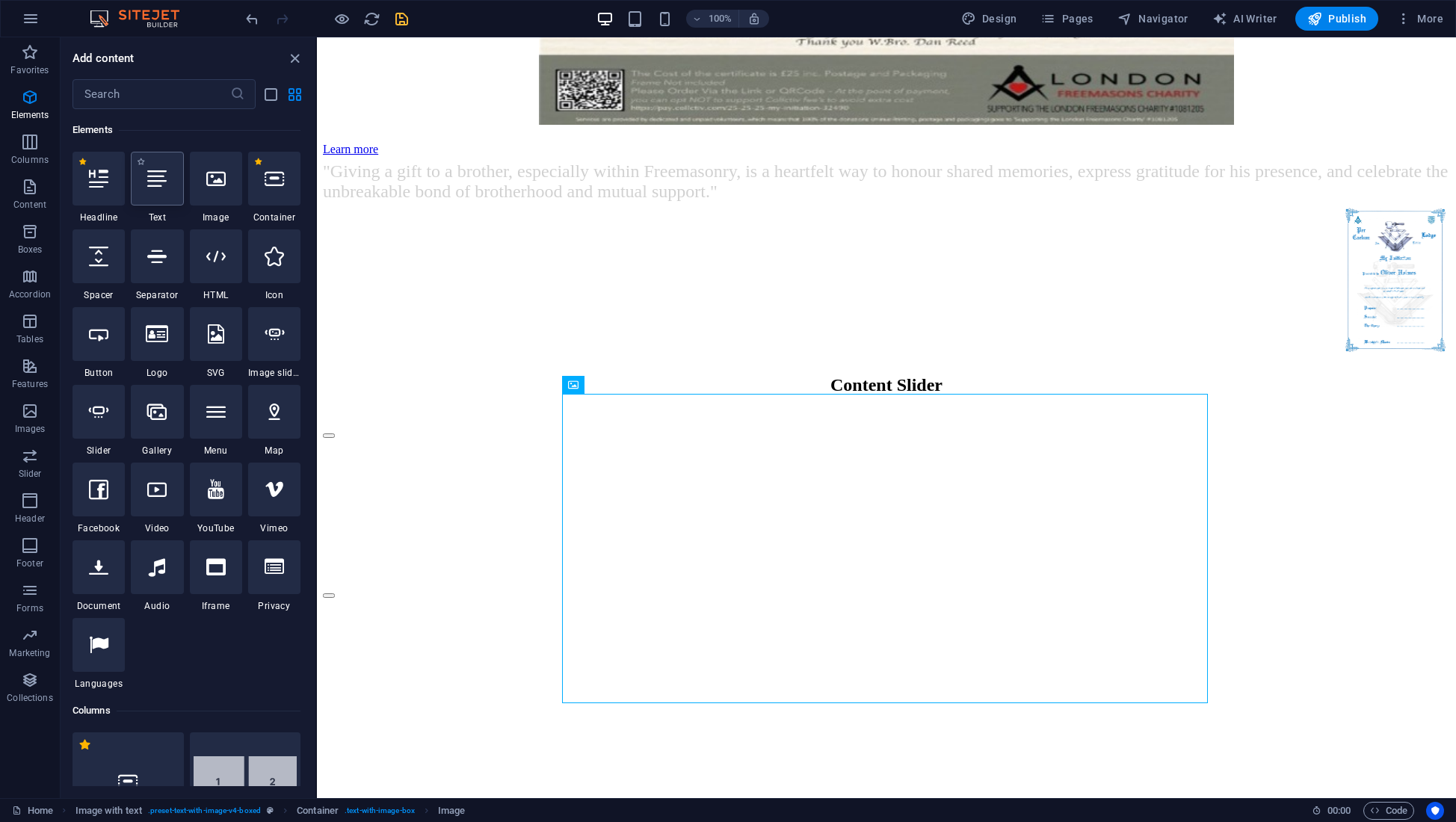
click at [159, 192] on div at bounding box center [157, 178] width 52 height 54
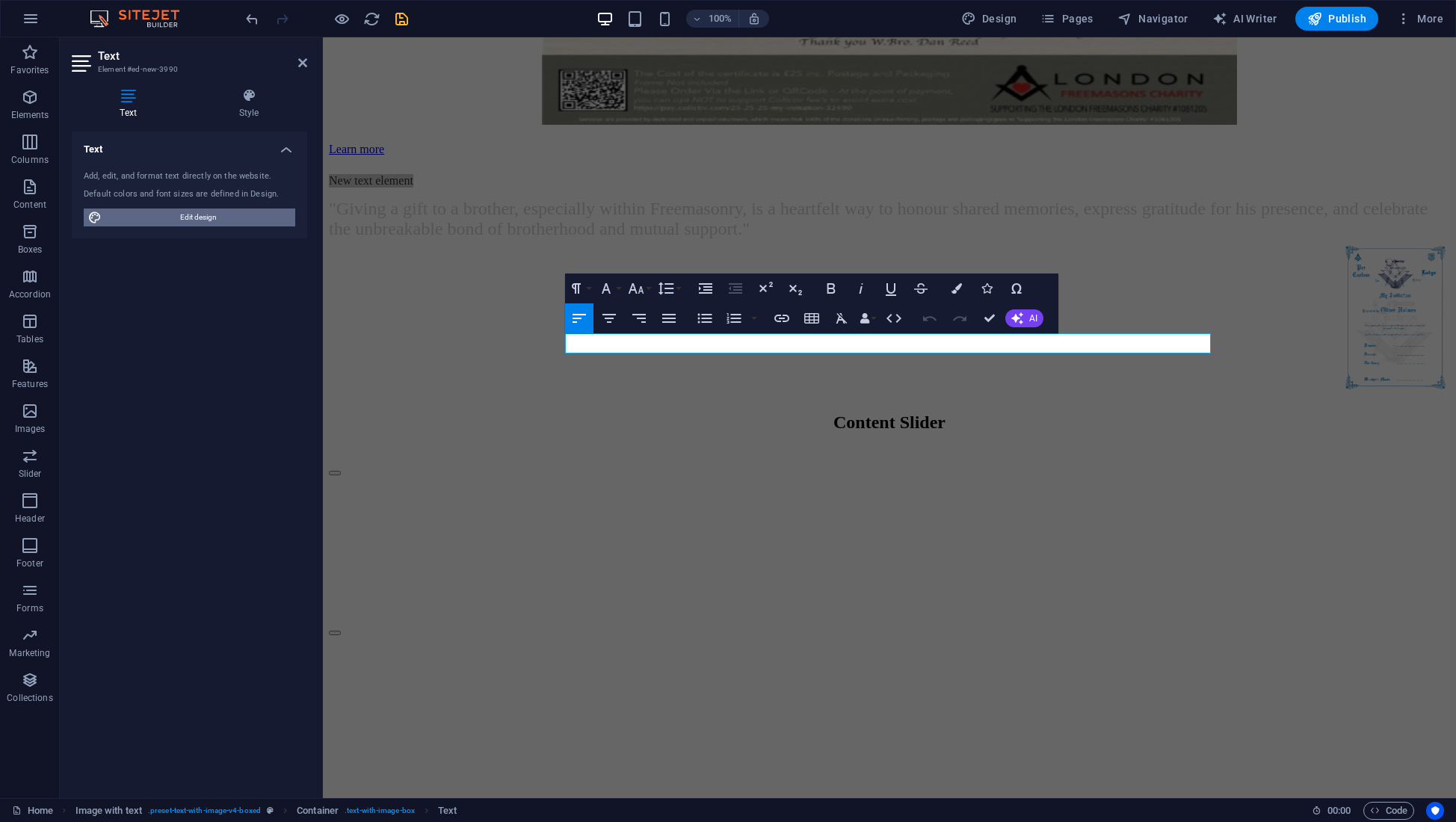
click at [207, 217] on span "Edit design" at bounding box center [199, 217] width 185 height 18
select select "px"
select select "300"
select select "px"
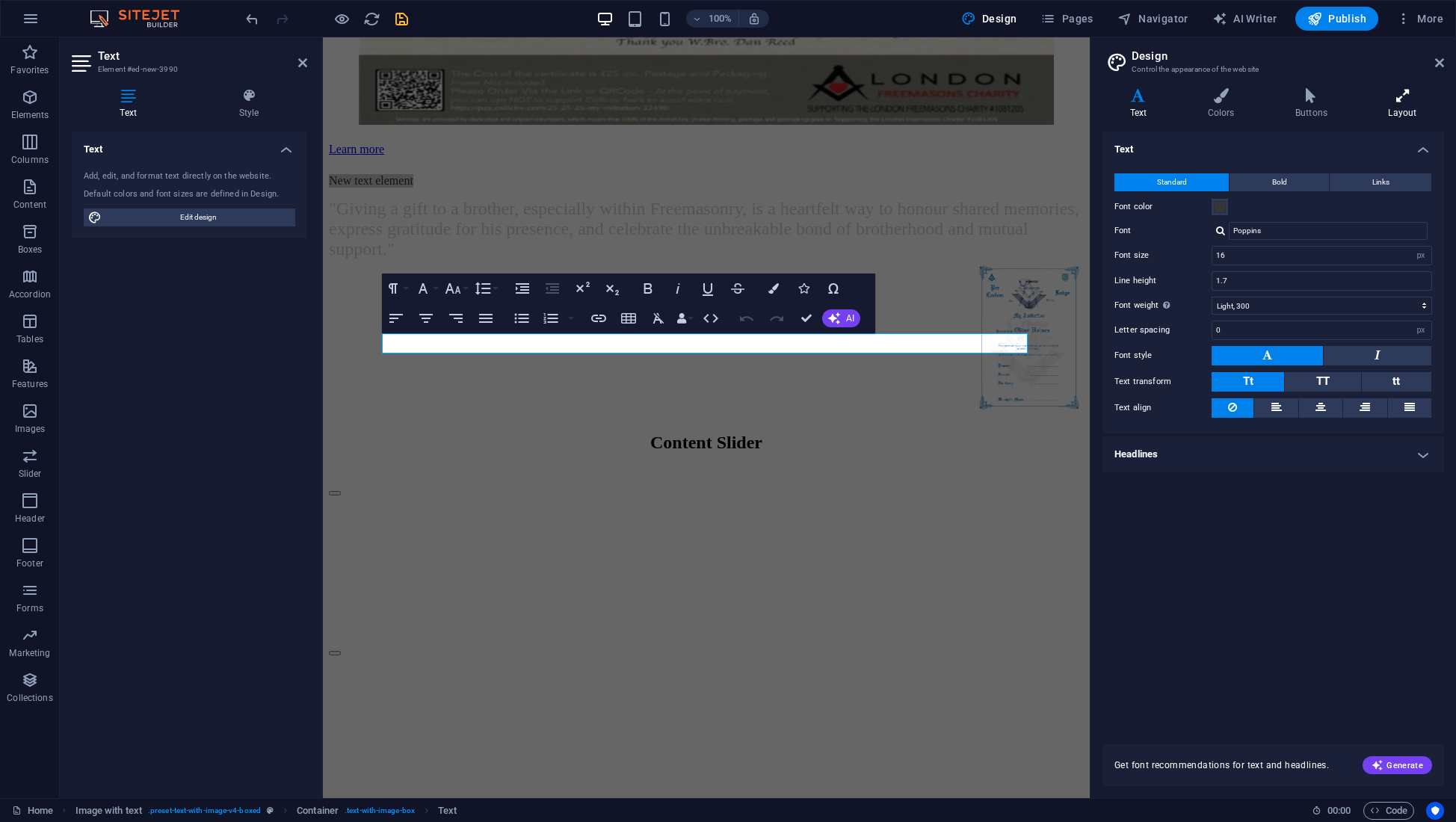
click at [1396, 95] on icon at bounding box center [1402, 95] width 83 height 15
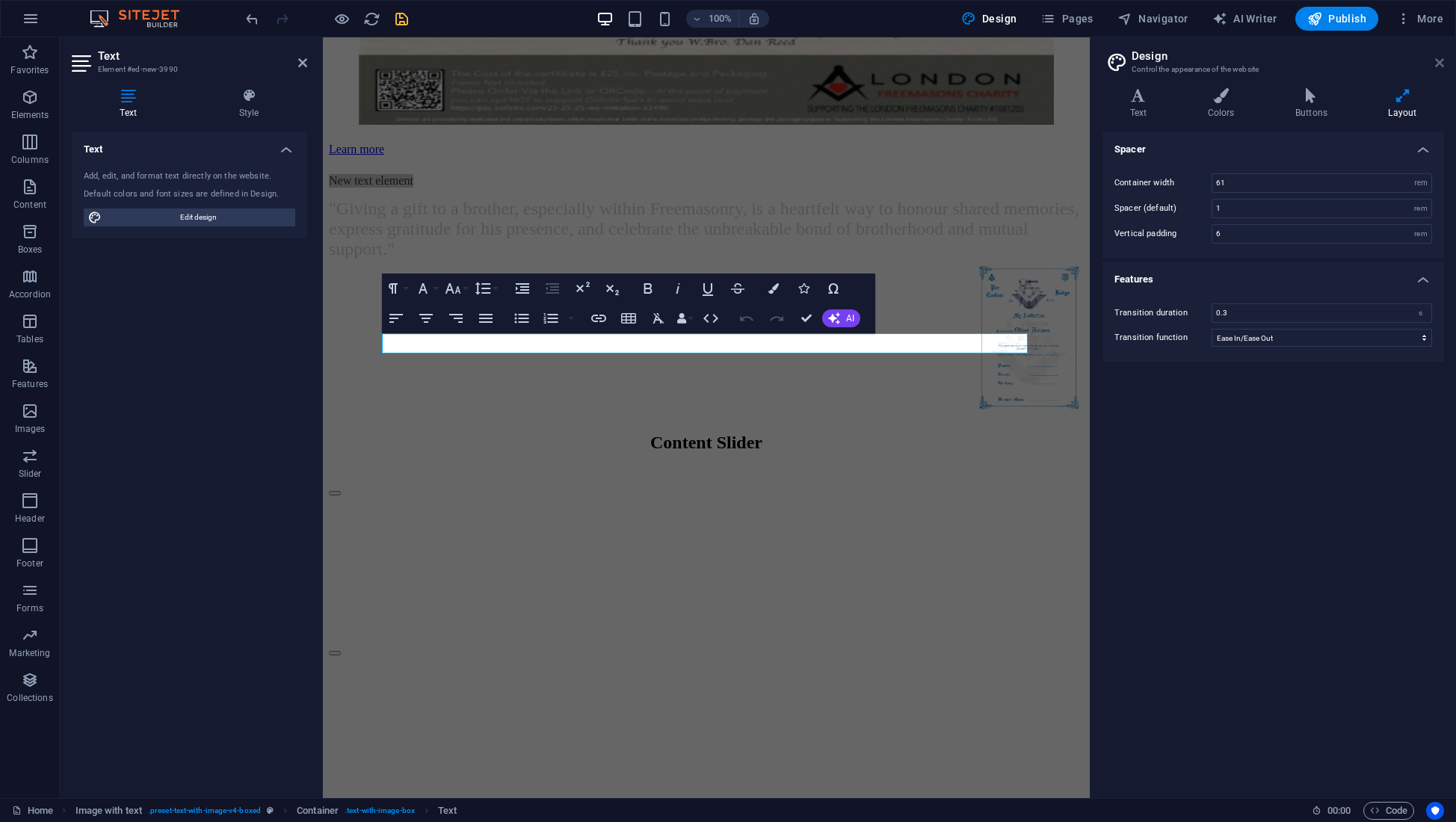
click at [1438, 65] on icon at bounding box center [1439, 63] width 9 height 12
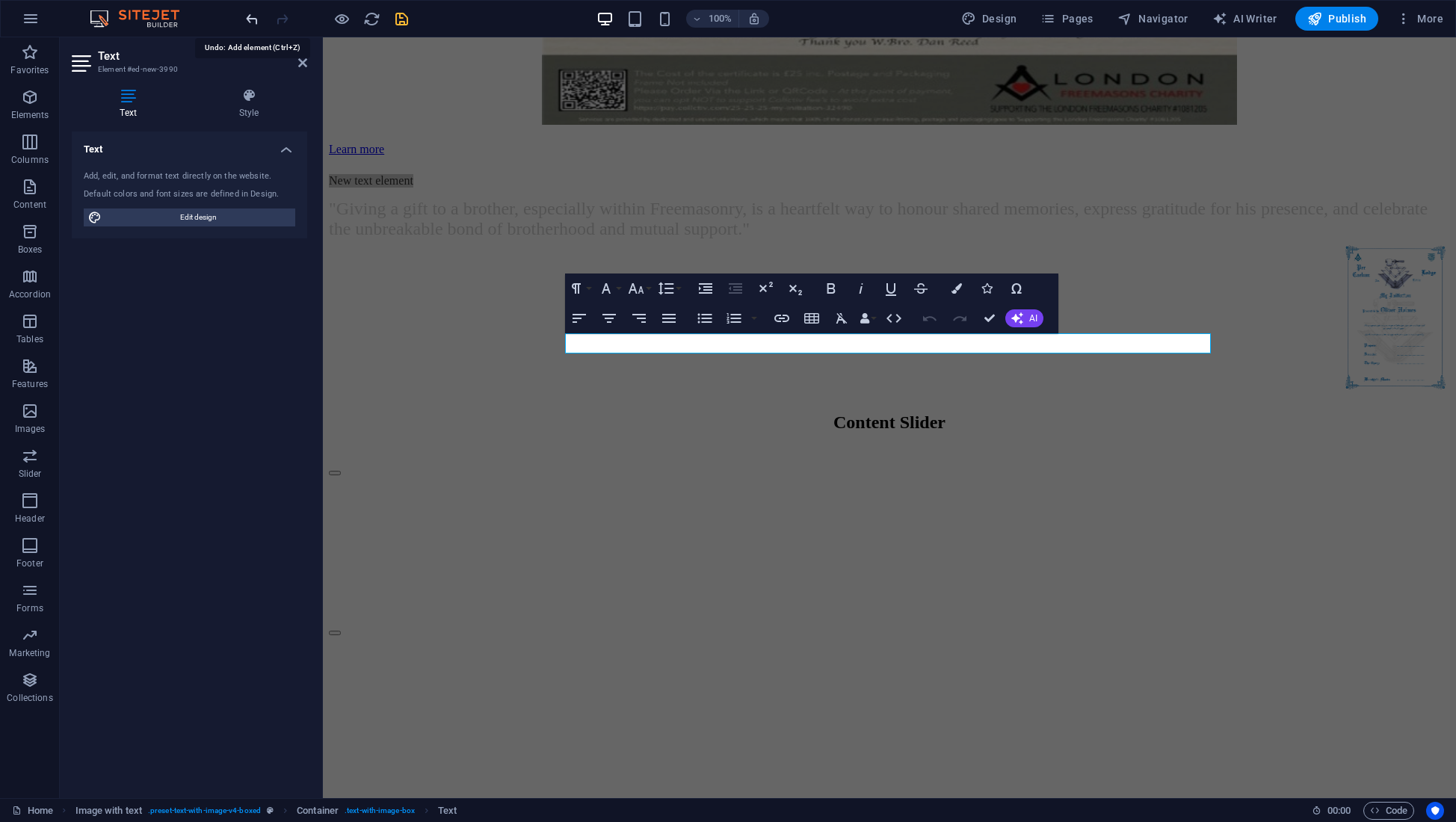
click at [252, 23] on icon "undo" at bounding box center [252, 19] width 17 height 17
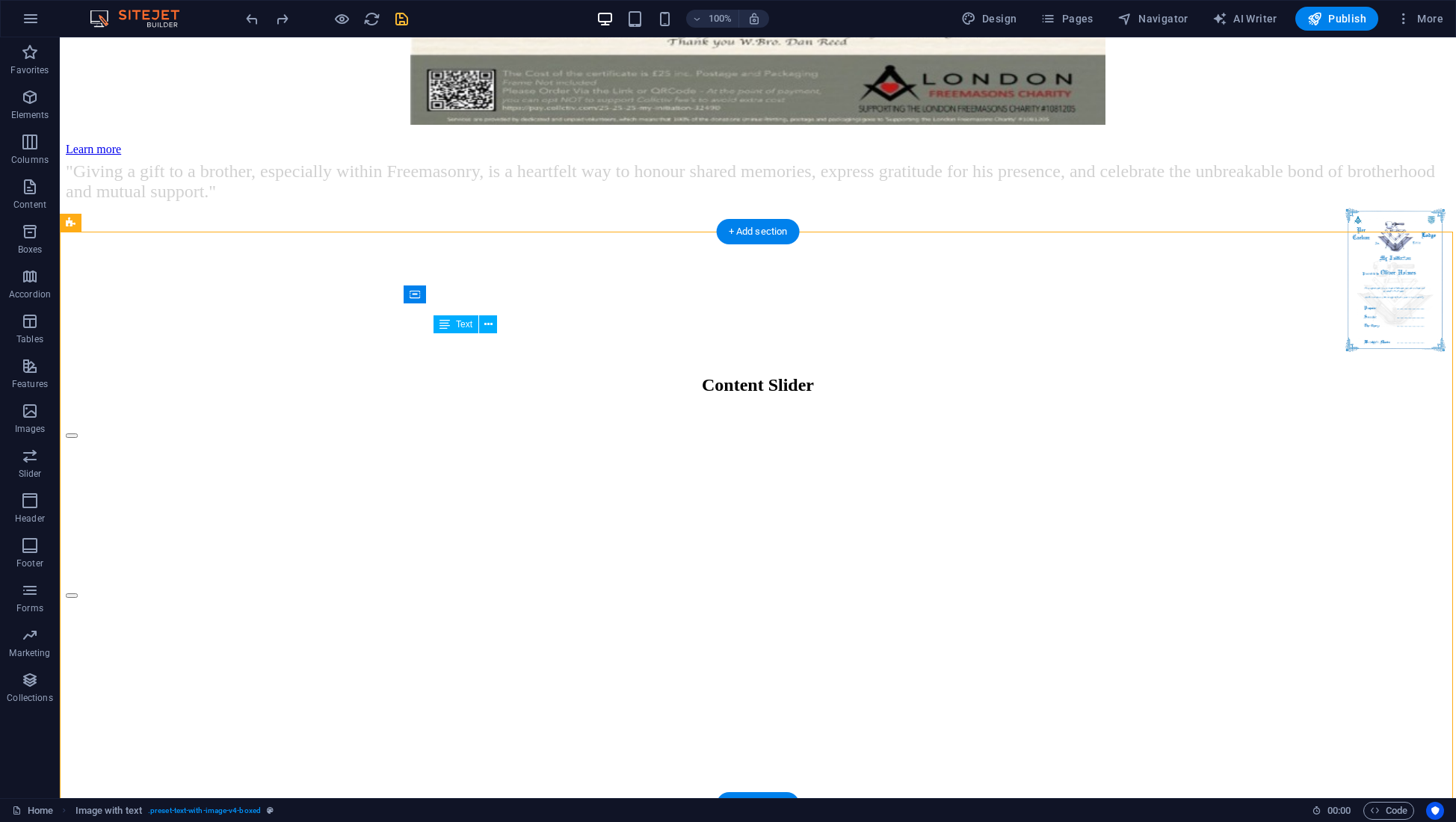
drag, startPoint x: 1078, startPoint y: 363, endPoint x: 834, endPoint y: 363, distance: 244.0
click at [834, 203] on div ""Giving a gift to a brother, especially within Freemasonry, is a heartfelt way …" at bounding box center [757, 182] width 1384 height 40
click at [751, 203] on div ""Giving a gift to a brother, especially within Freemasonry, is a heartfelt way …" at bounding box center [757, 182] width 1384 height 40
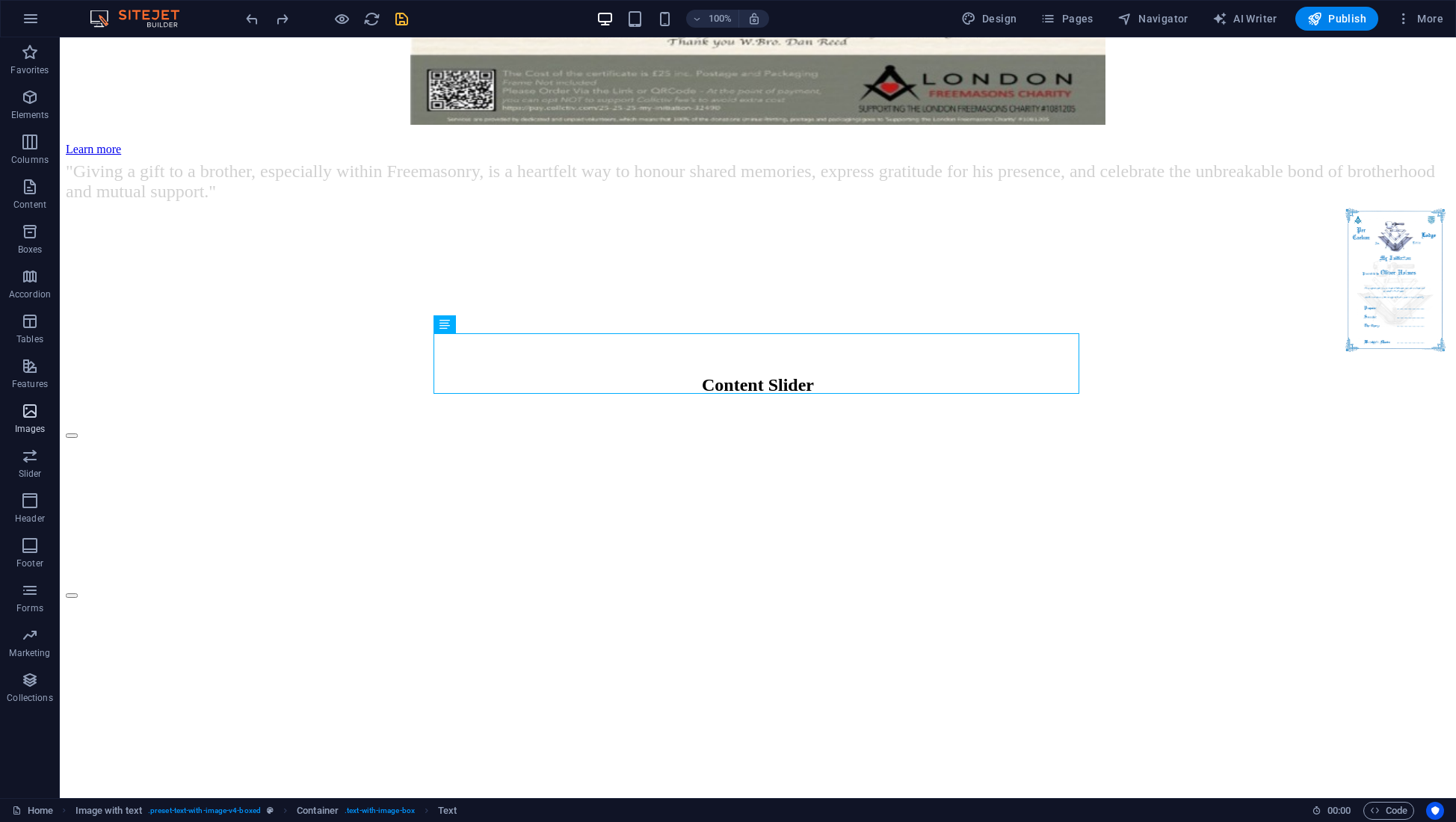
click at [29, 412] on icon "button" at bounding box center [29, 410] width 18 height 18
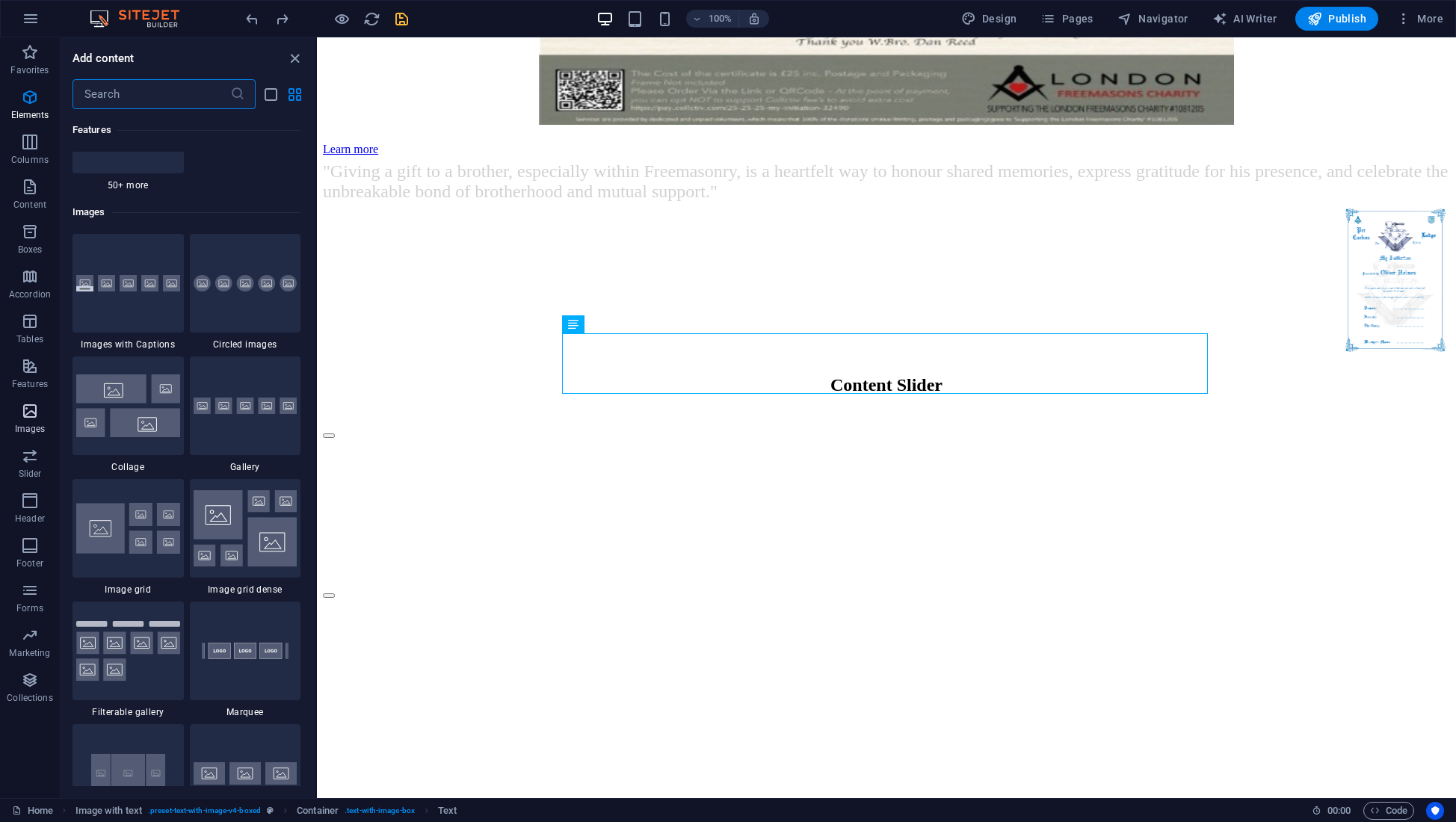
scroll to position [7575, 0]
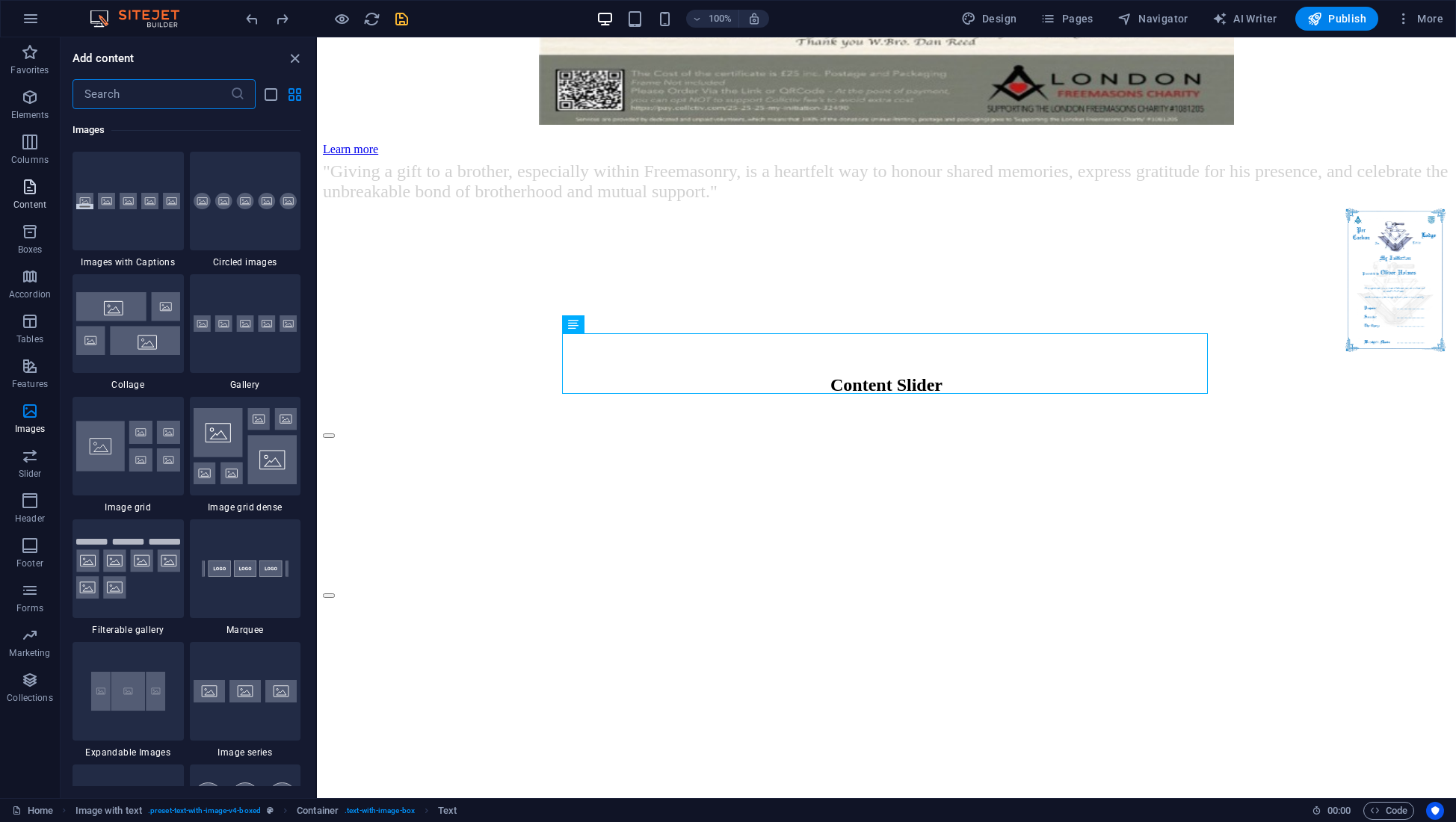
click at [31, 204] on p "Content" at bounding box center [29, 205] width 33 height 12
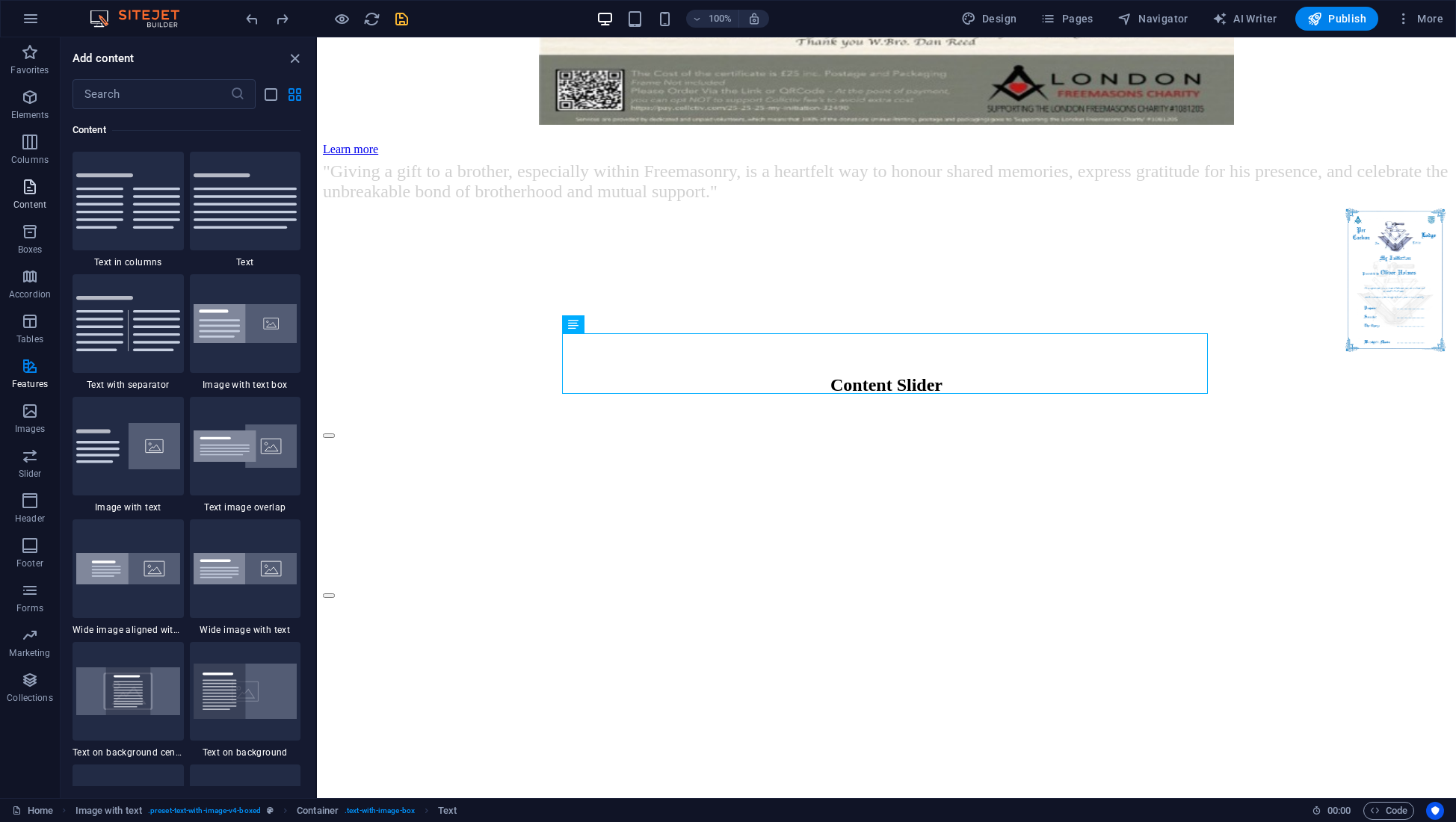
scroll to position [2614, 0]
click at [231, 461] on img at bounding box center [245, 446] width 104 height 44
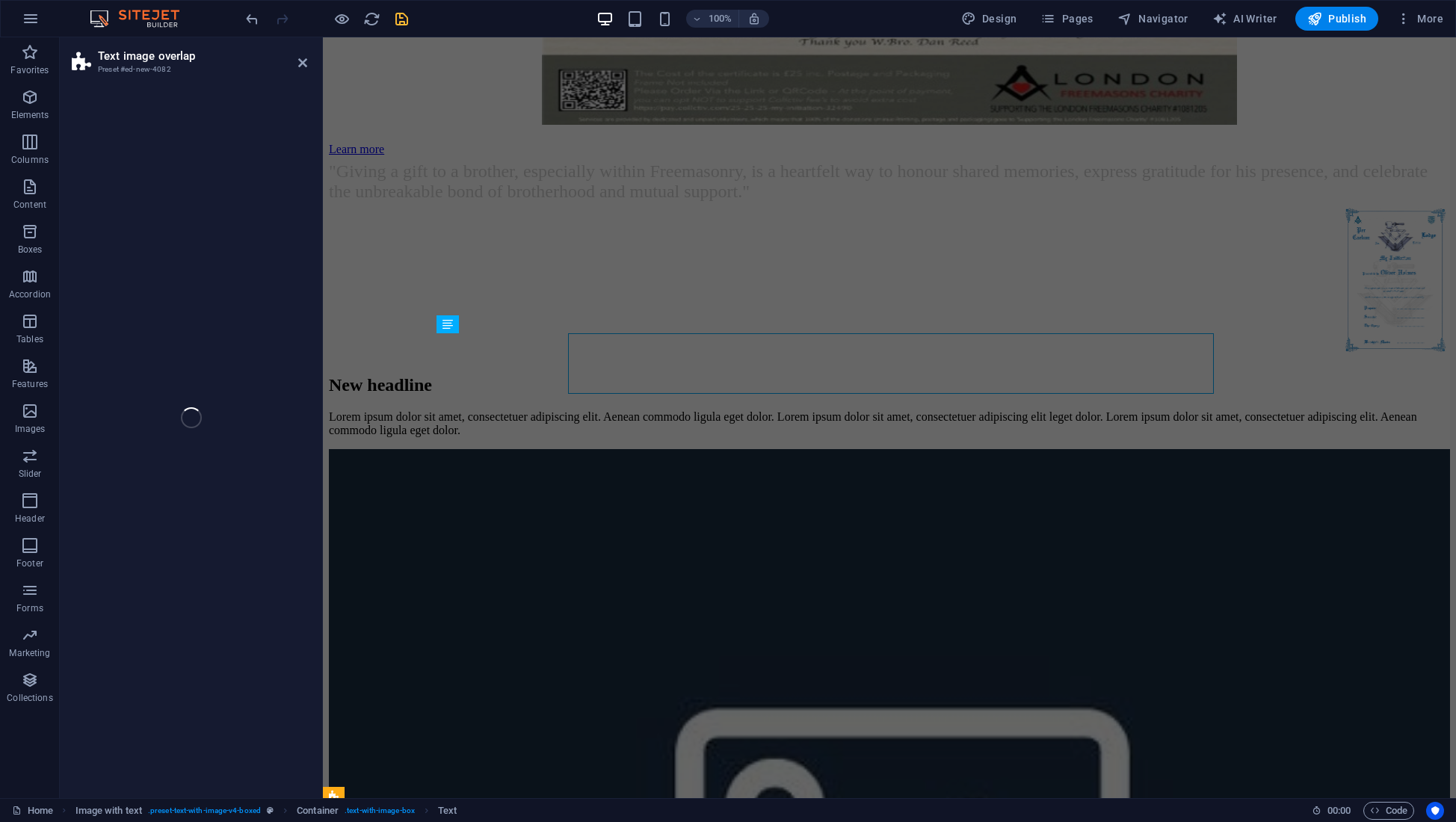
select select "rem"
select select "px"
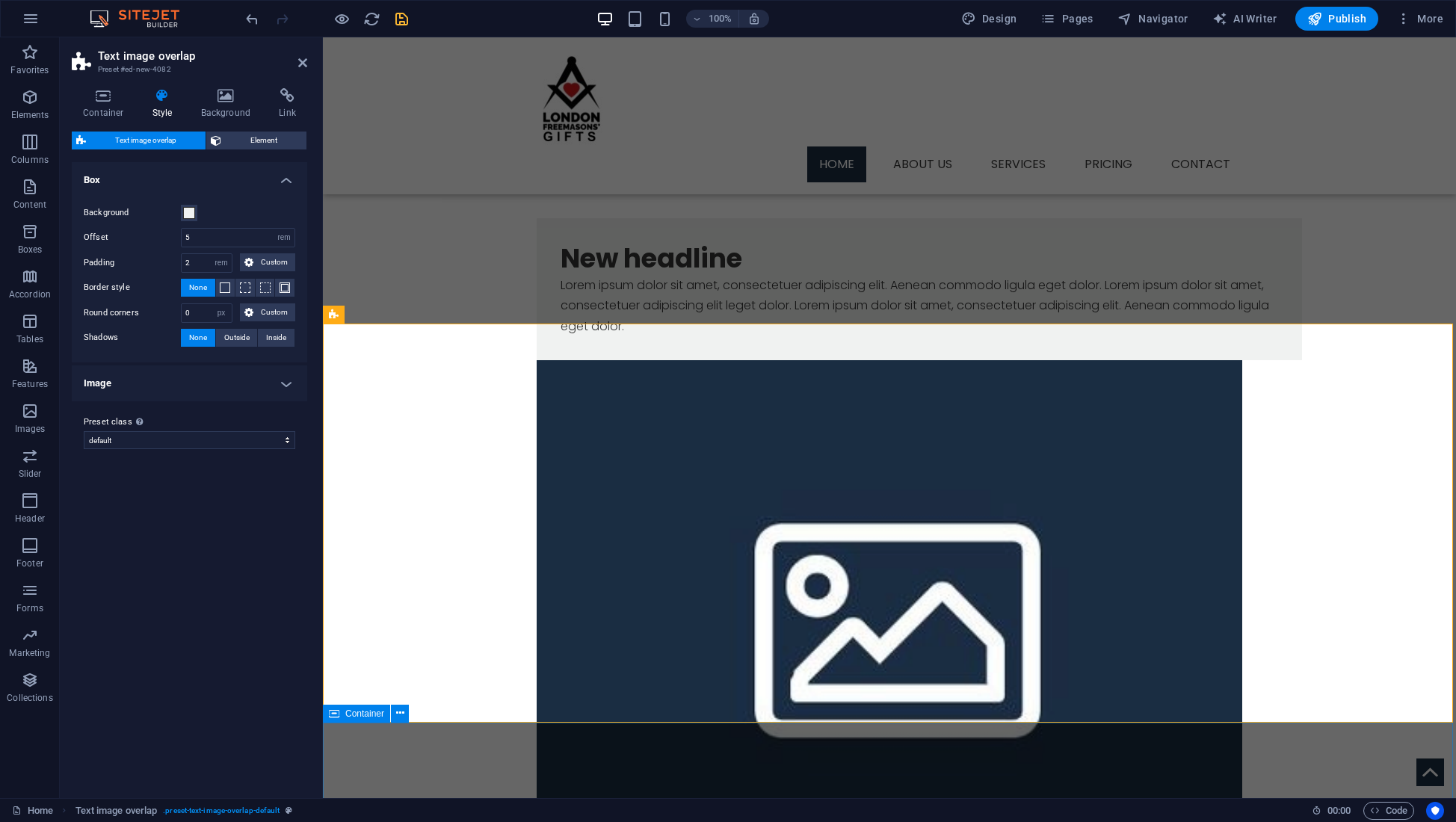
scroll to position [1242, 0]
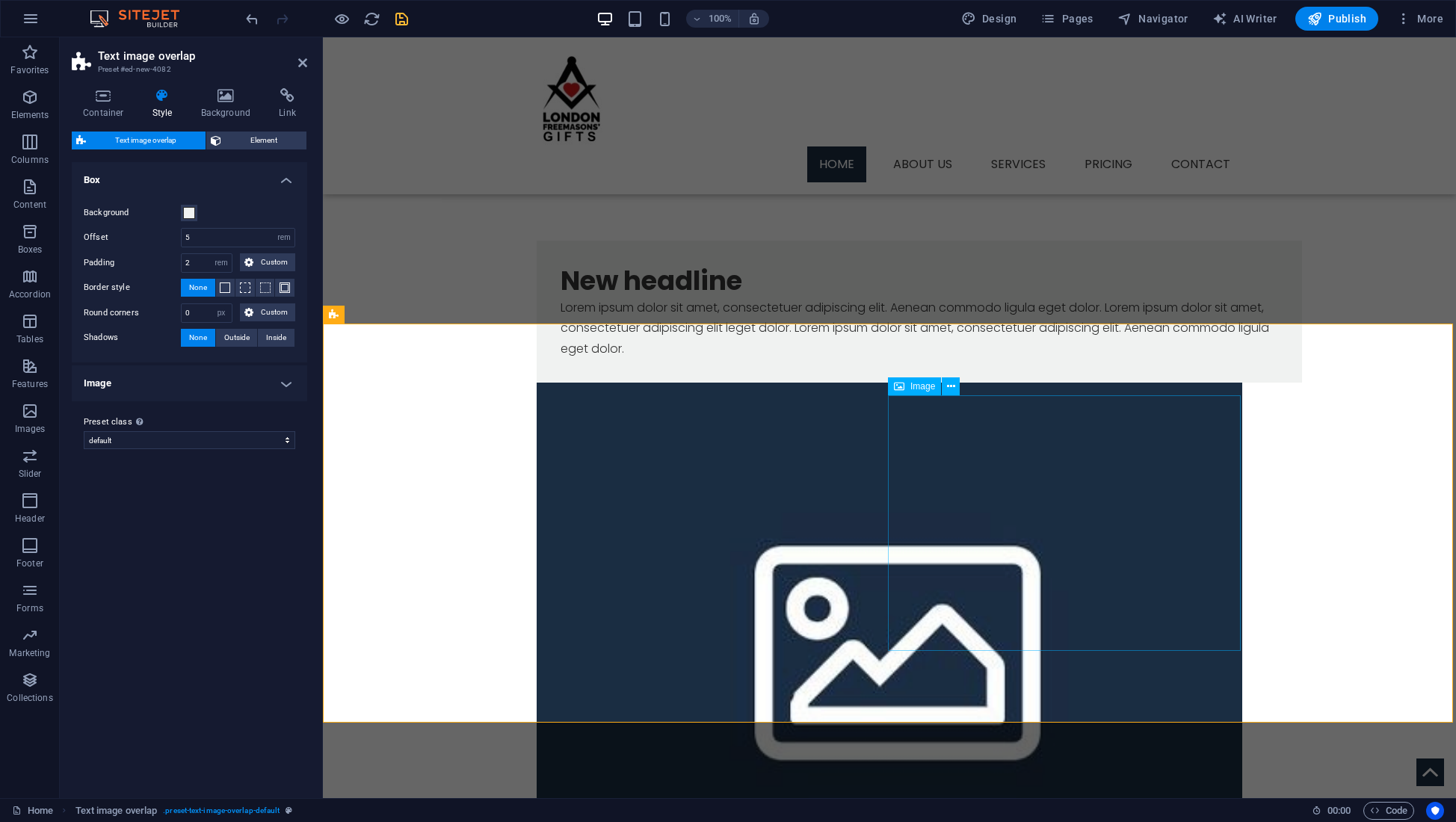
click at [1005, 452] on figure at bounding box center [889, 637] width 706 height 510
click at [953, 386] on icon at bounding box center [950, 386] width 8 height 16
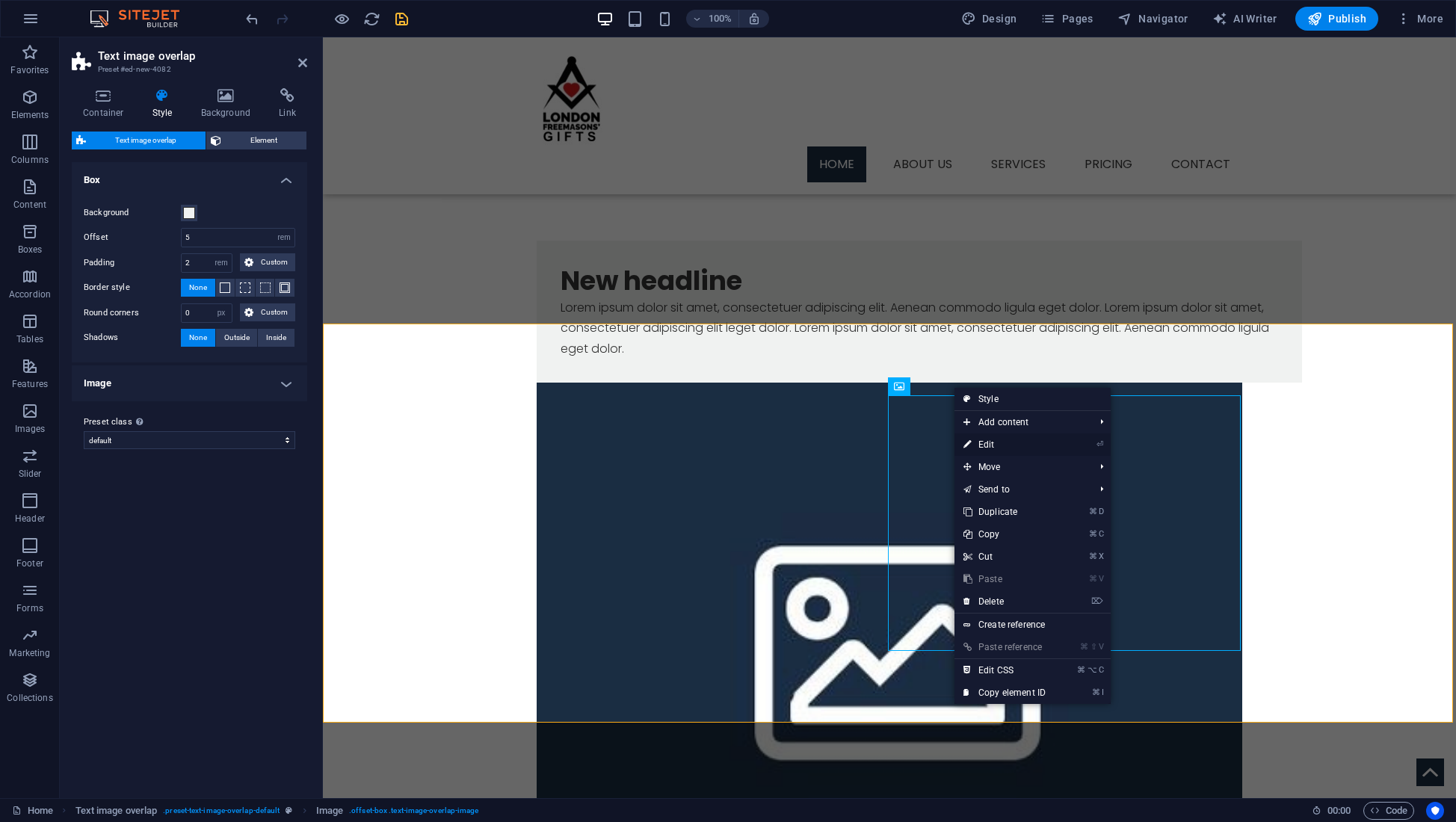
click at [991, 442] on link "⏎ Edit" at bounding box center [1004, 445] width 100 height 22
select select "%"
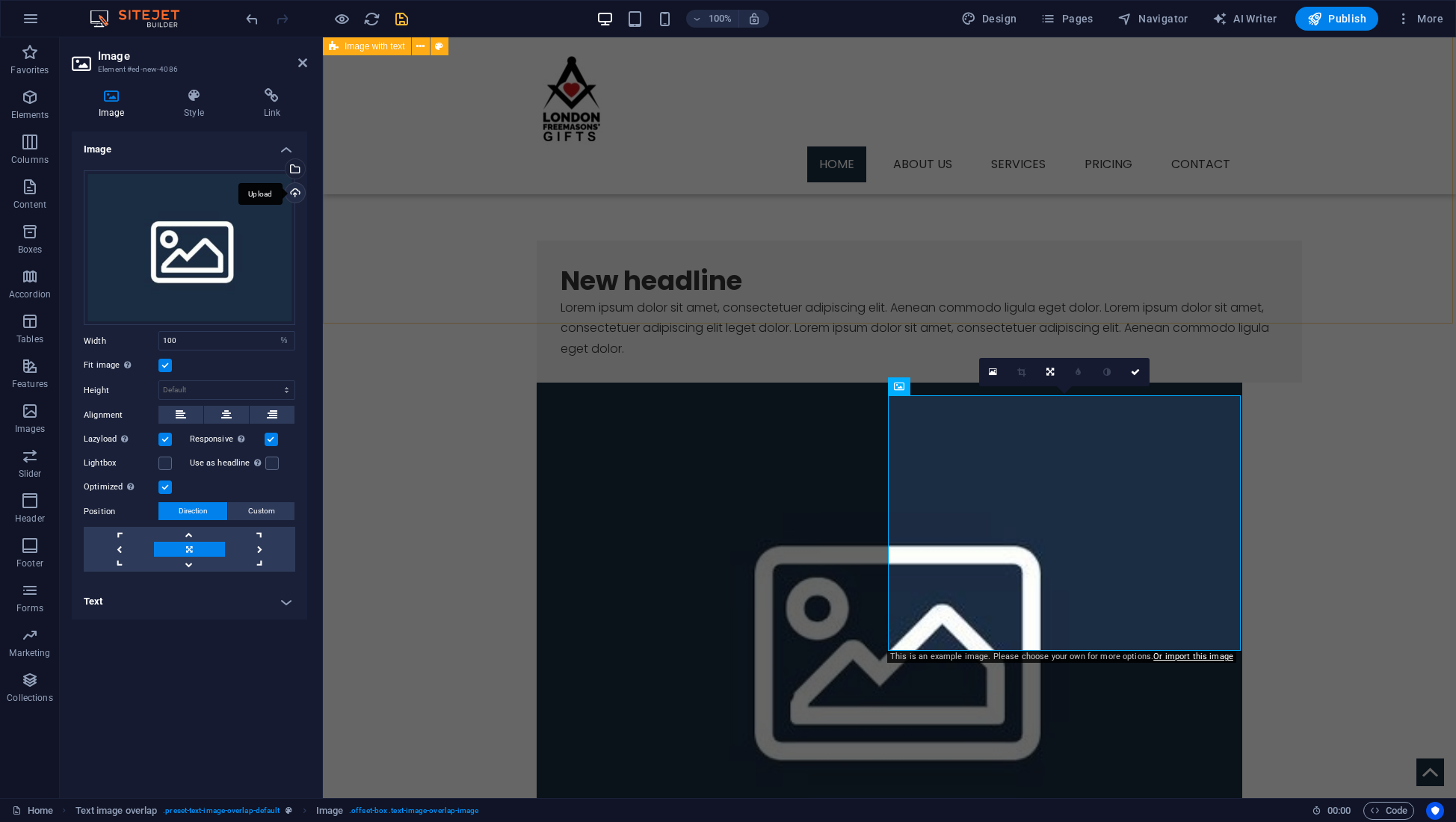
click at [296, 191] on div "Upload" at bounding box center [293, 194] width 22 height 22
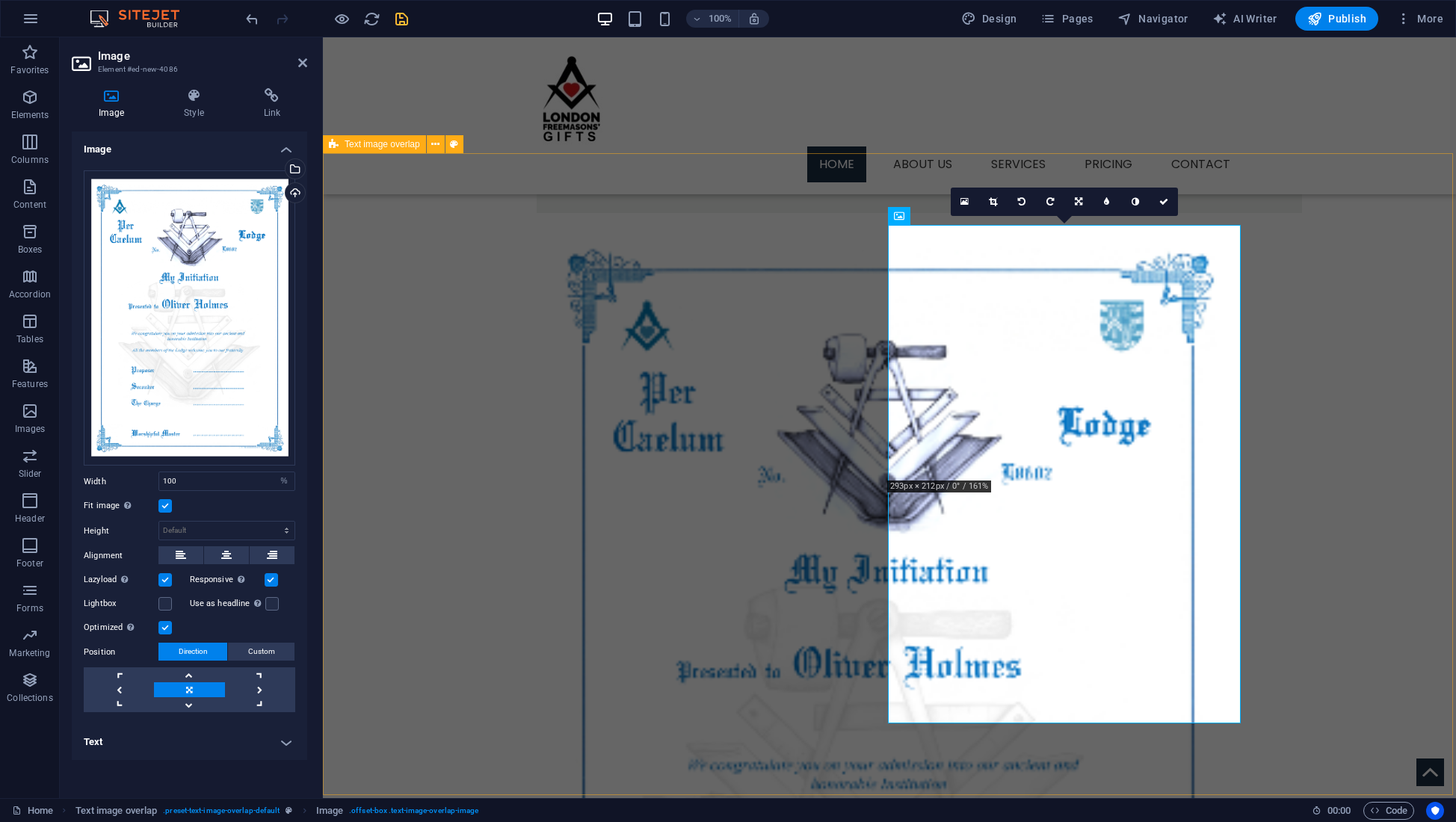
scroll to position [1412, 0]
click at [719, 127] on div "New headline" at bounding box center [920, 110] width 718 height 33
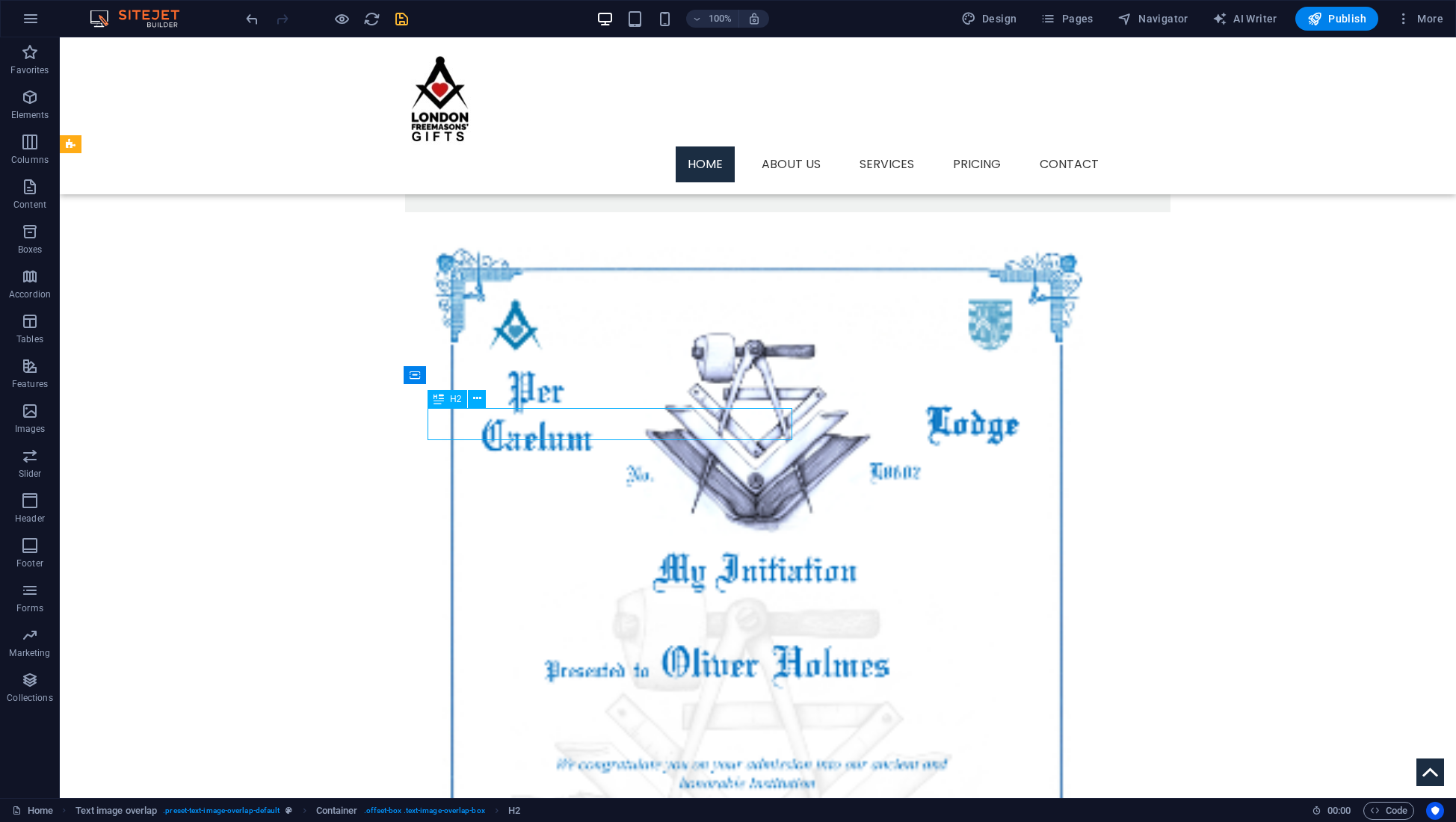
click at [603, 127] on div "New headline" at bounding box center [788, 110] width 718 height 33
click at [483, 401] on button at bounding box center [477, 398] width 18 height 18
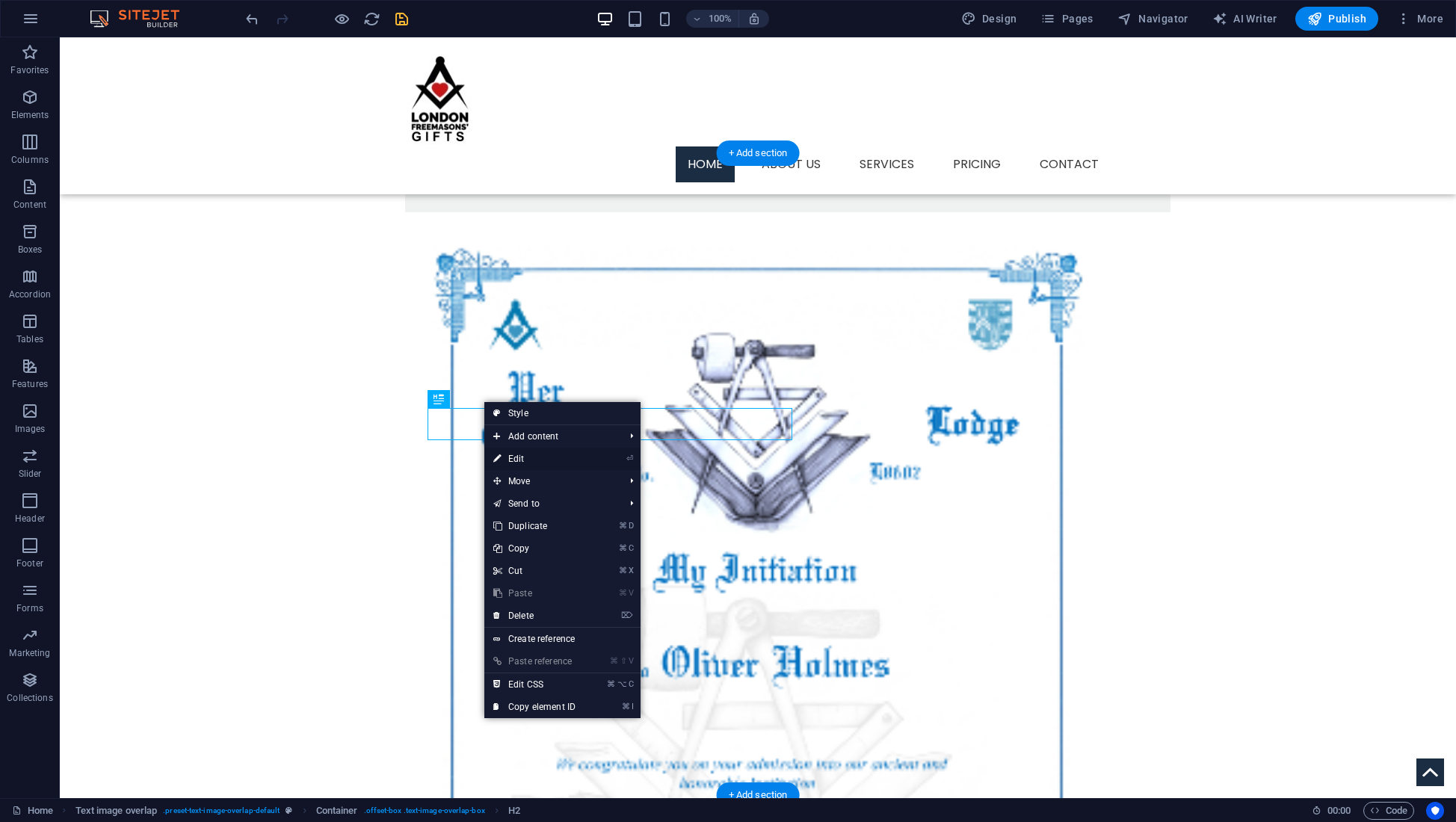
click at [516, 457] on link "⏎ Edit" at bounding box center [534, 459] width 100 height 22
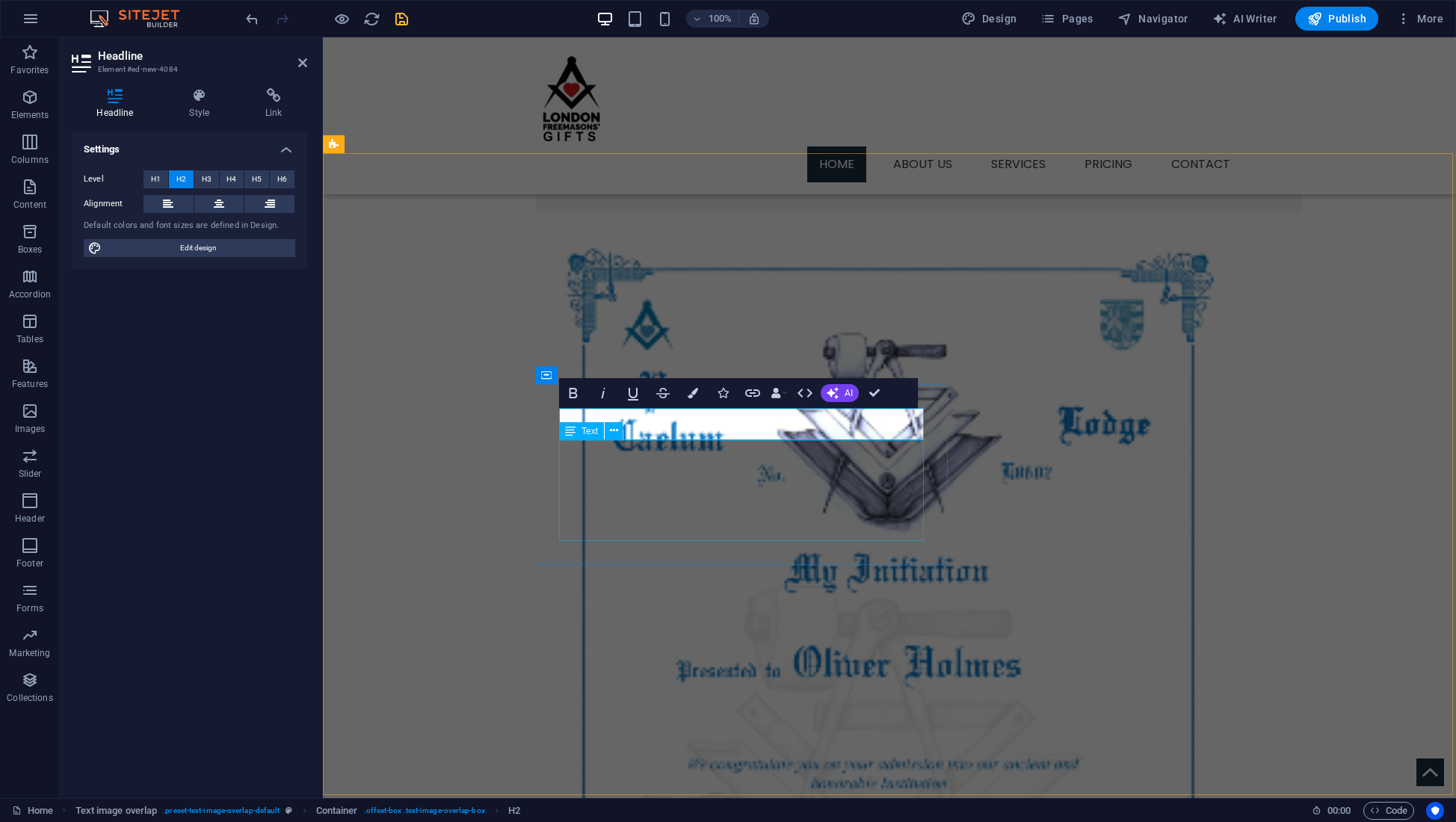
click at [703, 189] on div "Lorem ipsum dolor sit amet, consectetuer adipiscing elit. Aenean commodo ligula…" at bounding box center [920, 158] width 718 height 62
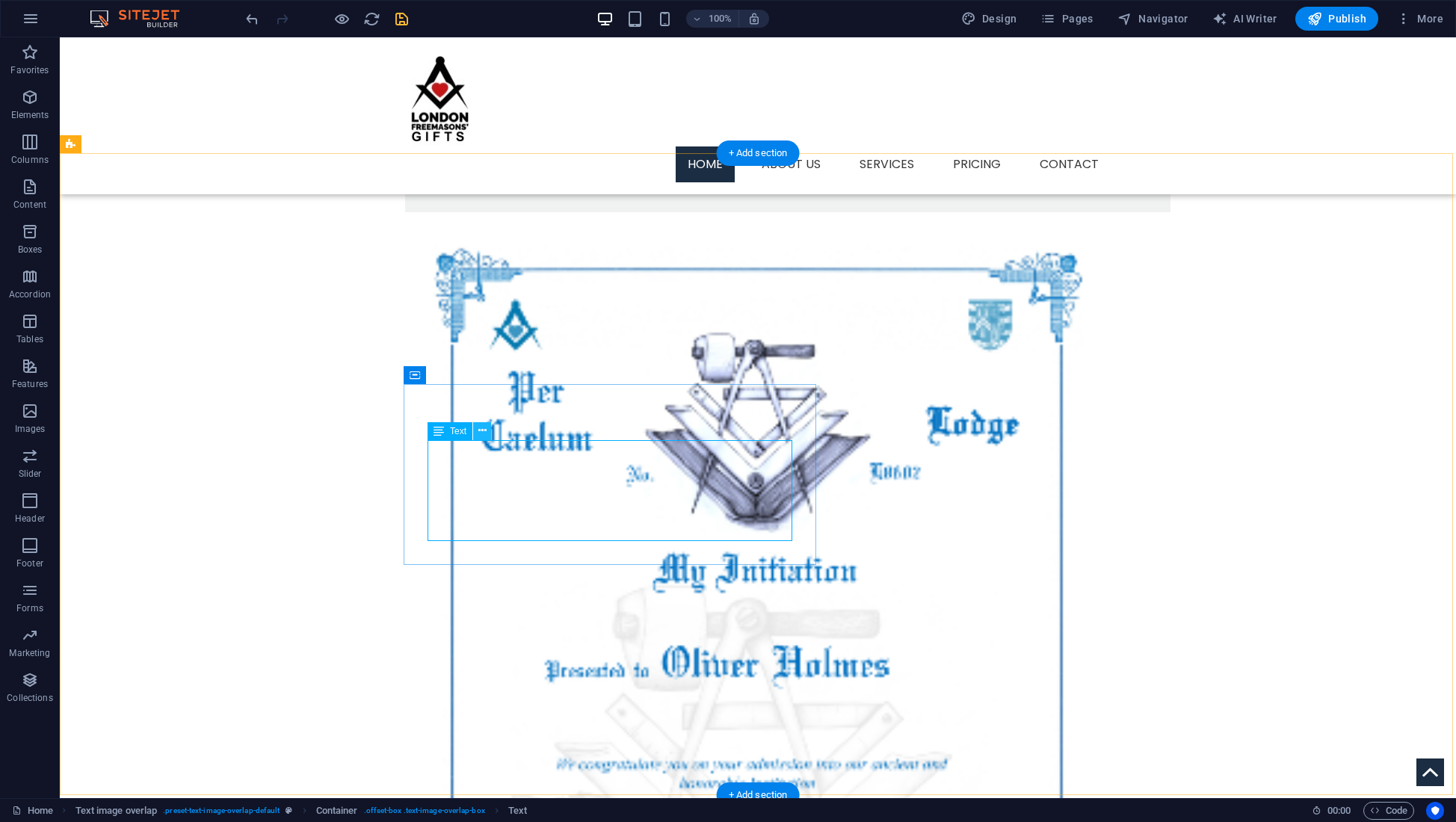
click at [481, 432] on icon at bounding box center [482, 431] width 8 height 16
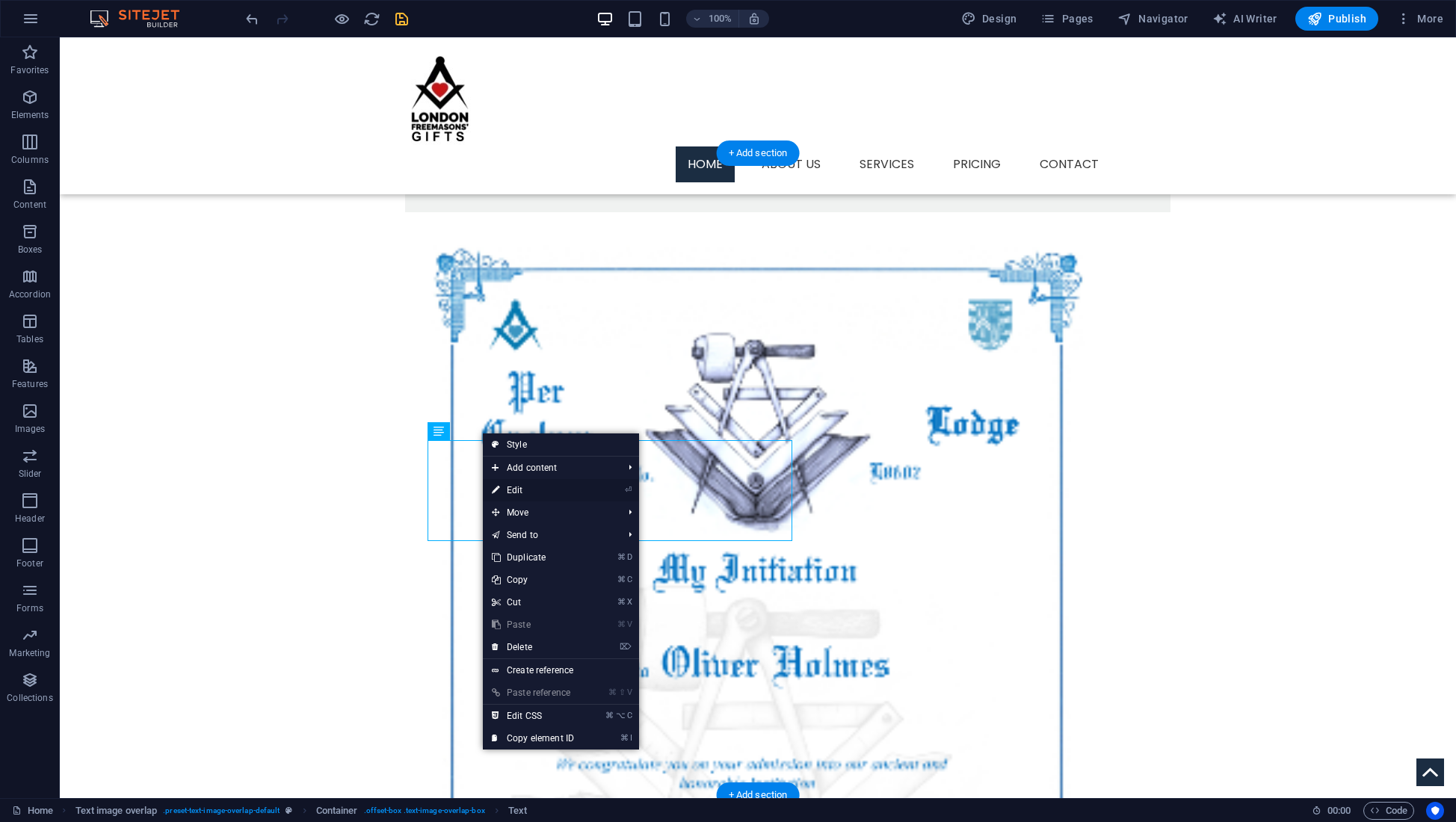
click at [512, 489] on link "⏎ Edit" at bounding box center [533, 490] width 100 height 22
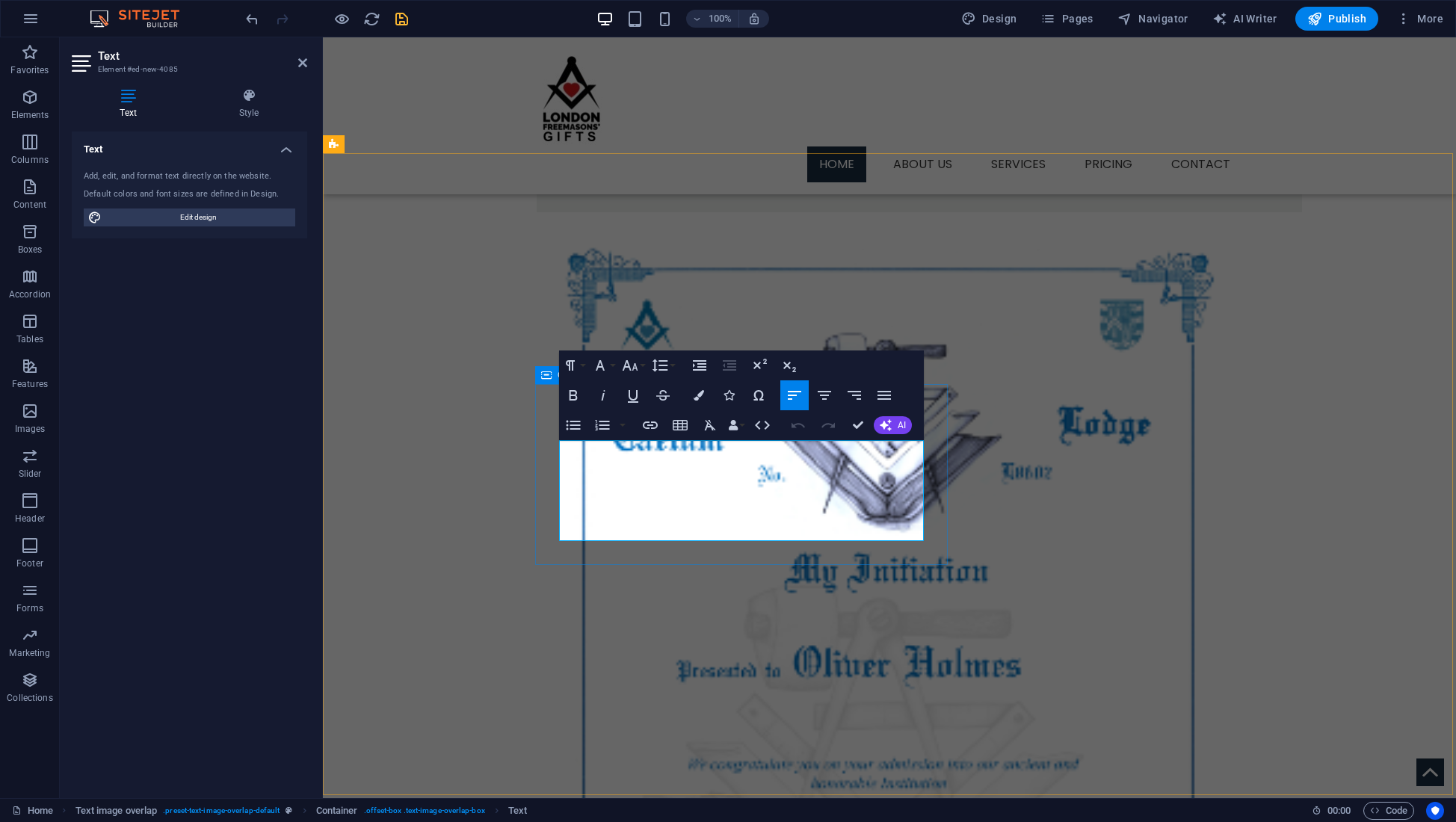
drag, startPoint x: 733, startPoint y: 530, endPoint x: 554, endPoint y: 449, distance: 196.5
click at [554, 212] on div "Certificate Lorem ipsum dolor sit amet, consectetuer adipiscing elit. Aenean co…" at bounding box center [919, 141] width 765 height 142
drag, startPoint x: 828, startPoint y: 528, endPoint x: 564, endPoint y: 444, distance: 277.0
click at [564, 188] on p ""Giving a gift to a brother, especially within Freemasonry, is a heartfelt way …" at bounding box center [920, 157] width 718 height 61
click at [577, 401] on icon "button" at bounding box center [573, 394] width 18 height 18
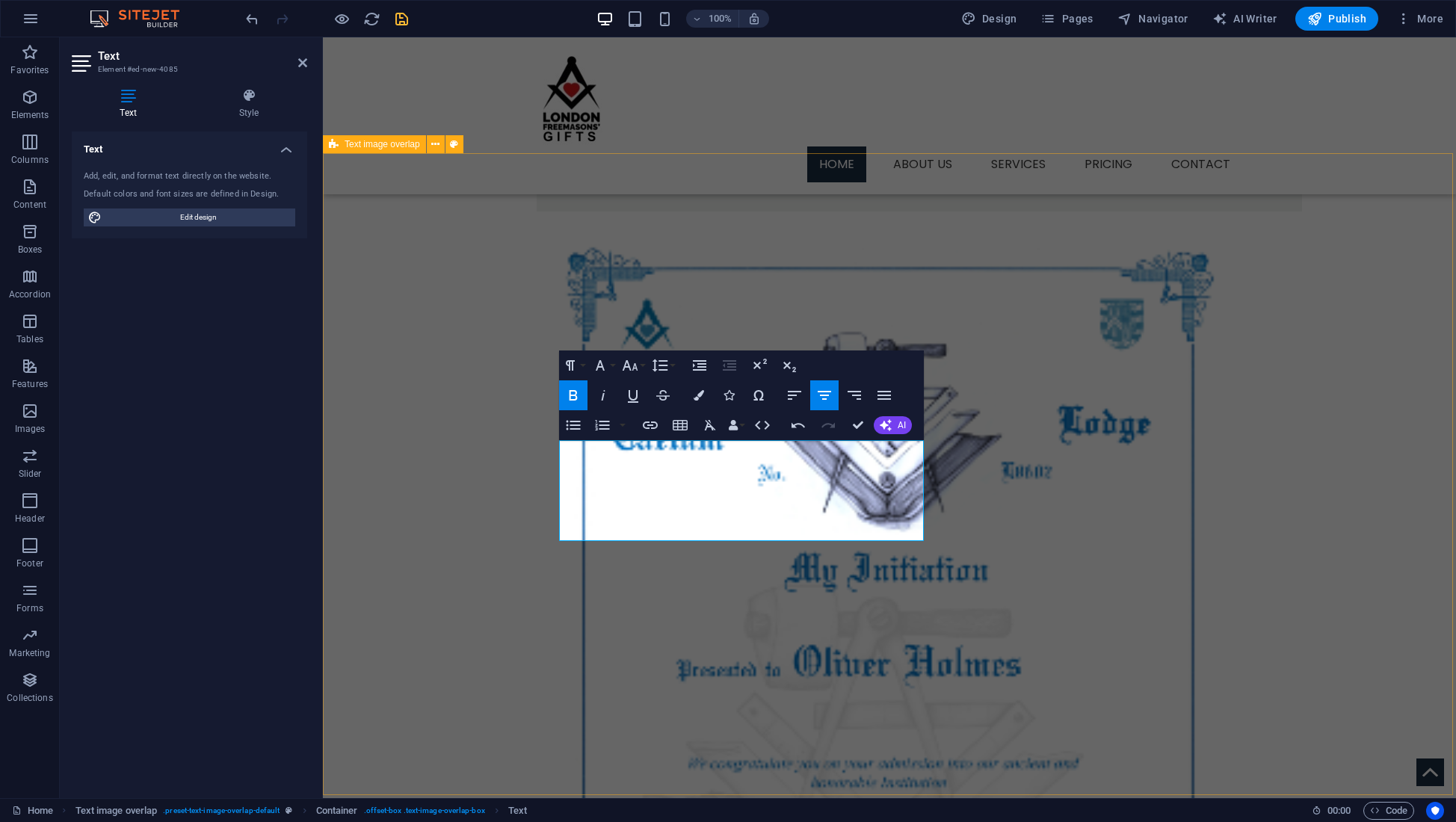
click at [676, 592] on div "Certificate "Giving a gift to a brother, especially within Freemasonry, is a he…" at bounding box center [889, 639] width 1133 height 1282
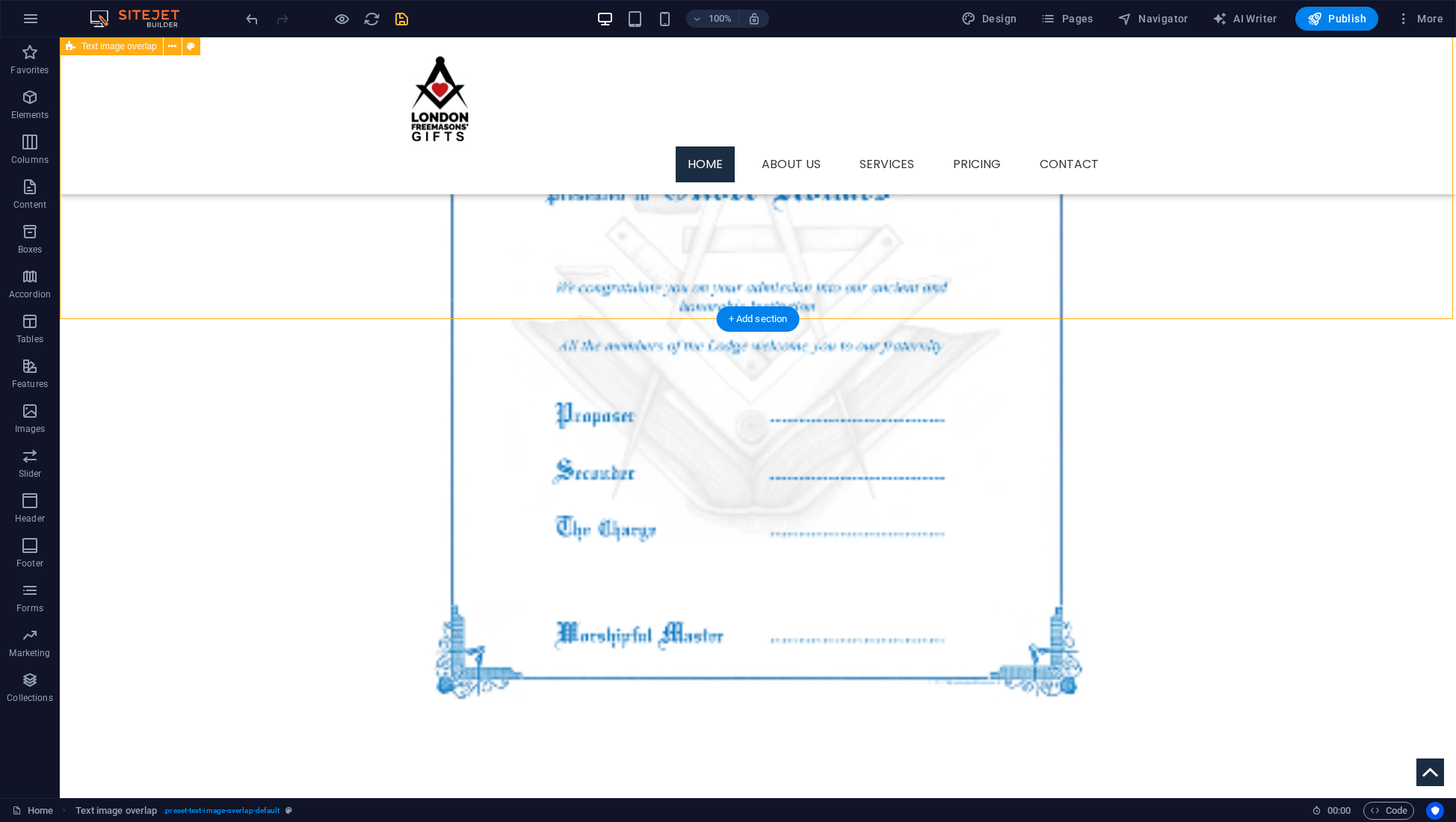
scroll to position [1891, 0]
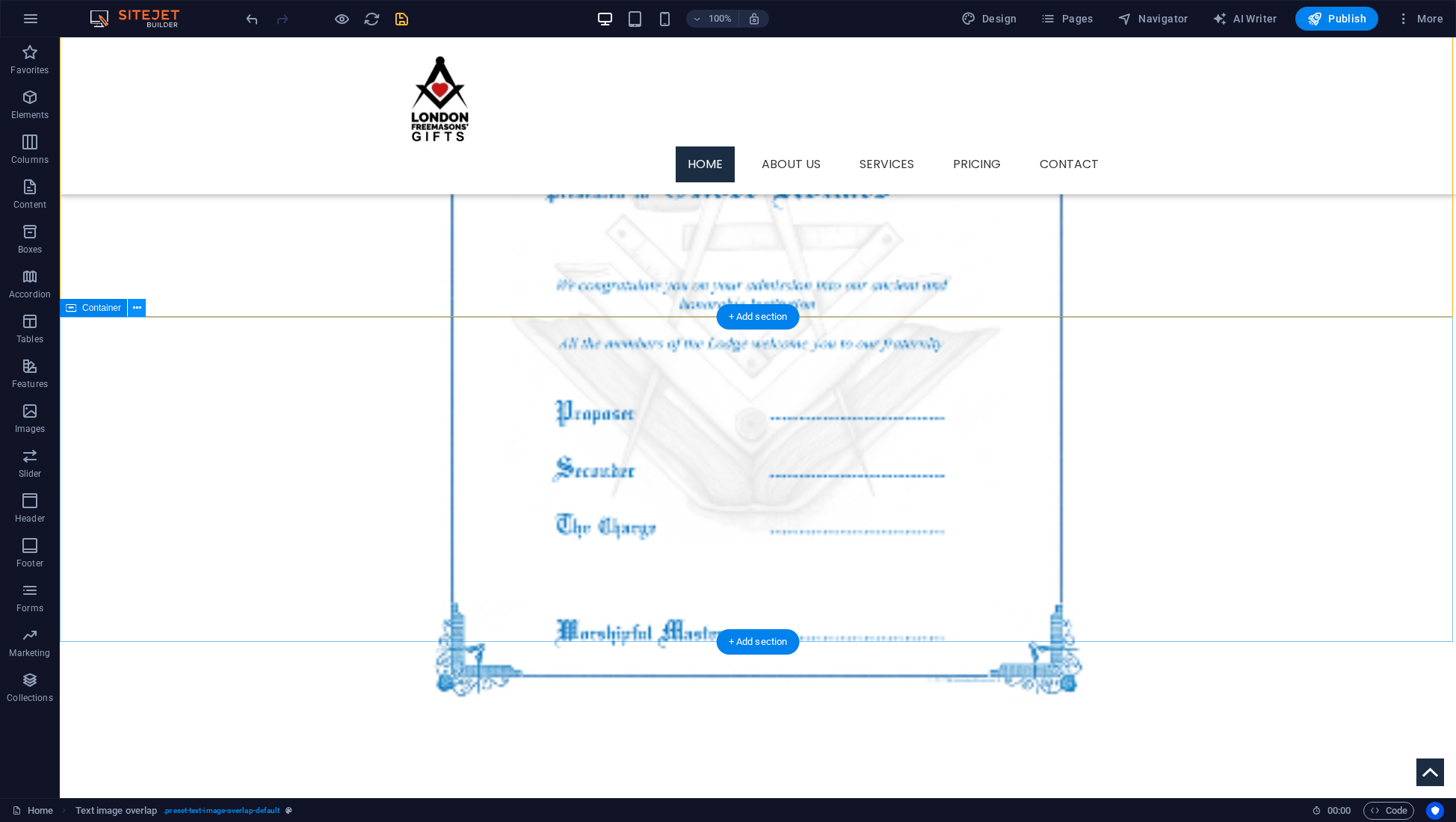
click at [136, 306] on icon at bounding box center [136, 307] width 8 height 16
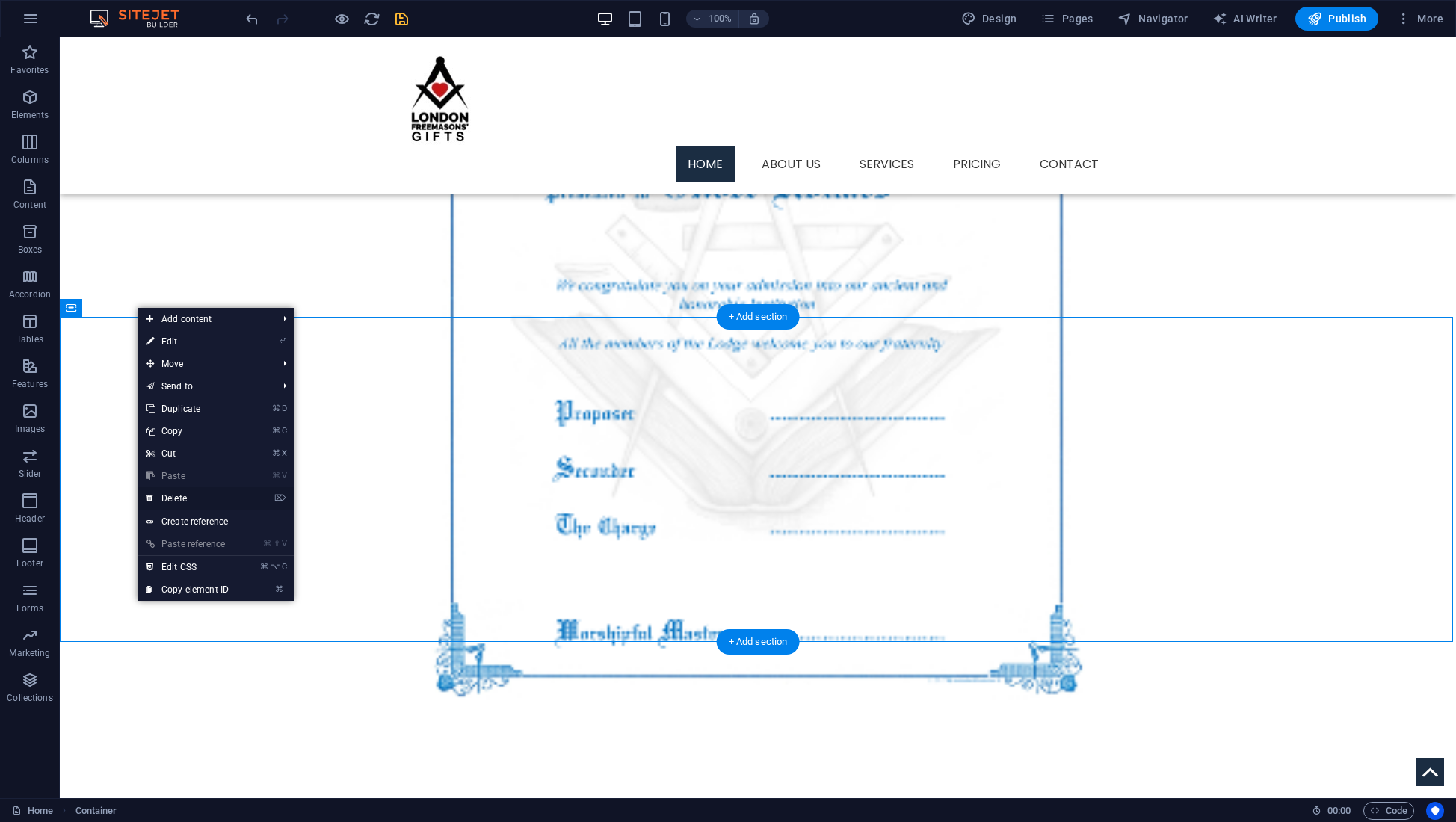
click at [175, 497] on link "⌦ Delete" at bounding box center [187, 498] width 100 height 22
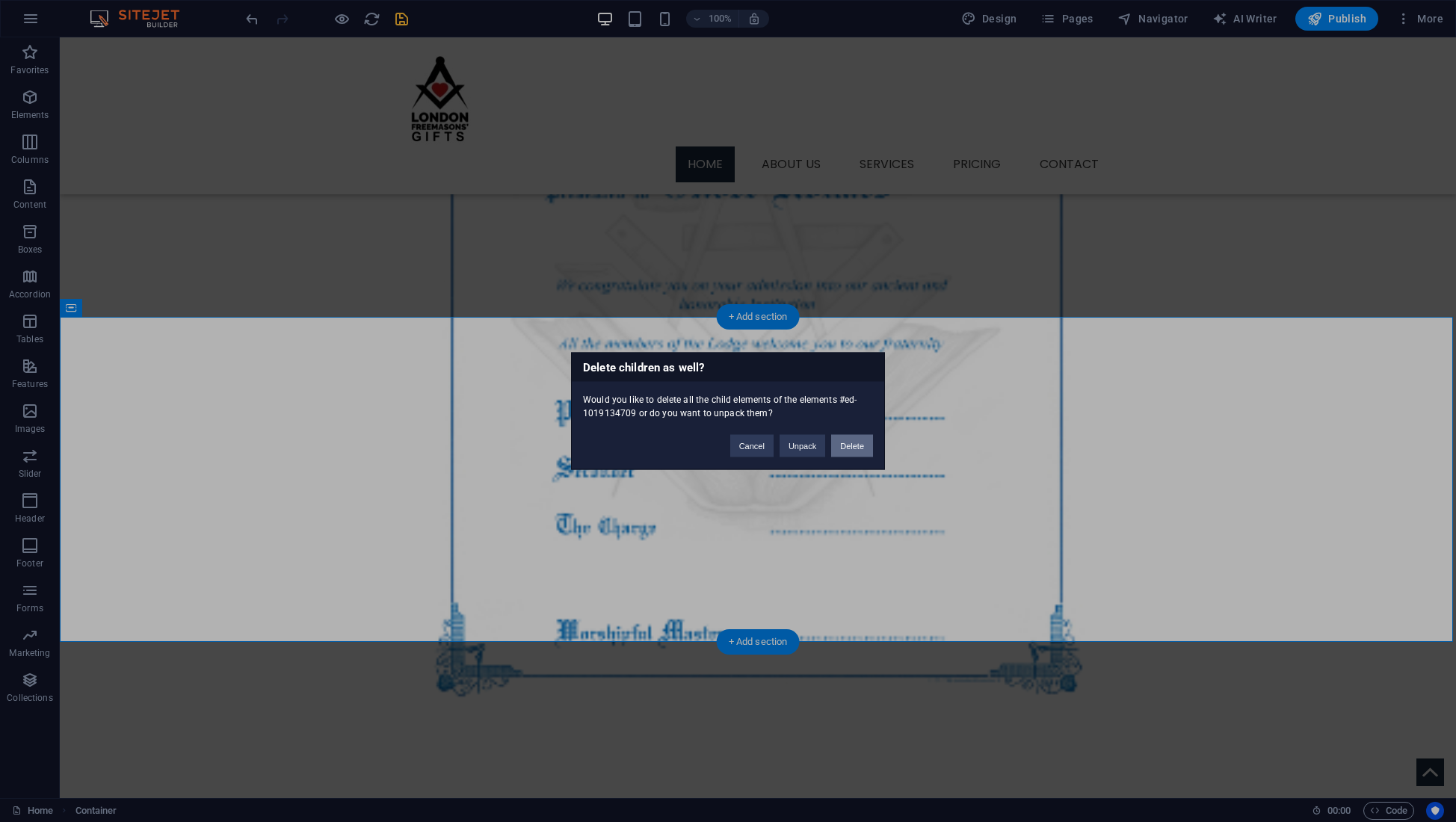
click at [855, 445] on button "Delete" at bounding box center [851, 446] width 42 height 22
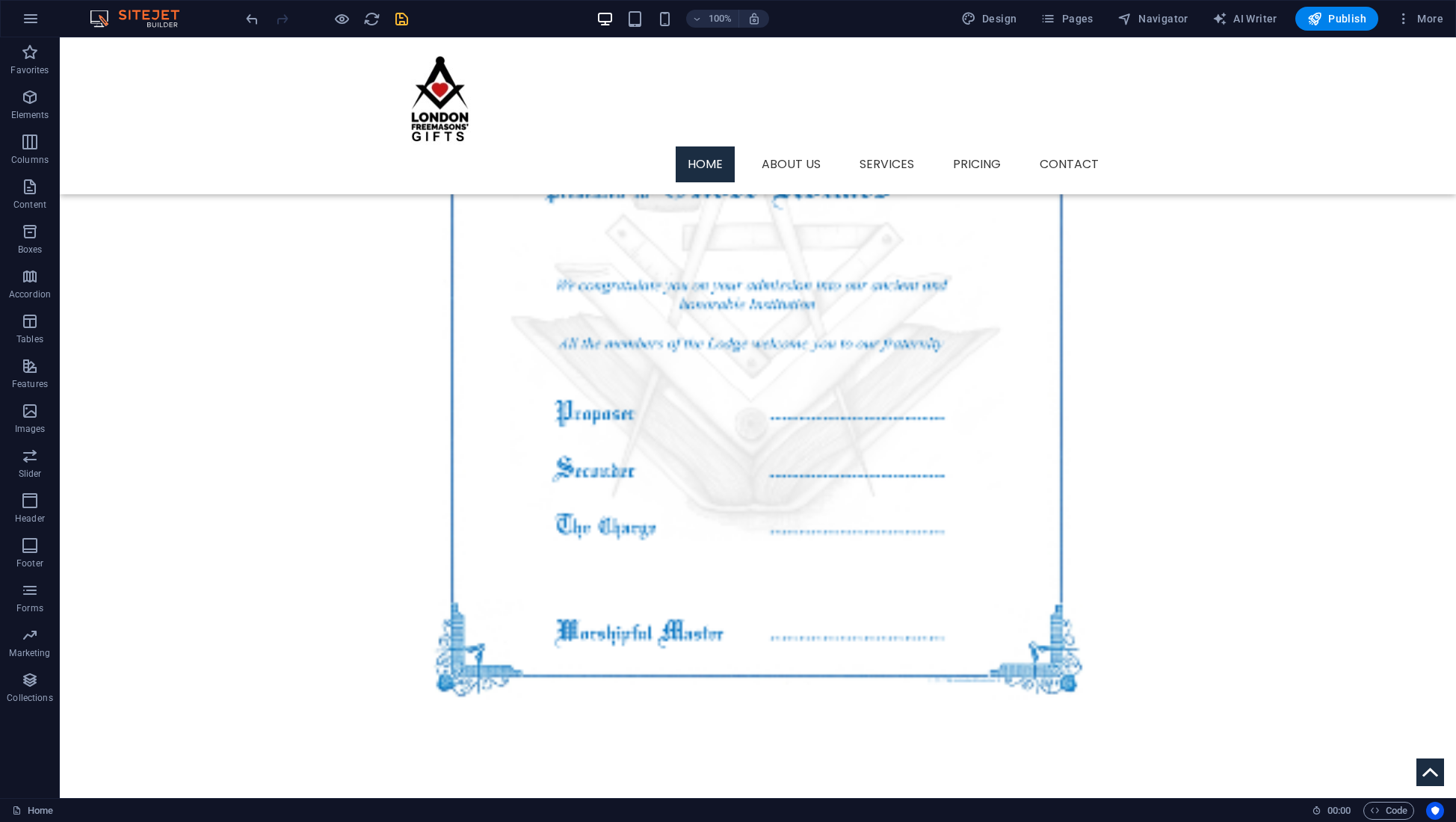
scroll to position [1881, 0]
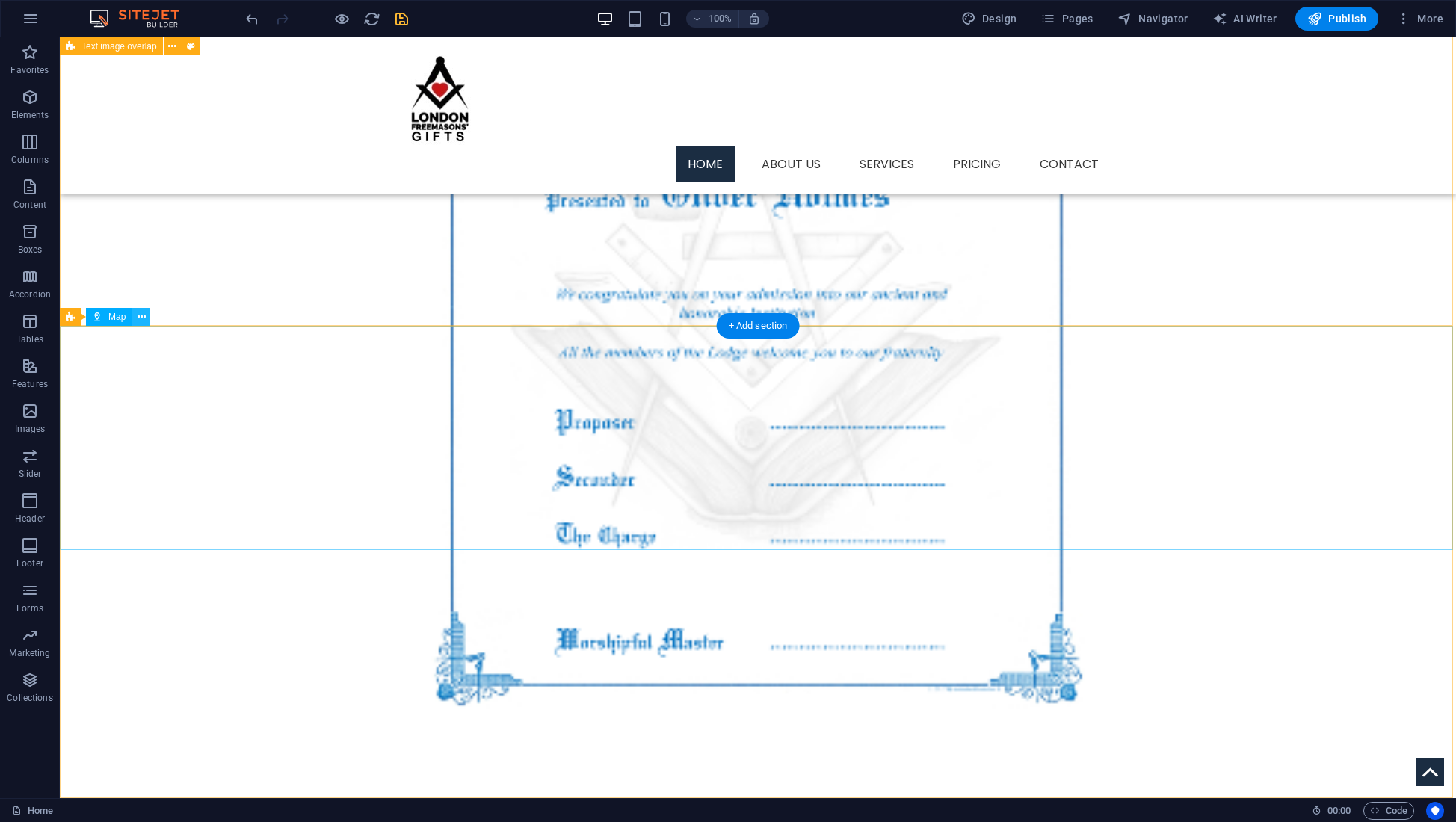
click at [140, 315] on icon at bounding box center [141, 317] width 8 height 16
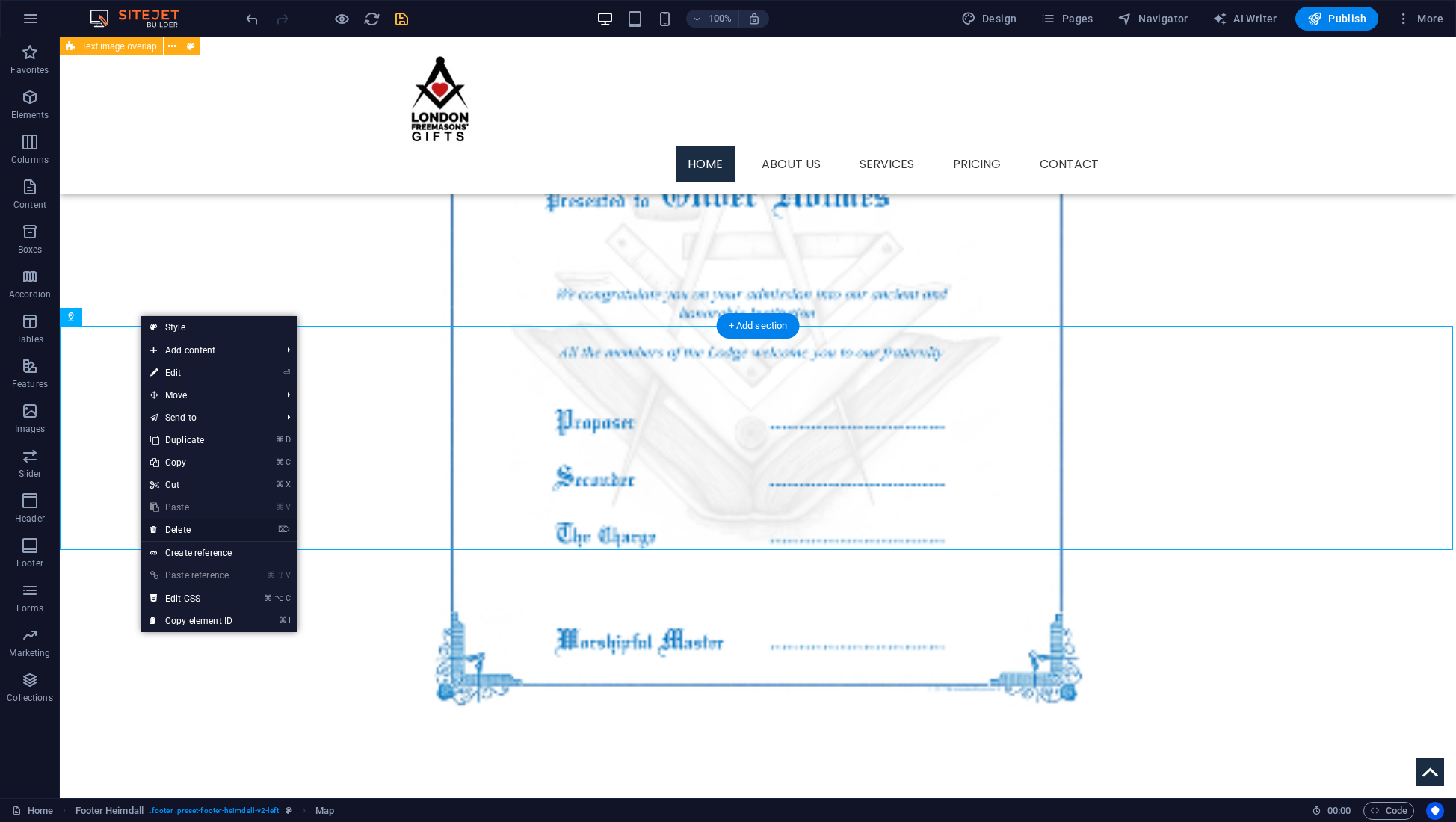
click at [174, 531] on link "⌦ Delete" at bounding box center [191, 530] width 100 height 22
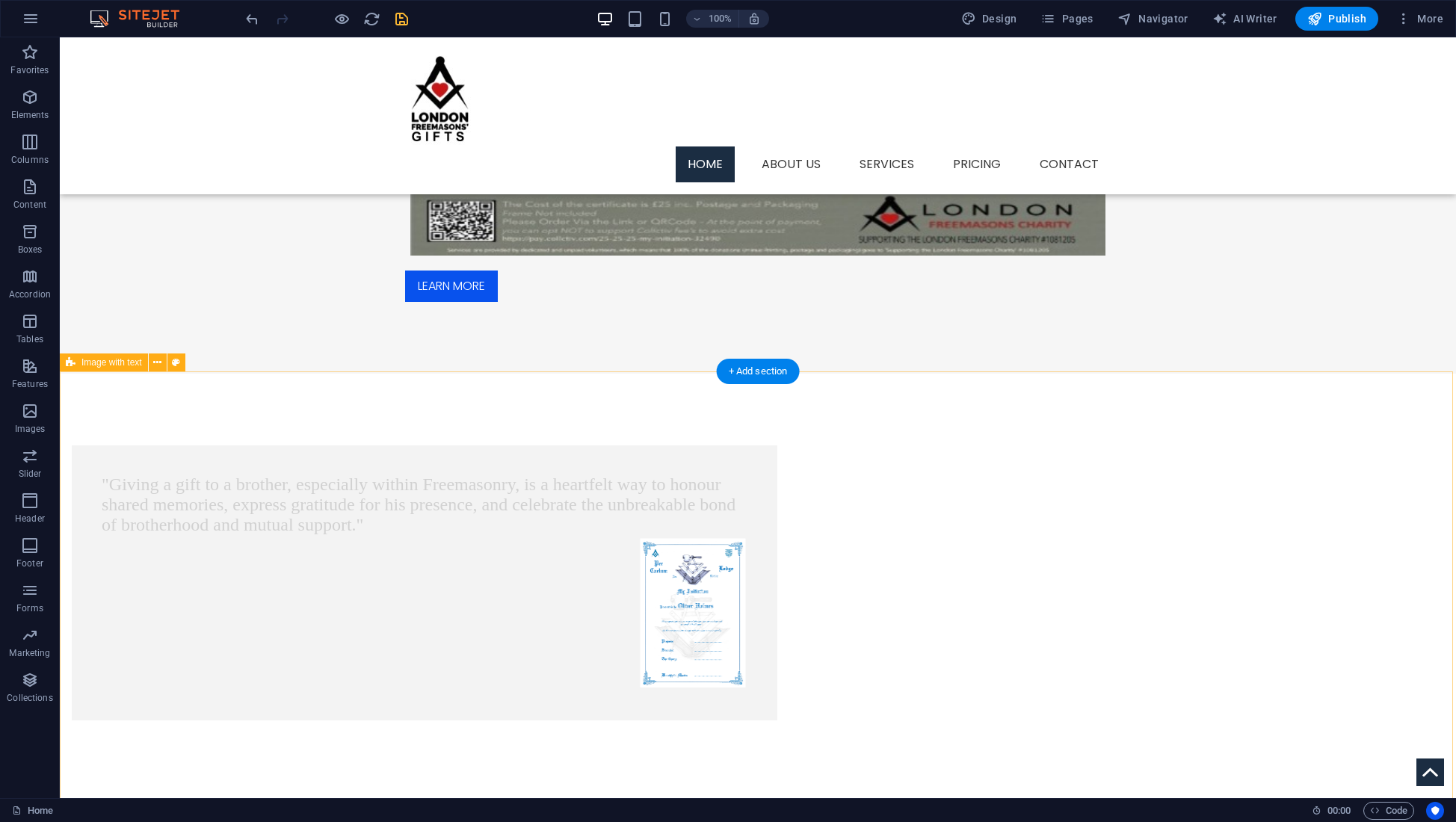
scroll to position [621, 0]
click at [156, 361] on icon at bounding box center [157, 362] width 8 height 16
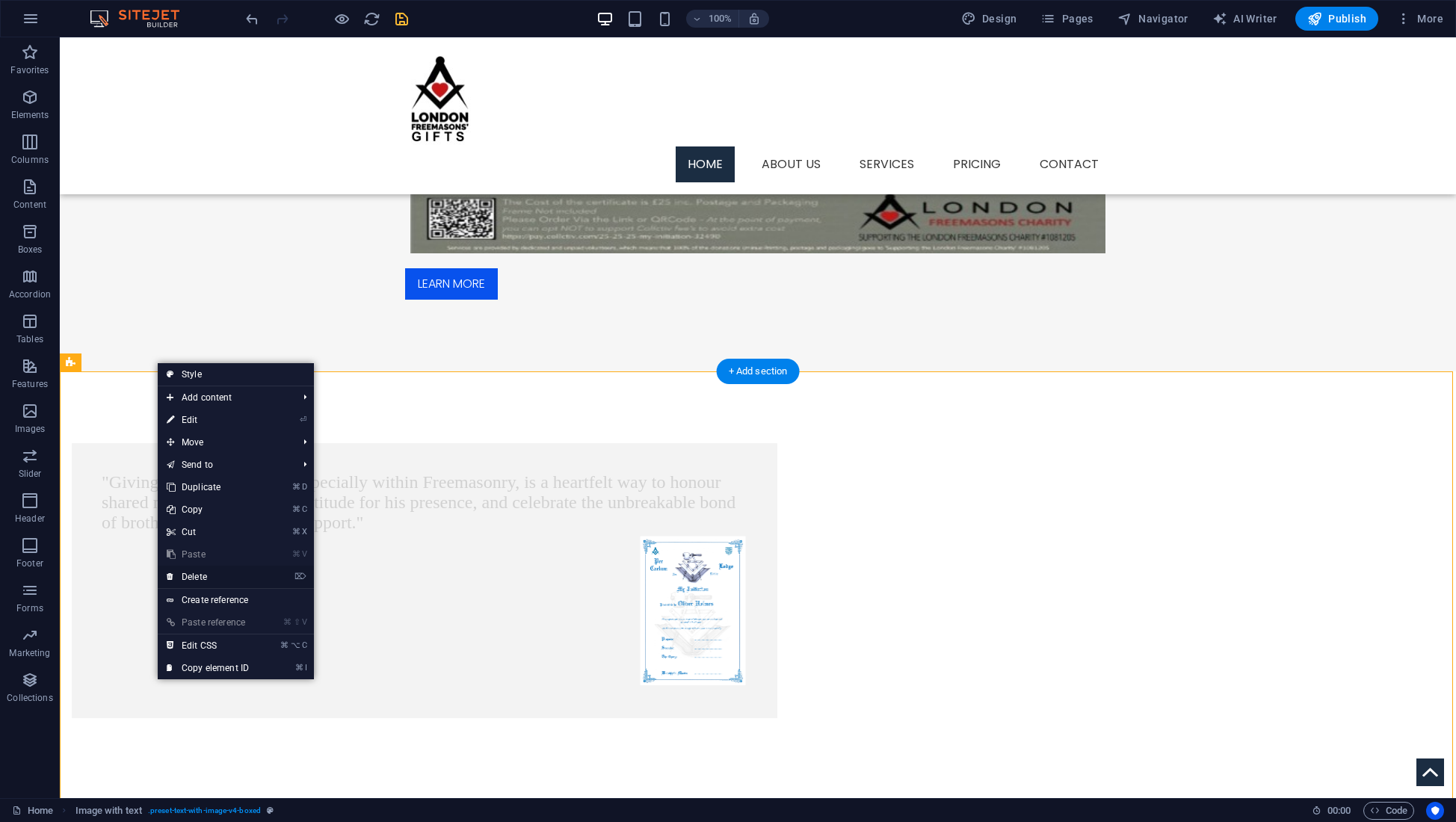
click at [196, 576] on link "⌦ Delete" at bounding box center [207, 576] width 100 height 22
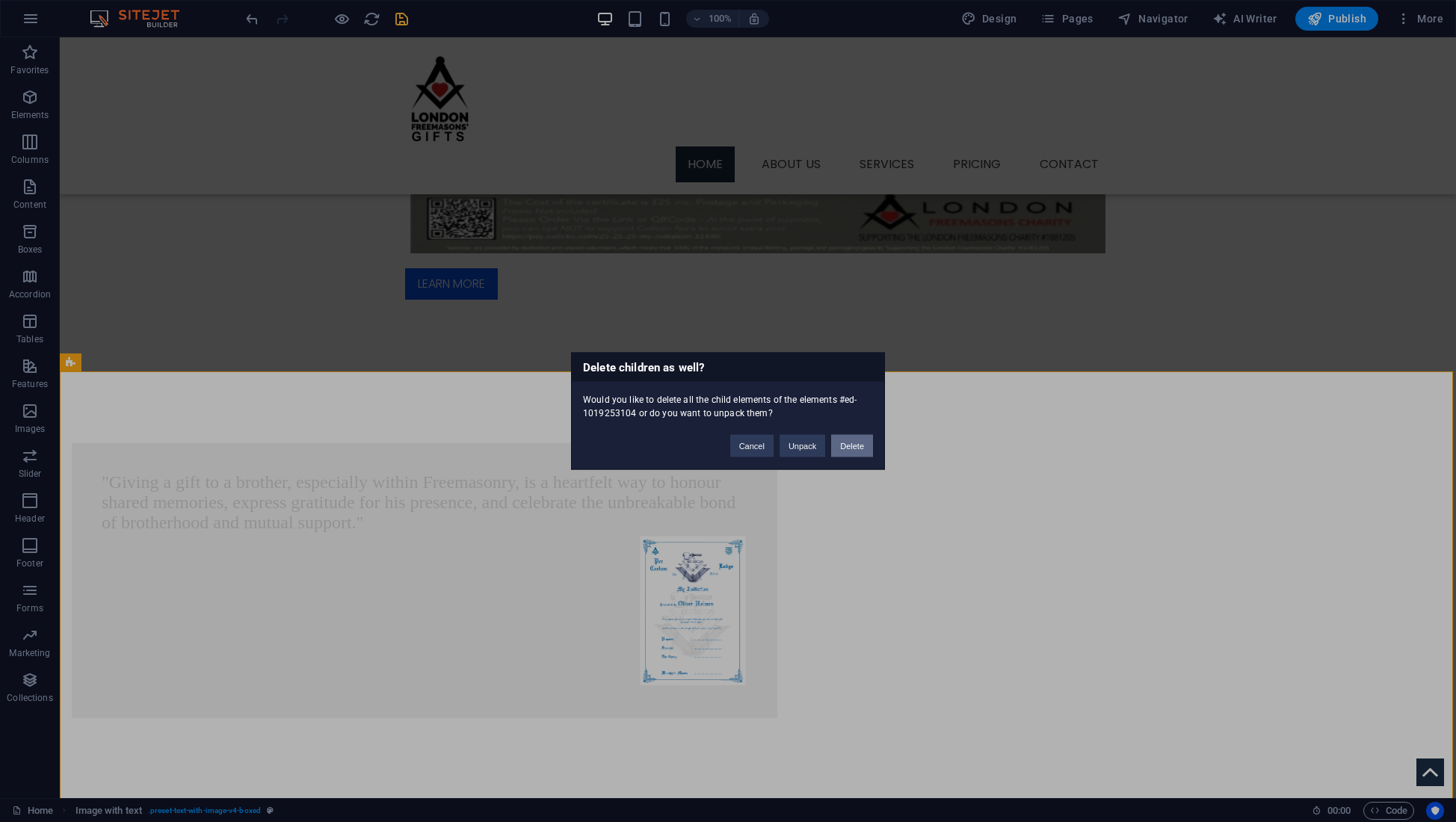
click at [856, 442] on button "Delete" at bounding box center [851, 446] width 42 height 22
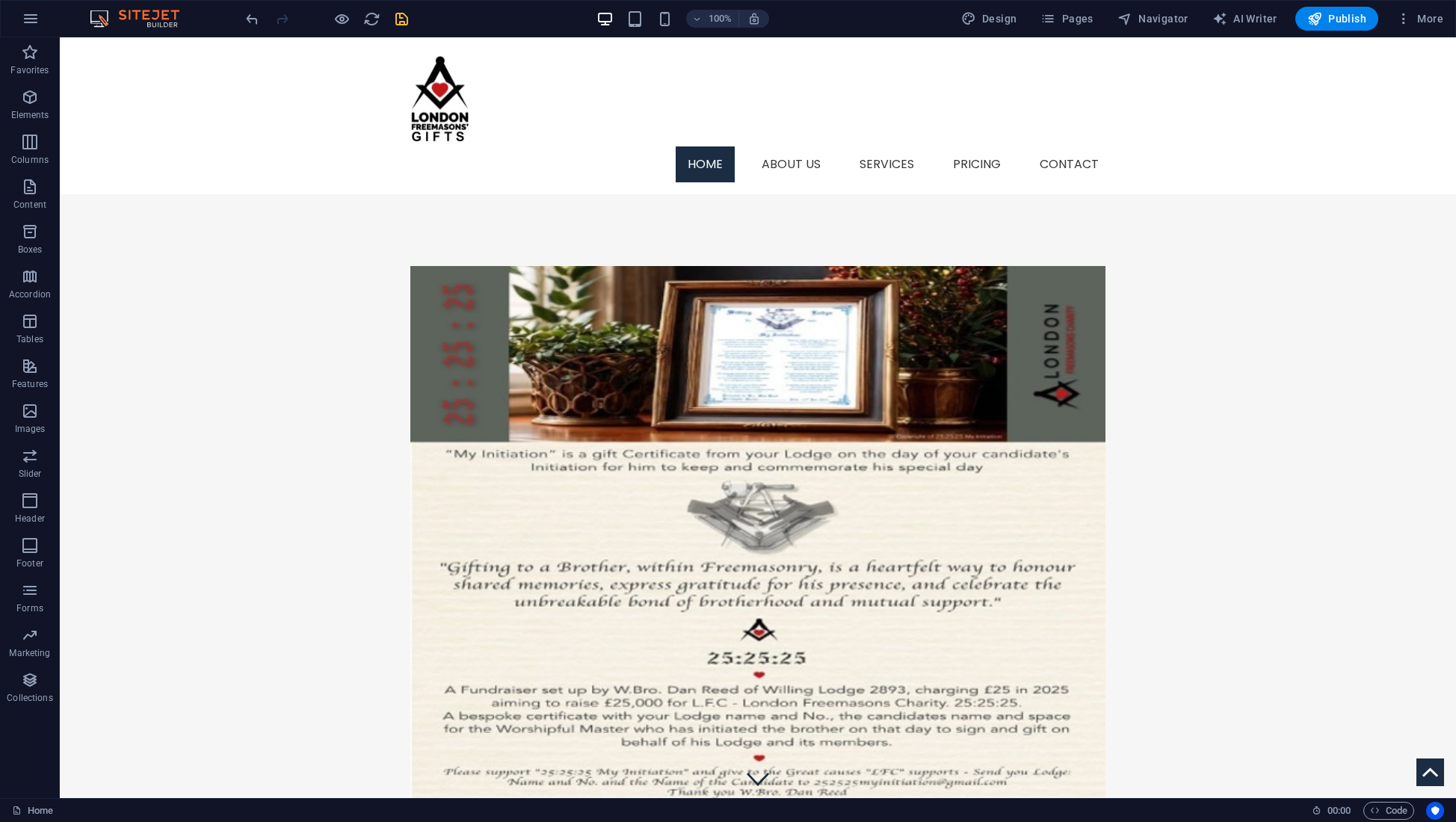
scroll to position [0, 0]
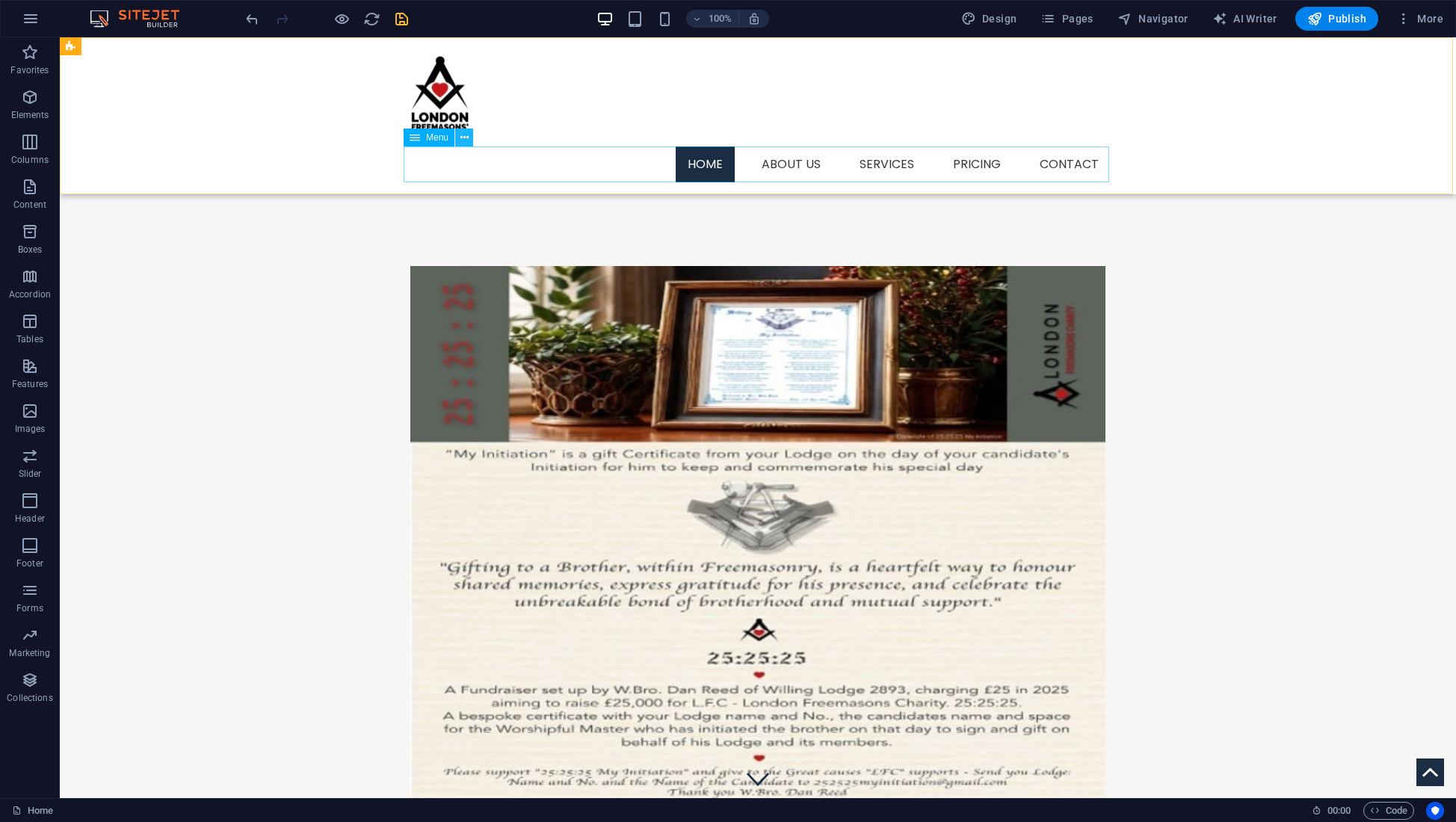
click at [462, 138] on icon at bounding box center [464, 137] width 8 height 16
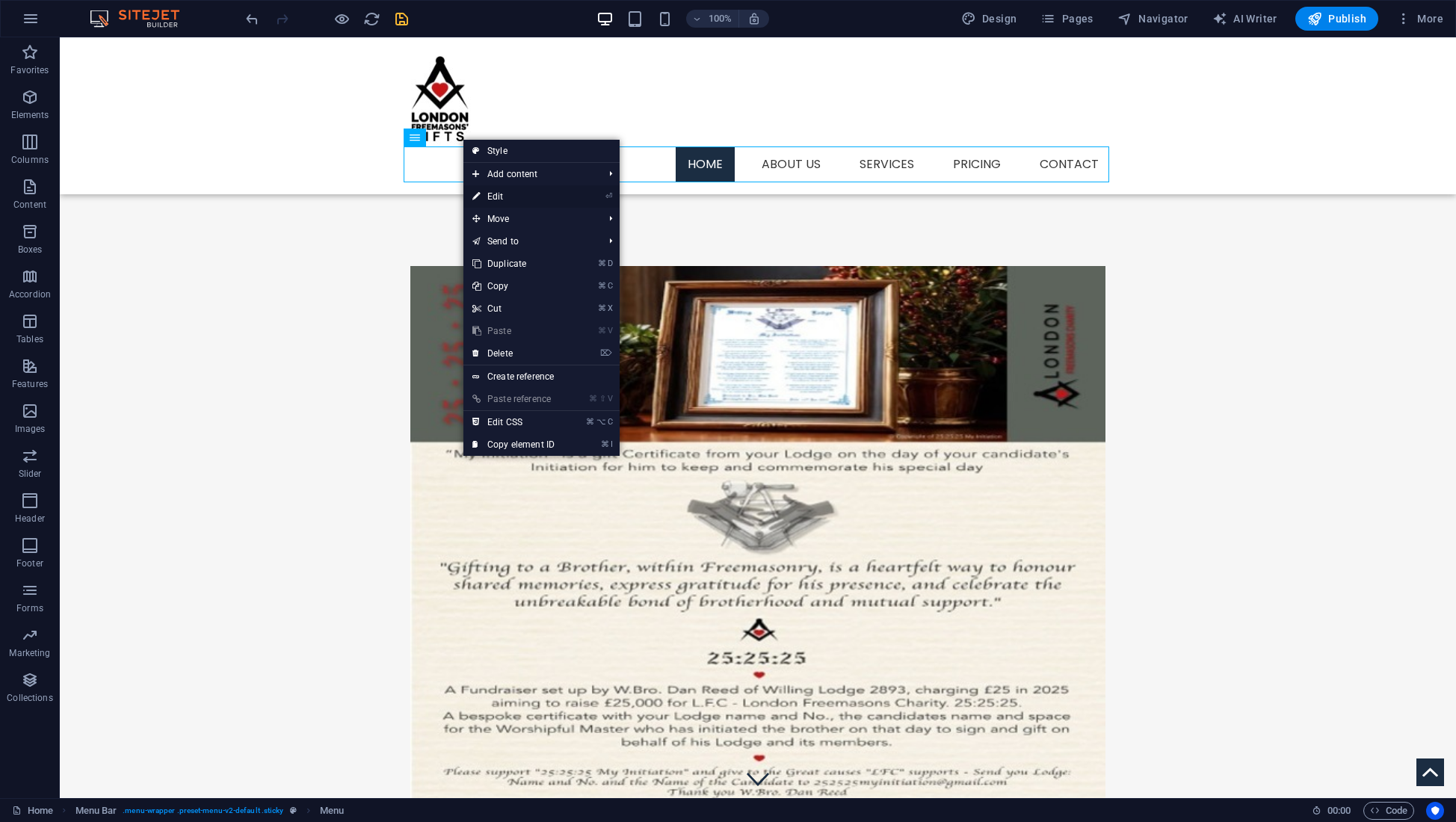
click at [504, 192] on link "⏎ Edit" at bounding box center [513, 196] width 100 height 22
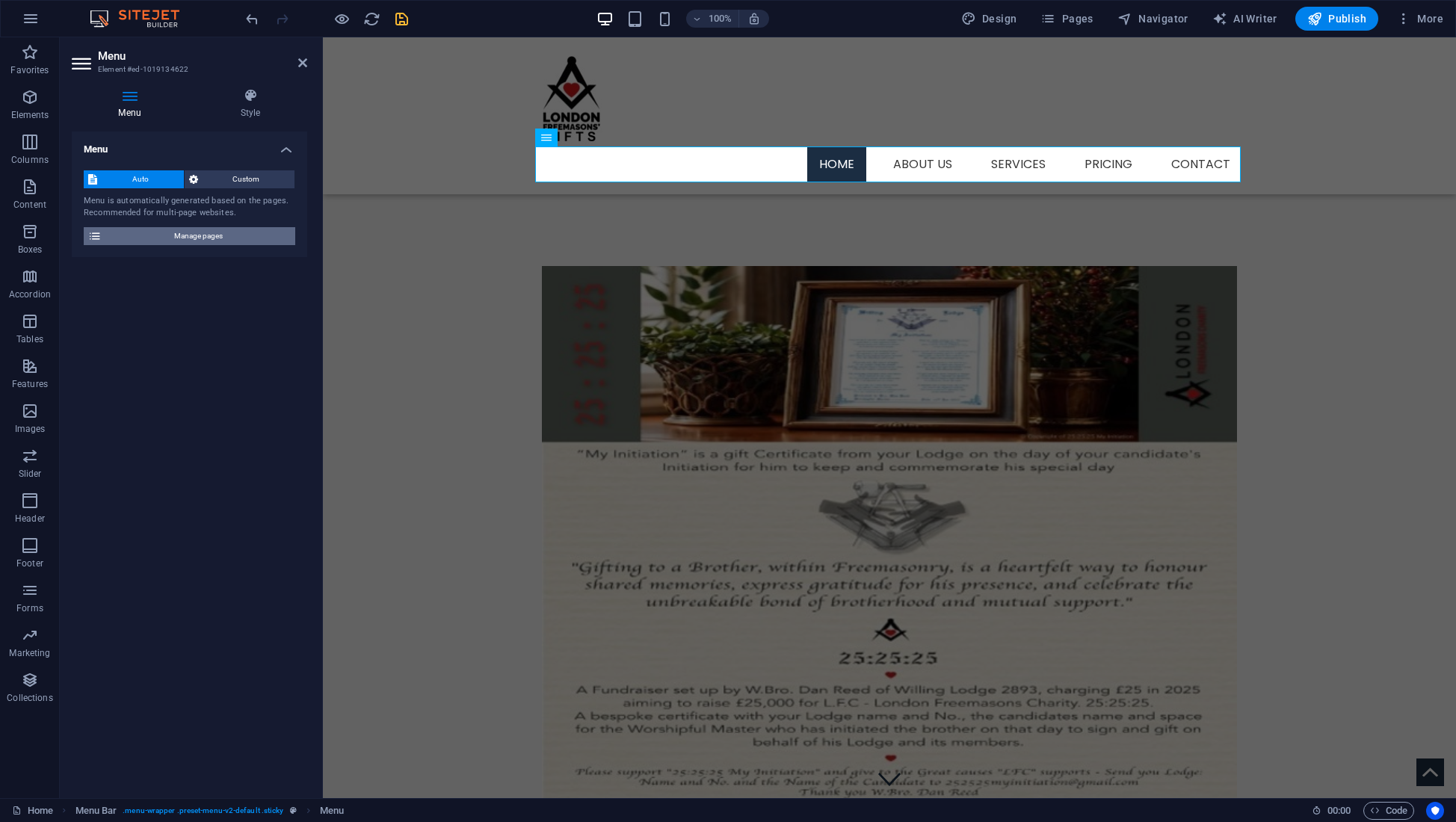
click at [219, 234] on span "Manage pages" at bounding box center [199, 235] width 185 height 18
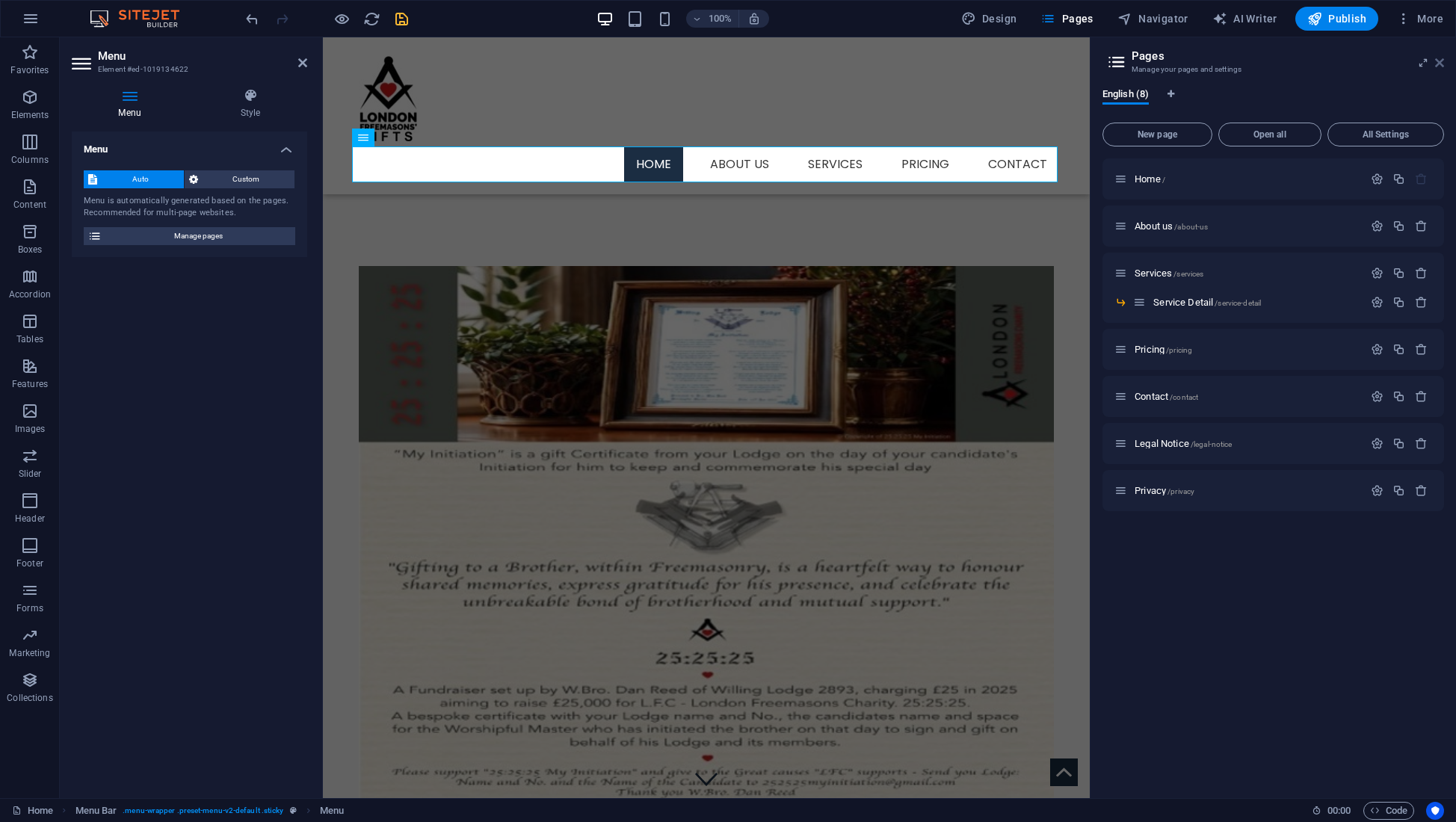
click at [1436, 63] on icon at bounding box center [1439, 63] width 9 height 12
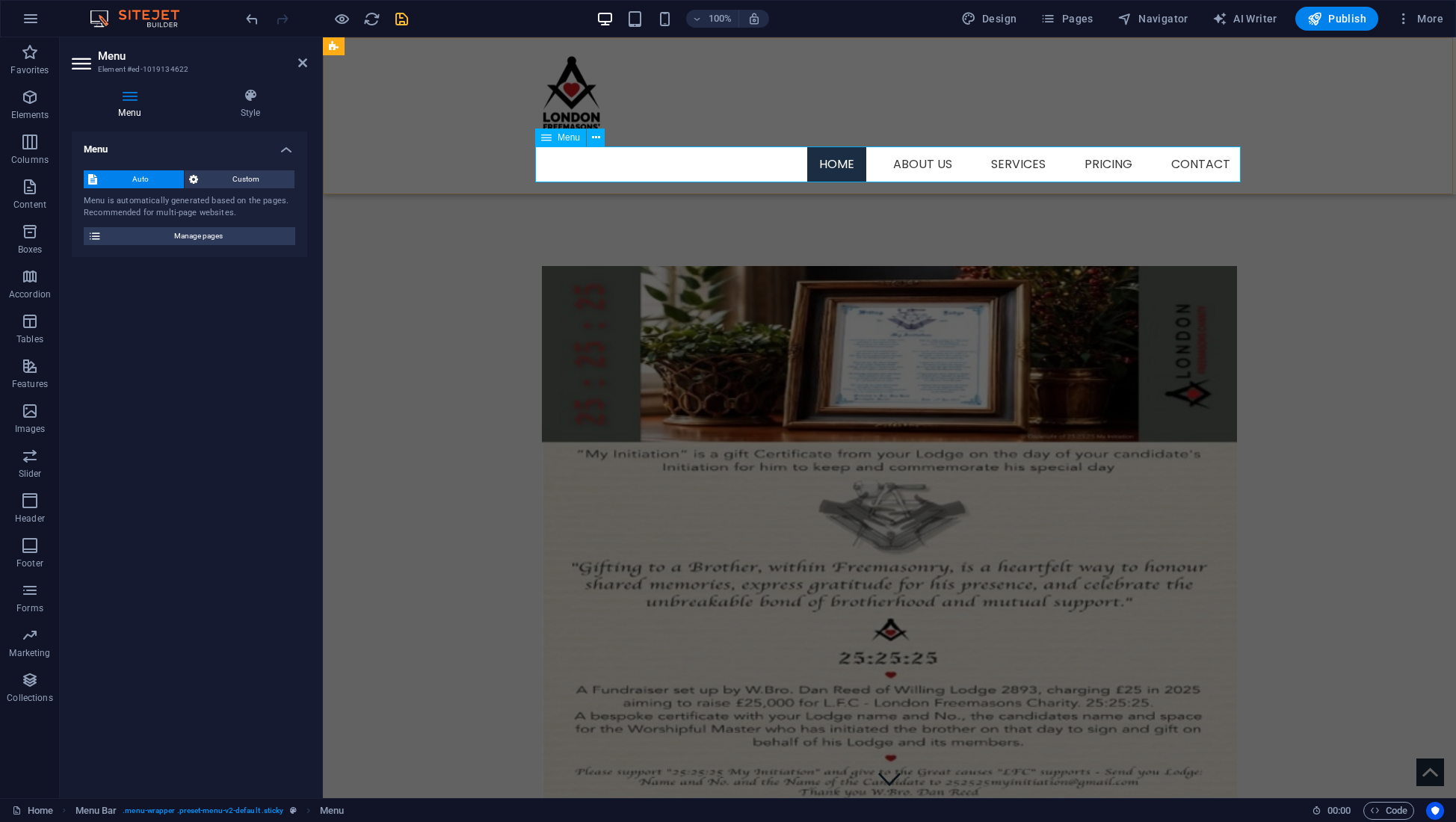
click at [916, 163] on nav "Home About us Services Service Detail Pricing Contact" at bounding box center [889, 164] width 706 height 35
click at [1024, 165] on nav "Home About us Services Service Detail Pricing Contact" at bounding box center [889, 164] width 706 height 35
click at [1114, 163] on nav "Home About us Services Service Detail Pricing Contact" at bounding box center [889, 164] width 706 height 35
click at [398, 19] on icon "save" at bounding box center [402, 19] width 17 height 17
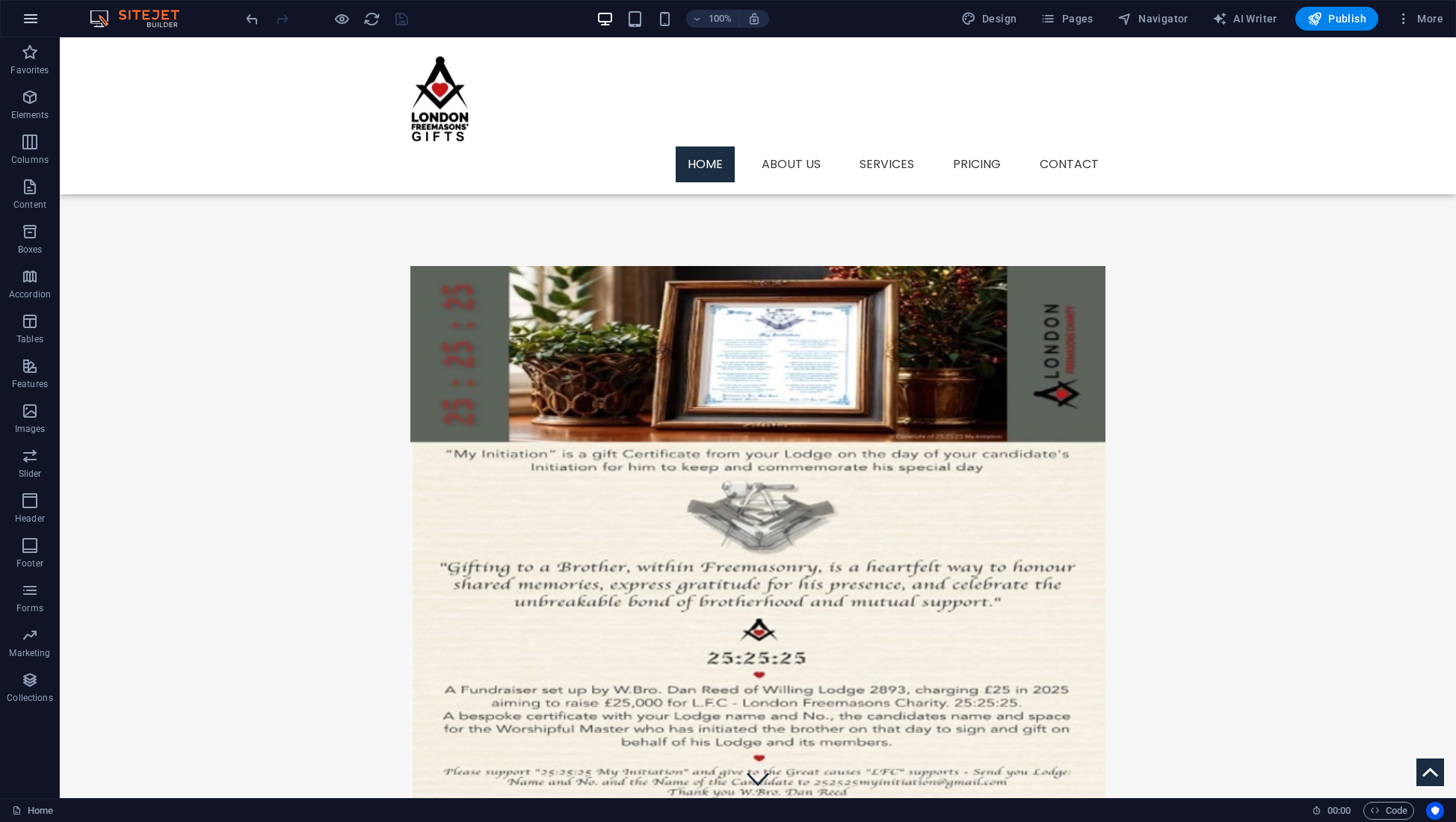
click at [36, 18] on icon "button" at bounding box center [30, 18] width 18 height 18
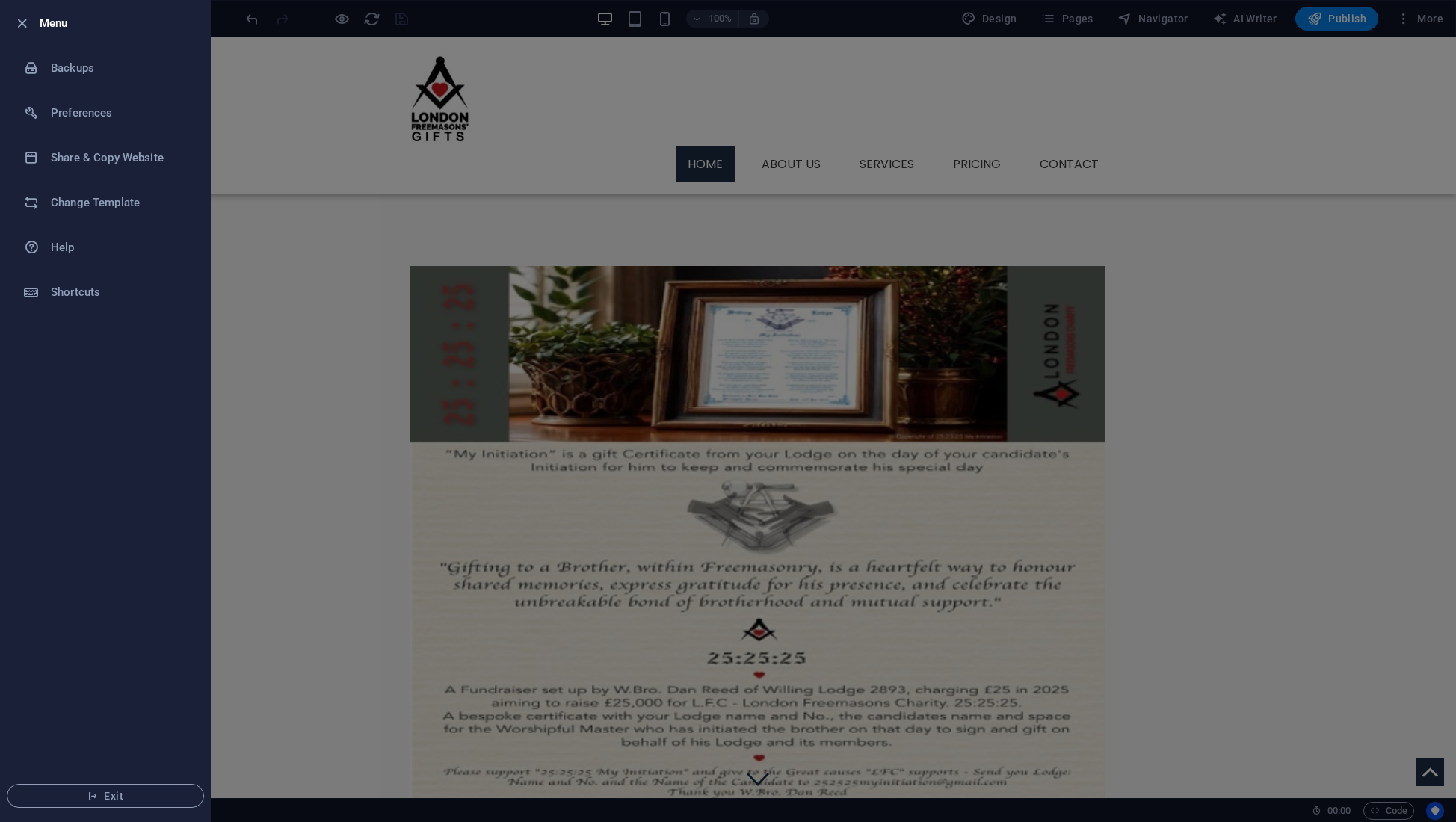
click at [289, 296] on div at bounding box center [728, 411] width 1456 height 822
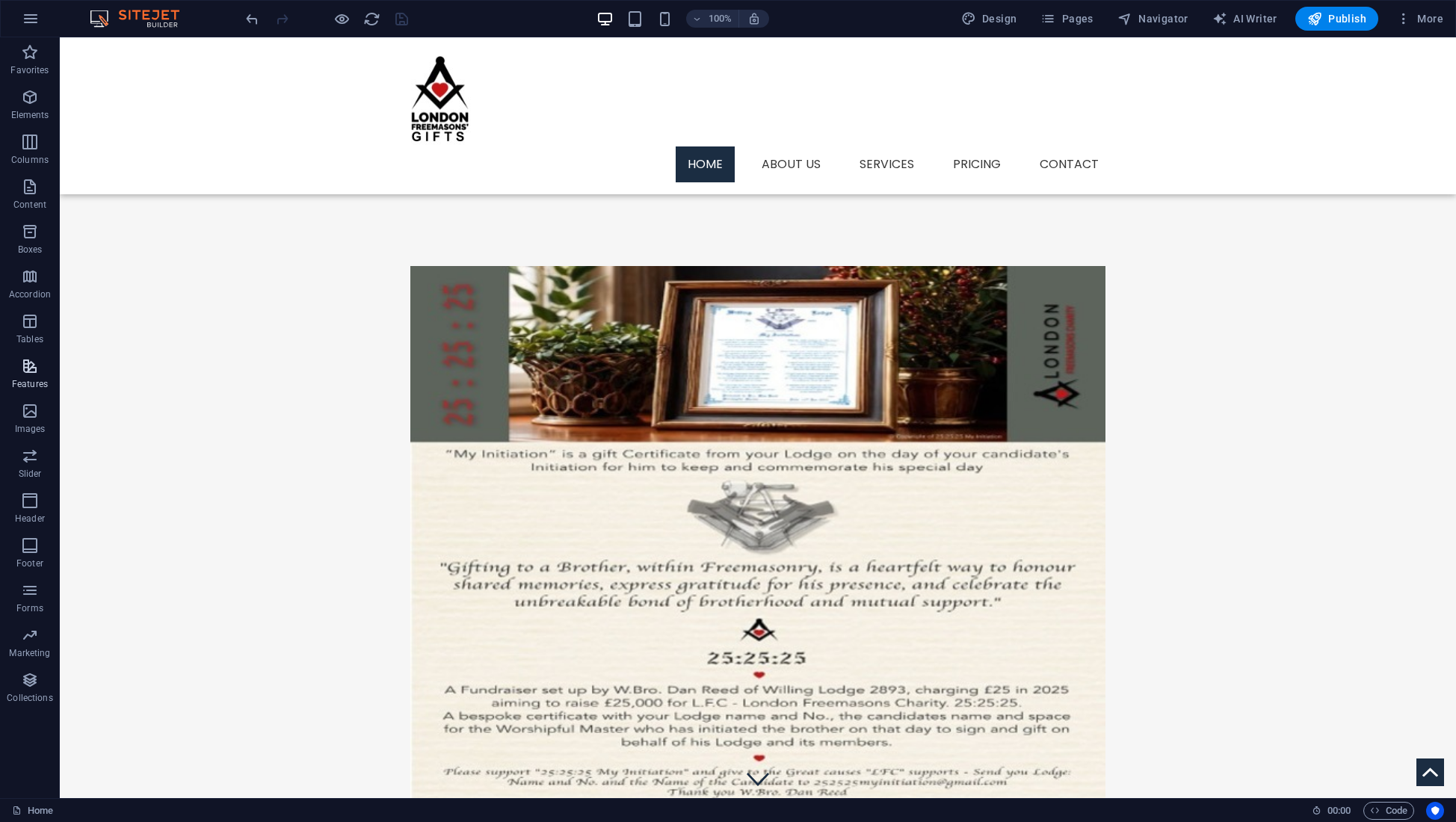
click at [27, 369] on icon "button" at bounding box center [29, 365] width 18 height 18
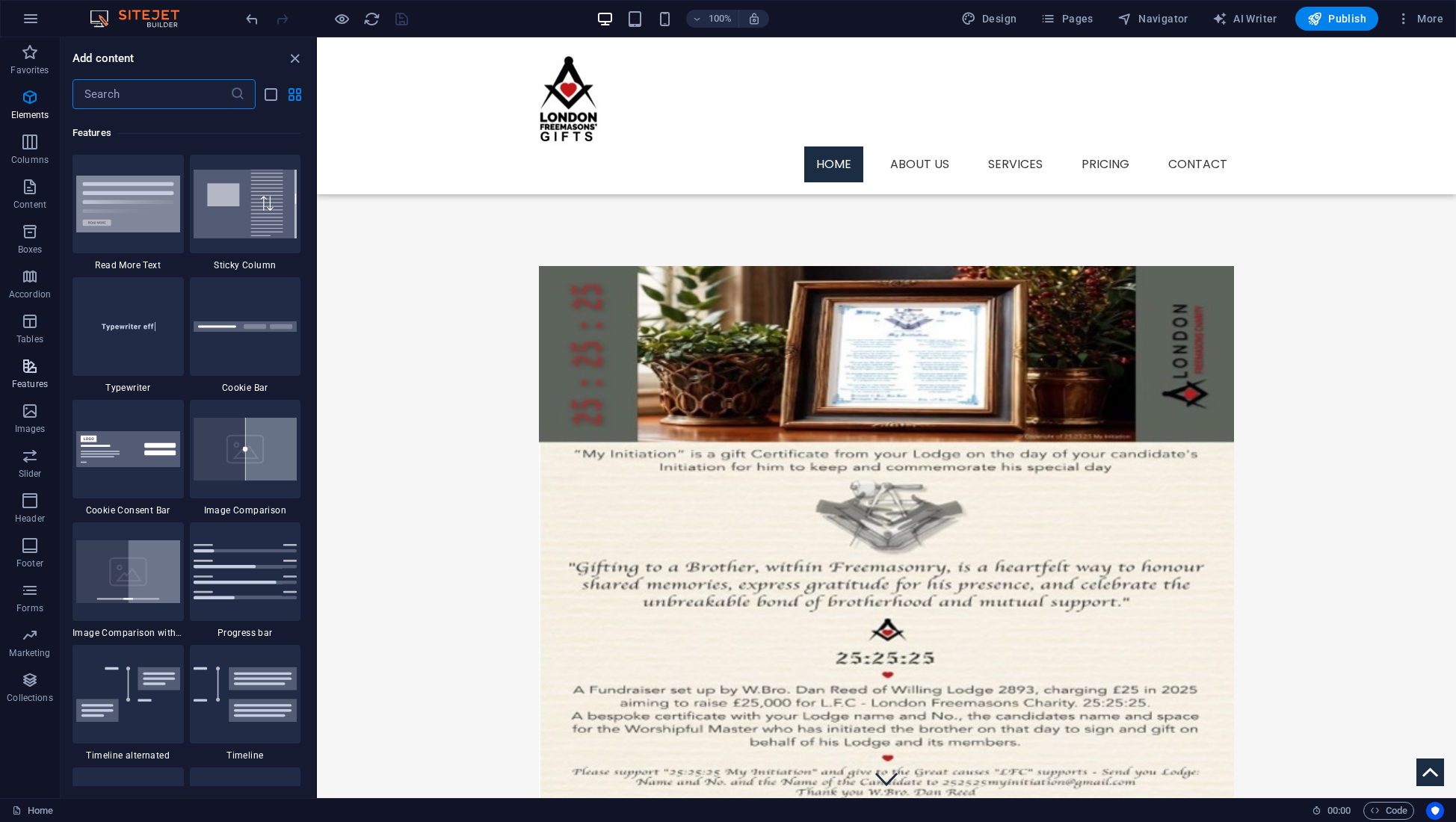
scroll to position [5823, 0]
click at [35, 597] on icon "button" at bounding box center [29, 589] width 18 height 18
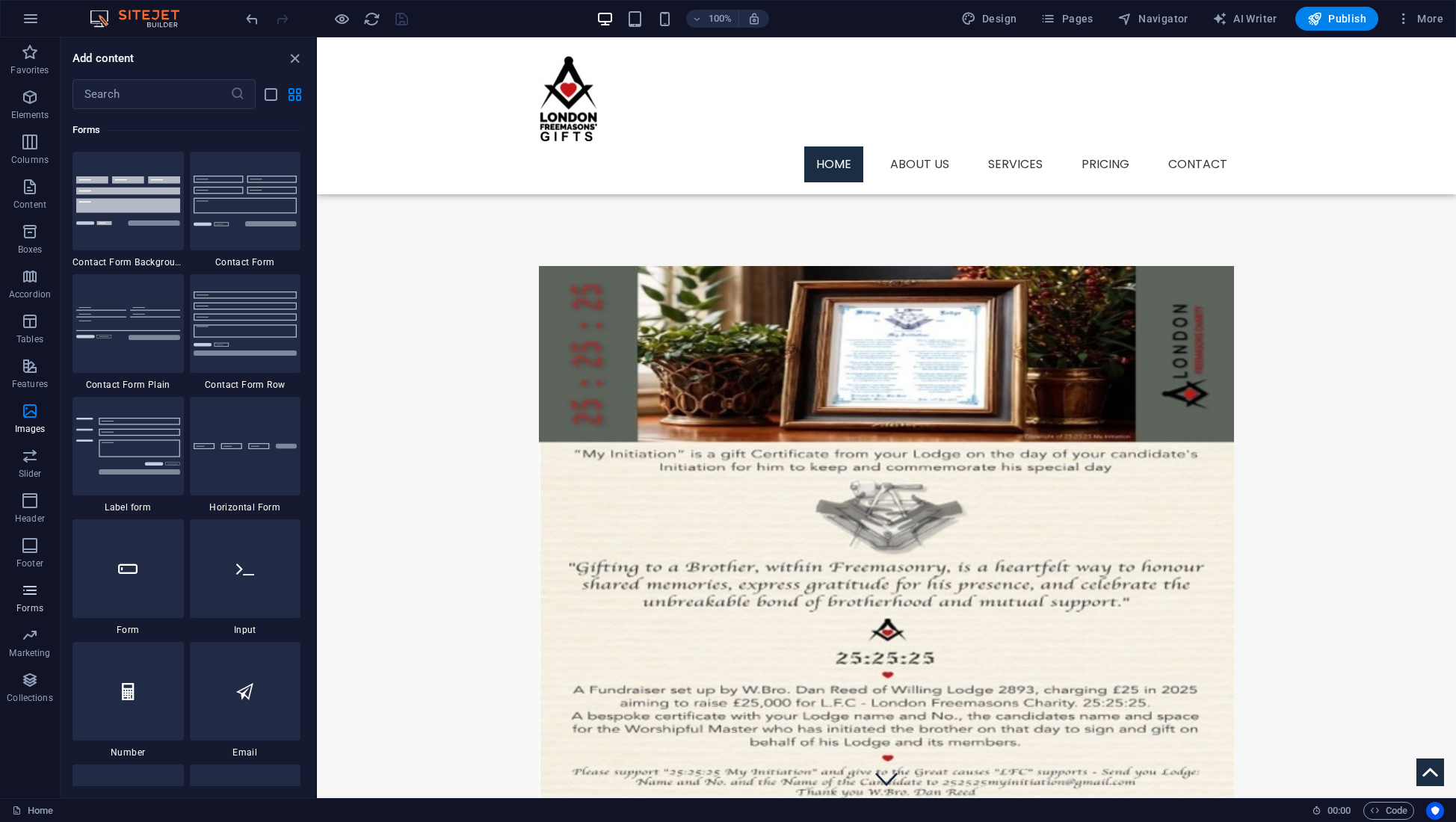
scroll to position [10906, 0]
click at [30, 637] on icon "button" at bounding box center [29, 634] width 18 height 18
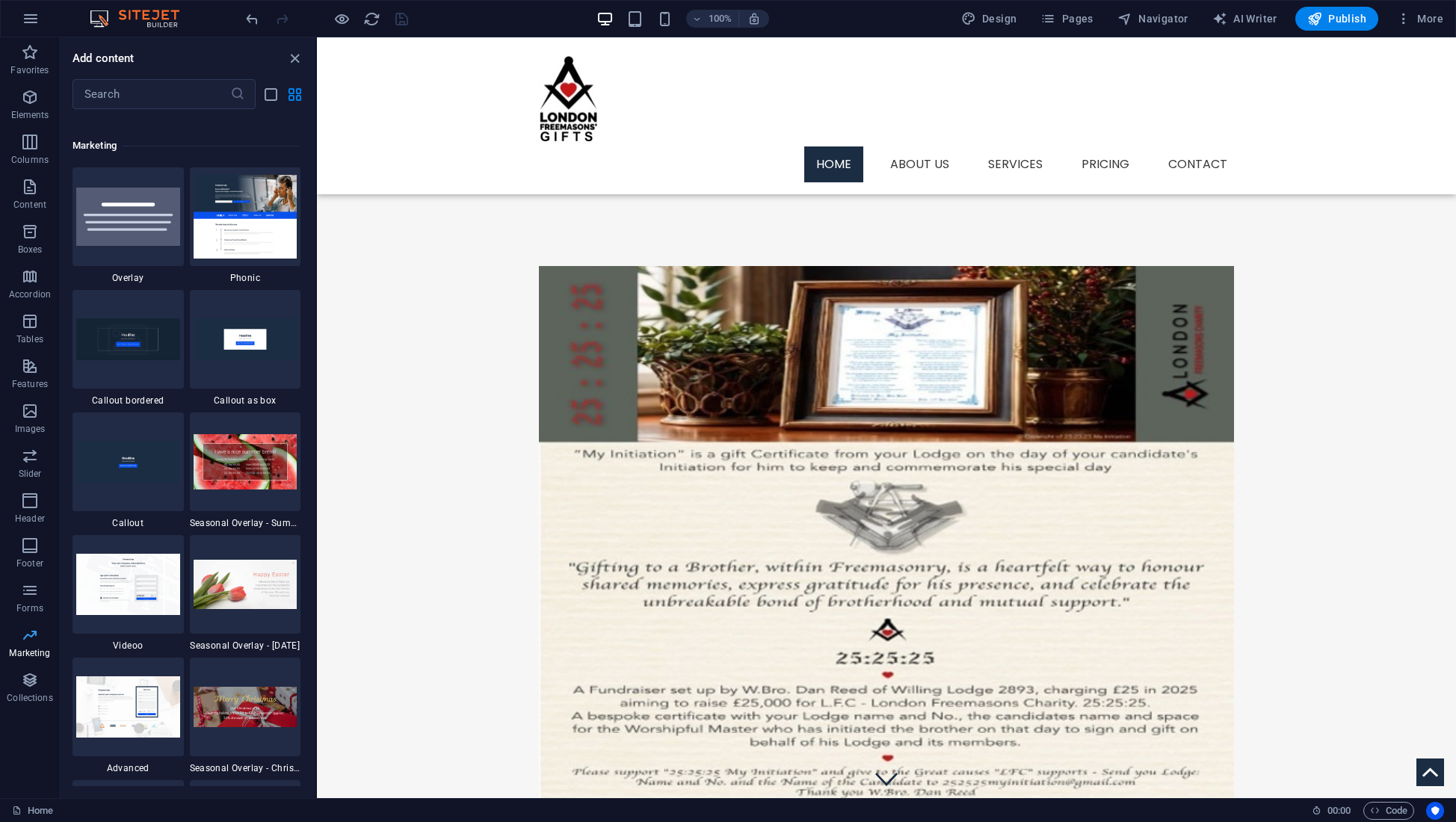
scroll to position [12168, 0]
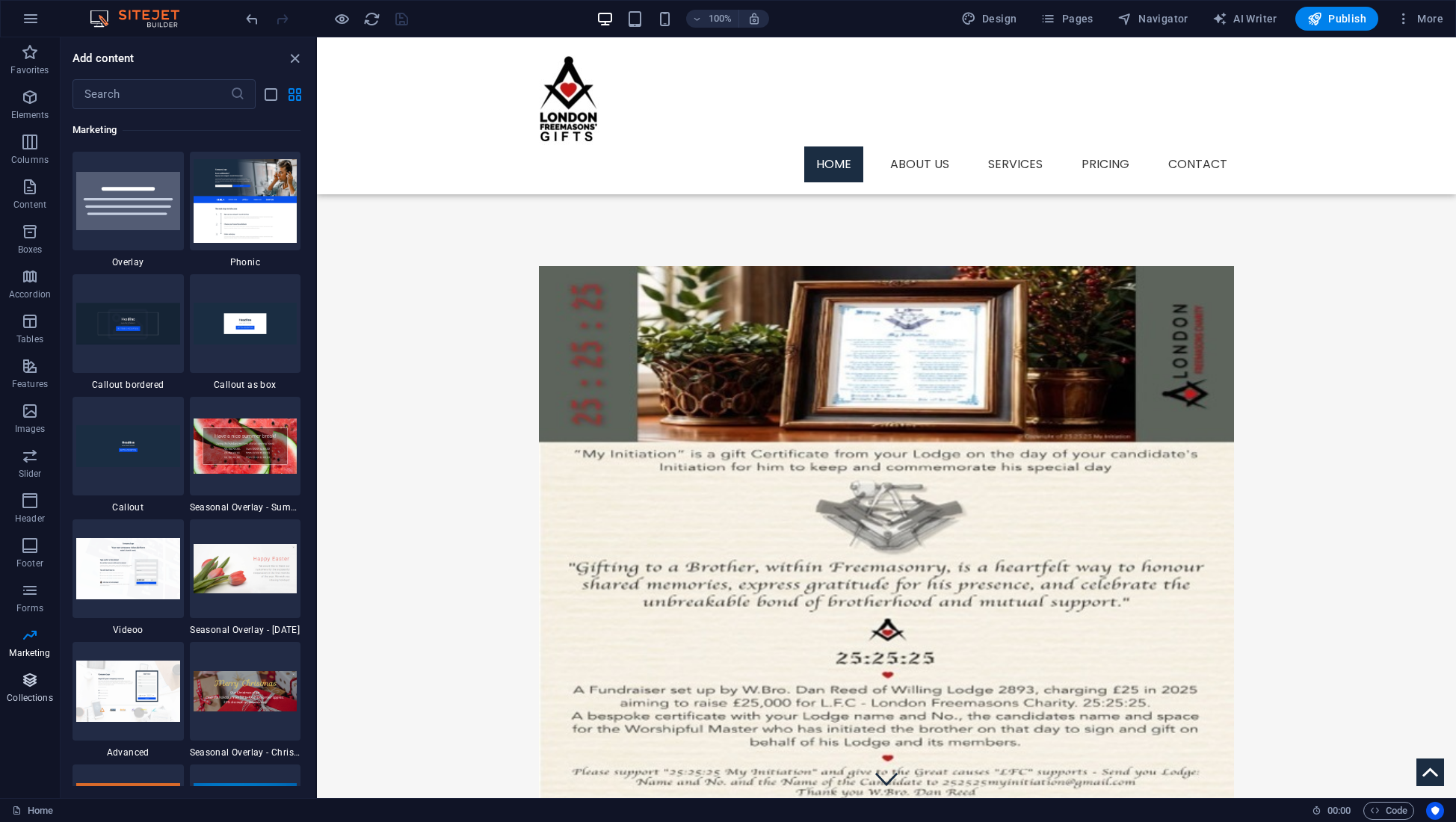
click at [29, 680] on icon "button" at bounding box center [29, 679] width 18 height 18
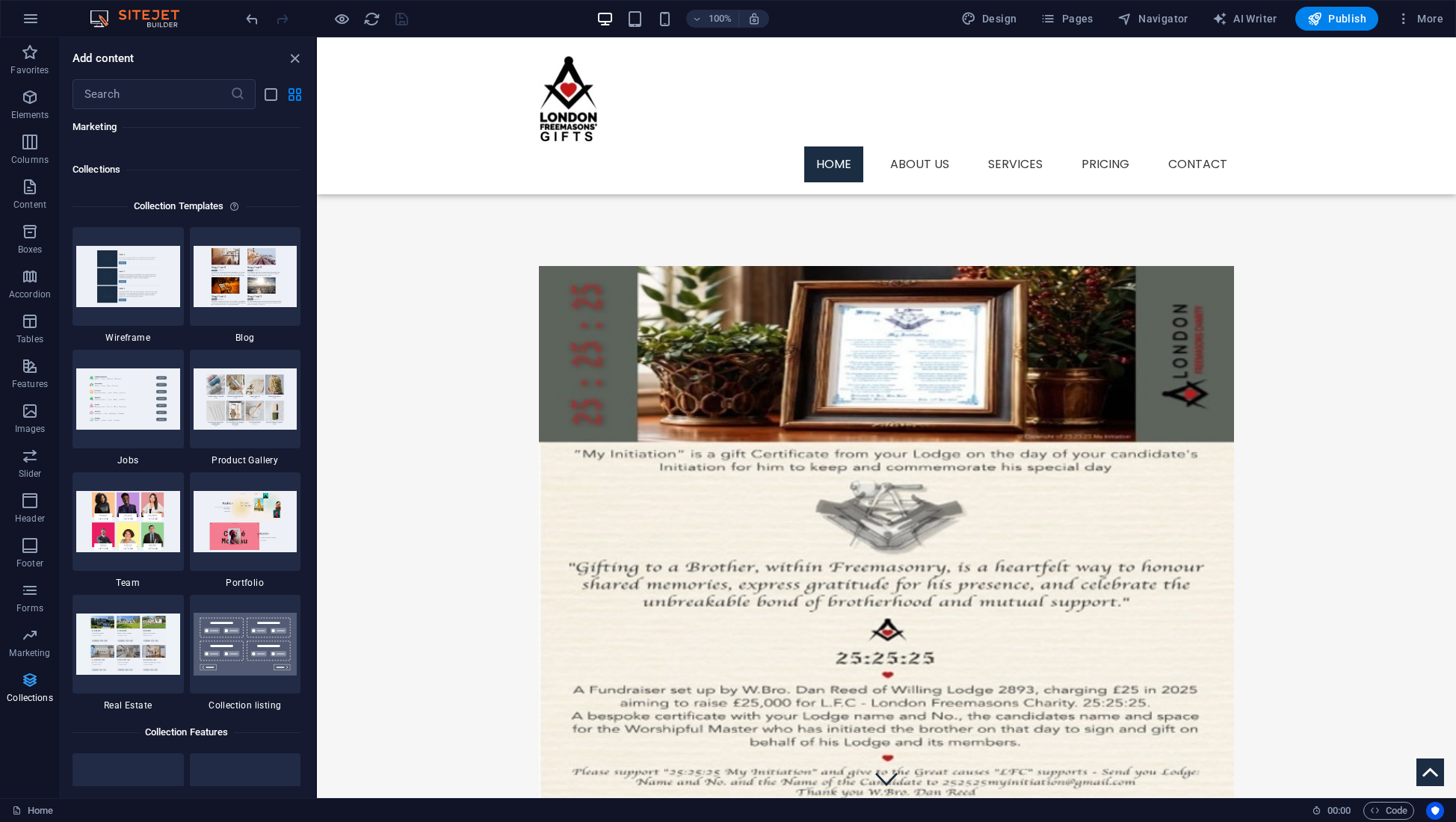
scroll to position [13675, 0]
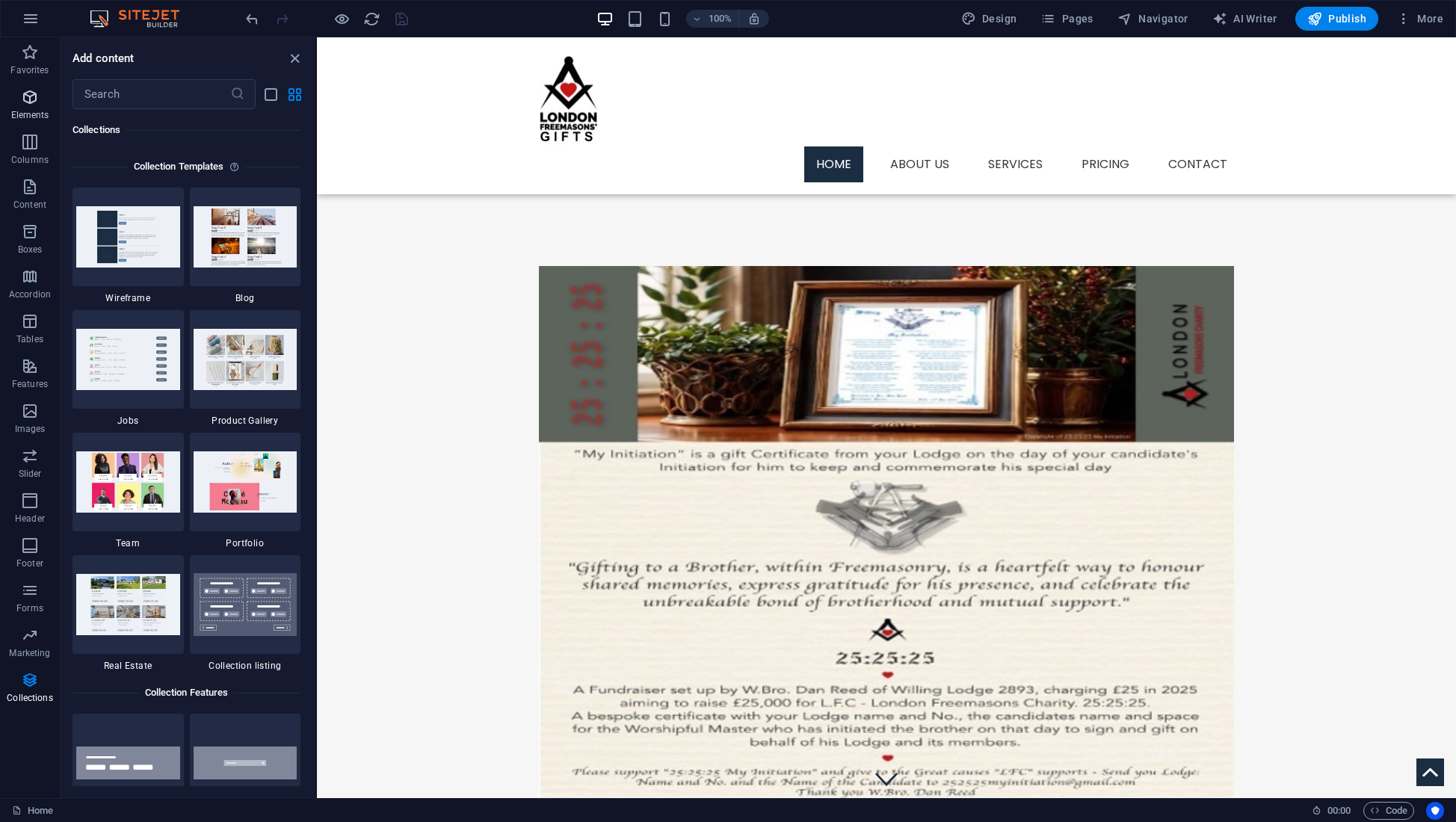
click at [29, 103] on icon "button" at bounding box center [29, 96] width 18 height 18
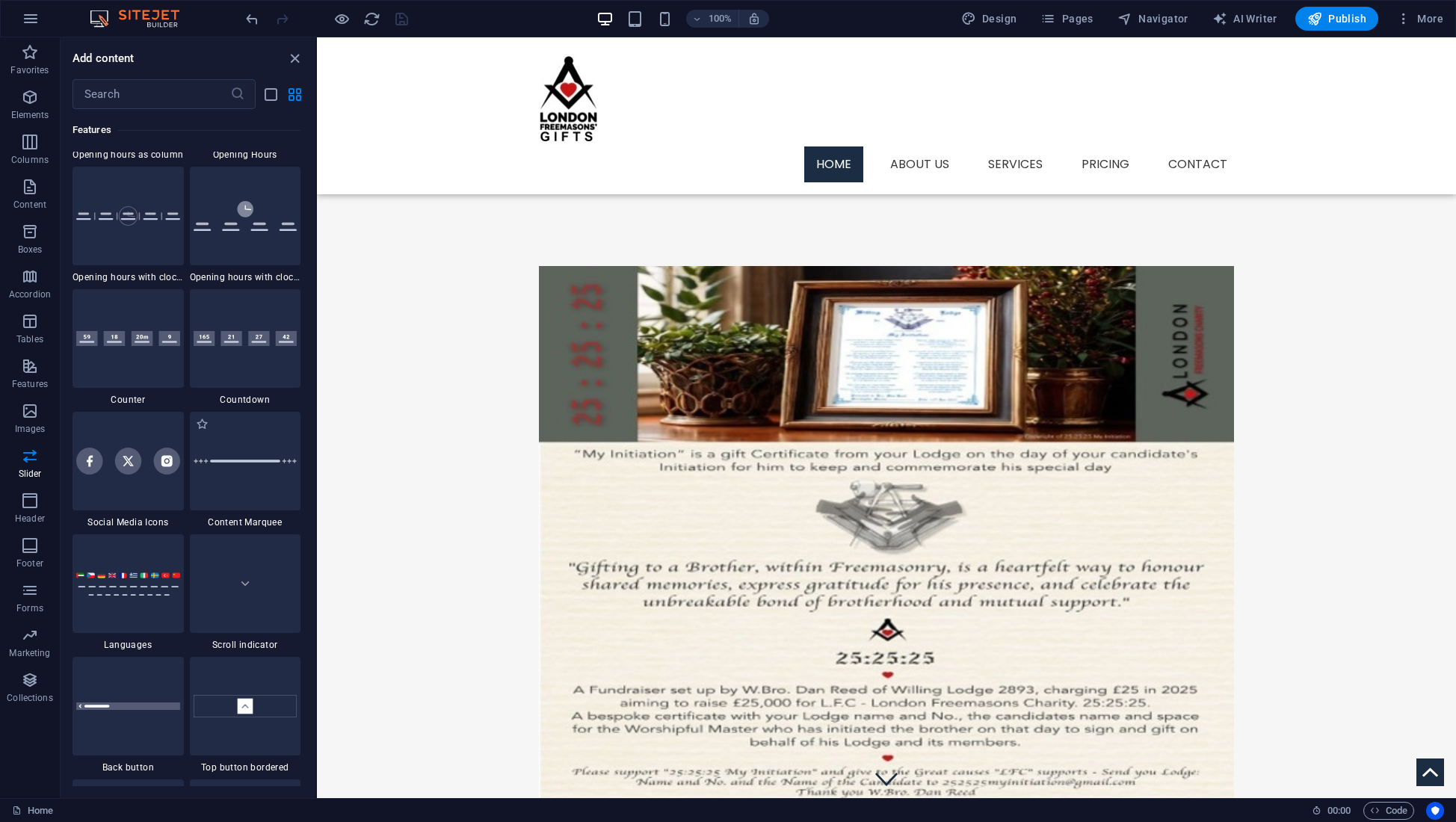
scroll to position [6413, 0]
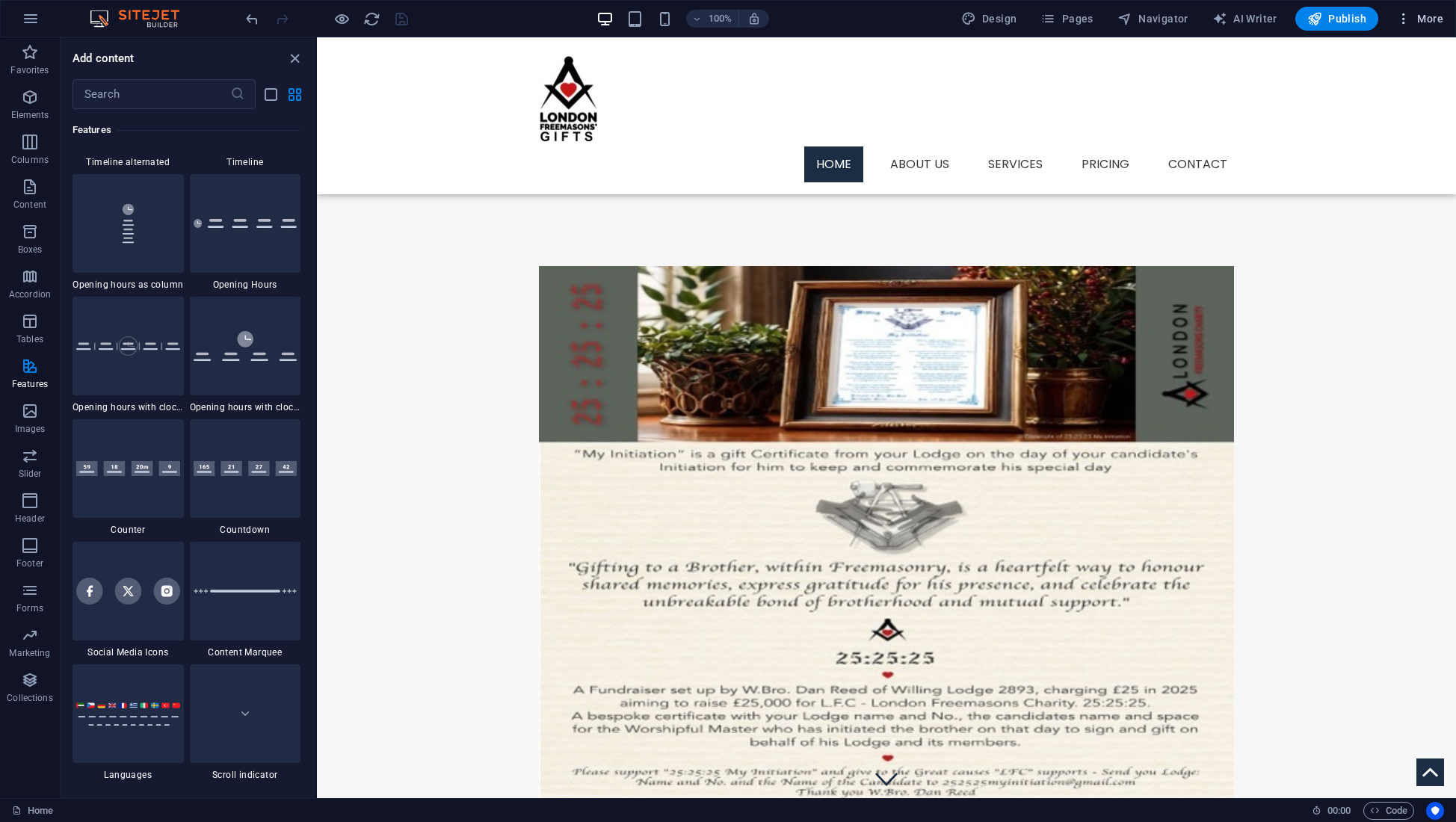
click at [1428, 21] on span "More" at bounding box center [1420, 19] width 47 height 15
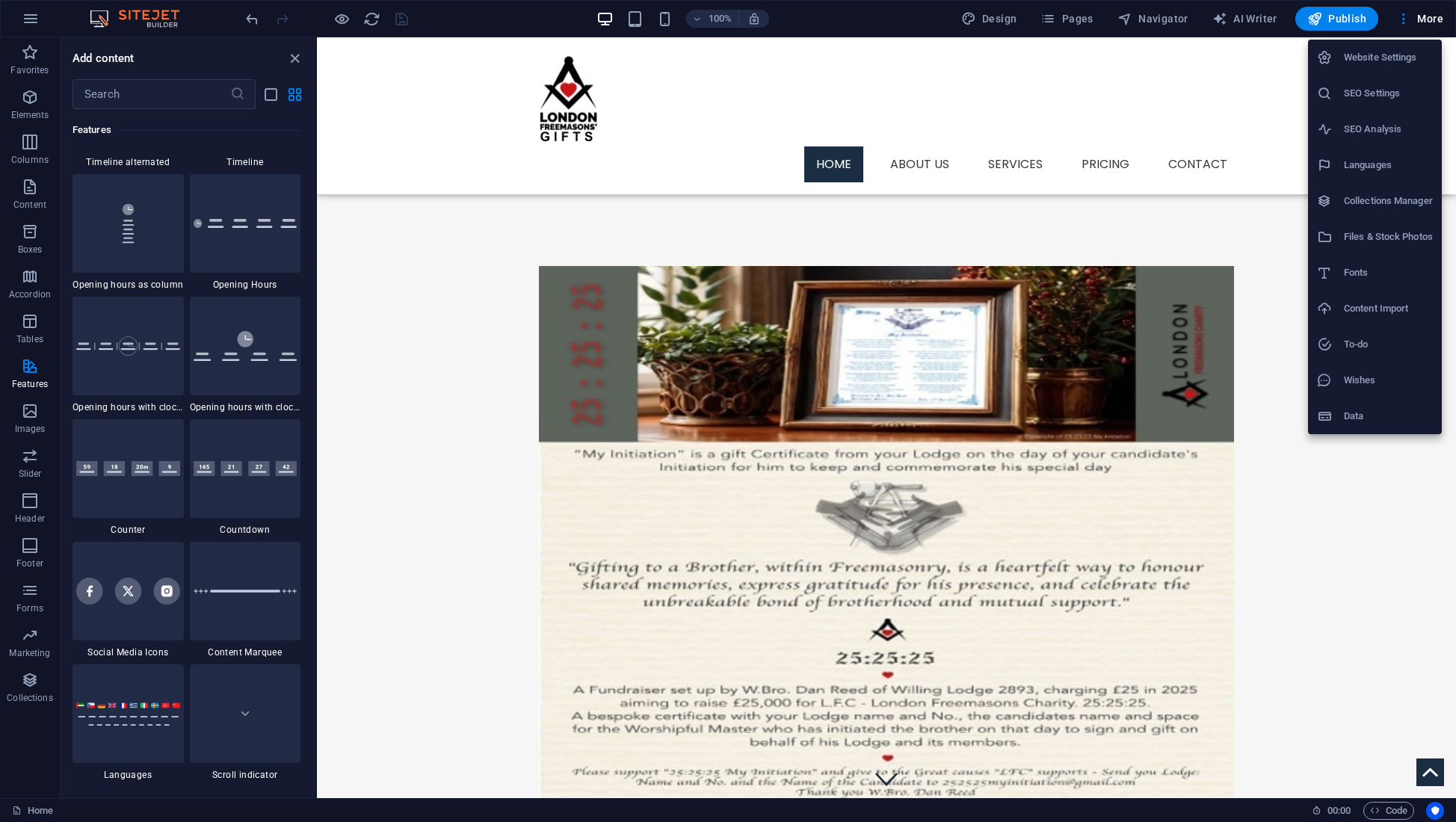
click at [1082, 17] on div at bounding box center [728, 411] width 1456 height 822
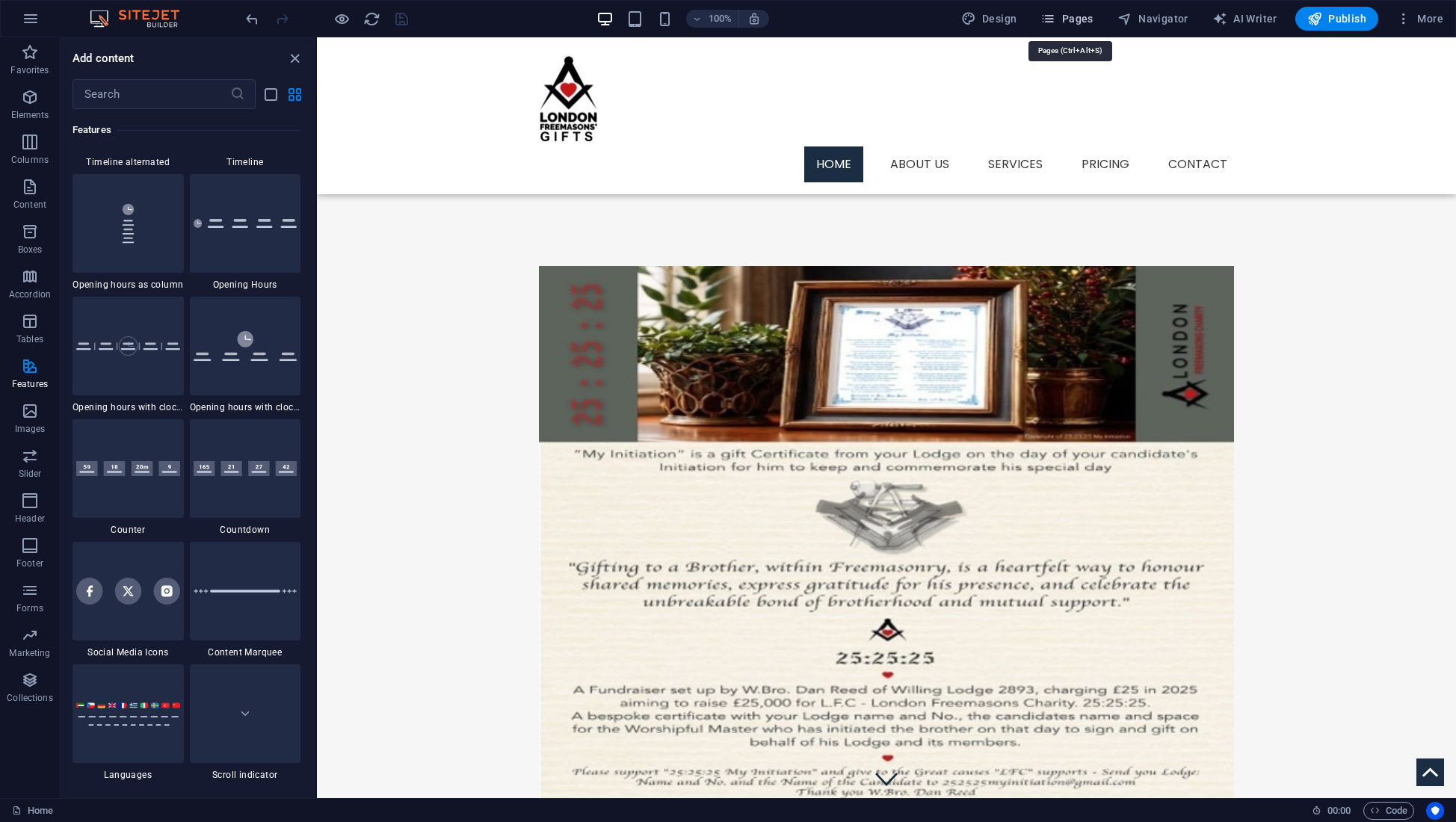
click at [1073, 24] on span "Pages" at bounding box center [1066, 19] width 52 height 15
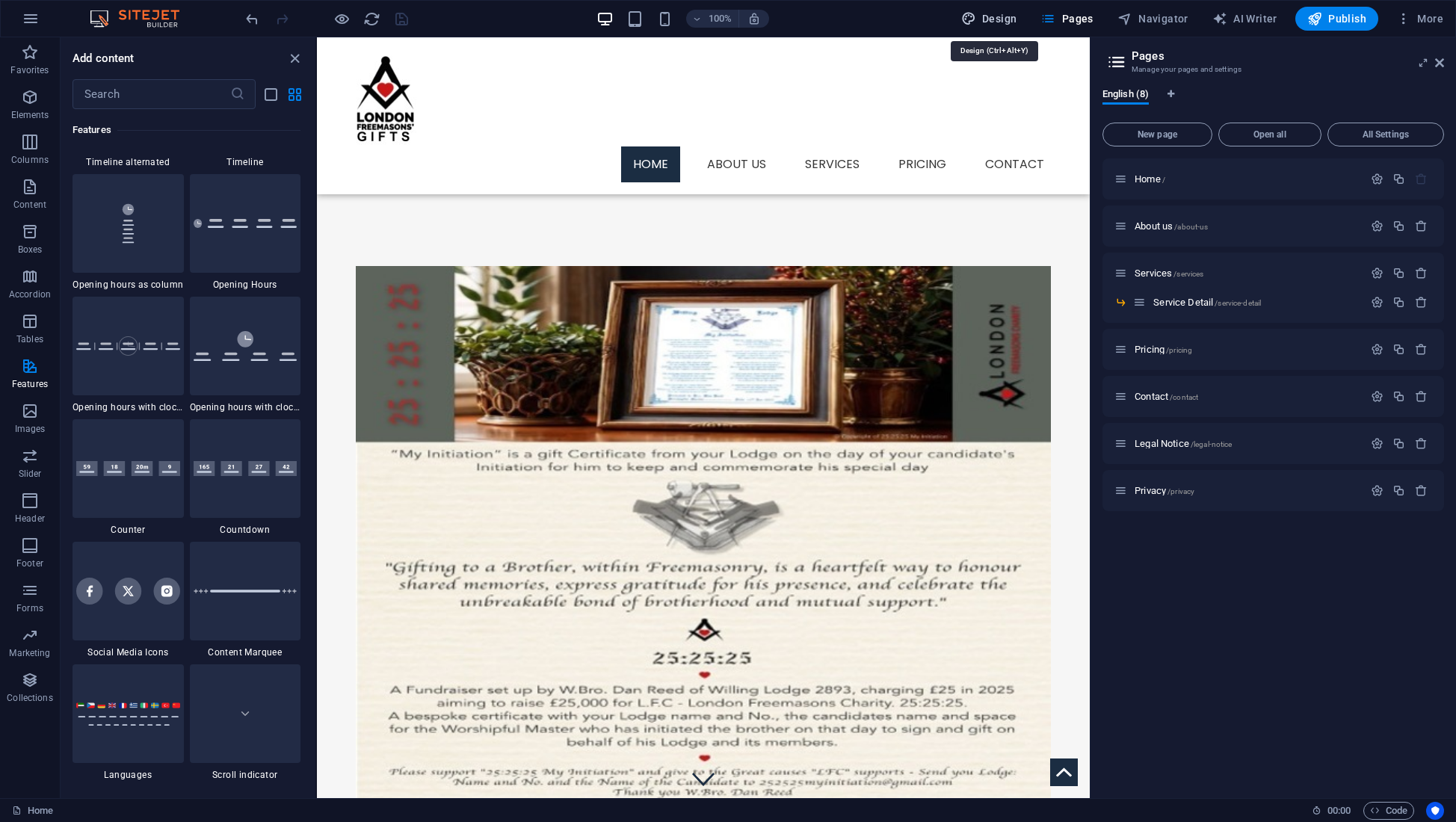
click at [1006, 20] on span "Design" at bounding box center [989, 19] width 56 height 15
select select "rem"
select select "ease-in-out"
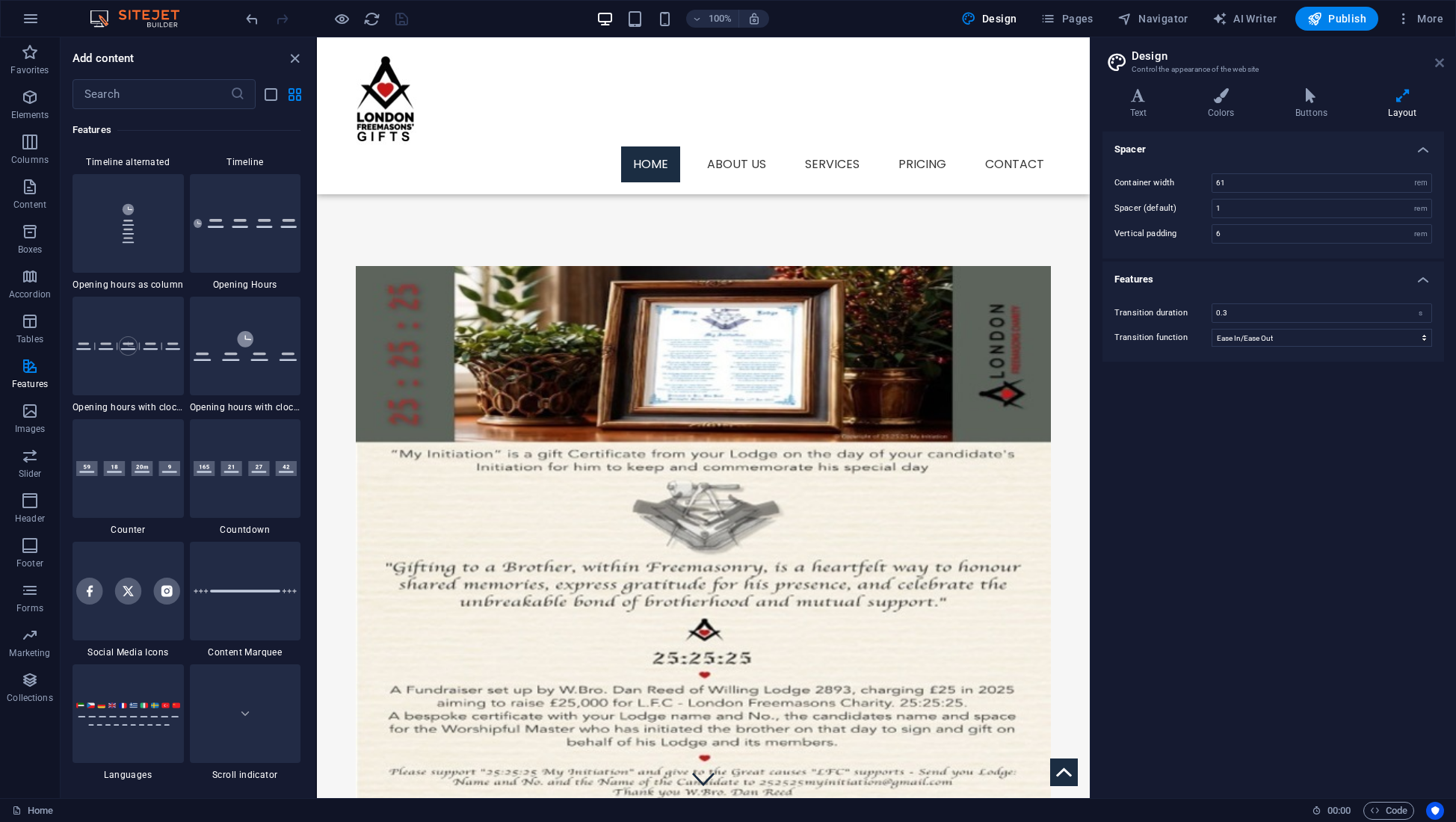
click at [1435, 62] on icon at bounding box center [1439, 63] width 9 height 12
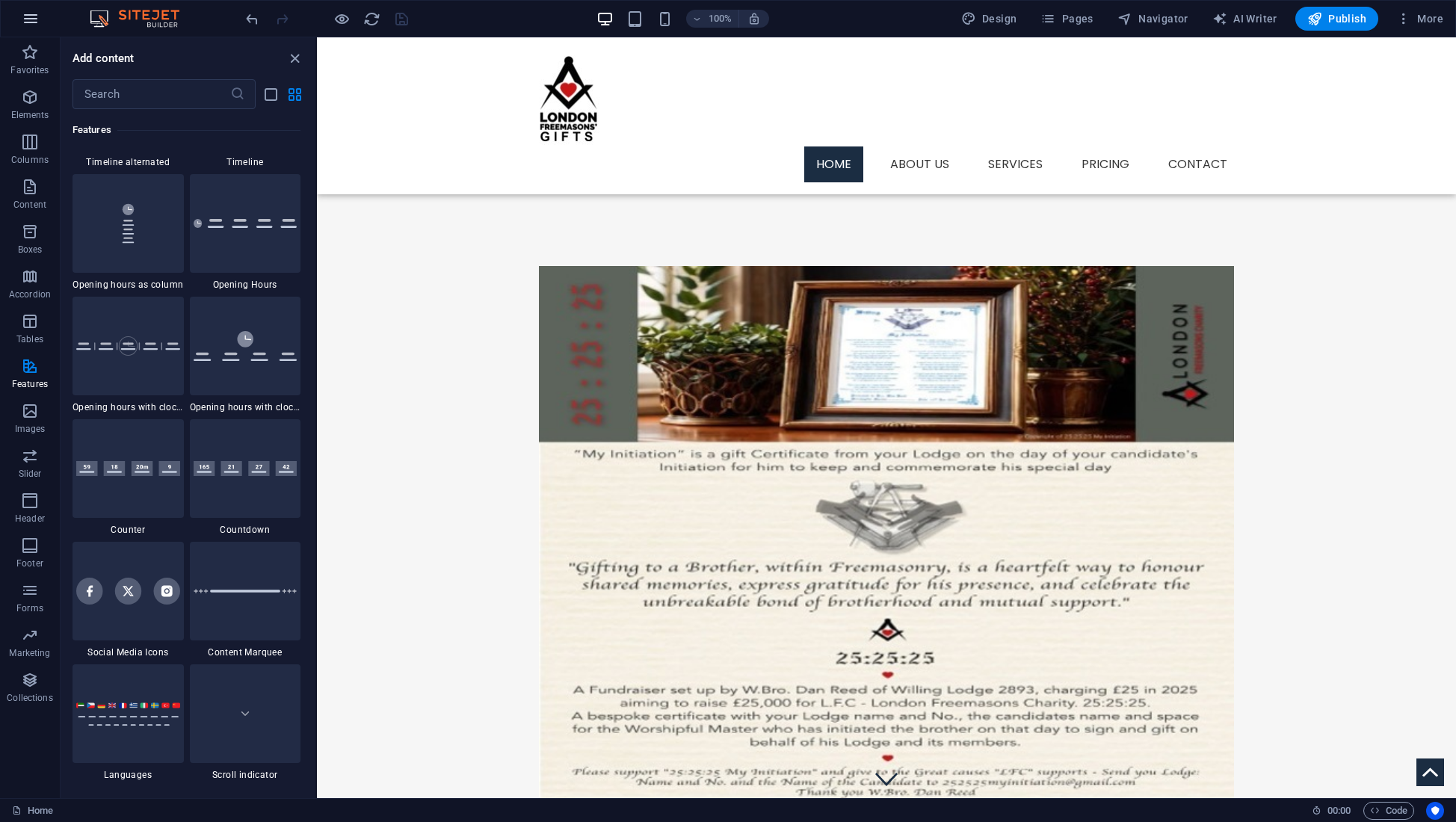
click at [34, 18] on icon "button" at bounding box center [30, 18] width 18 height 18
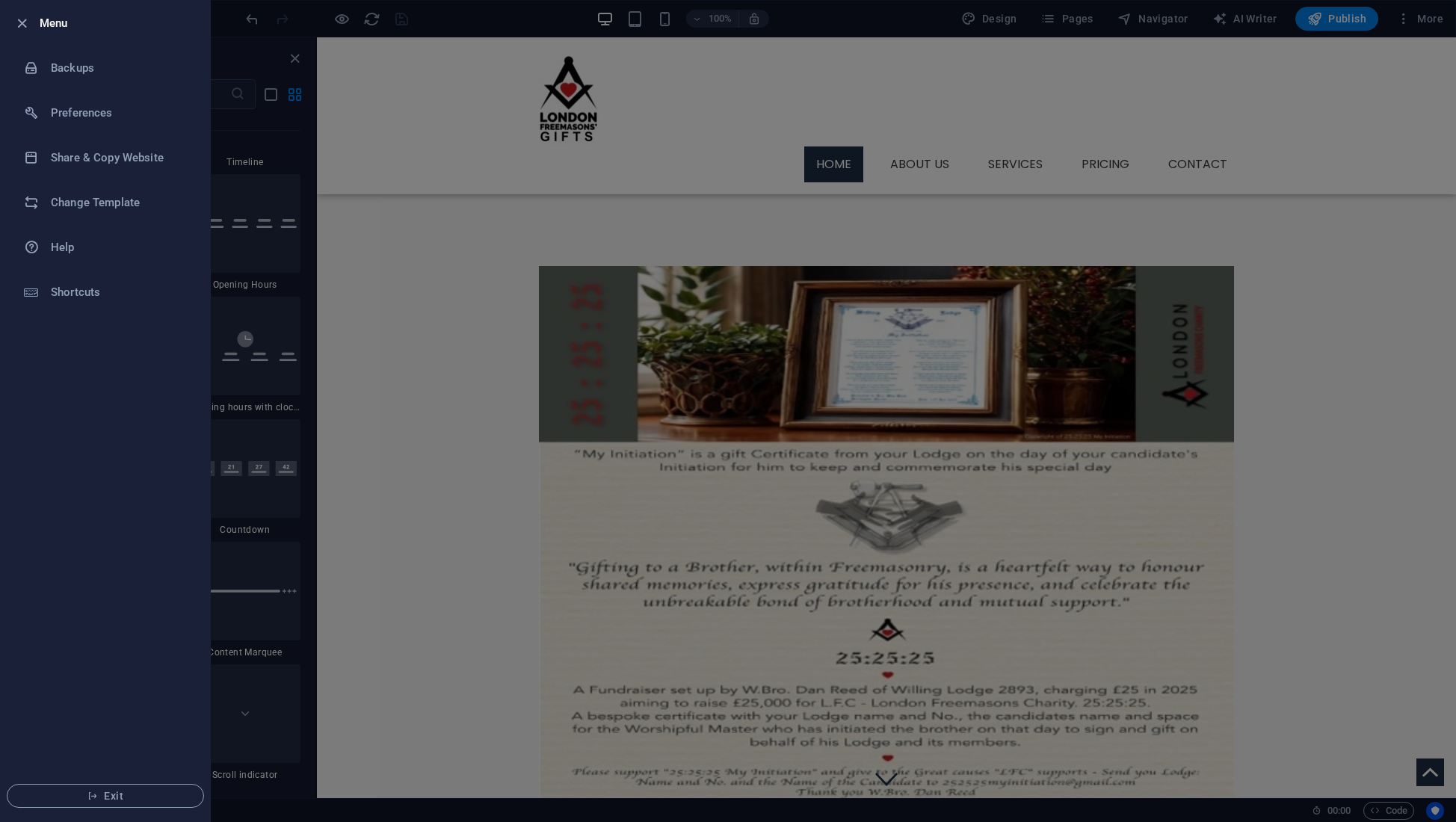
click at [34, 18] on div at bounding box center [26, 22] width 27 height 18
click at [24, 24] on icon "button" at bounding box center [21, 23] width 17 height 17
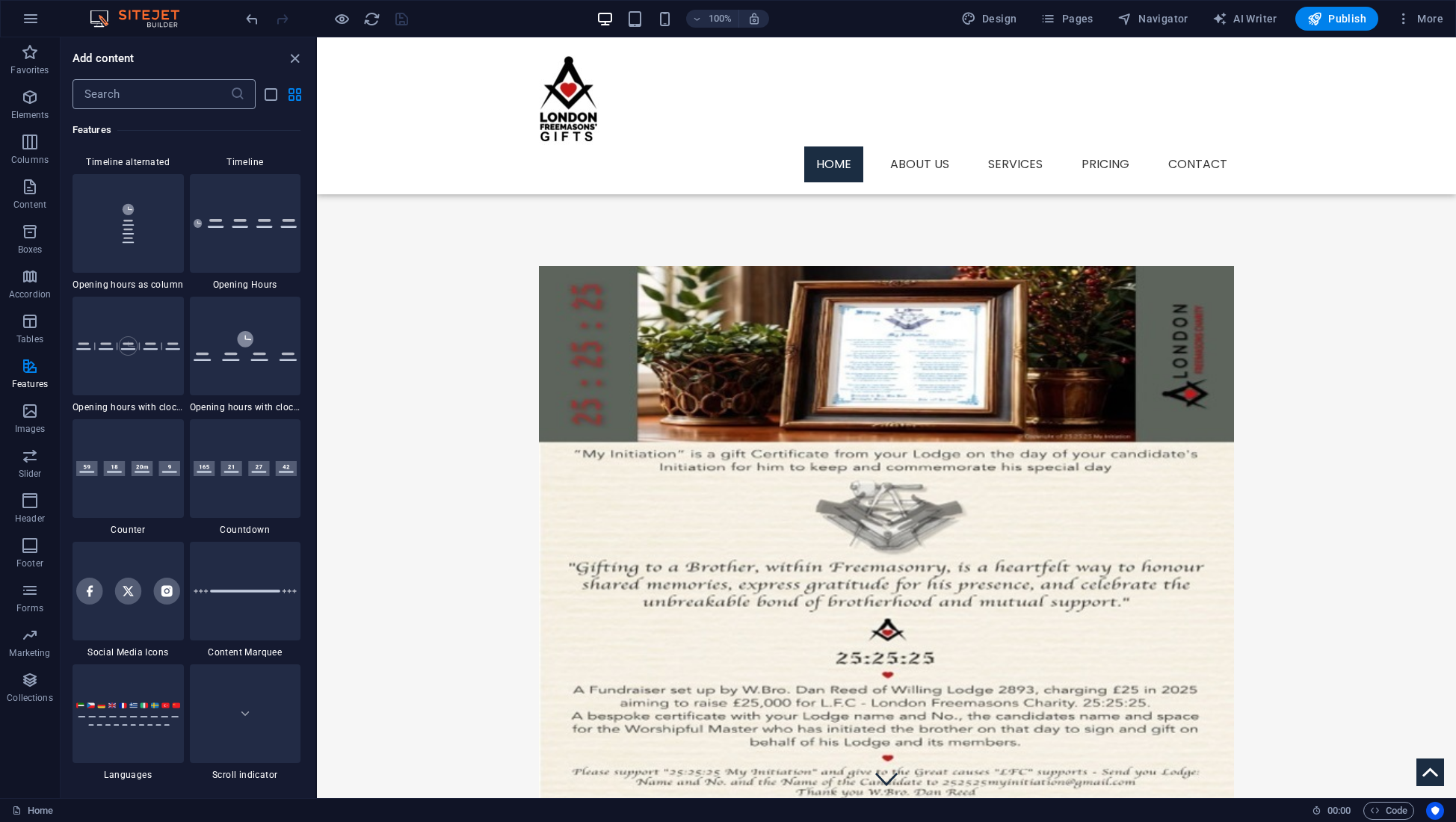
click at [142, 86] on input "text" at bounding box center [151, 94] width 158 height 30
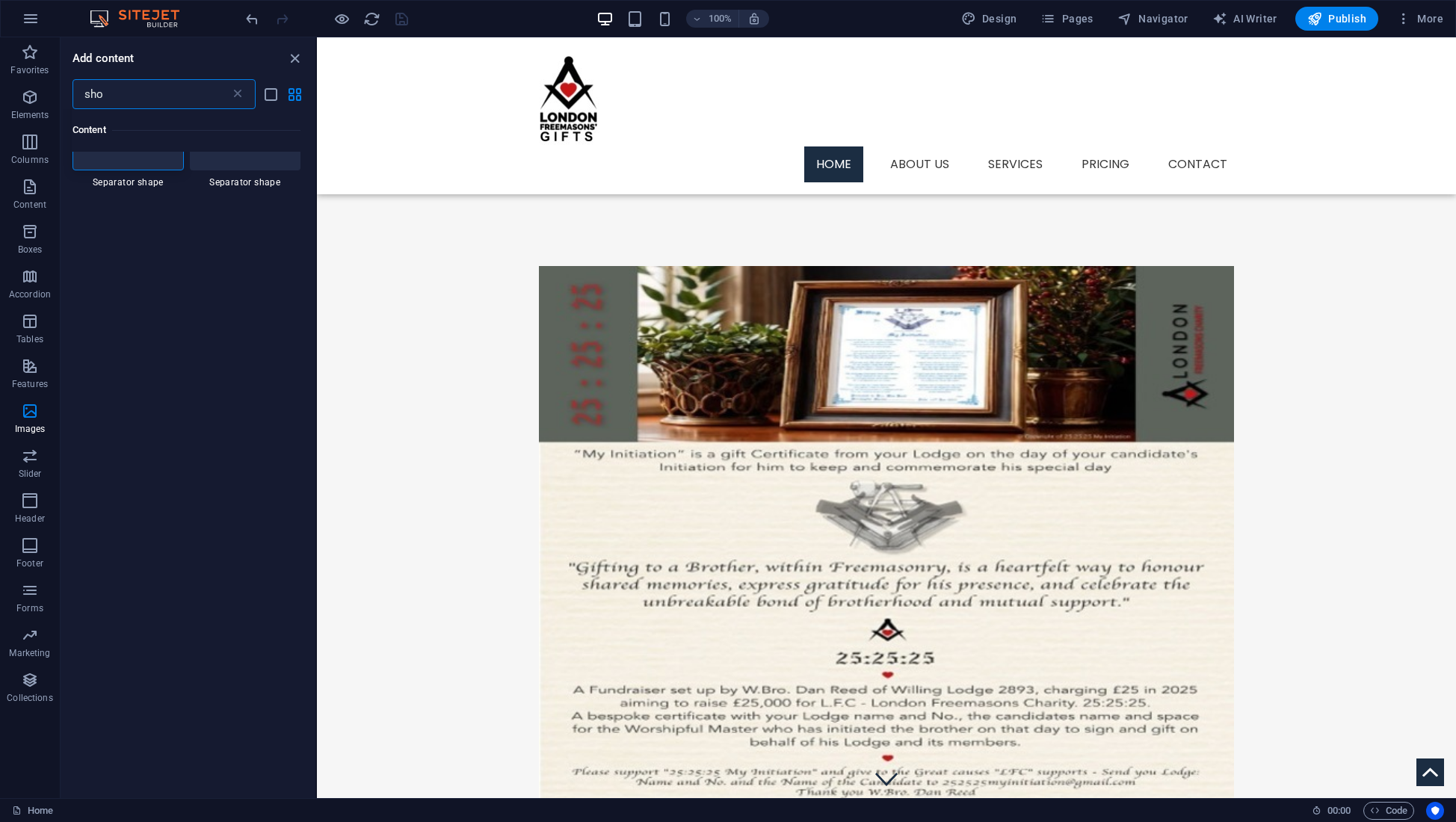
scroll to position [73, 0]
type input "shop"
click at [296, 54] on icon "close panel" at bounding box center [294, 59] width 17 height 17
